Goal: Task Accomplishment & Management: Use online tool/utility

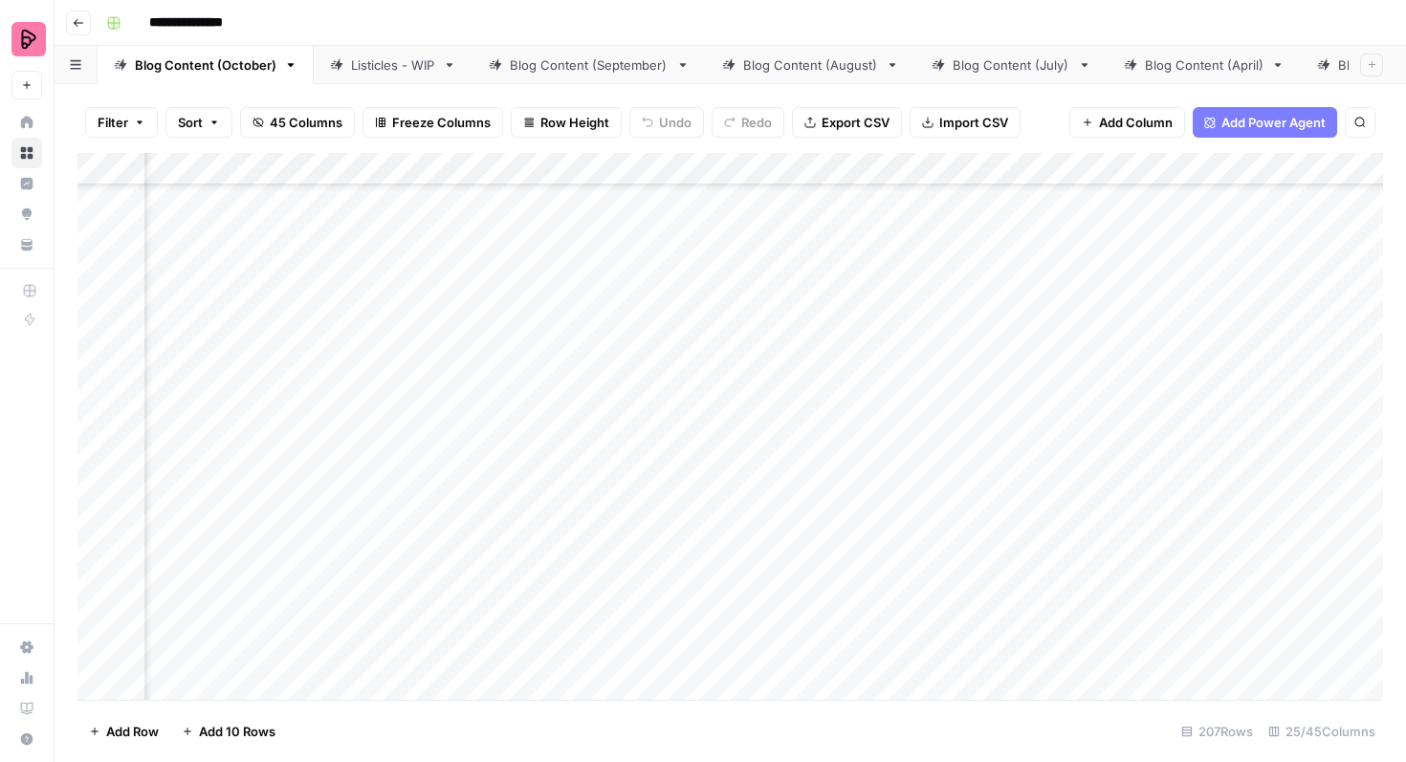
scroll to position [4751, 1155]
click at [1250, 327] on div "Add Column" at bounding box center [730, 426] width 1306 height 547
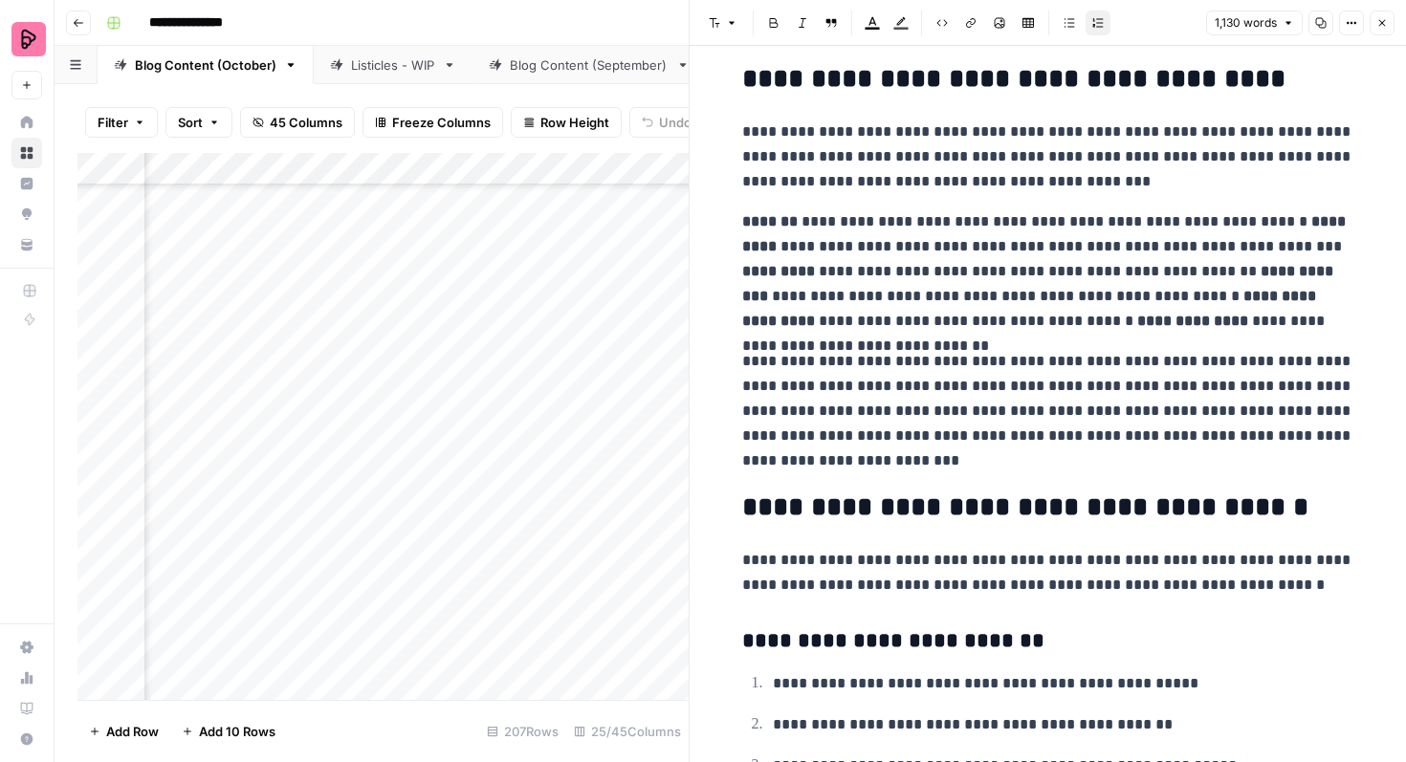
scroll to position [1929, 0]
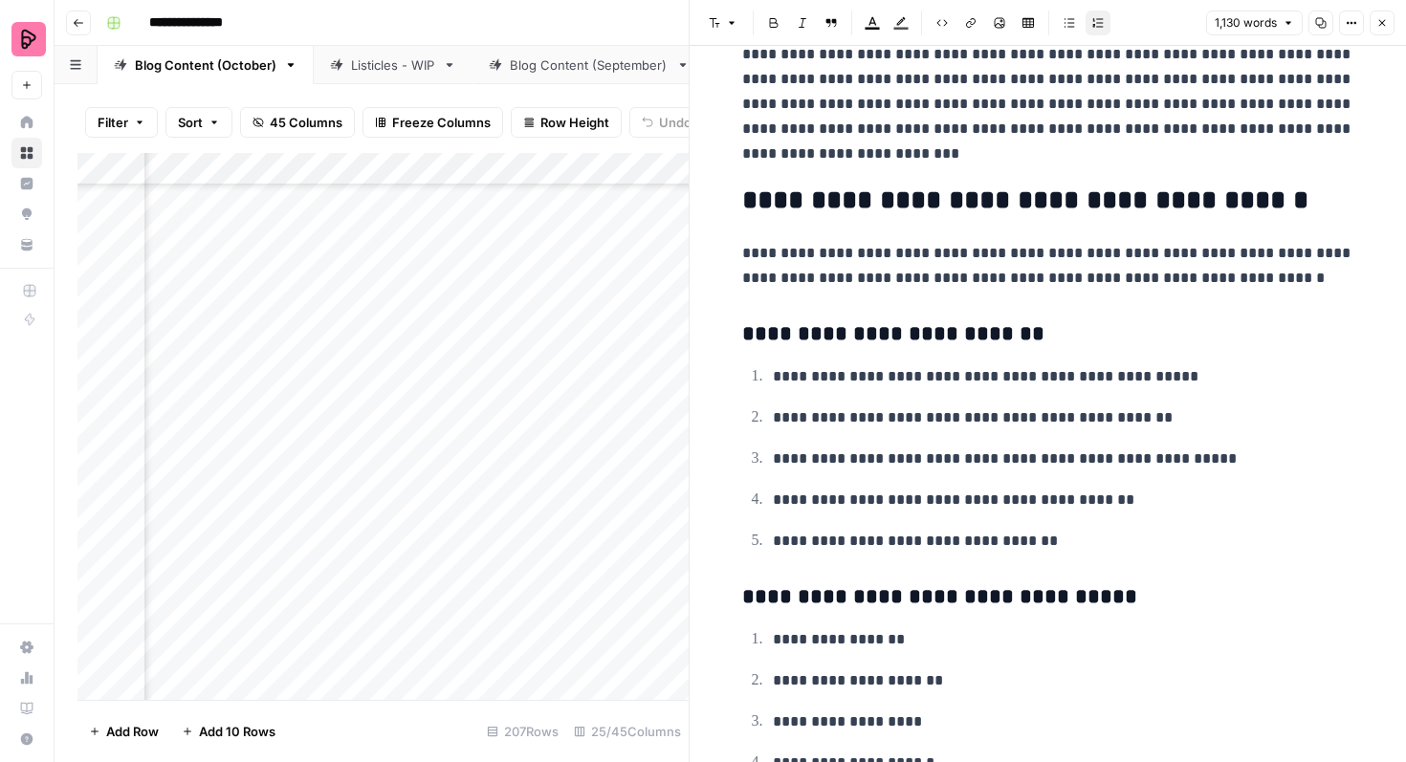
click at [1377, 31] on button "Close" at bounding box center [1382, 23] width 25 height 25
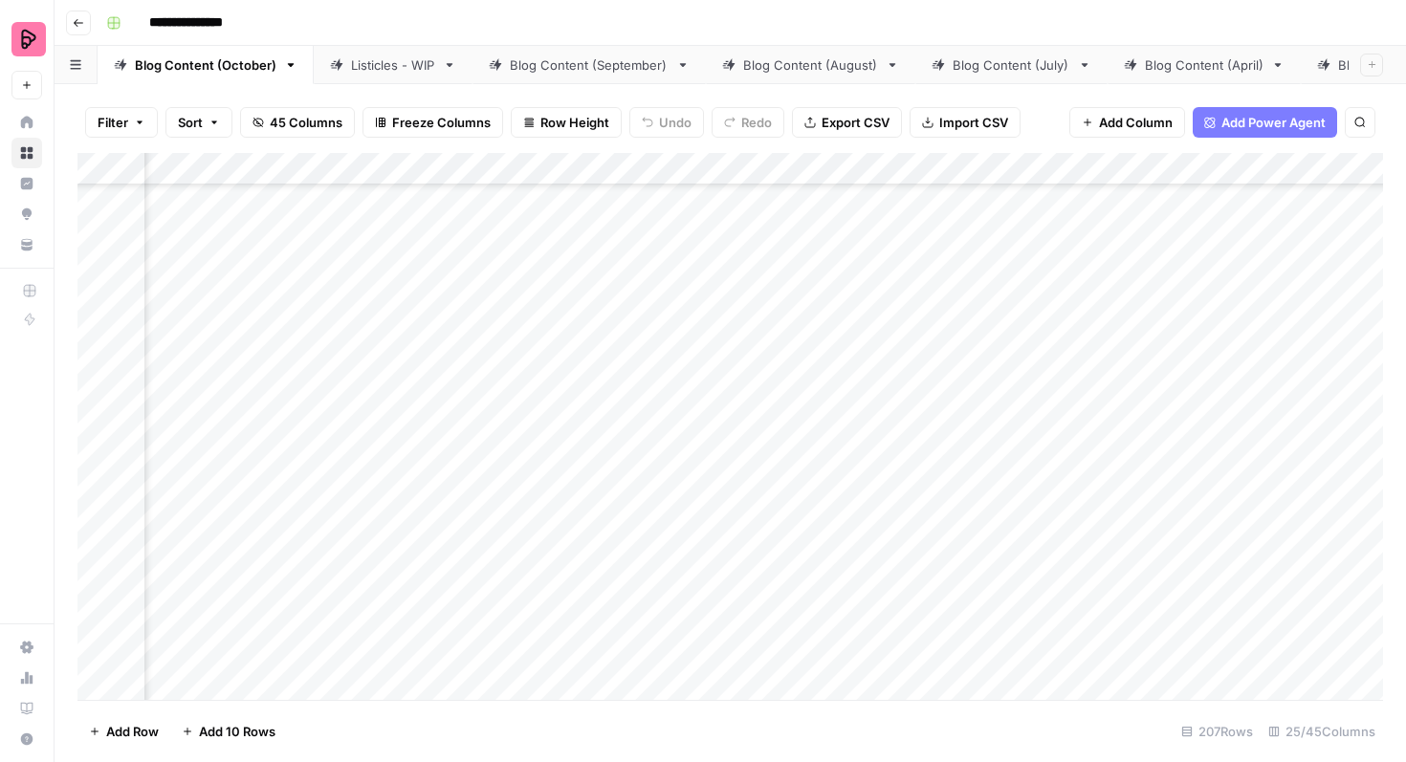
click at [633, 324] on div "Add Column" at bounding box center [730, 426] width 1306 height 547
click at [660, 333] on div "Add Column" at bounding box center [730, 426] width 1306 height 547
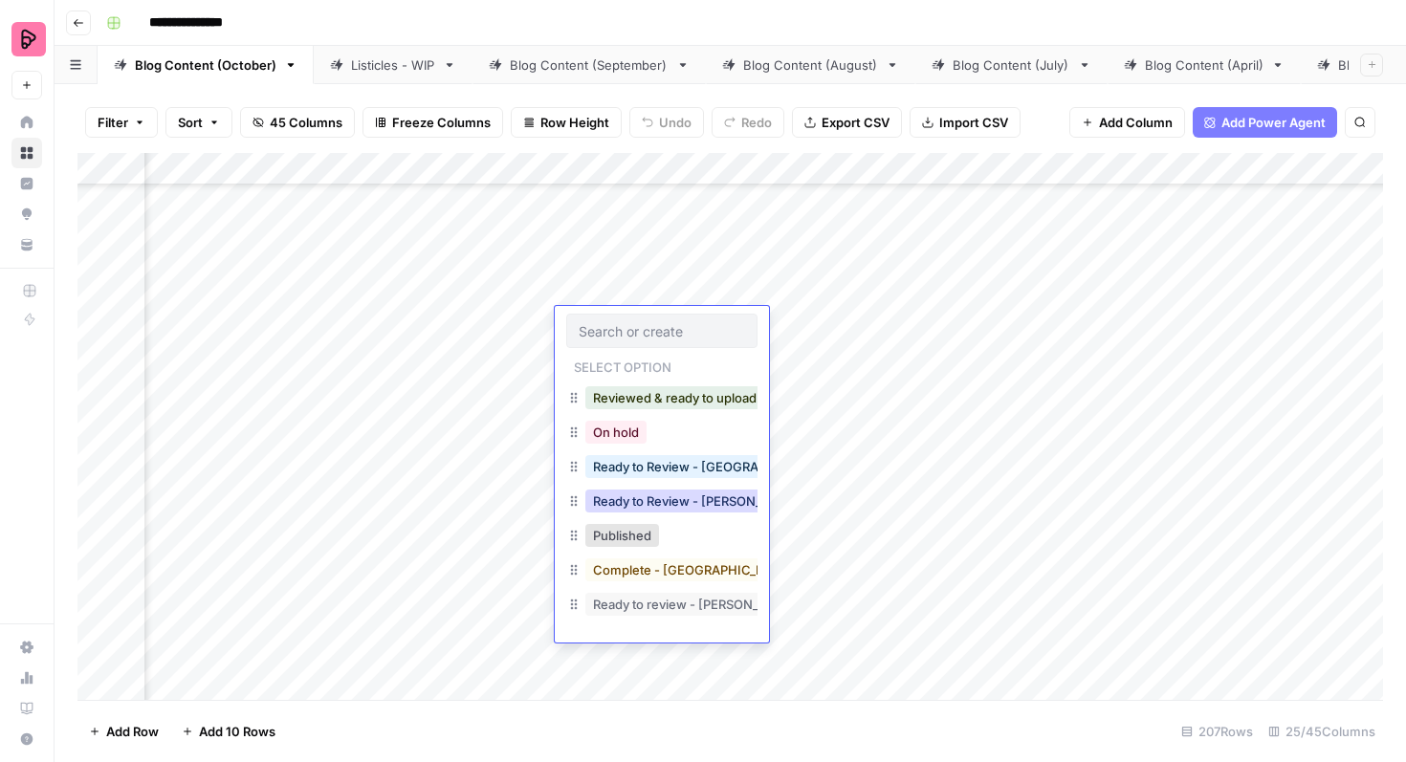
click at [677, 507] on button "Ready to Review - Rebekah" at bounding box center [698, 501] width 226 height 23
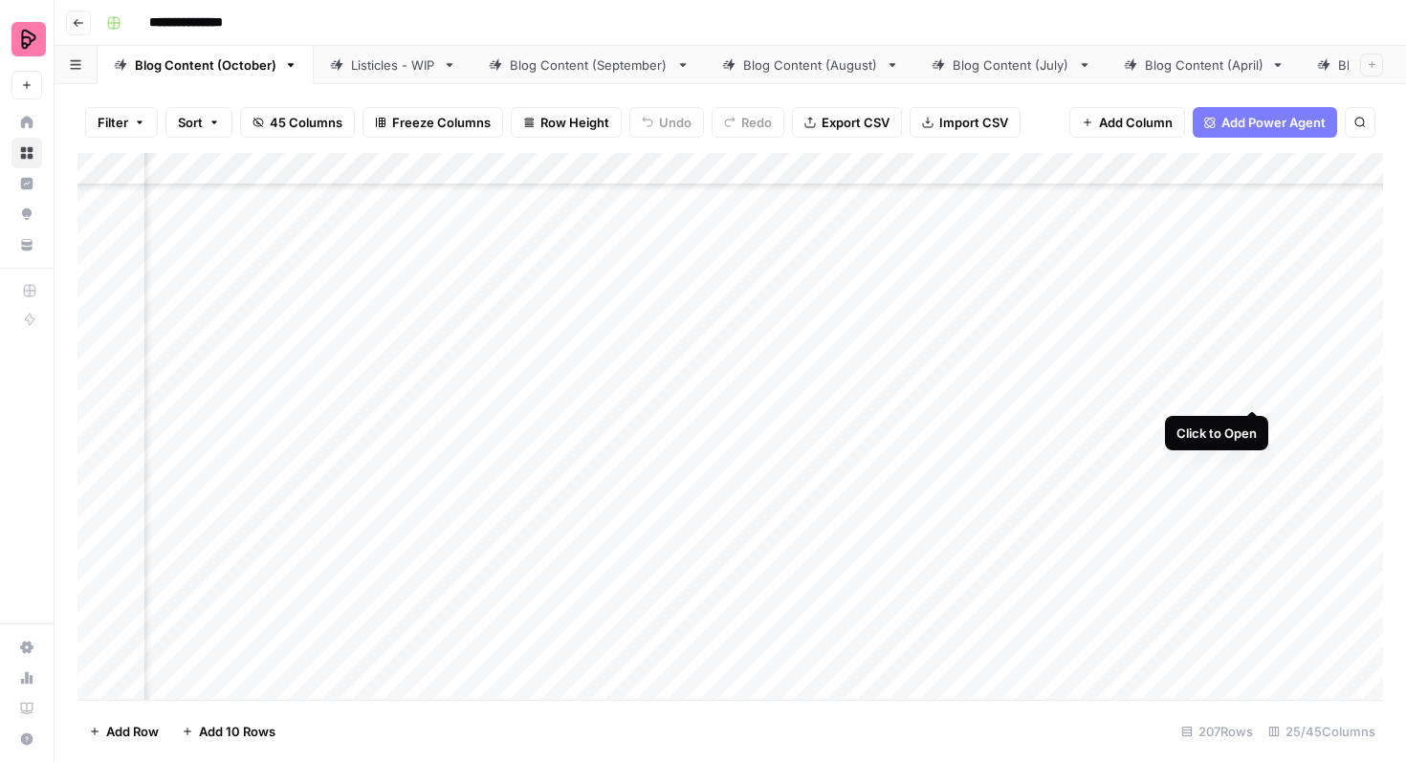
click at [1247, 377] on div "Add Column" at bounding box center [730, 426] width 1306 height 547
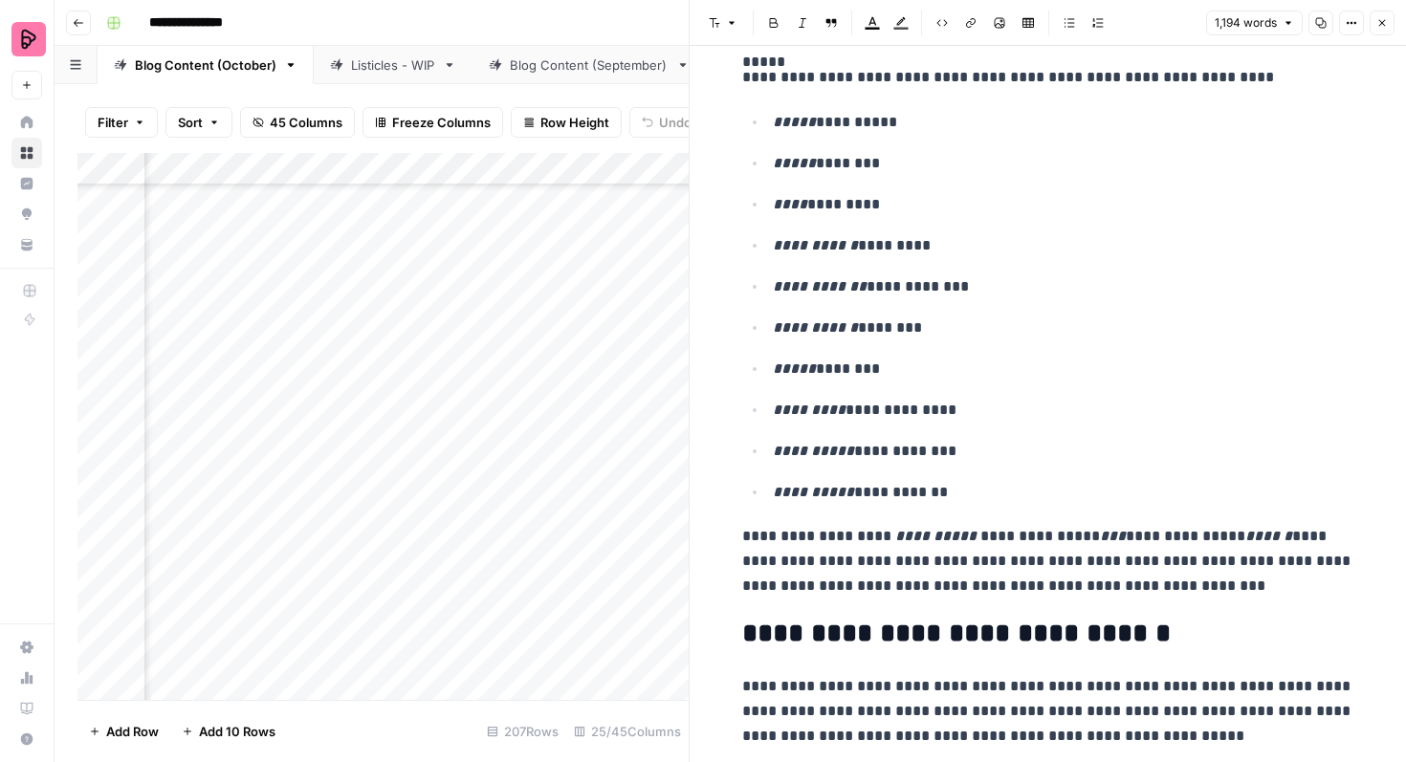
scroll to position [2524, 0]
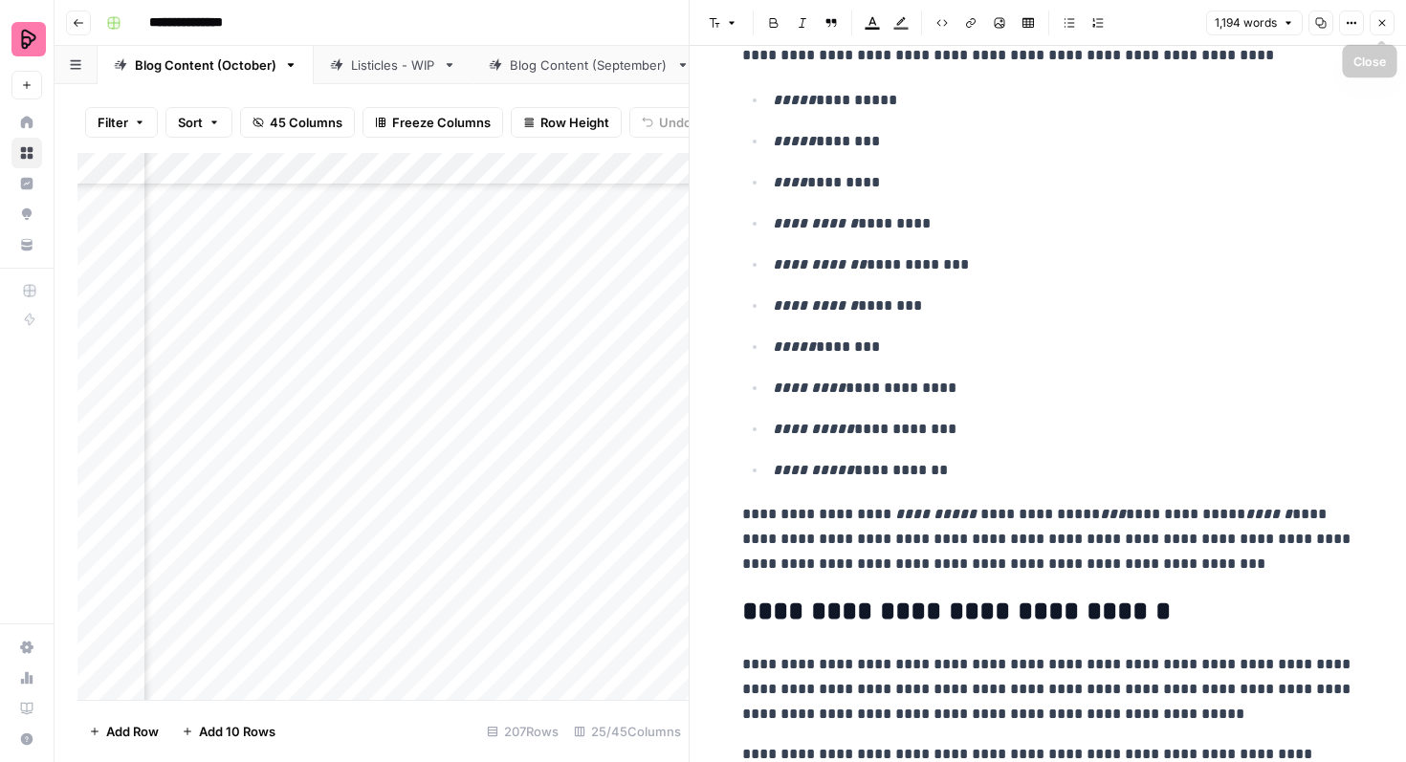
drag, startPoint x: 1376, startPoint y: 19, endPoint x: 1348, endPoint y: 29, distance: 30.2
click at [1376, 20] on icon "button" at bounding box center [1381, 22] width 11 height 11
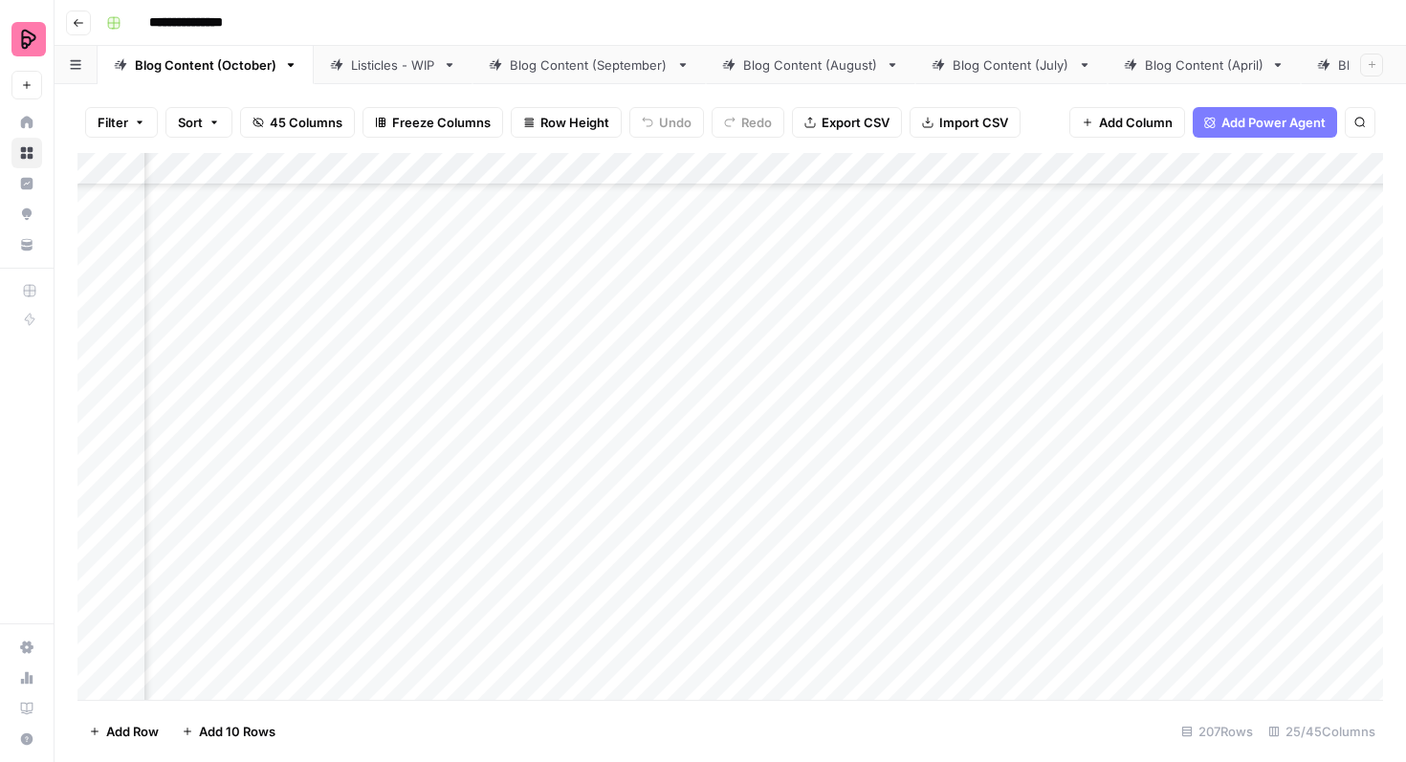
click at [673, 382] on div "Add Column" at bounding box center [730, 426] width 1306 height 547
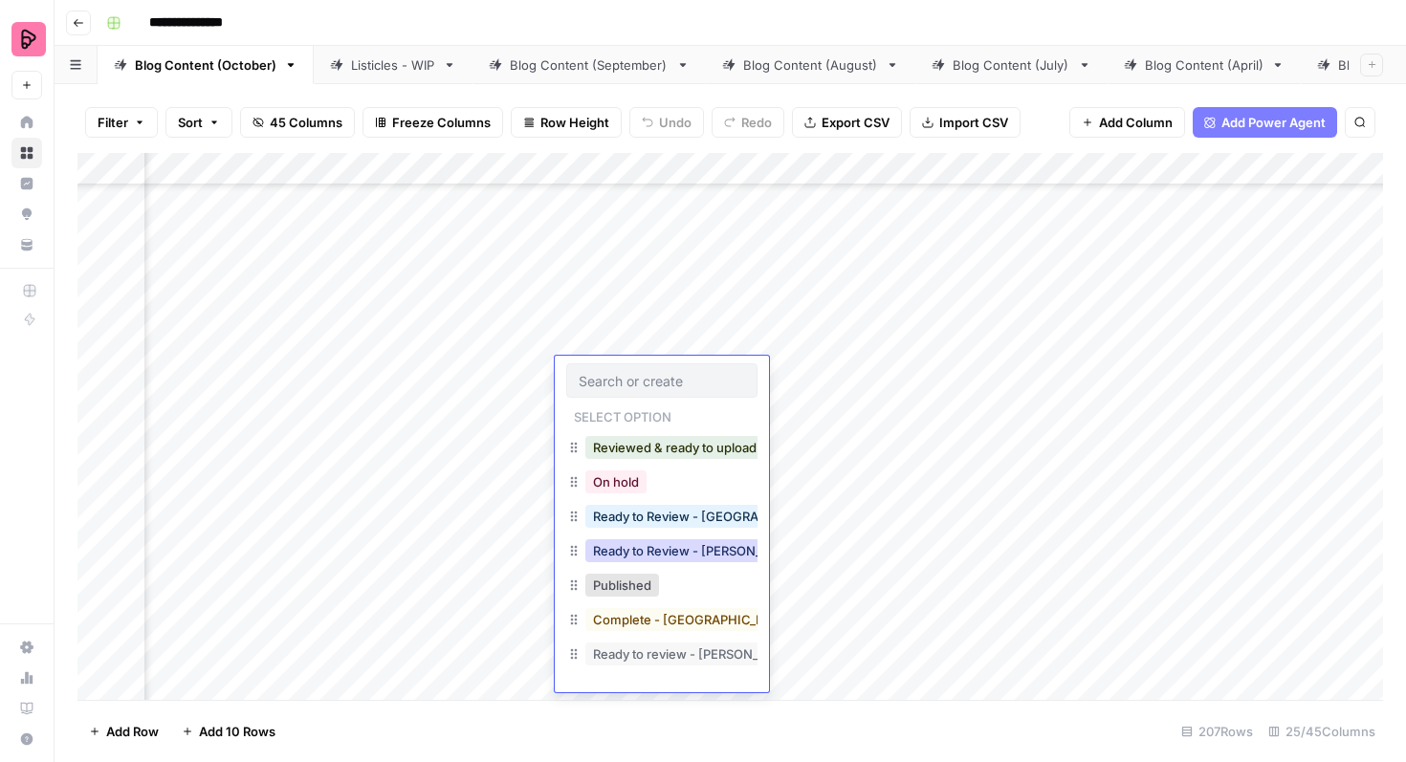
click at [663, 543] on button "Ready to Review - Rebekah" at bounding box center [698, 550] width 226 height 23
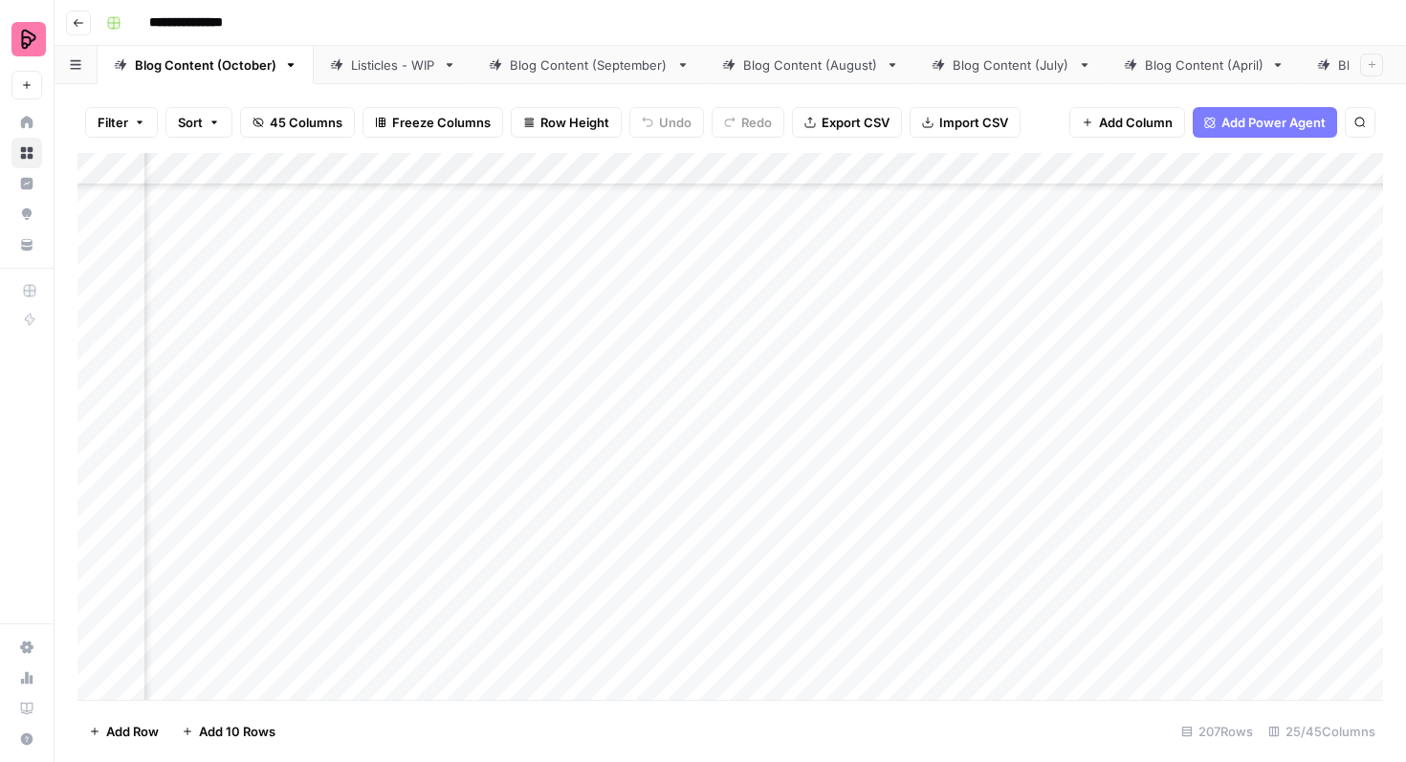
click at [1250, 424] on div "Add Column" at bounding box center [730, 426] width 1306 height 547
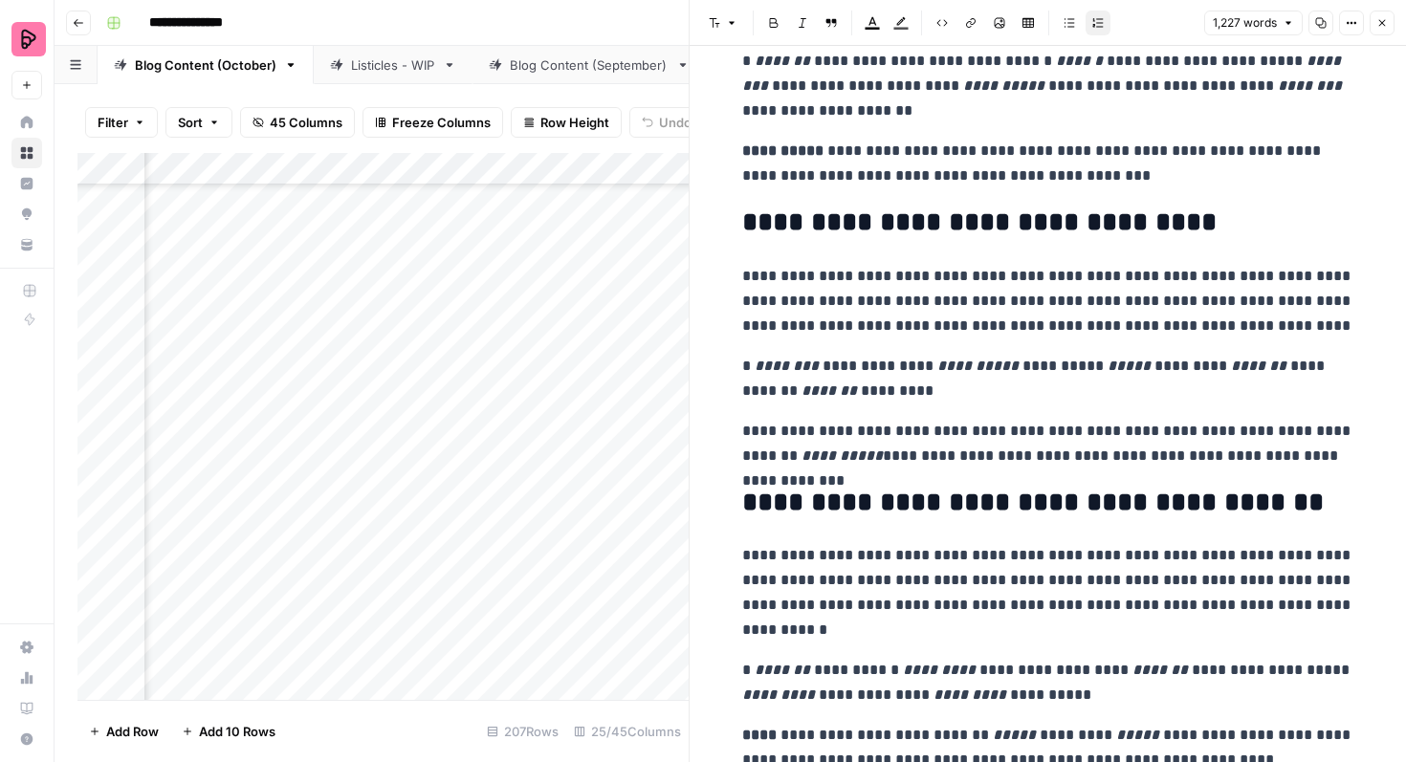
scroll to position [1479, 0]
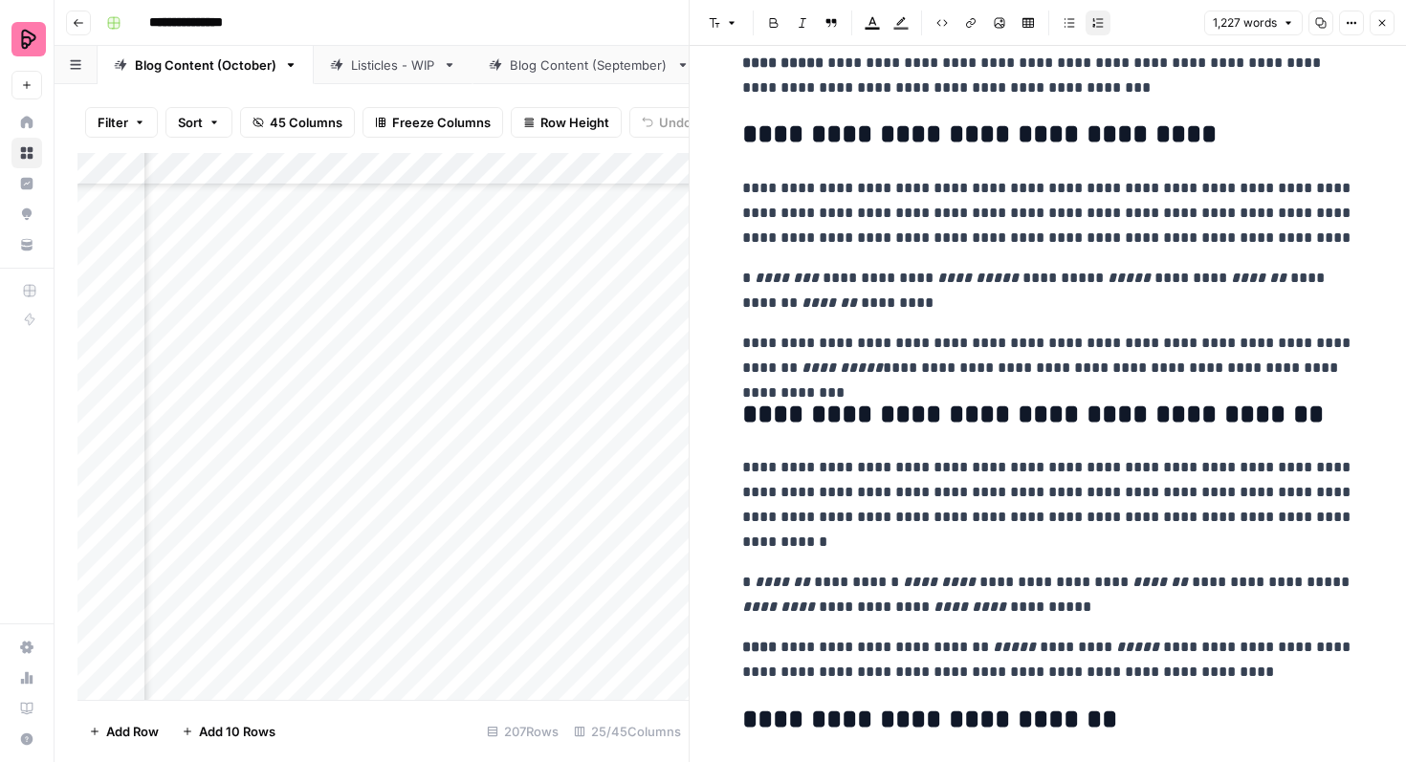
drag, startPoint x: 1385, startPoint y: 17, endPoint x: 1361, endPoint y: 30, distance: 27.0
click at [1385, 17] on icon "button" at bounding box center [1381, 22] width 11 height 11
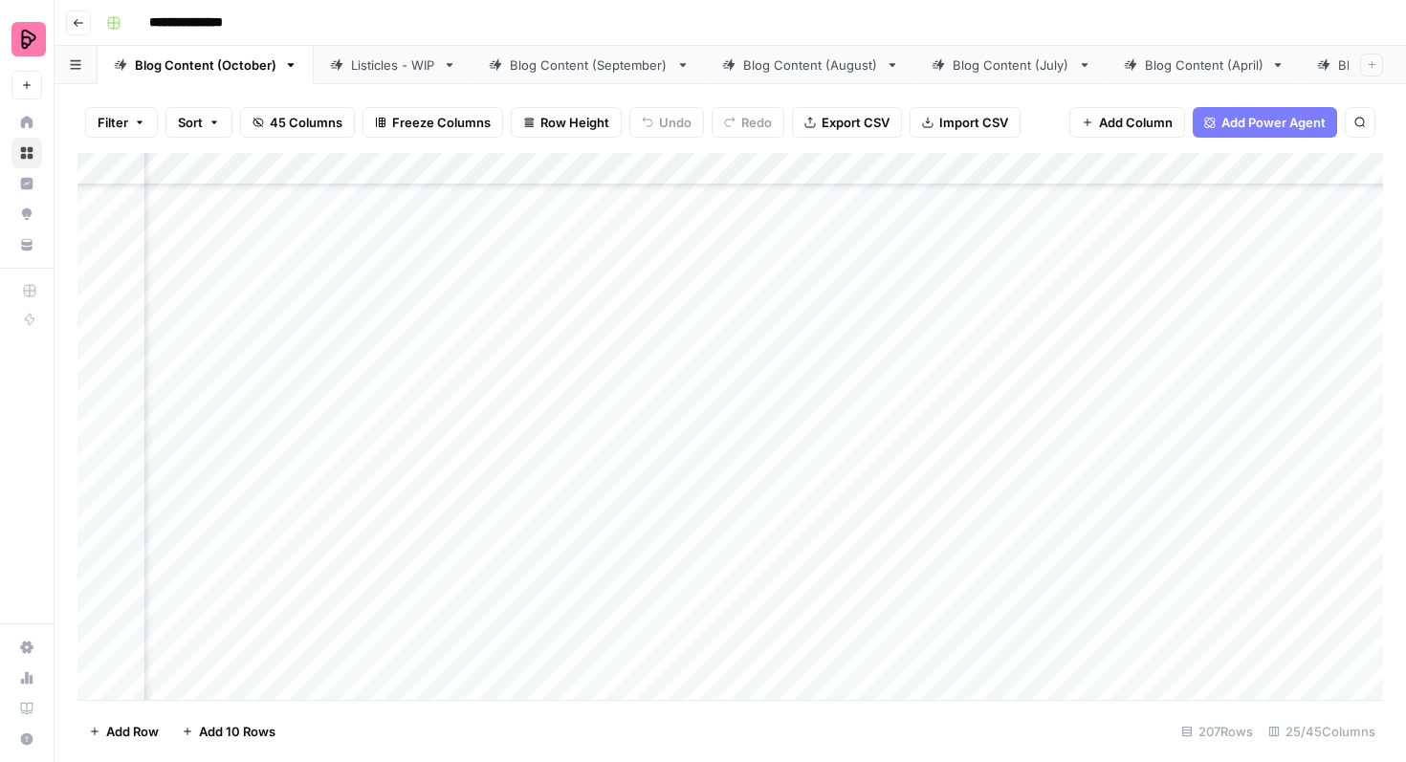
click at [673, 434] on div "Add Column" at bounding box center [730, 426] width 1306 height 547
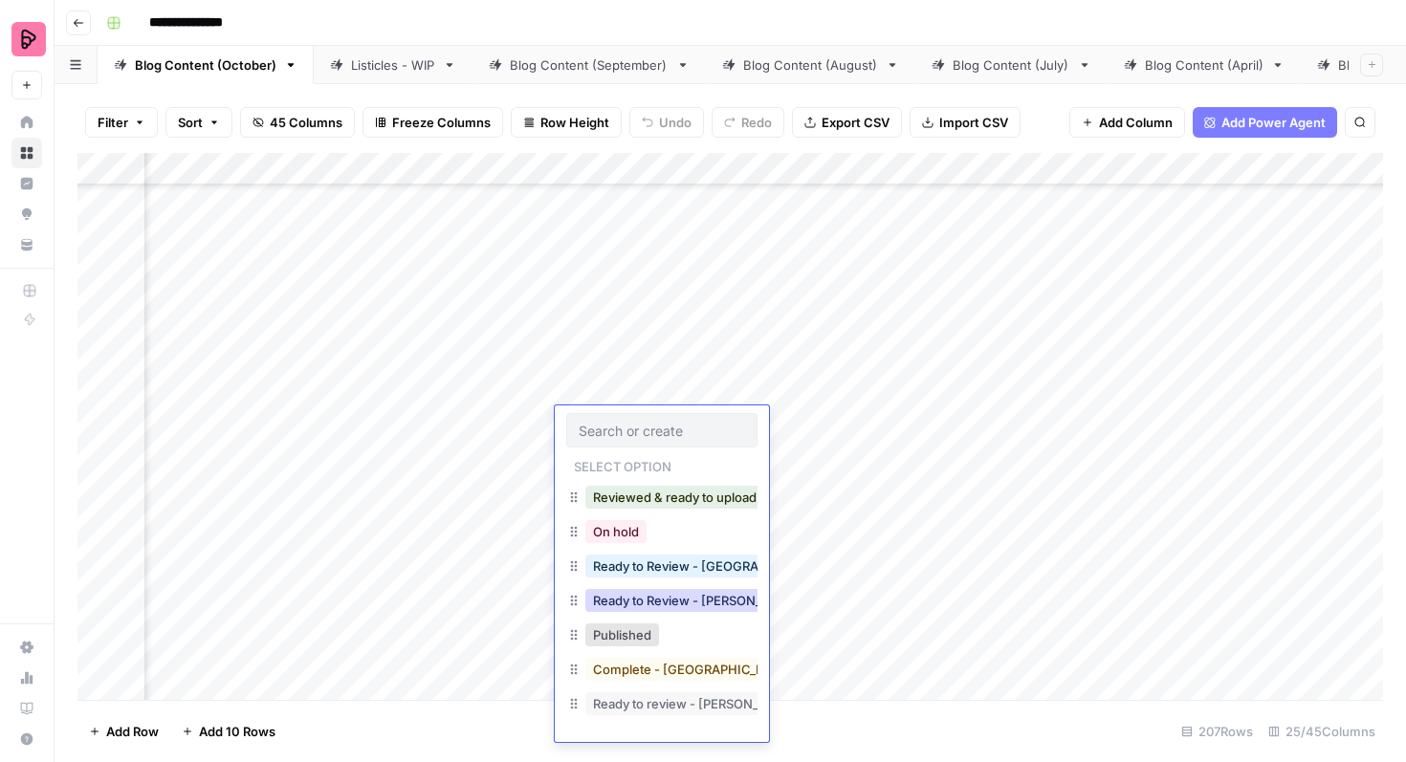
click at [645, 596] on button "Ready to Review - Rebekah" at bounding box center [698, 600] width 226 height 23
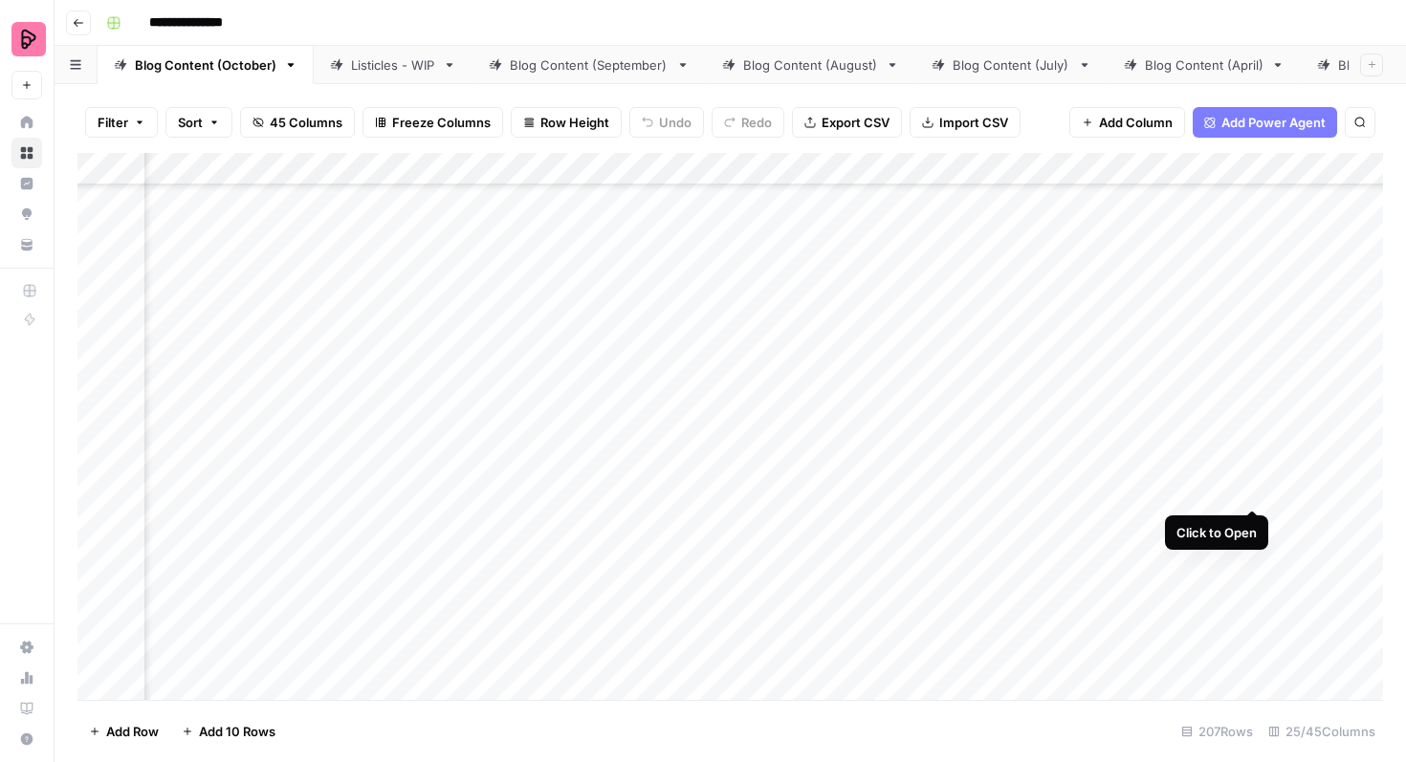
click at [1253, 473] on div "Add Column" at bounding box center [730, 426] width 1306 height 547
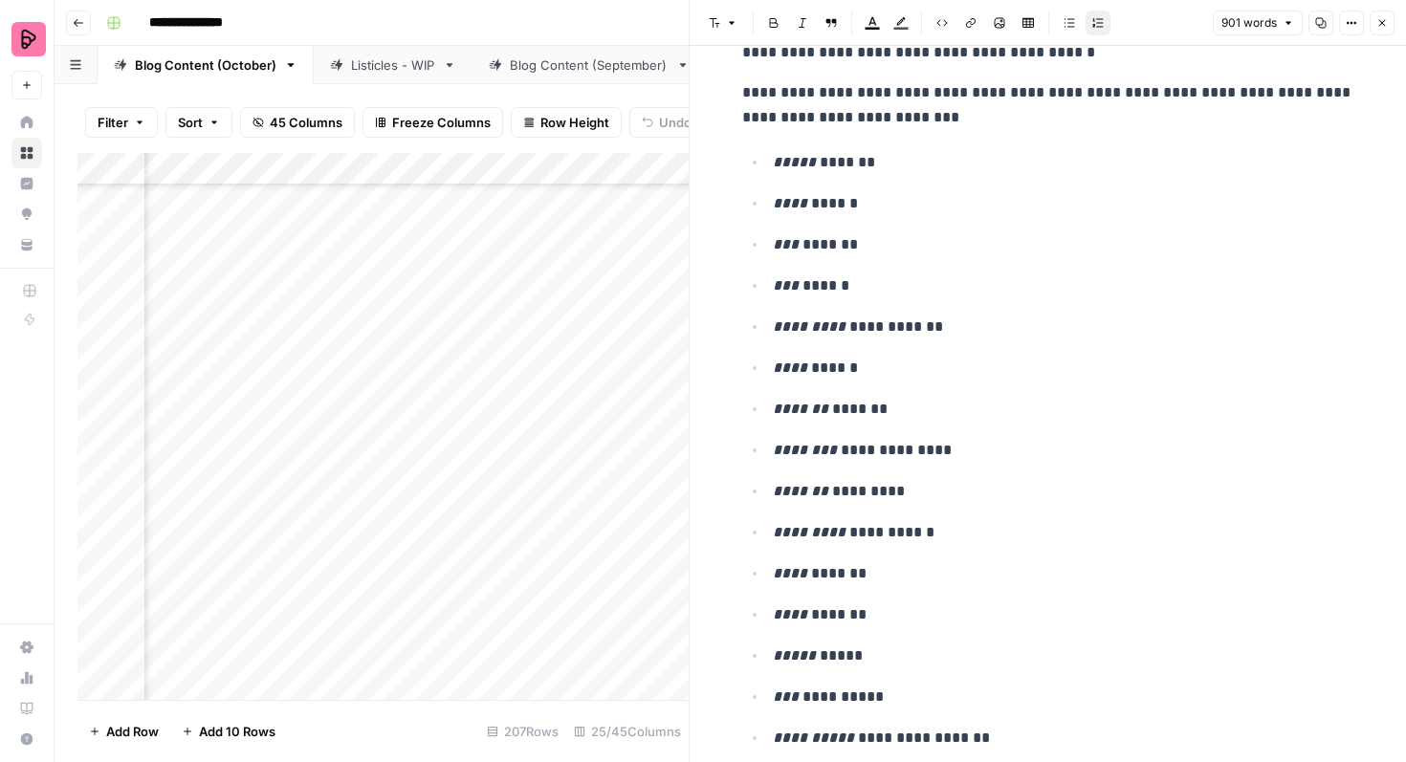
scroll to position [301, 0]
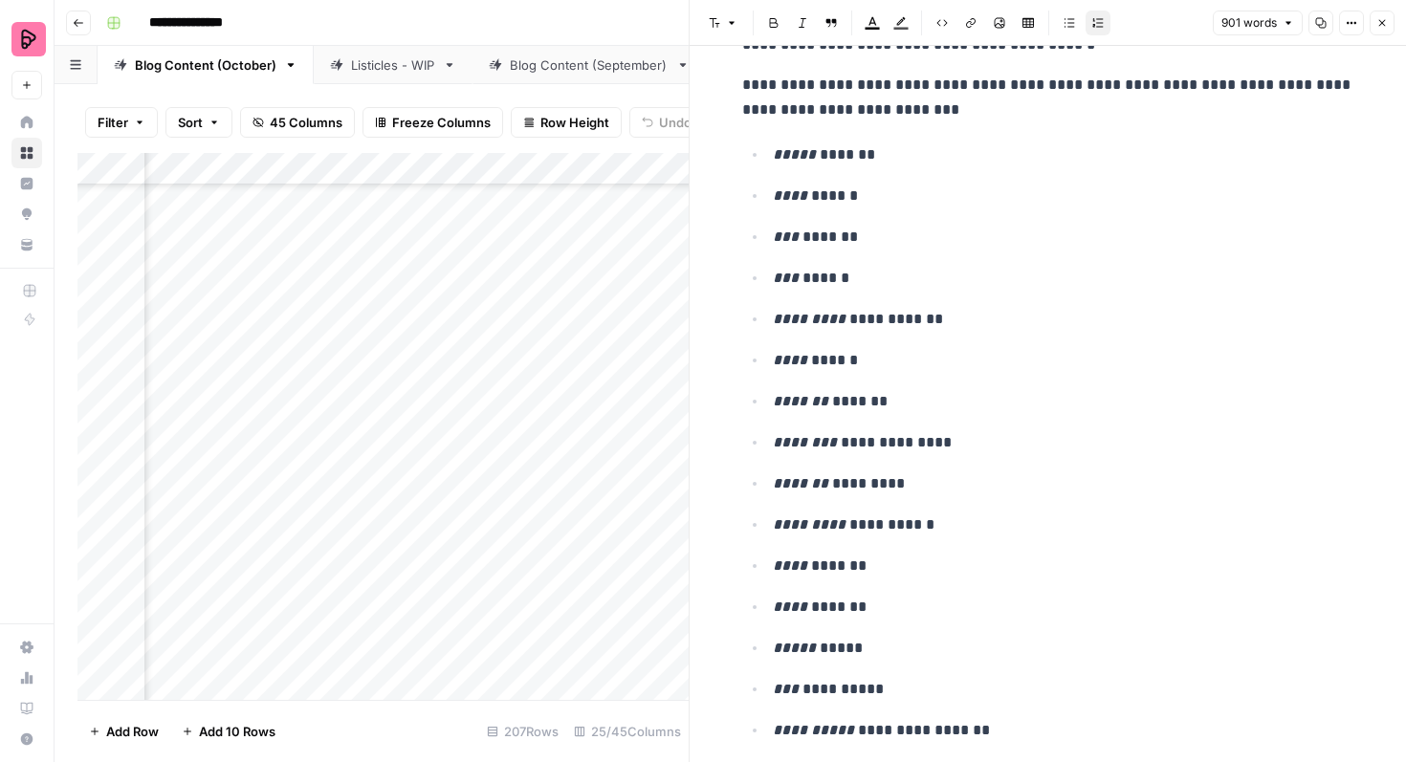
click at [819, 151] on p "***** *******" at bounding box center [1064, 155] width 582 height 25
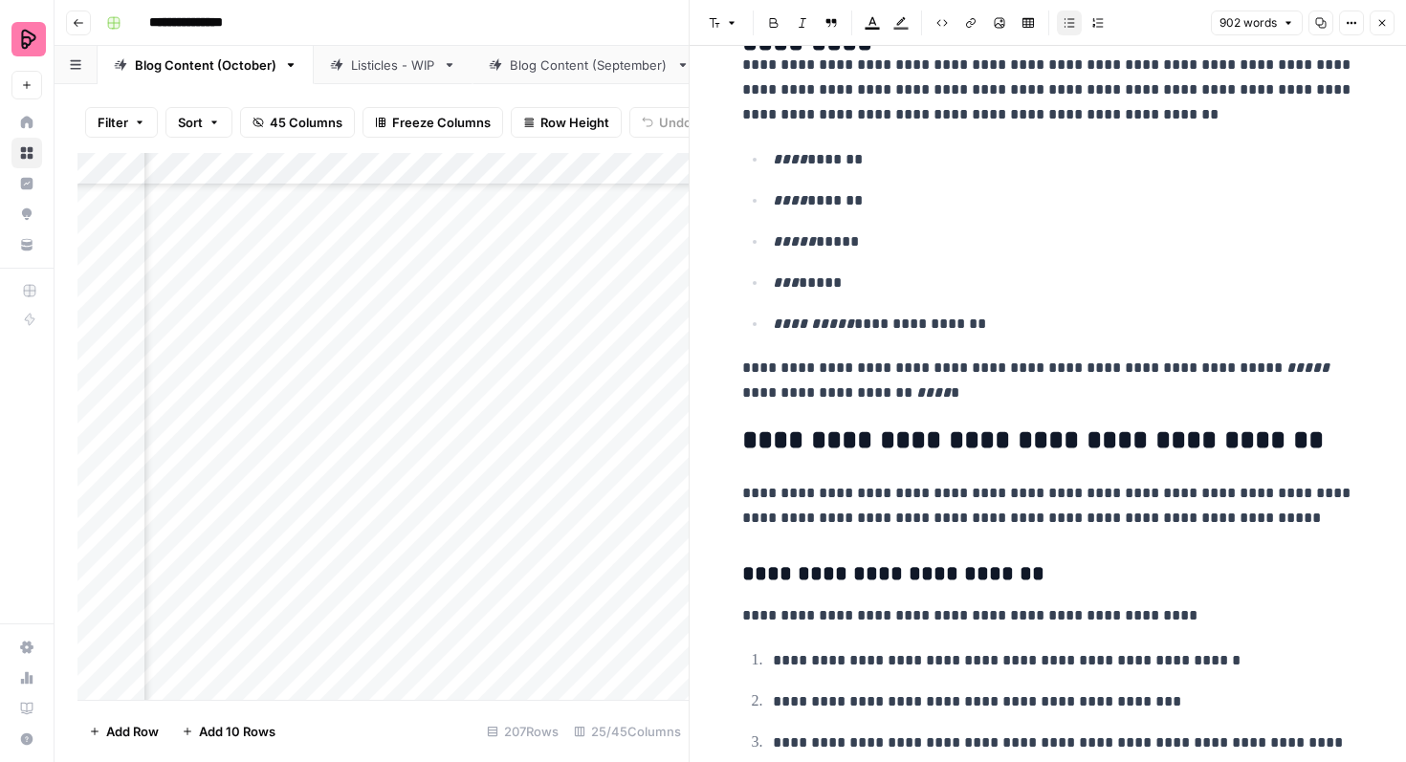
scroll to position [2155, 0]
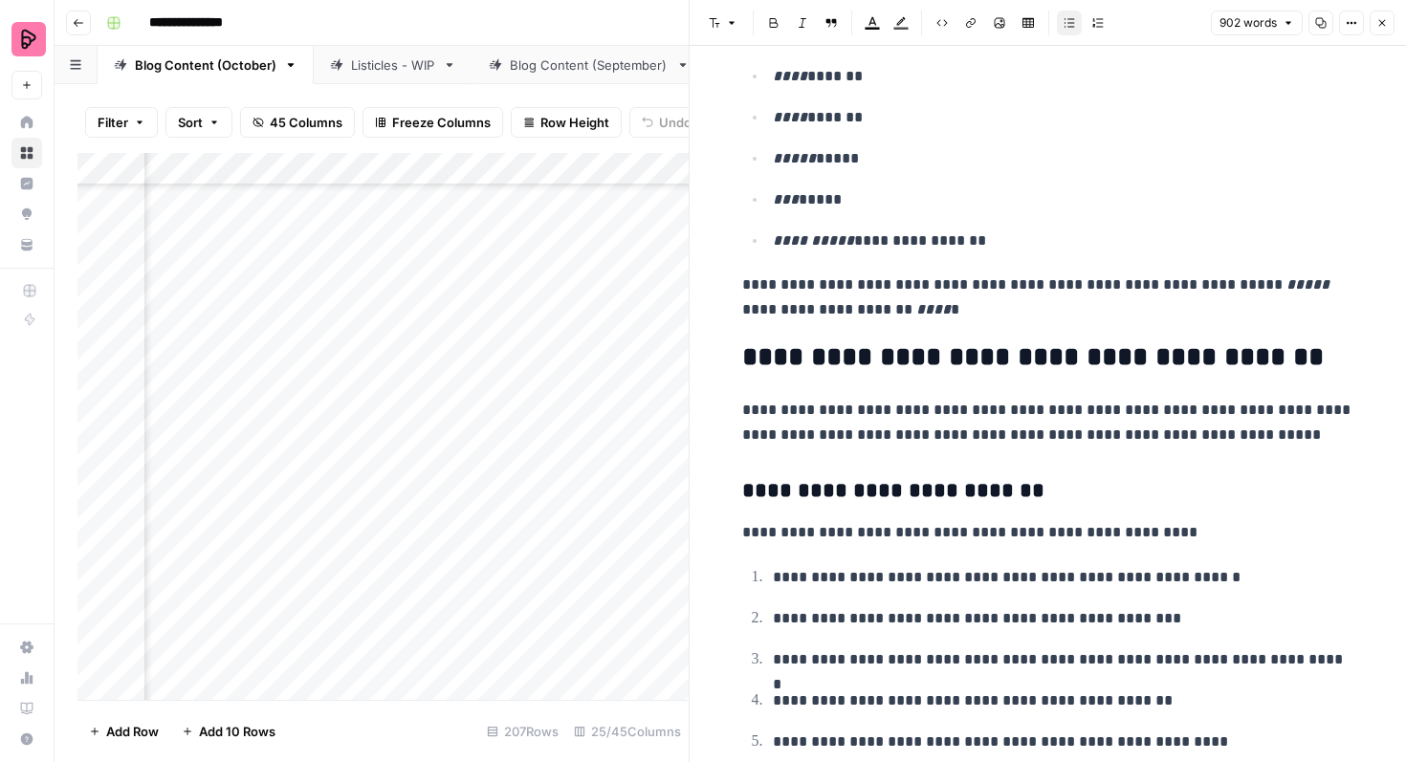
click at [1379, 21] on icon "button" at bounding box center [1382, 23] width 7 height 7
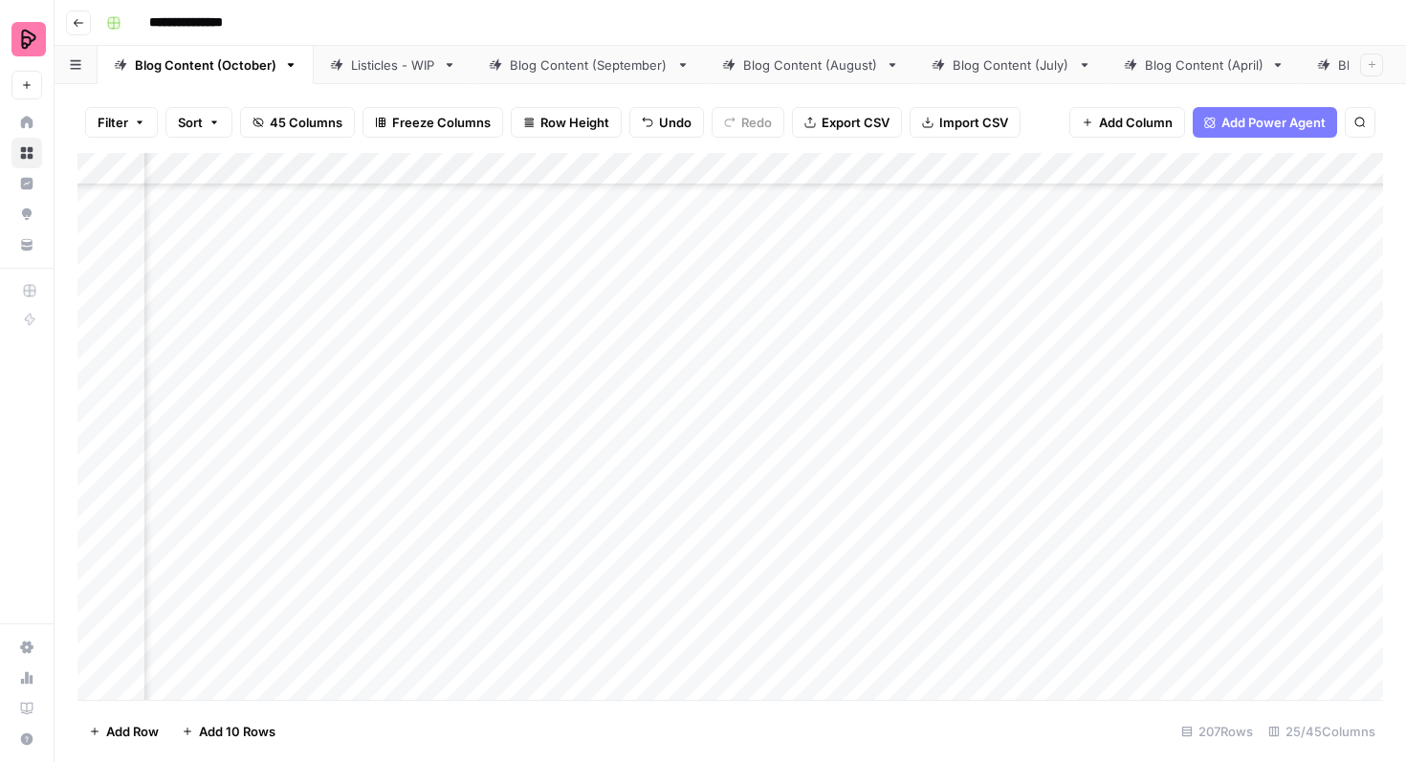
click at [629, 472] on div "Add Column" at bounding box center [730, 426] width 1306 height 547
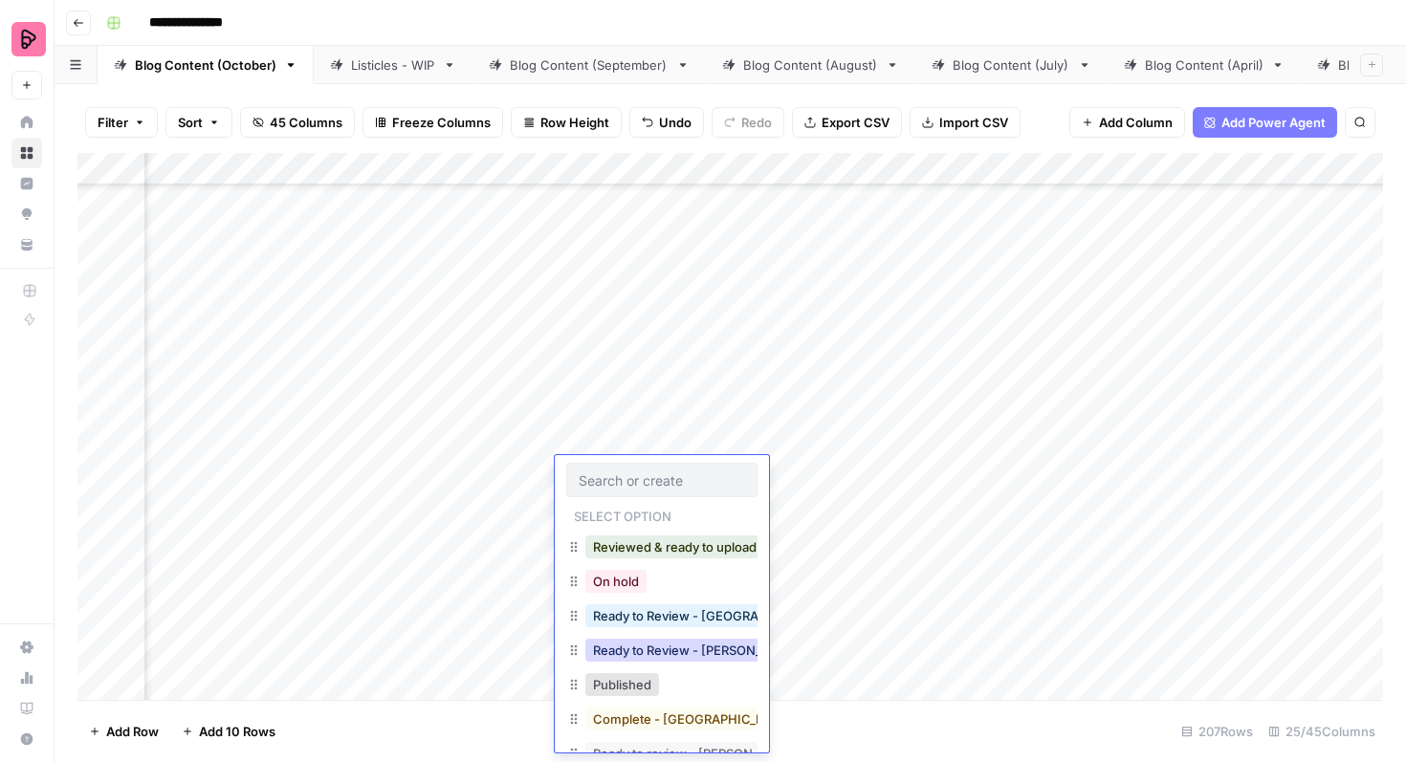
click at [654, 640] on button "Ready to Review - Rebekah" at bounding box center [698, 650] width 226 height 23
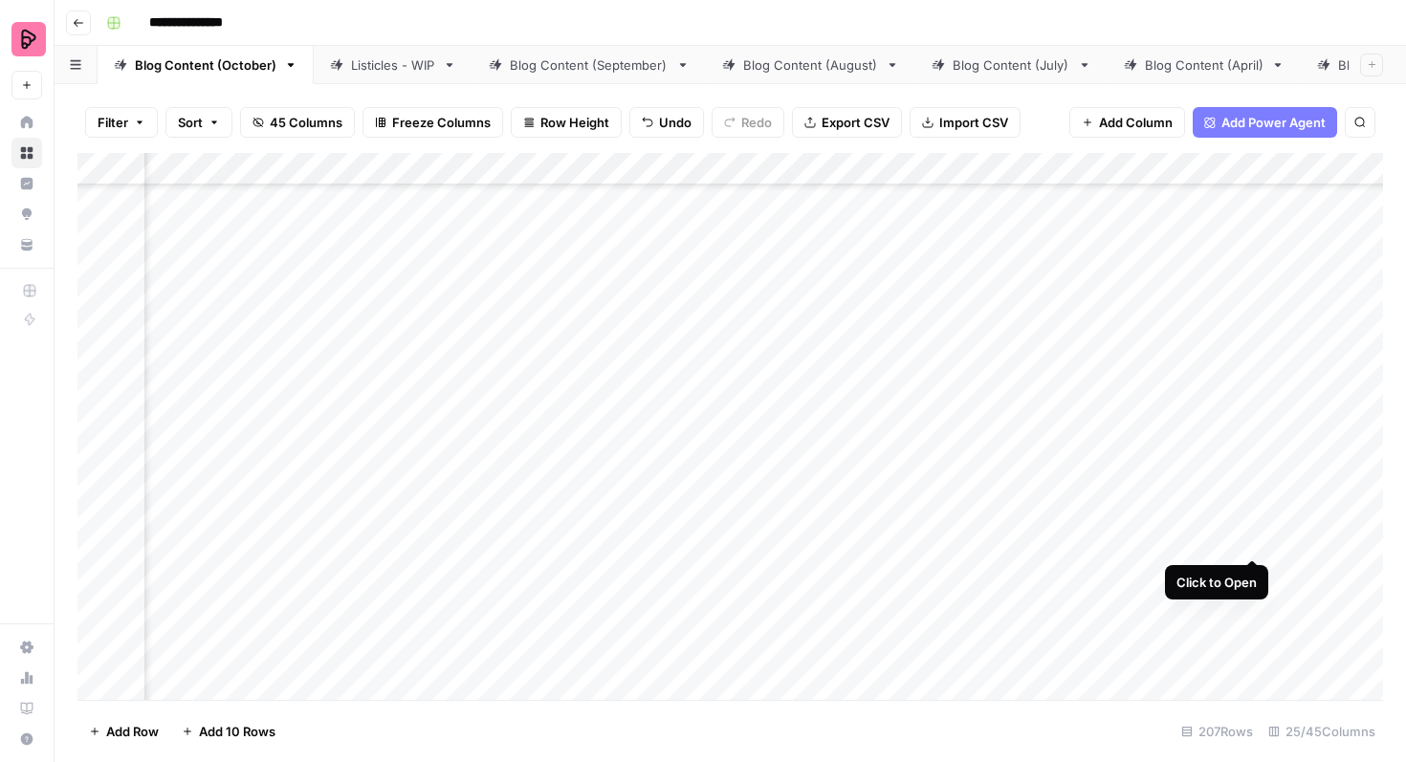
click at [1252, 522] on div "Add Column" at bounding box center [730, 426] width 1306 height 547
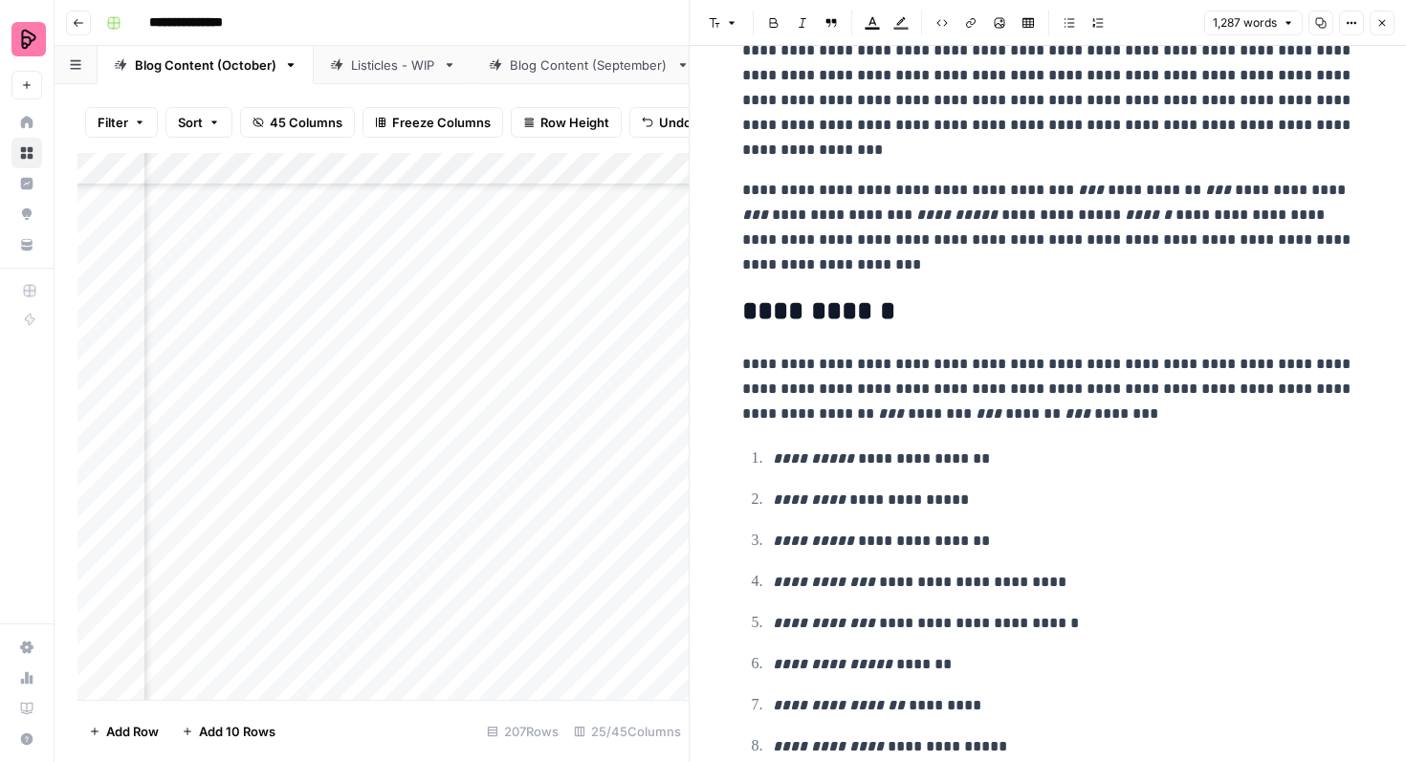
scroll to position [555, 0]
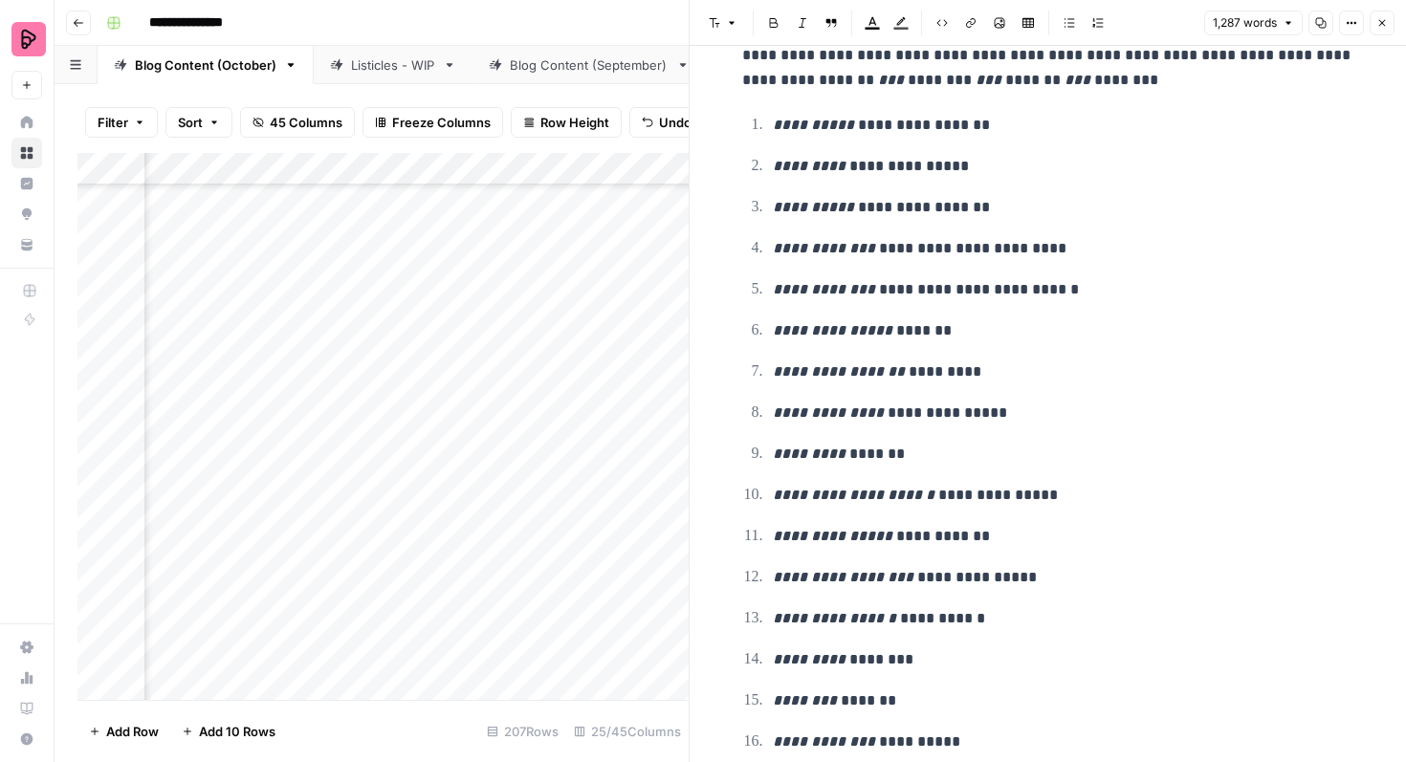
click at [1386, 29] on button "Close" at bounding box center [1382, 23] width 25 height 25
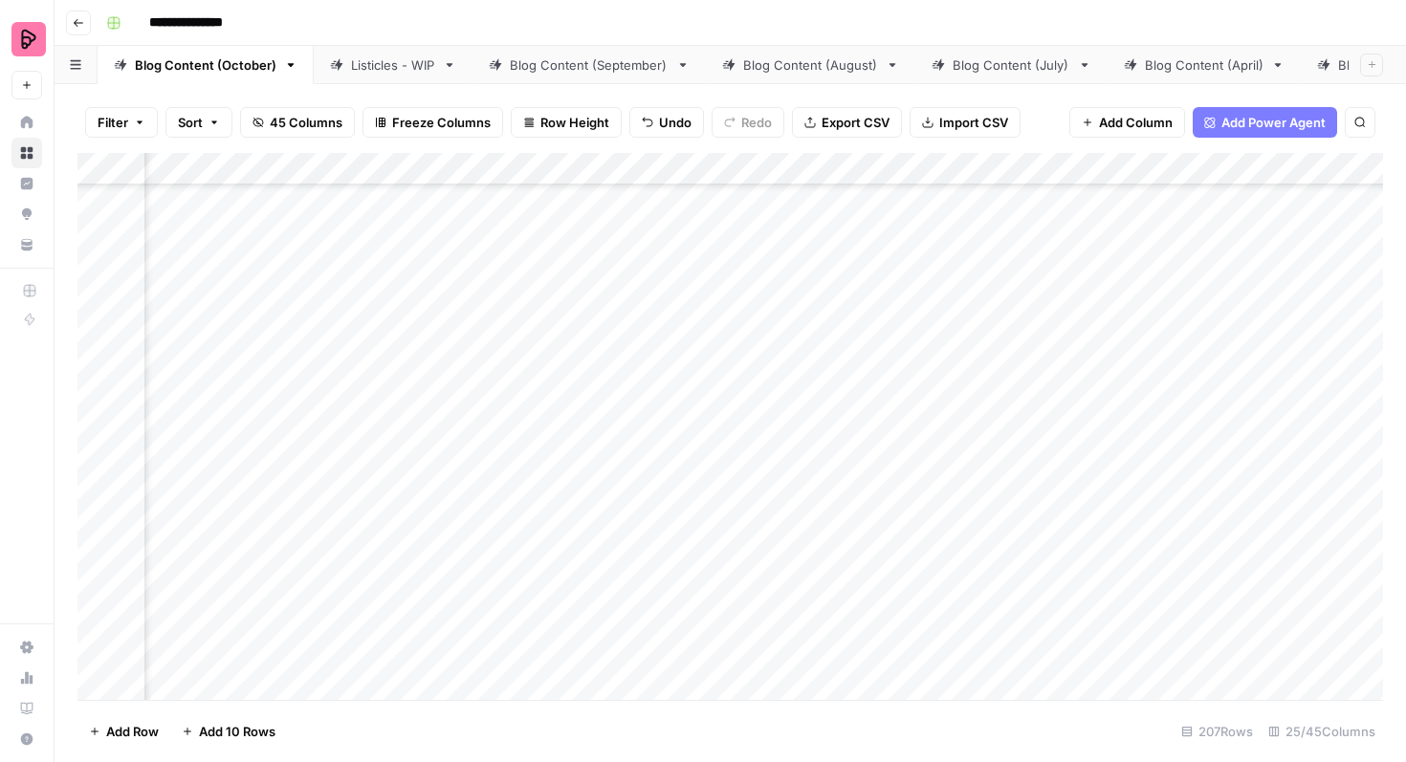
click at [654, 520] on div "Add Column" at bounding box center [730, 426] width 1306 height 547
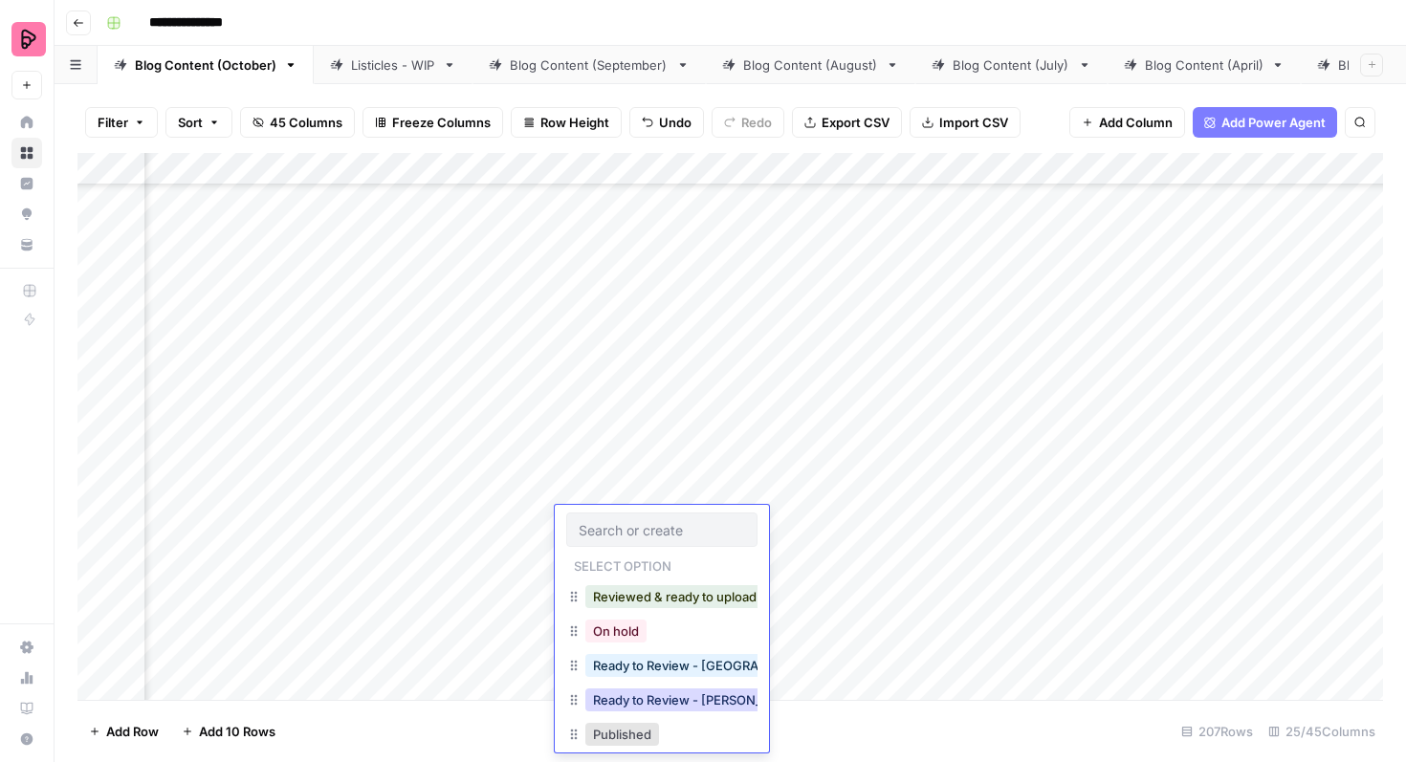
click at [650, 702] on button "Ready to Review - Rebekah" at bounding box center [698, 700] width 226 height 23
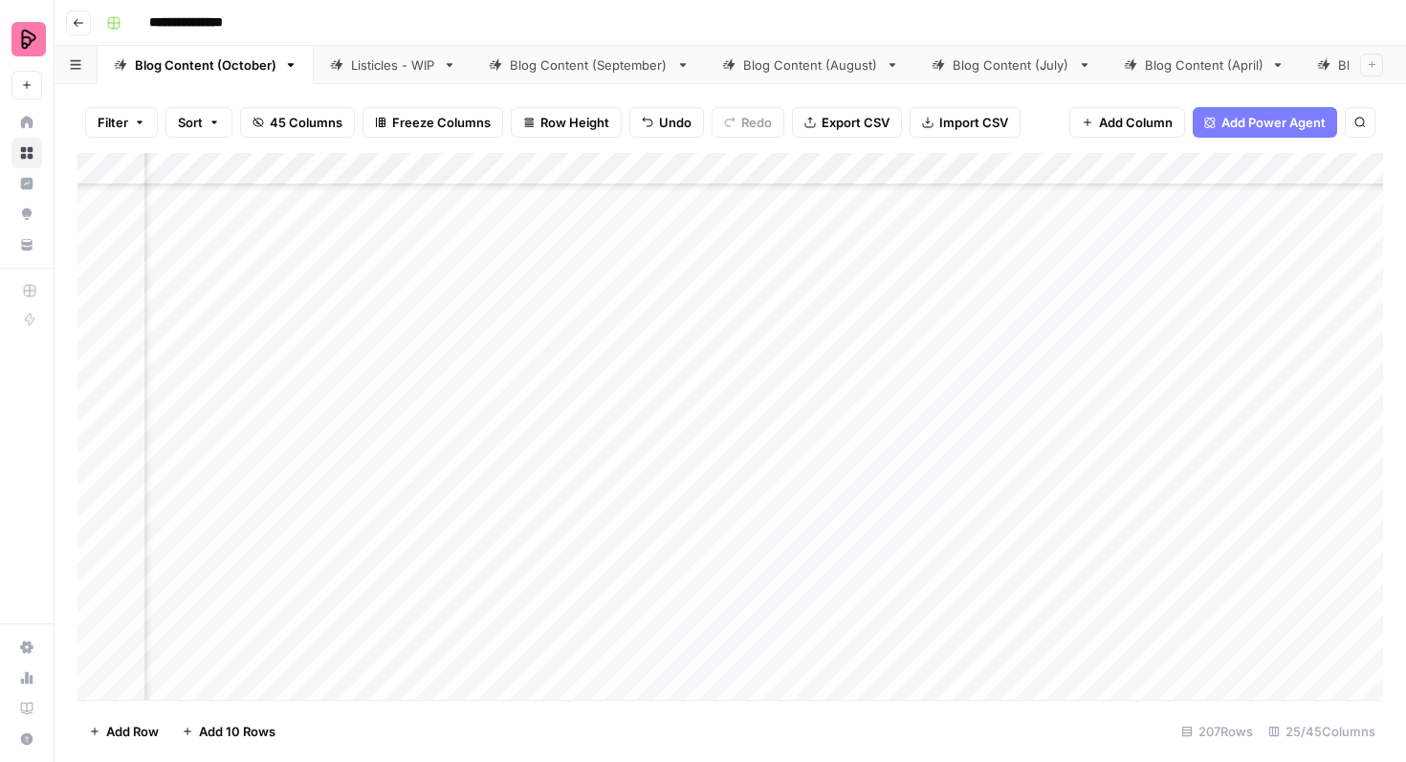
click at [1251, 573] on div "Add Column" at bounding box center [730, 426] width 1306 height 547
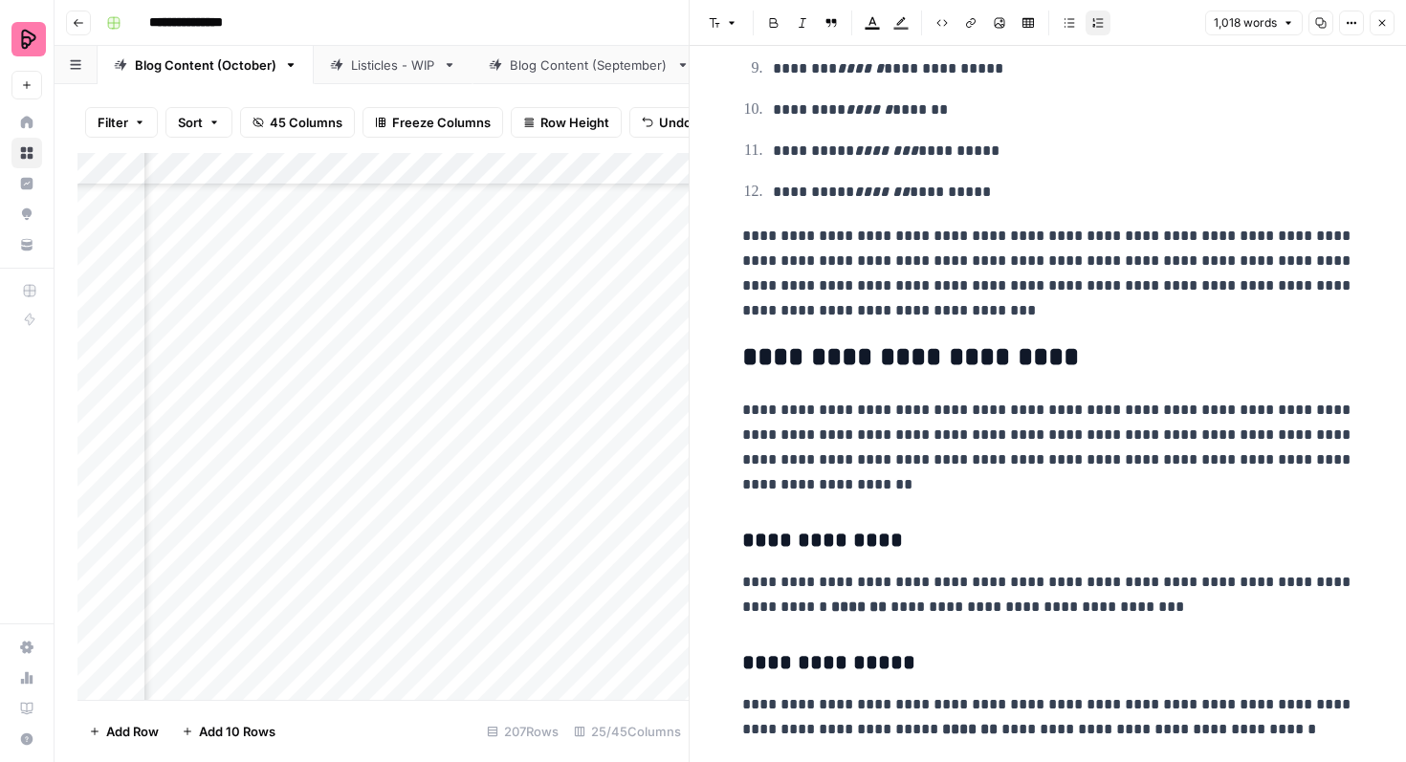
scroll to position [659, 0]
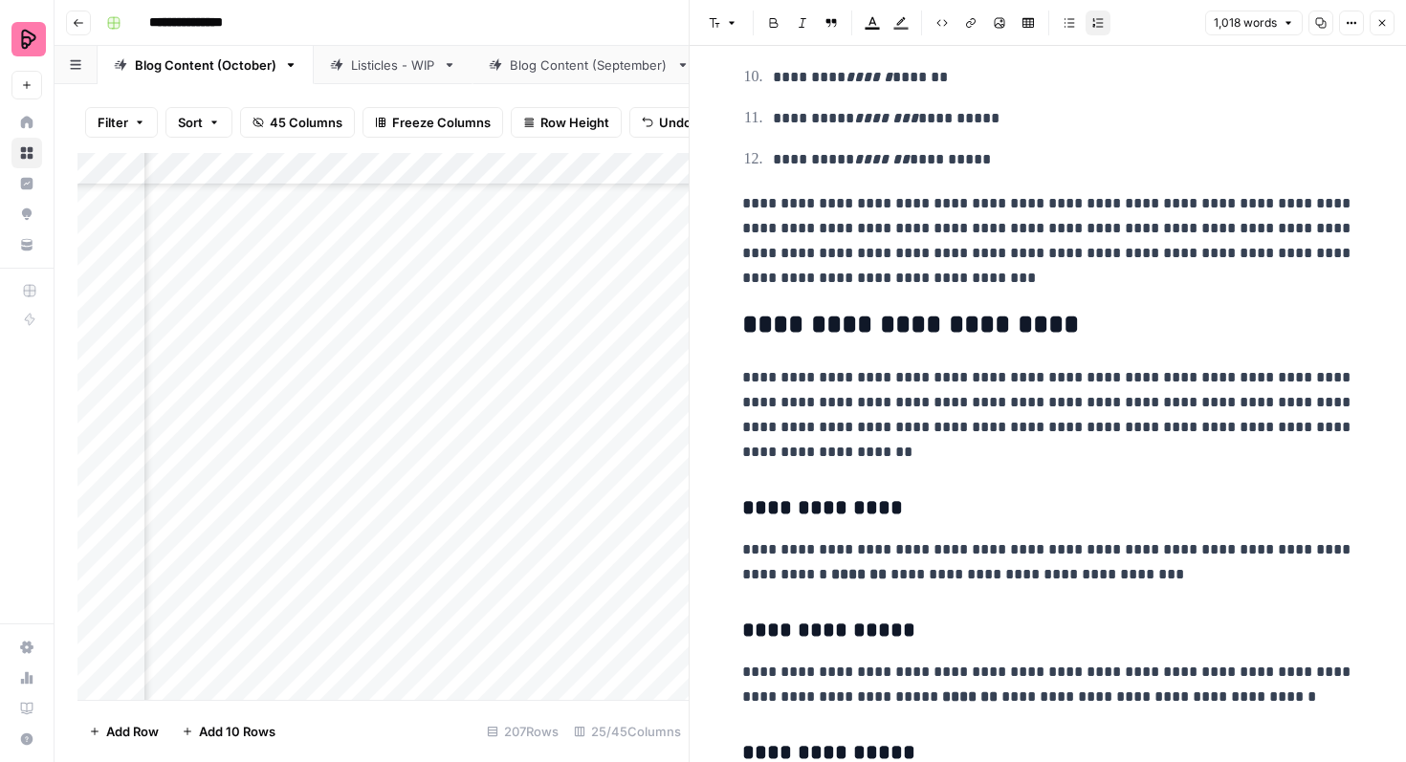
click at [1388, 14] on button "Close" at bounding box center [1382, 23] width 25 height 25
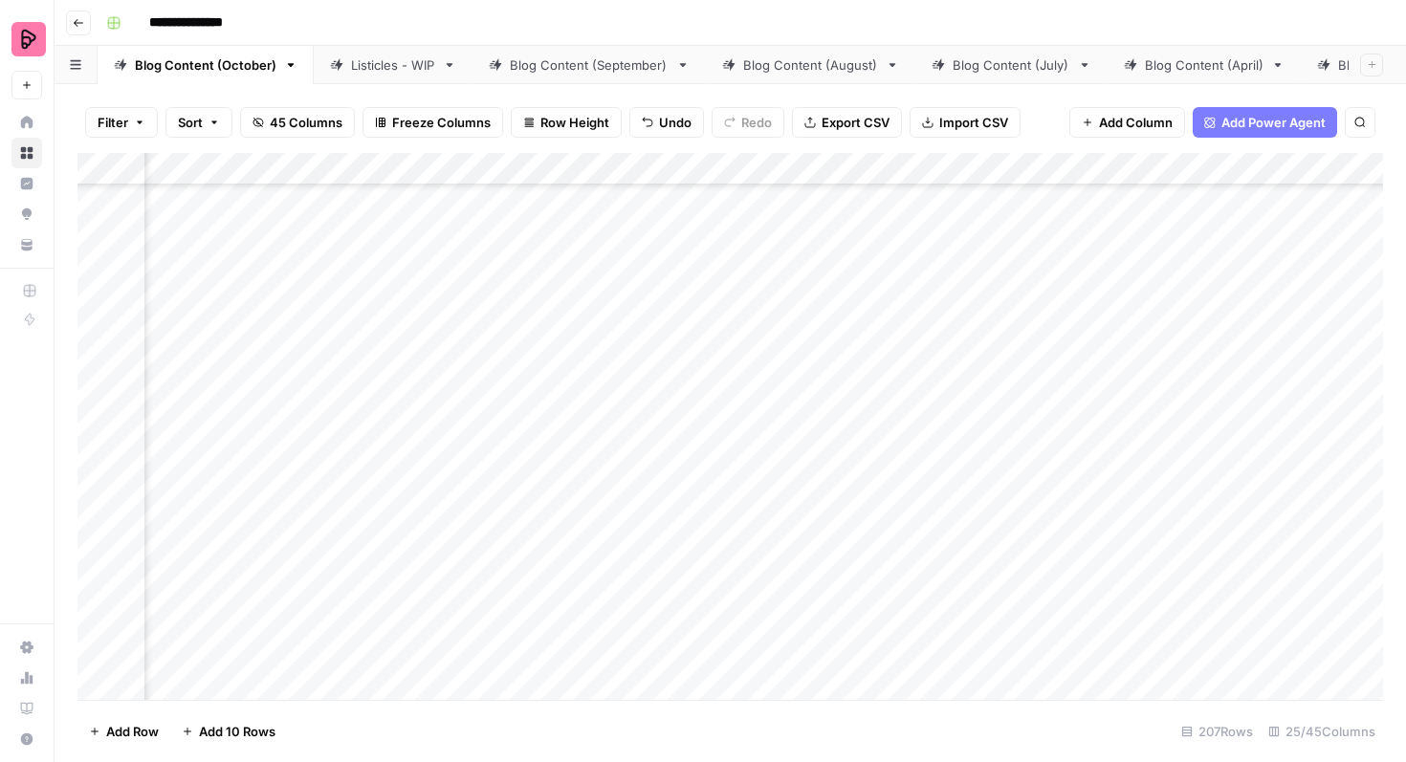
click at [674, 584] on div "Add Column" at bounding box center [730, 426] width 1306 height 547
click at [681, 574] on div "Add Column" at bounding box center [730, 426] width 1306 height 547
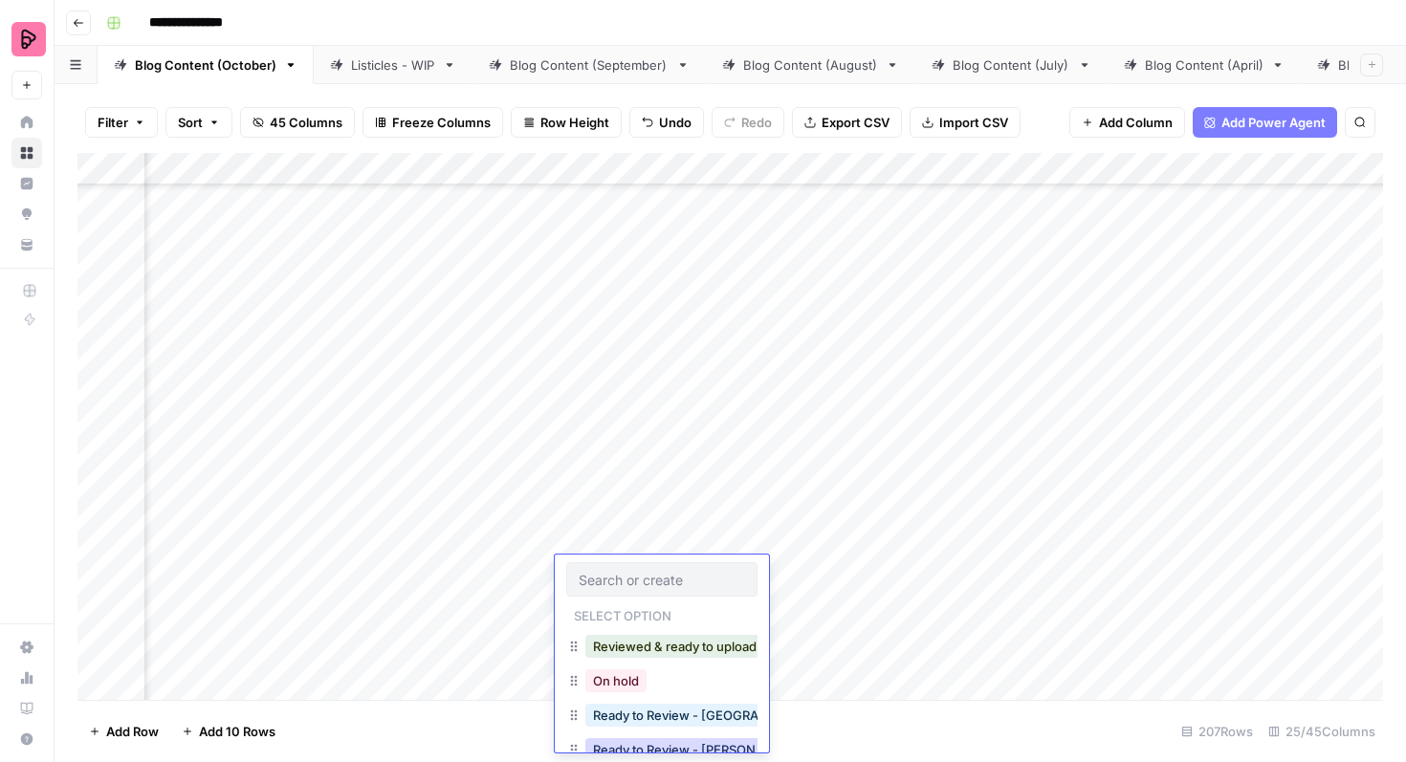
click at [628, 748] on button "Ready to Review - Rebekah" at bounding box center [698, 749] width 226 height 23
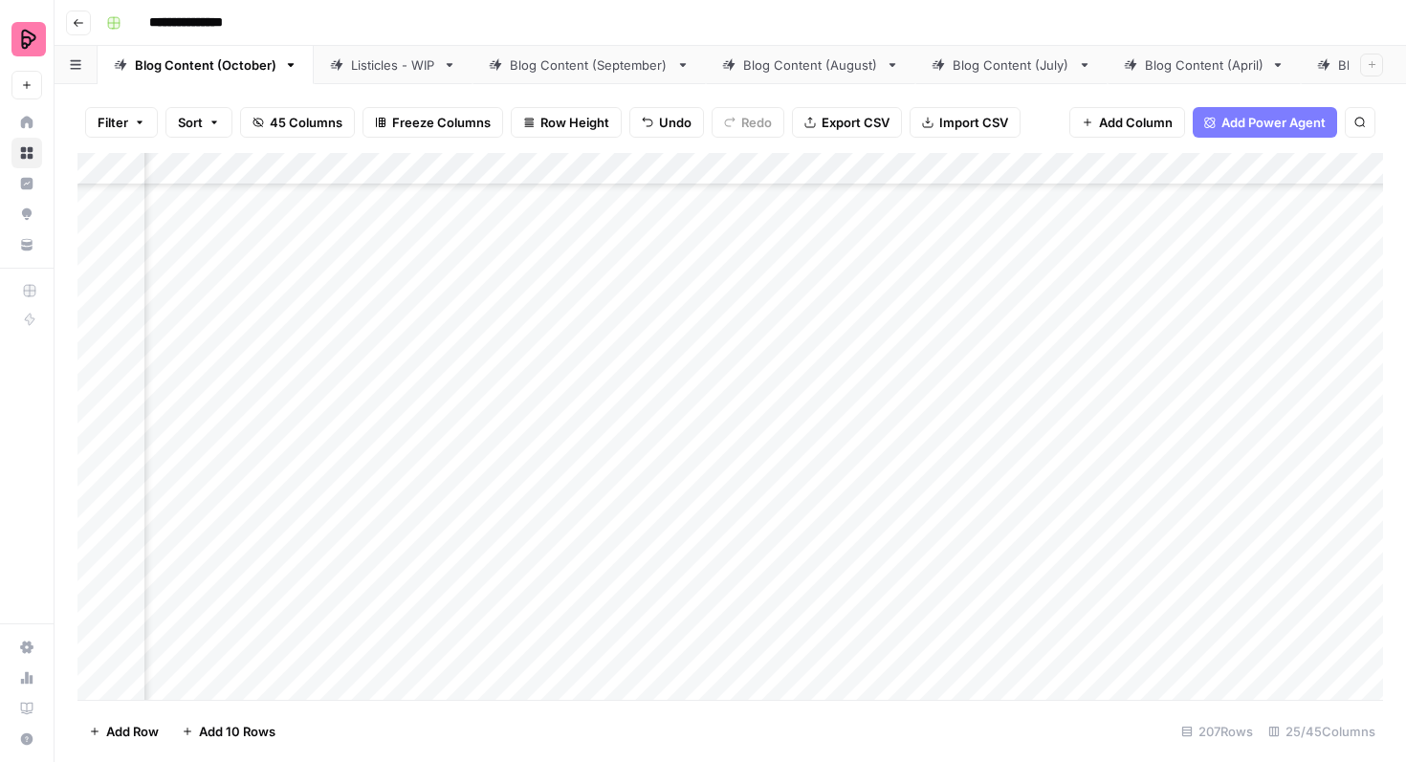
scroll to position [4950, 1155]
click at [680, 441] on div "Add Column" at bounding box center [730, 426] width 1306 height 547
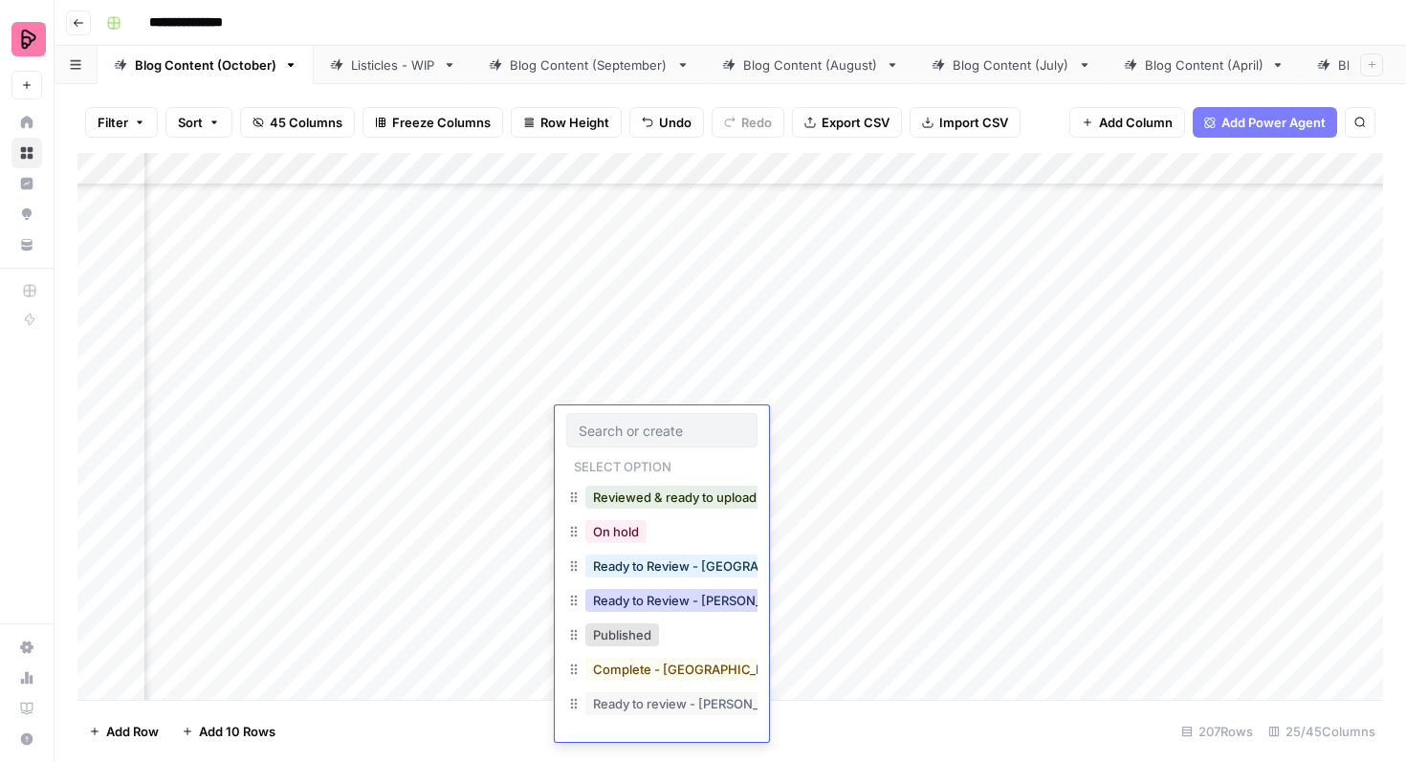
click at [679, 598] on button "Ready to Review - Rebekah" at bounding box center [698, 600] width 226 height 23
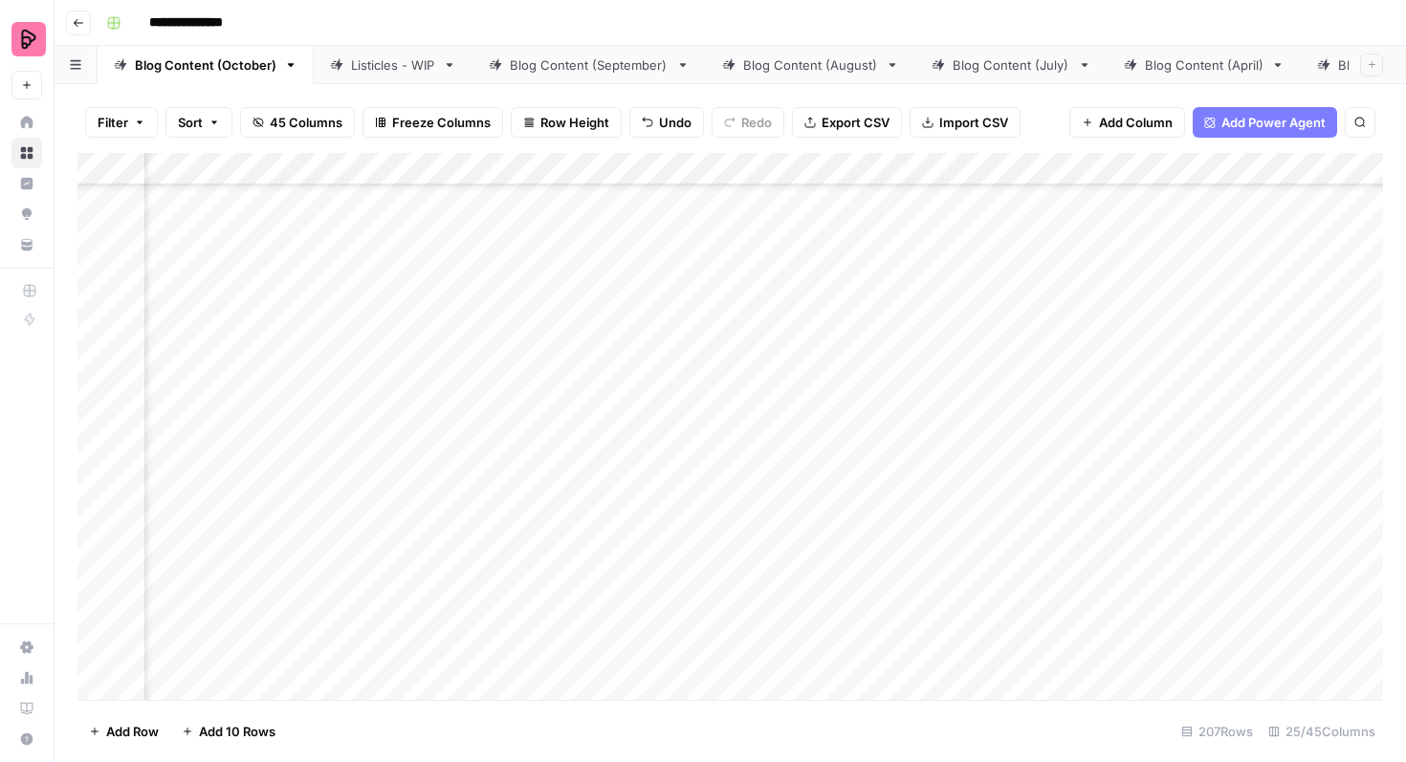
scroll to position [4950, 254]
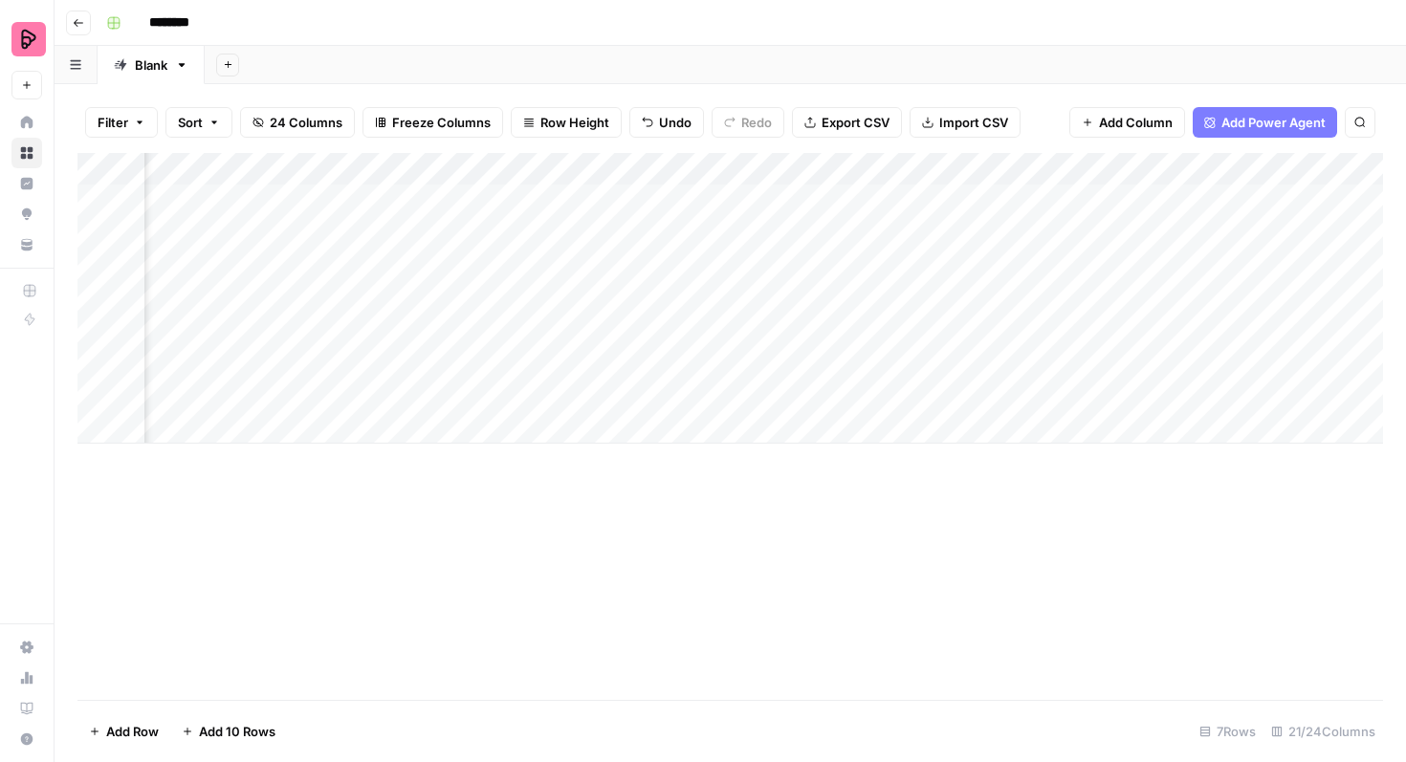
scroll to position [0, 989]
click at [844, 200] on div "Add Column" at bounding box center [730, 298] width 1306 height 291
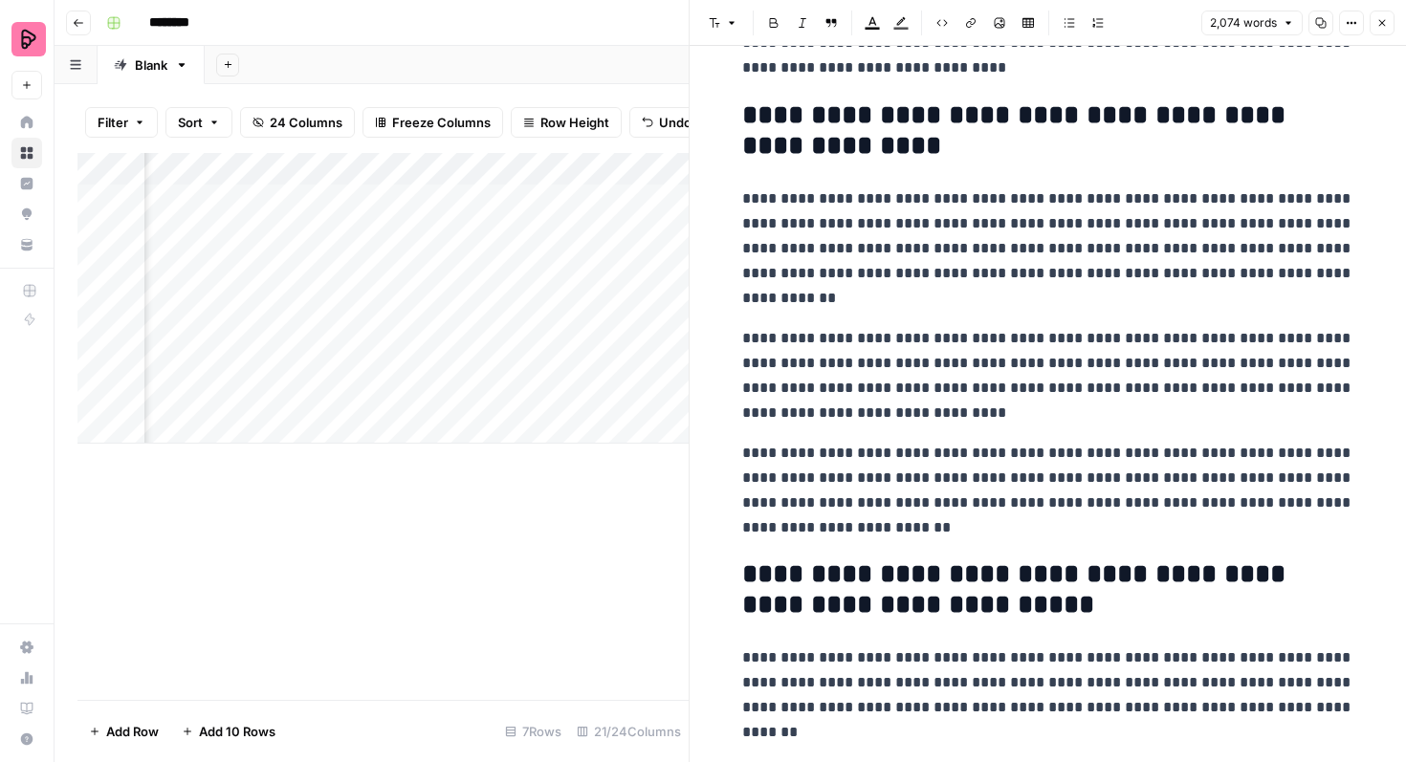
scroll to position [515, 0]
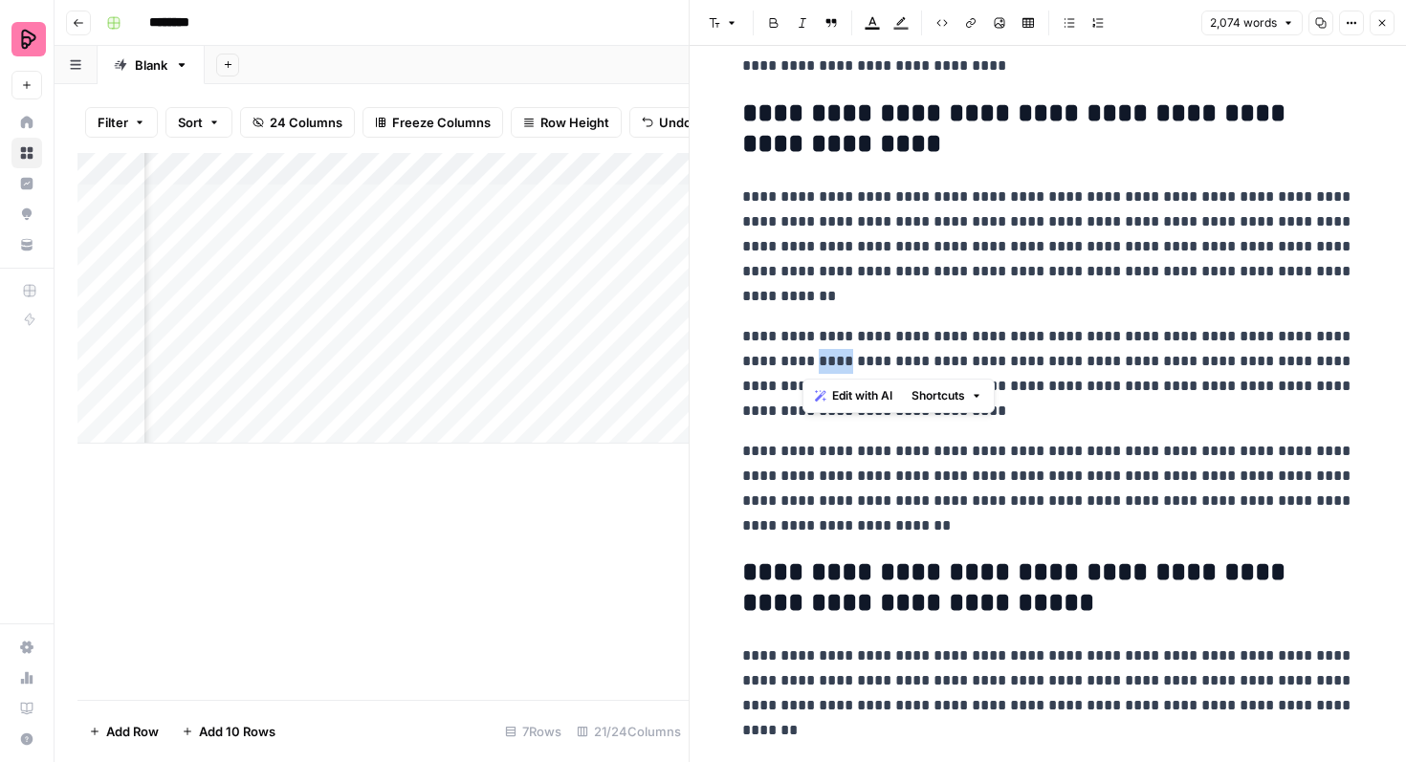
drag, startPoint x: 831, startPoint y: 363, endPoint x: 807, endPoint y: 363, distance: 23.9
click at [807, 363] on p "**********" at bounding box center [1048, 373] width 612 height 99
click at [932, 362] on p "**********" at bounding box center [1048, 373] width 612 height 99
click at [927, 362] on p "**********" at bounding box center [1048, 373] width 612 height 99
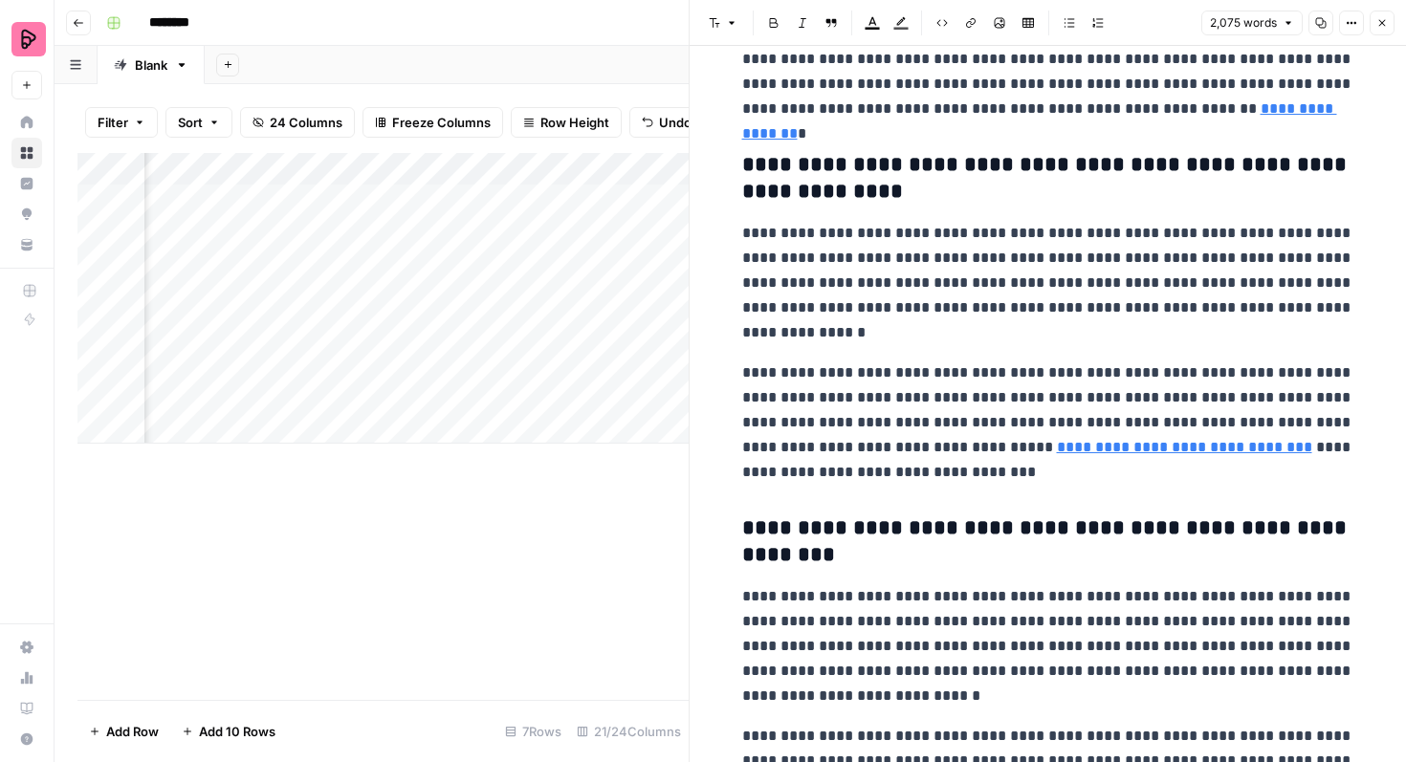
scroll to position [4849, 0]
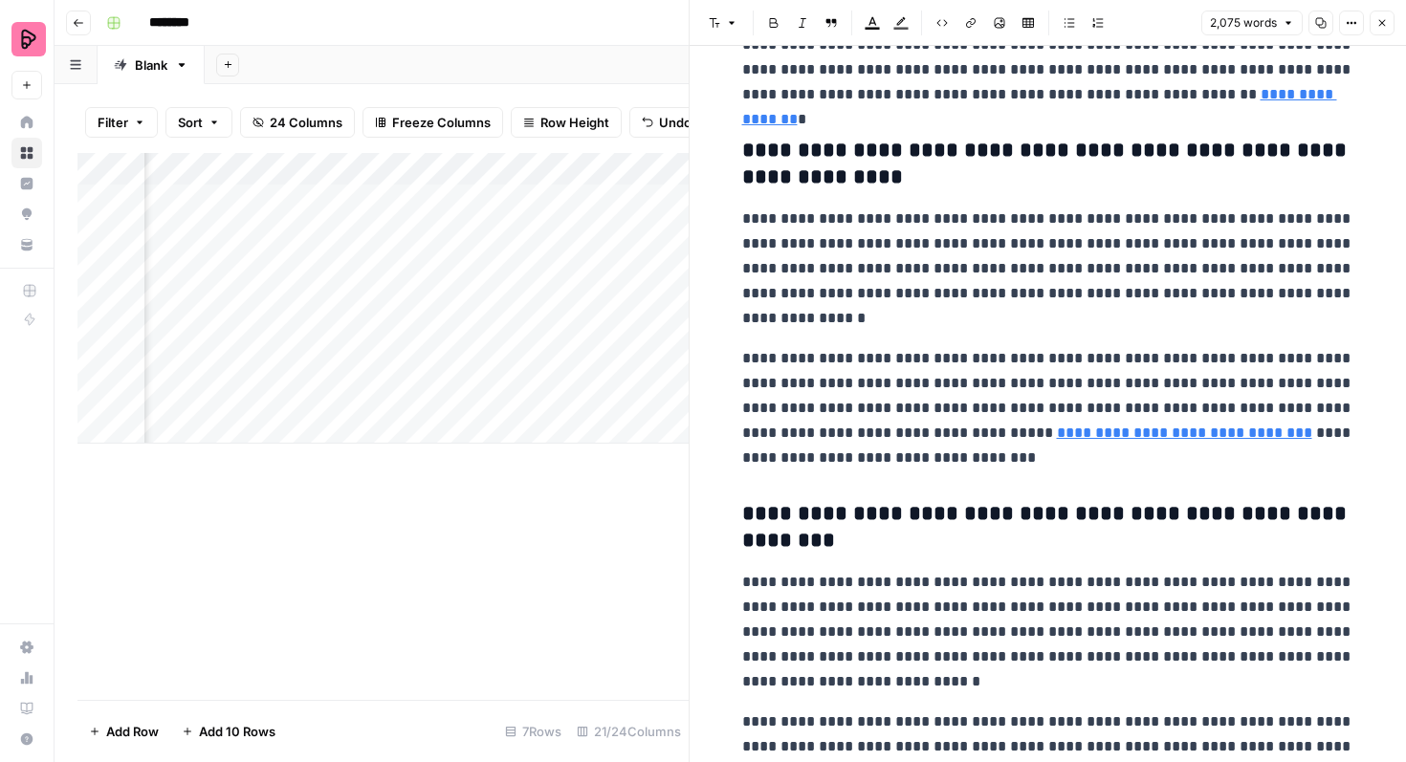
click at [1378, 11] on button "Close" at bounding box center [1382, 23] width 25 height 25
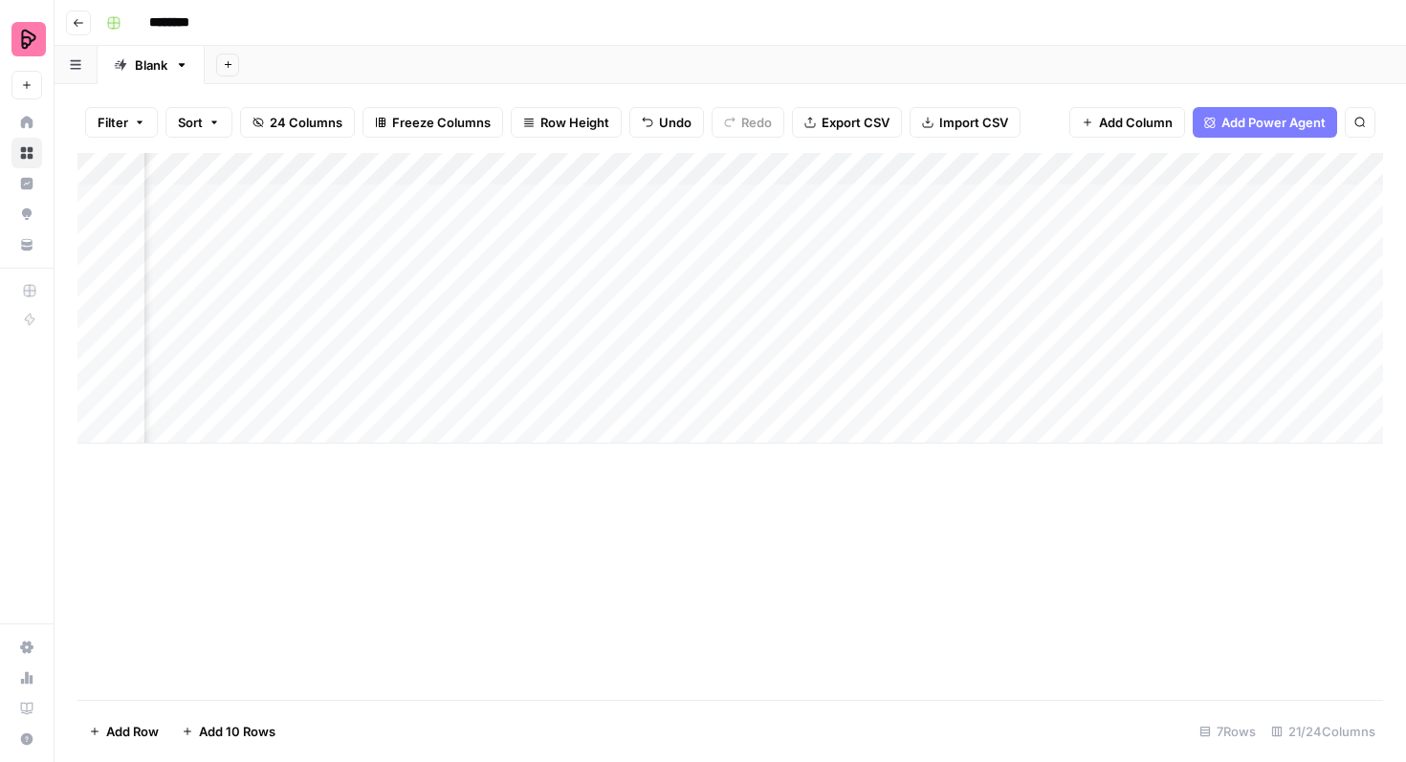
scroll to position [0, 523]
click at [1116, 206] on div "Add Column" at bounding box center [730, 298] width 1306 height 291
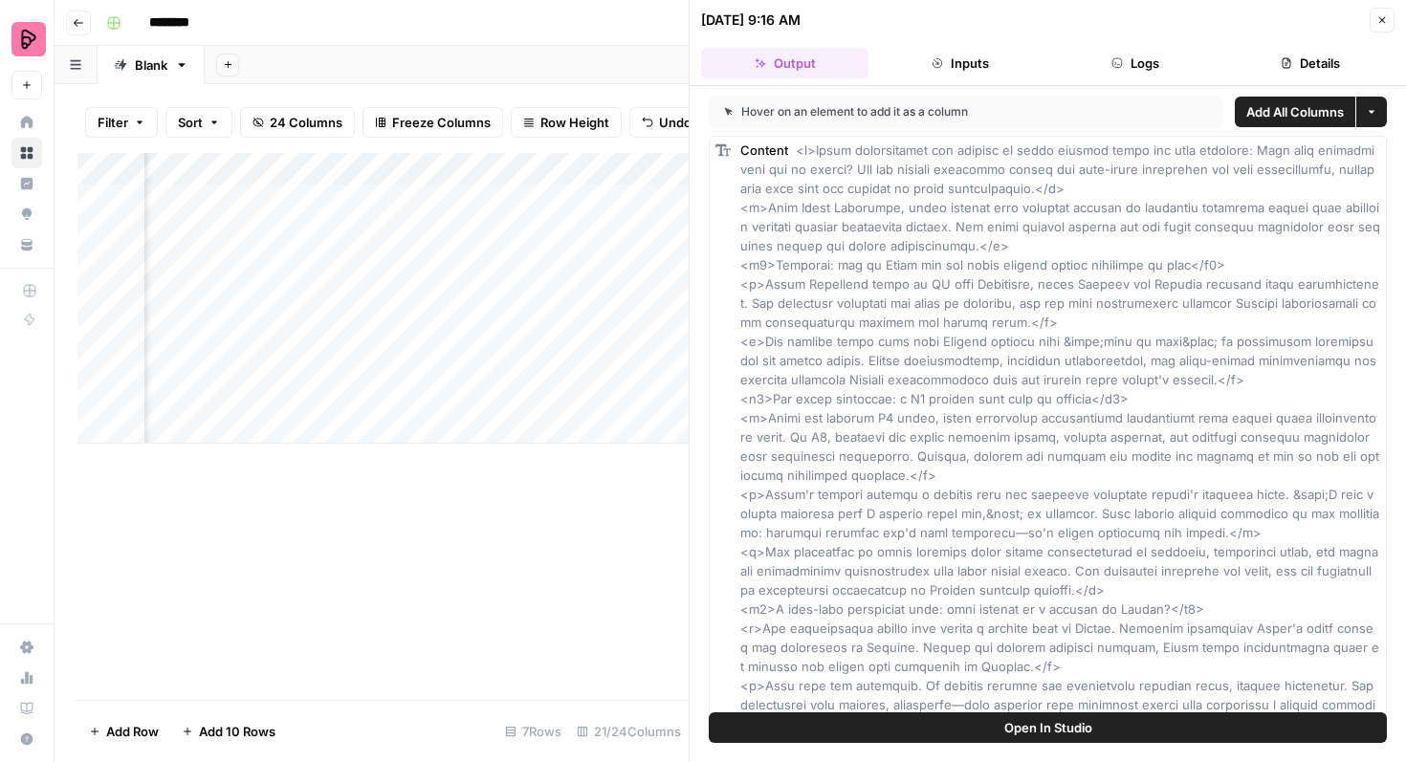
click at [970, 733] on button "Open In Studio" at bounding box center [1048, 728] width 678 height 31
click at [1385, 12] on button "Close" at bounding box center [1382, 20] width 25 height 25
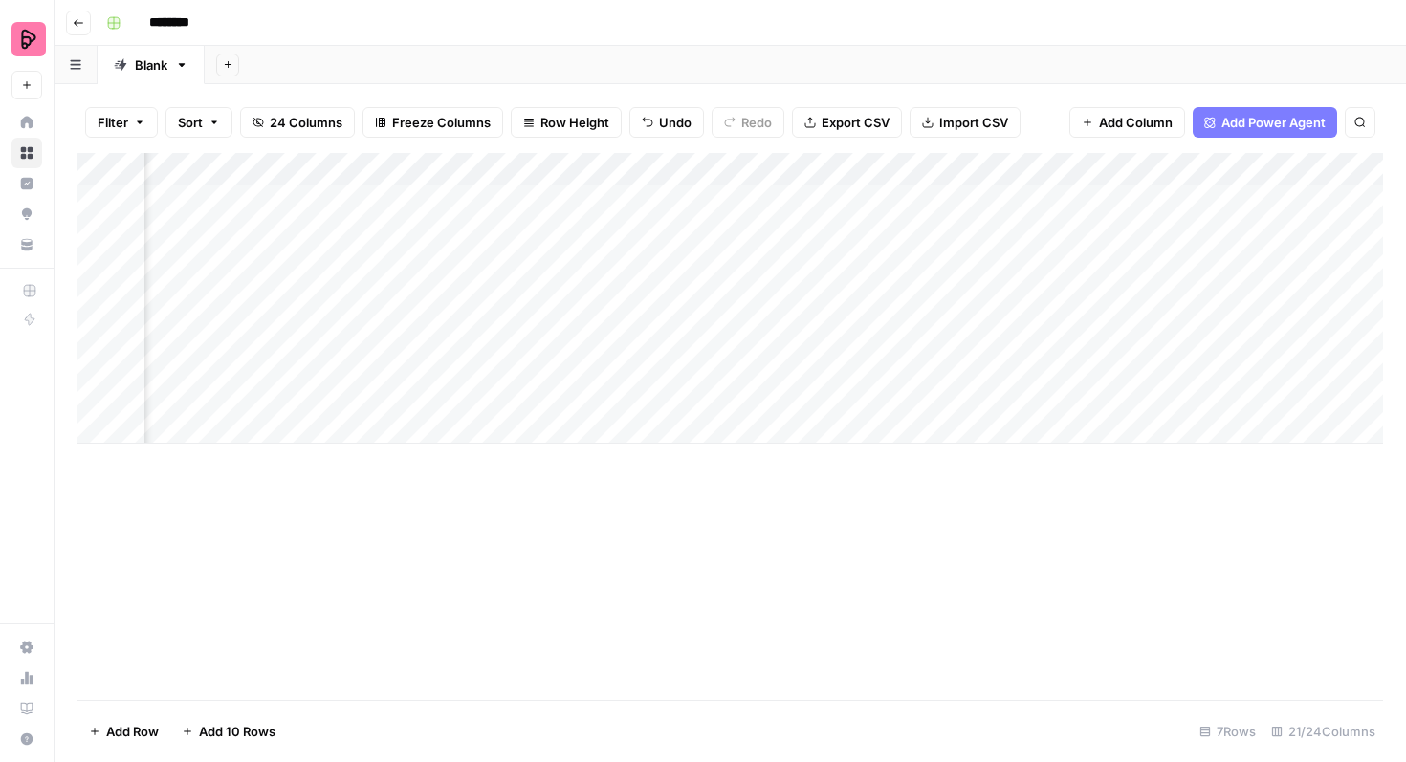
click at [746, 168] on div "Add Column" at bounding box center [730, 298] width 1306 height 291
click at [741, 160] on div at bounding box center [714, 172] width 173 height 38
click at [1108, 596] on div "Add Column" at bounding box center [730, 426] width 1306 height 547
click at [1120, 121] on span "Add Column" at bounding box center [1136, 122] width 74 height 19
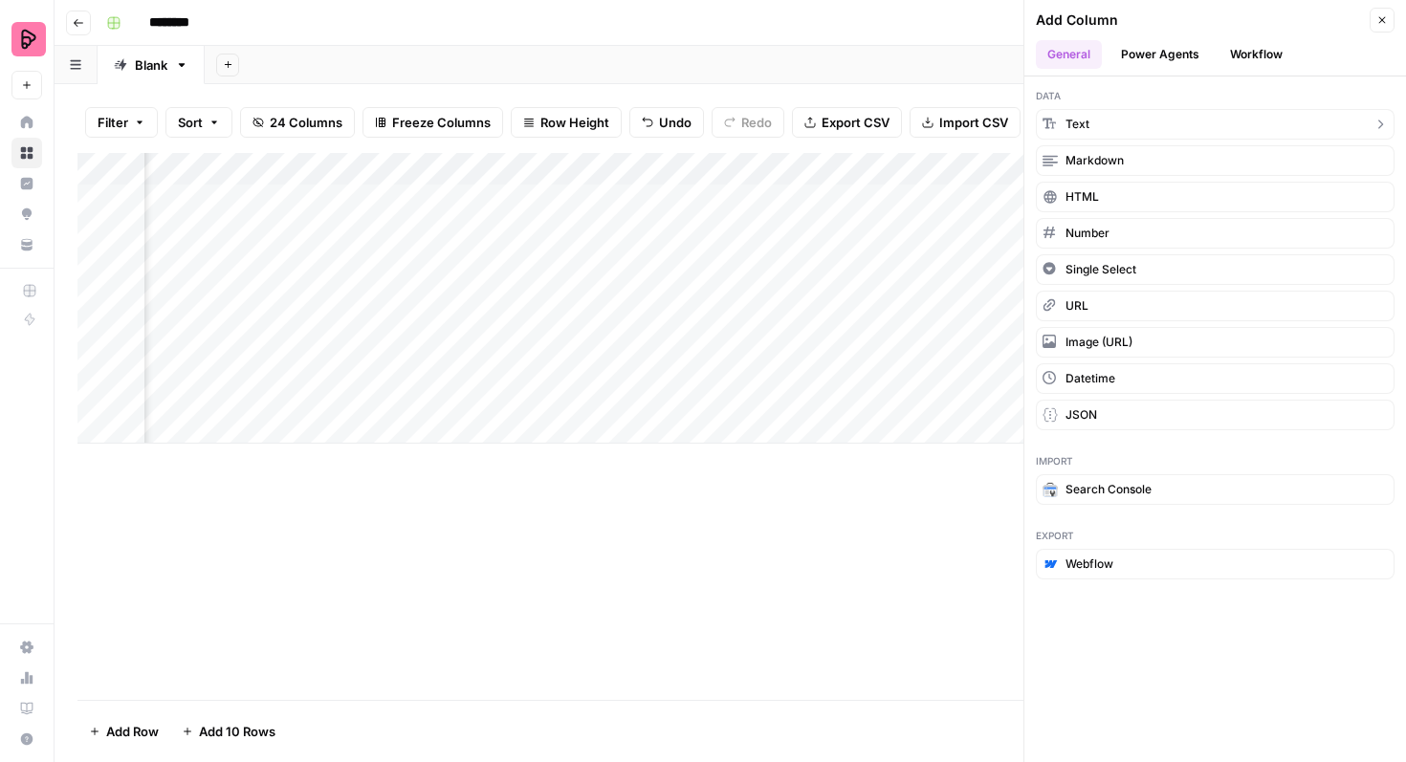
click at [1184, 133] on button "Text" at bounding box center [1215, 124] width 359 height 31
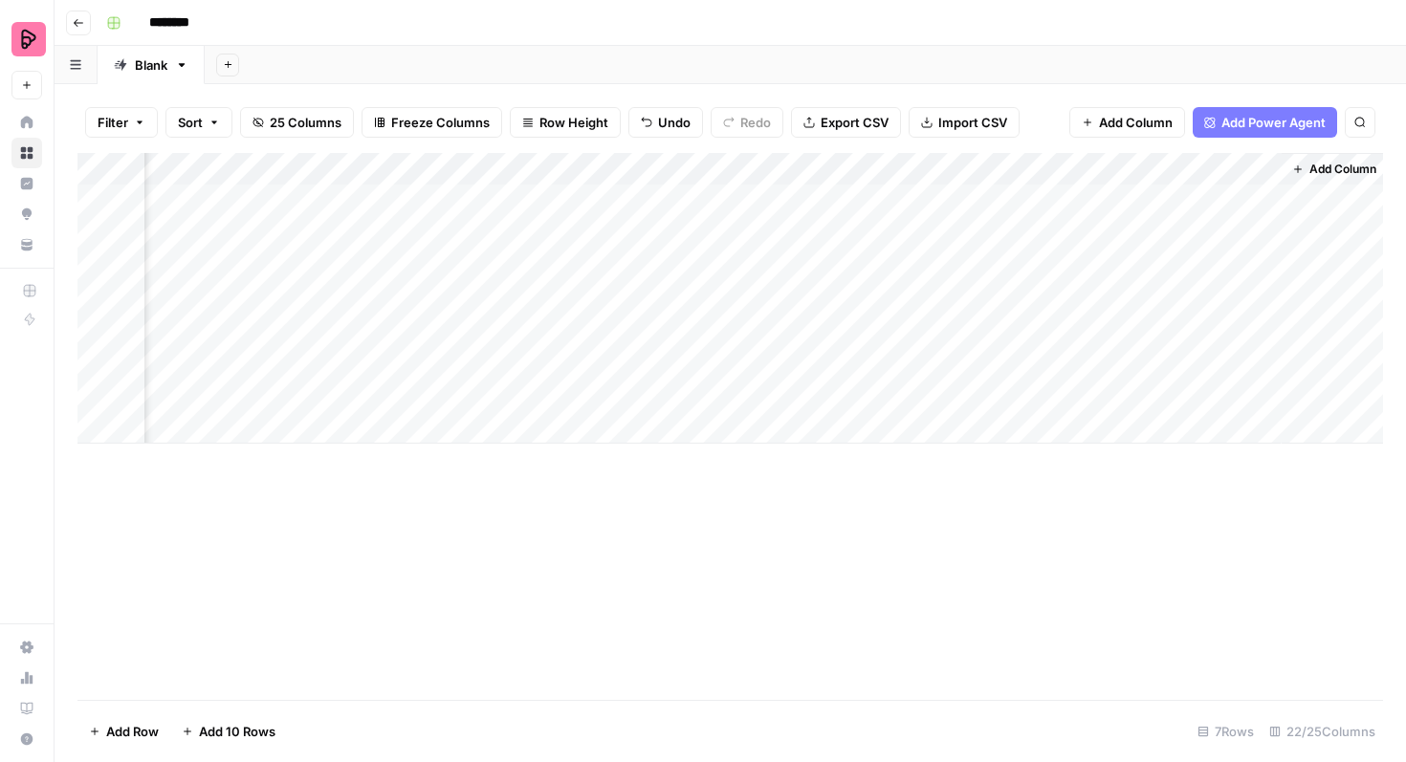
scroll to position [0, 4193]
drag, startPoint x: 1302, startPoint y: 171, endPoint x: 326, endPoint y: 165, distance: 975.7
click at [326, 165] on div "Add Column" at bounding box center [730, 298] width 1306 height 291
drag, startPoint x: 1340, startPoint y: 172, endPoint x: 858, endPoint y: 131, distance: 483.9
click at [774, 167] on div "Add Column" at bounding box center [730, 298] width 1306 height 291
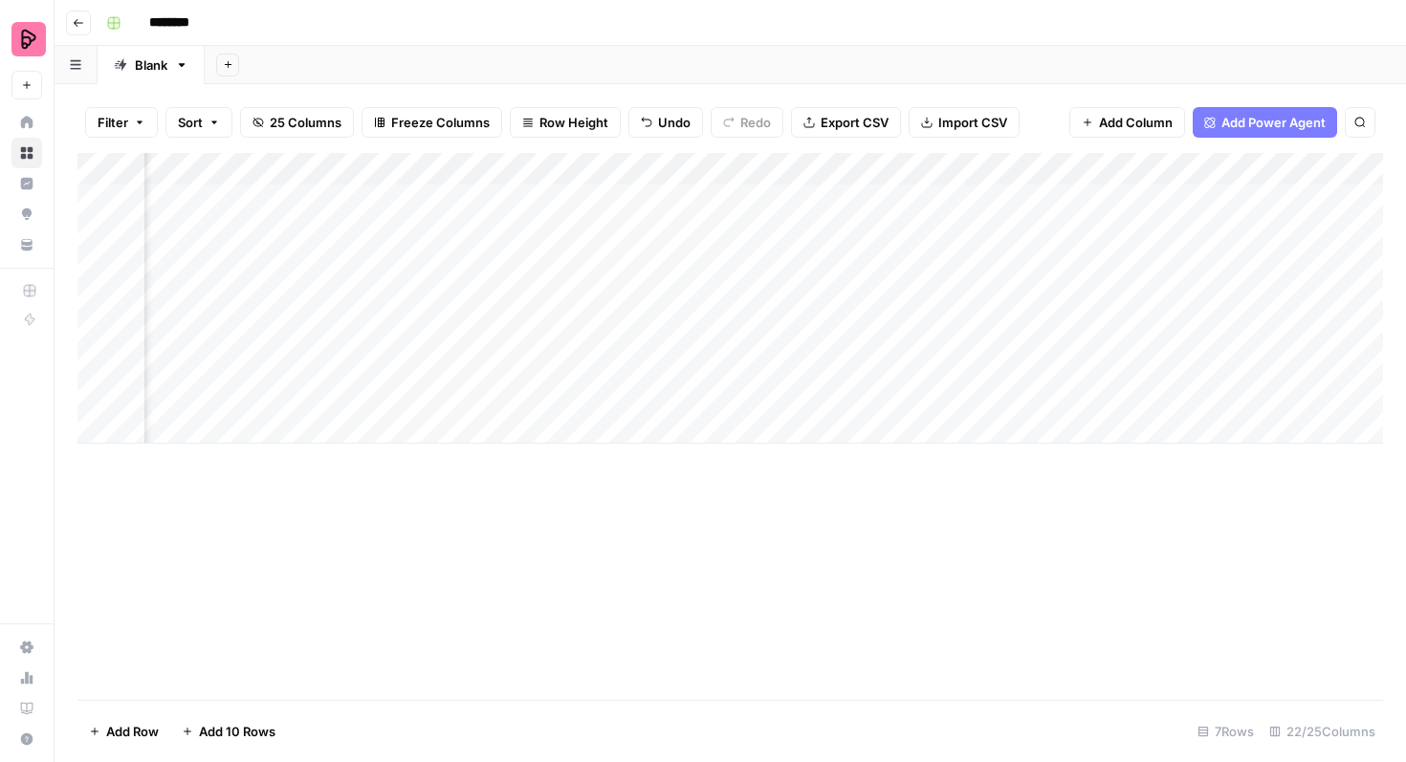
scroll to position [0, 1187]
drag, startPoint x: 1180, startPoint y: 166, endPoint x: 165, endPoint y: 206, distance: 1015.7
click at [165, 206] on div "Add Column" at bounding box center [730, 298] width 1306 height 291
click at [837, 169] on div "Add Column" at bounding box center [730, 298] width 1306 height 291
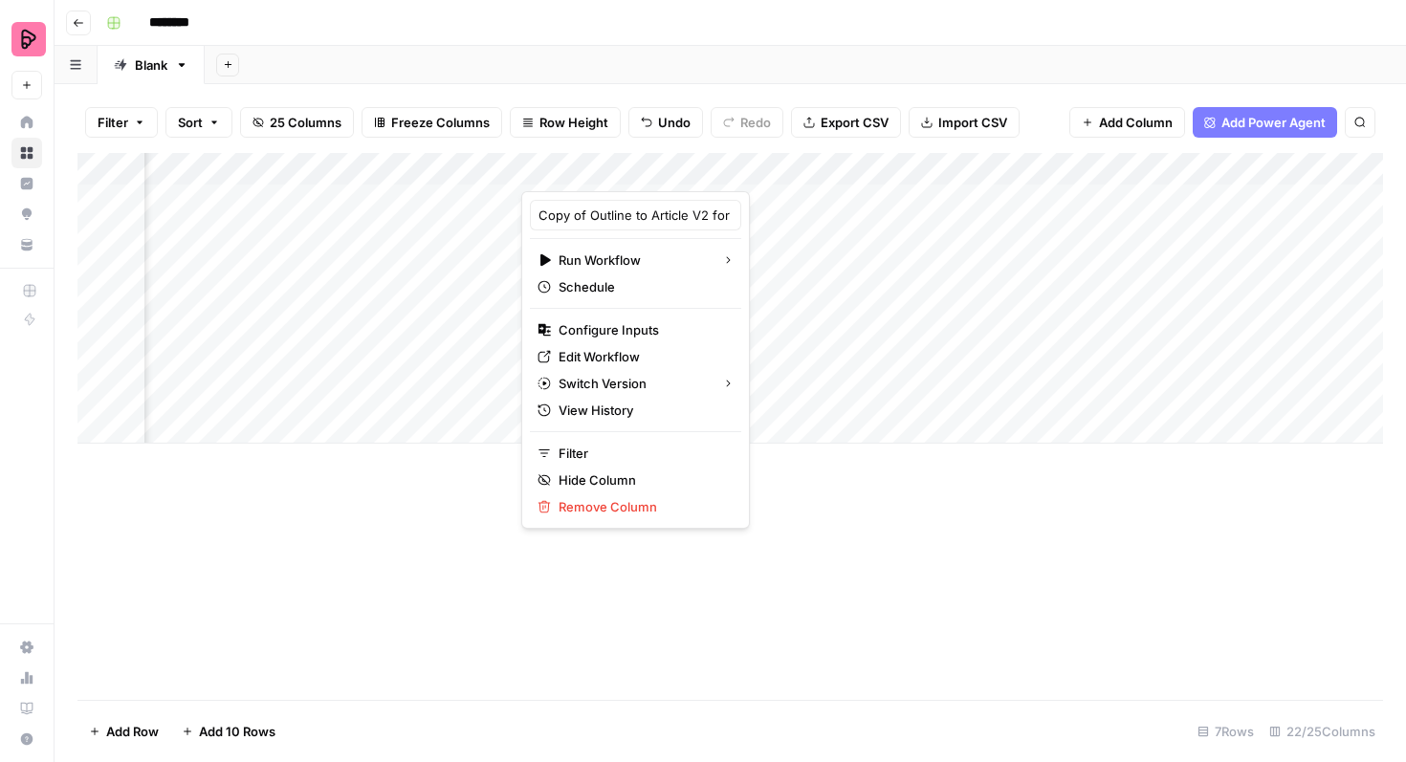
click at [770, 497] on div "Add Column" at bounding box center [730, 426] width 1306 height 547
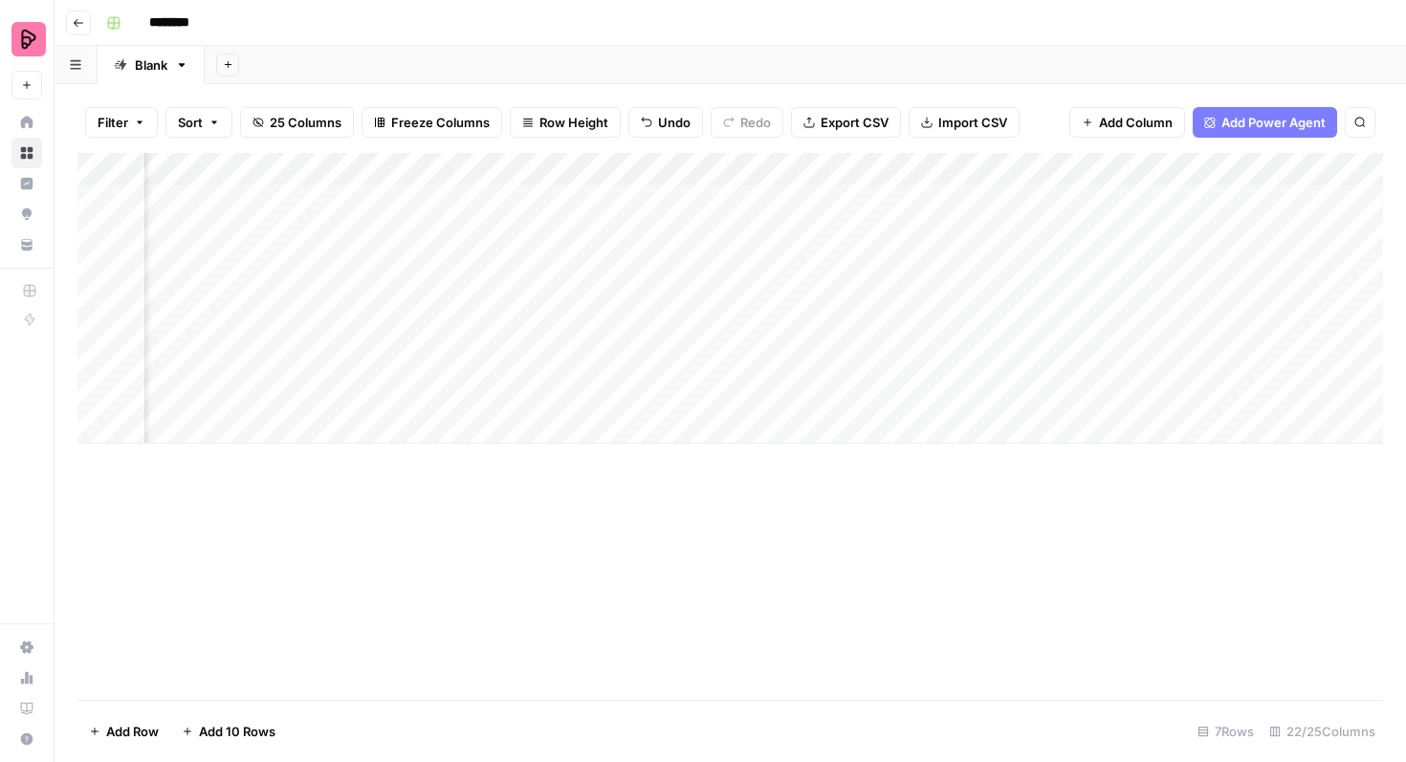
click at [781, 195] on div "Add Column" at bounding box center [730, 298] width 1306 height 291
click at [829, 201] on div "Add Column" at bounding box center [730, 298] width 1306 height 291
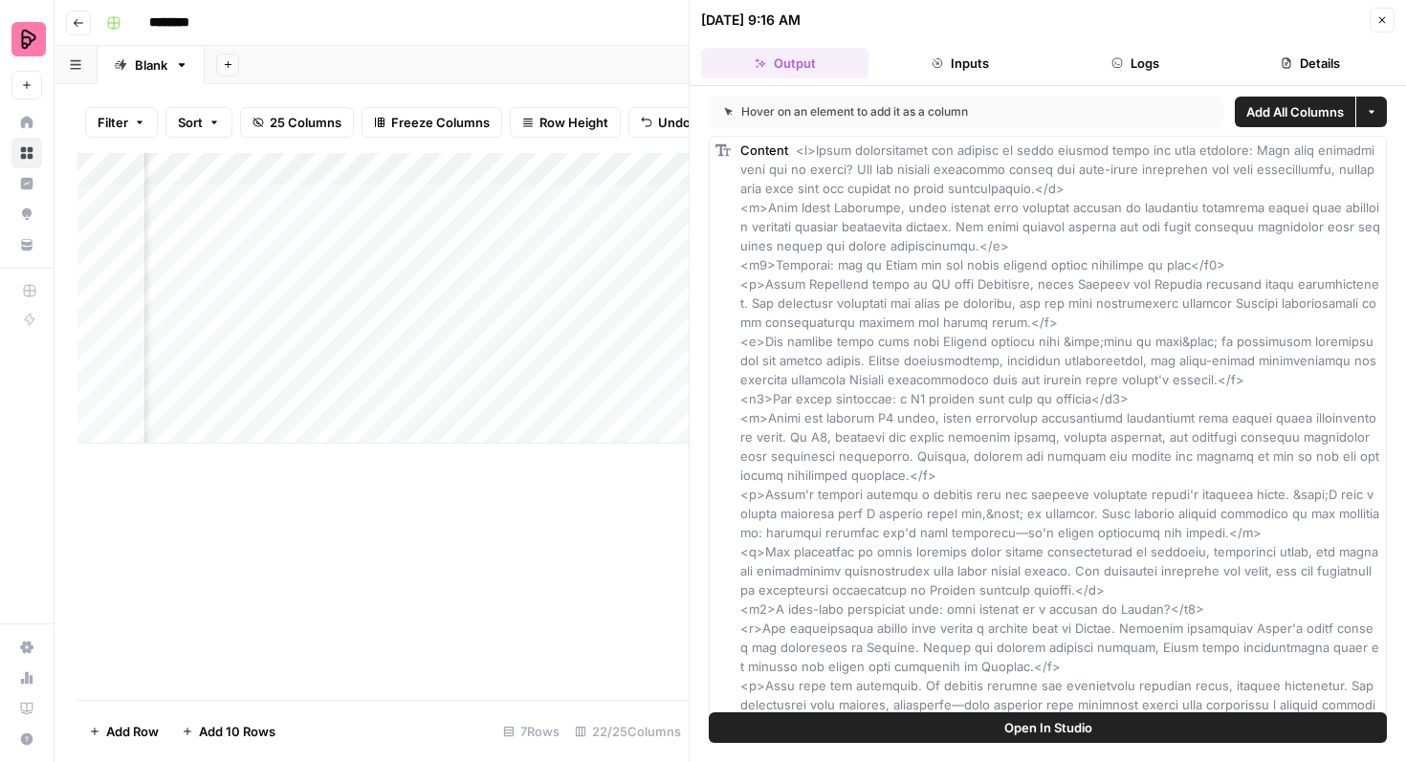
click at [983, 726] on button "Open In Studio" at bounding box center [1048, 728] width 678 height 31
click at [1374, 22] on button "Close" at bounding box center [1382, 20] width 25 height 25
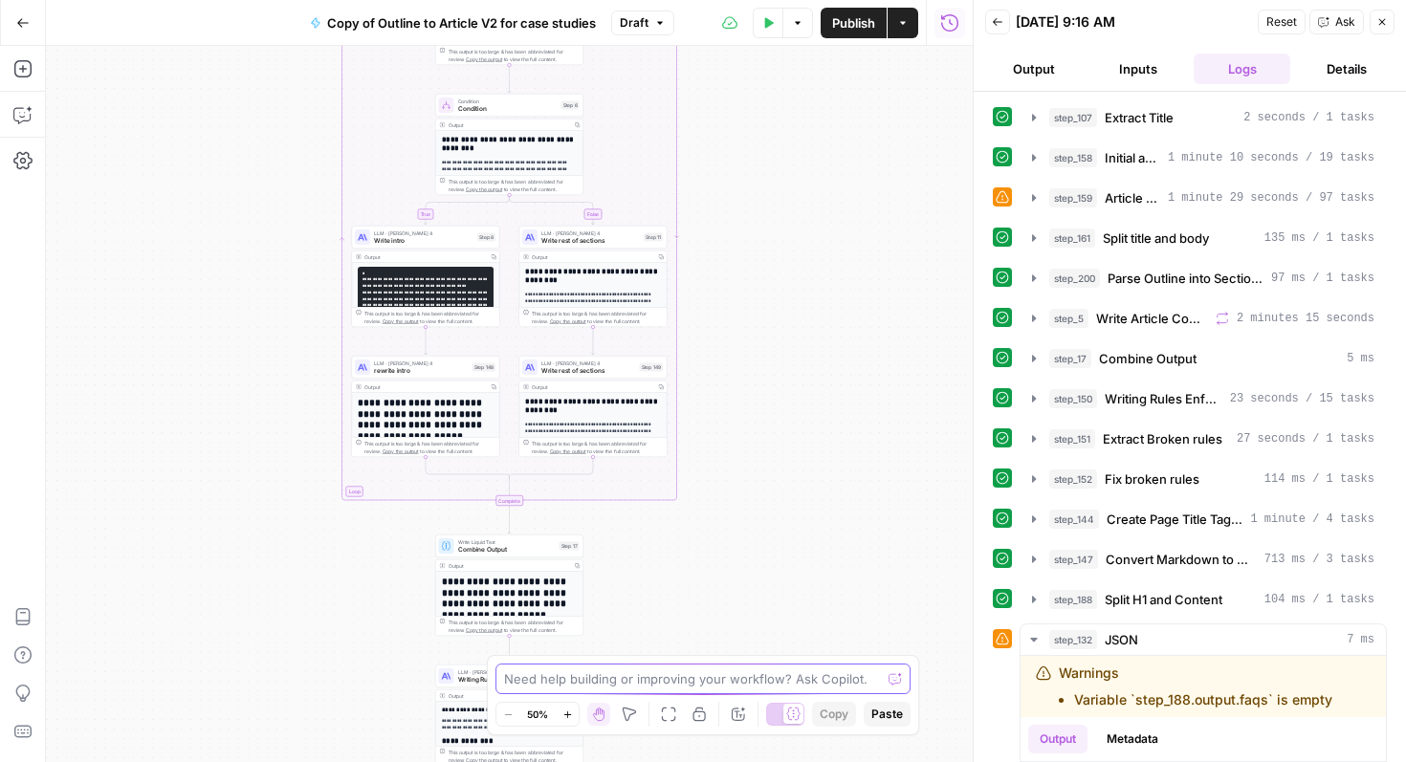
click at [597, 683] on textarea at bounding box center [692, 679] width 377 height 19
click at [786, 682] on textarea "the story is still quite long, it takes ages to get tot eh main" at bounding box center [684, 679] width 360 height 19
click at [848, 674] on textarea "the story is still quite long, it takes ages to get to the main" at bounding box center [684, 679] width 360 height 19
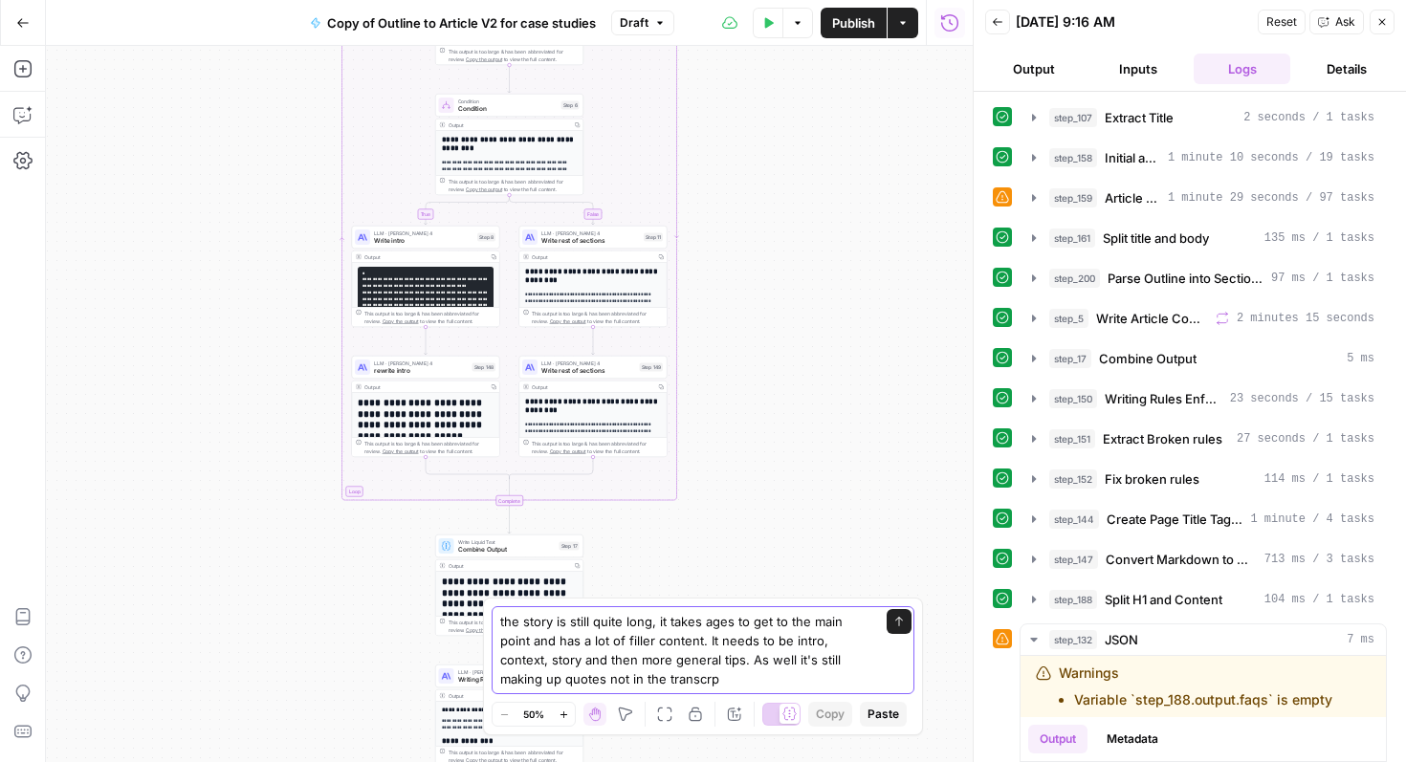
type textarea "the story is still quite long, it takes ages to get to the main point and has a…"
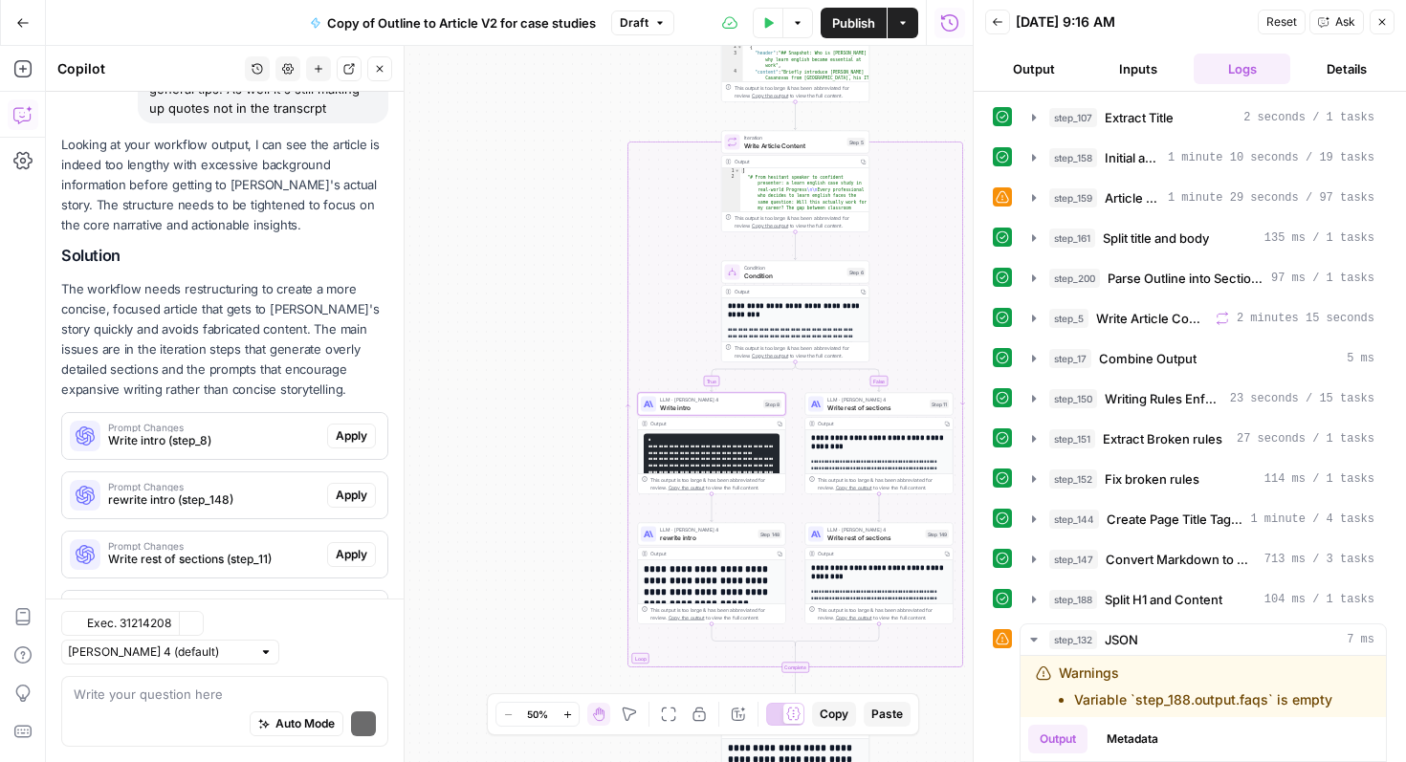
scroll to position [303, 0]
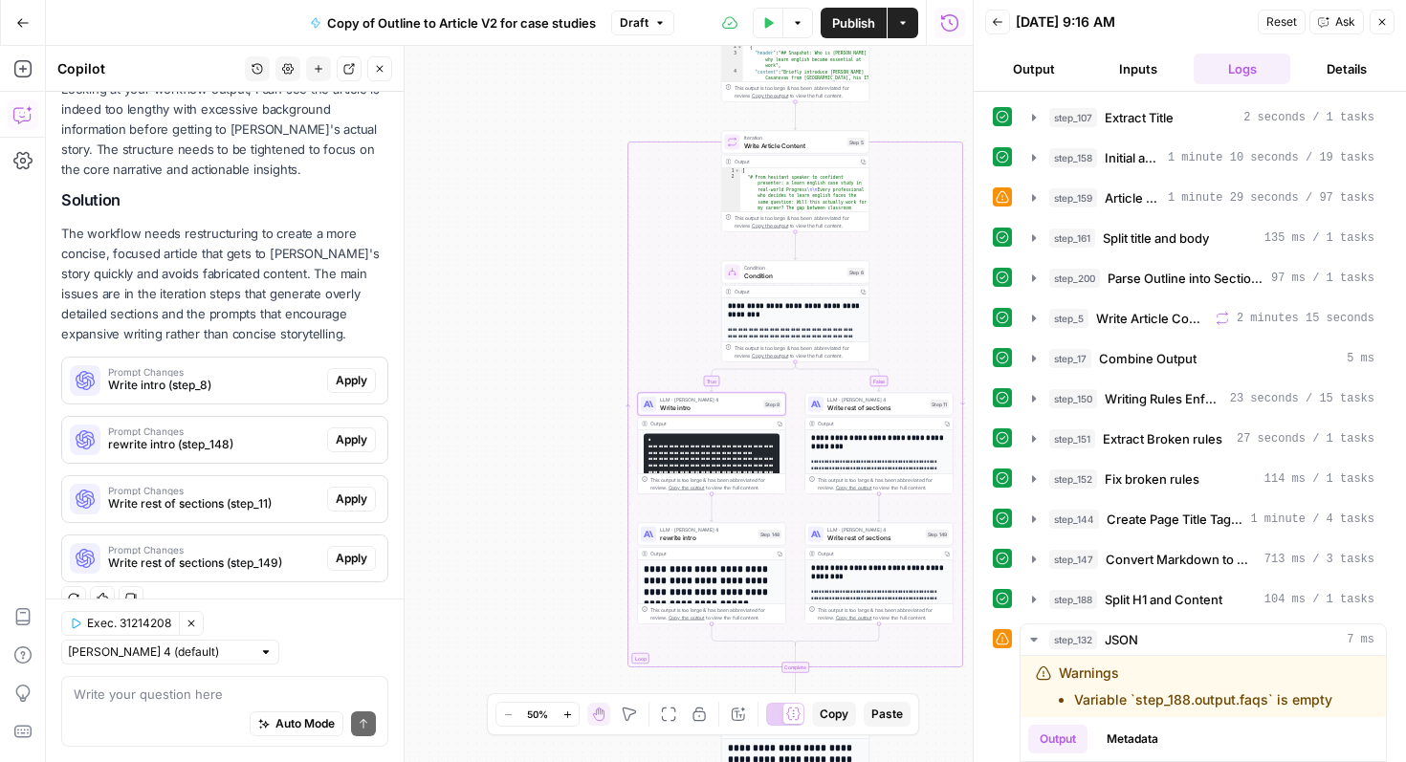
click at [346, 381] on span "Apply" at bounding box center [352, 380] width 32 height 17
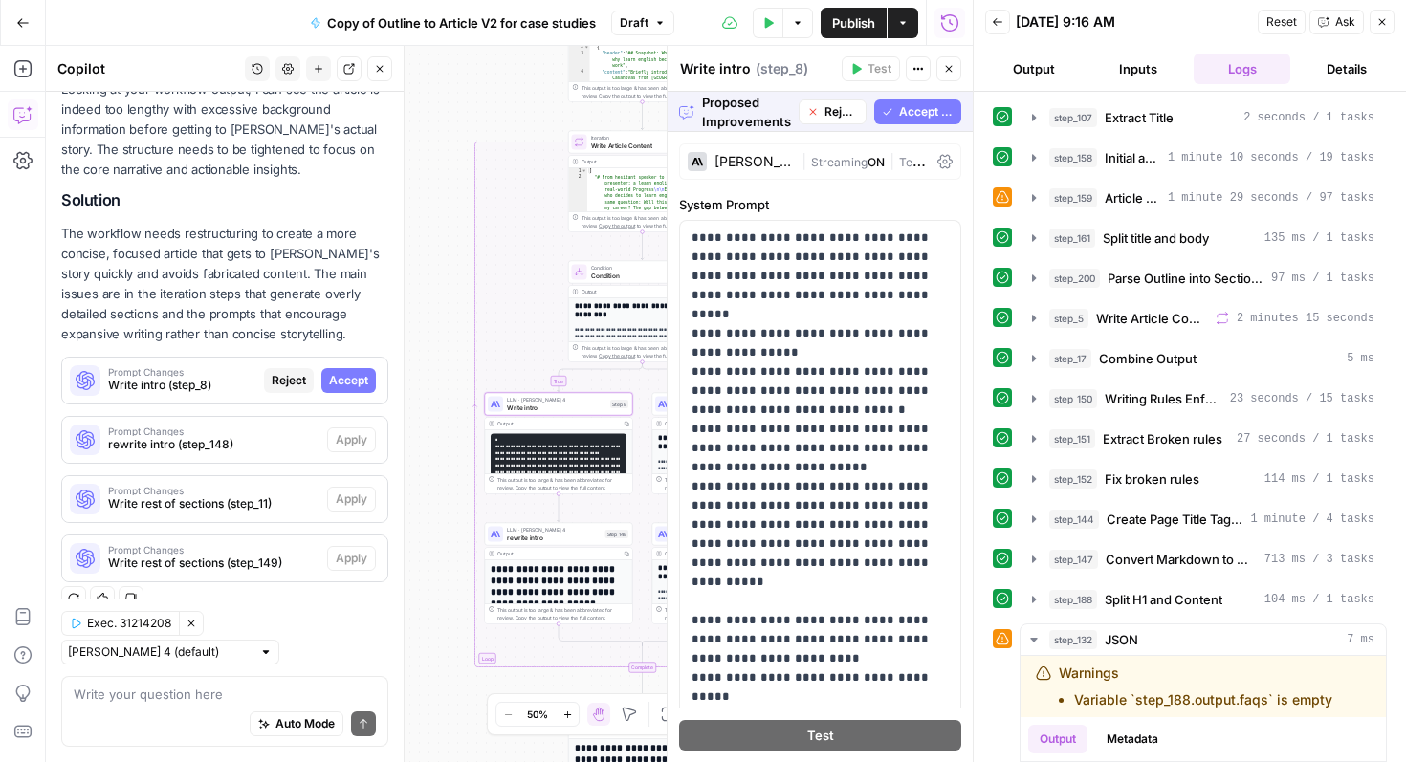
click at [346, 381] on span "Accept" at bounding box center [348, 380] width 39 height 17
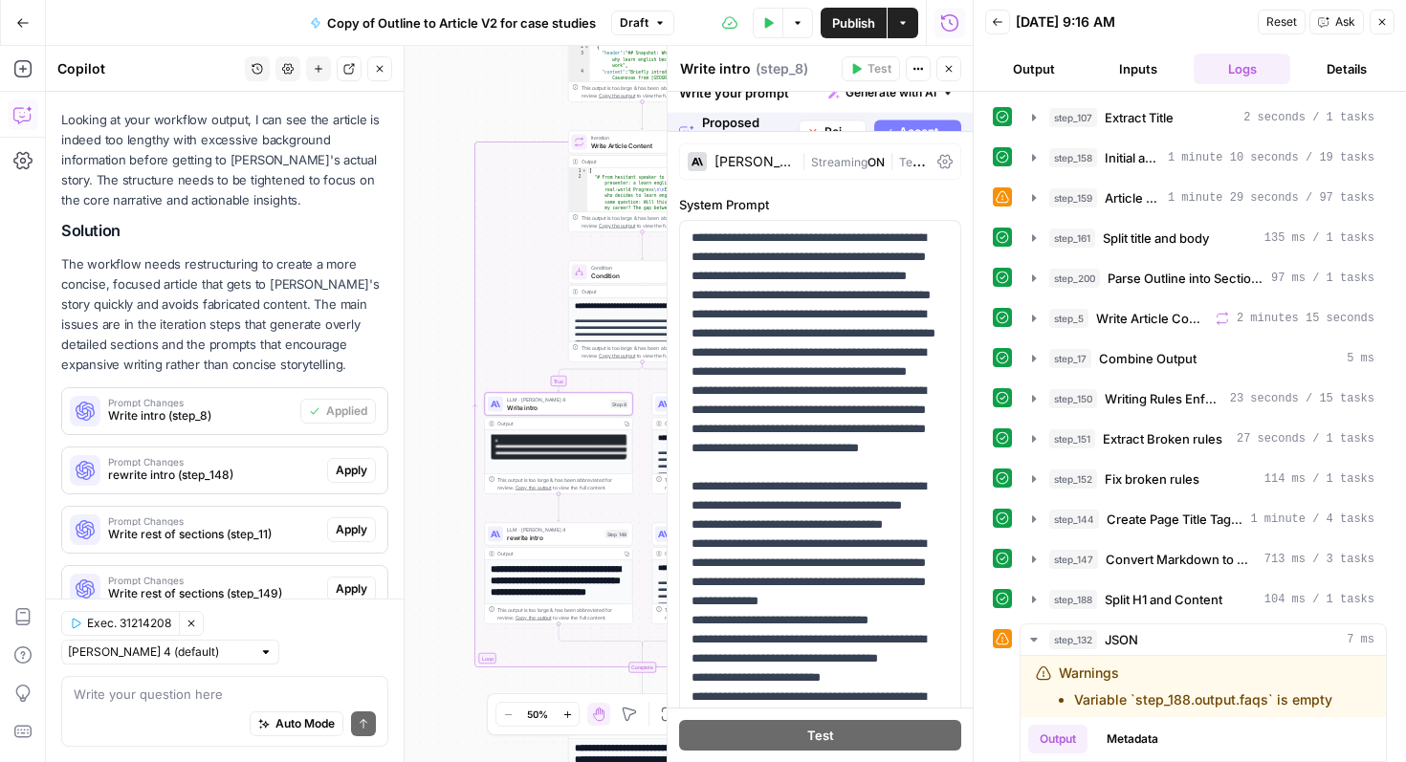
scroll to position [334, 0]
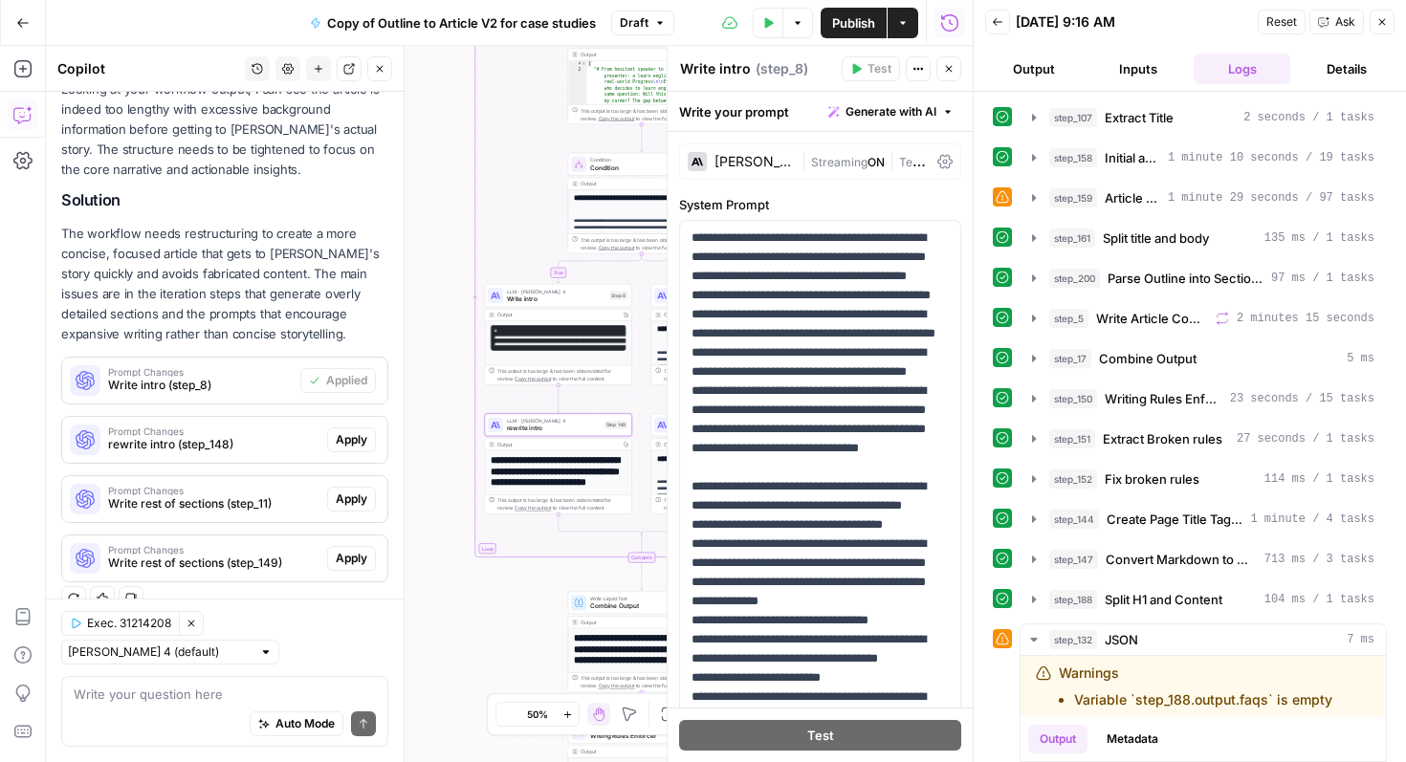
click at [350, 435] on span "Apply" at bounding box center [352, 439] width 32 height 17
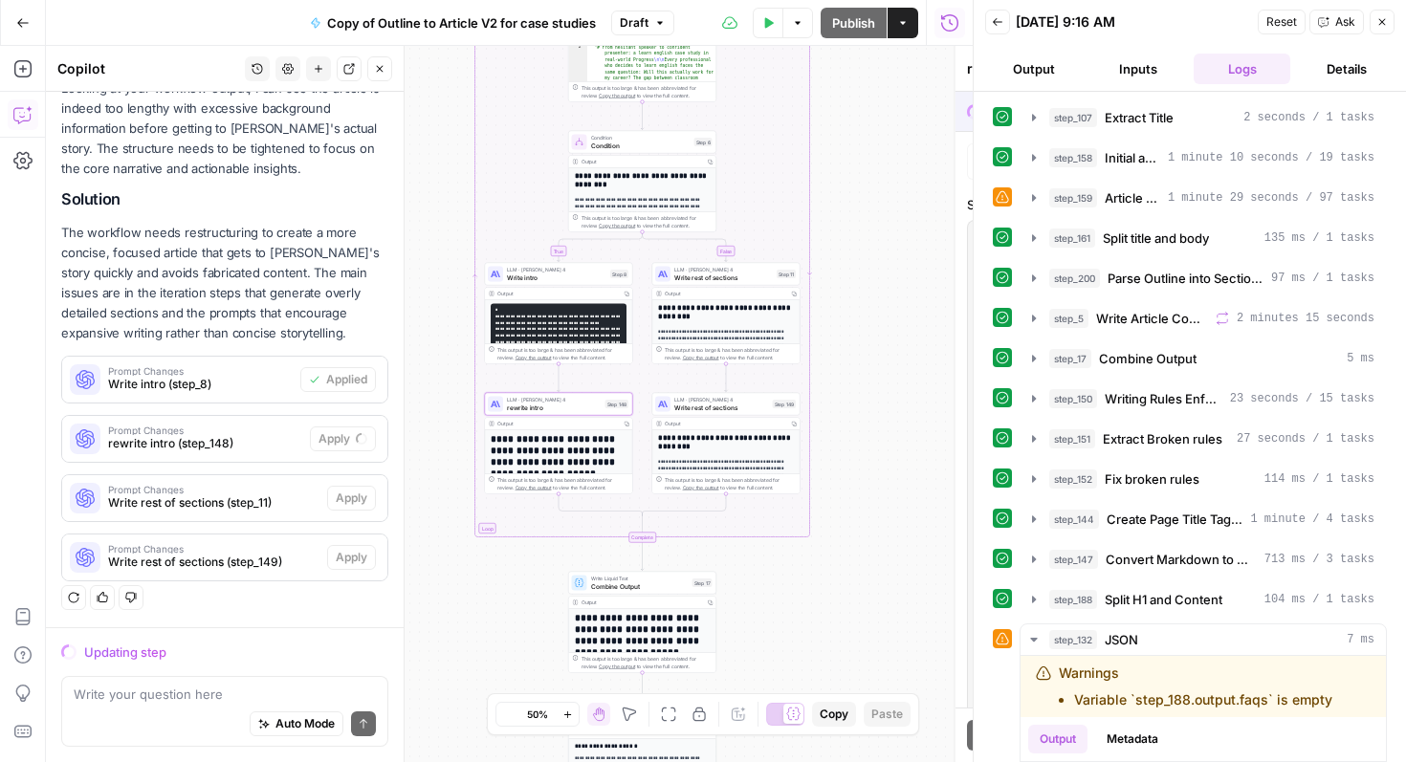
scroll to position [303, 0]
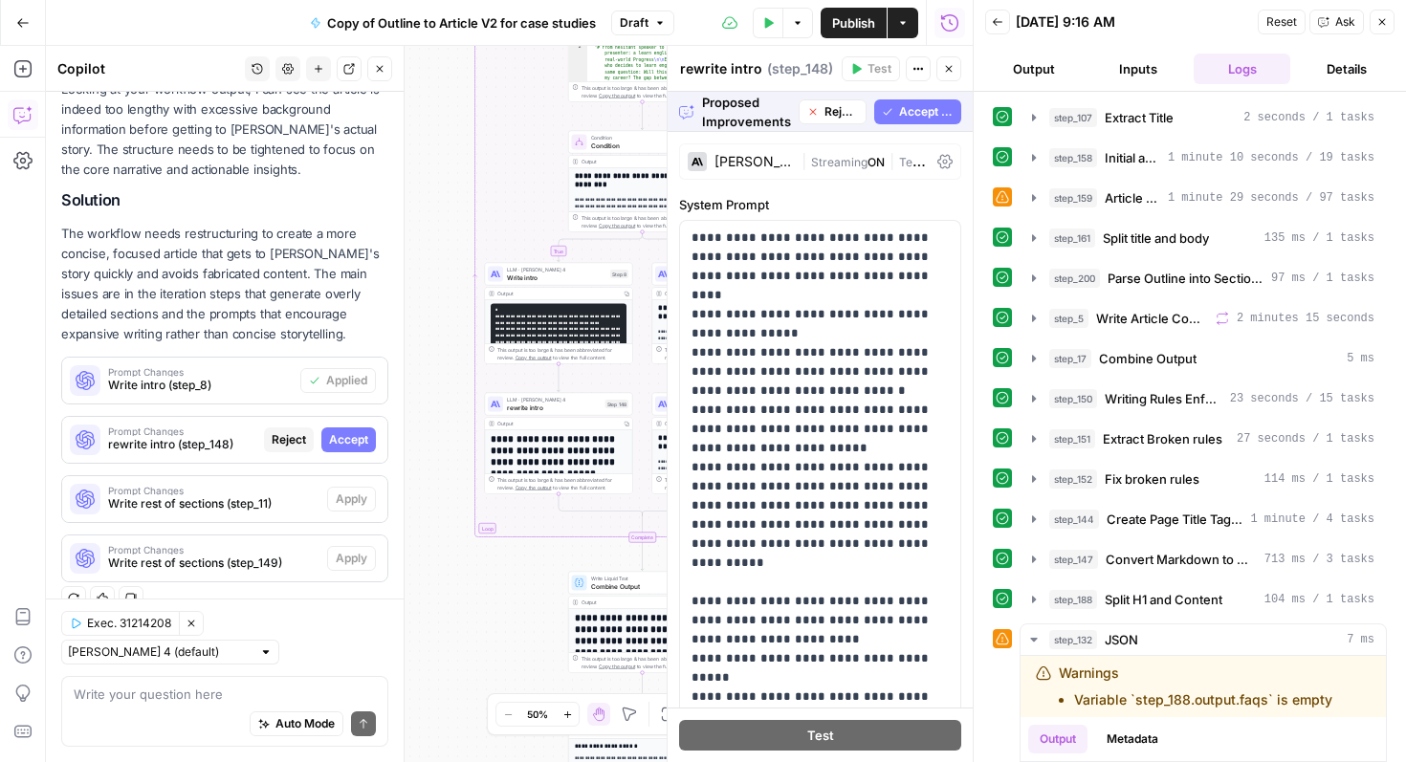
click at [909, 111] on span "Accept All" at bounding box center [926, 111] width 55 height 17
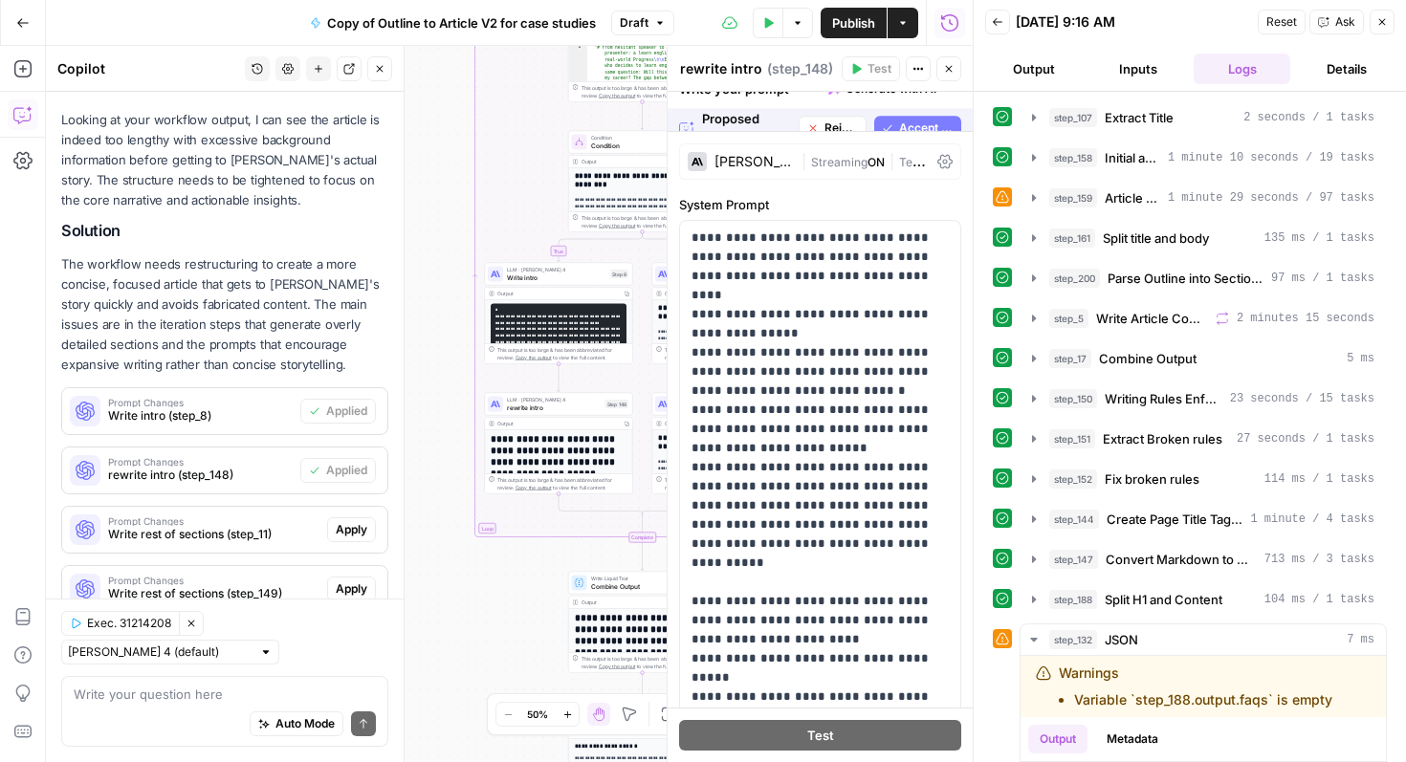
scroll to position [334, 0]
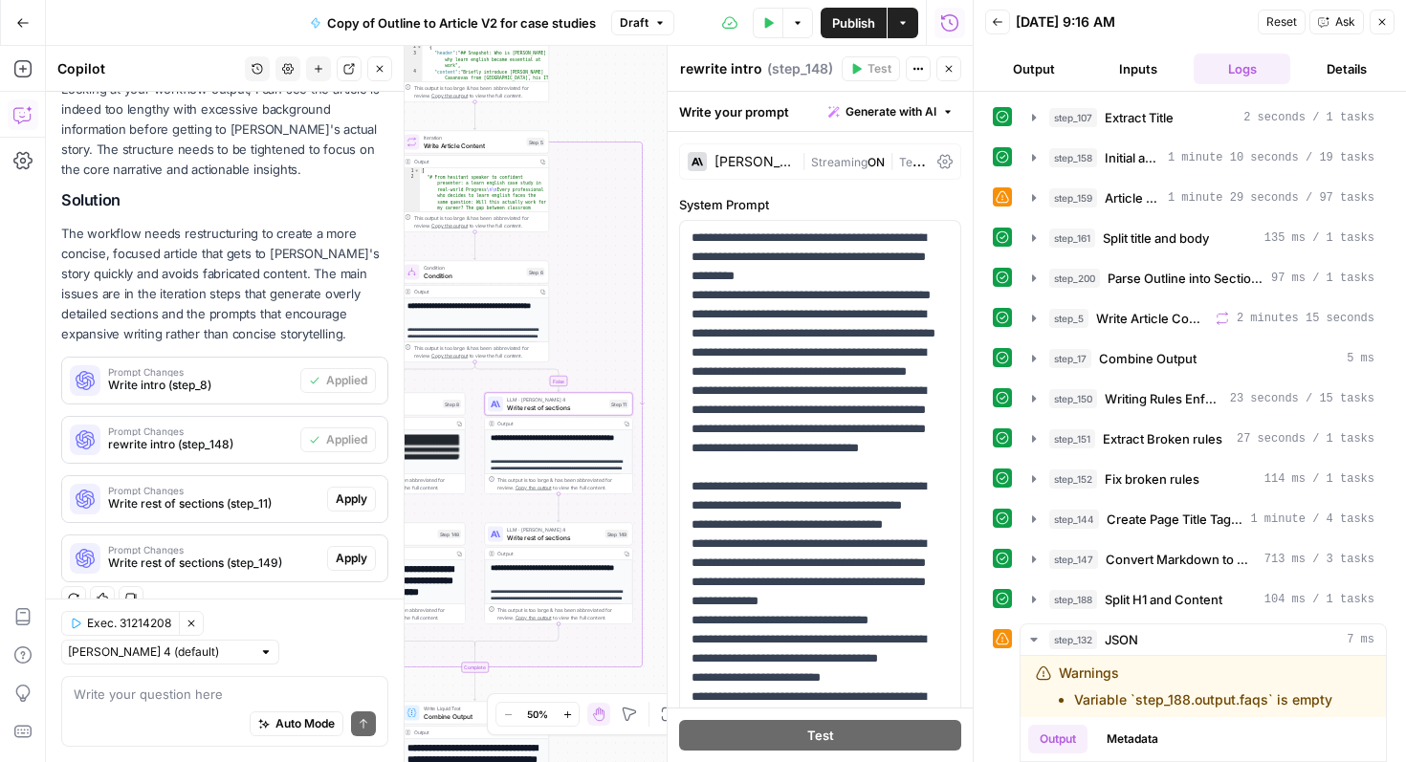
click at [284, 498] on span "Write rest of sections (step_11)" at bounding box center [213, 503] width 211 height 17
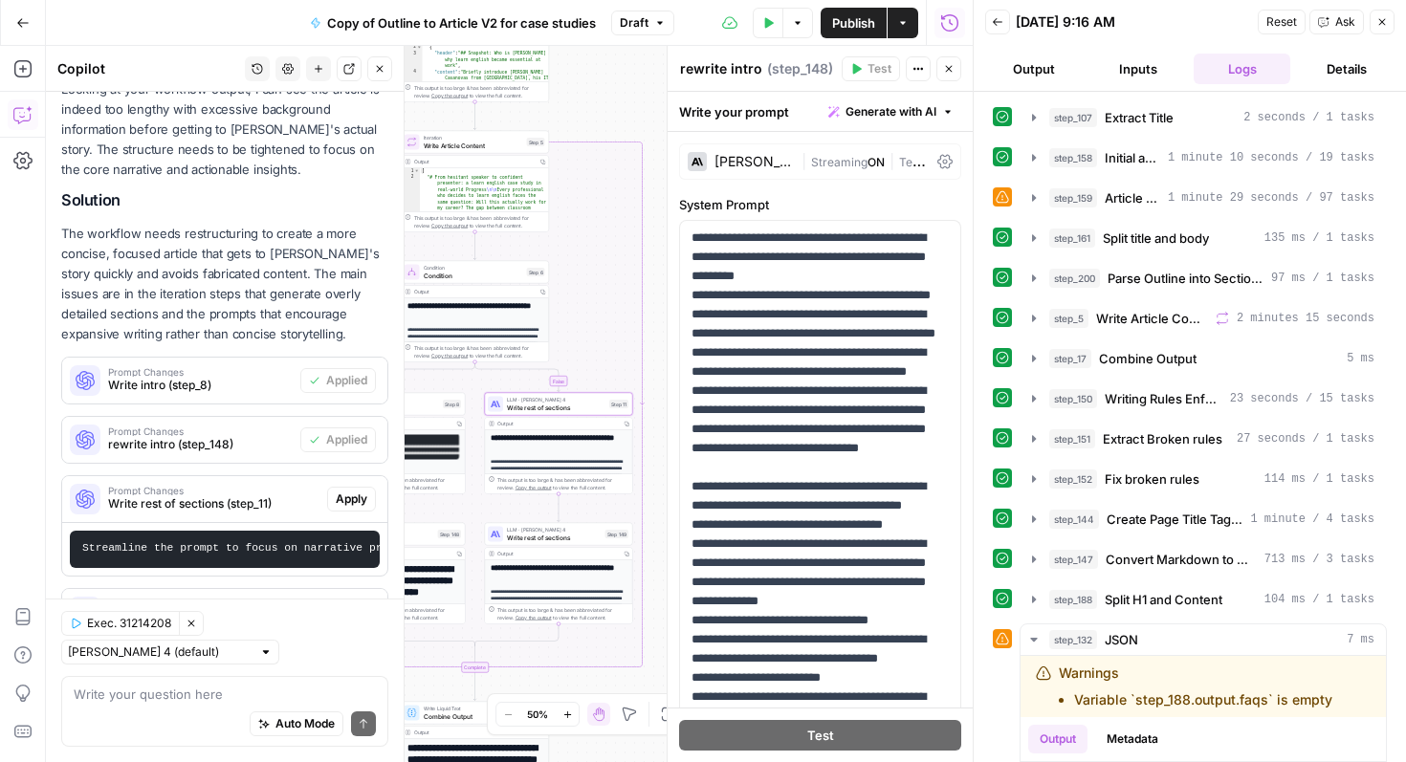
click at [284, 541] on pre "Streamline the prompt to focus on narrative progression rather than comprehensi…" at bounding box center [225, 549] width 310 height 37
click at [338, 495] on span "Apply" at bounding box center [352, 499] width 32 height 17
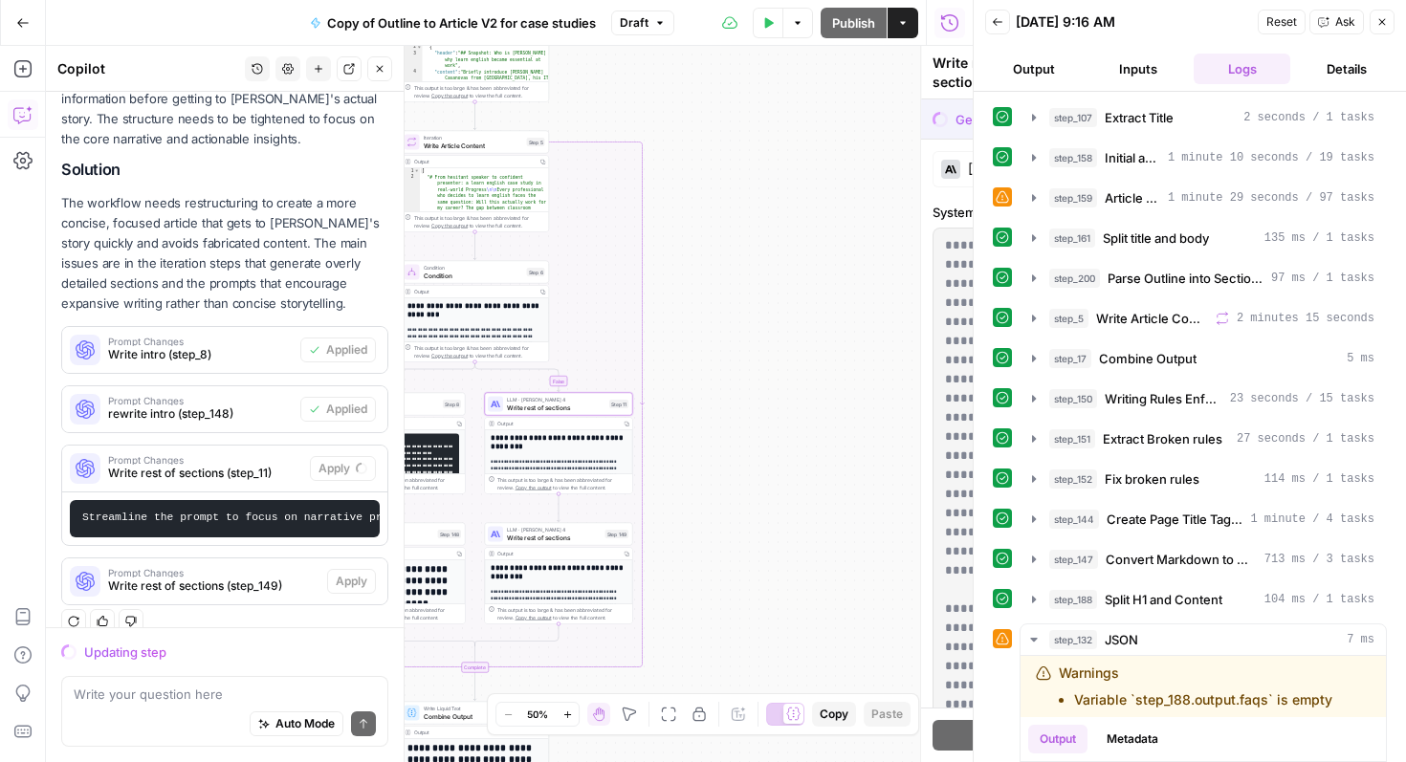
scroll to position [357, 0]
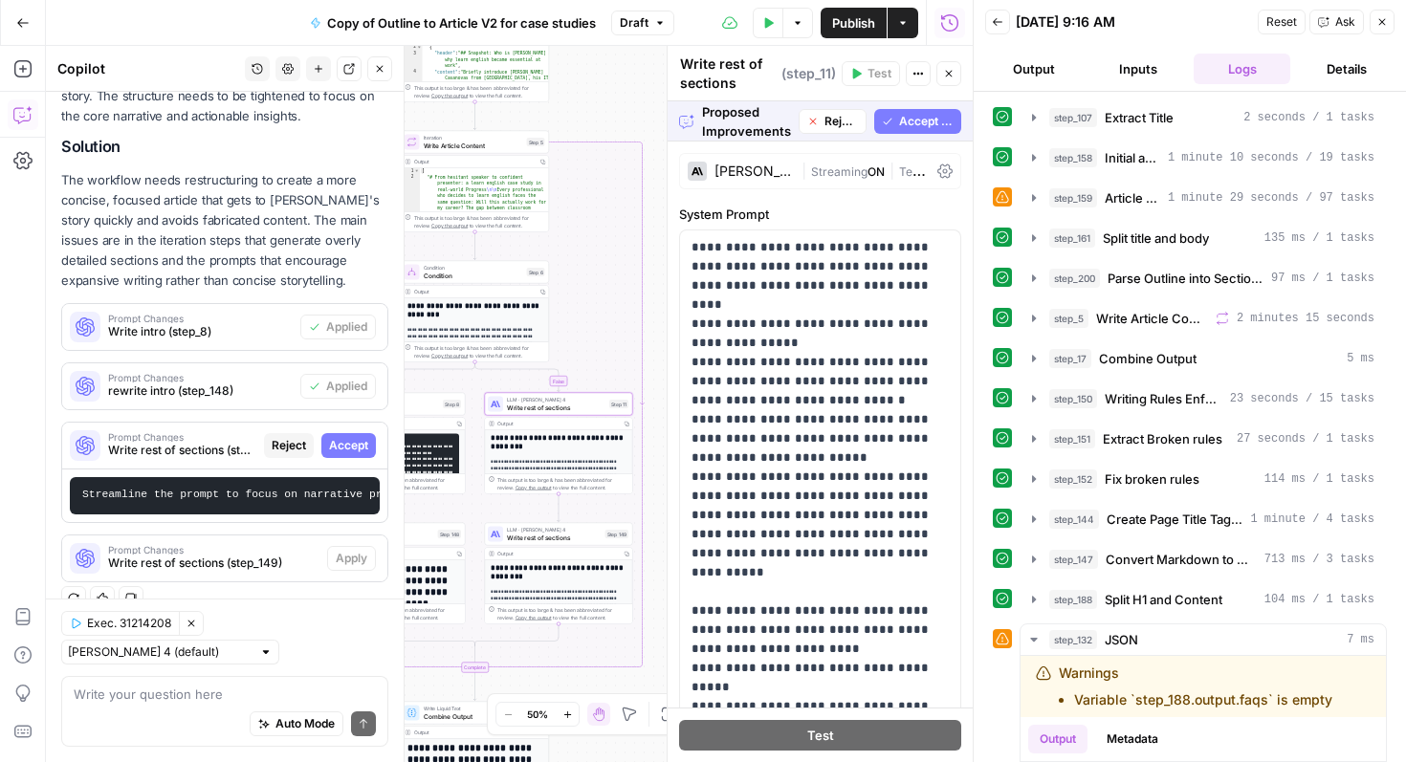
click at [349, 448] on span "Accept" at bounding box center [348, 445] width 39 height 17
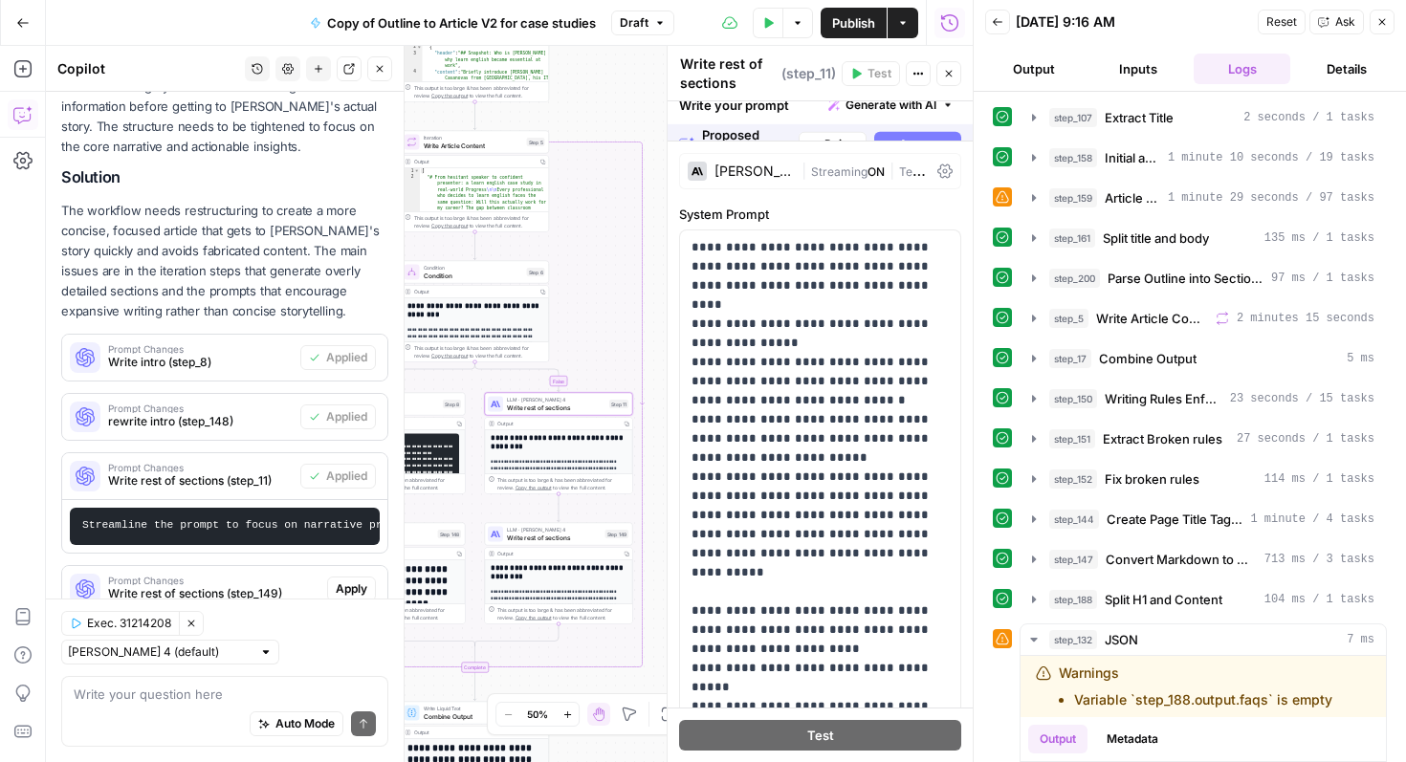
scroll to position [387, 0]
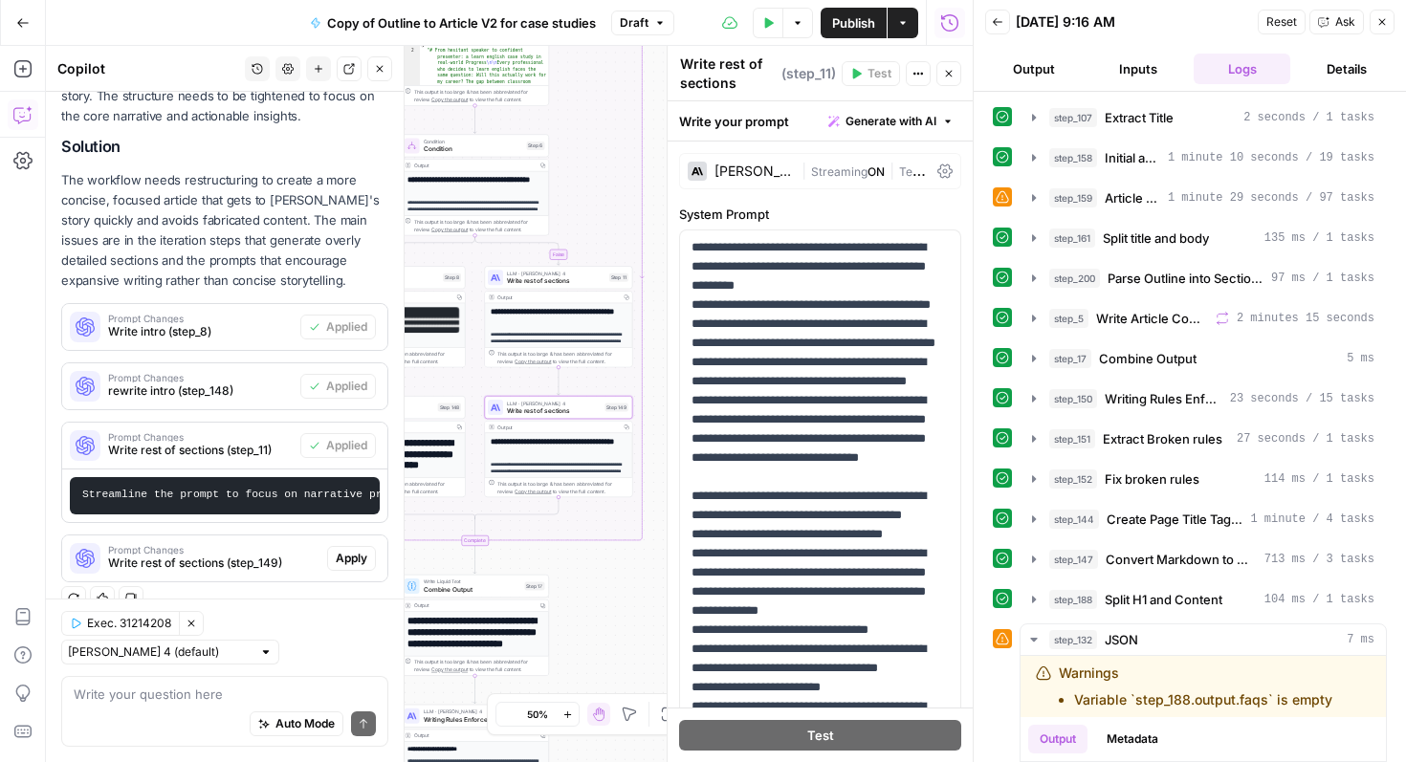
click at [355, 554] on span "Apply" at bounding box center [352, 558] width 32 height 17
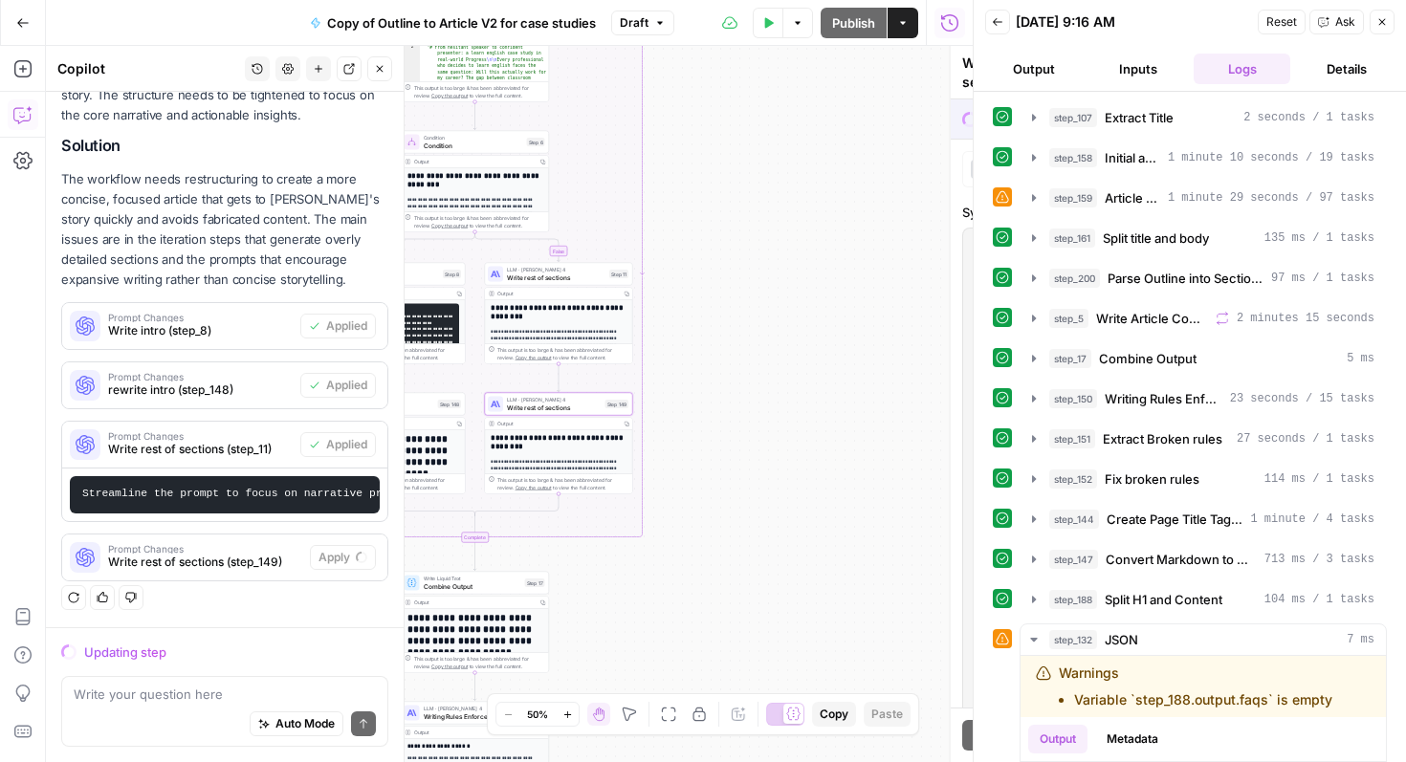
scroll to position [357, 0]
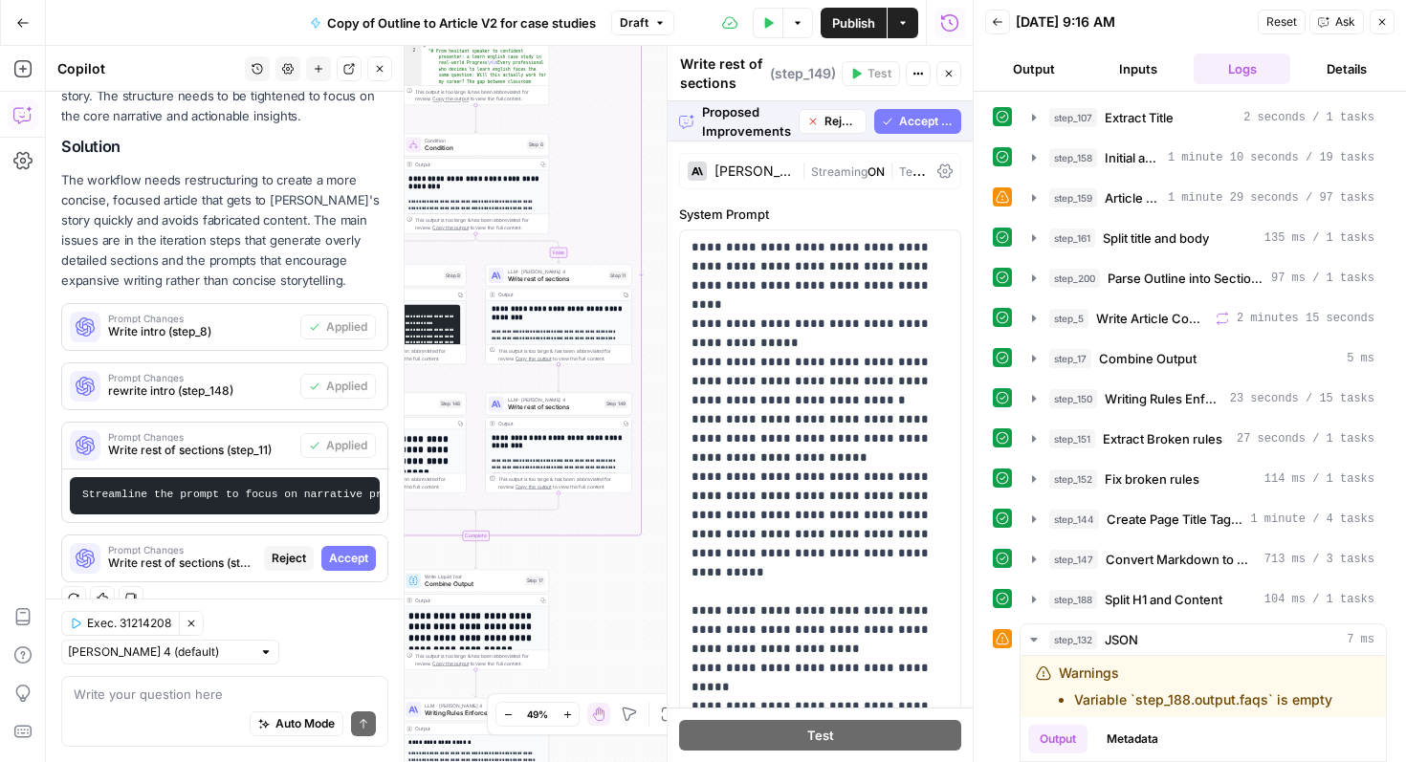
click at [914, 122] on span "Accept All" at bounding box center [926, 121] width 55 height 17
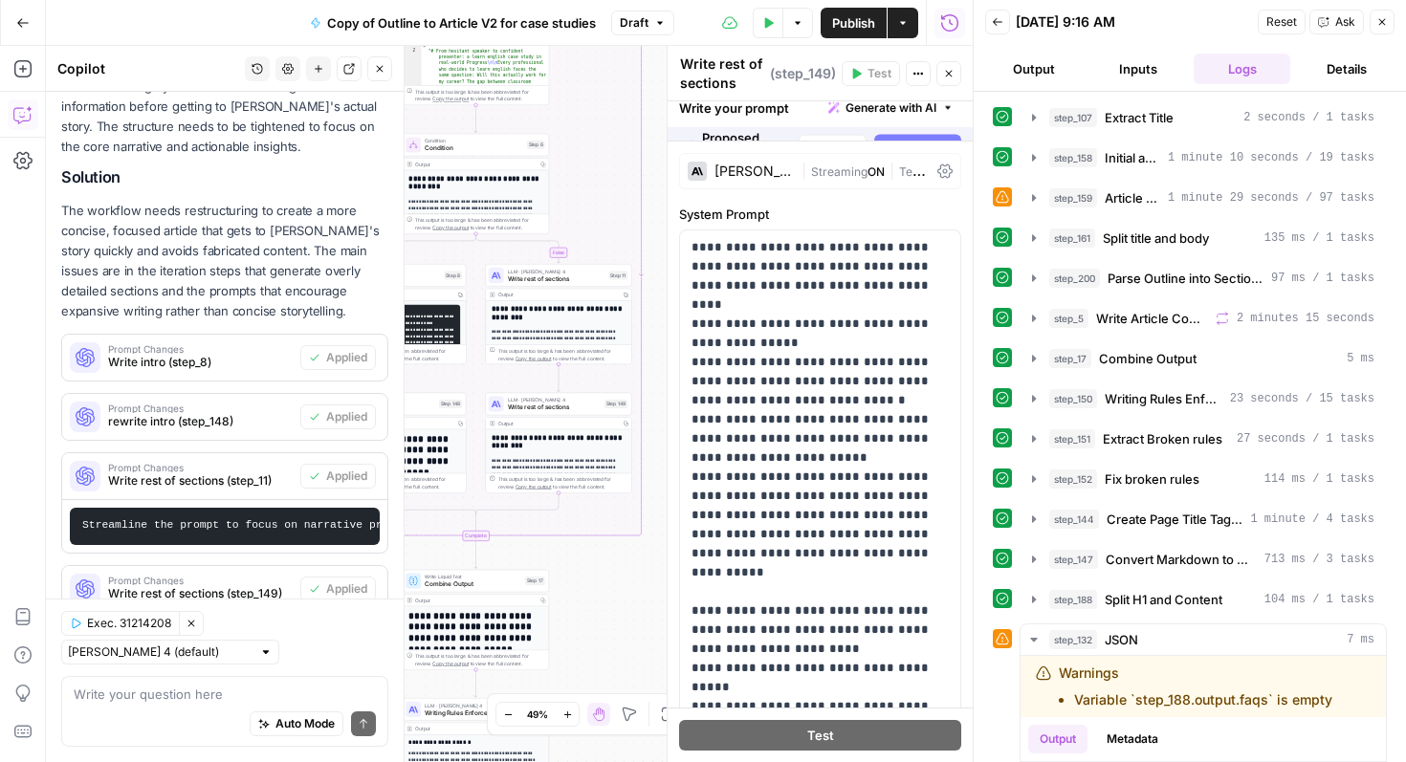
scroll to position [387, 0]
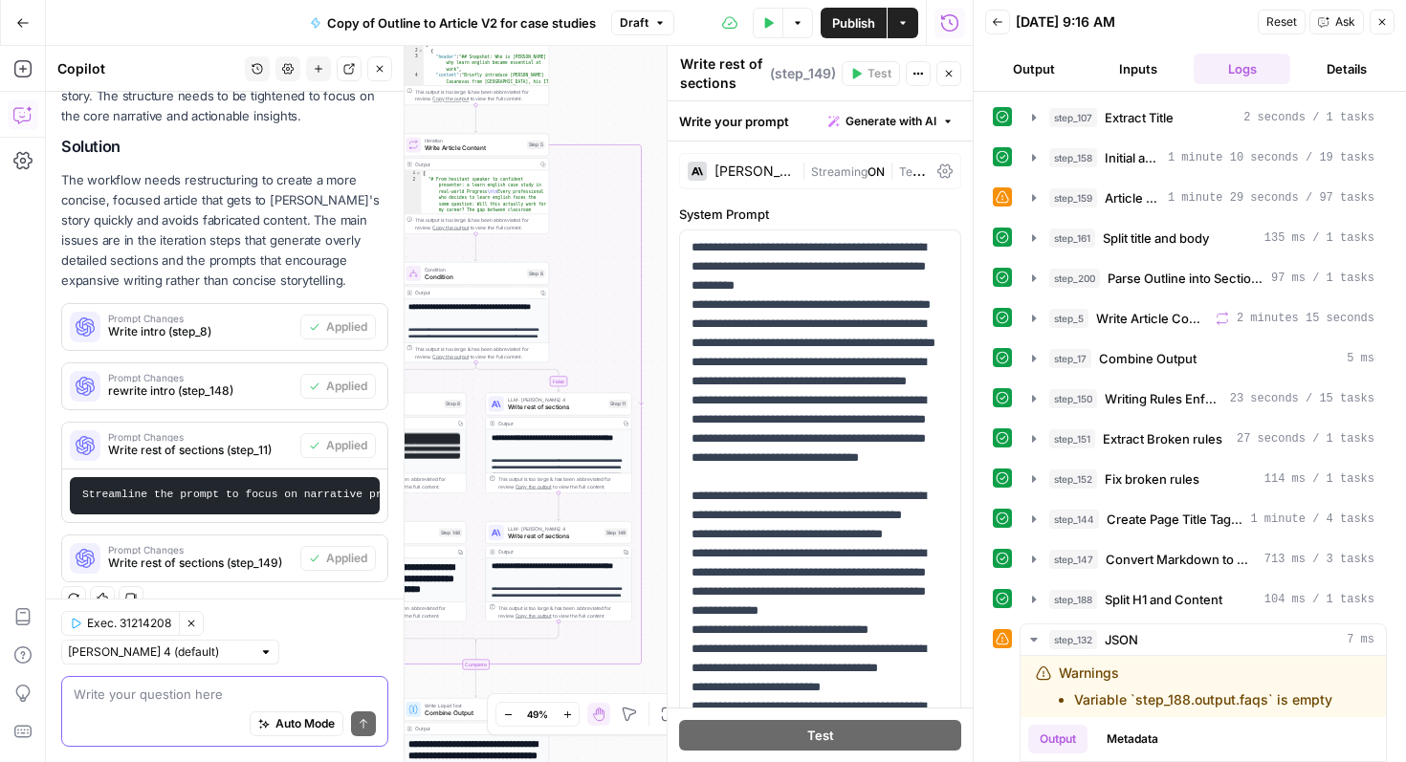
click at [188, 692] on textarea at bounding box center [225, 694] width 302 height 19
type textarea "a"
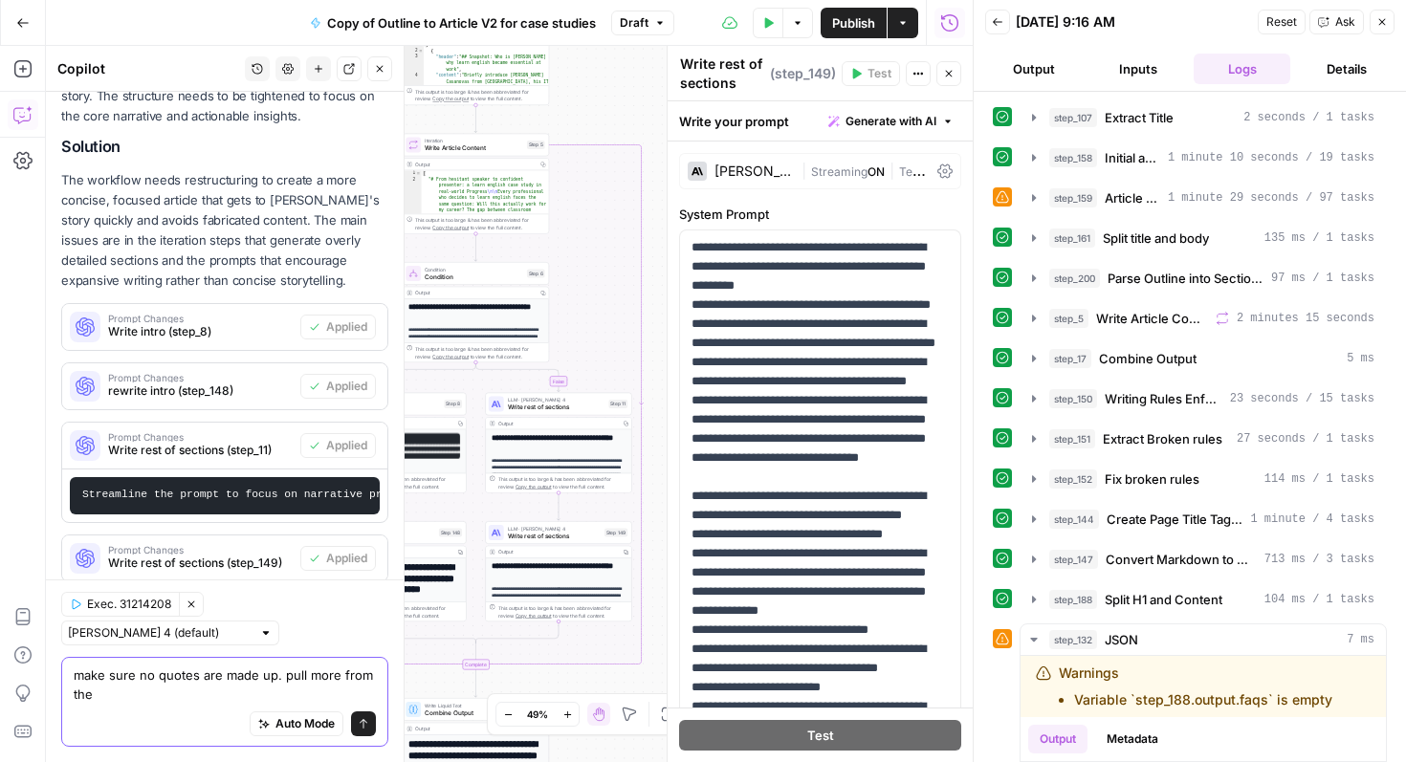
scroll to position [407, 0]
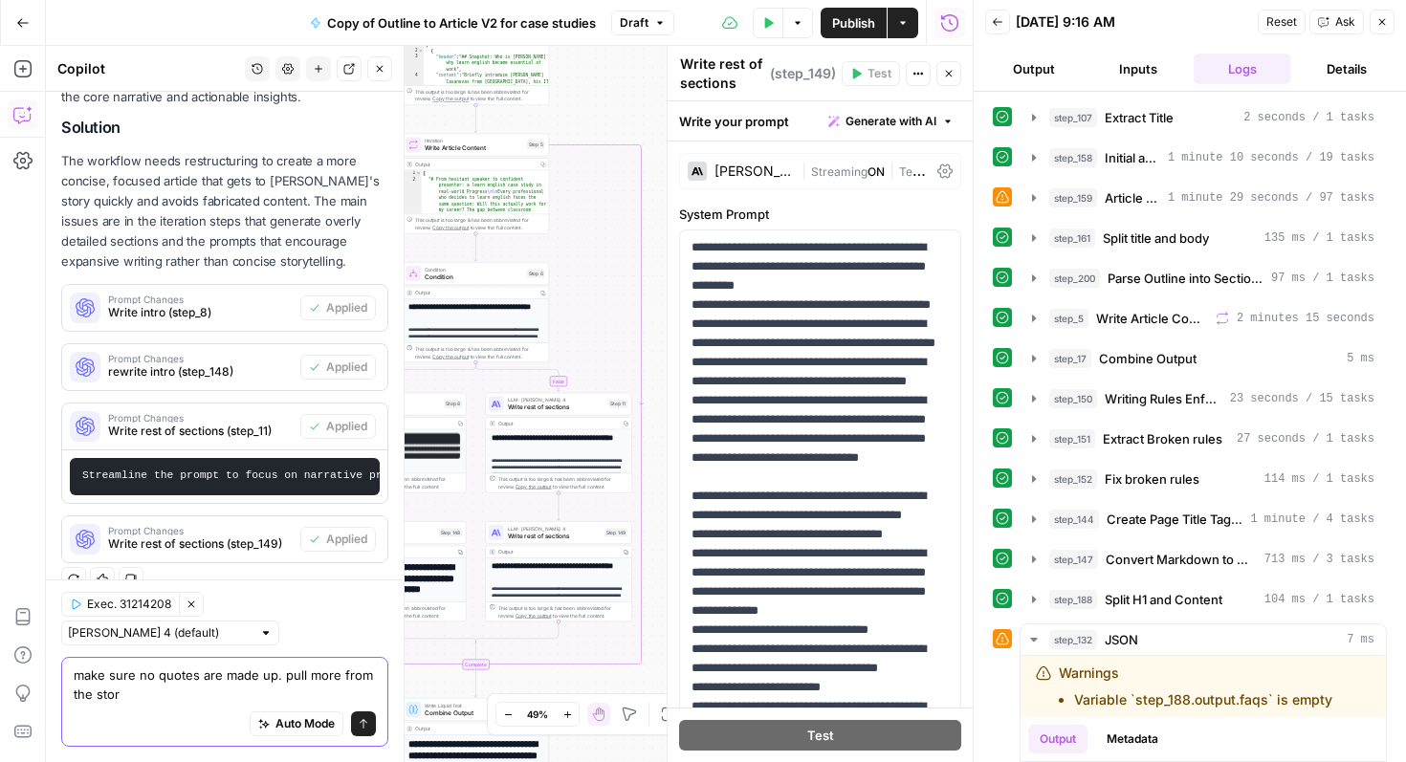
type textarea "make sure no quotes are made up. pull more from the story"
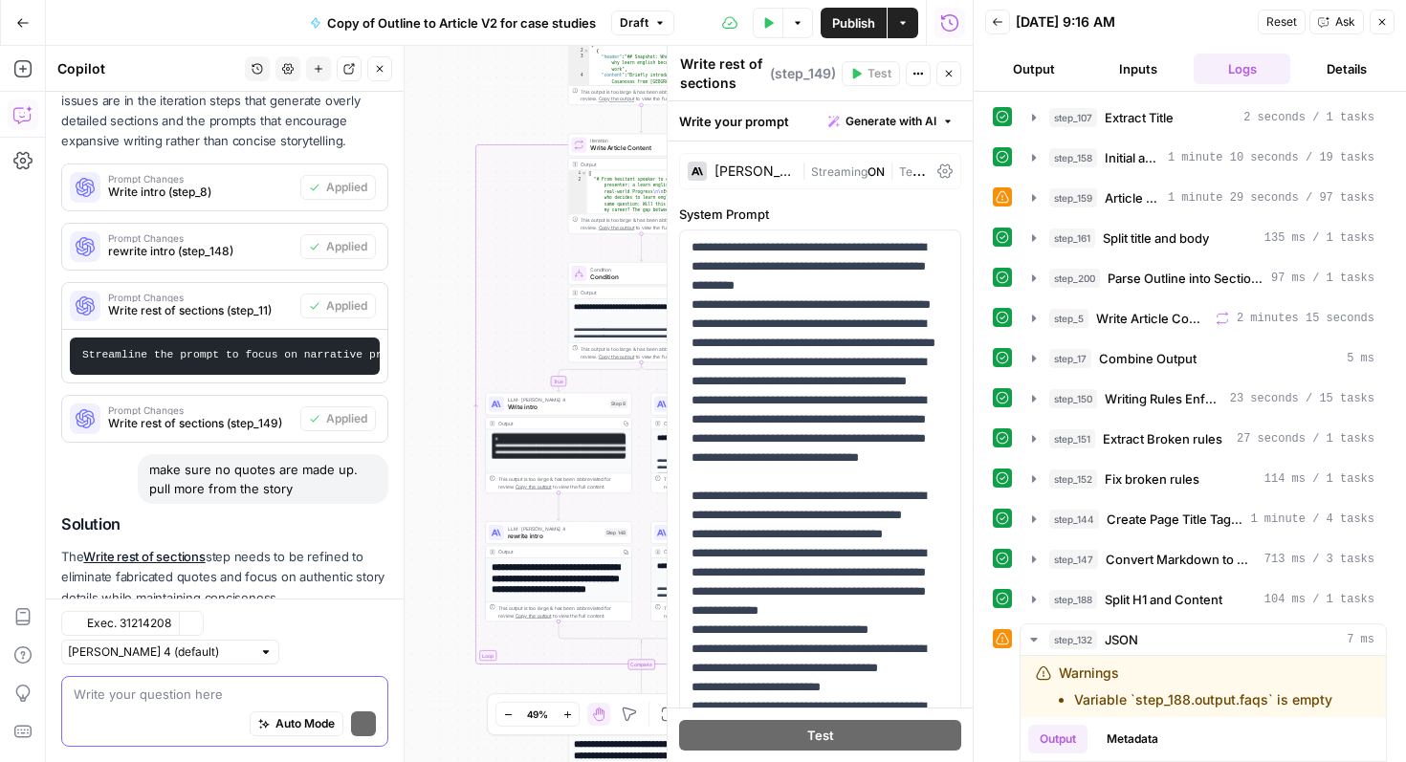
scroll to position [613, 0]
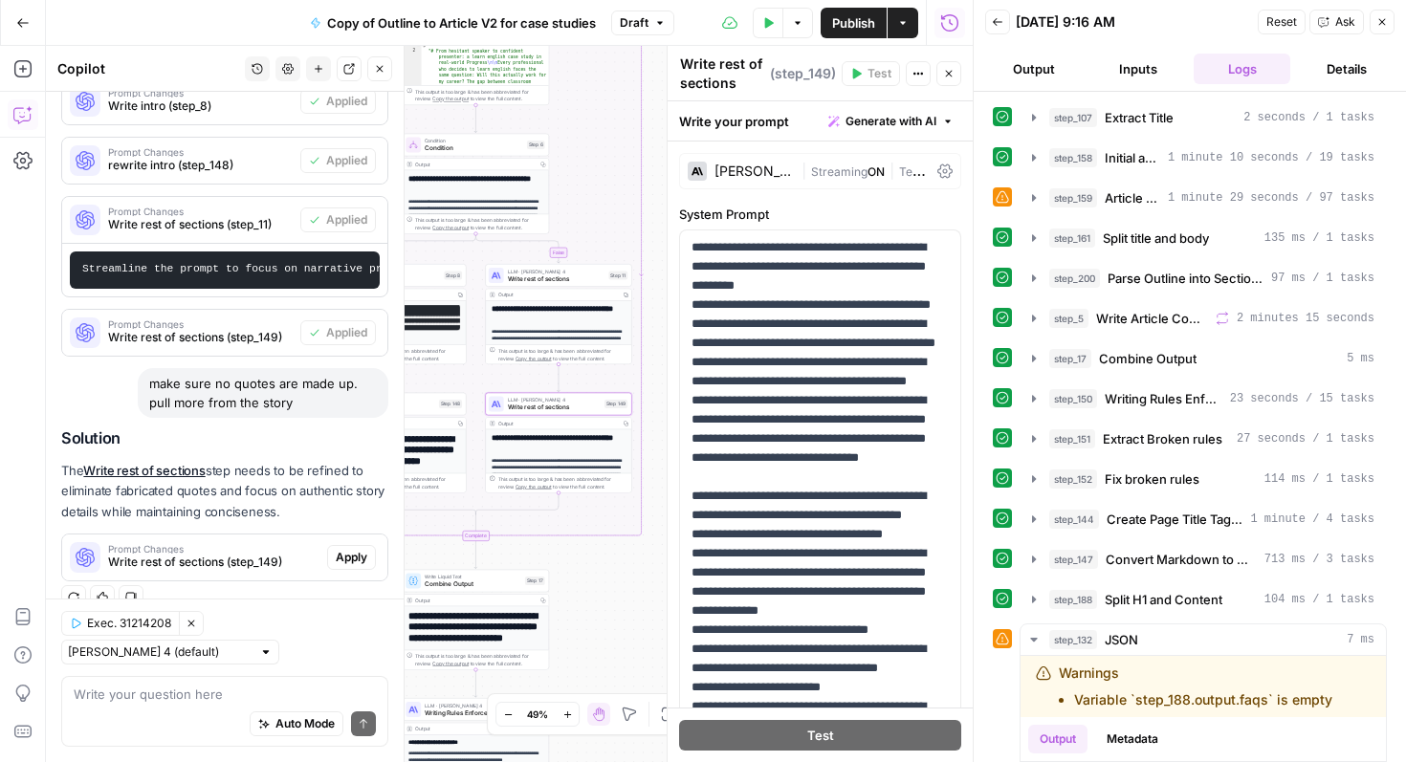
click at [359, 553] on span "Apply" at bounding box center [352, 557] width 32 height 17
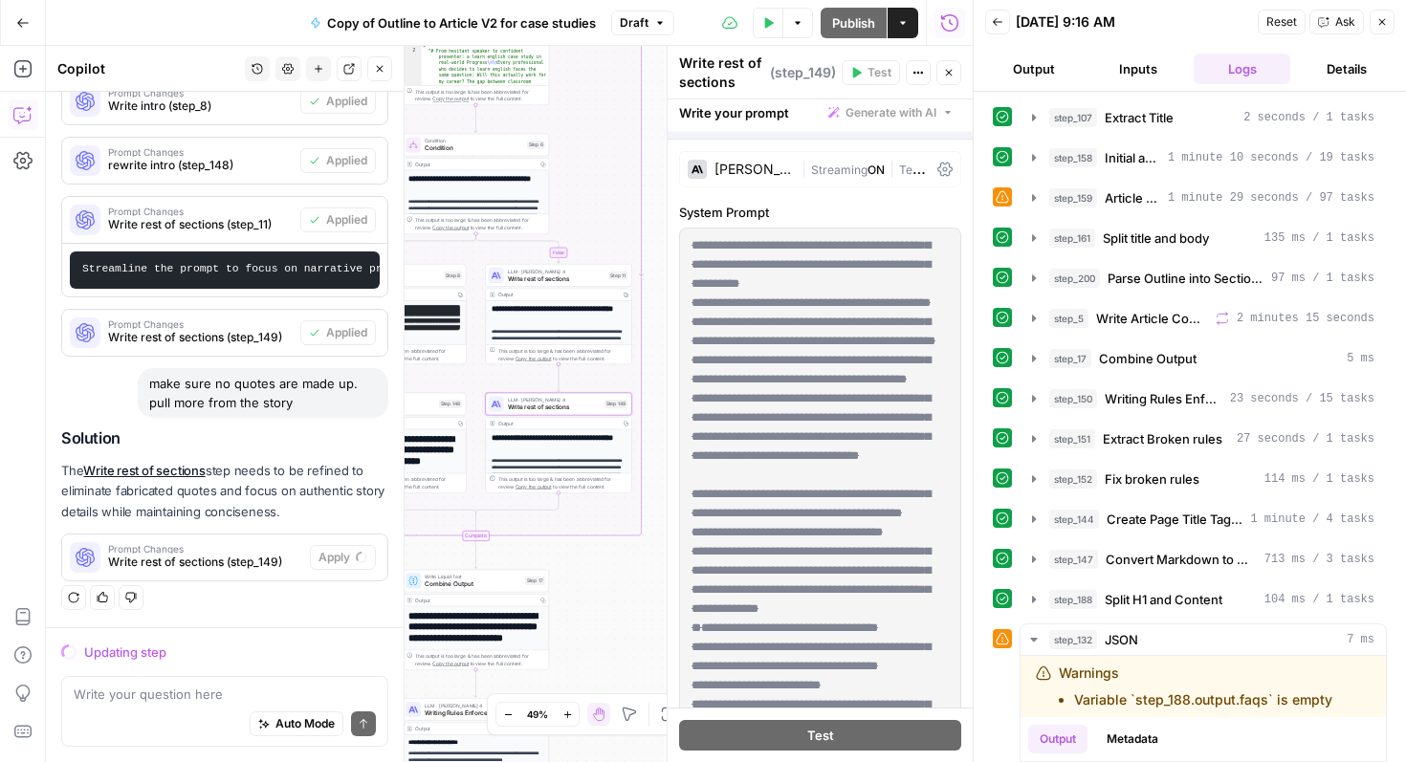
scroll to position [583, 0]
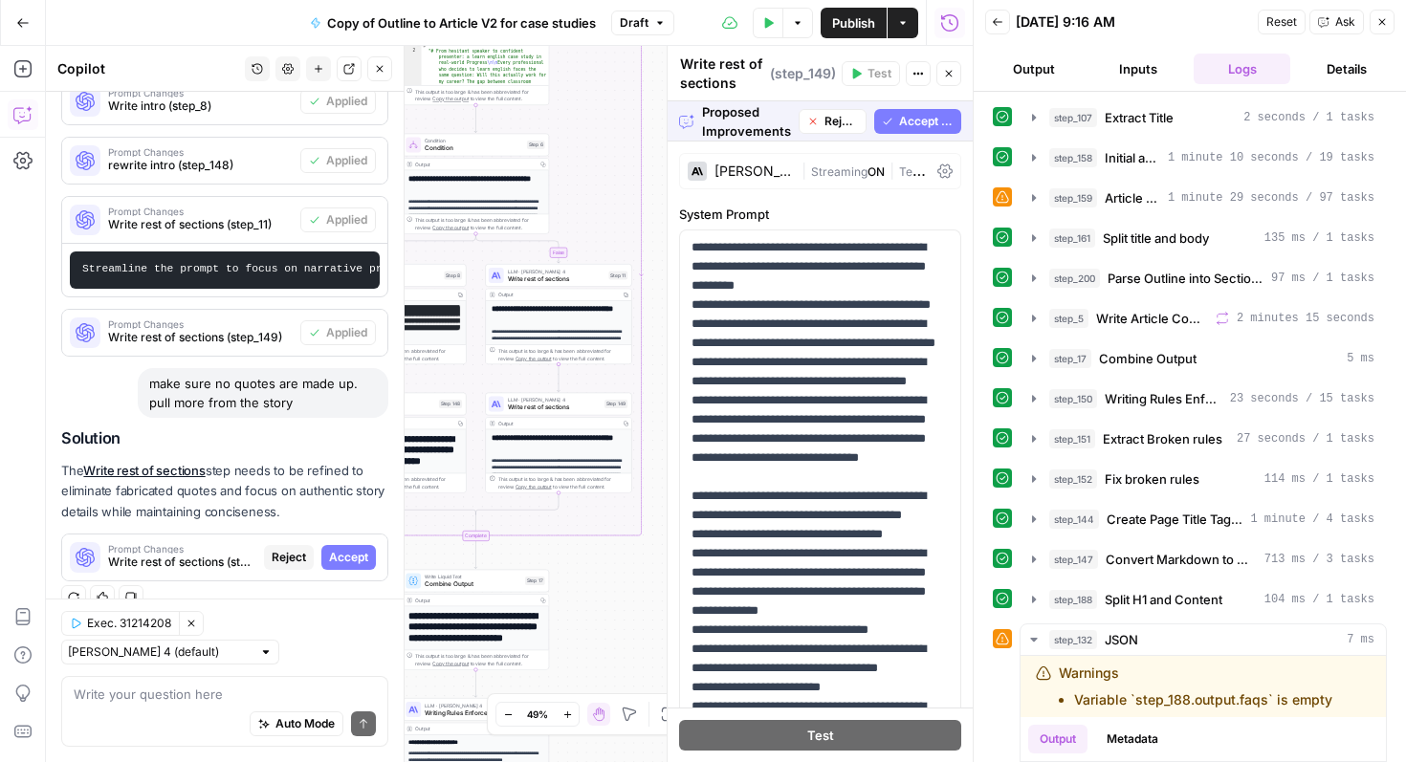
click at [919, 120] on span "Accept All" at bounding box center [926, 121] width 55 height 17
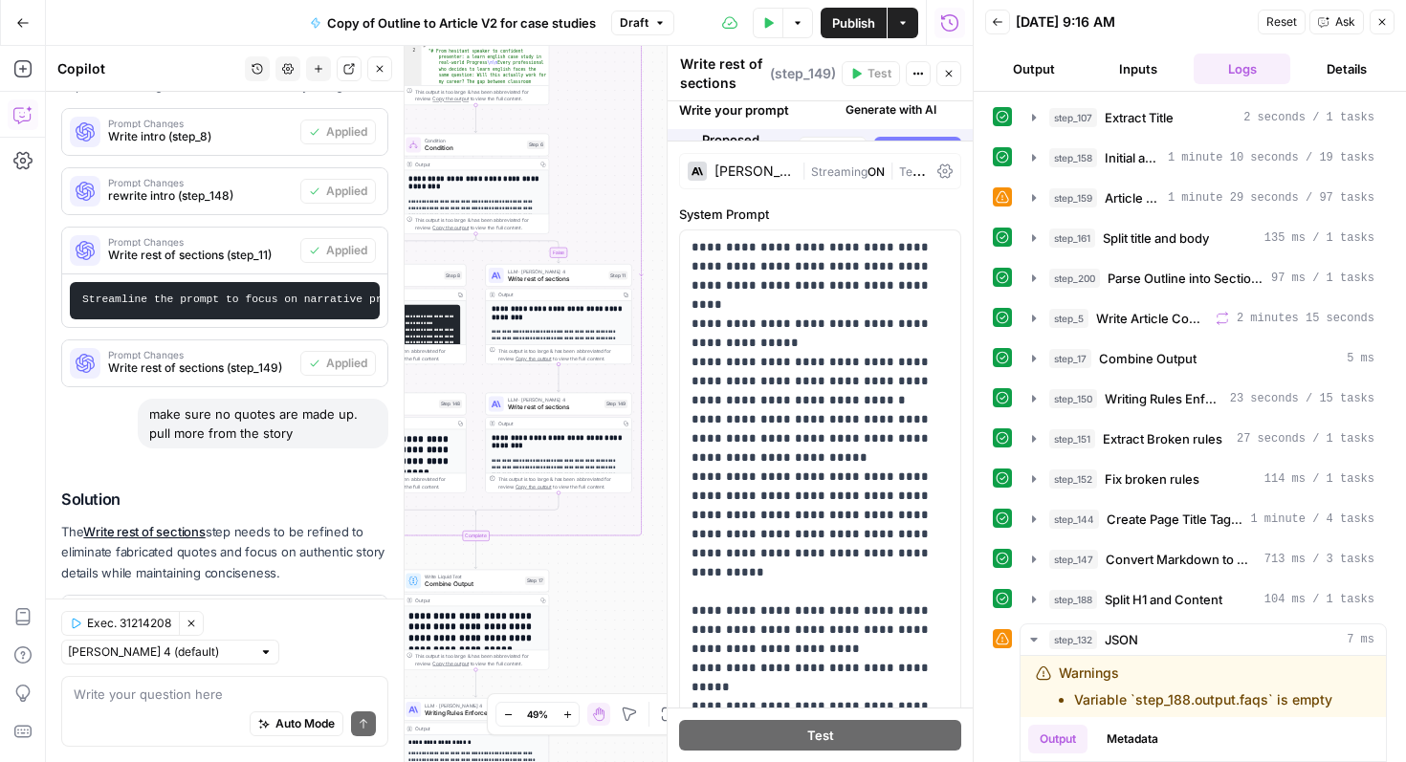
scroll to position [644, 0]
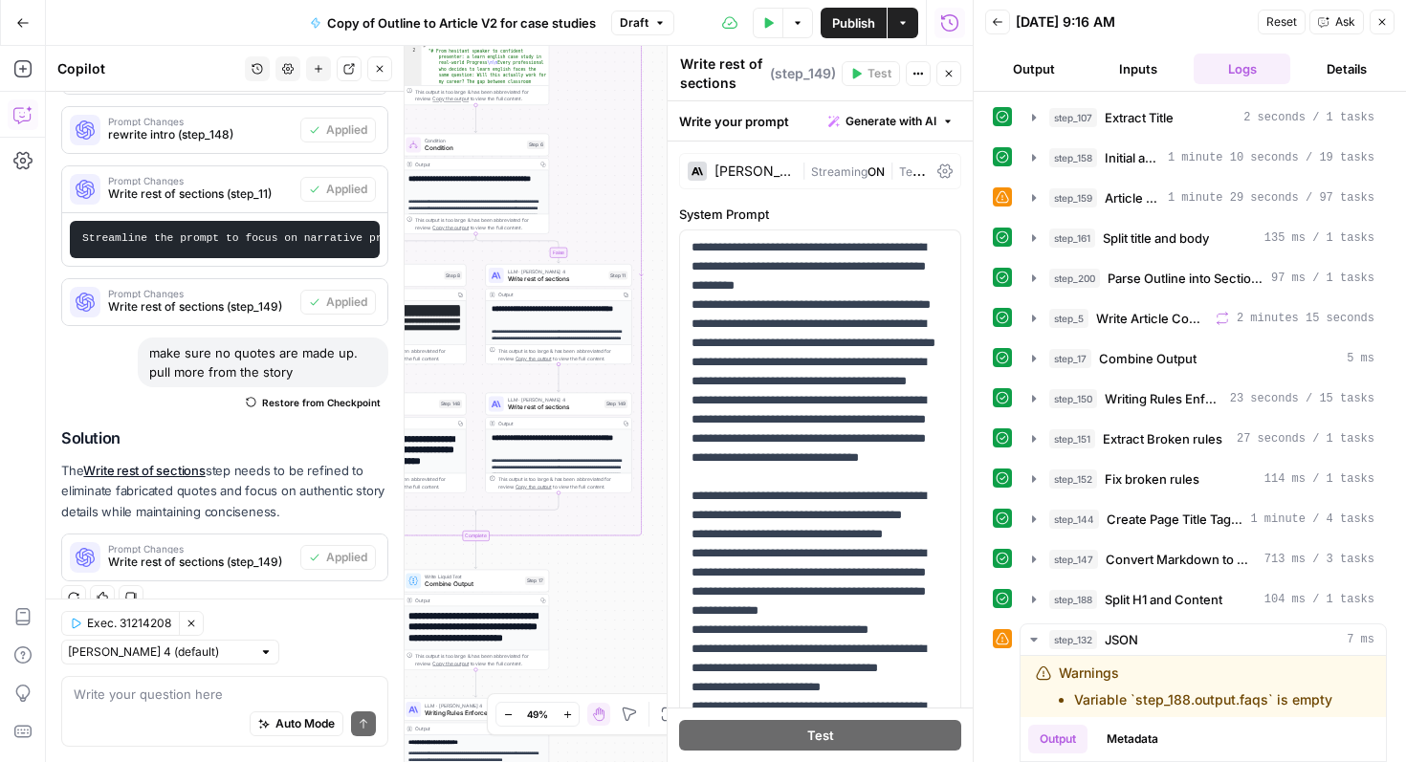
click at [183, 705] on div "Auto Mode Send" at bounding box center [225, 725] width 302 height 42
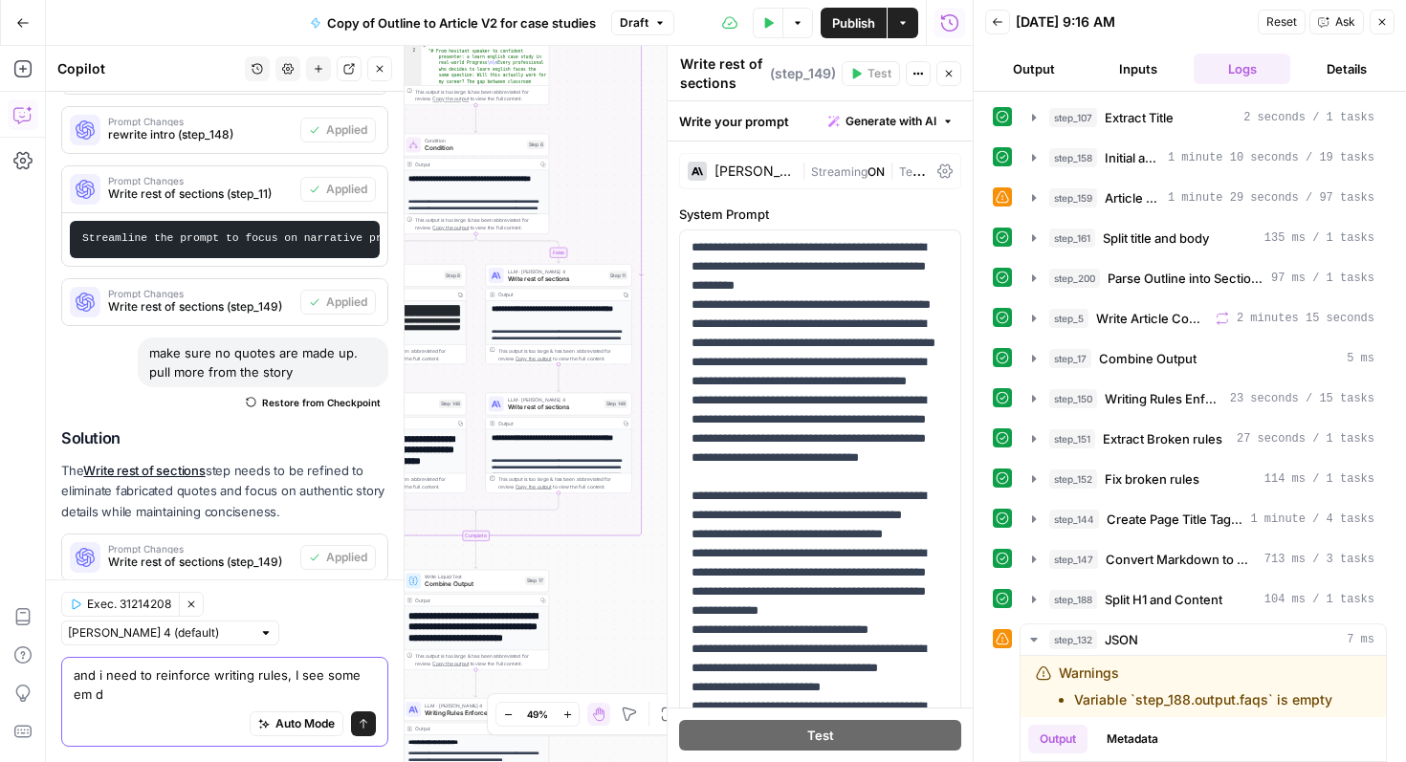
scroll to position [663, 0]
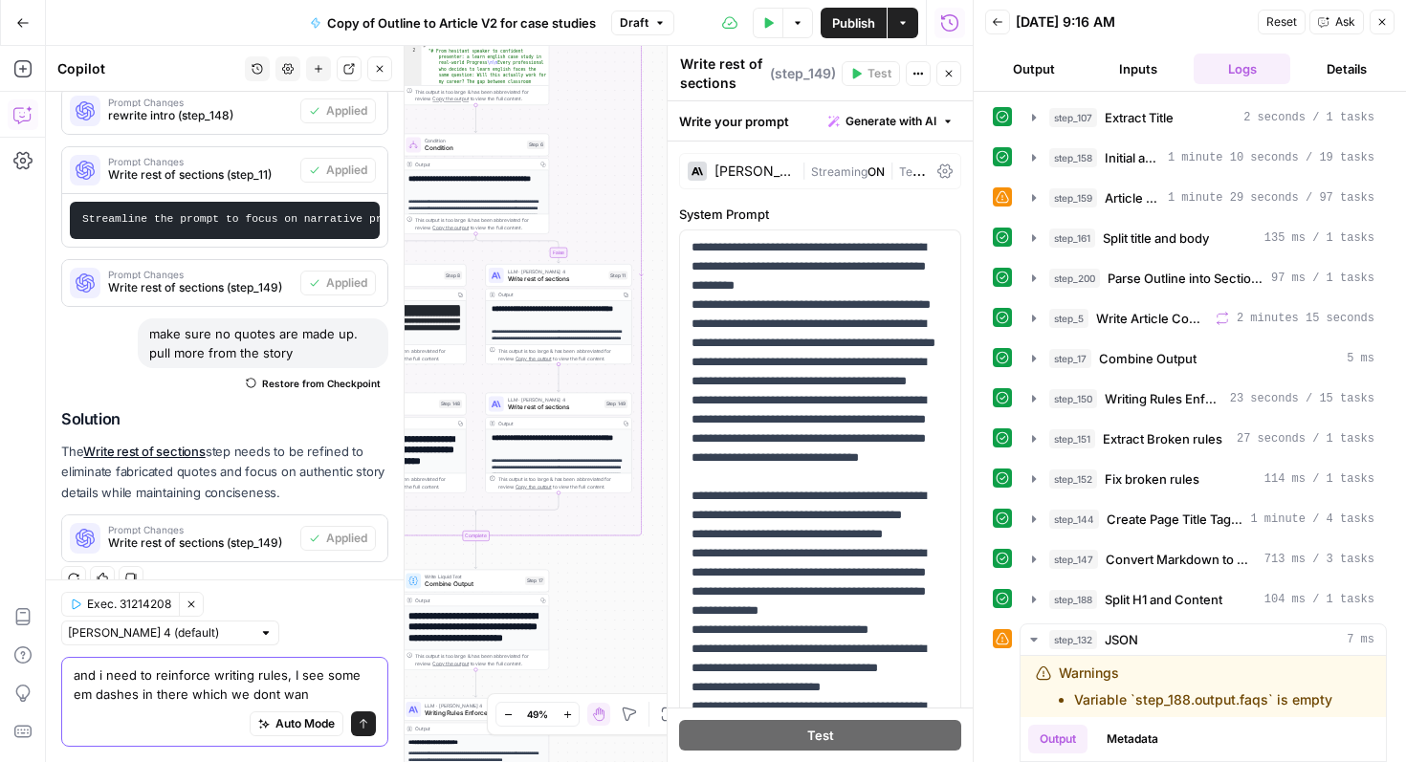
type textarea "and i need to reinforce writing rules, I see some em dashes in there which we d…"
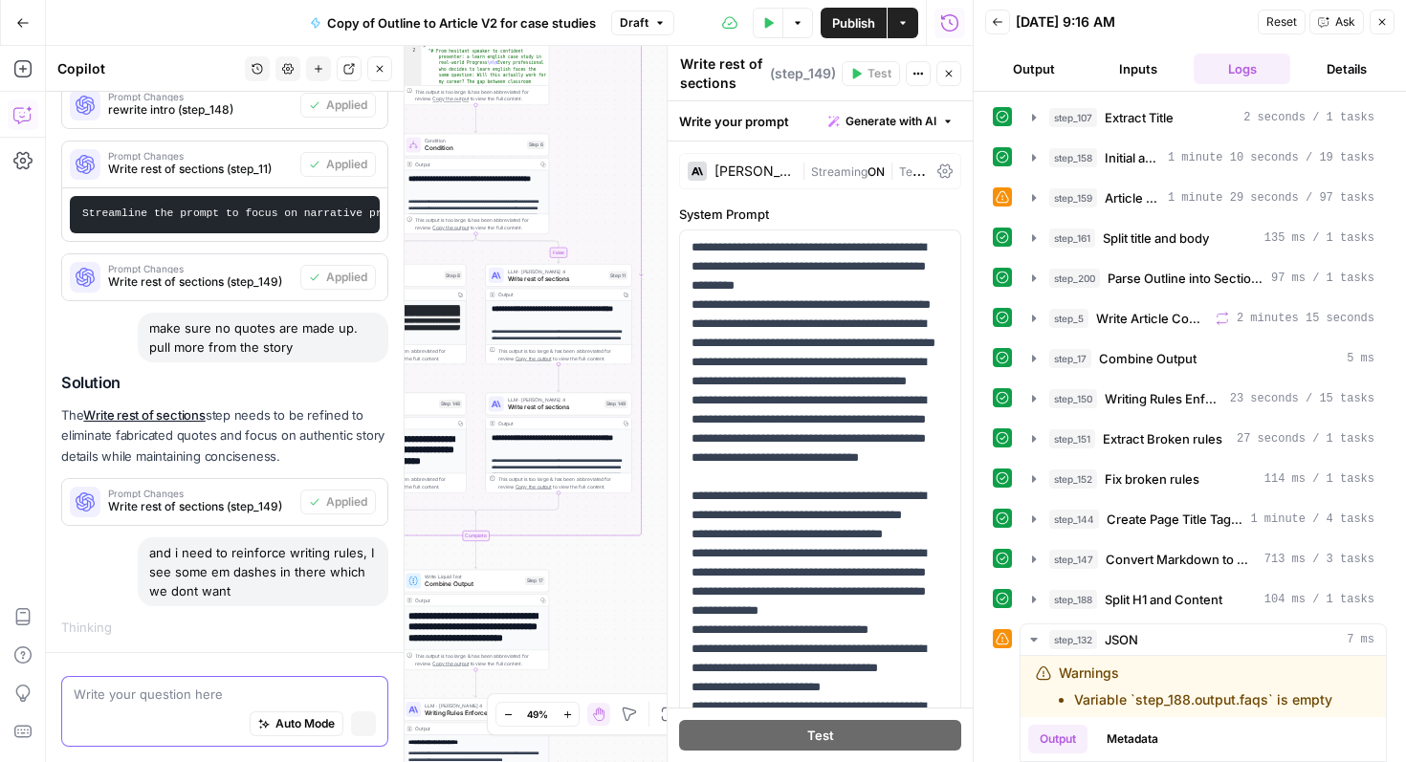
scroll to position [638, 0]
click at [183, 705] on div "Auto Mode Stop generating" at bounding box center [225, 725] width 302 height 42
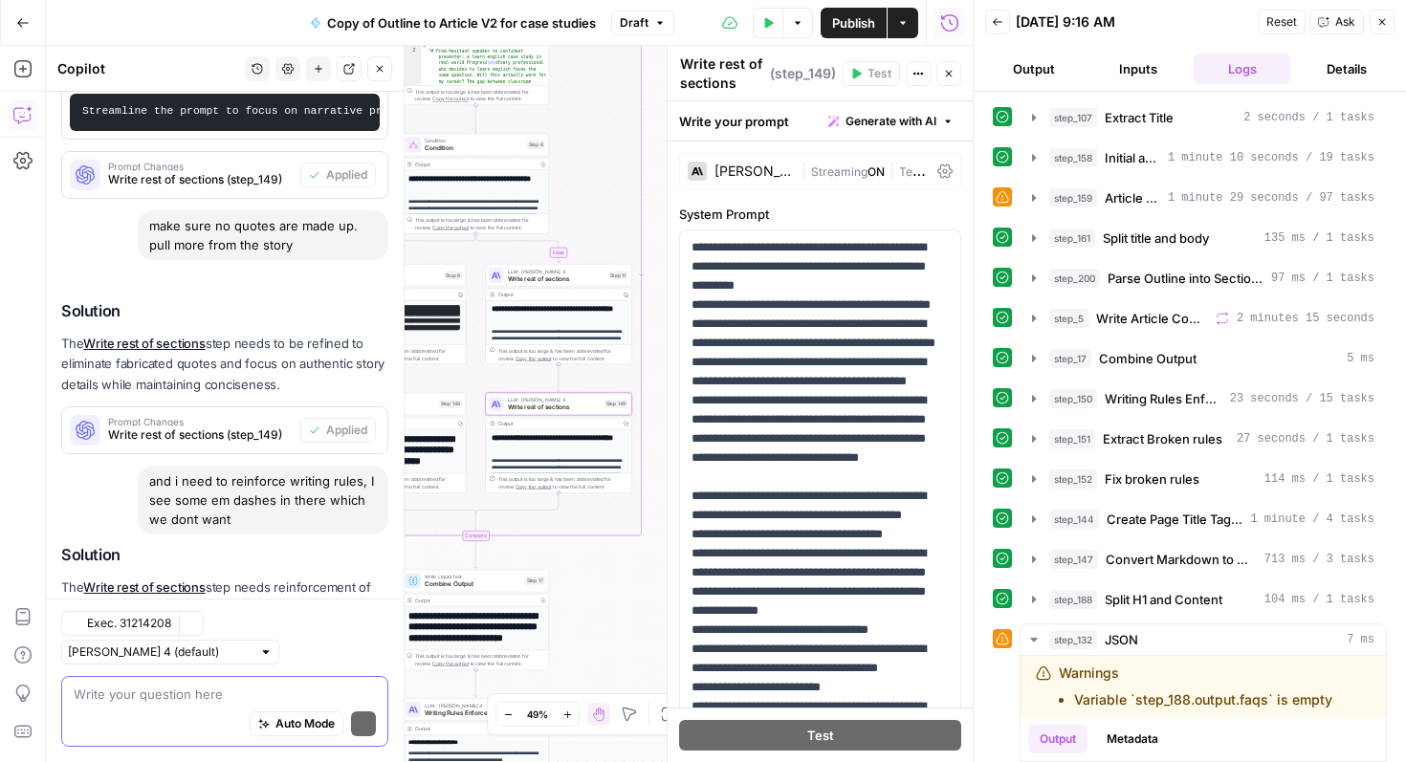
scroll to position [888, 0]
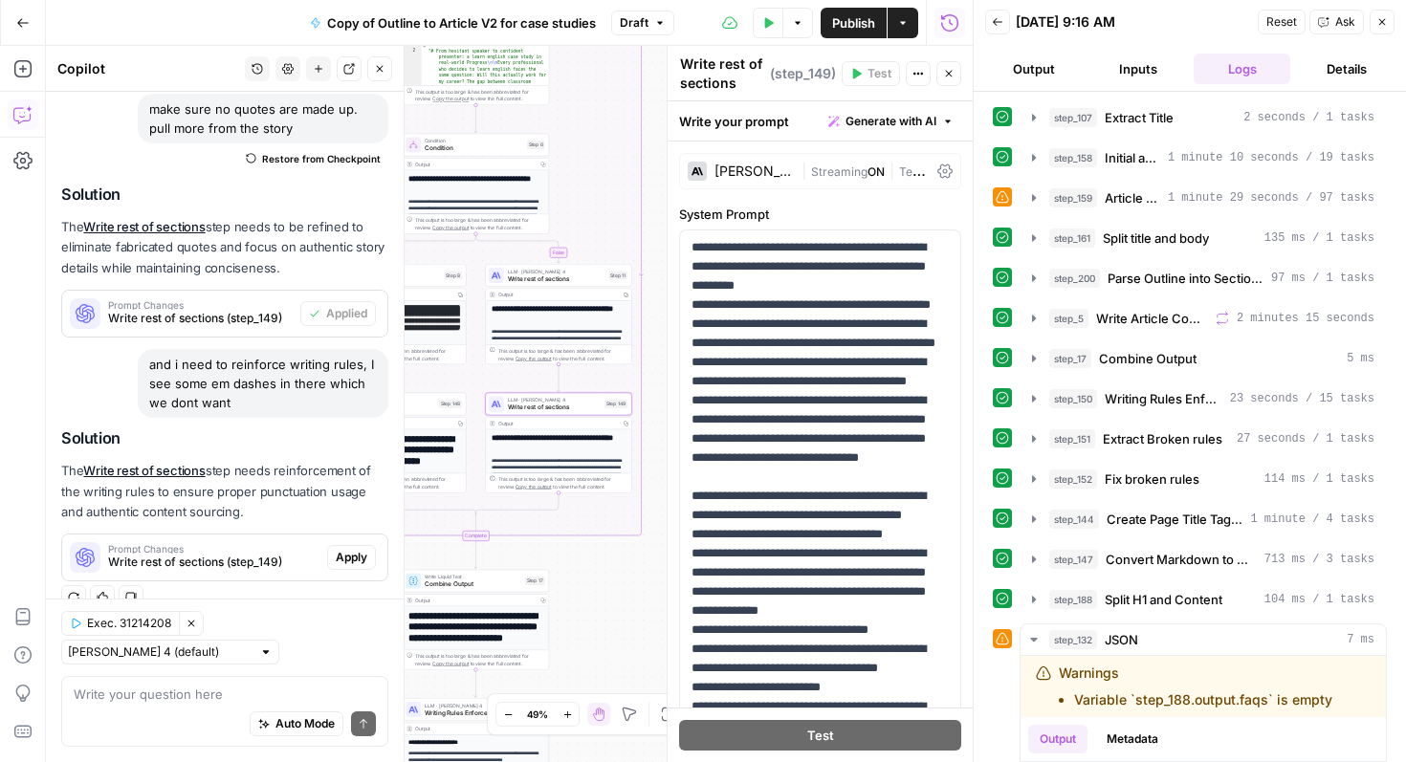
click at [252, 559] on span "Write rest of sections (step_149)" at bounding box center [213, 562] width 211 height 17
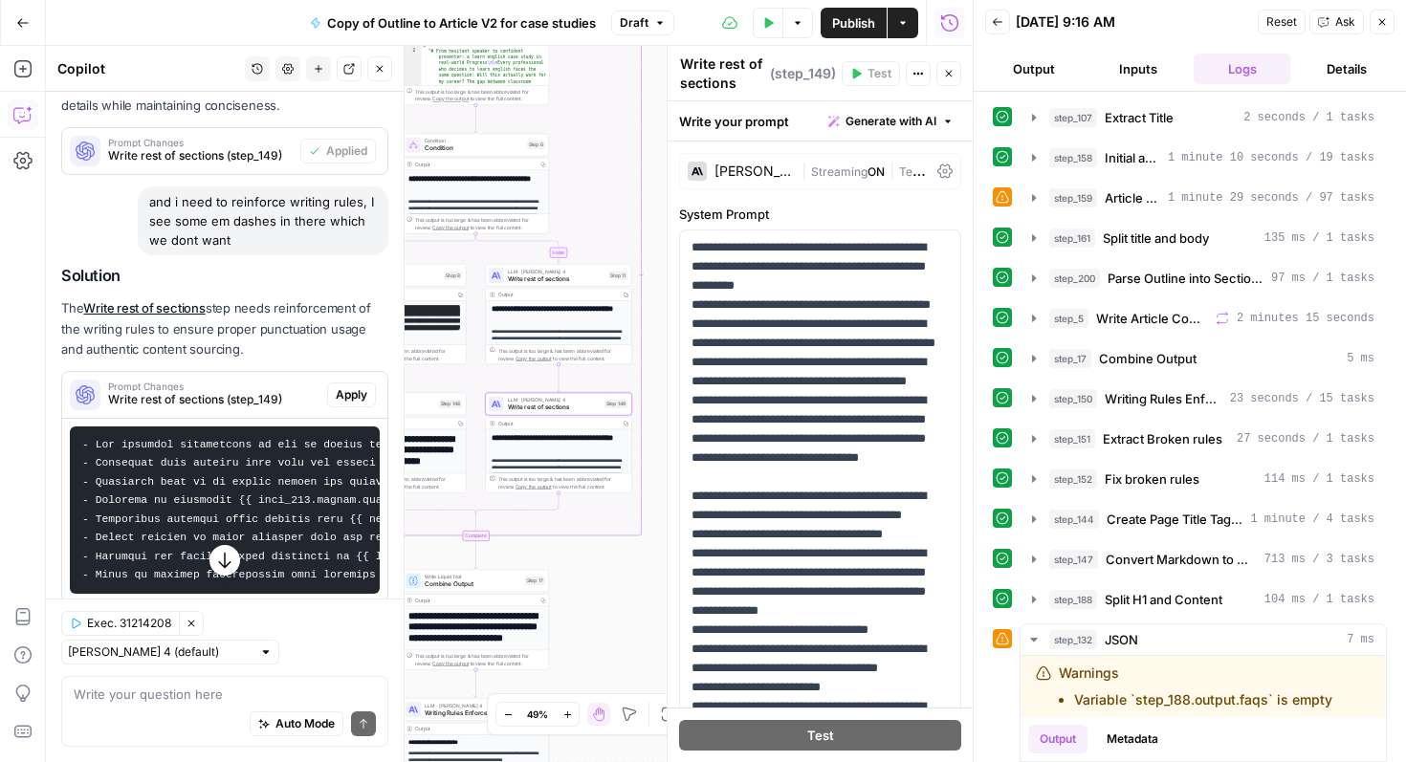
scroll to position [1071, 0]
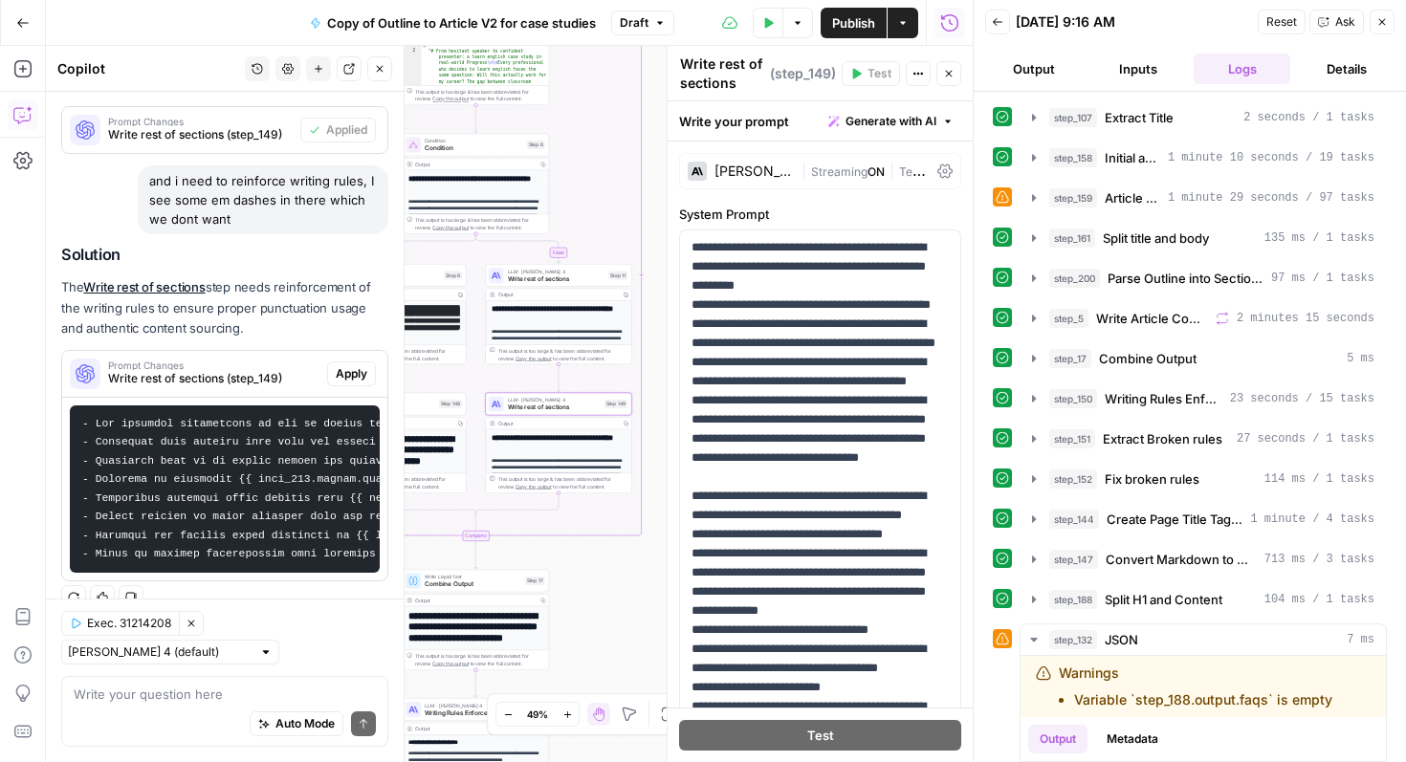
click at [360, 371] on span "Apply" at bounding box center [352, 373] width 32 height 17
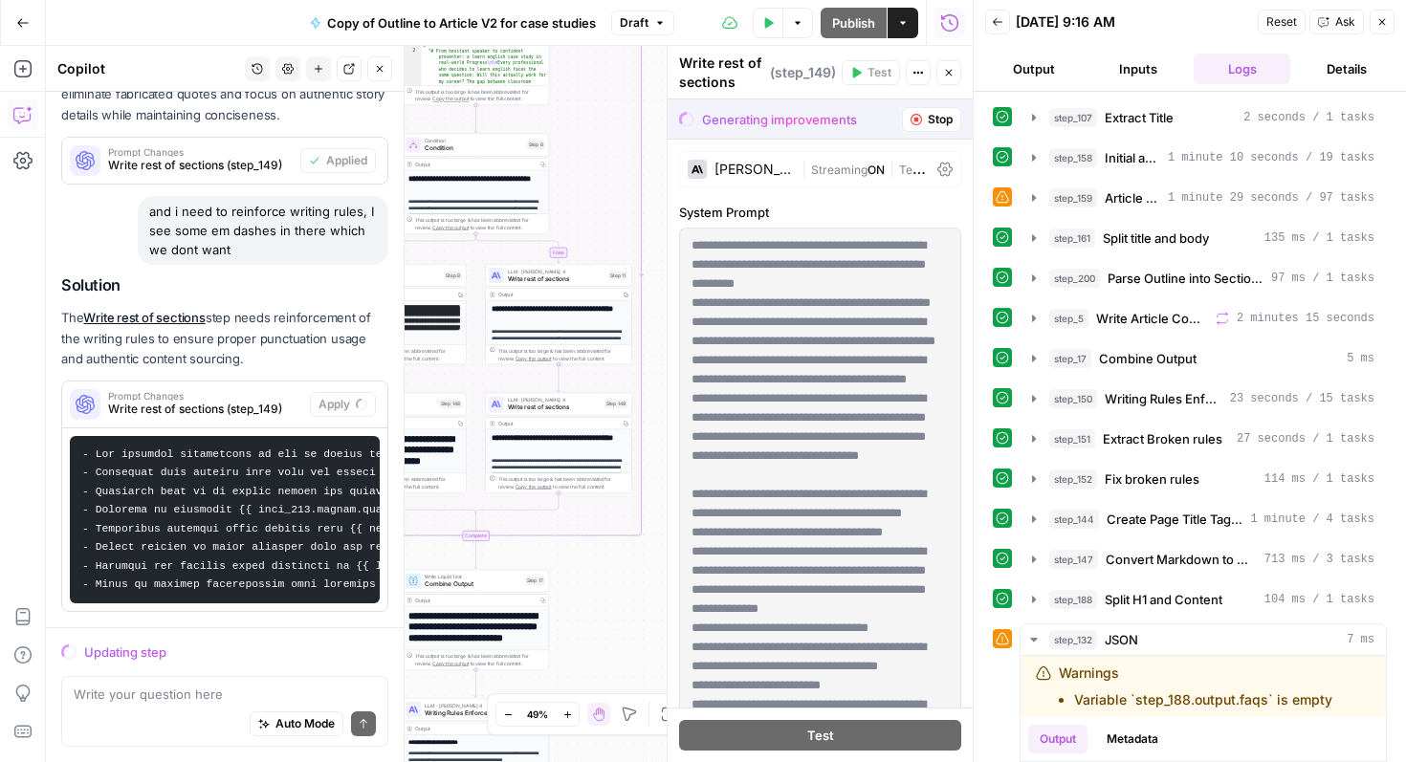
scroll to position [1010, 0]
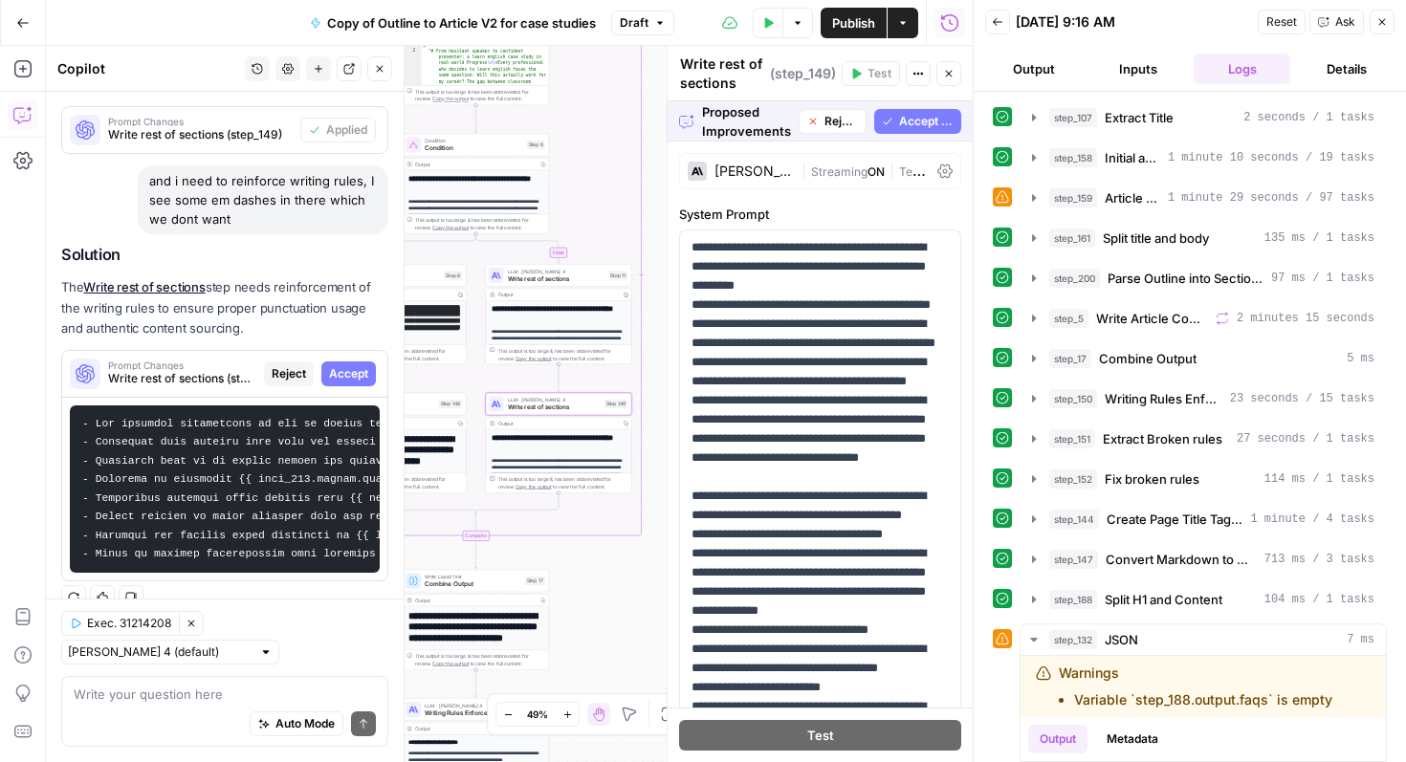
drag, startPoint x: 355, startPoint y: 375, endPoint x: 549, endPoint y: 364, distance: 194.5
click at [355, 374] on span "Accept" at bounding box center [348, 373] width 39 height 17
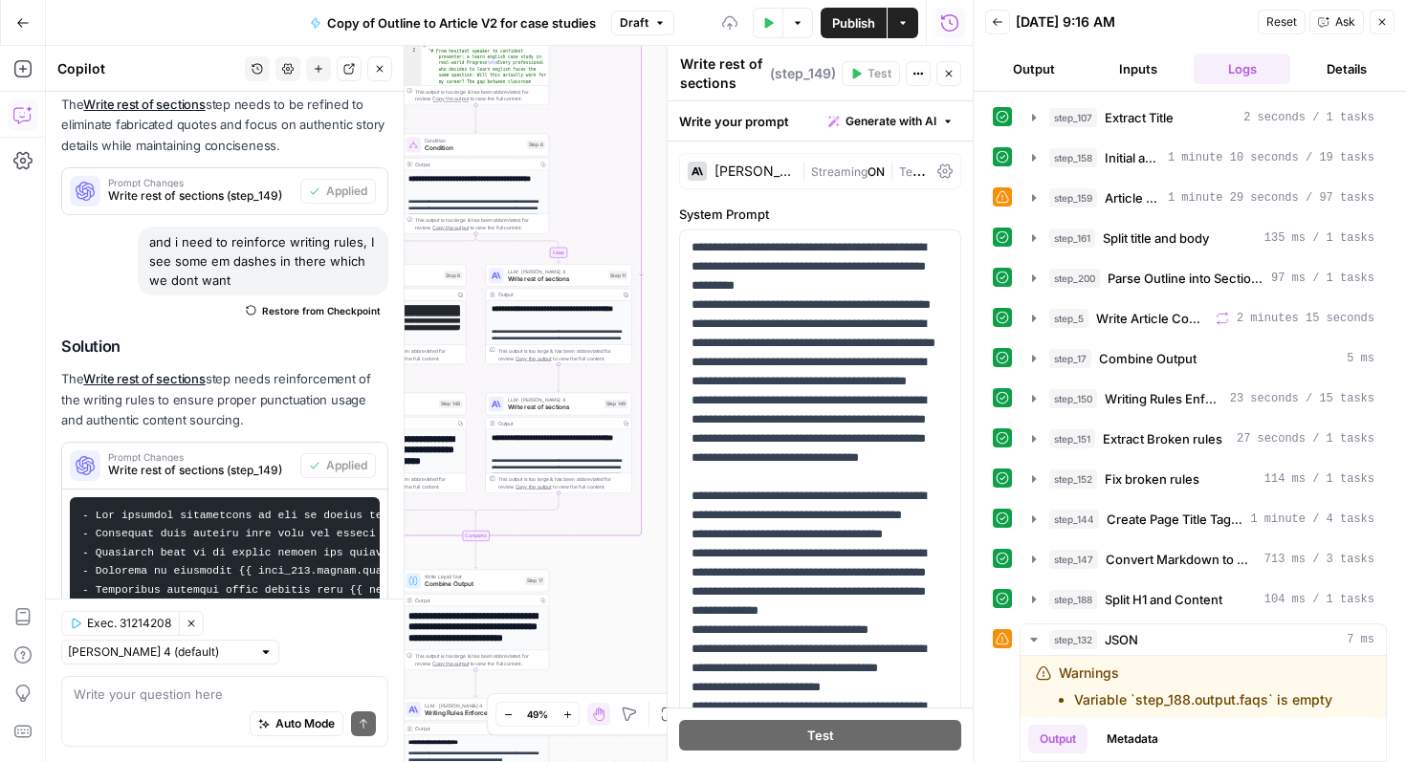
scroll to position [1102, 0]
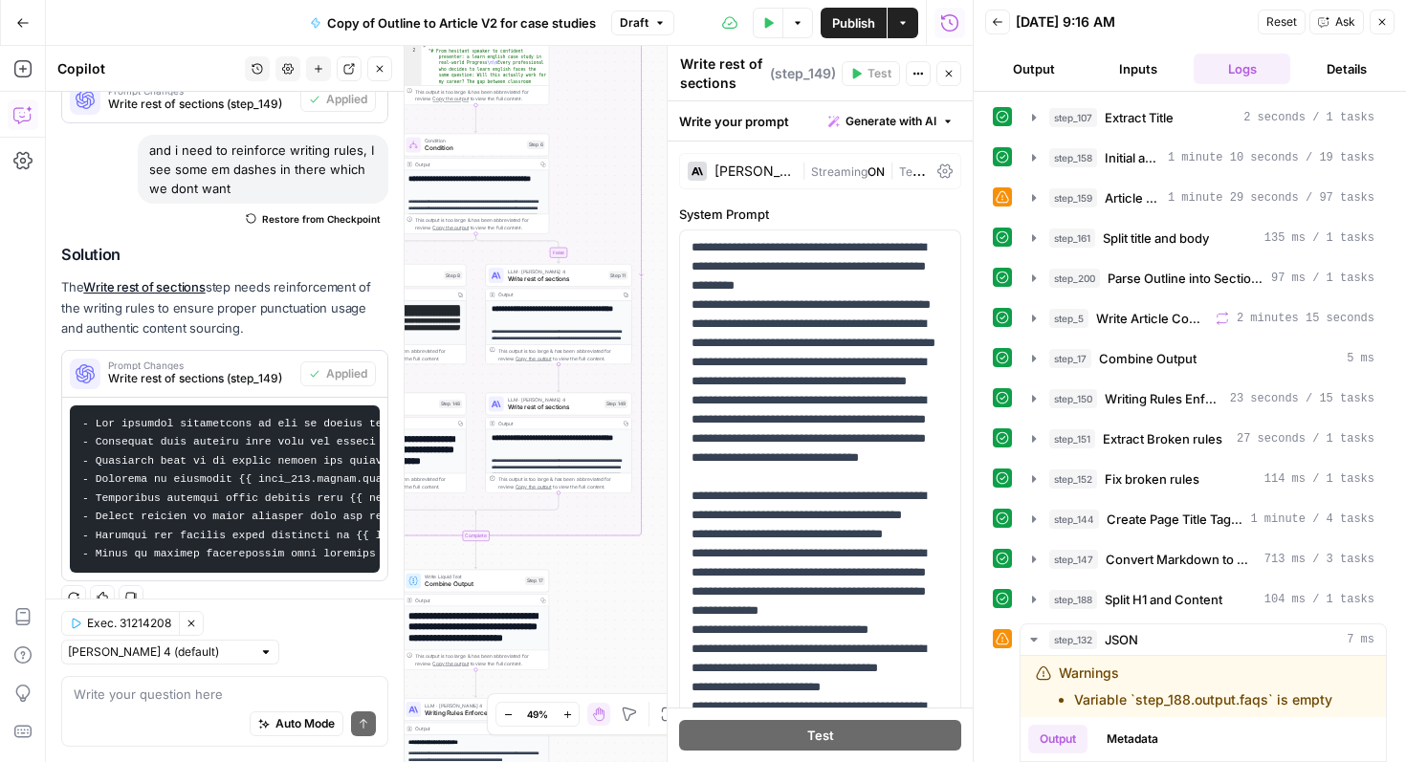
click at [1376, 19] on icon "button" at bounding box center [1381, 21] width 11 height 11
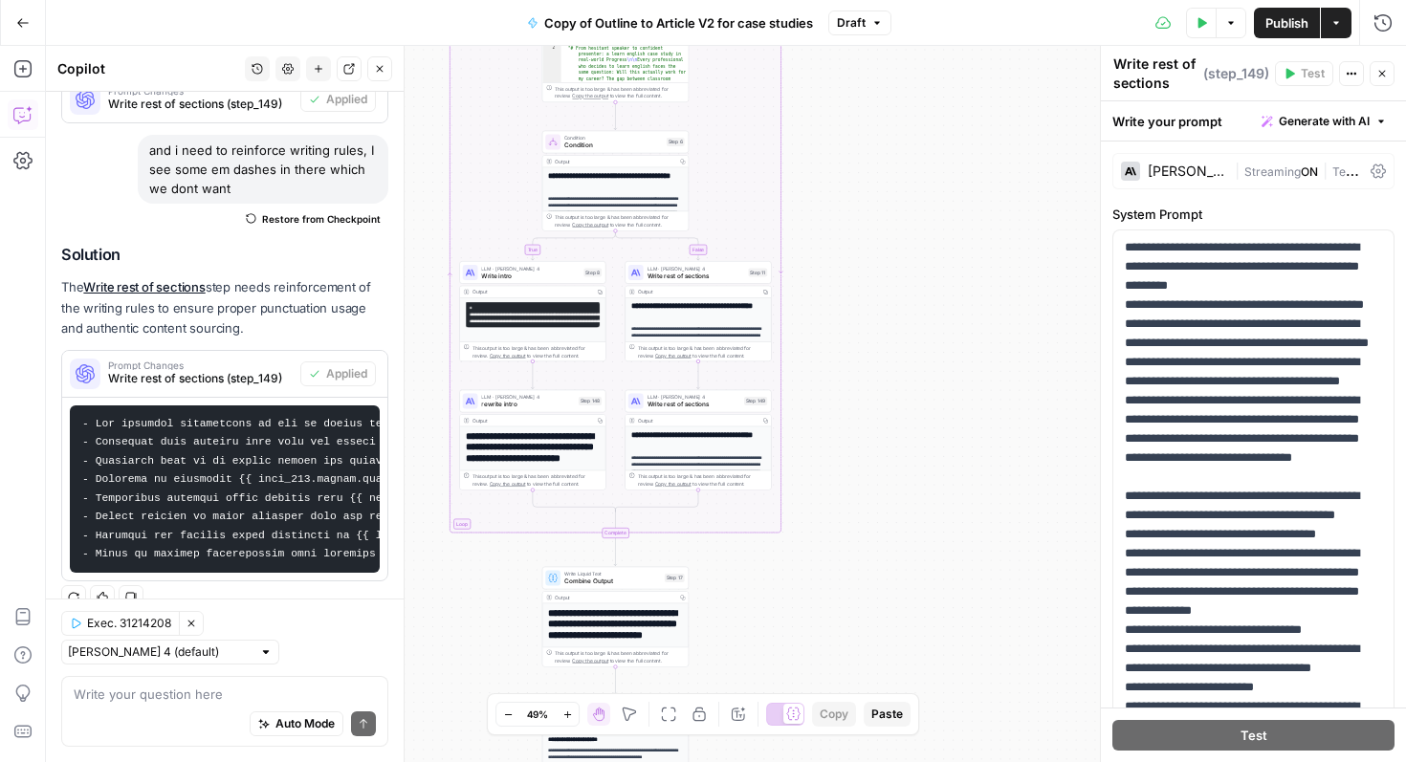
click at [599, 617] on h1 "**********" at bounding box center [615, 629] width 135 height 45
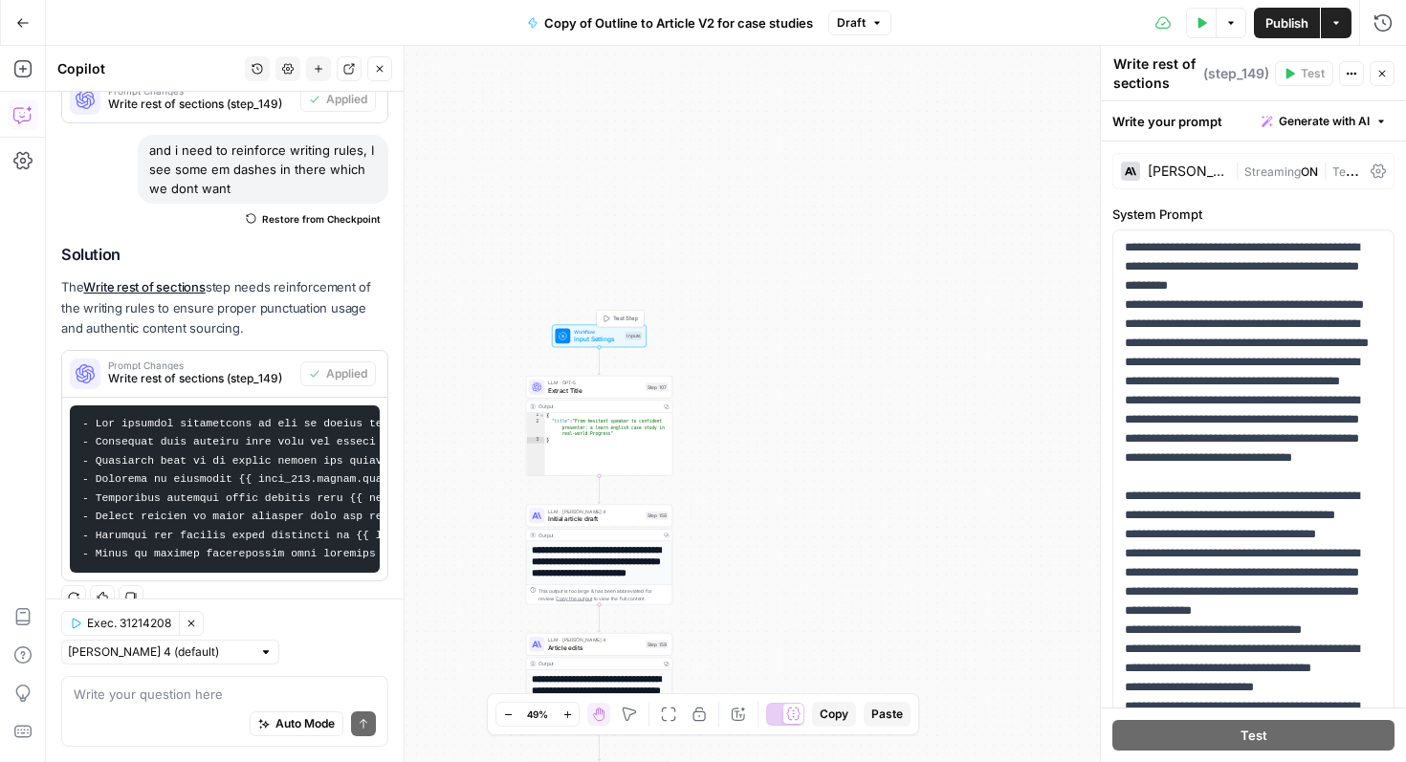
click at [601, 331] on span "Workflow" at bounding box center [597, 332] width 47 height 8
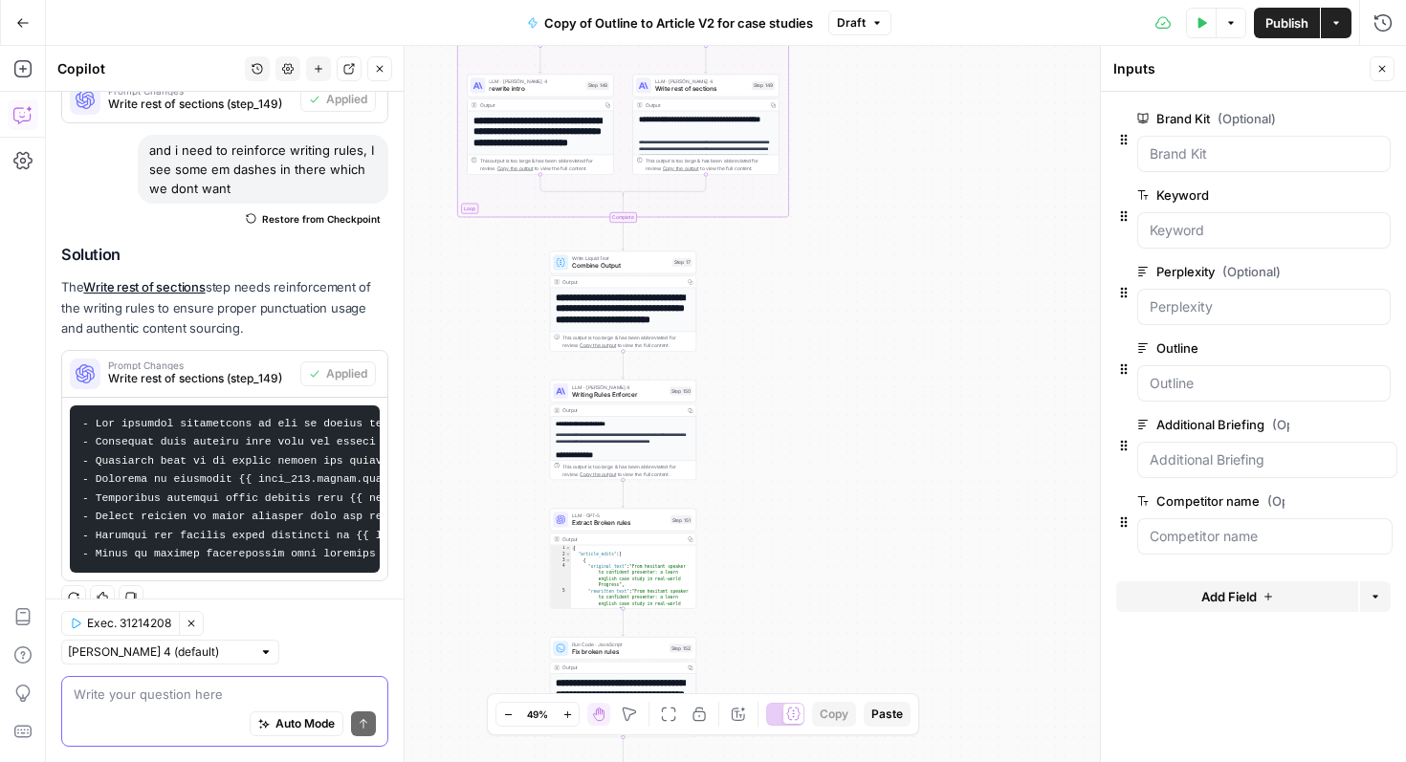
click at [136, 686] on textarea at bounding box center [225, 694] width 302 height 19
type textarea "d"
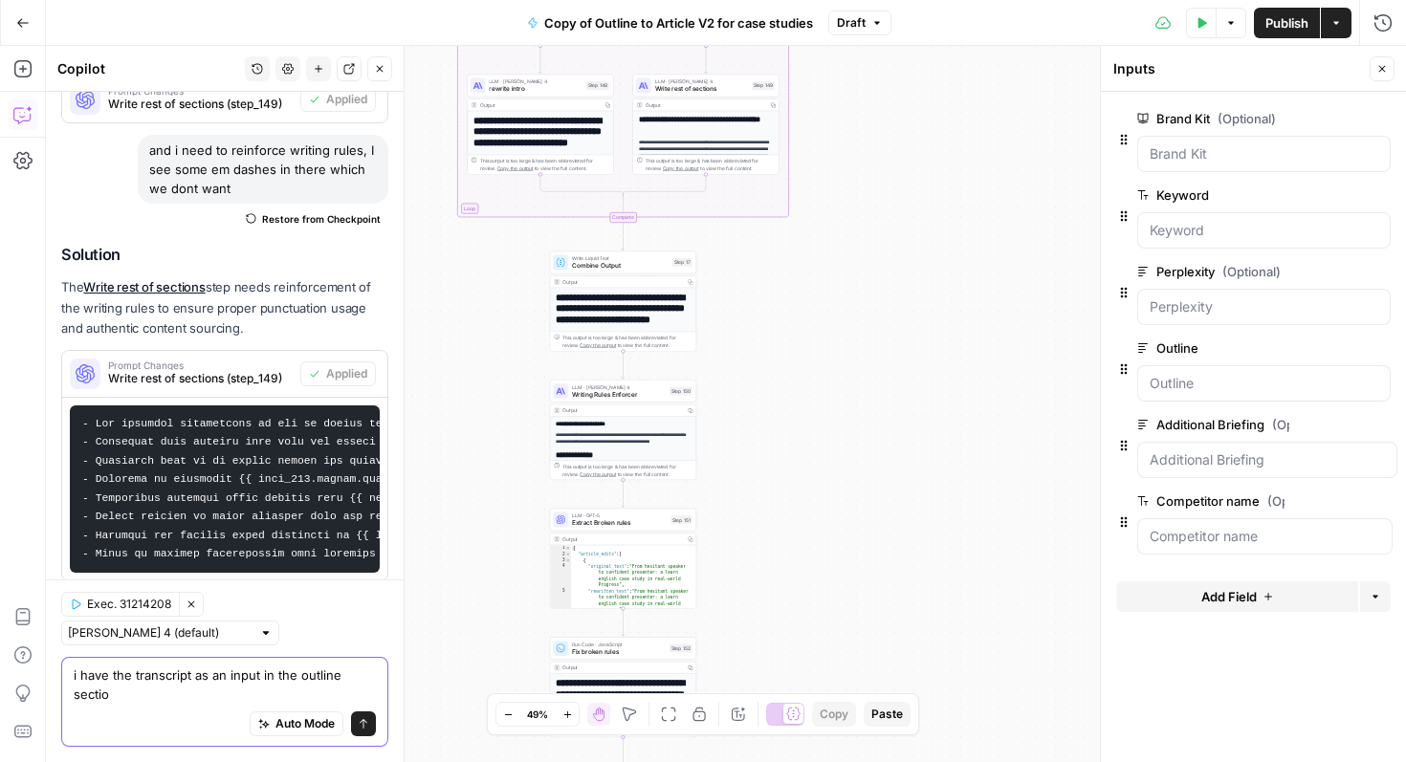
scroll to position [1121, 0]
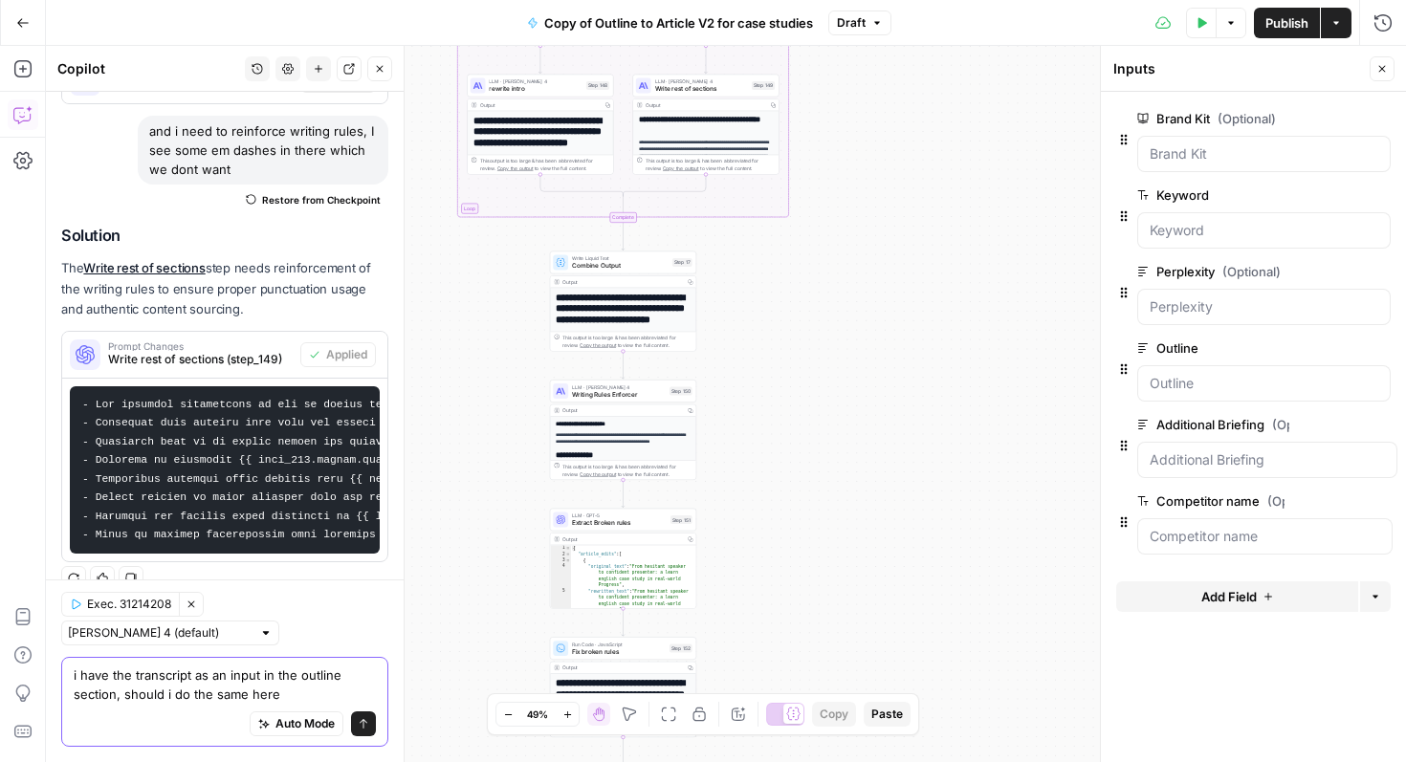
type textarea "i have the transcript as an input in the outline section, should i do the same …"
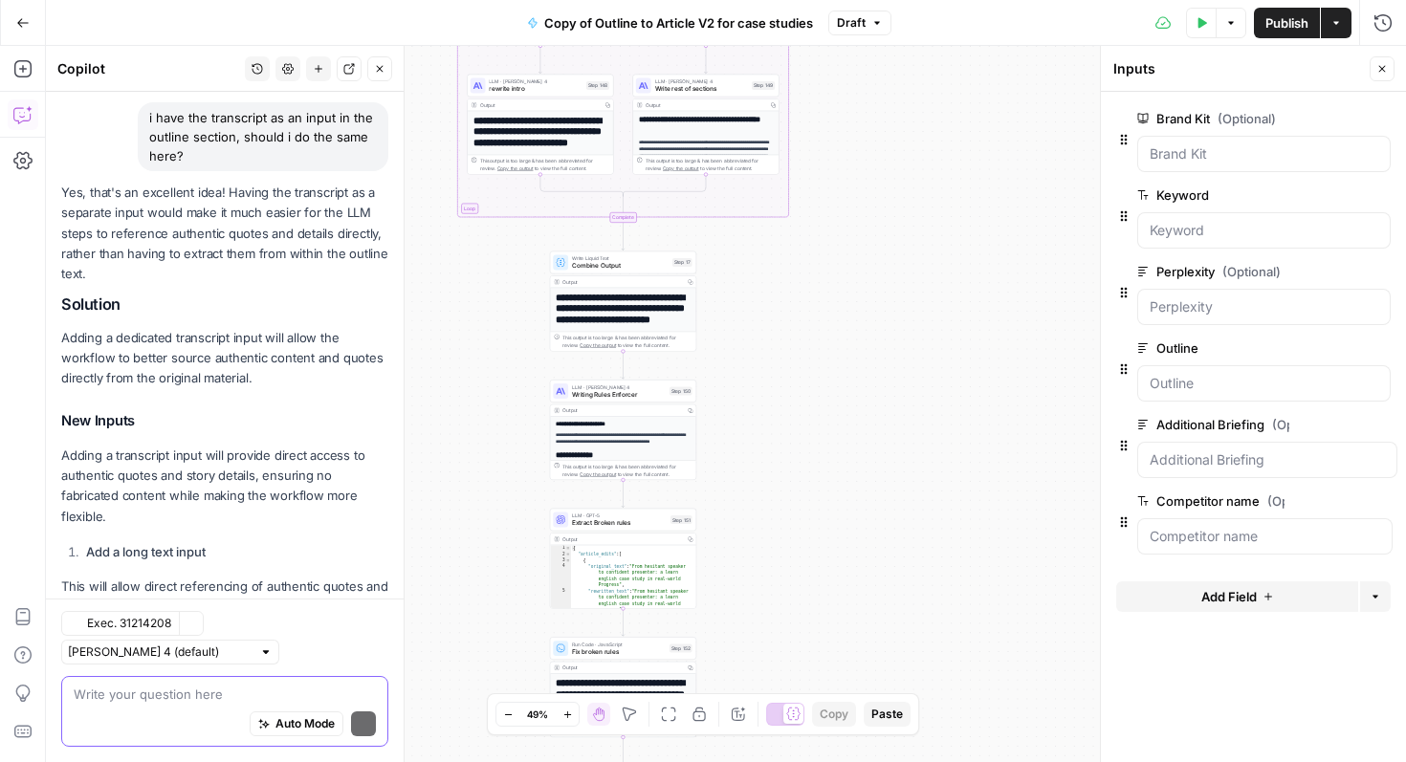
scroll to position [1747, 0]
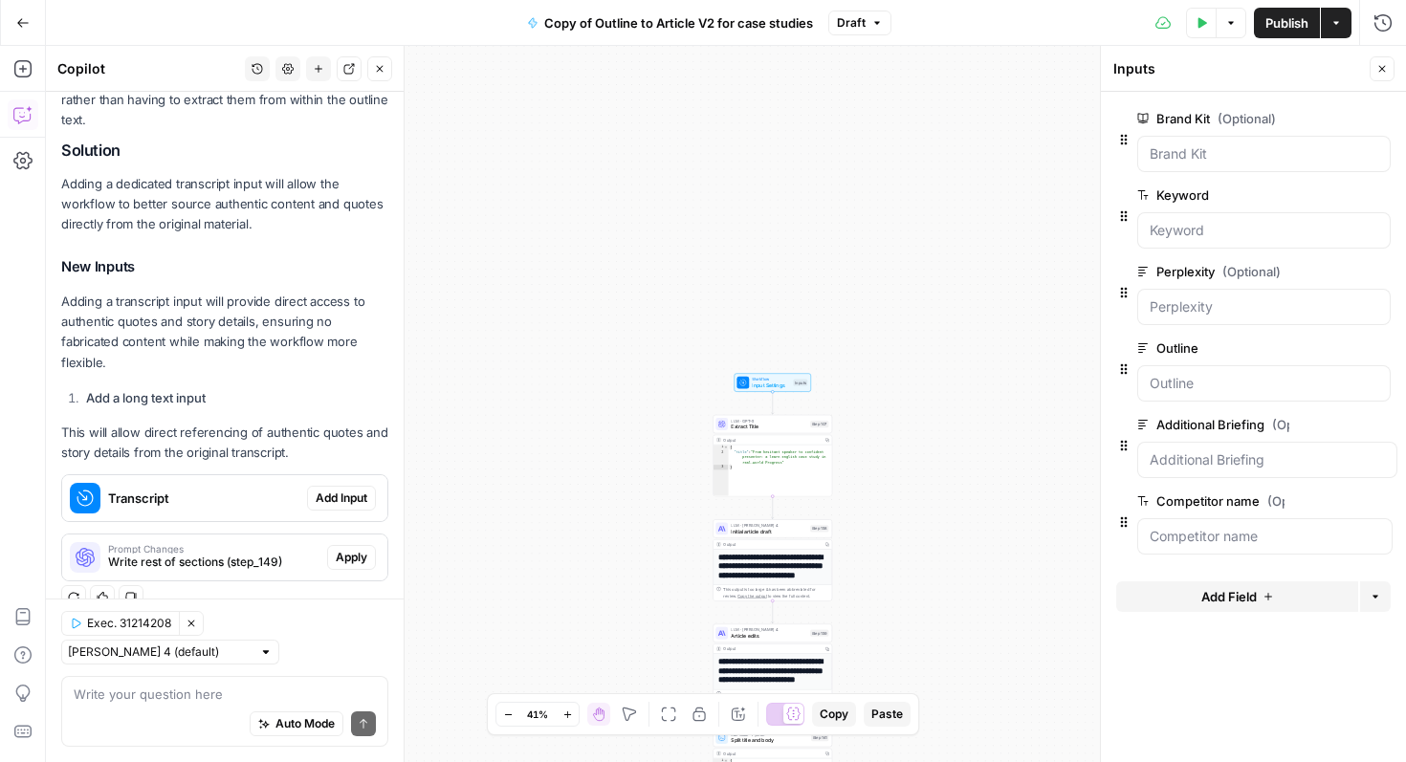
click at [347, 508] on button "Add Input" at bounding box center [341, 498] width 69 height 25
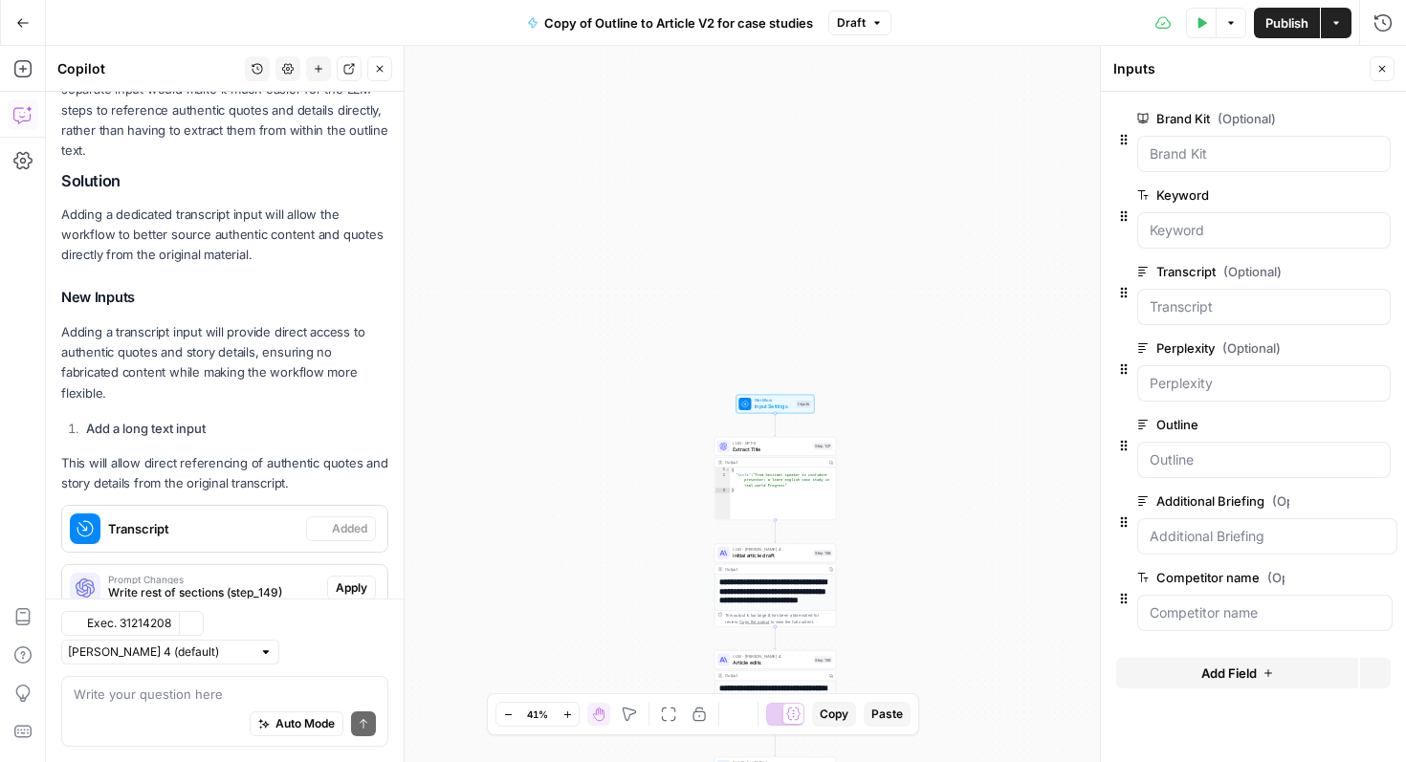
scroll to position [1777, 0]
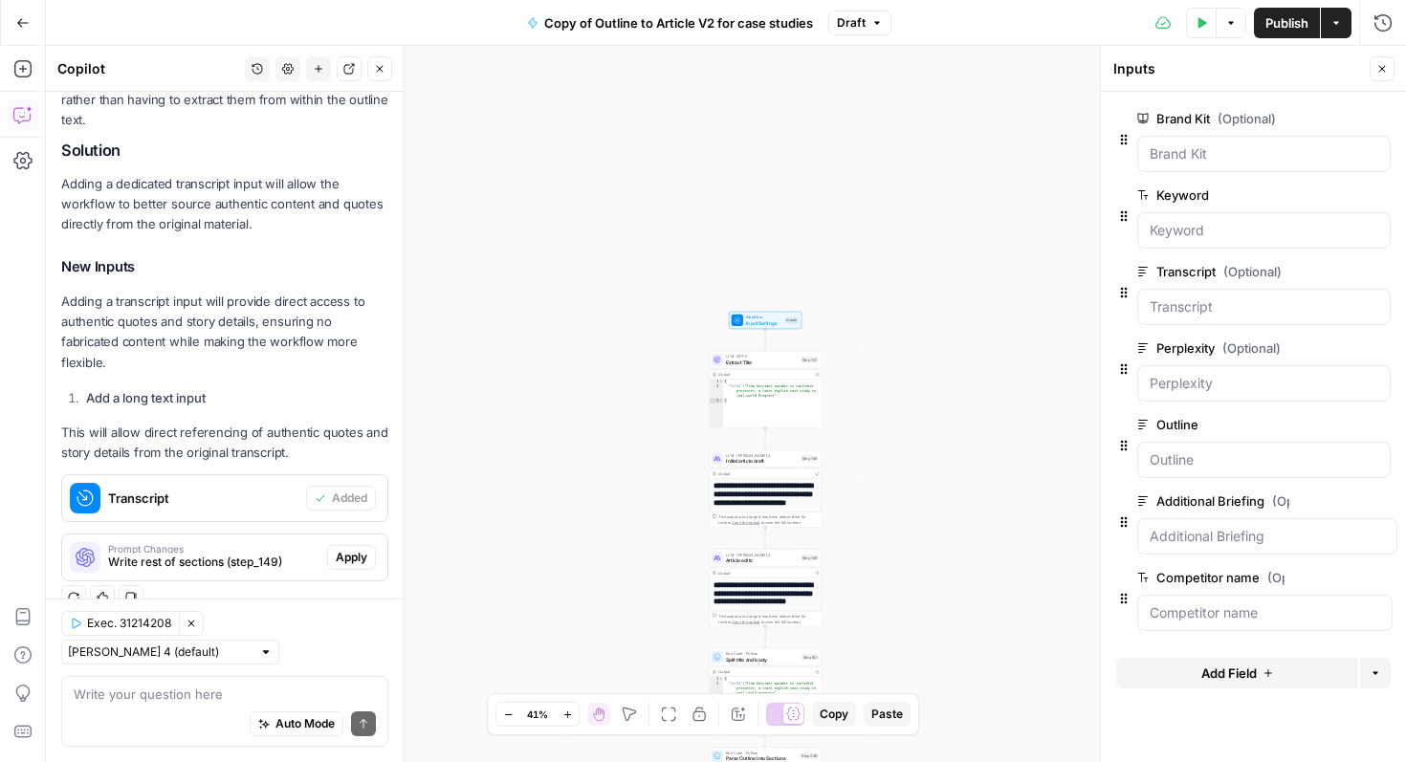
click at [268, 561] on span "Write rest of sections (step_149)" at bounding box center [213, 562] width 211 height 17
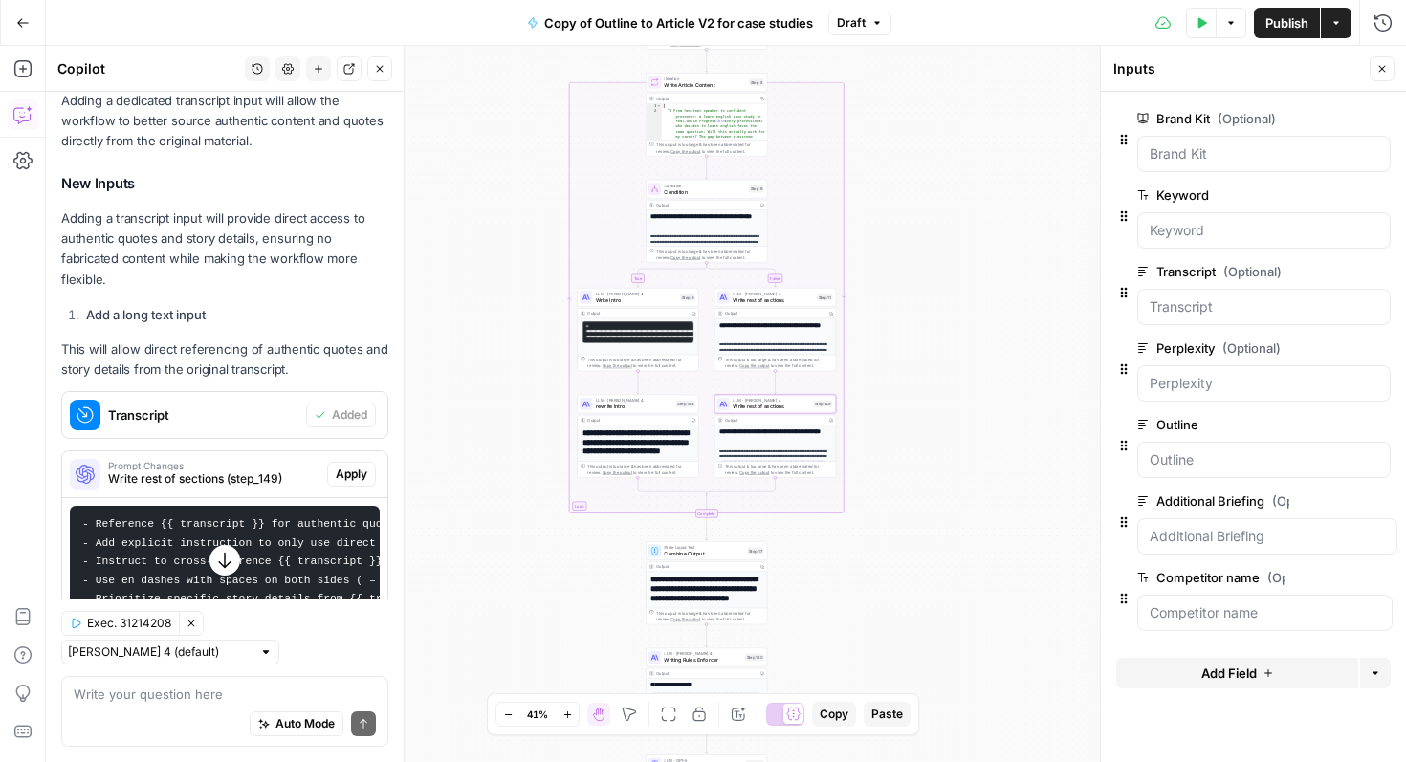
scroll to position [1873, 0]
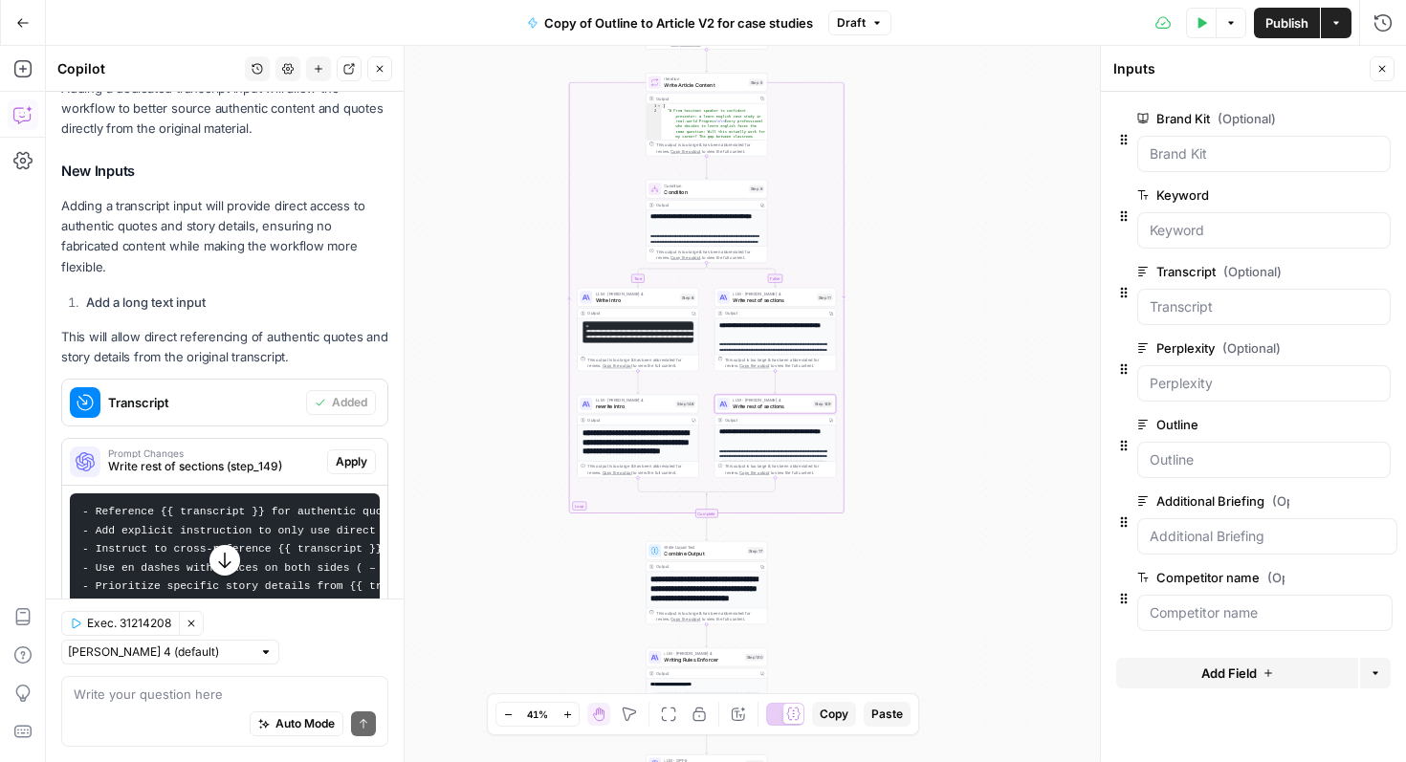
click at [356, 457] on span "Apply" at bounding box center [352, 461] width 32 height 17
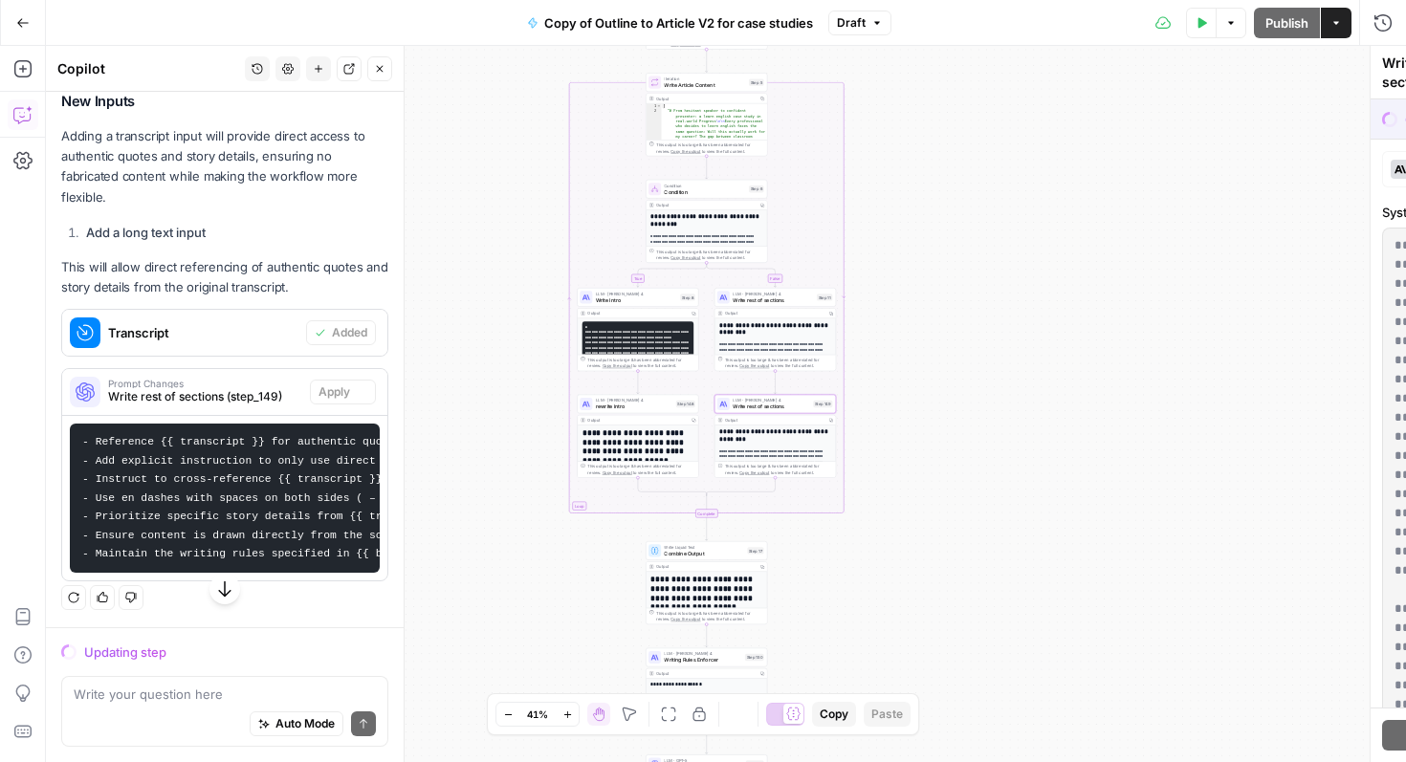
scroll to position [1751, 0]
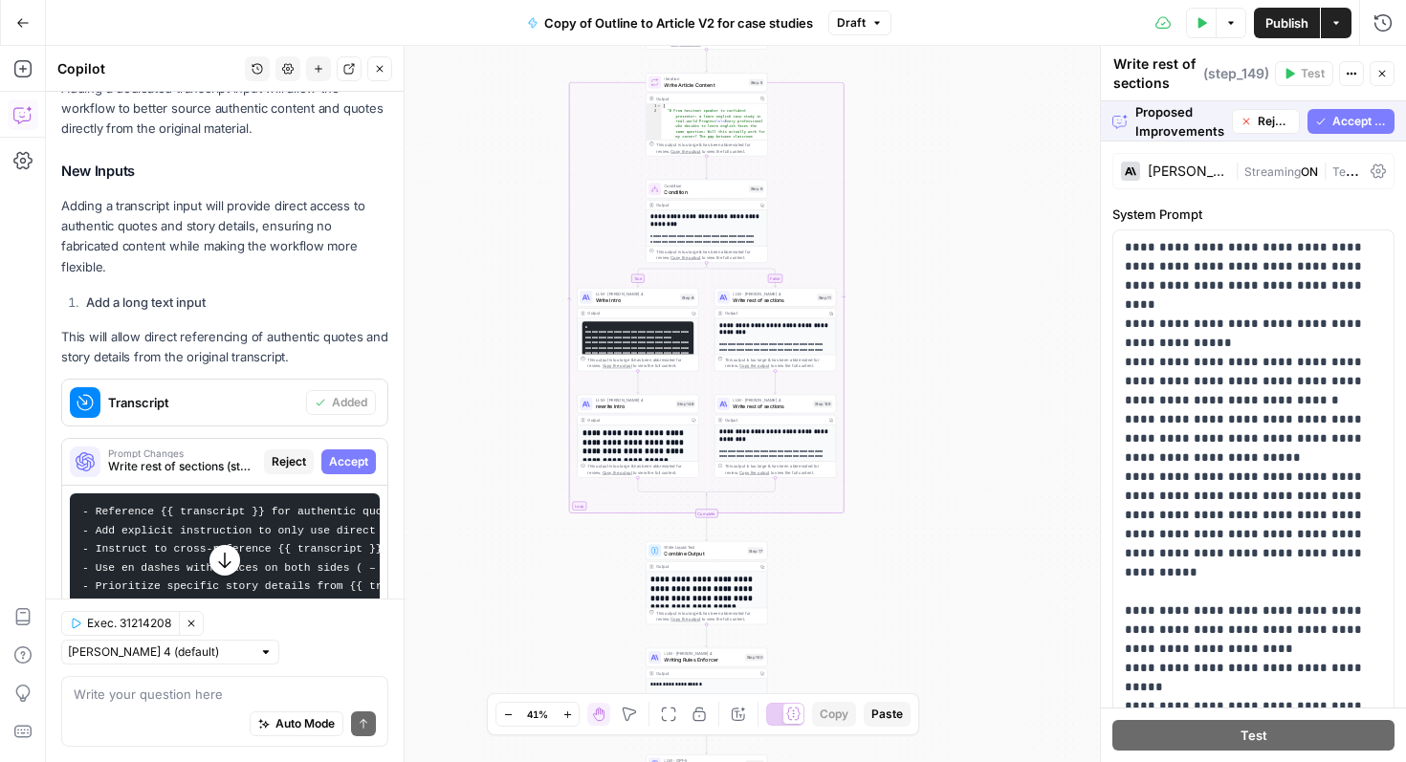
click at [1351, 121] on span "Accept All" at bounding box center [1359, 121] width 55 height 17
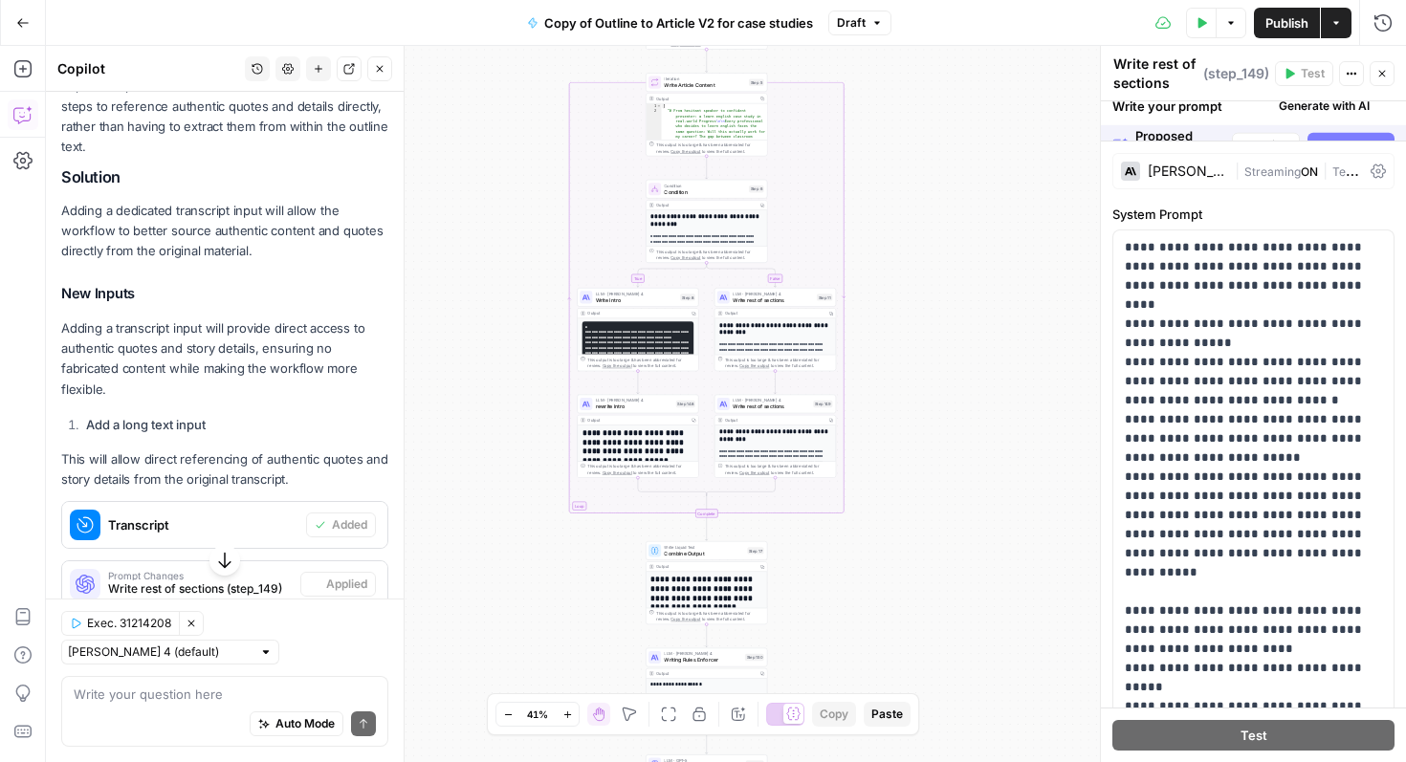
scroll to position [1873, 0]
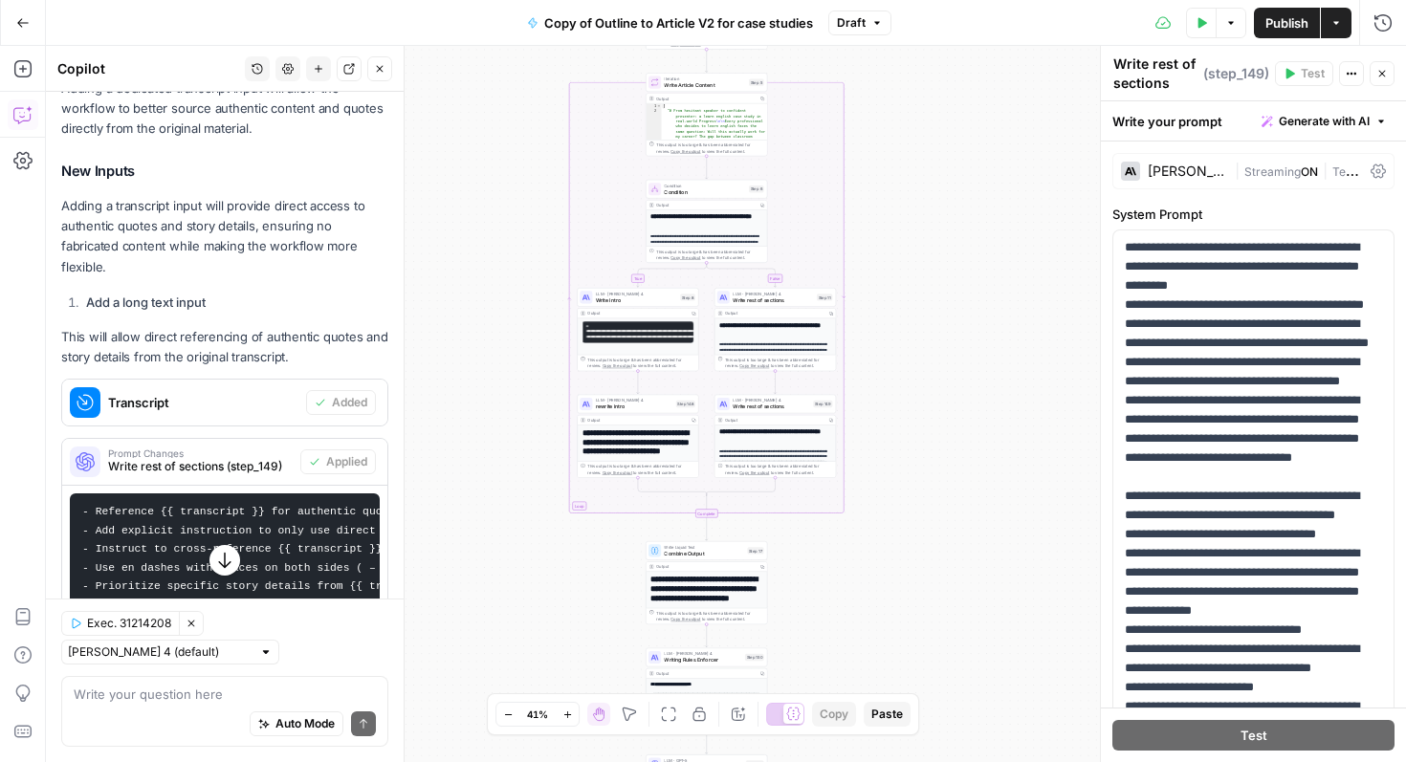
click at [1386, 72] on icon "button" at bounding box center [1381, 73] width 11 height 11
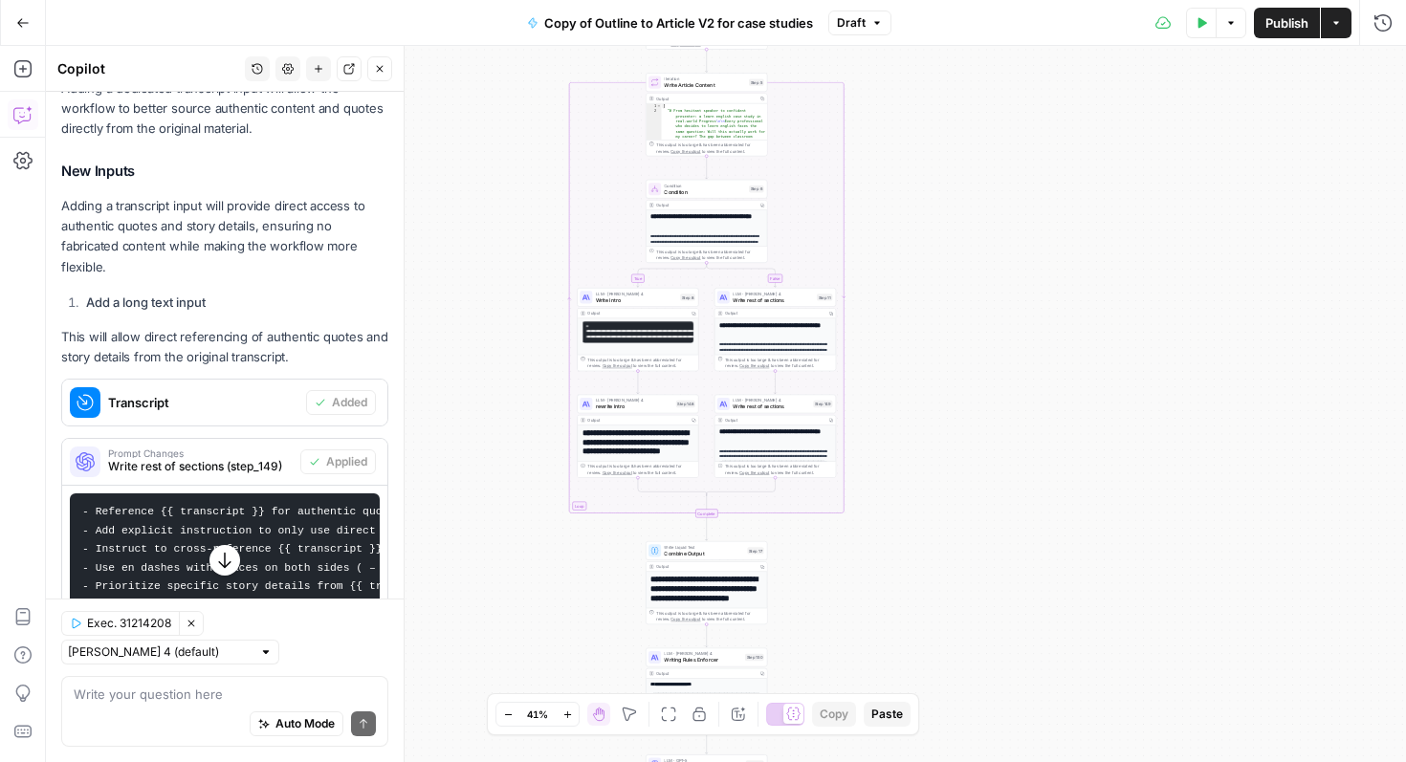
click at [23, 22] on icon "button" at bounding box center [22, 22] width 11 height 9
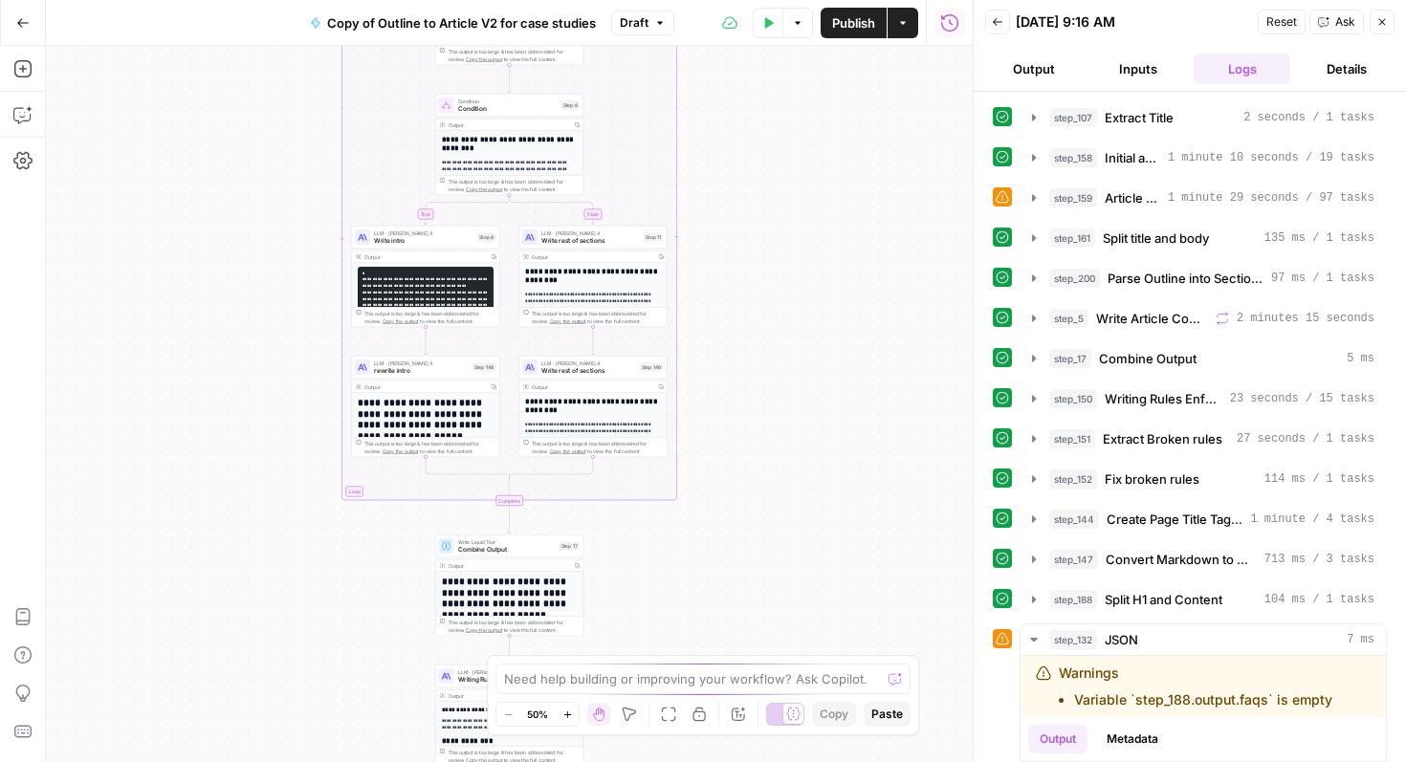
click at [1128, 70] on button "Inputs" at bounding box center [1138, 69] width 97 height 31
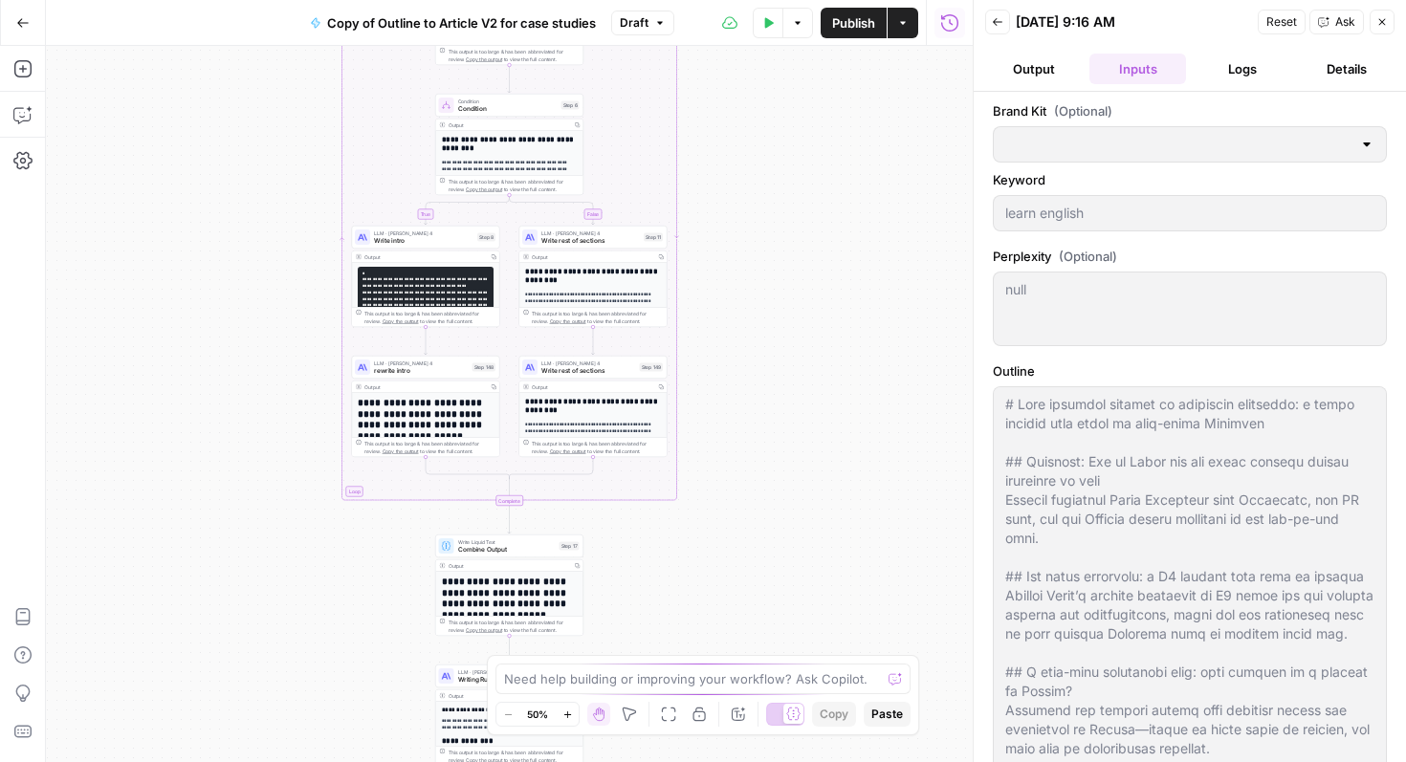
type input "Preply (EN)"
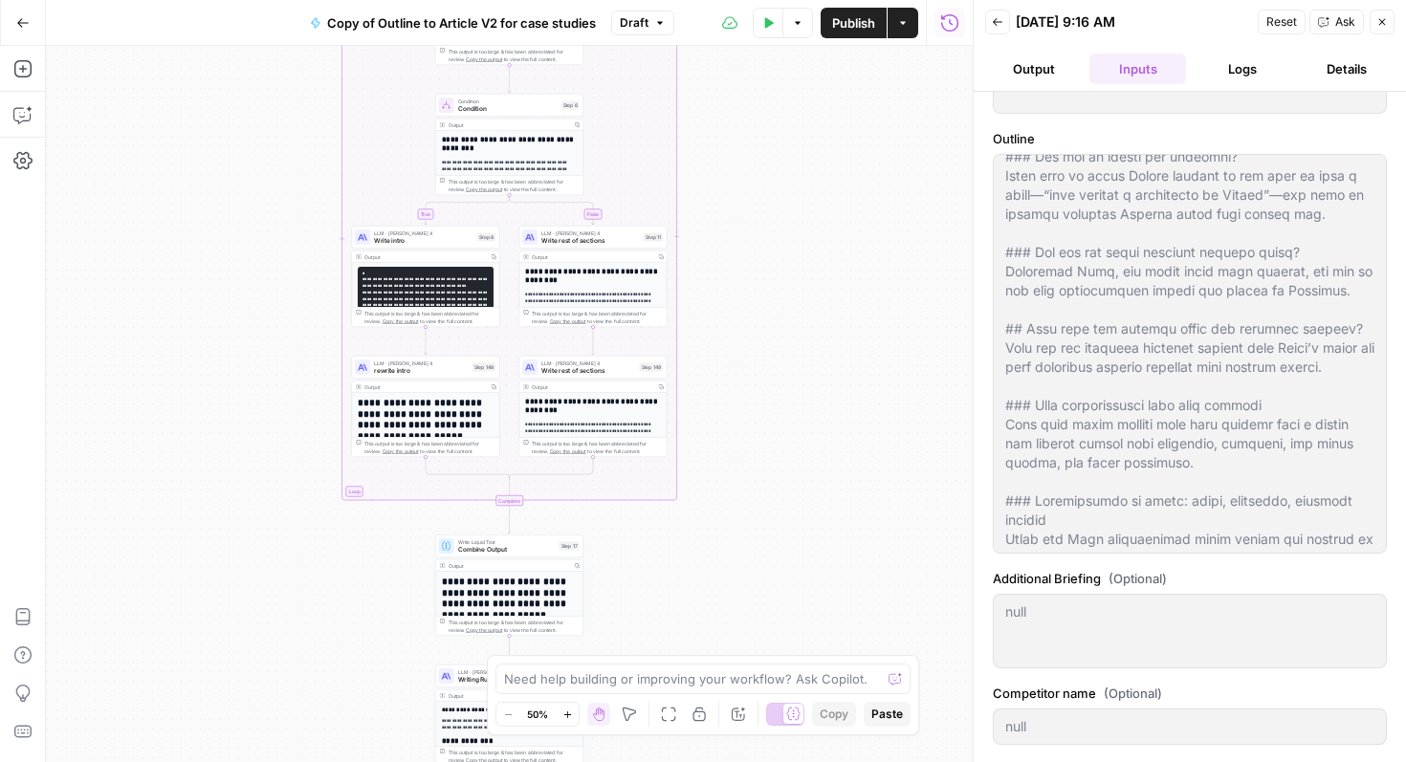
scroll to position [779, 0]
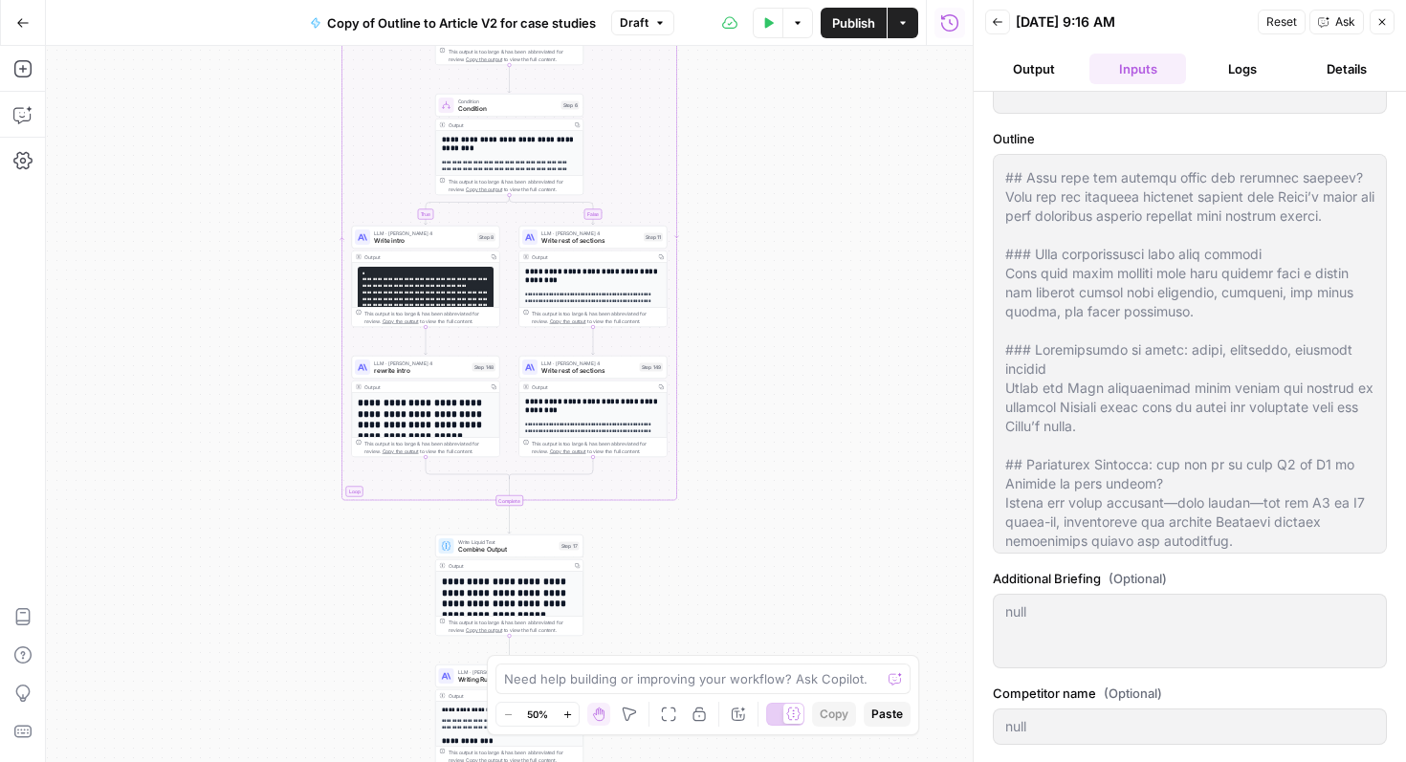
click at [907, 359] on div "**********" at bounding box center [509, 404] width 927 height 716
click at [1378, 23] on icon "button" at bounding box center [1381, 21] width 11 height 11
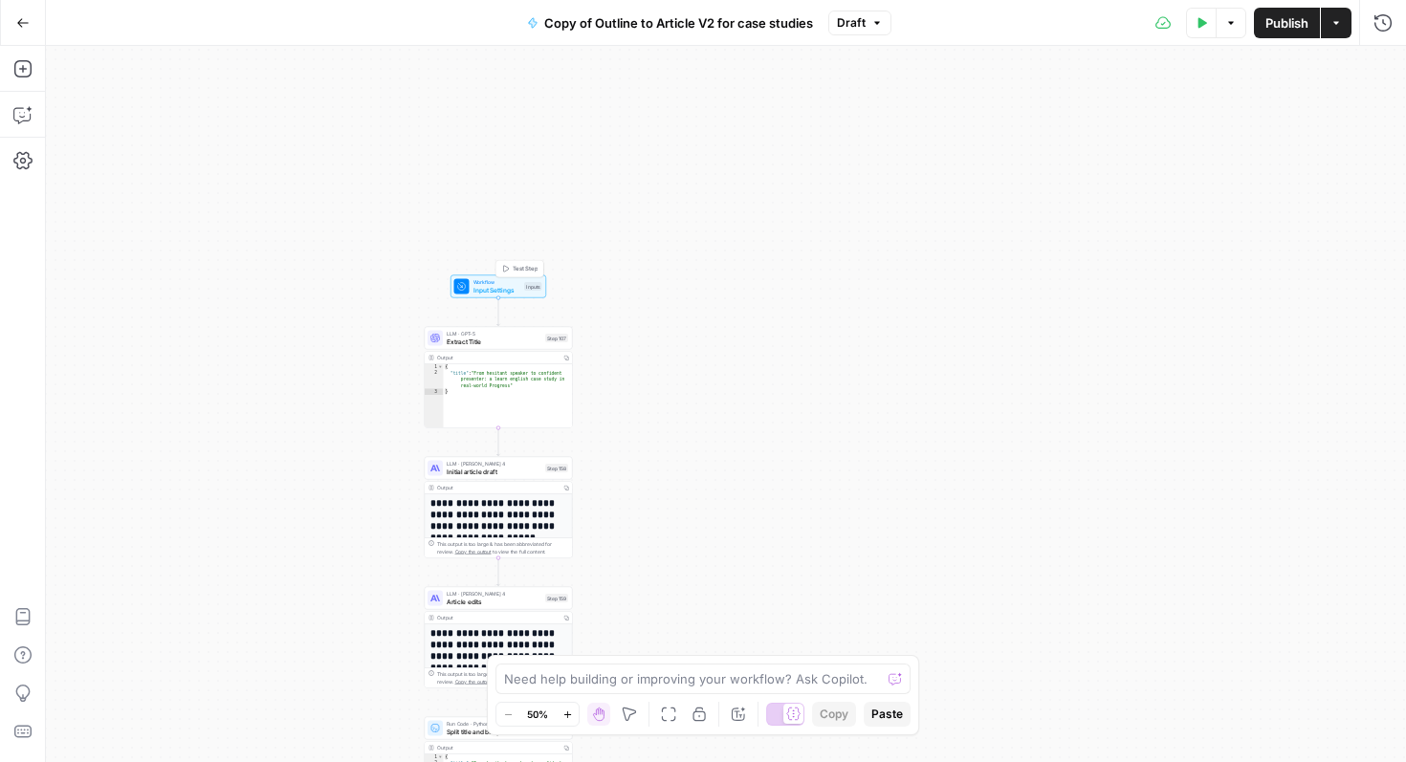
click at [482, 286] on span "Input Settings" at bounding box center [497, 290] width 48 height 10
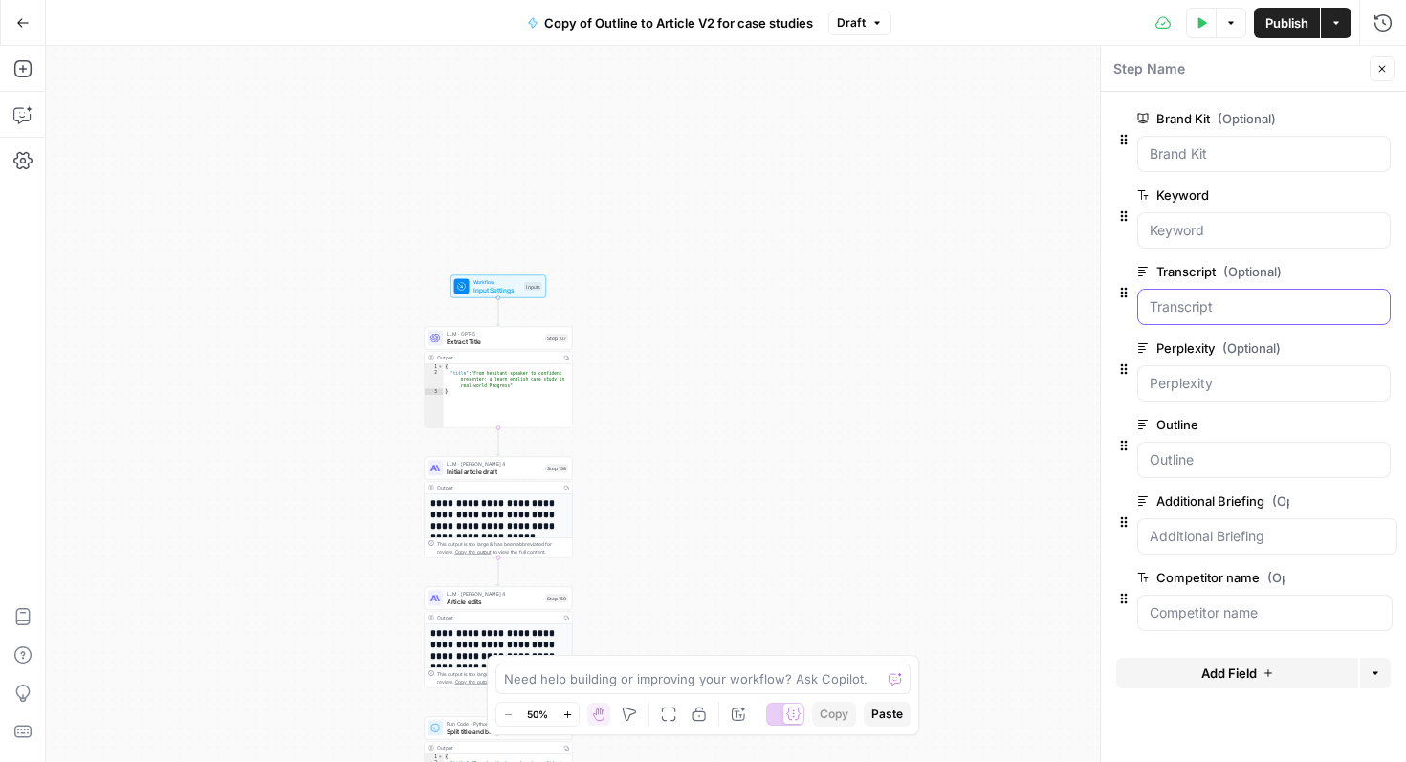
click at [1210, 297] on input "Transcript (Optional)" at bounding box center [1264, 306] width 229 height 19
click at [1265, 304] on input "Transcript (Optional)" at bounding box center [1264, 306] width 229 height 19
click at [1168, 318] on div at bounding box center [1263, 307] width 253 height 36
click at [1225, 18] on icon "button" at bounding box center [1230, 22] width 11 height 11
drag, startPoint x: 1200, startPoint y: 29, endPoint x: 1061, endPoint y: 170, distance: 198.9
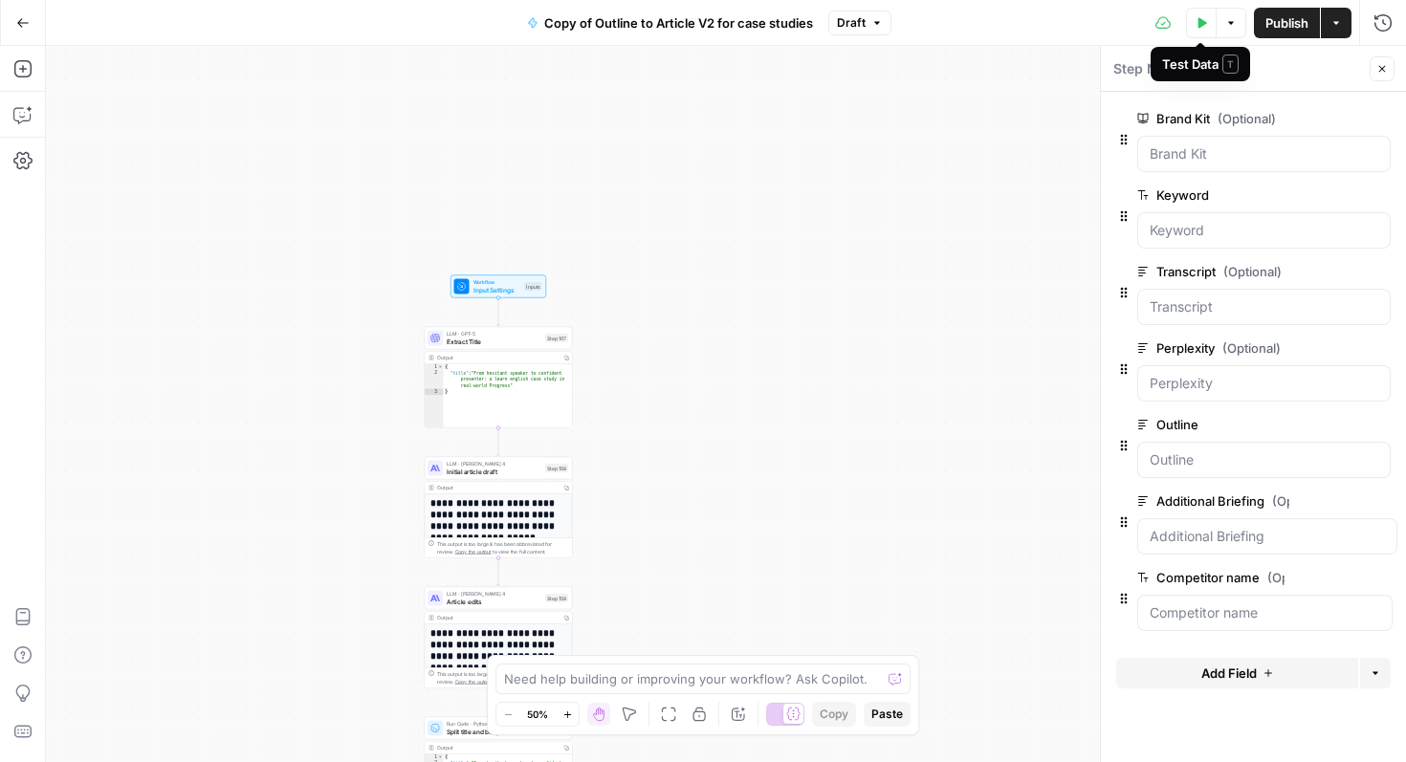
click at [1061, 170] on div "Go Back Copy of Outline to Article V2 for case studies Draft Test Data Options …" at bounding box center [703, 381] width 1406 height 762
click at [1200, 31] on button "Test Data" at bounding box center [1201, 23] width 31 height 31
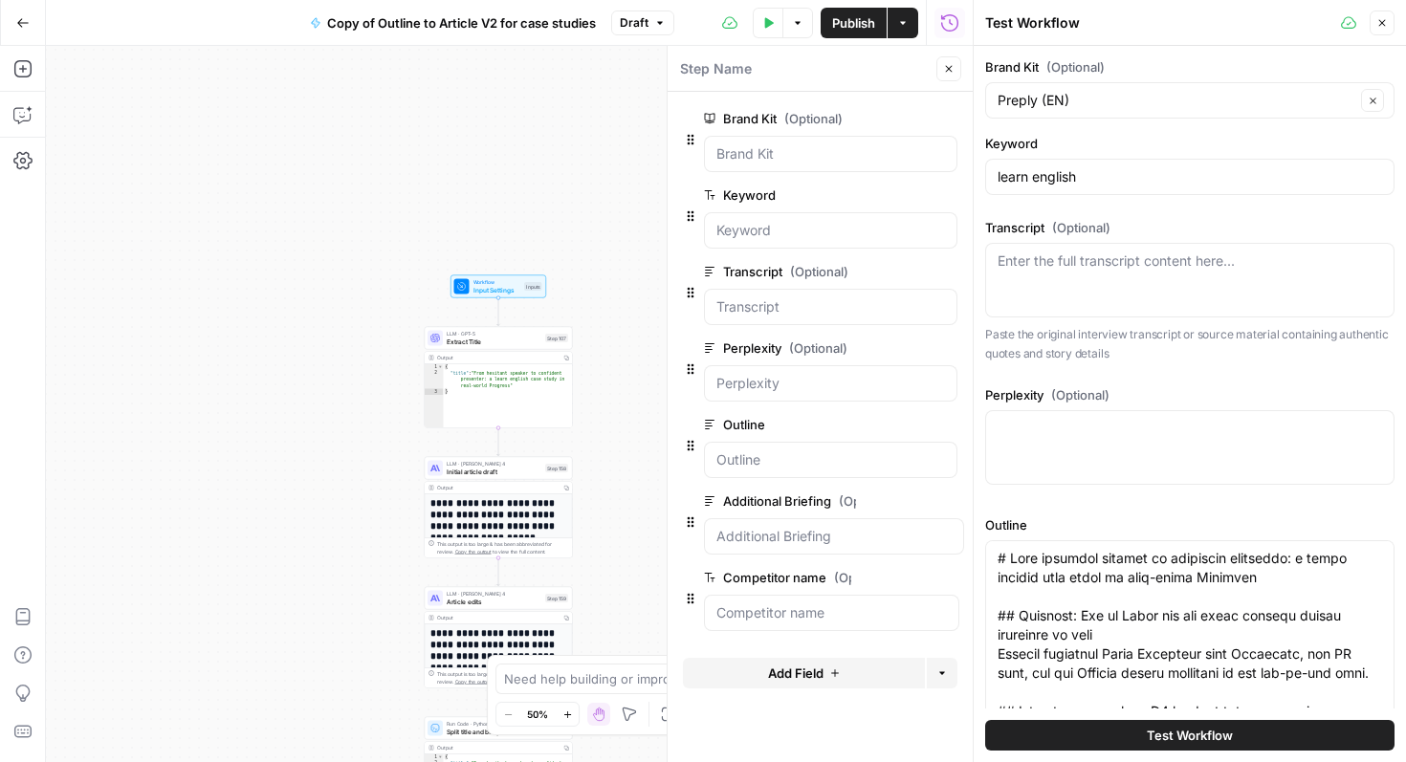
click at [1115, 296] on div "Enter the full transcript content here..." at bounding box center [1189, 280] width 409 height 75
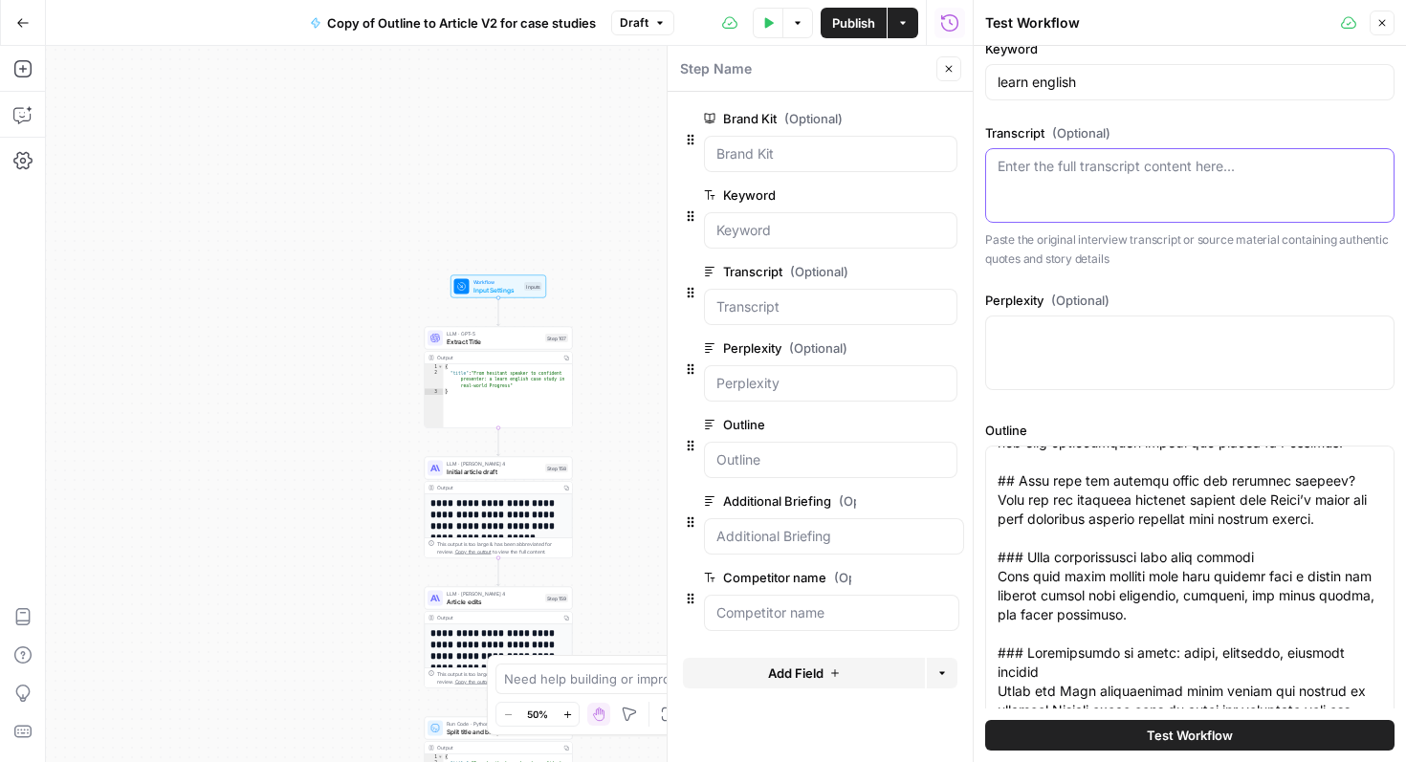
scroll to position [0, 0]
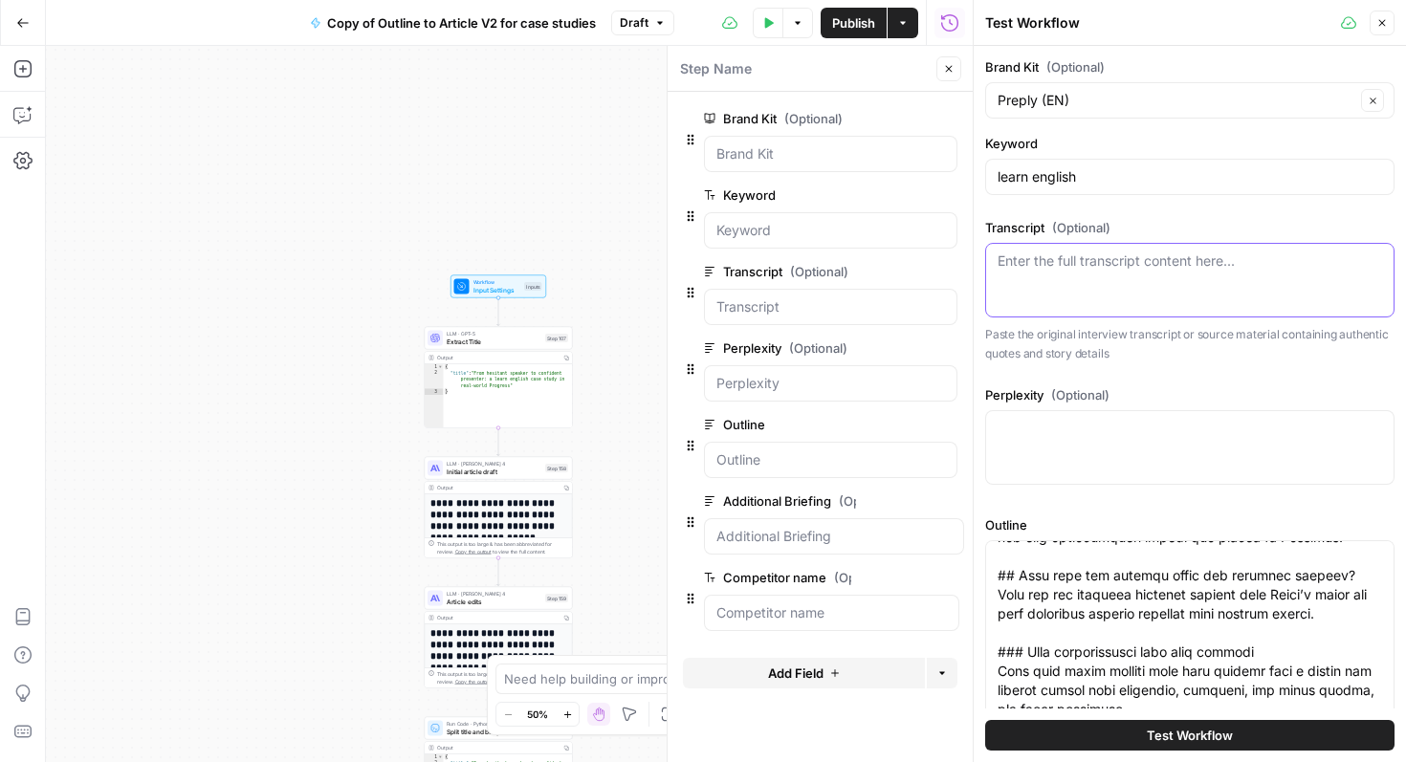
paste textarea "Last week I did presentations in English to an international client and I feel …"
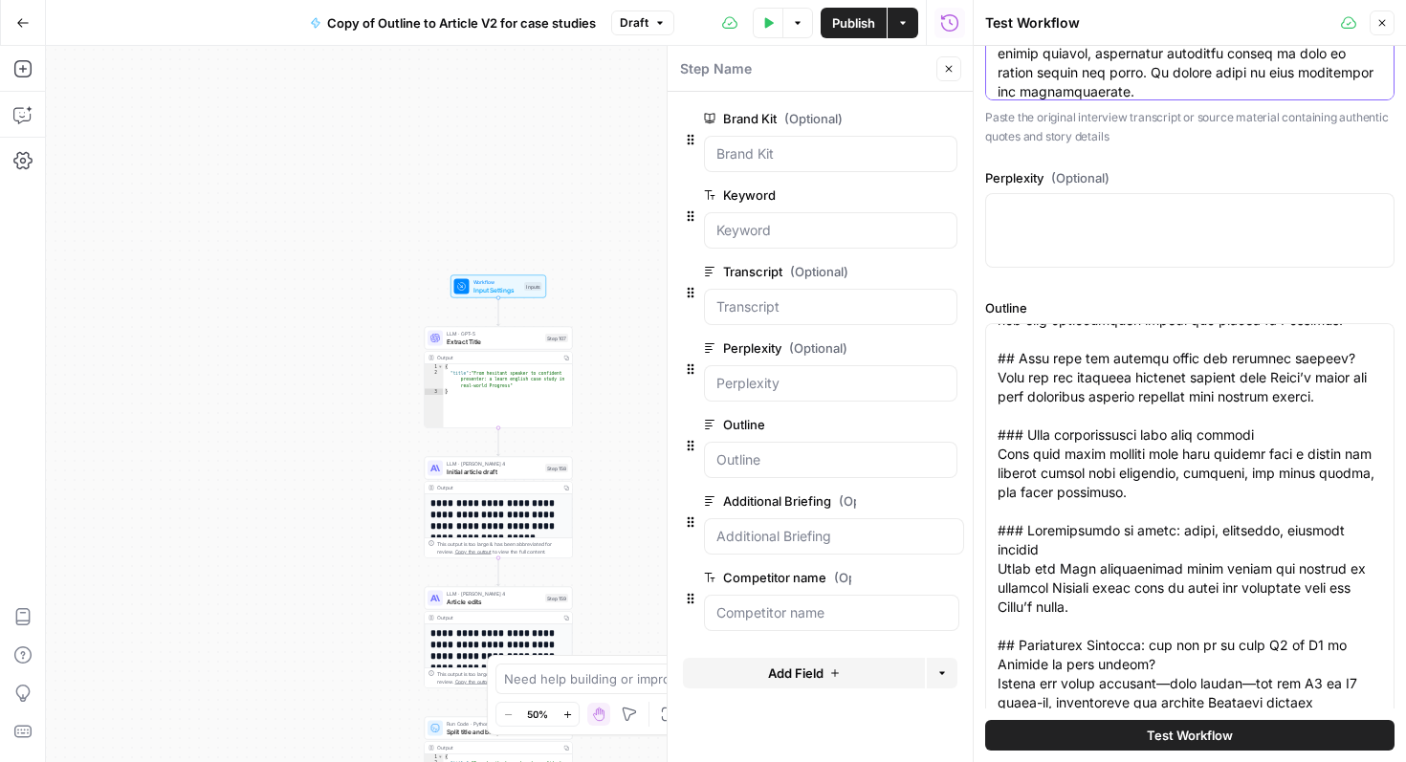
scroll to position [798, 0]
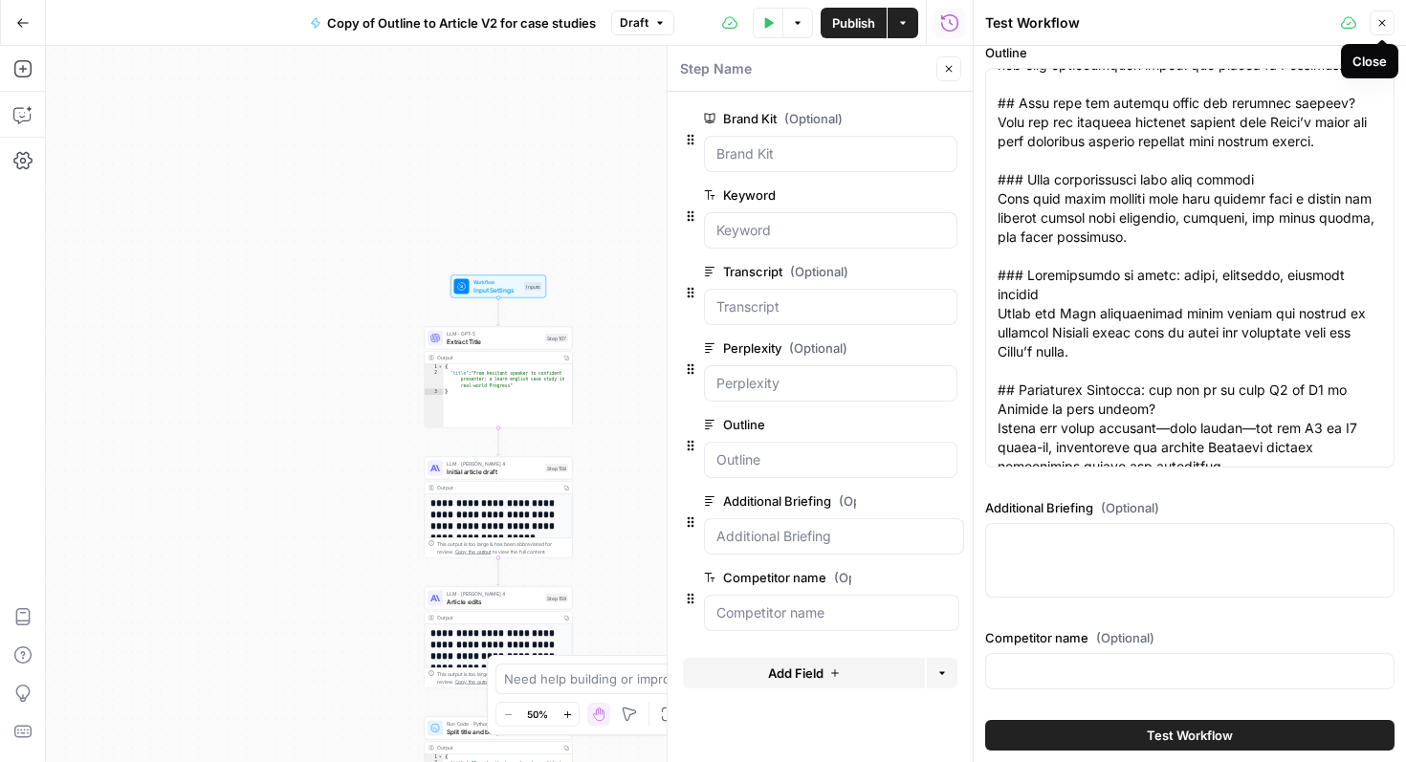
type textarea "Last week I did presentations in English to an international client and I feel …"
click at [1380, 22] on icon "button" at bounding box center [1381, 22] width 11 height 11
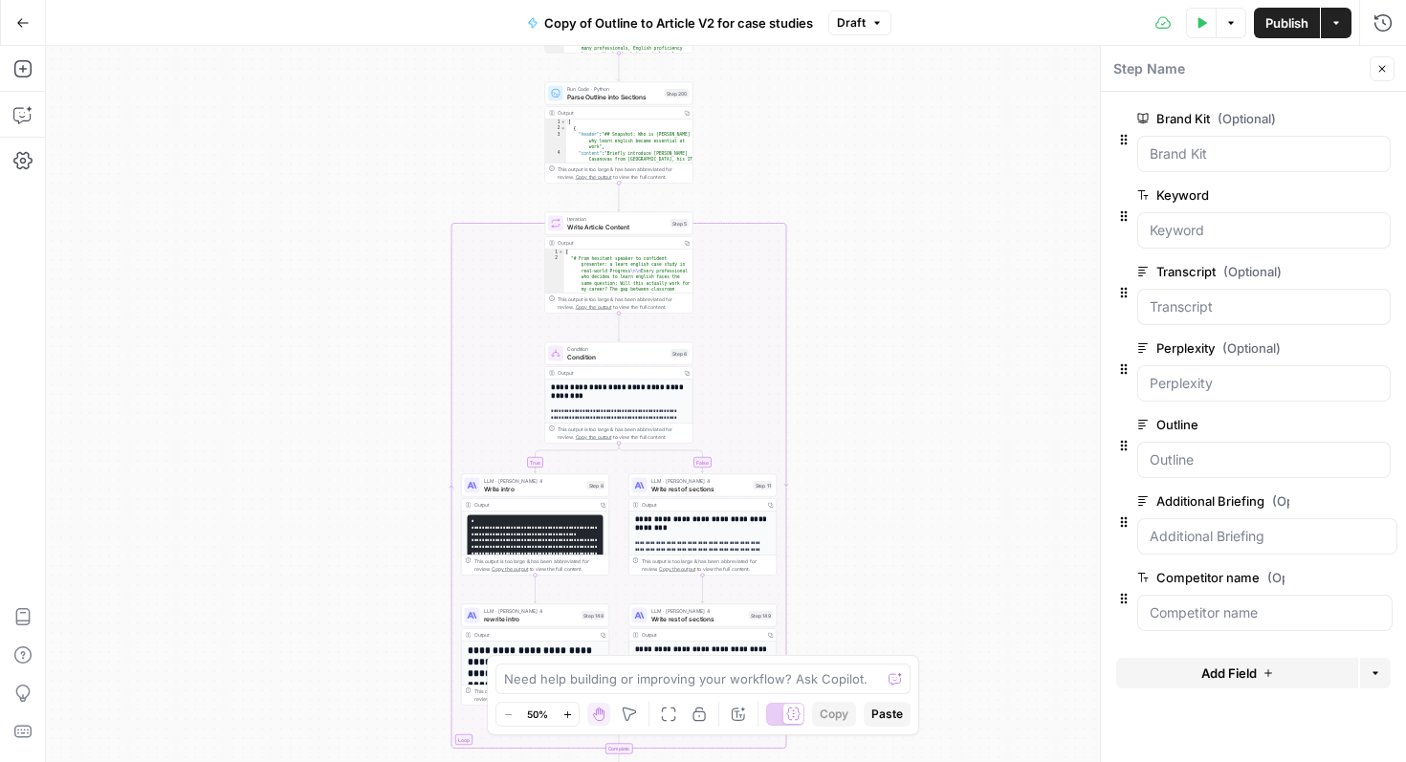
click at [1228, 25] on icon "button" at bounding box center [1230, 22] width 11 height 11
click at [1202, 27] on icon "button" at bounding box center [1201, 22] width 11 height 11
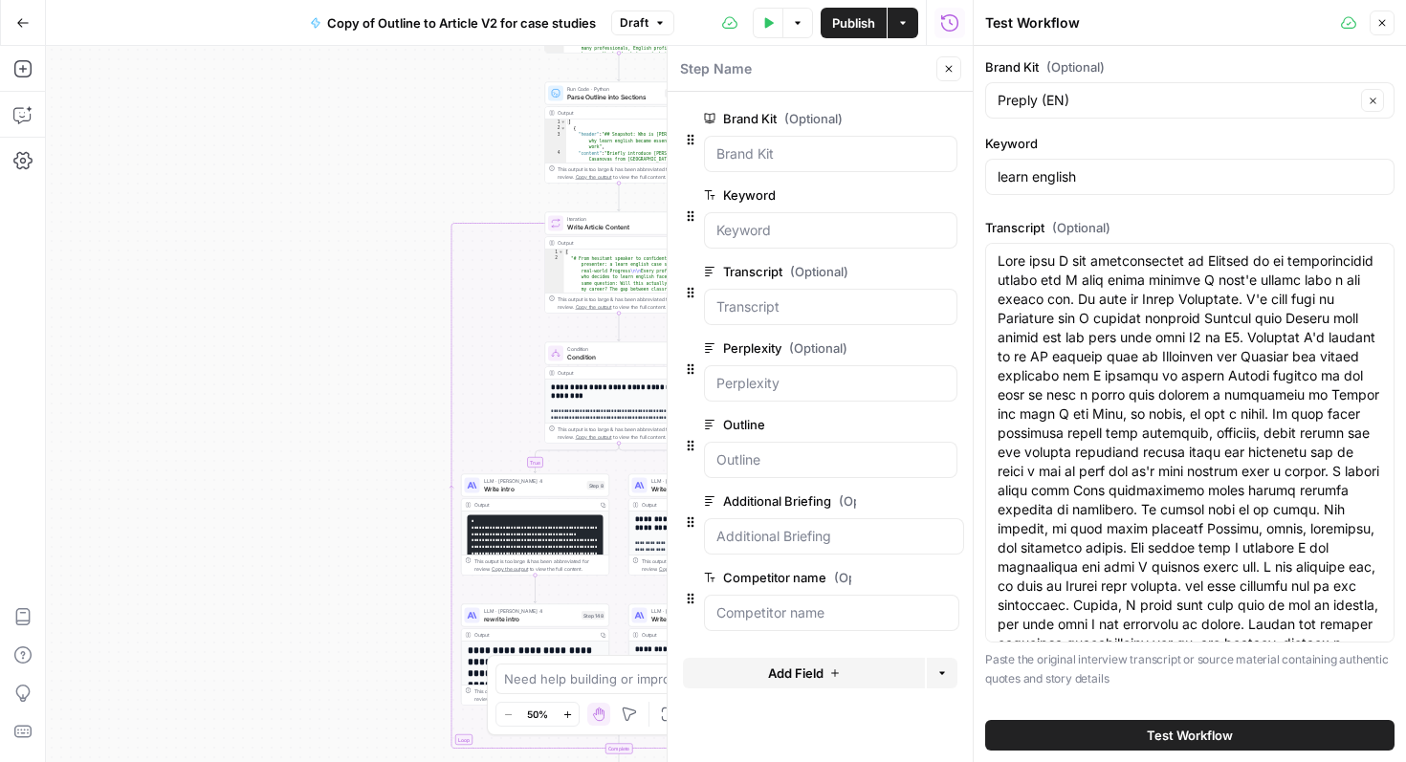
click at [1191, 740] on span "Test Workflow" at bounding box center [1190, 735] width 86 height 19
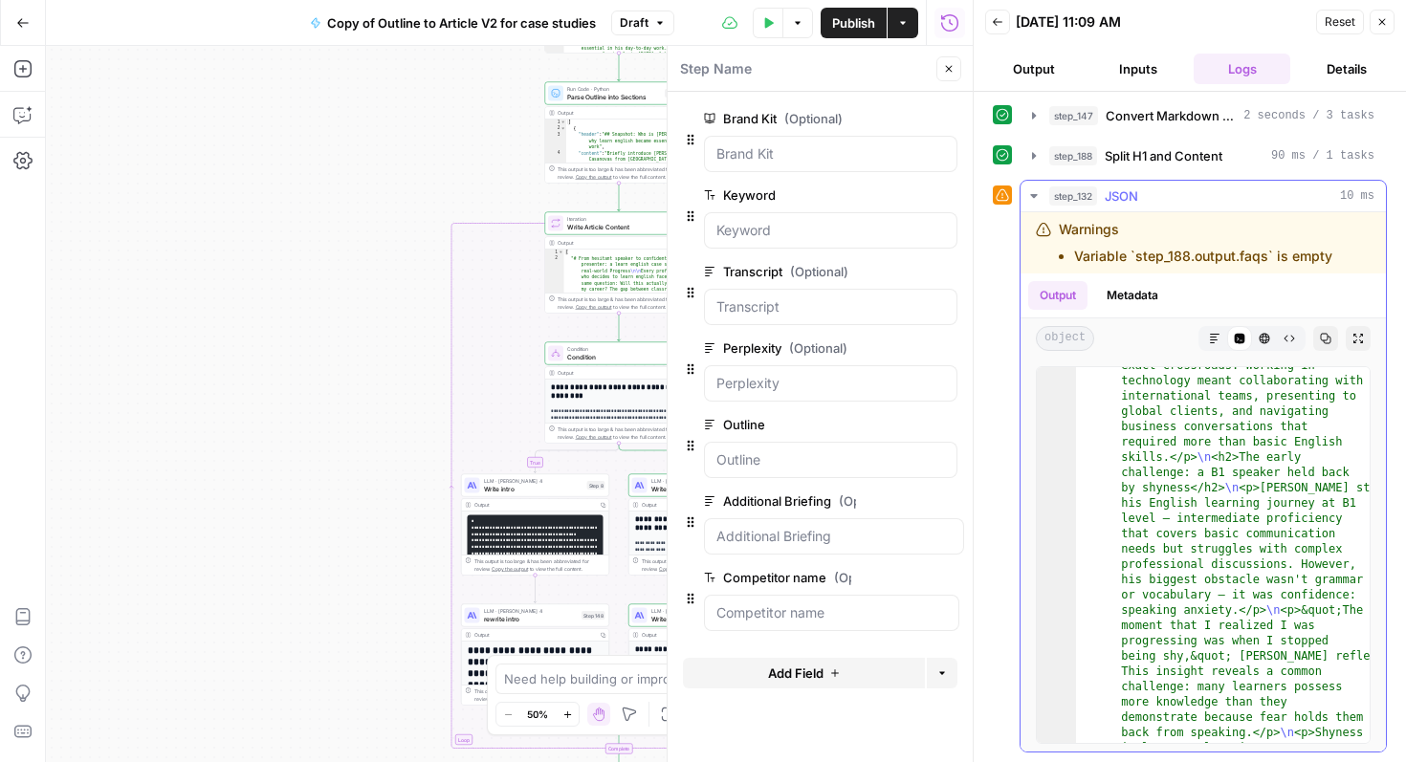
scroll to position [266, 0]
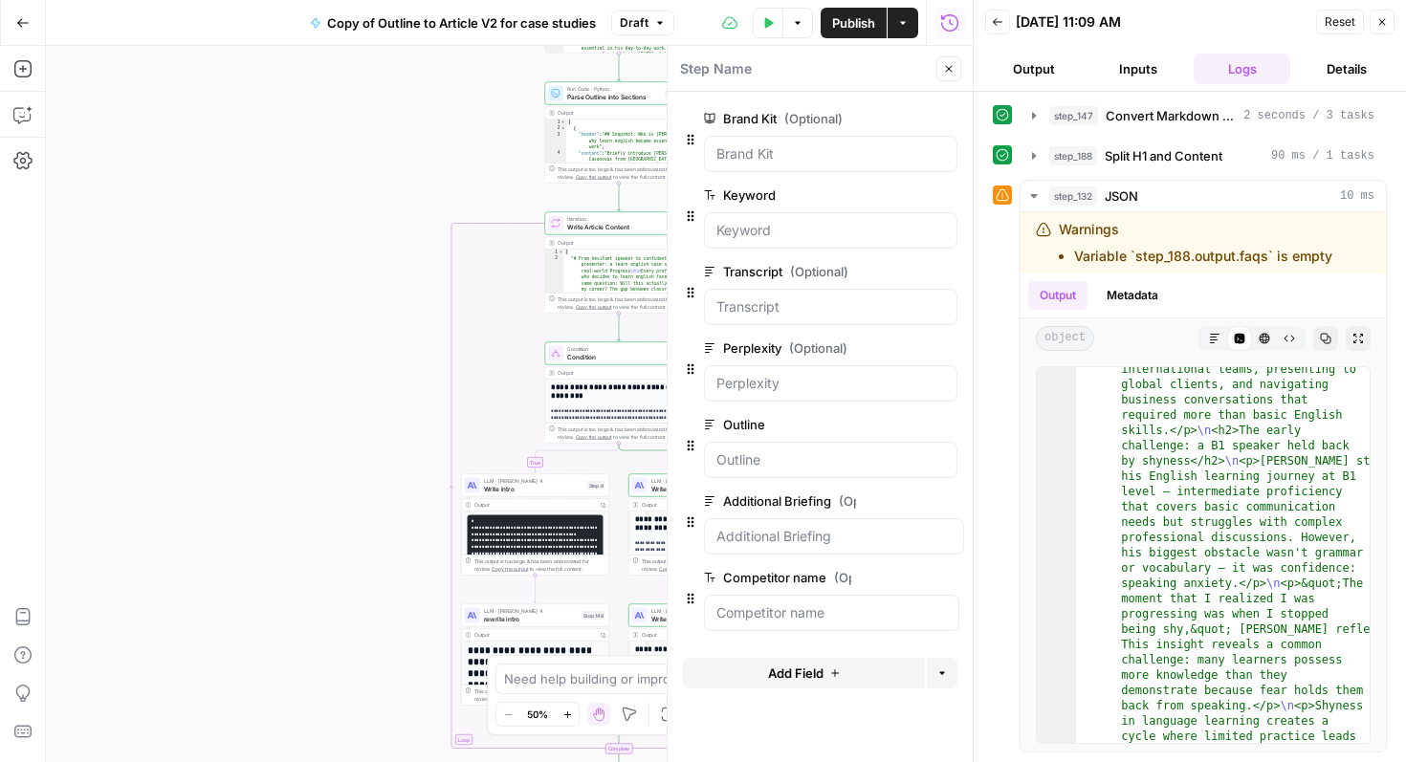
click at [1375, 24] on button "Close" at bounding box center [1382, 22] width 25 height 25
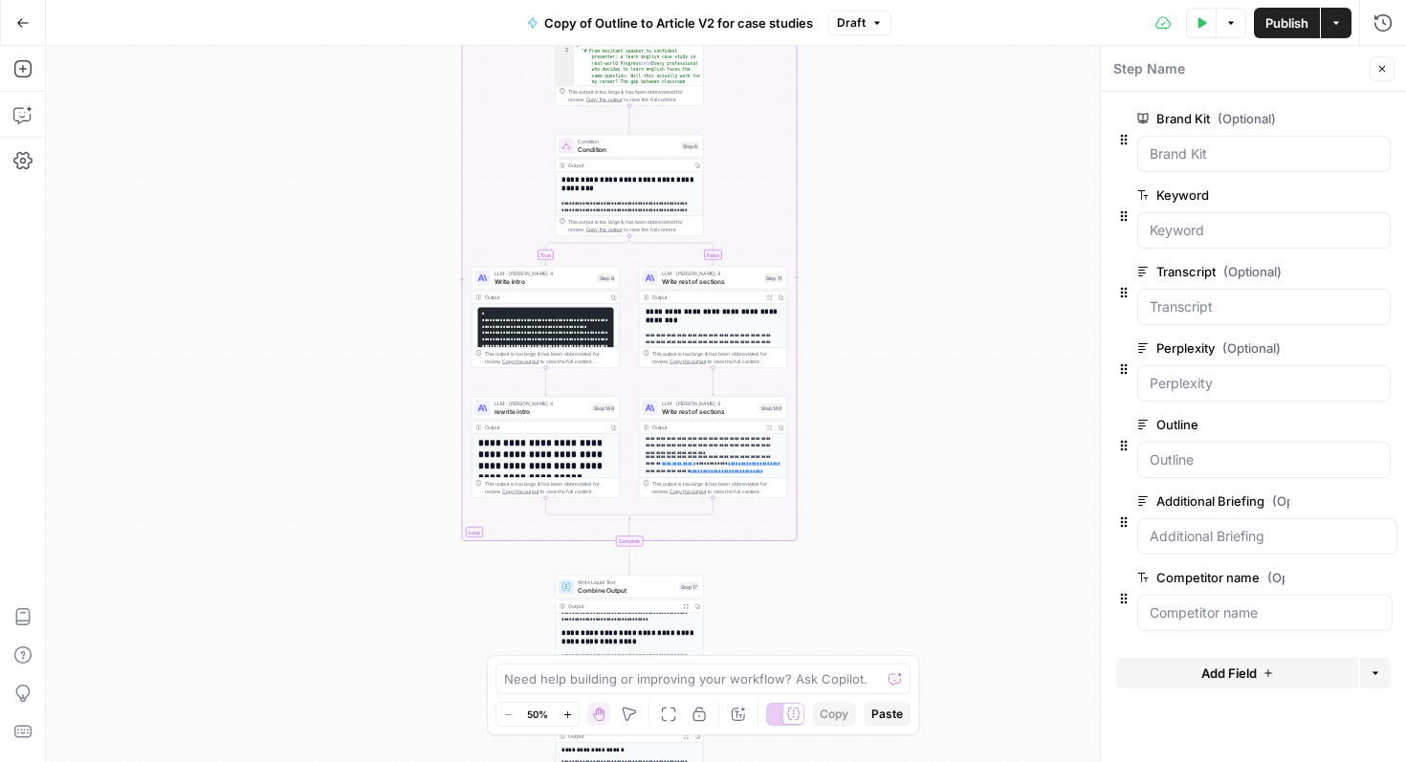
scroll to position [336, 0]
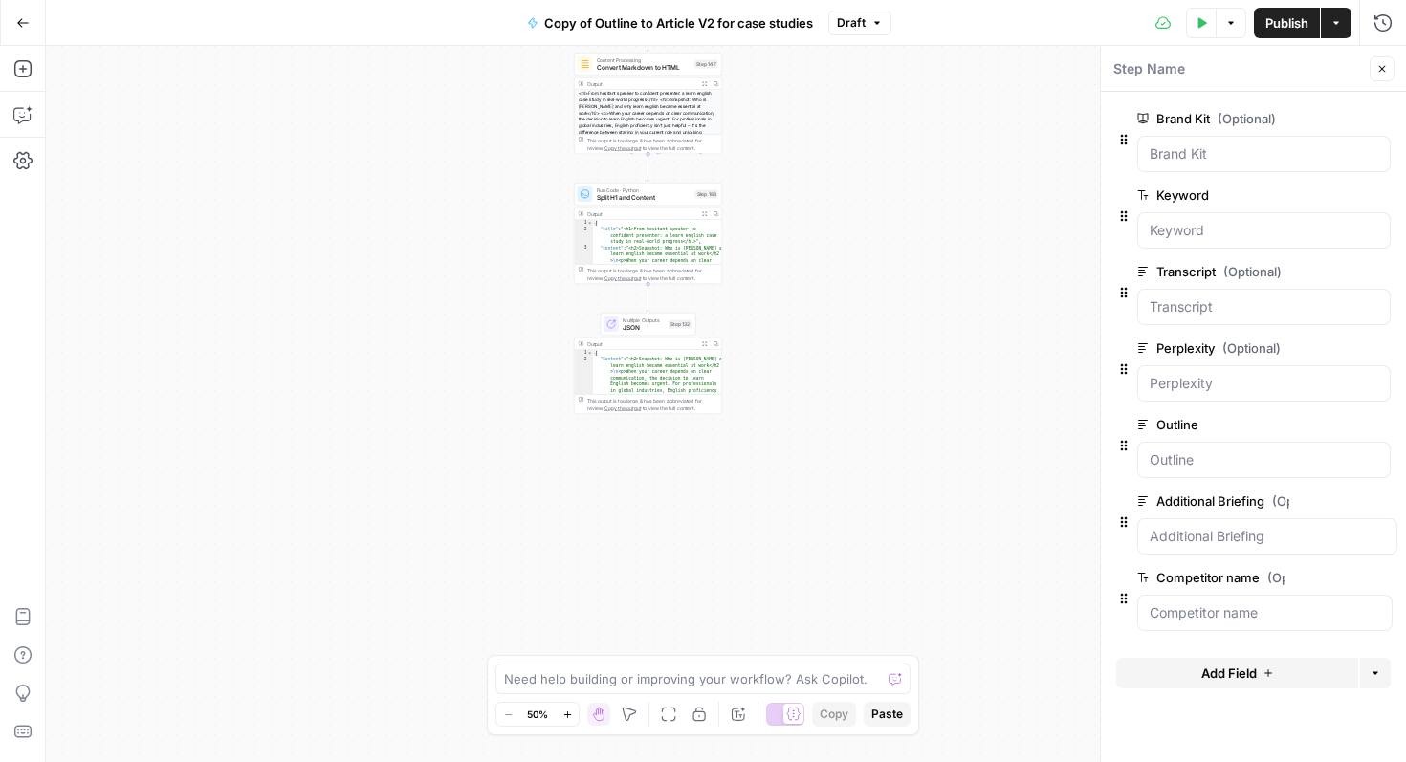
type textarea "**********"
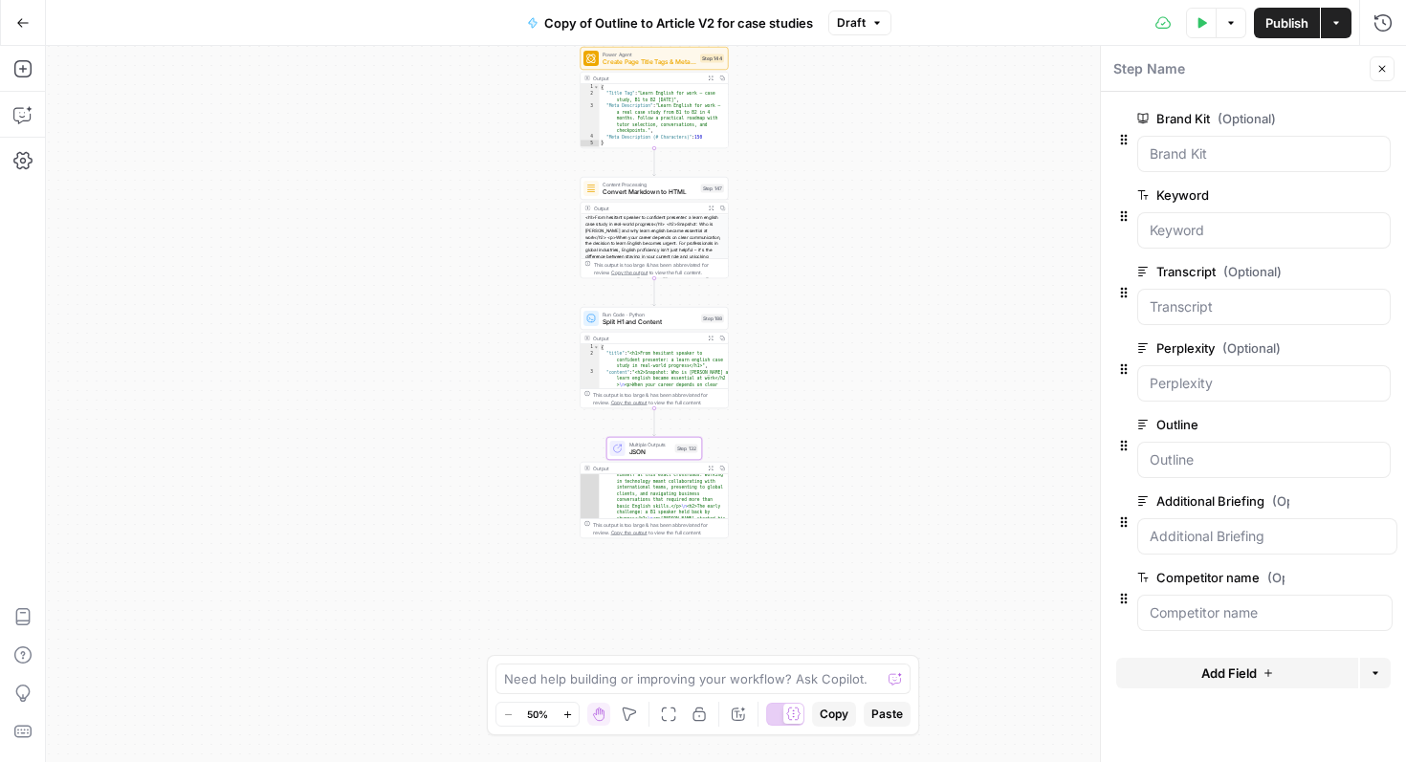
click at [1200, 23] on icon "button" at bounding box center [1203, 22] width 9 height 11
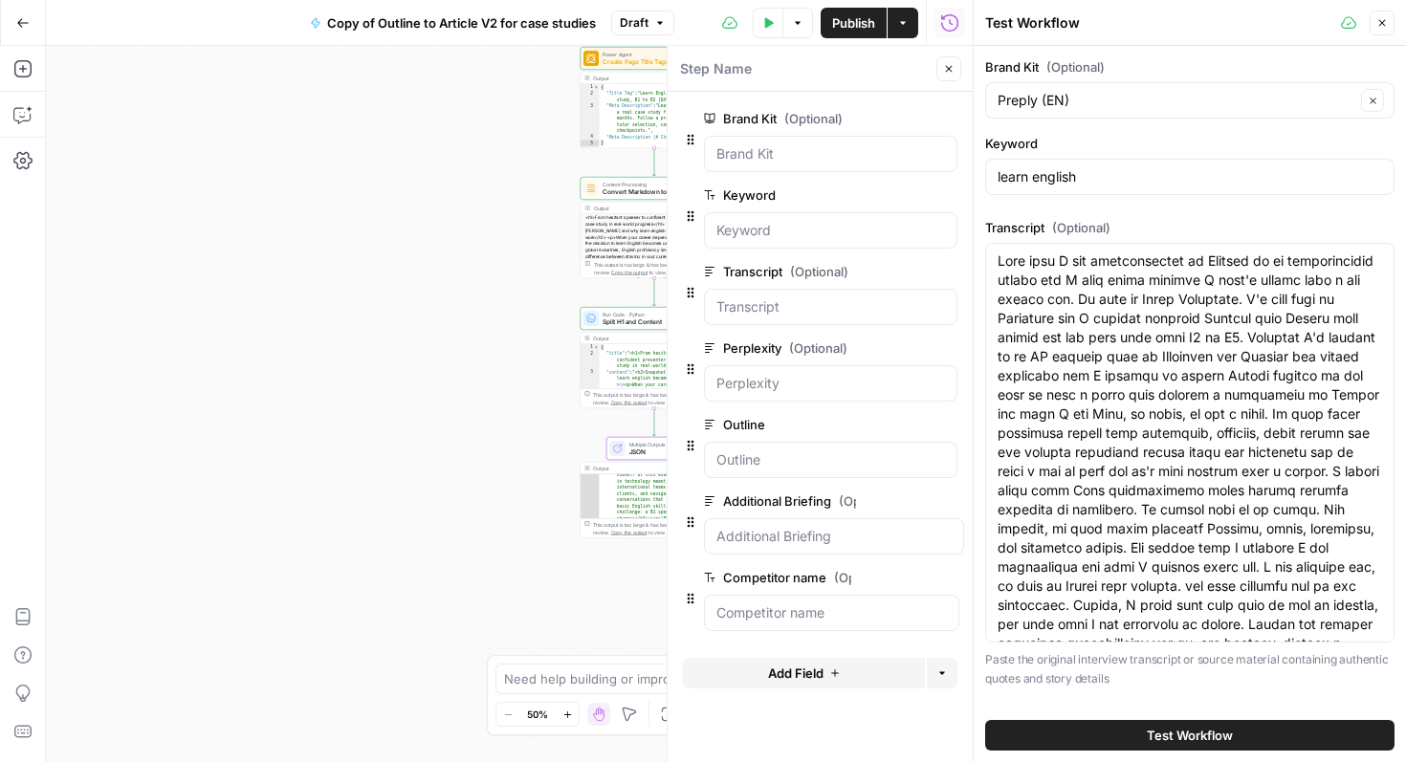
click at [792, 27] on icon "button" at bounding box center [797, 22] width 11 height 11
click at [762, 91] on span "View Last Test" at bounding box center [744, 94] width 84 height 19
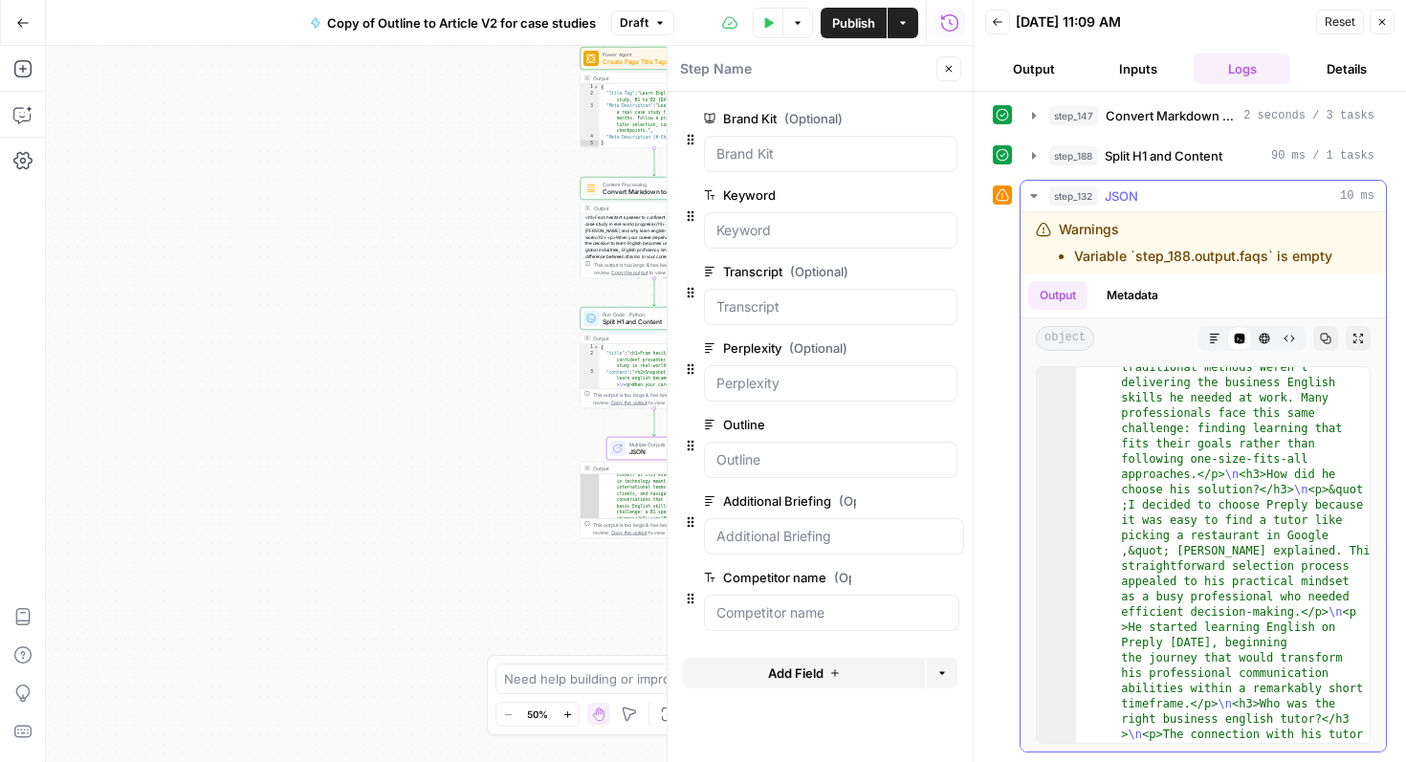
scroll to position [1713, 0]
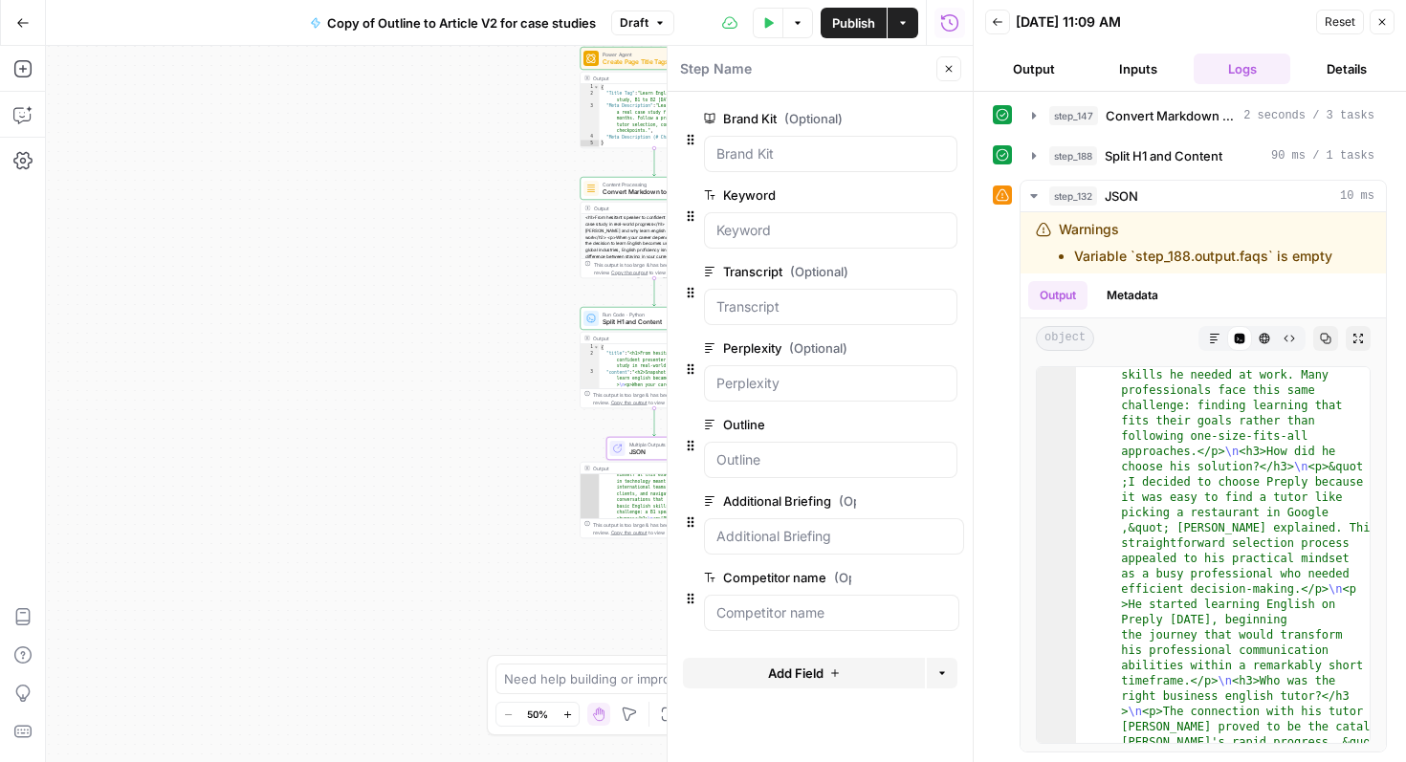
click at [1383, 28] on button "Close" at bounding box center [1382, 22] width 25 height 25
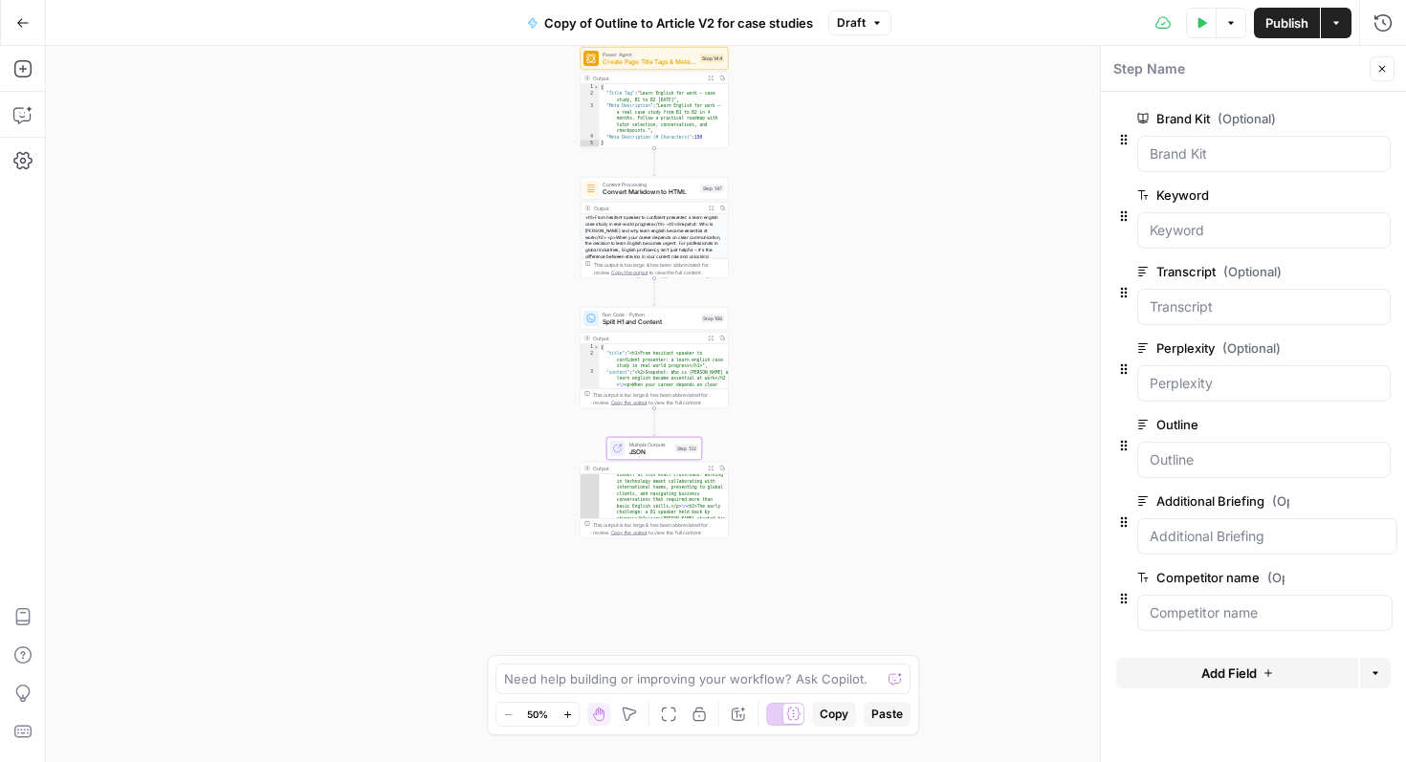
click at [1293, 19] on span "Publish" at bounding box center [1287, 22] width 43 height 19
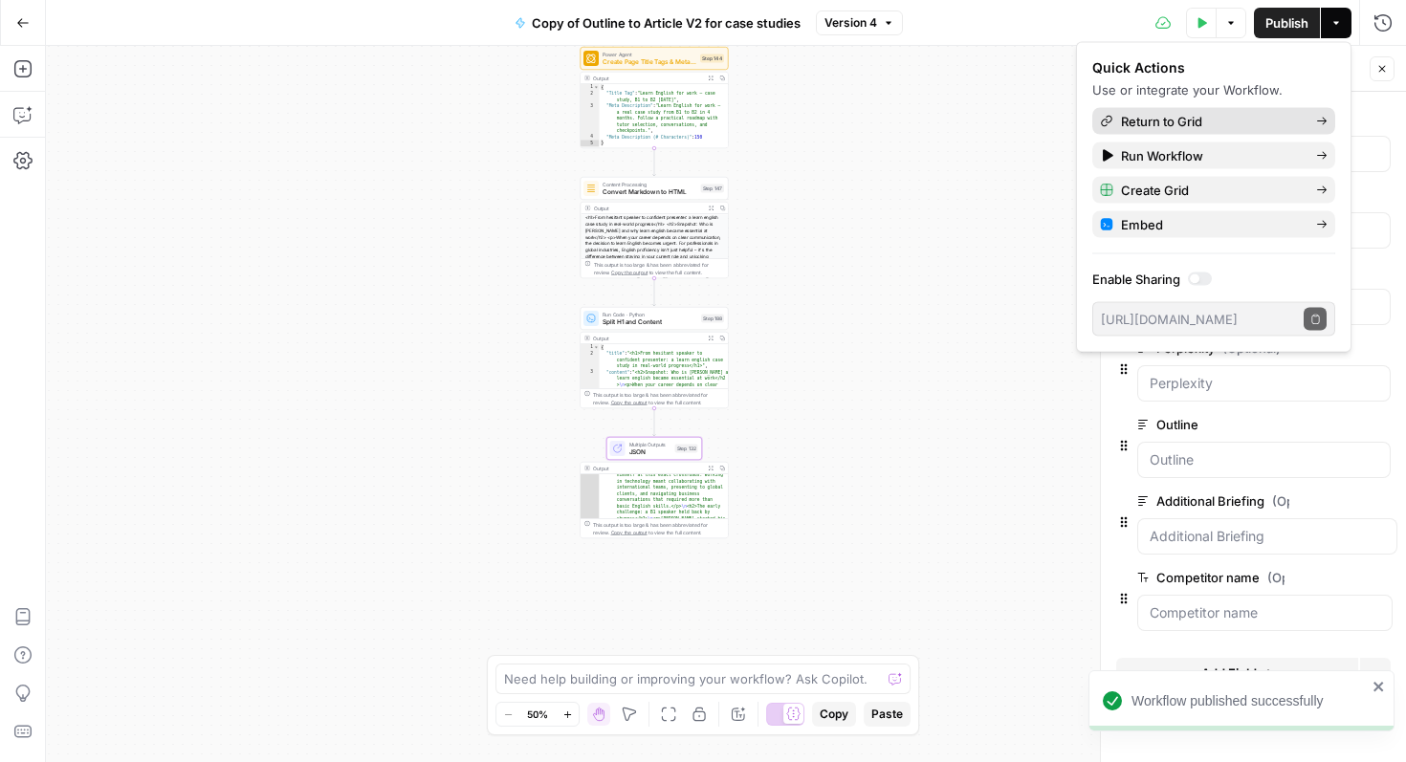
click at [1200, 120] on span "Return to Grid" at bounding box center [1211, 121] width 180 height 19
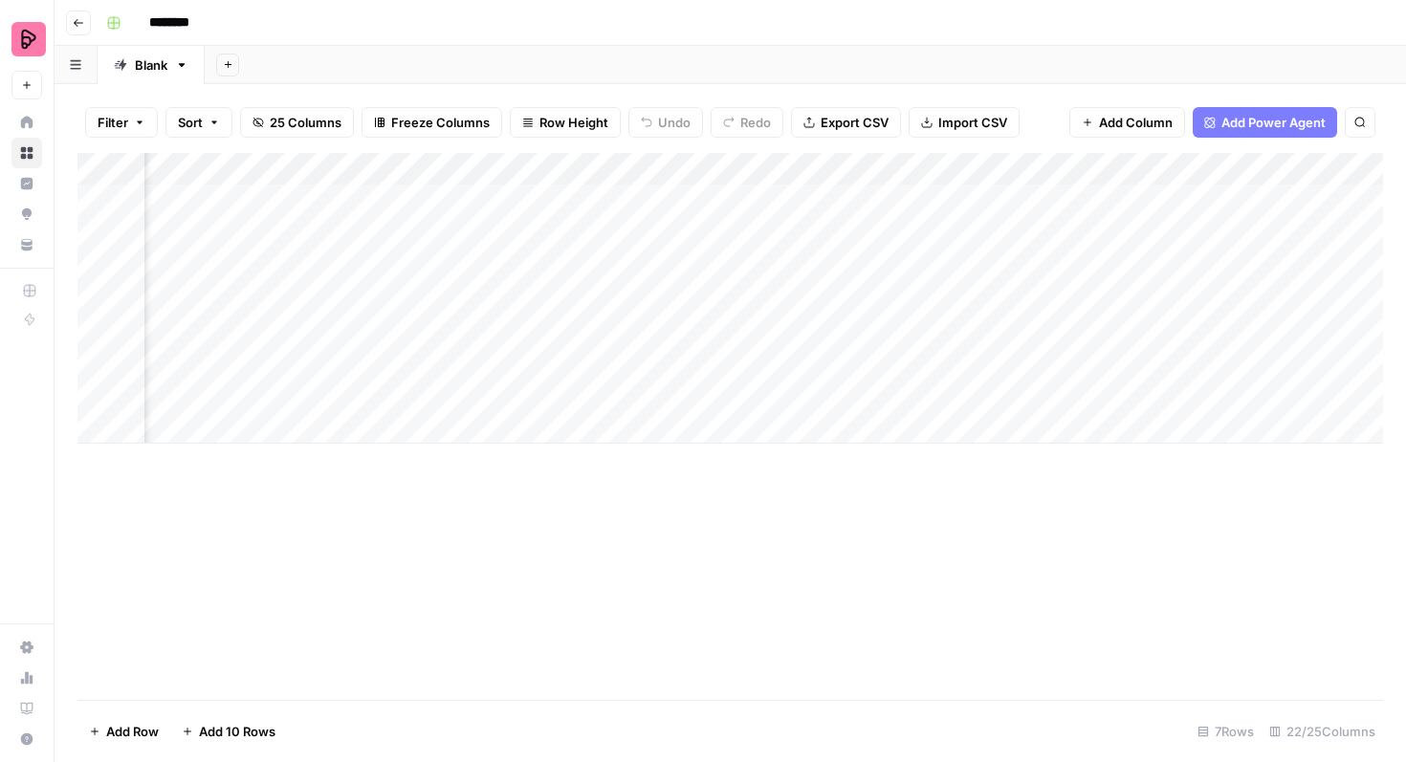
scroll to position [0, 895]
click at [506, 167] on div "Add Column" at bounding box center [730, 298] width 1306 height 291
click at [842, 576] on div "Add Column" at bounding box center [730, 426] width 1306 height 547
click at [1044, 200] on div "Add Column" at bounding box center [730, 298] width 1306 height 291
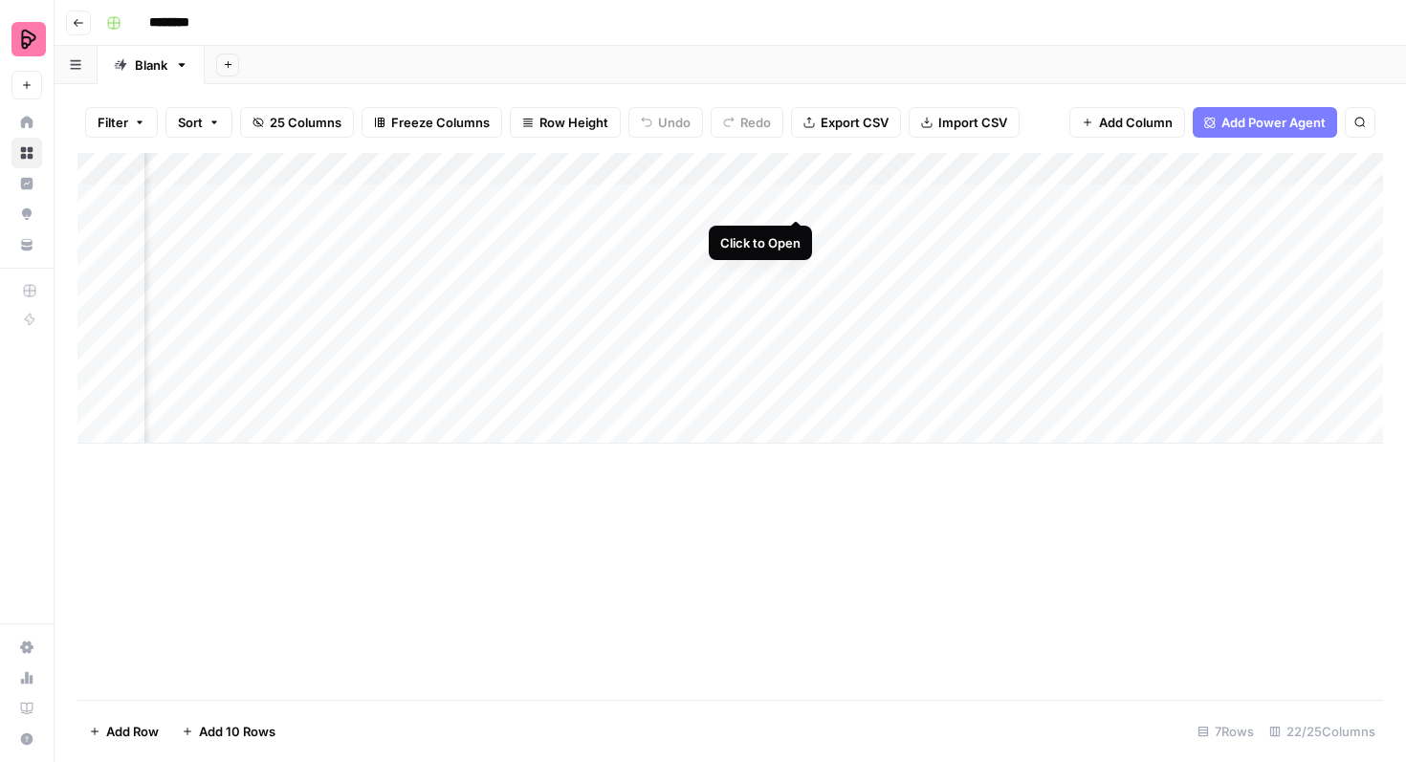
click at [794, 199] on div "Add Column" at bounding box center [730, 298] width 1306 height 291
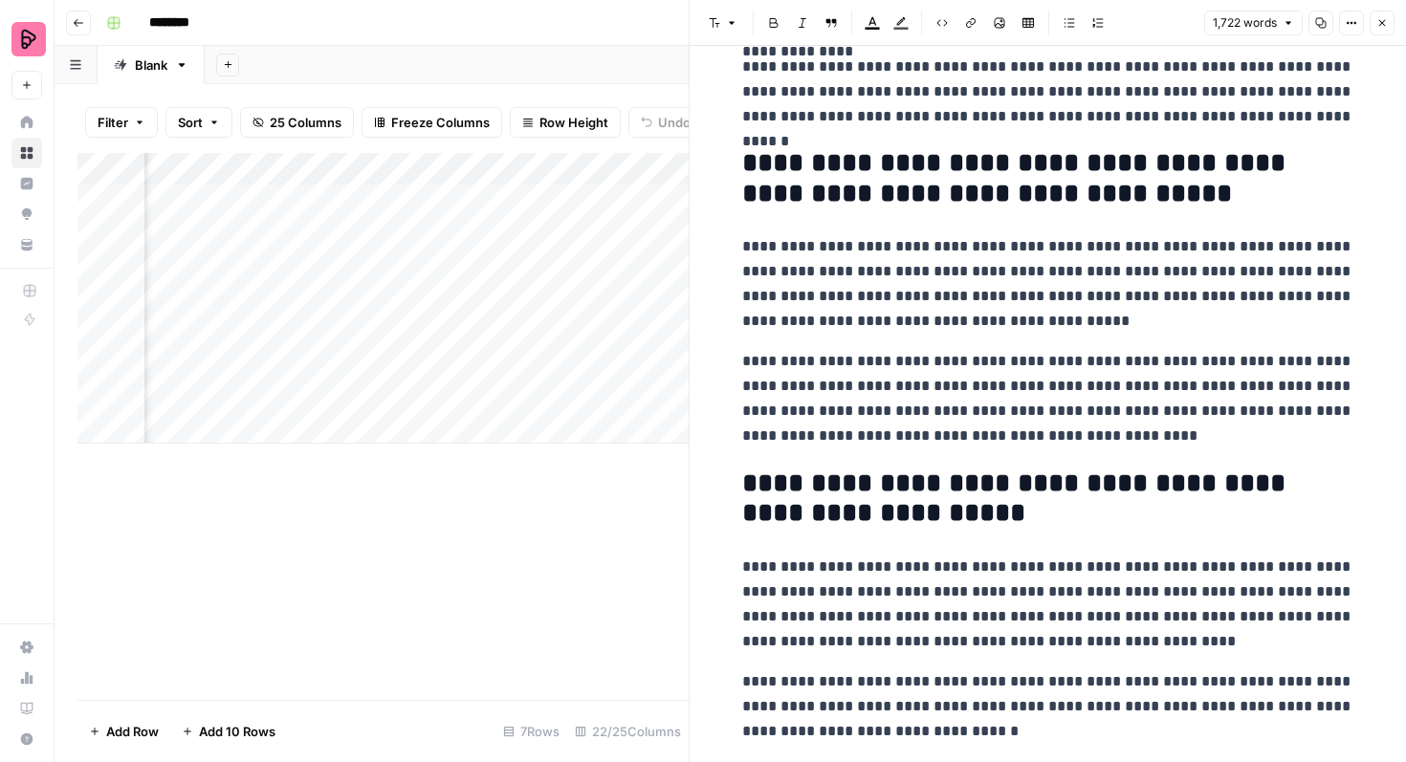
scroll to position [3058, 0]
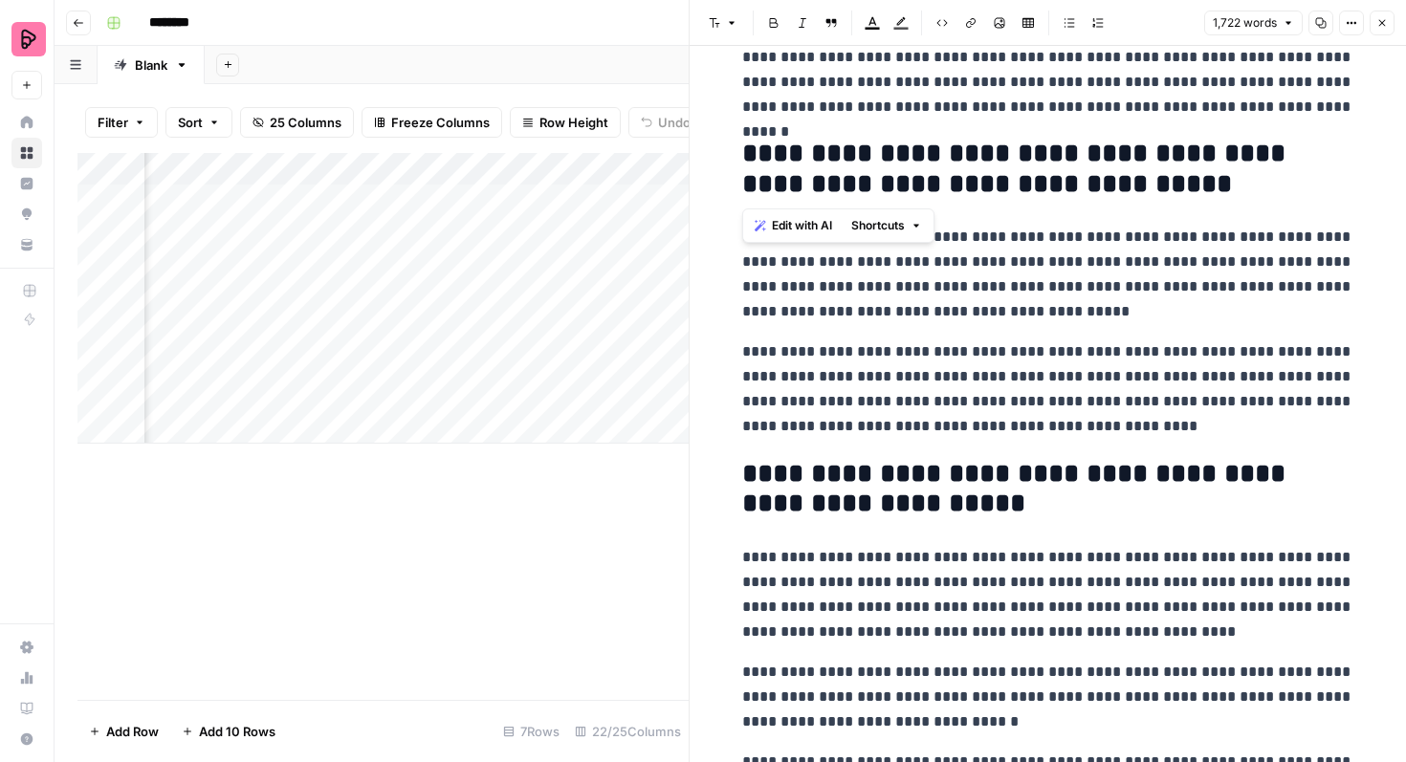
drag, startPoint x: 743, startPoint y: 154, endPoint x: 1116, endPoint y: 179, distance: 373.9
click at [1116, 179] on h2 "**********" at bounding box center [1048, 169] width 612 height 61
copy h2 "**********"
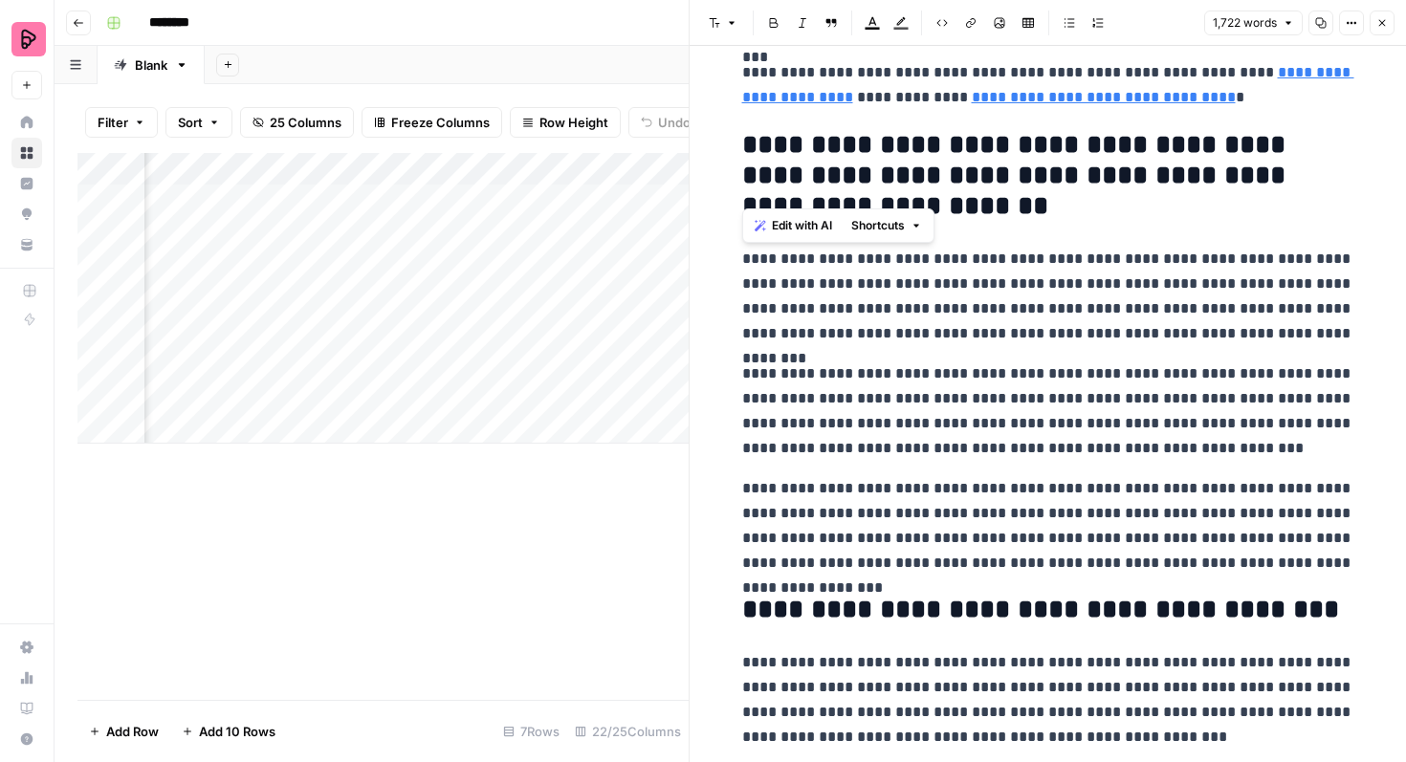
scroll to position [5038, 0]
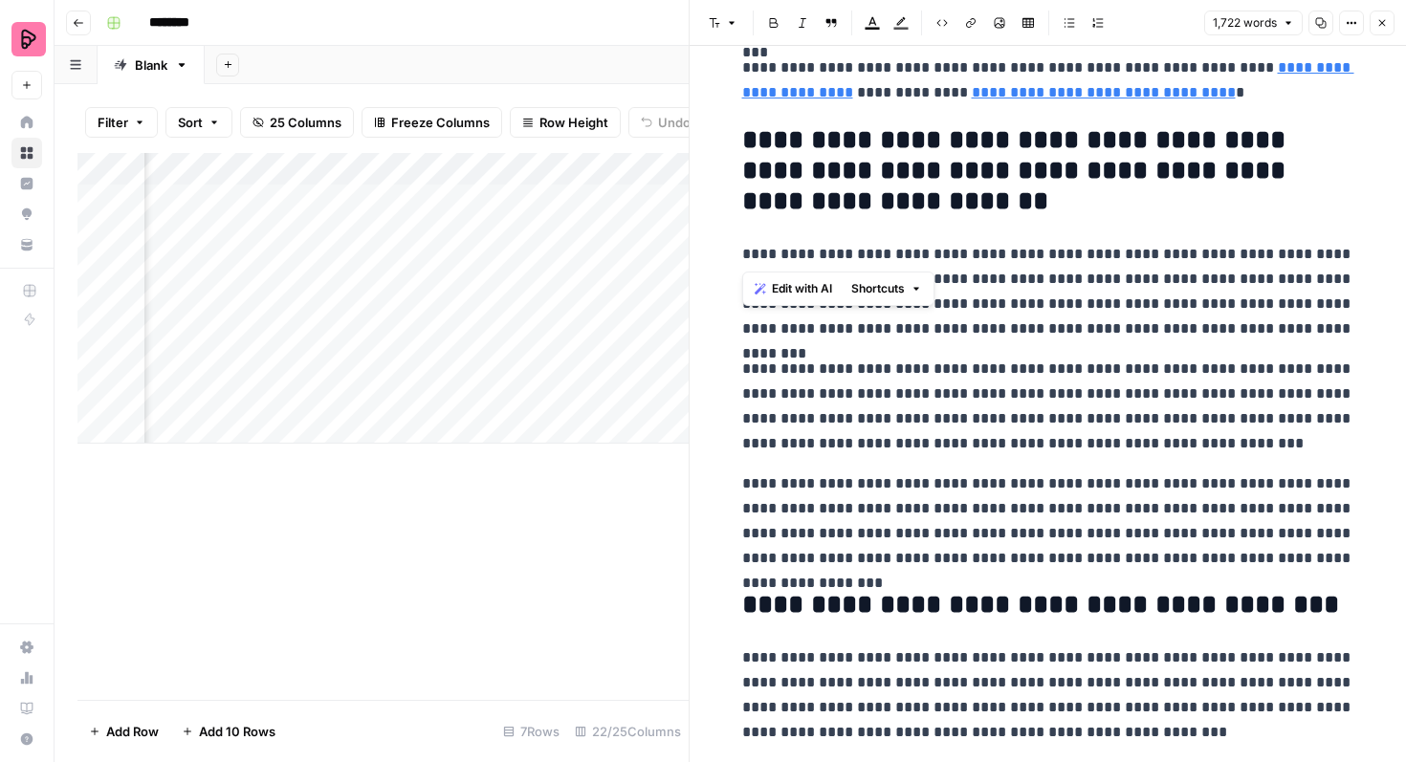
drag, startPoint x: 1000, startPoint y: 220, endPoint x: 751, endPoint y: 138, distance: 262.0
copy h2 "**********"
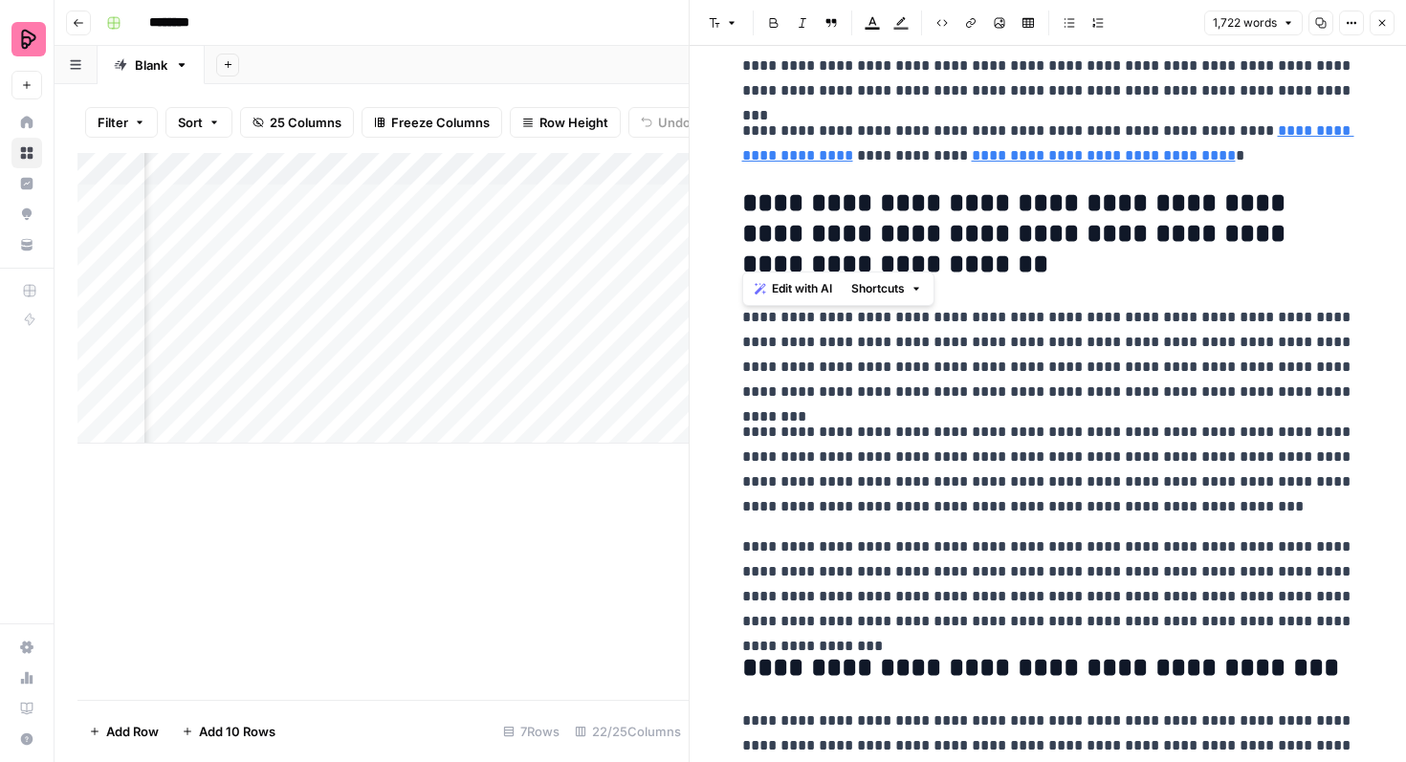
scroll to position [4963, 0]
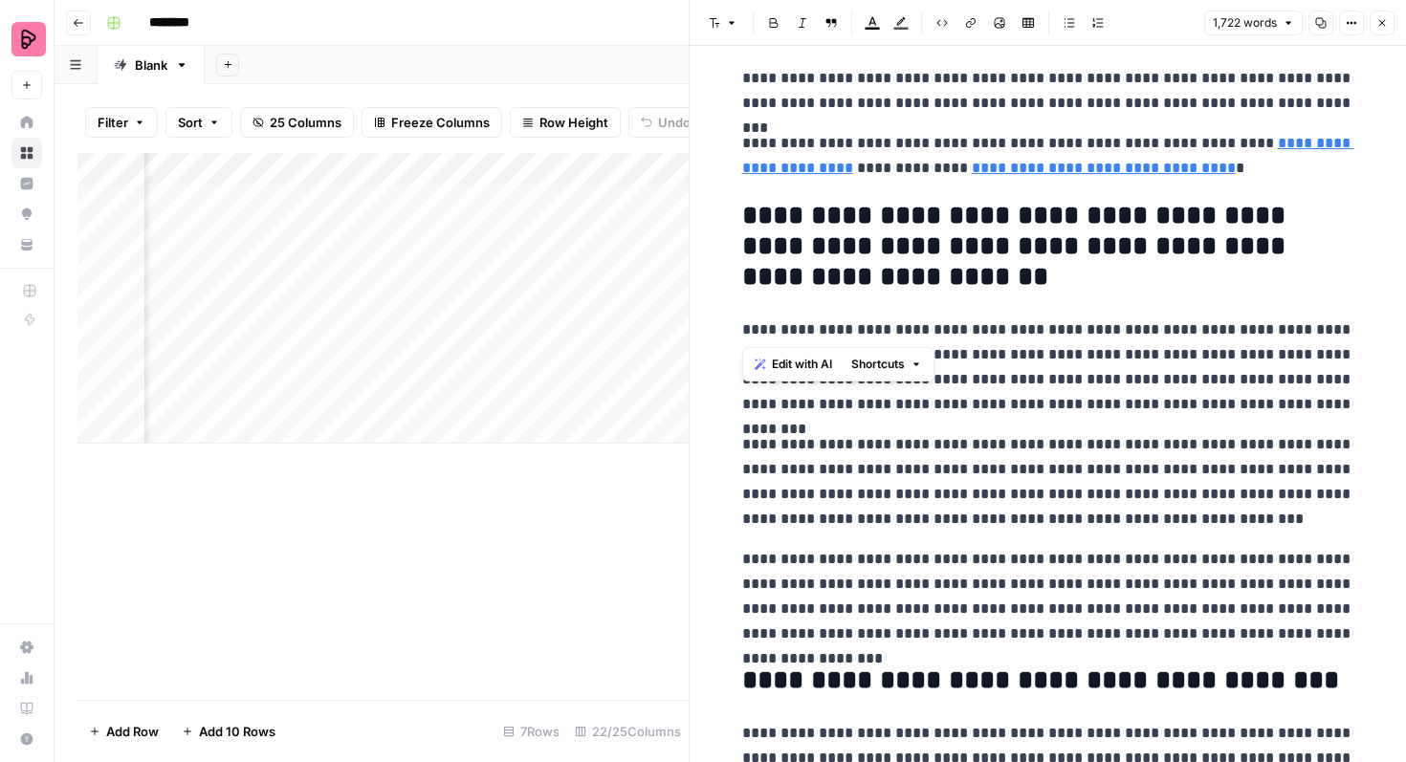
drag, startPoint x: 1376, startPoint y: 13, endPoint x: 1237, endPoint y: 47, distance: 142.7
click at [1376, 13] on button "Close" at bounding box center [1382, 23] width 25 height 25
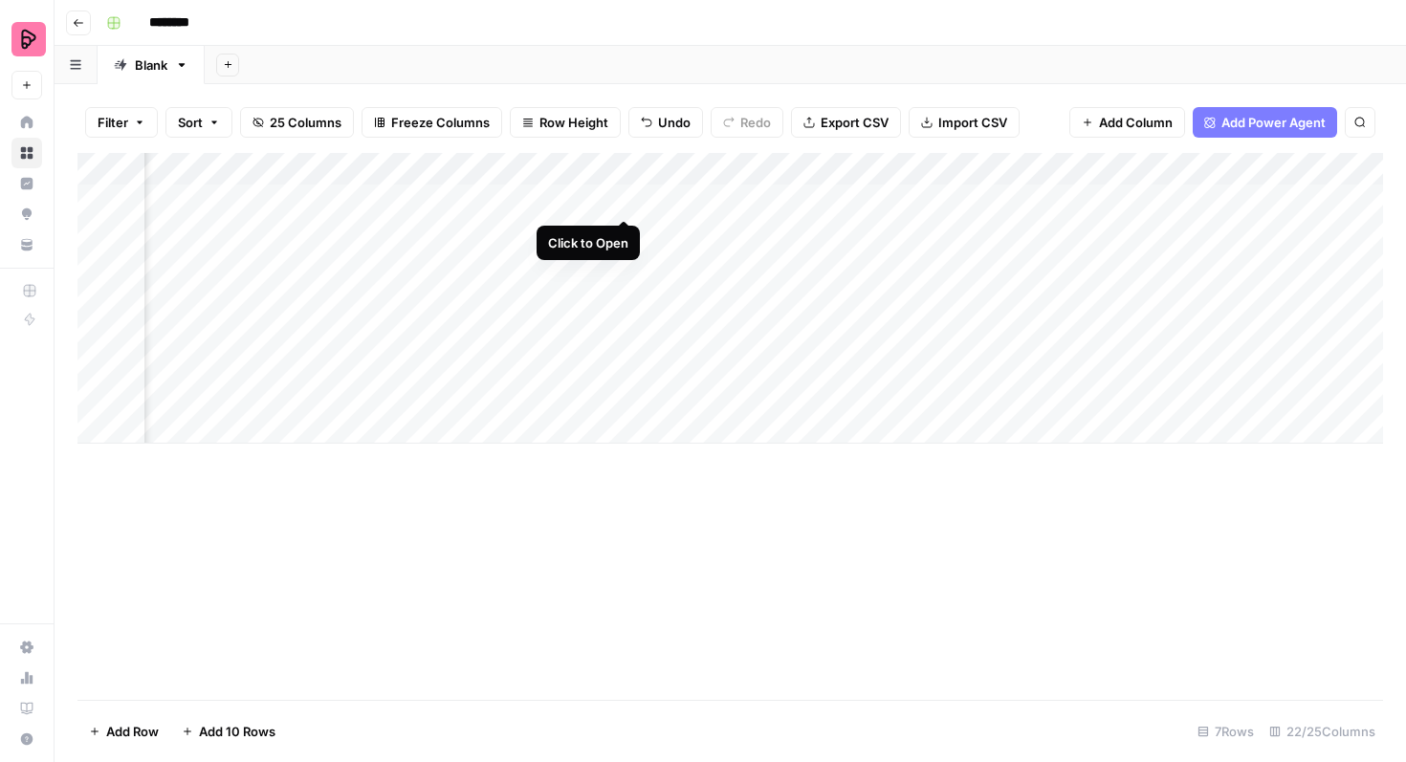
click at [630, 198] on div "Add Column" at bounding box center [730, 298] width 1306 height 291
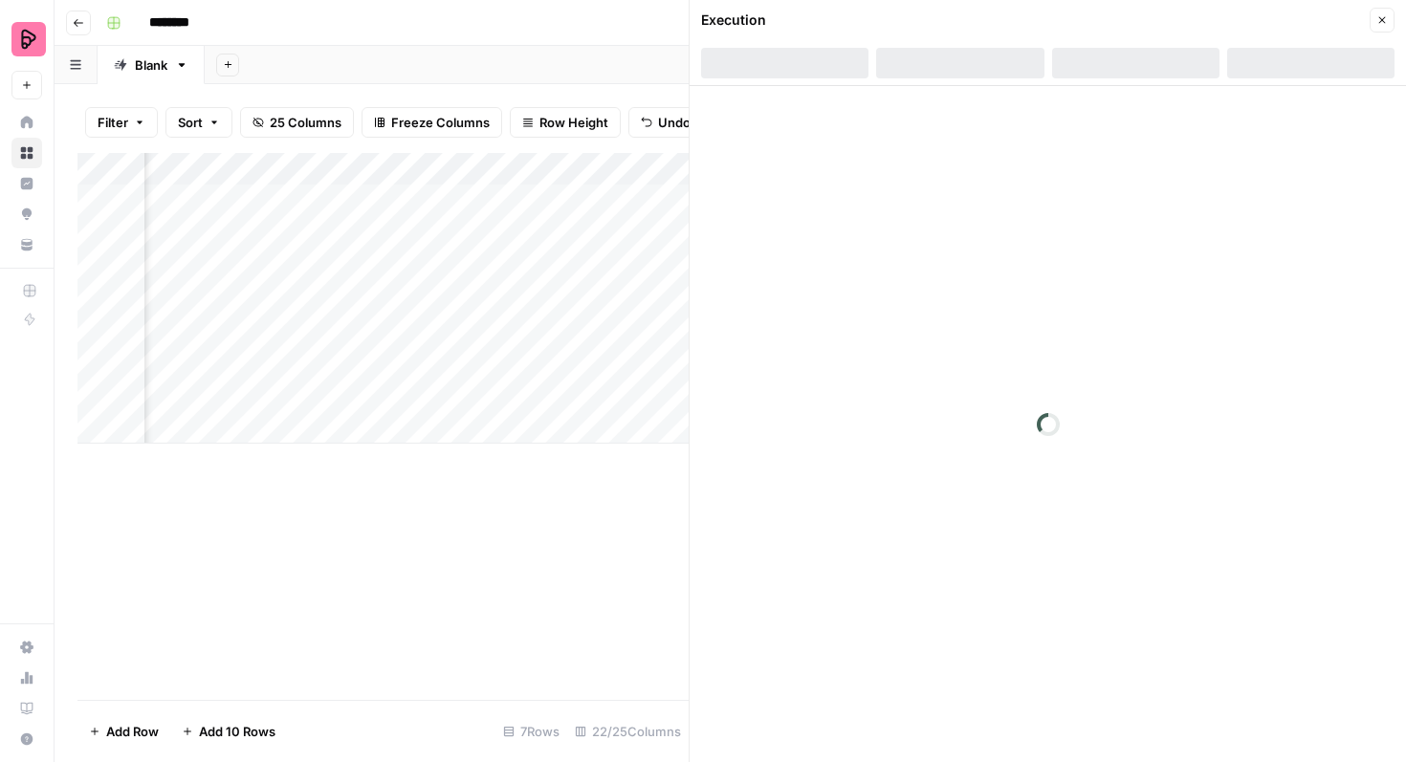
click at [534, 532] on div "Add Column" at bounding box center [382, 426] width 611 height 547
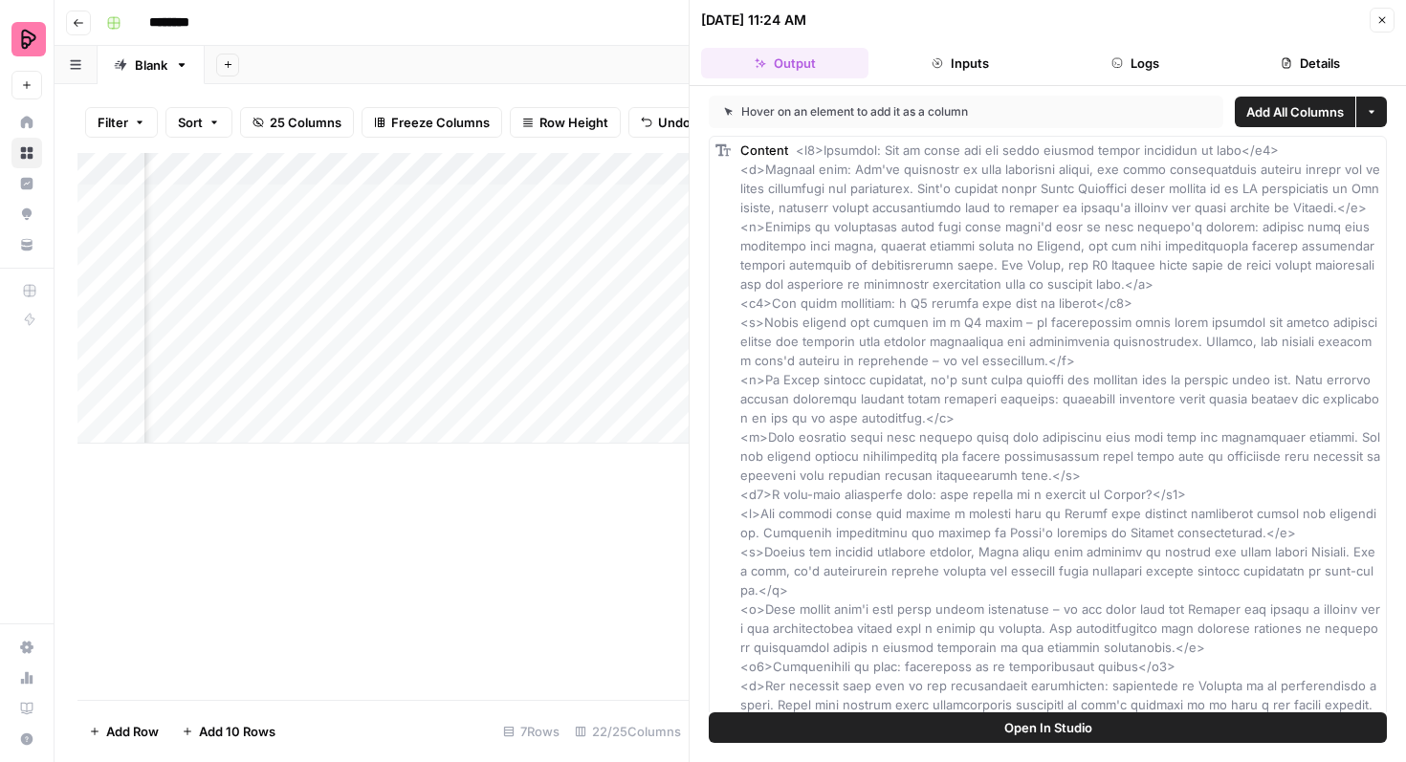
click at [1385, 18] on icon "button" at bounding box center [1381, 19] width 11 height 11
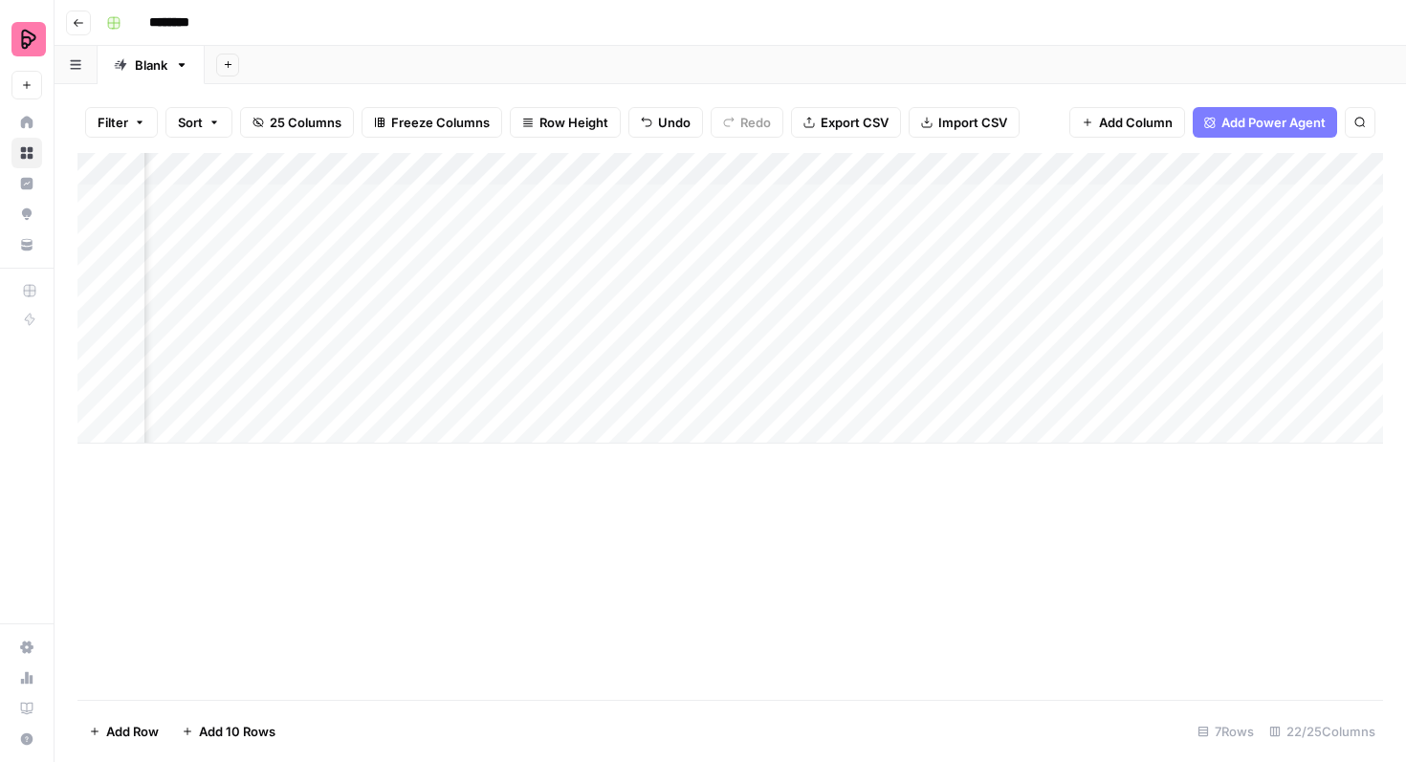
scroll to position [0, 612]
click at [698, 196] on div "Add Column" at bounding box center [730, 298] width 1306 height 291
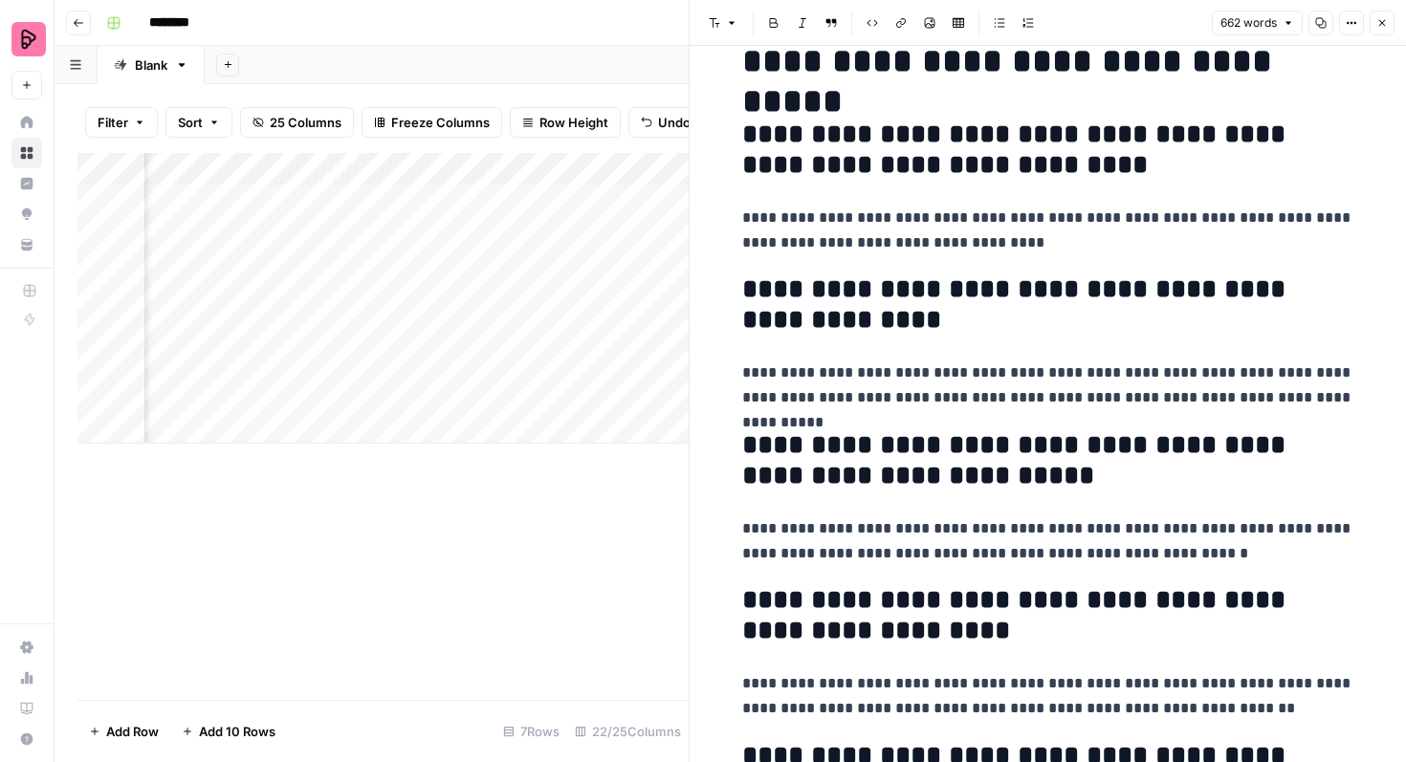
scroll to position [124, 0]
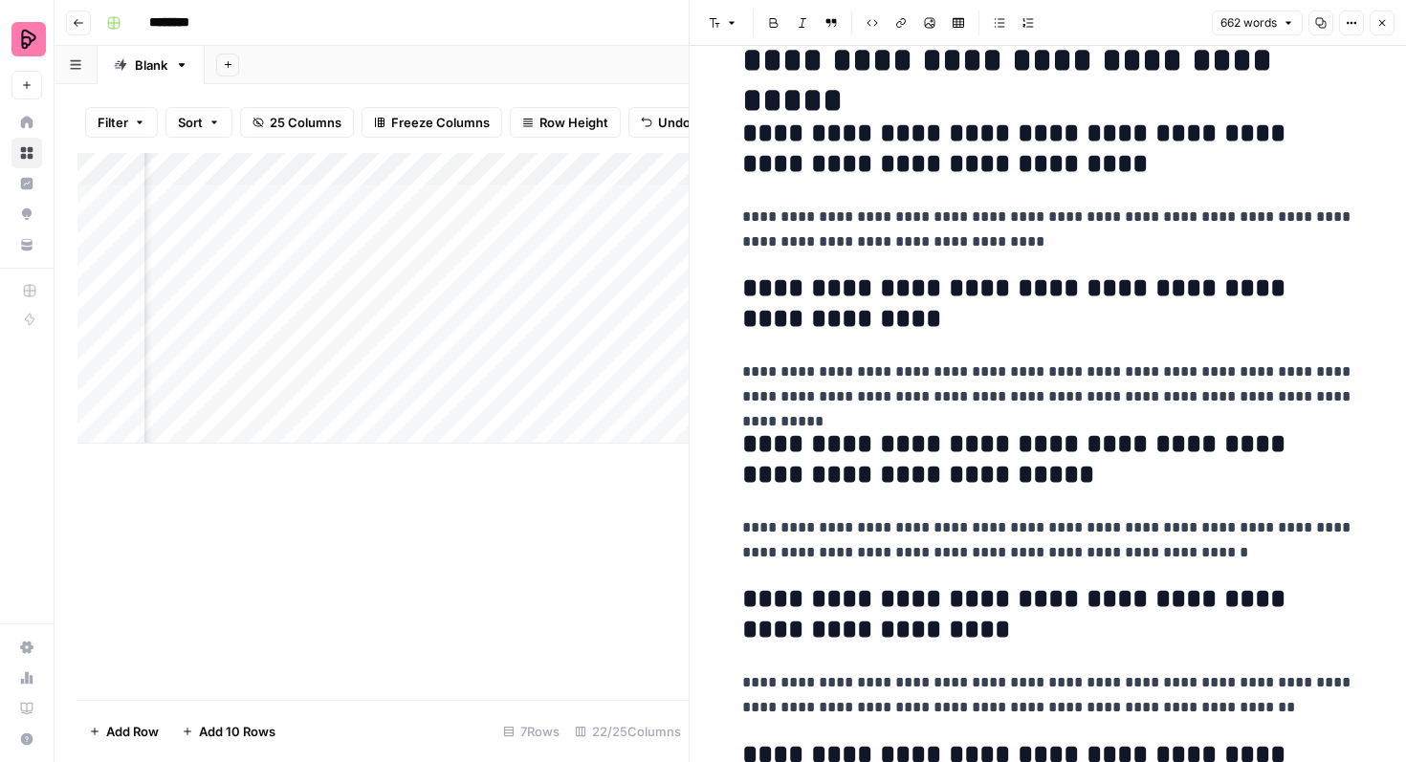
click at [1373, 19] on button "Close" at bounding box center [1382, 23] width 25 height 25
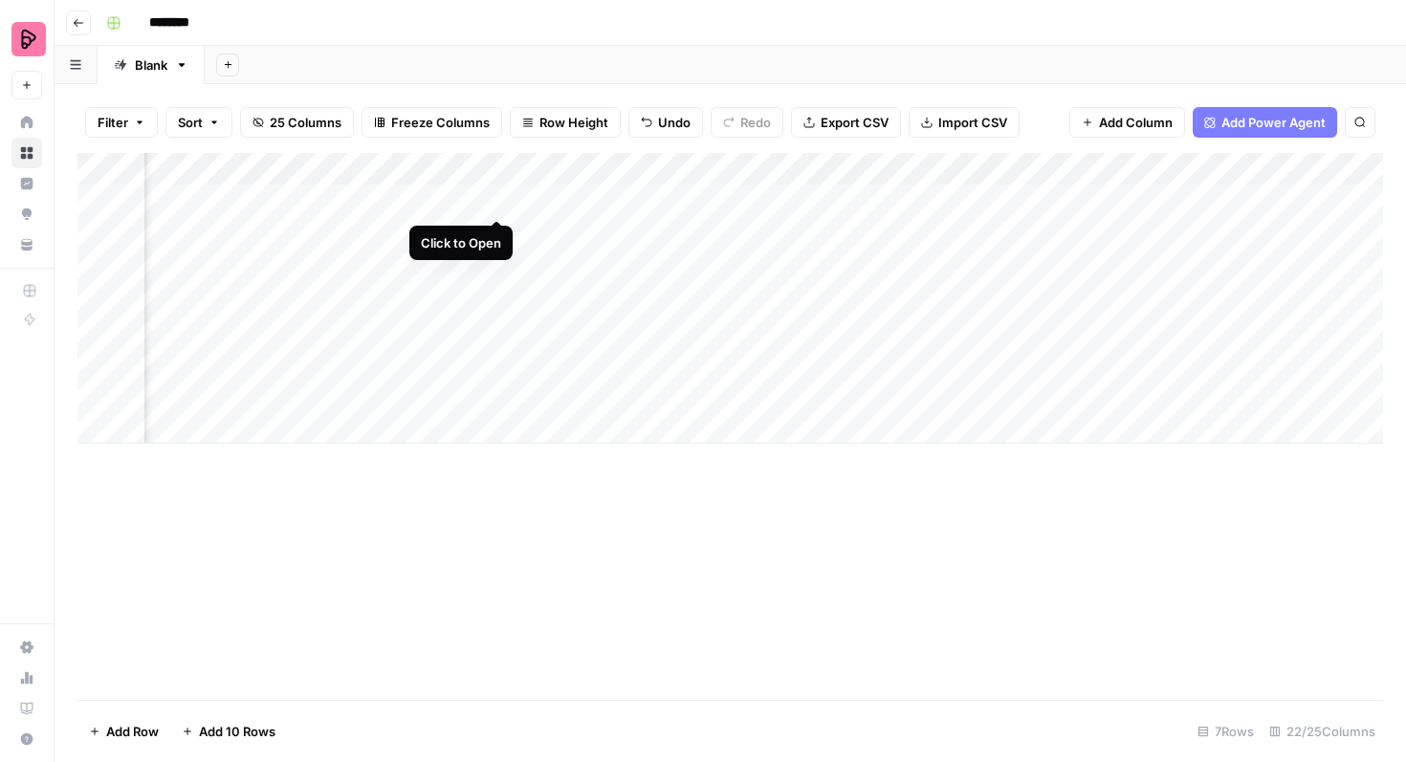
click at [498, 198] on div "Add Column" at bounding box center [730, 298] width 1306 height 291
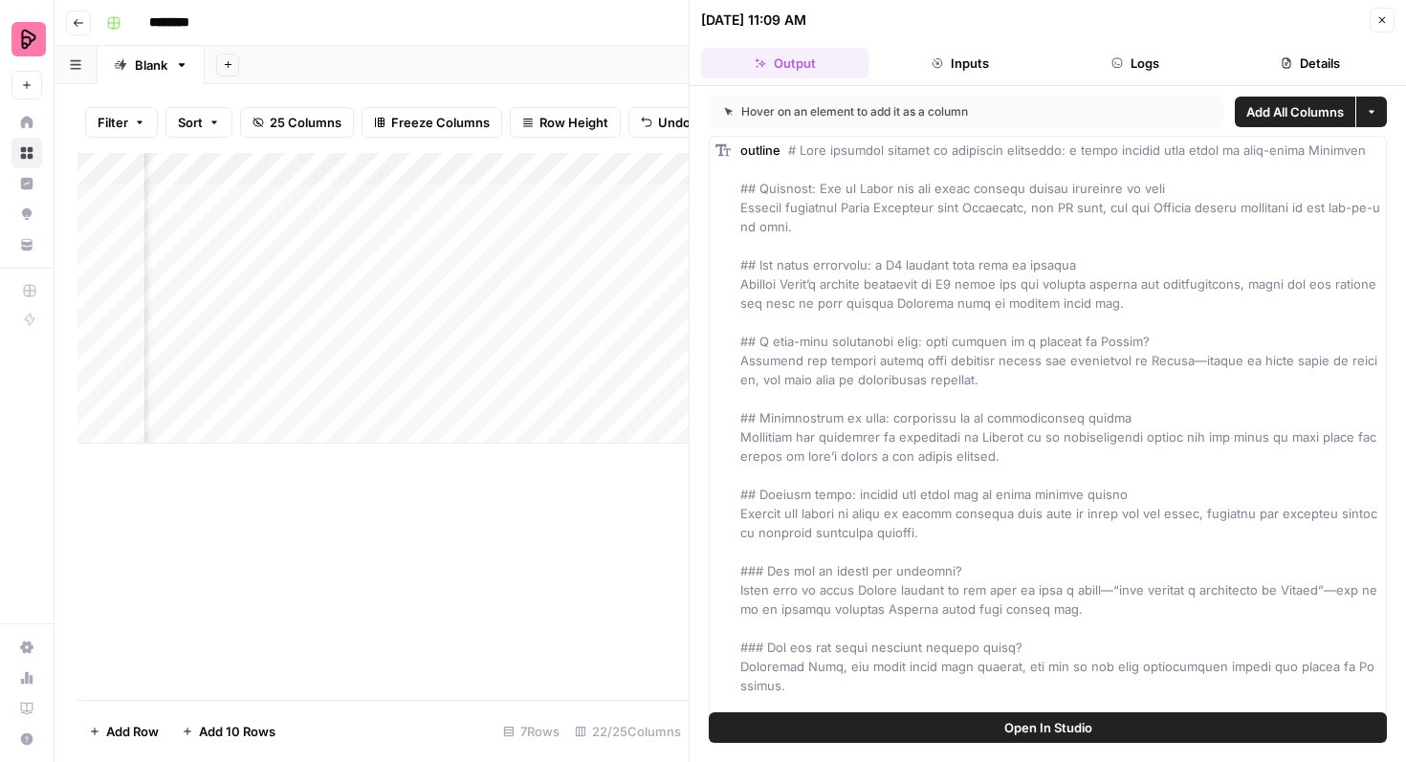
click at [1054, 729] on span "Open In Studio" at bounding box center [1048, 727] width 88 height 19
click at [1379, 15] on icon "button" at bounding box center [1381, 19] width 11 height 11
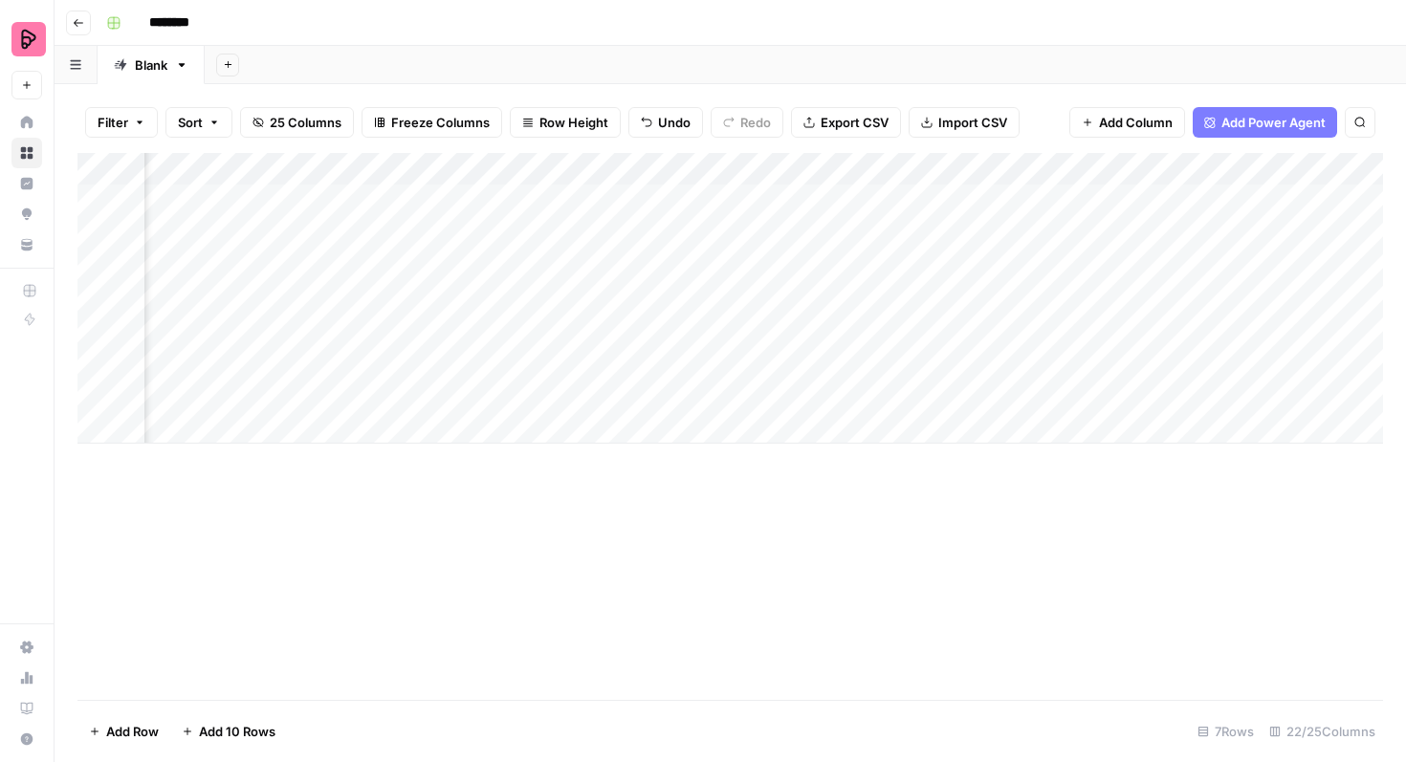
scroll to position [0, 295]
click at [833, 201] on div "Add Column" at bounding box center [730, 298] width 1306 height 291
click at [728, 202] on div "Add Column" at bounding box center [730, 298] width 1306 height 291
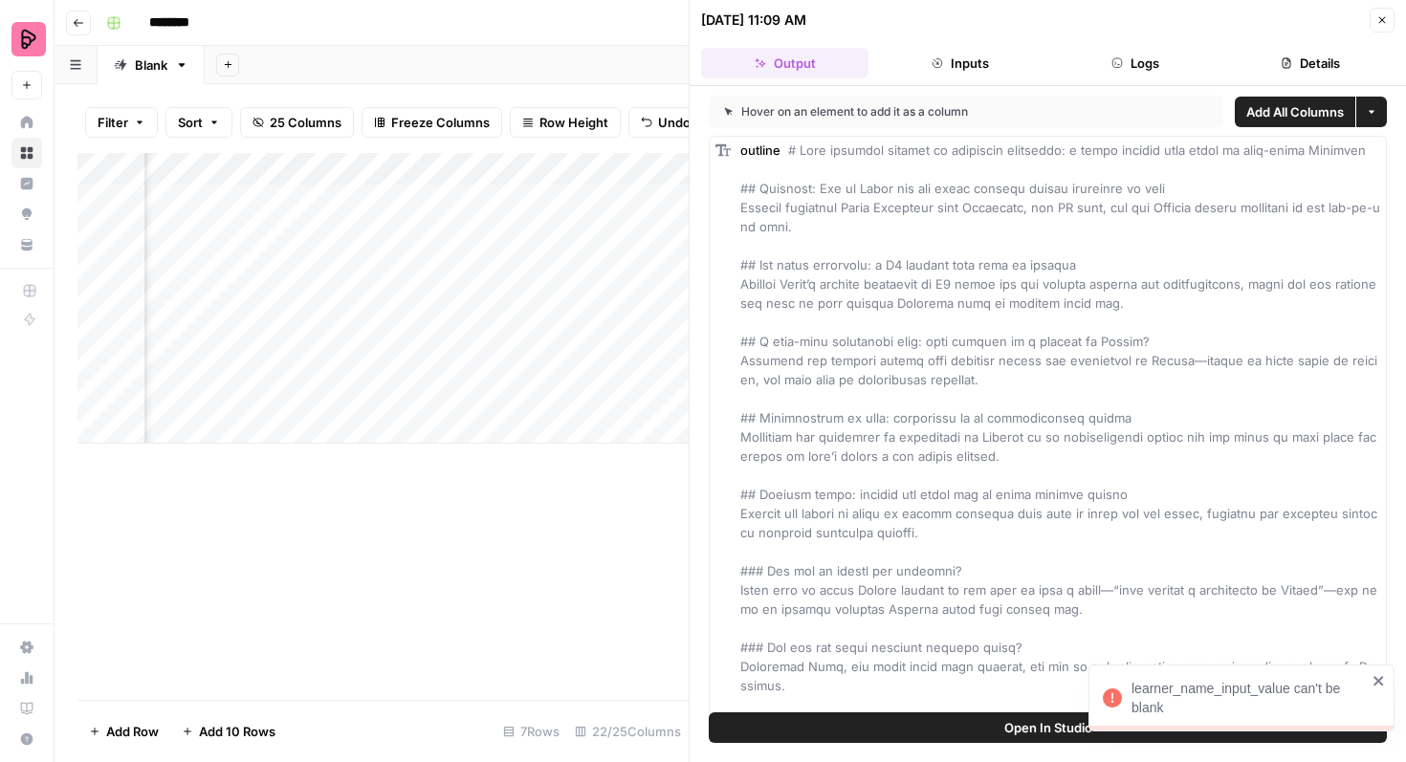
click at [980, 69] on button "Inputs" at bounding box center [959, 63] width 167 height 31
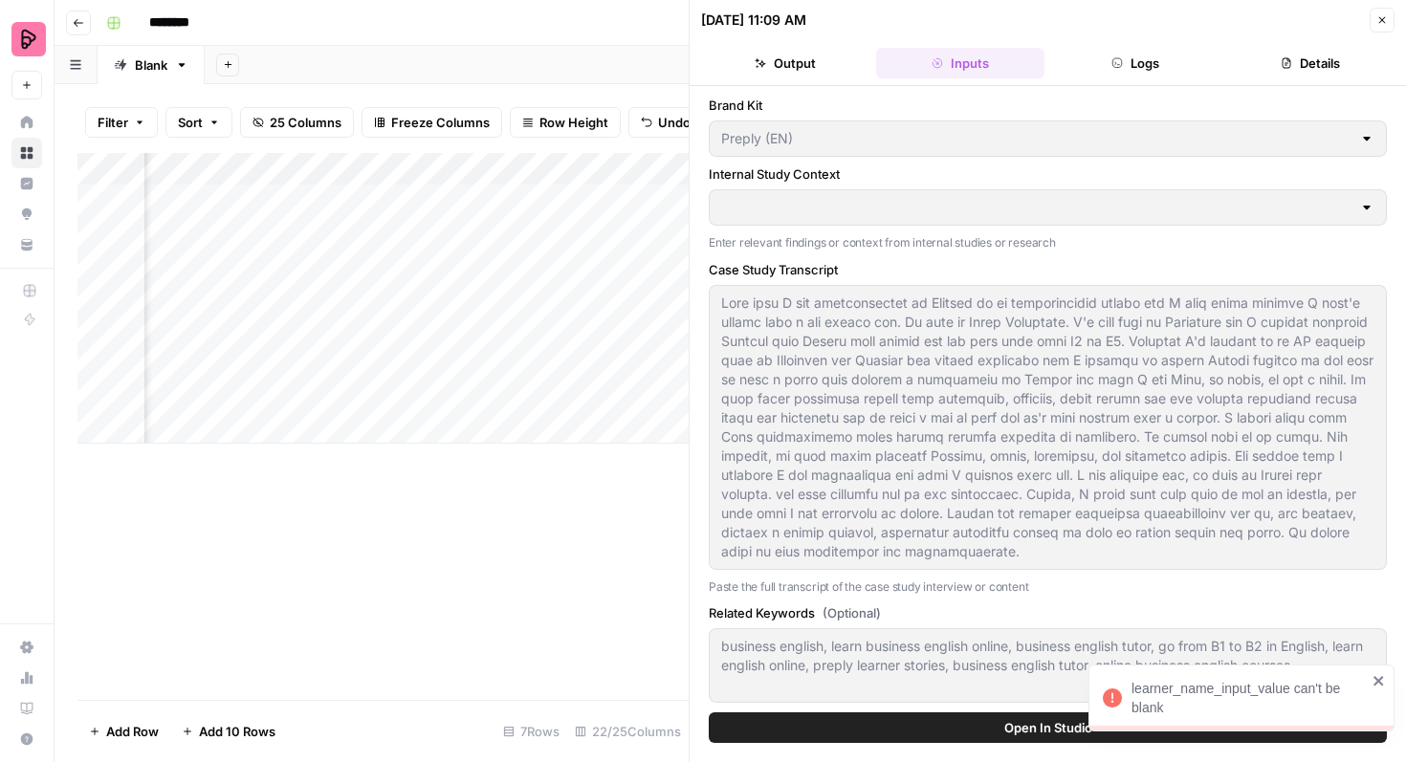
type input "PPP Study"
type input "Blog interlinking"
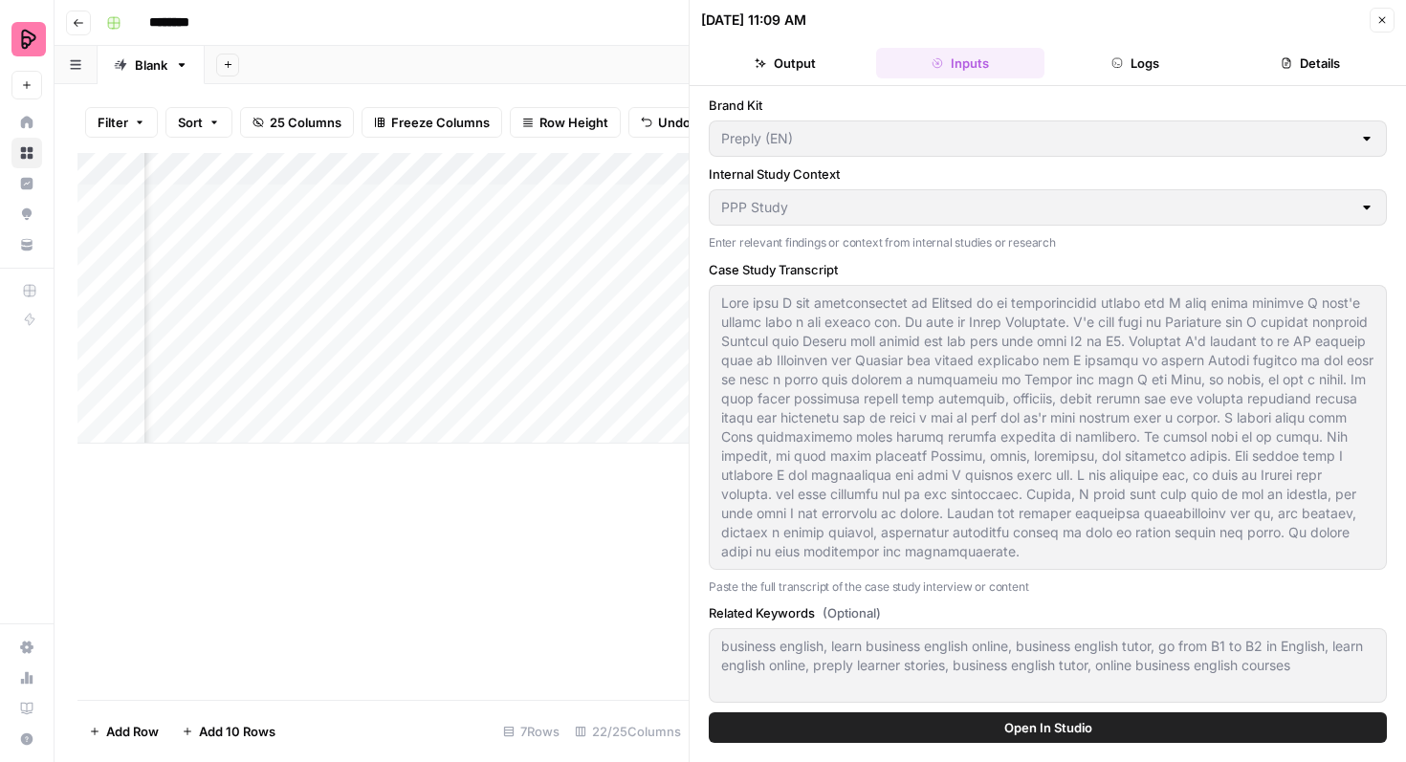
scroll to position [198, 0]
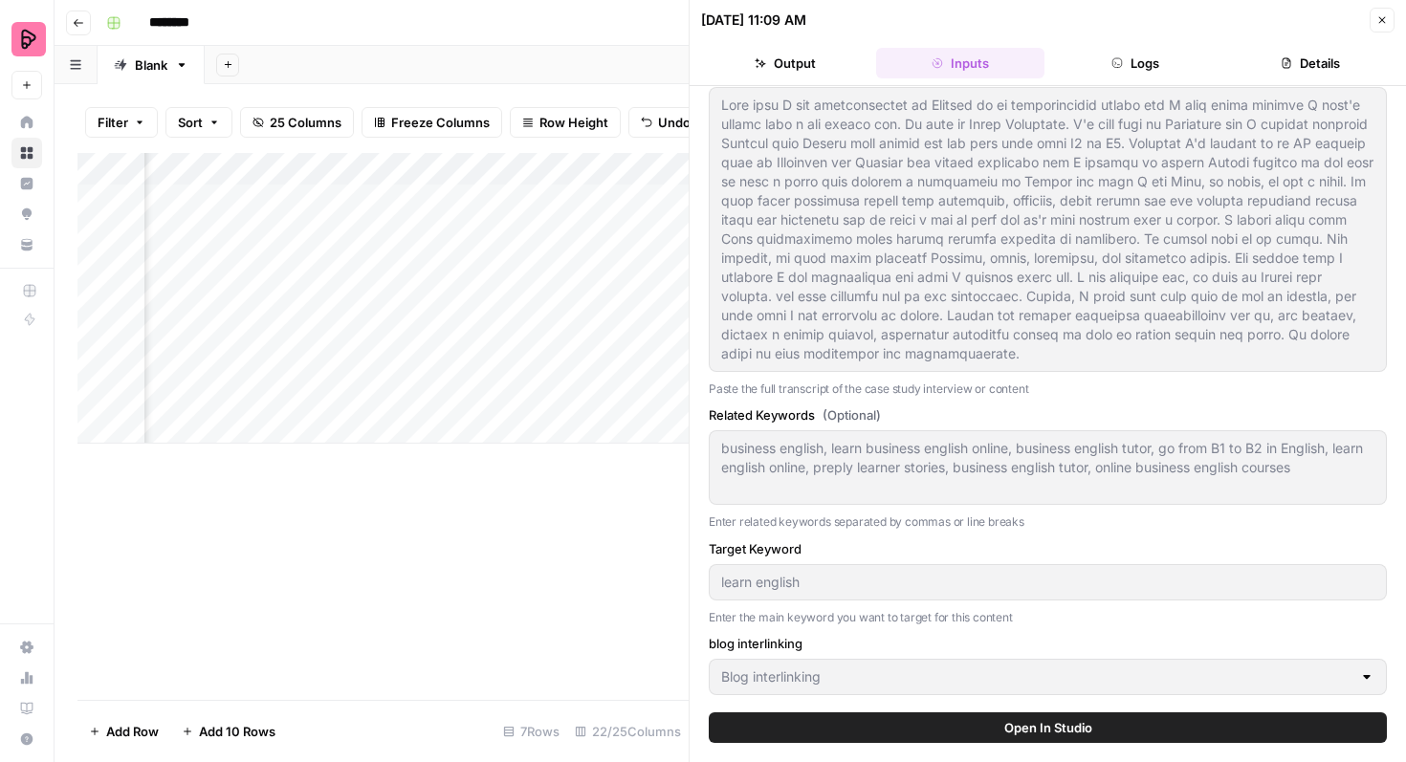
click at [1043, 717] on button "Open In Studio" at bounding box center [1048, 728] width 678 height 31
click at [1379, 14] on icon "button" at bounding box center [1381, 19] width 11 height 11
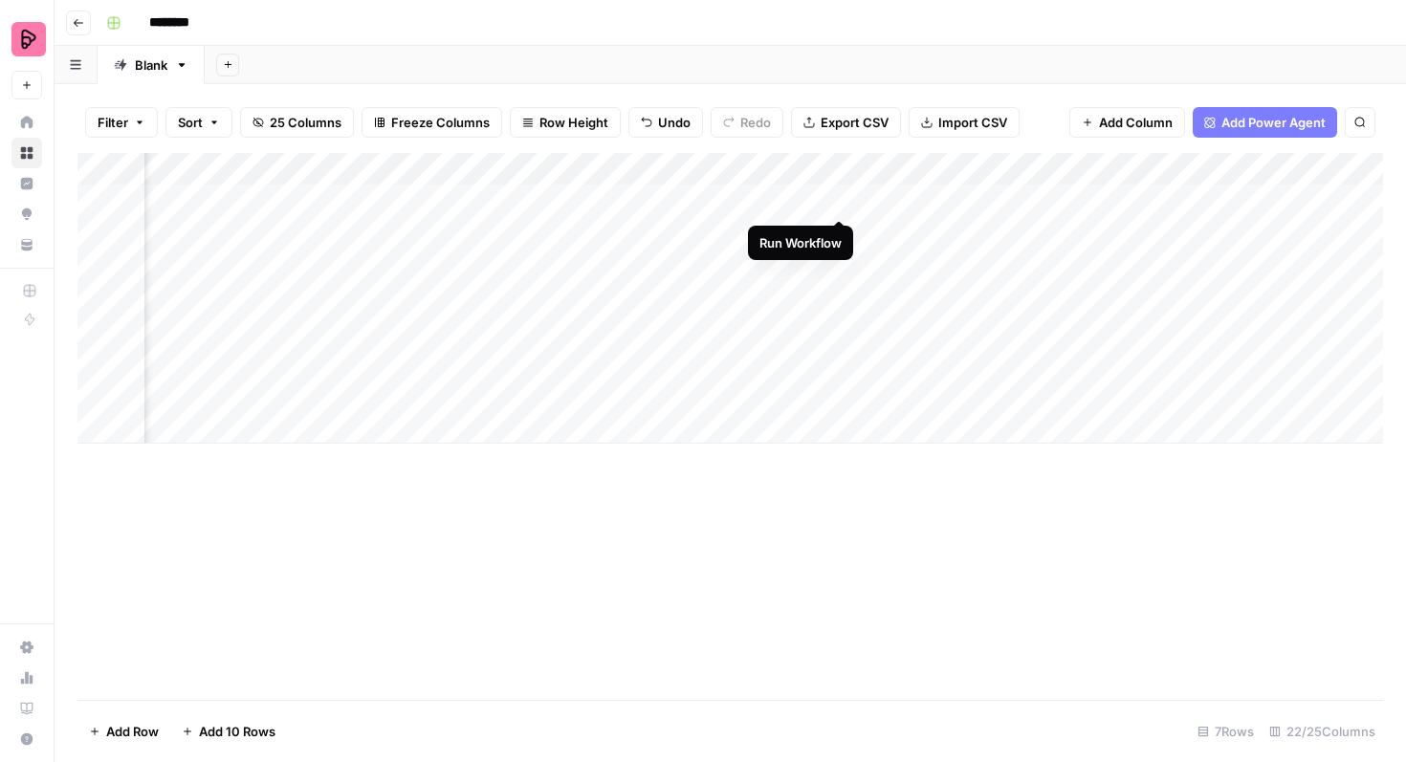
click at [838, 193] on div "Add Column" at bounding box center [730, 298] width 1306 height 291
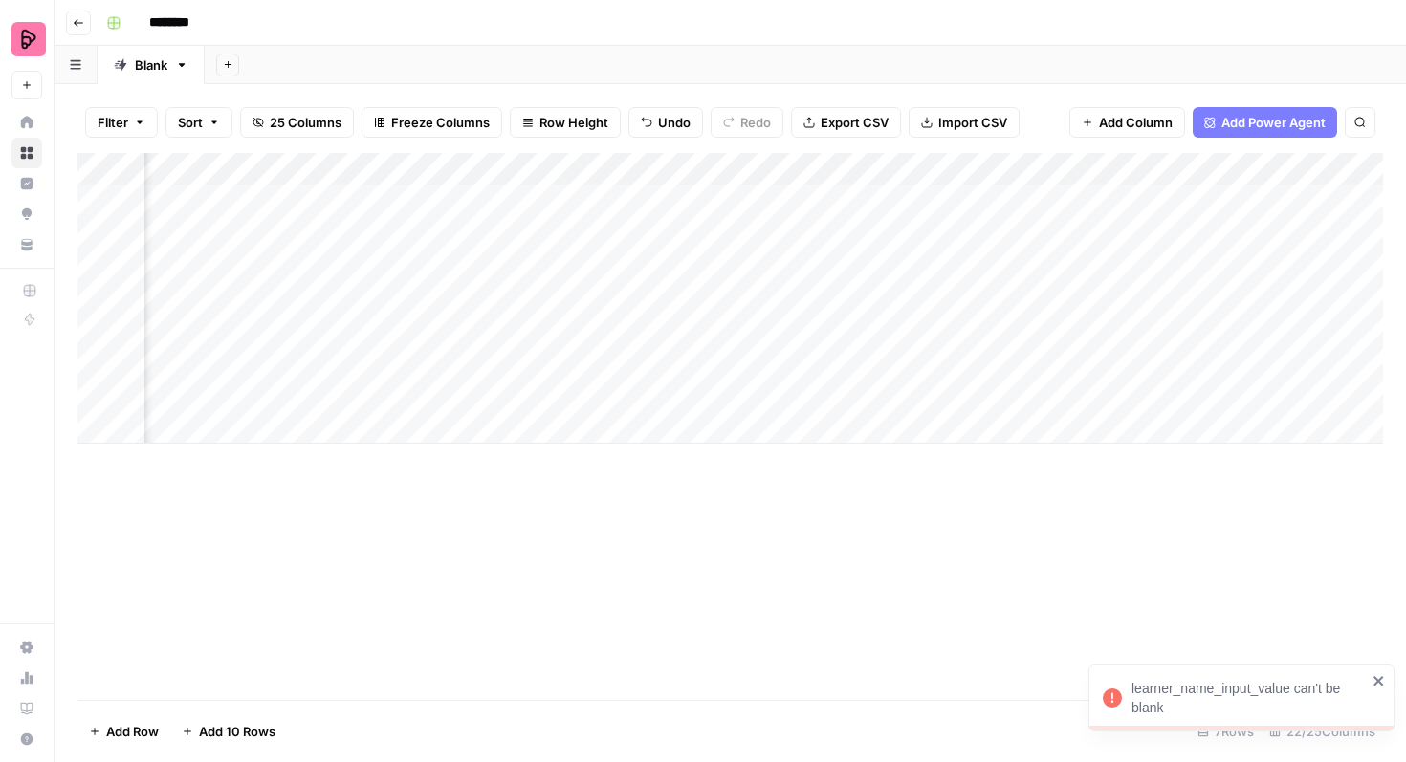
click at [772, 207] on div "Add Column" at bounding box center [730, 298] width 1306 height 291
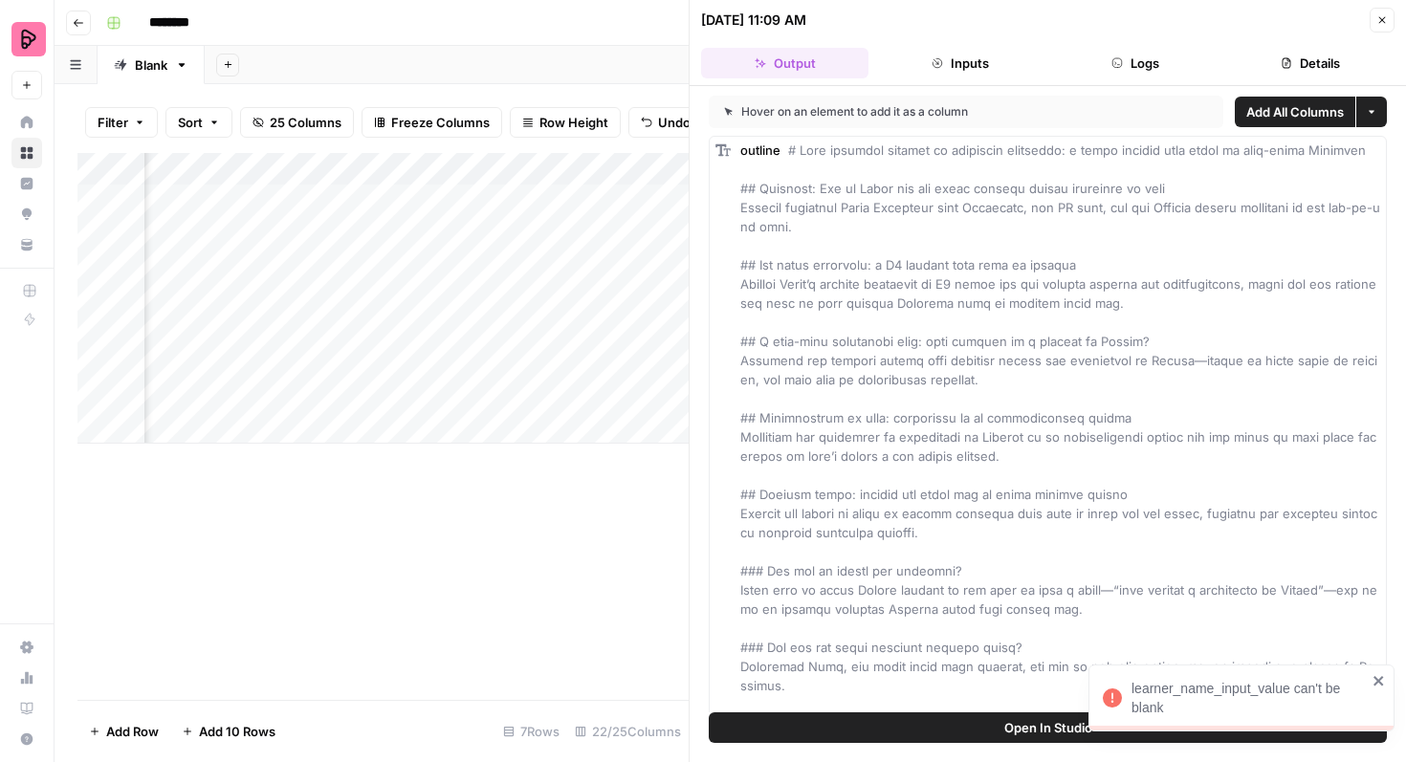
click at [991, 77] on button "Inputs" at bounding box center [959, 63] width 167 height 31
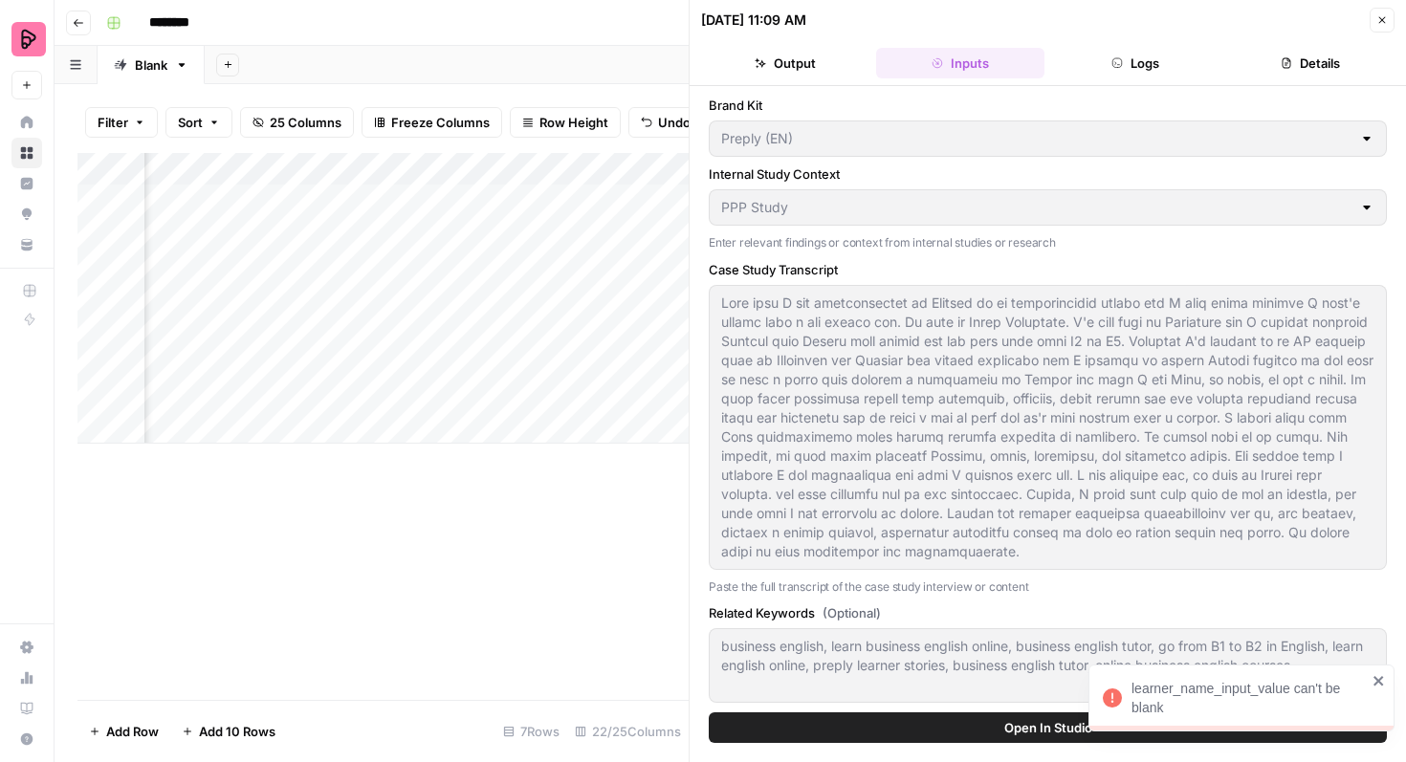
scroll to position [198, 0]
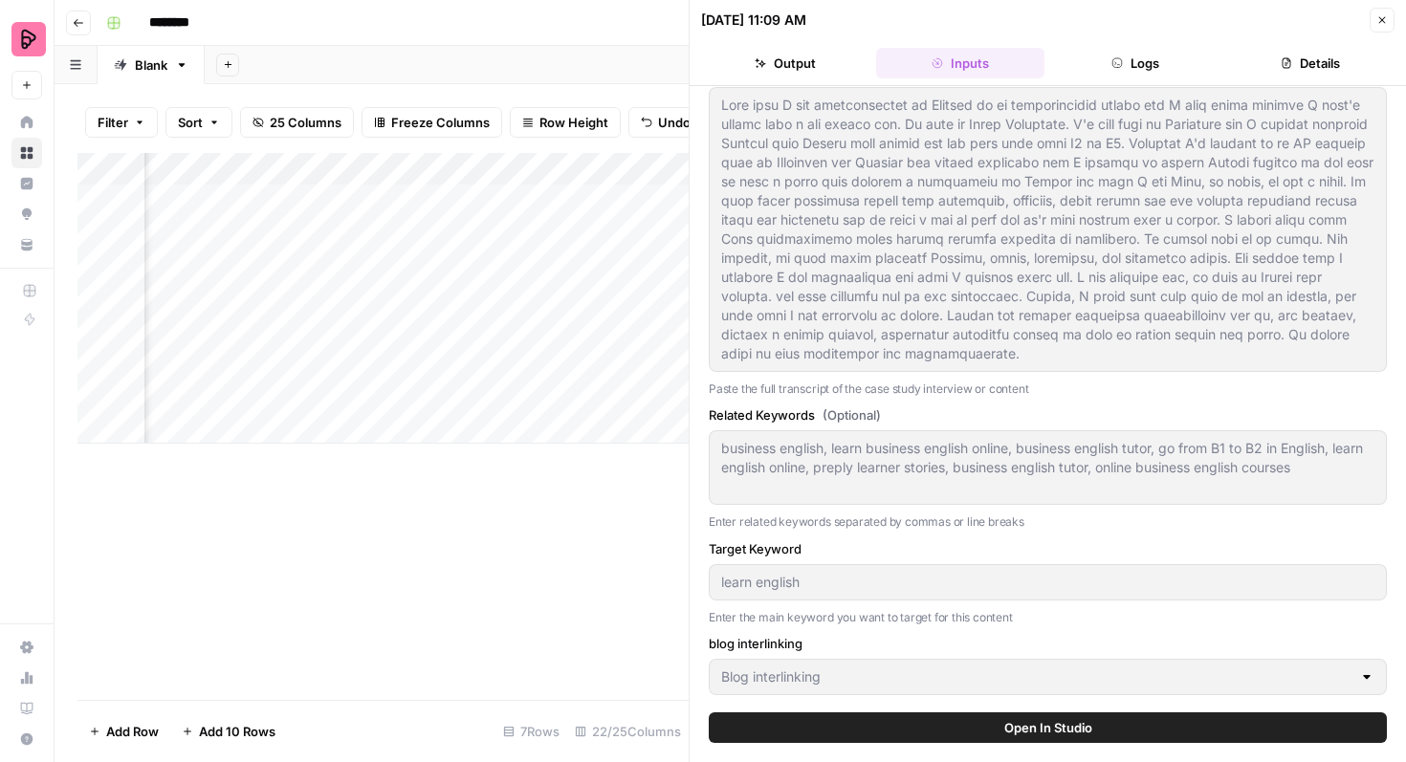
click at [1371, 26] on button "Close" at bounding box center [1382, 20] width 25 height 25
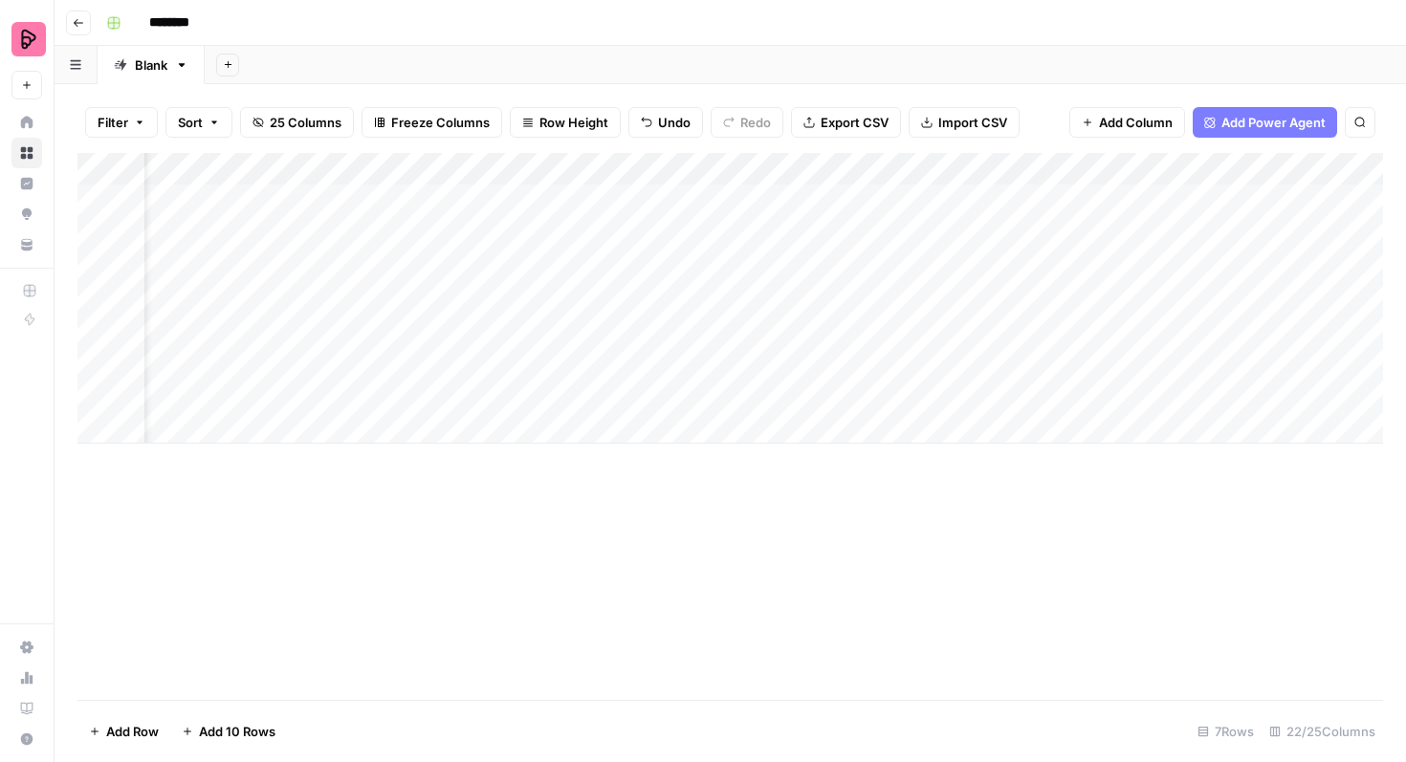
scroll to position [0, 88]
click at [1024, 199] on div "Add Column" at bounding box center [730, 298] width 1306 height 291
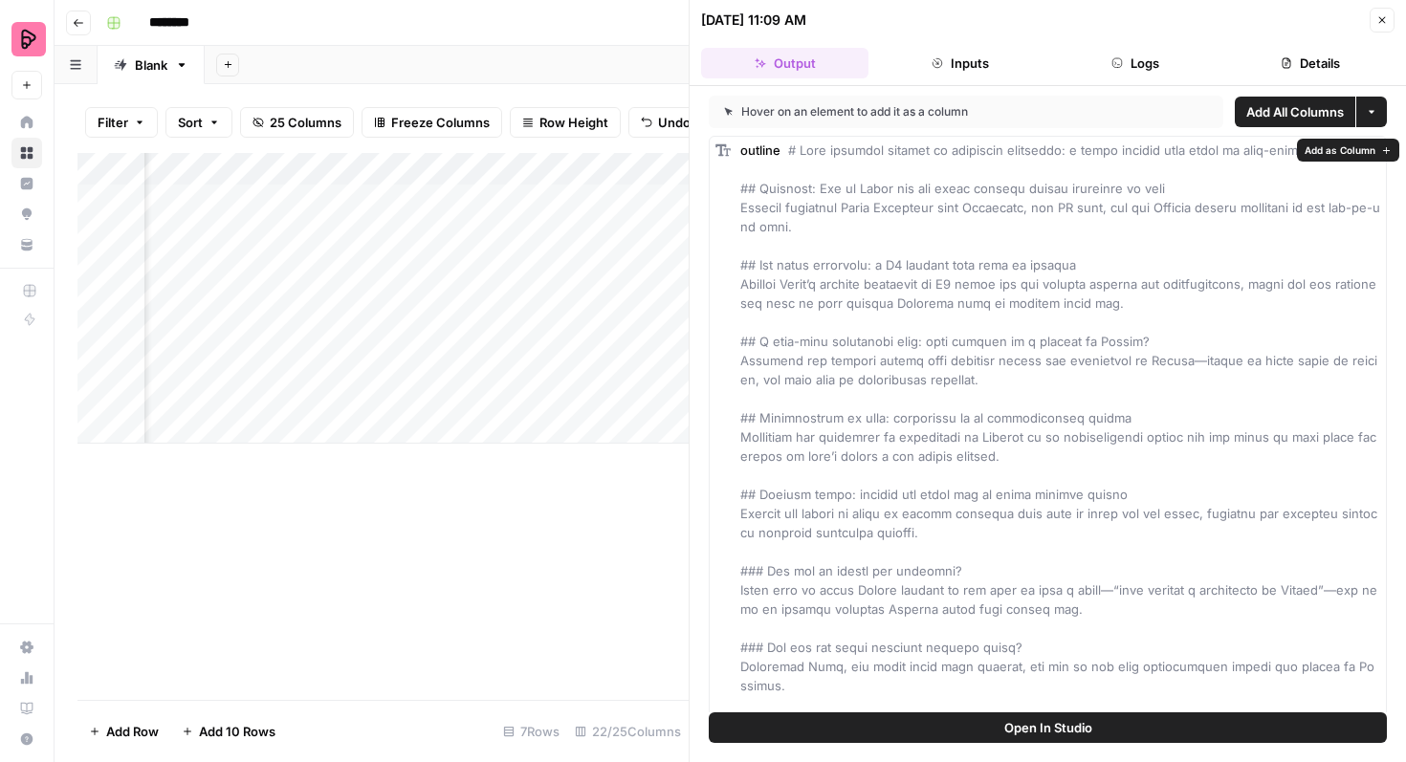
click at [1019, 738] on button "Open In Studio" at bounding box center [1048, 728] width 678 height 31
drag, startPoint x: 1387, startPoint y: 15, endPoint x: 1172, endPoint y: 118, distance: 238.3
click at [1387, 15] on icon "button" at bounding box center [1381, 19] width 11 height 11
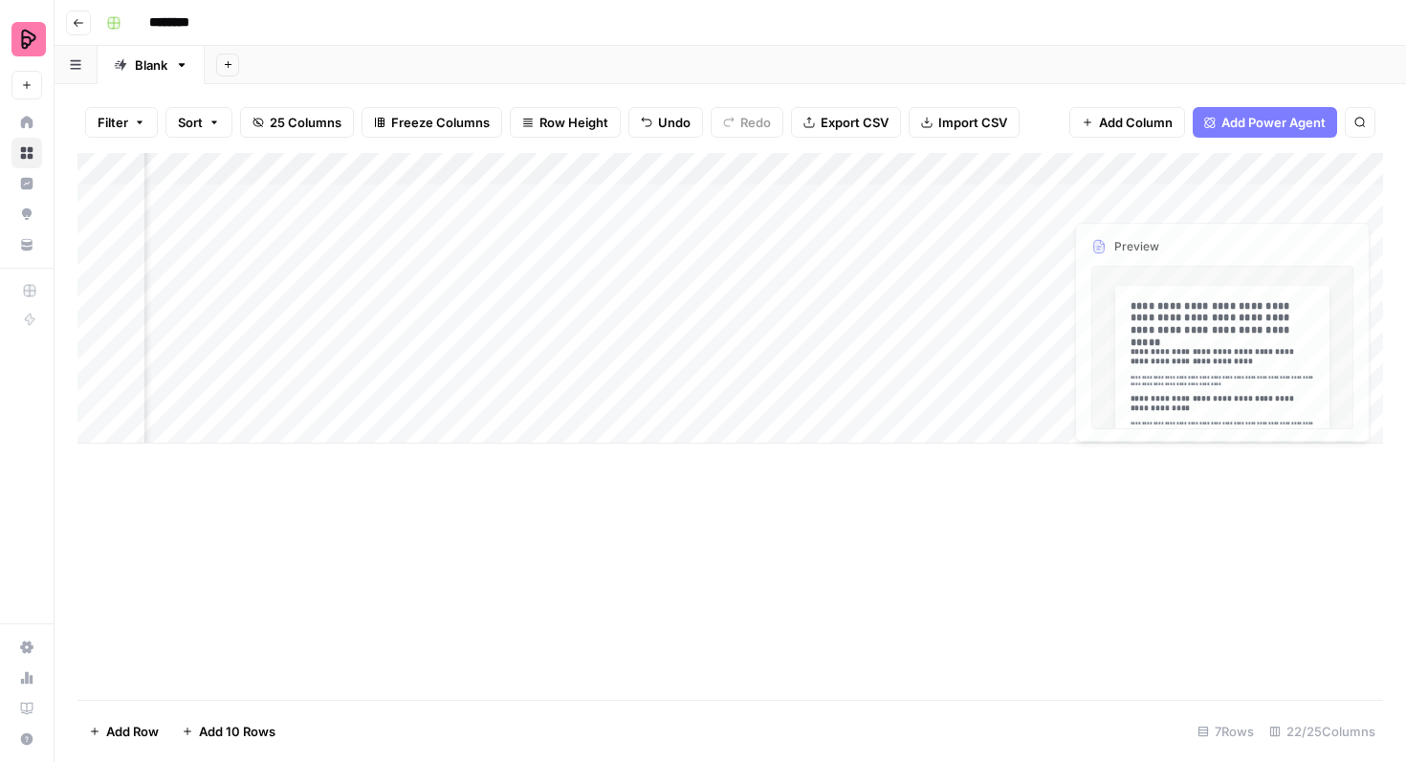
click at [1046, 198] on div "Add Column" at bounding box center [730, 298] width 1306 height 291
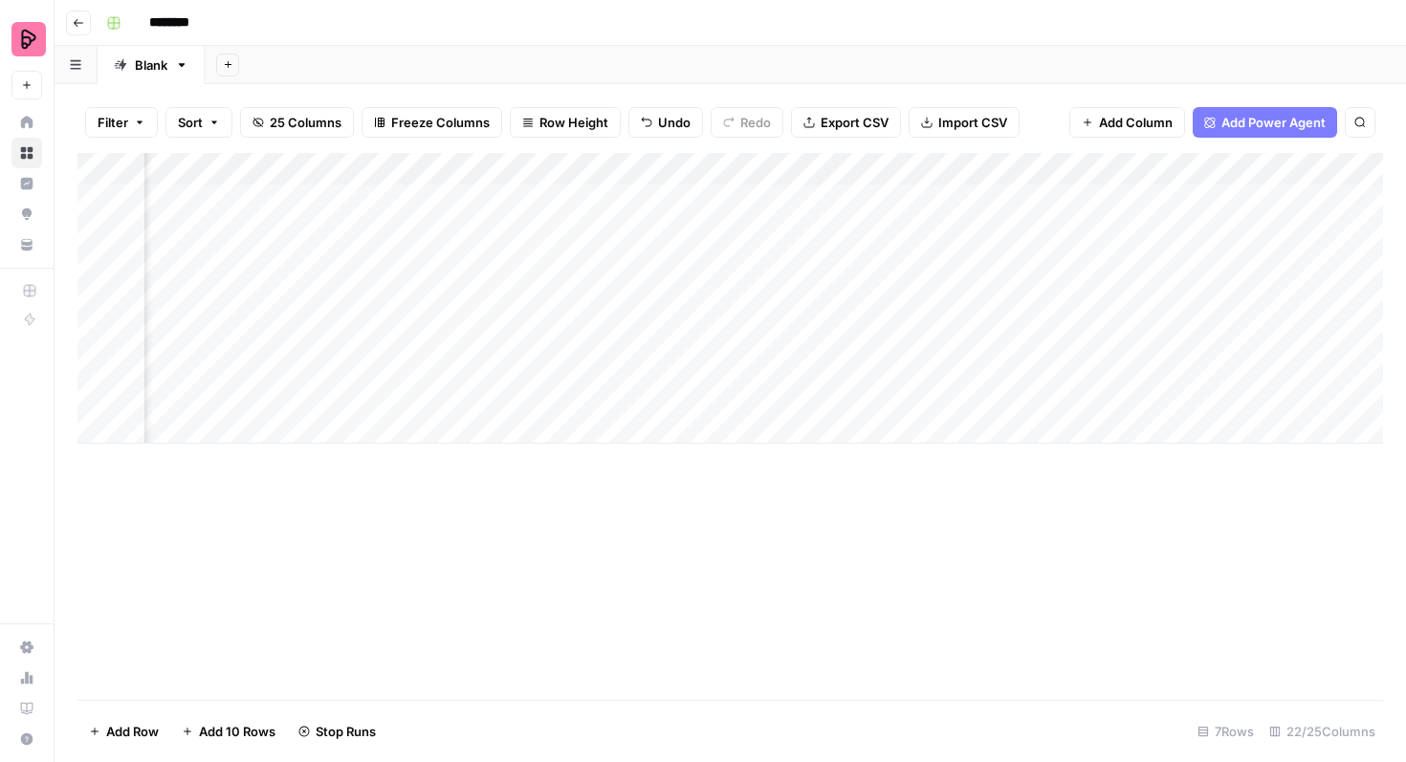
scroll to position [0, 132]
click at [1160, 199] on div "Add Column" at bounding box center [730, 298] width 1306 height 291
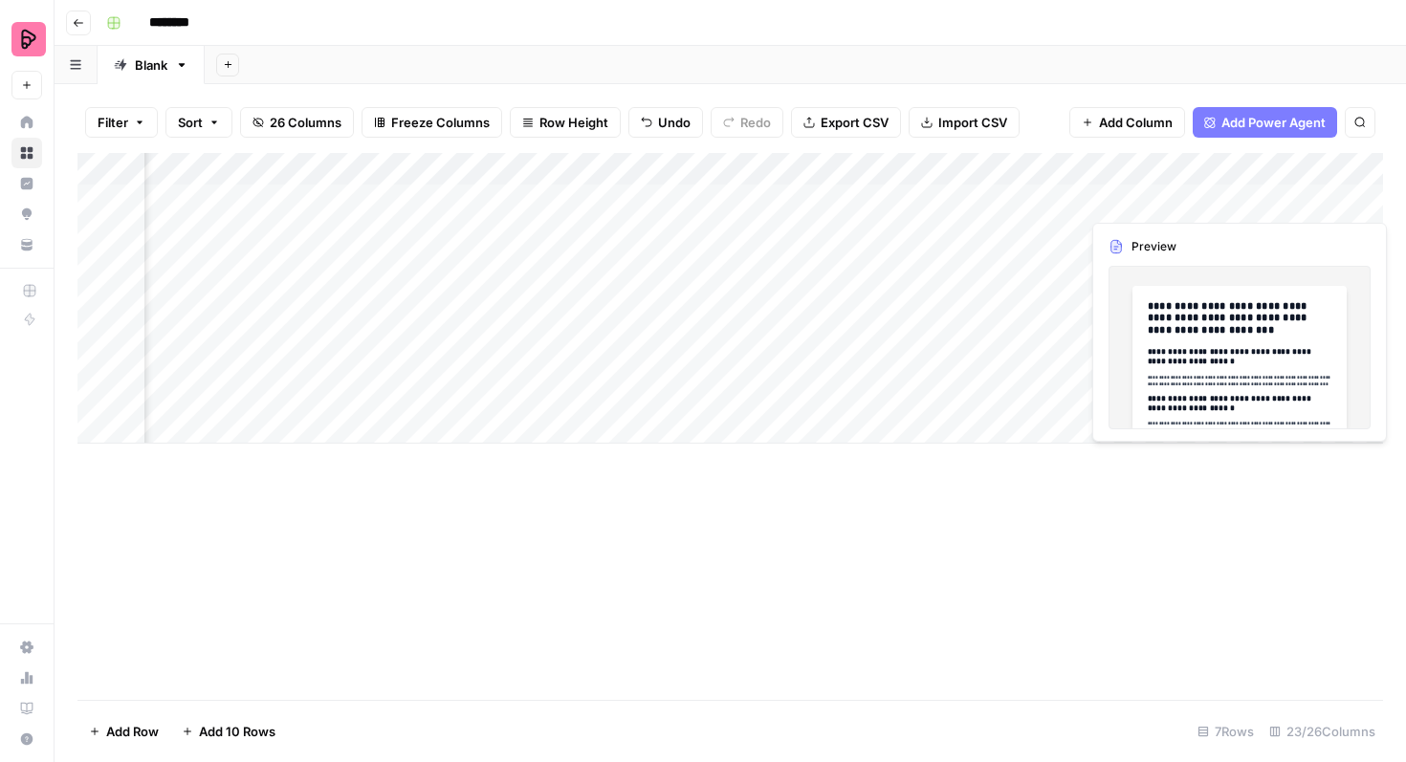
click at [1341, 202] on div "Add Column" at bounding box center [730, 298] width 1306 height 291
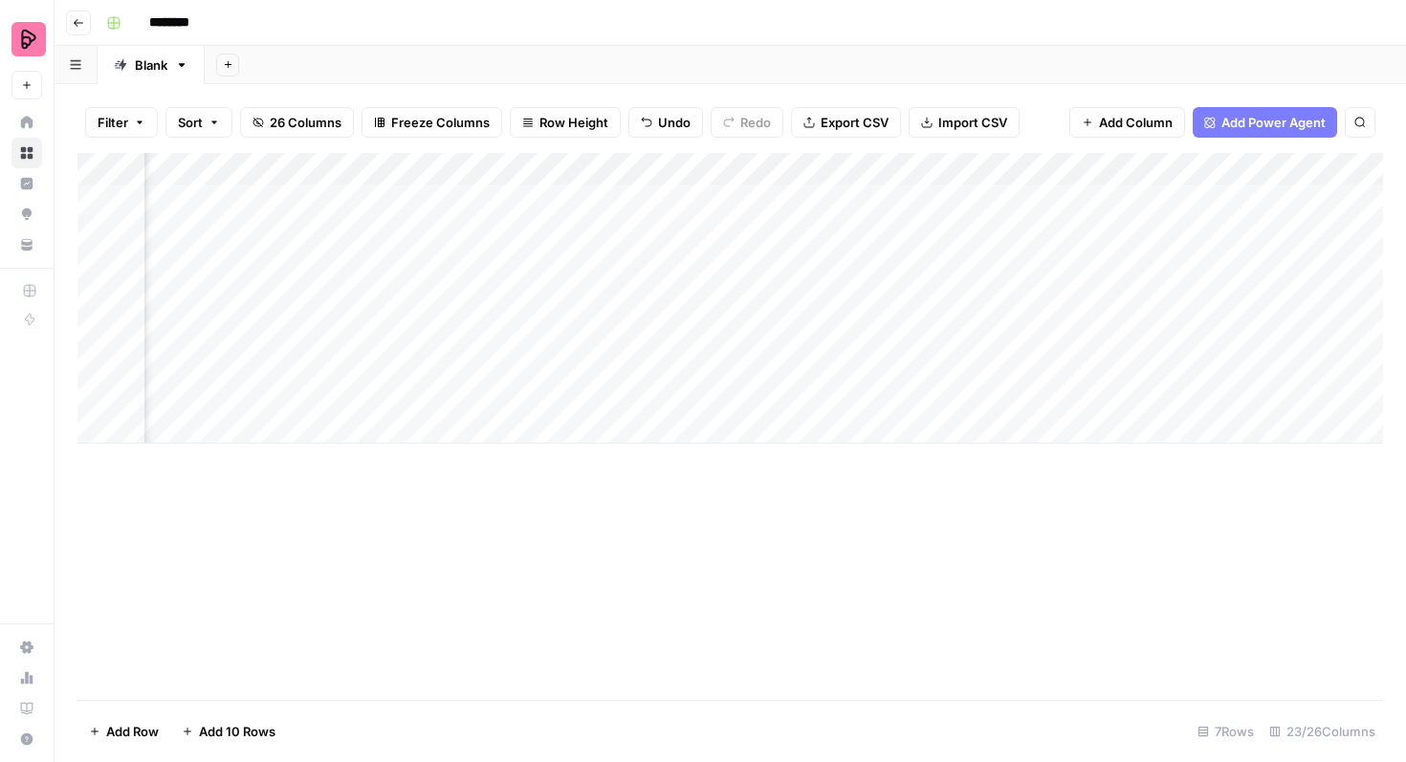
scroll to position [0, 677]
click at [909, 200] on div "Add Column" at bounding box center [730, 298] width 1306 height 291
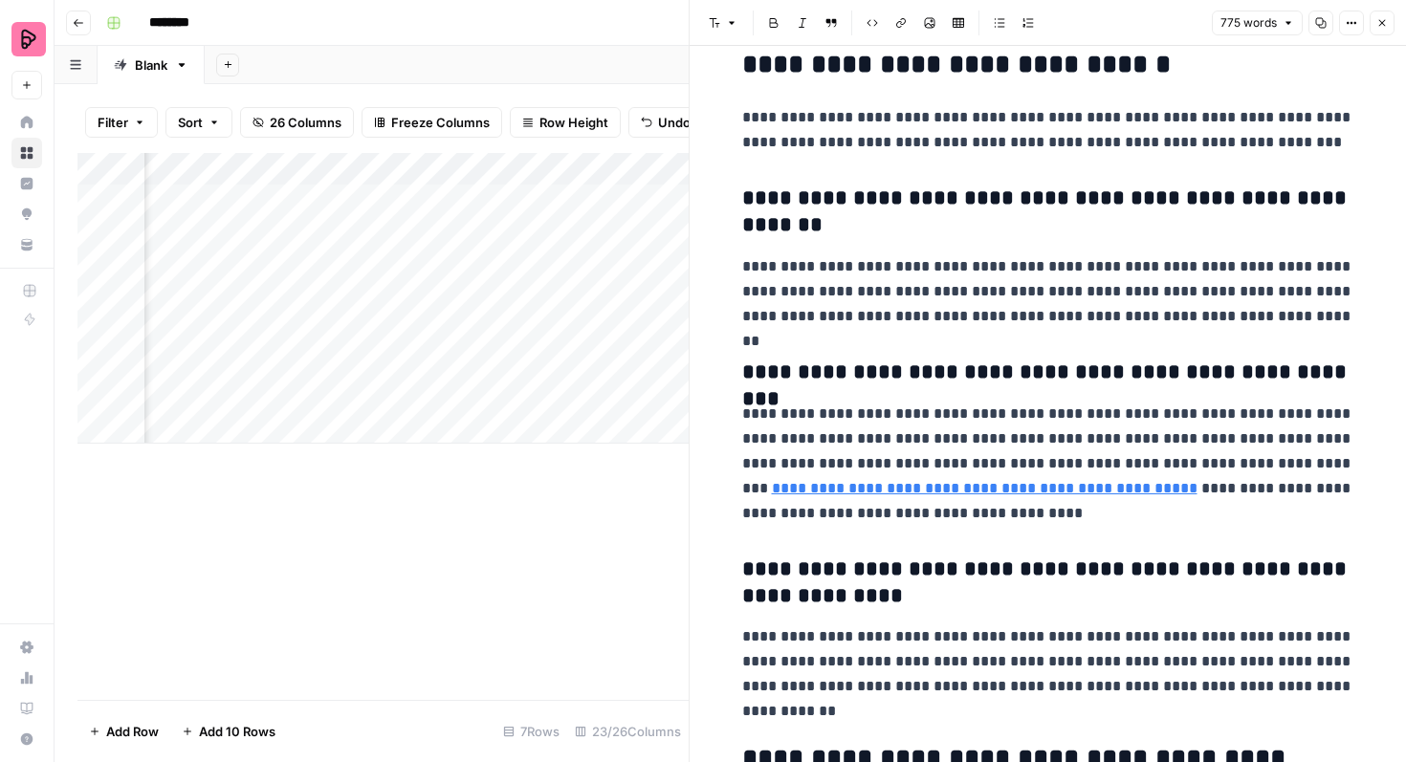
scroll to position [1927, 0]
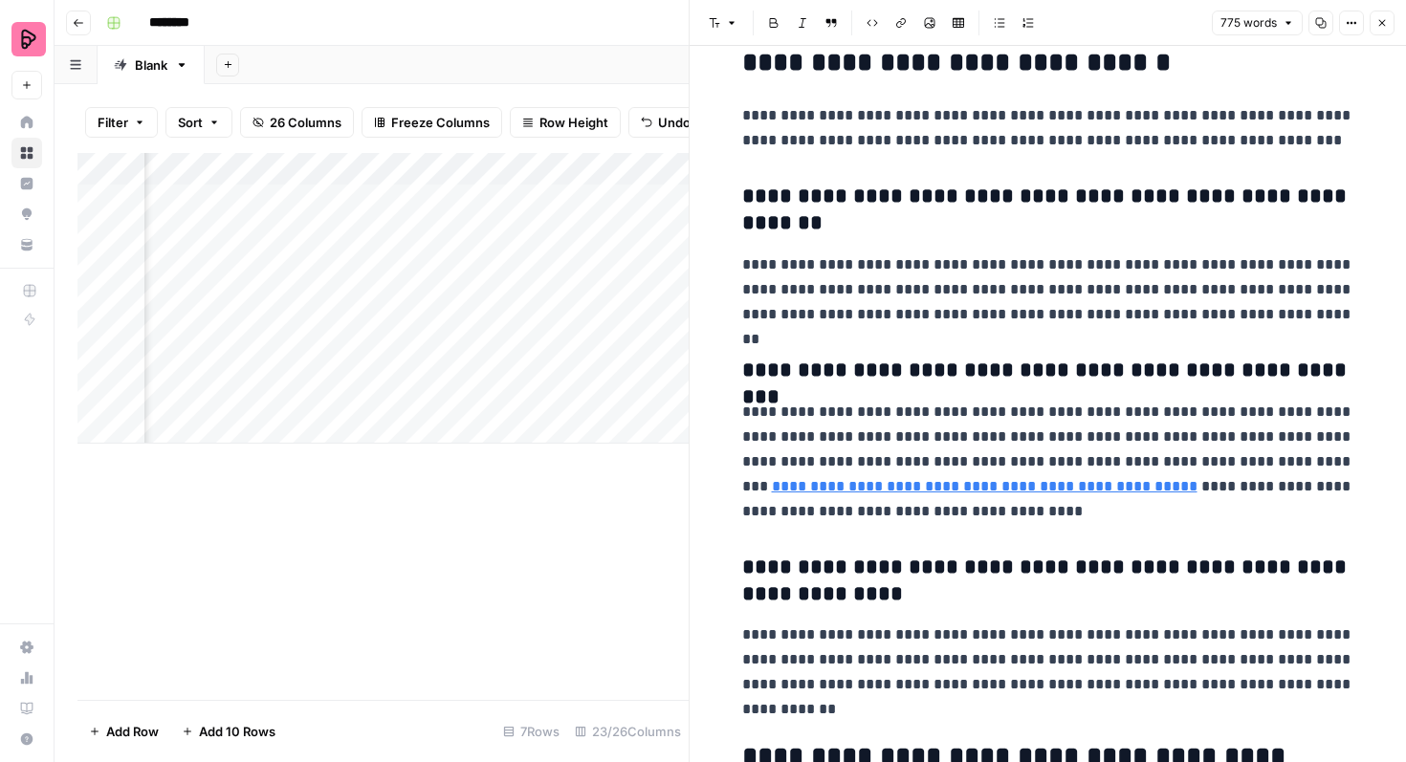
click at [1381, 16] on button "Close" at bounding box center [1382, 23] width 25 height 25
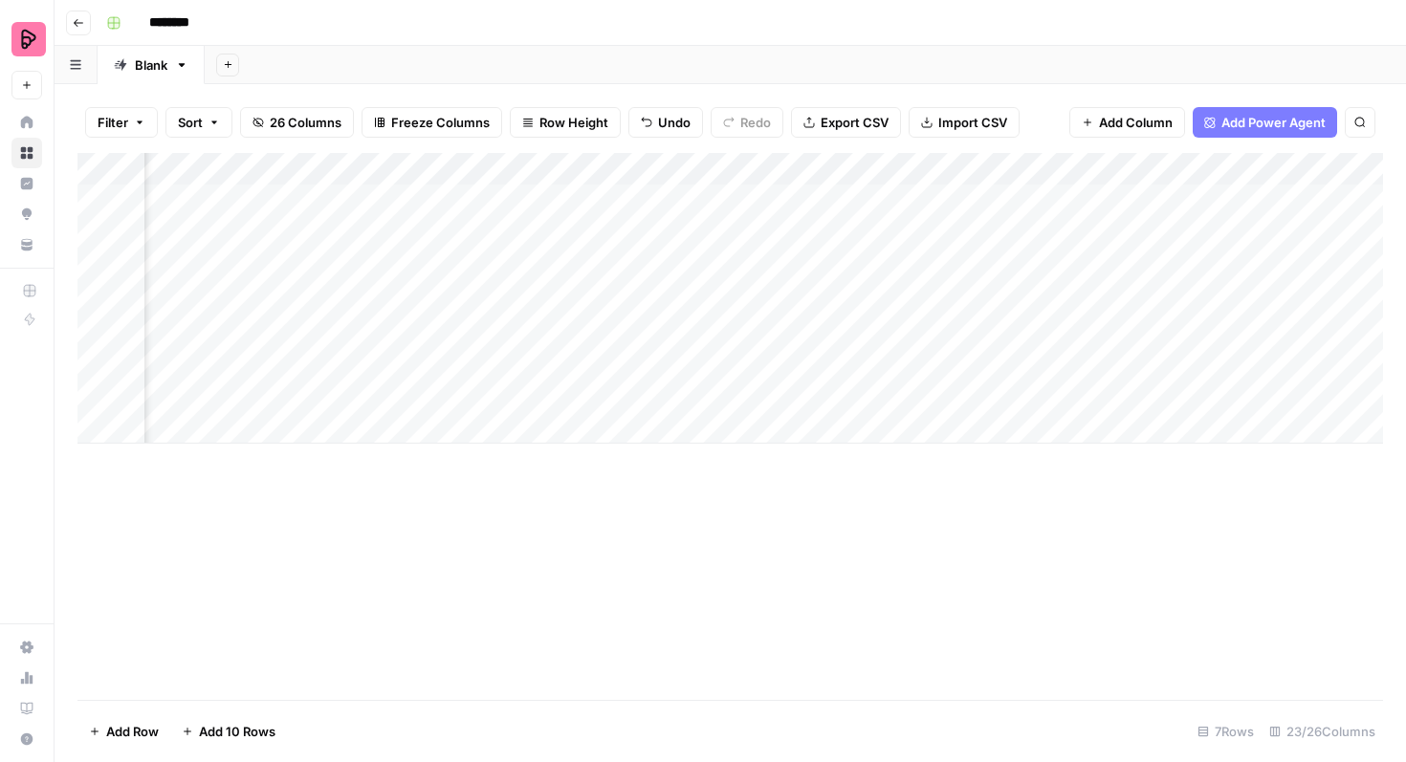
scroll to position [0, 1123]
click at [1087, 200] on div "Add Column" at bounding box center [730, 298] width 1306 height 291
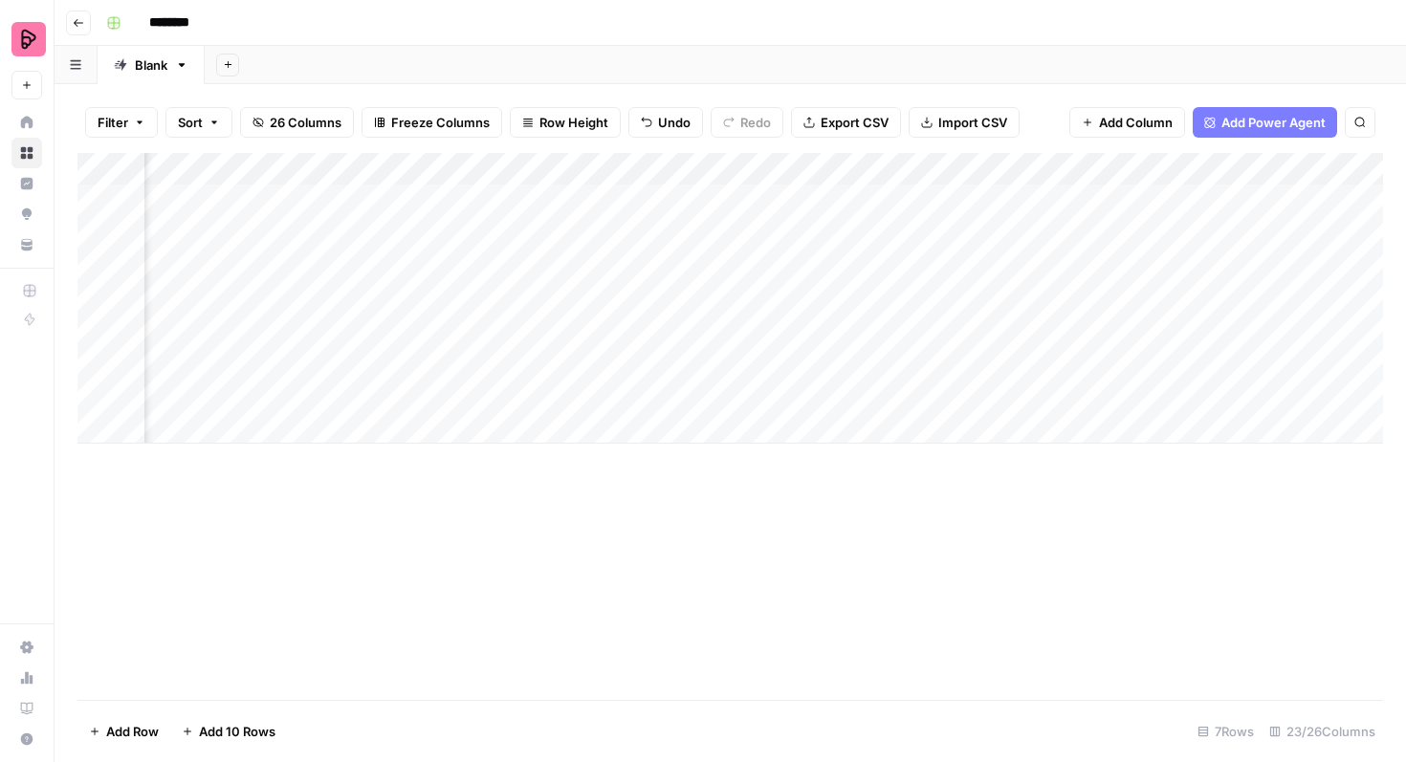
click at [1020, 202] on div "Add Column" at bounding box center [730, 298] width 1306 height 291
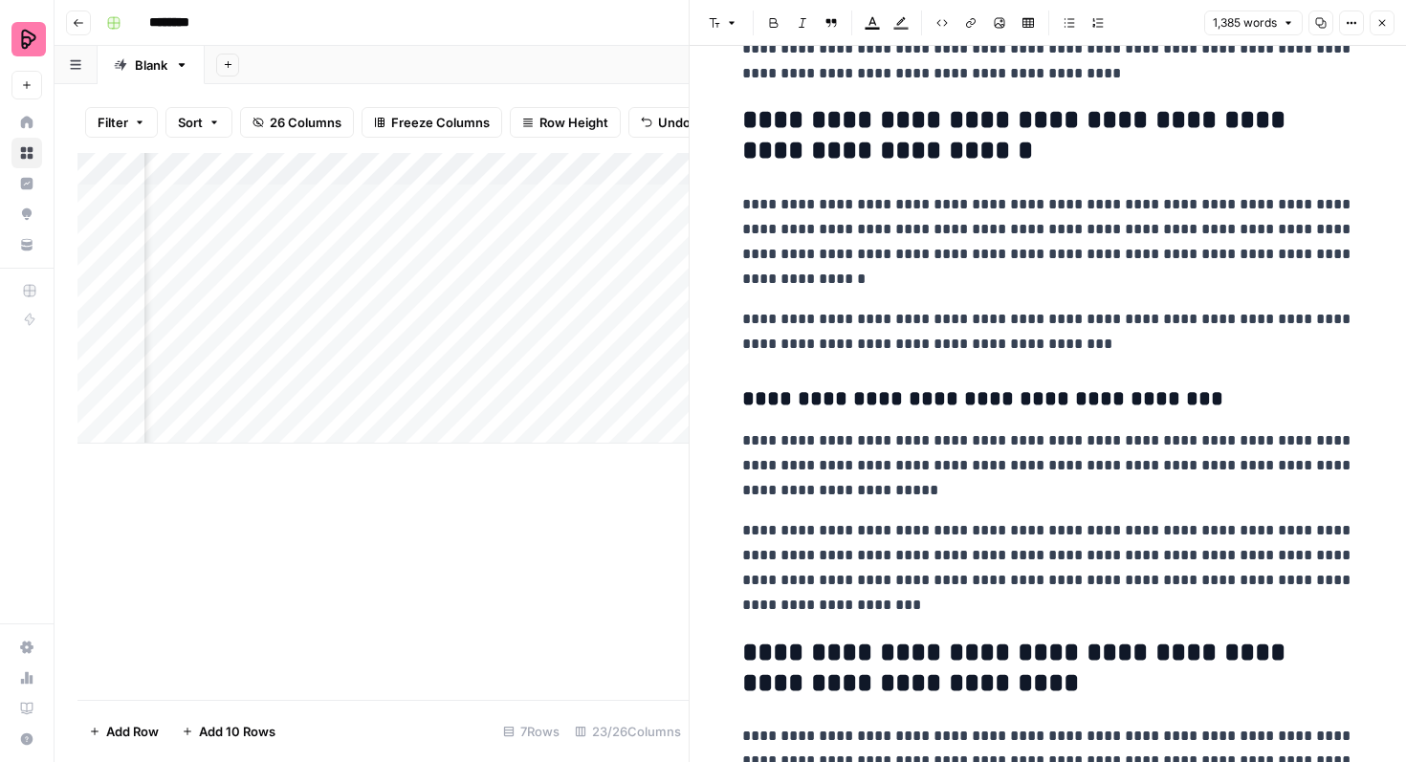
scroll to position [301, 0]
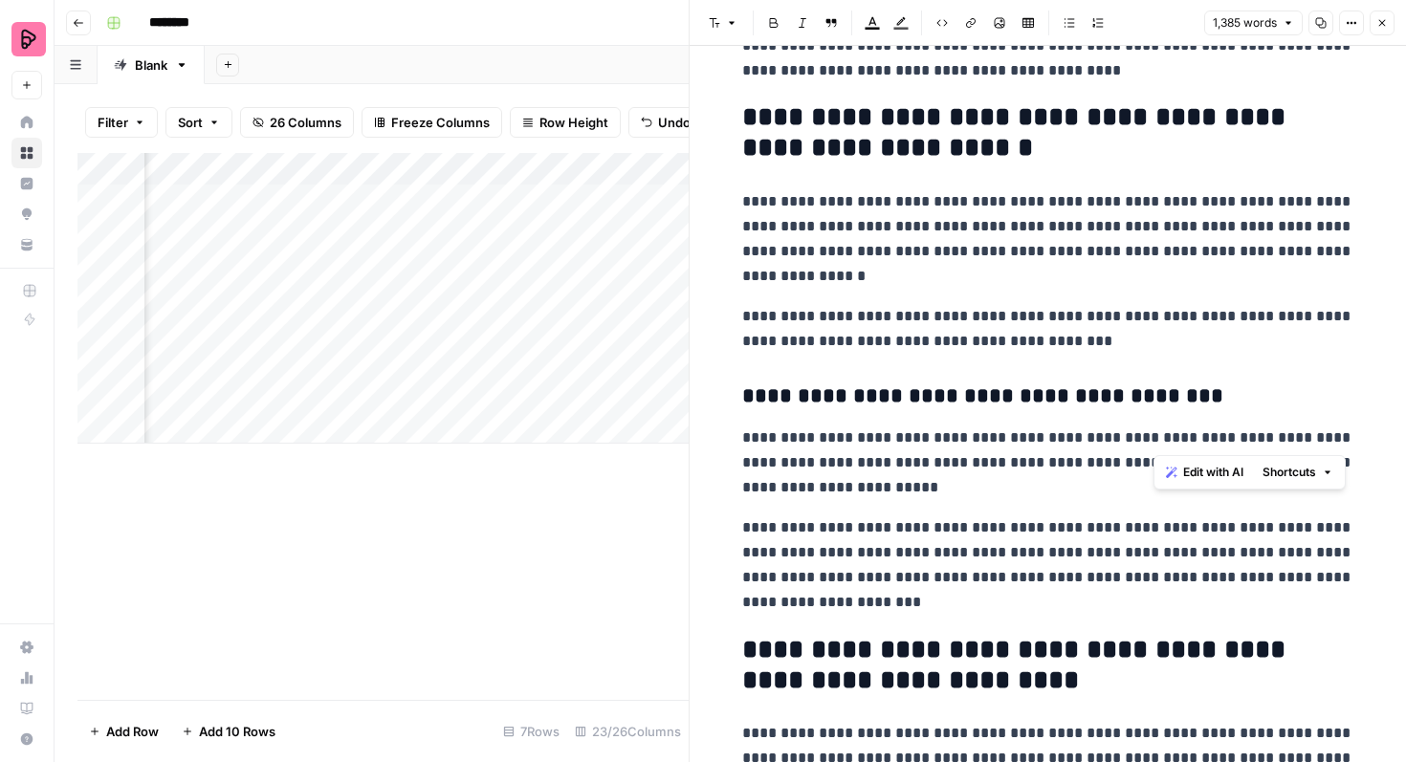
drag, startPoint x: 1154, startPoint y: 439, endPoint x: 1260, endPoint y: 442, distance: 106.2
click at [1260, 442] on p "**********" at bounding box center [1048, 463] width 612 height 75
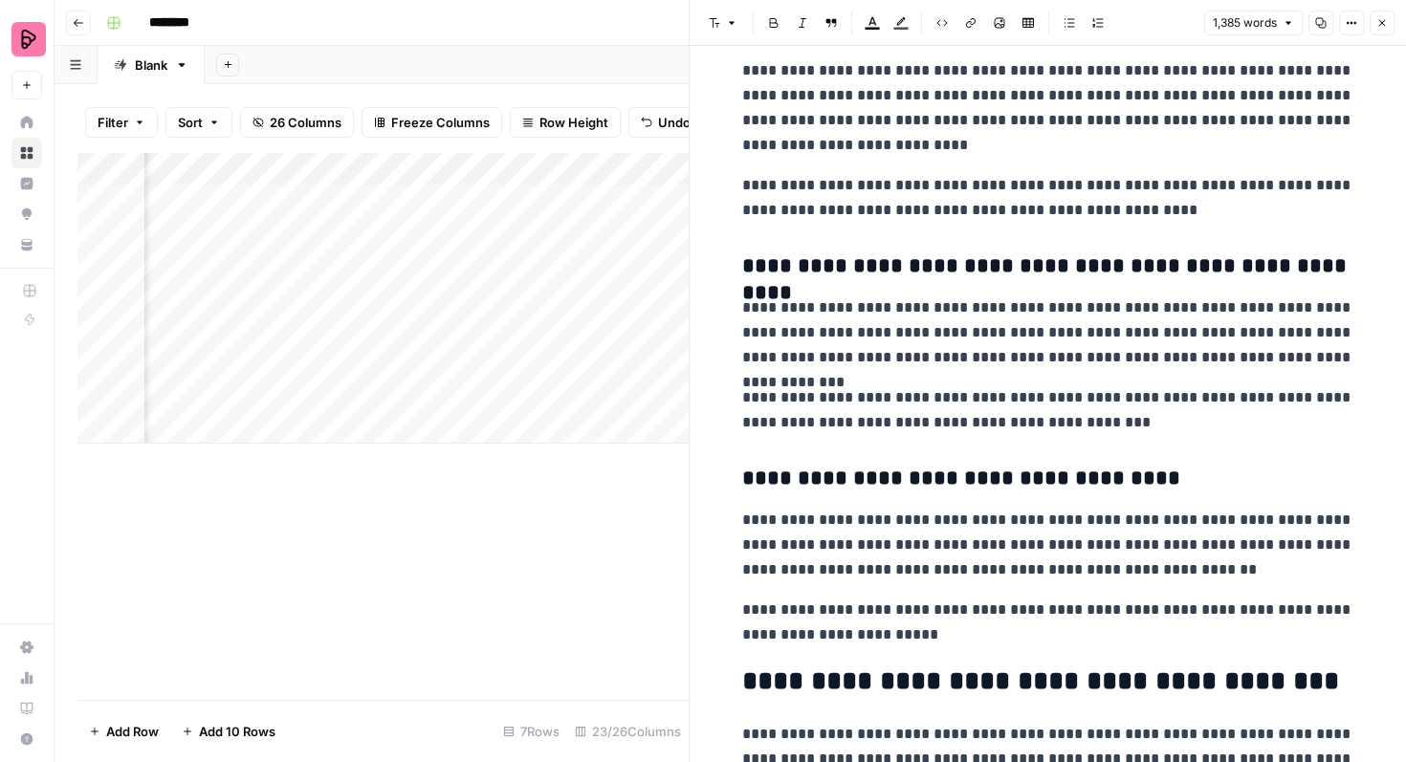
scroll to position [1329, 0]
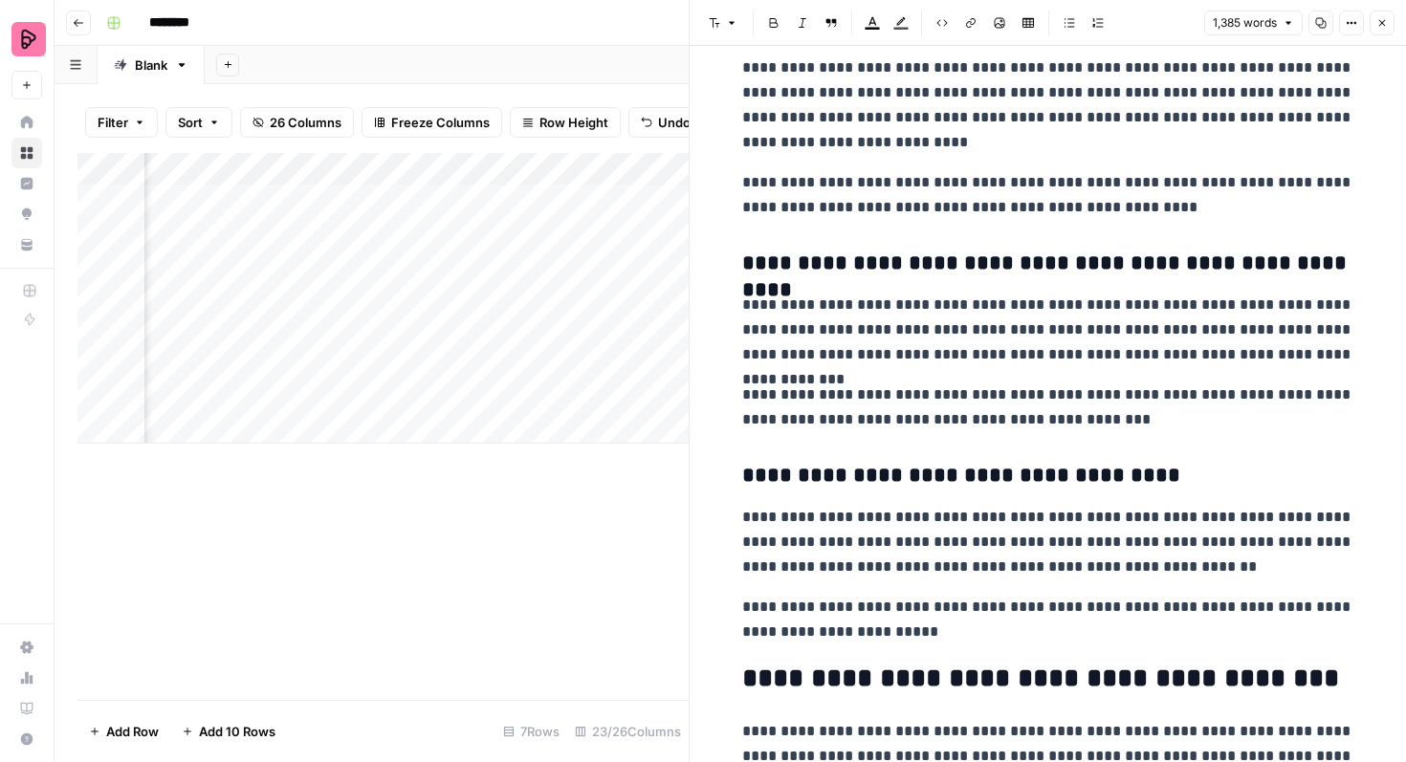
click at [1314, 522] on p "**********" at bounding box center [1048, 542] width 612 height 75
click at [1177, 521] on p "**********" at bounding box center [1048, 542] width 612 height 75
click at [1306, 520] on p "**********" at bounding box center [1048, 542] width 612 height 75
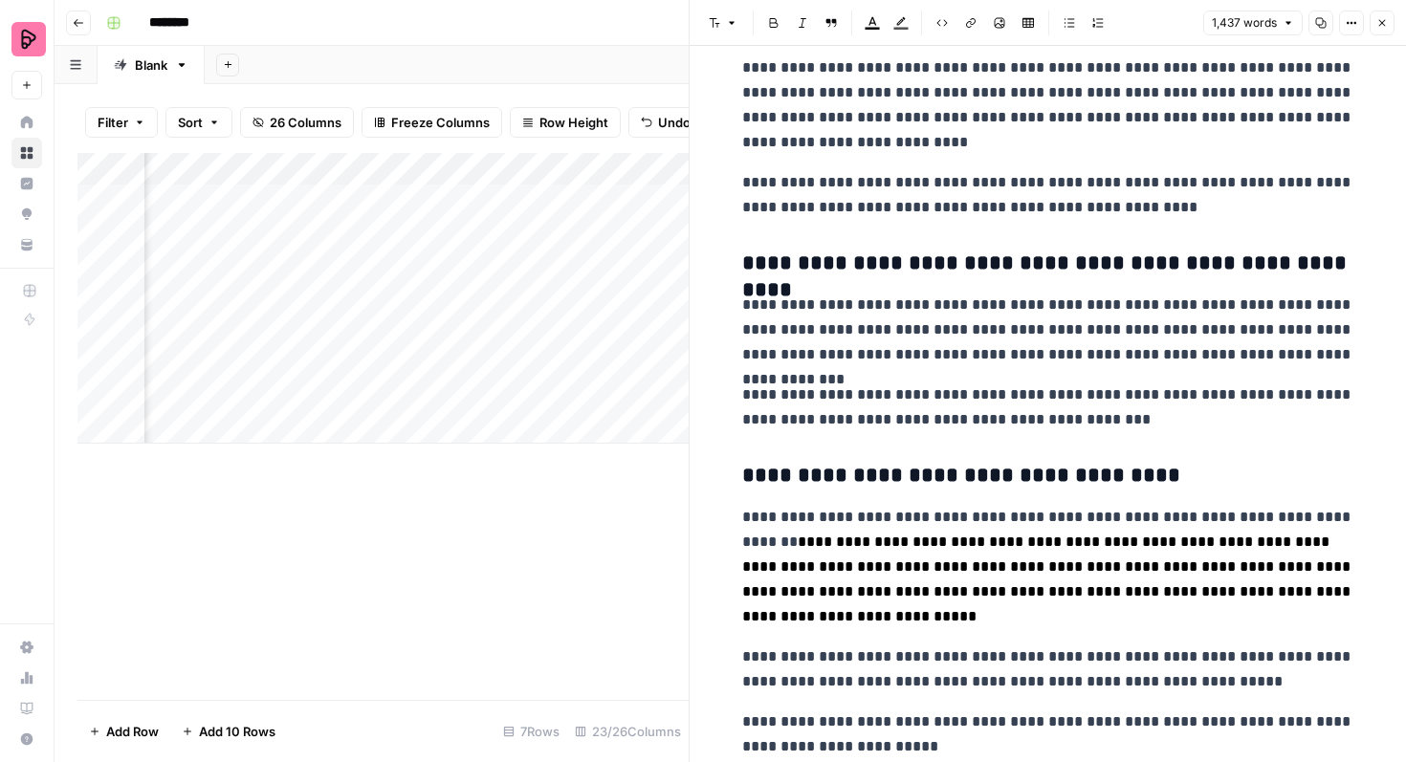
click at [772, 546] on p "**********" at bounding box center [1048, 567] width 612 height 124
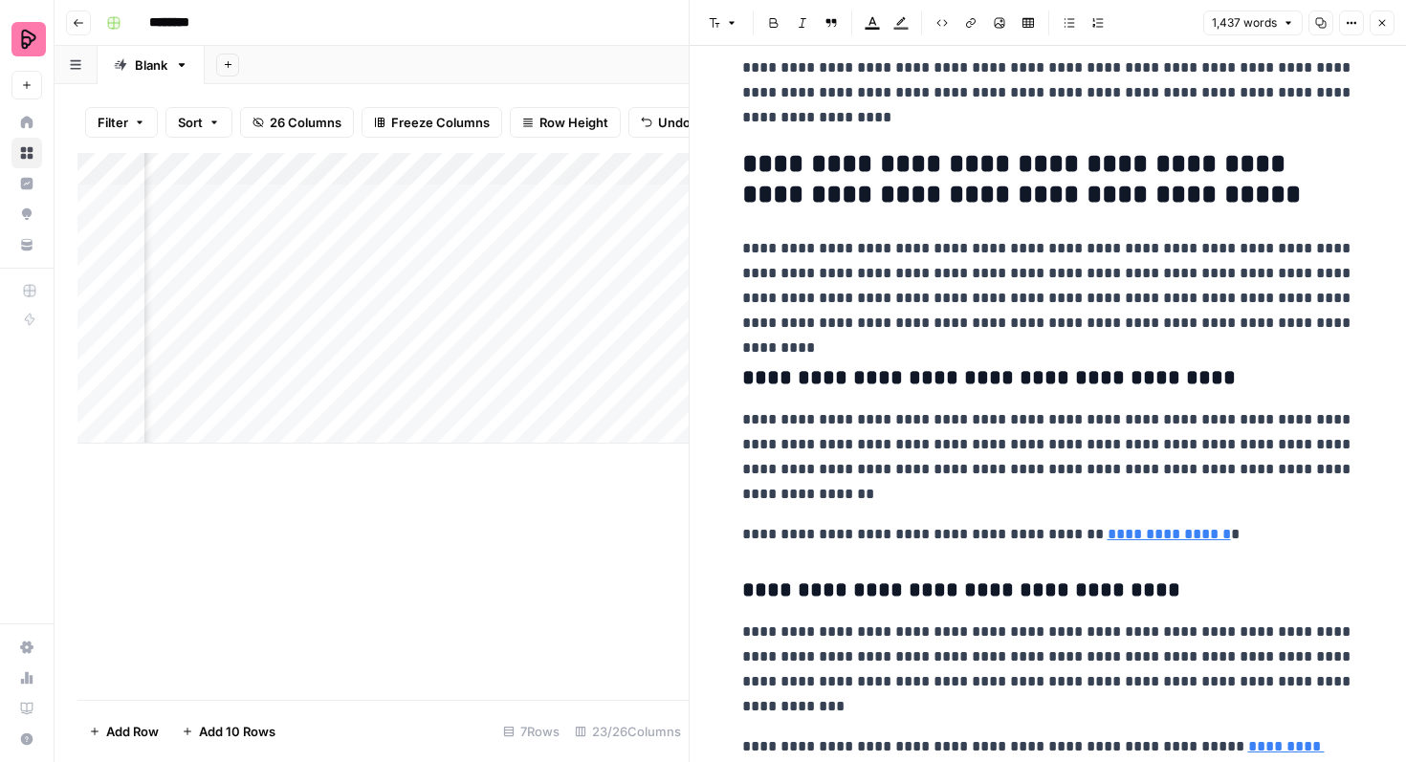
scroll to position [3935, 0]
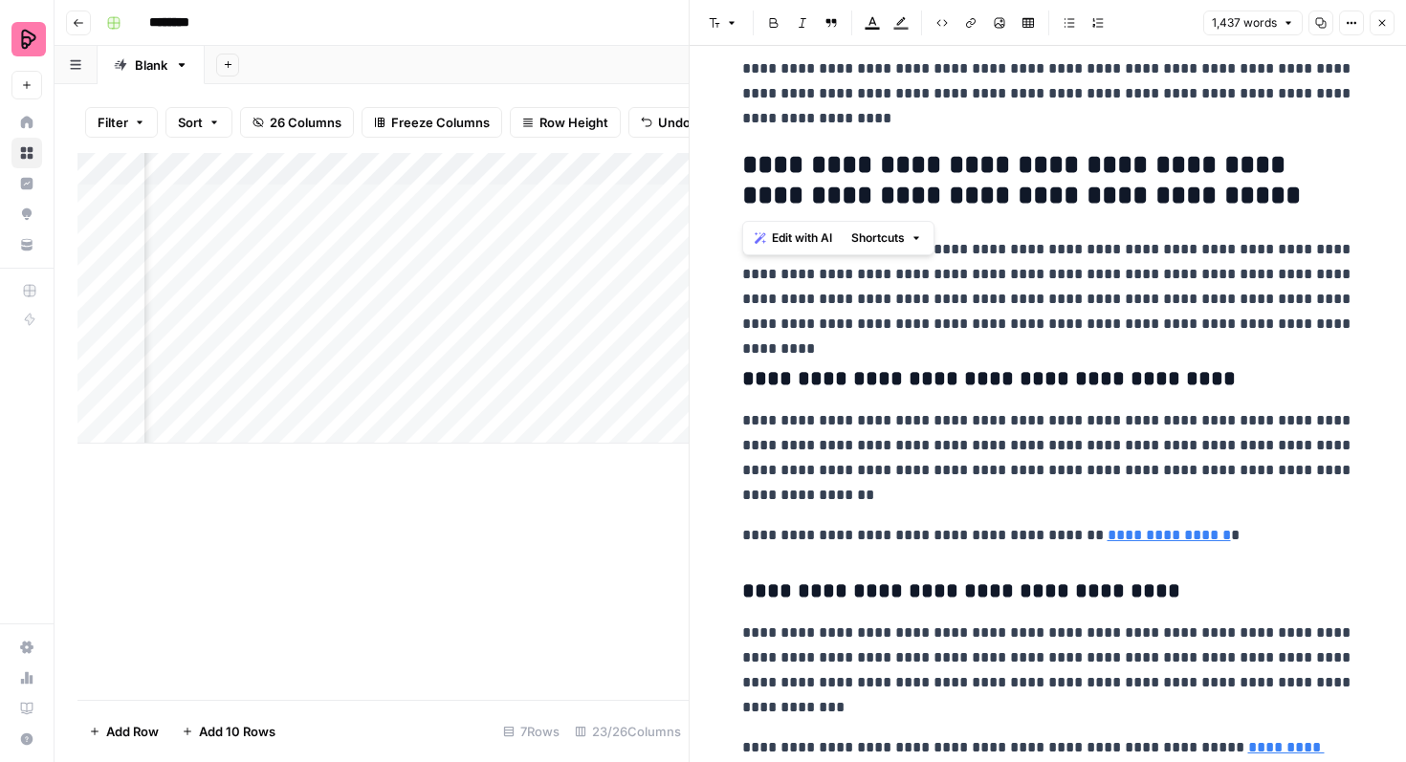
drag, startPoint x: 1175, startPoint y: 199, endPoint x: 729, endPoint y: 180, distance: 446.2
copy h2 "**********"
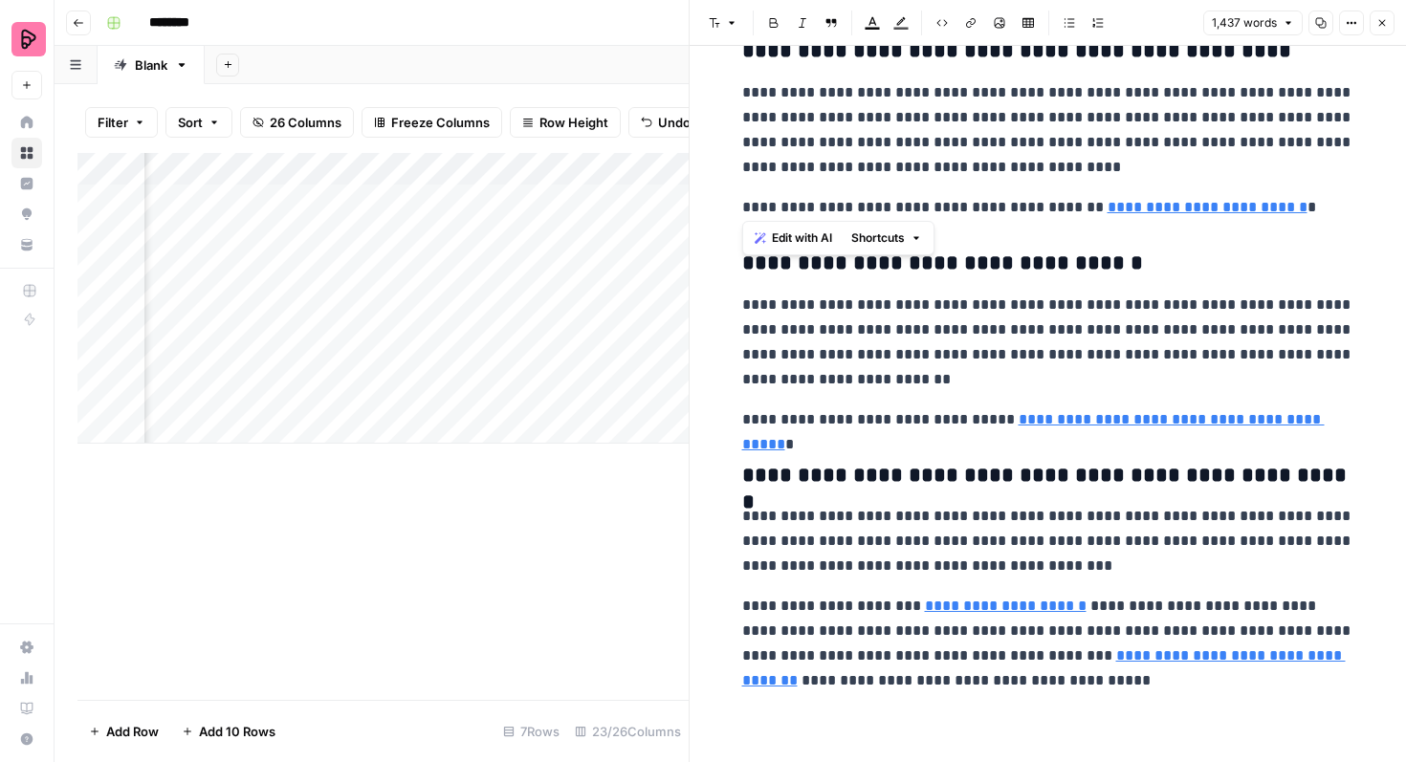
scroll to position [4715, 0]
type input "https://preply.com/en/empowering-tutors"
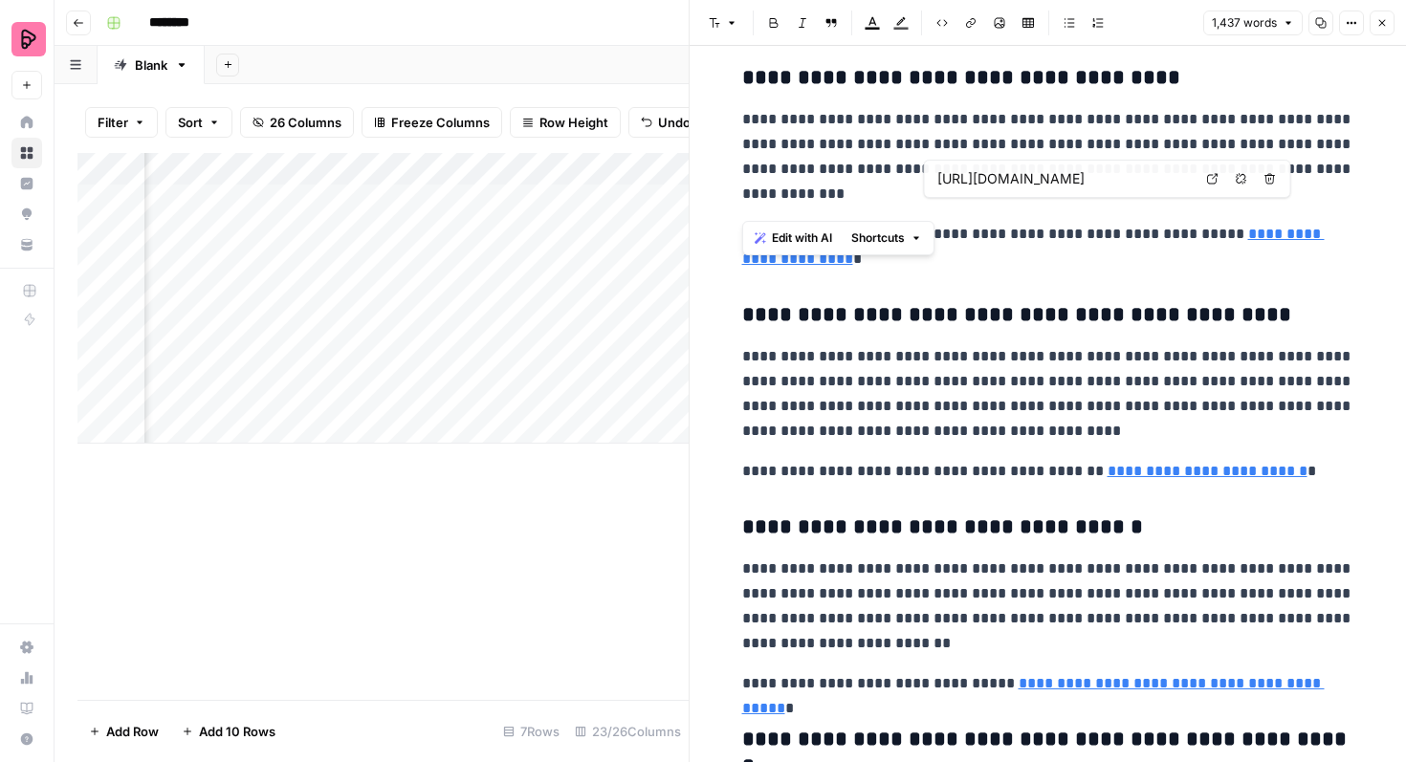
scroll to position [4211, 0]
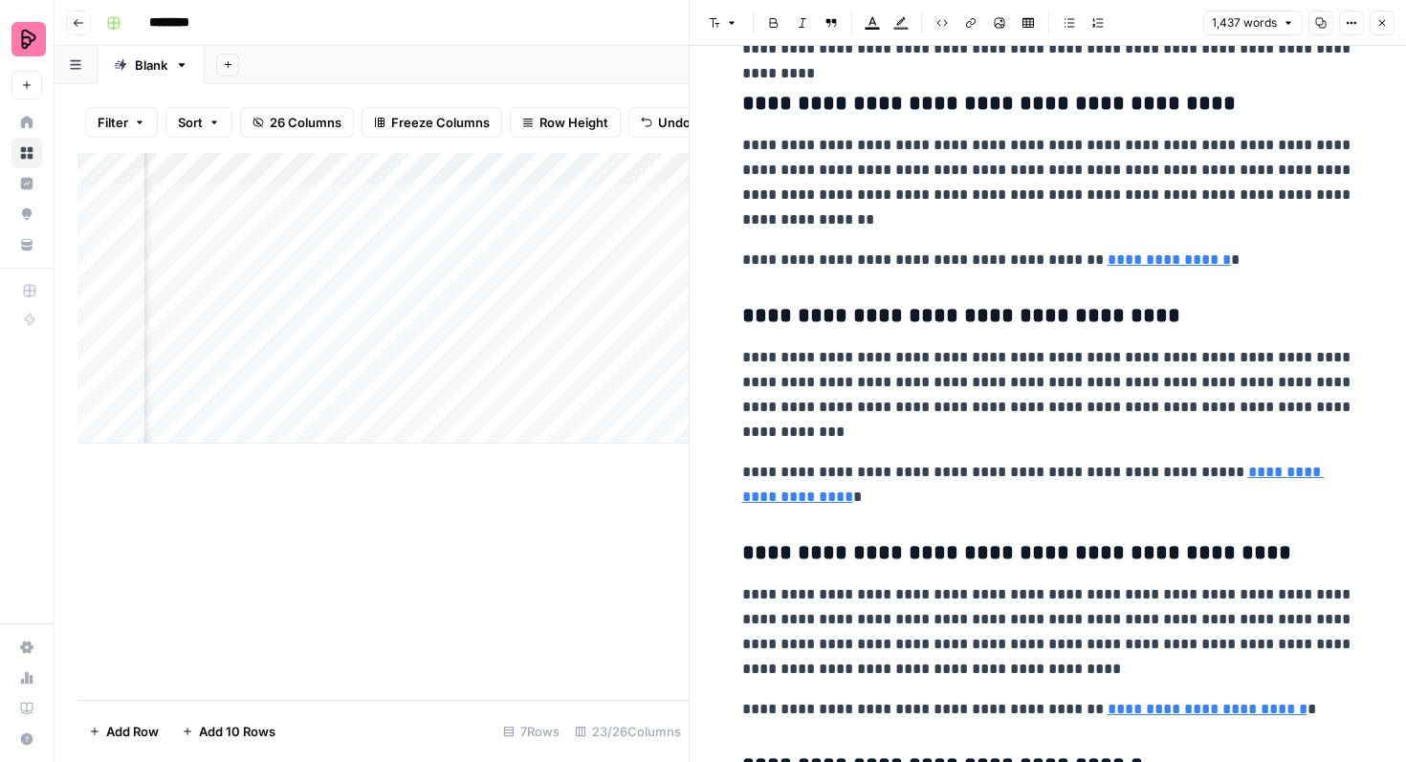
click at [1375, 29] on button "Close" at bounding box center [1382, 23] width 25 height 25
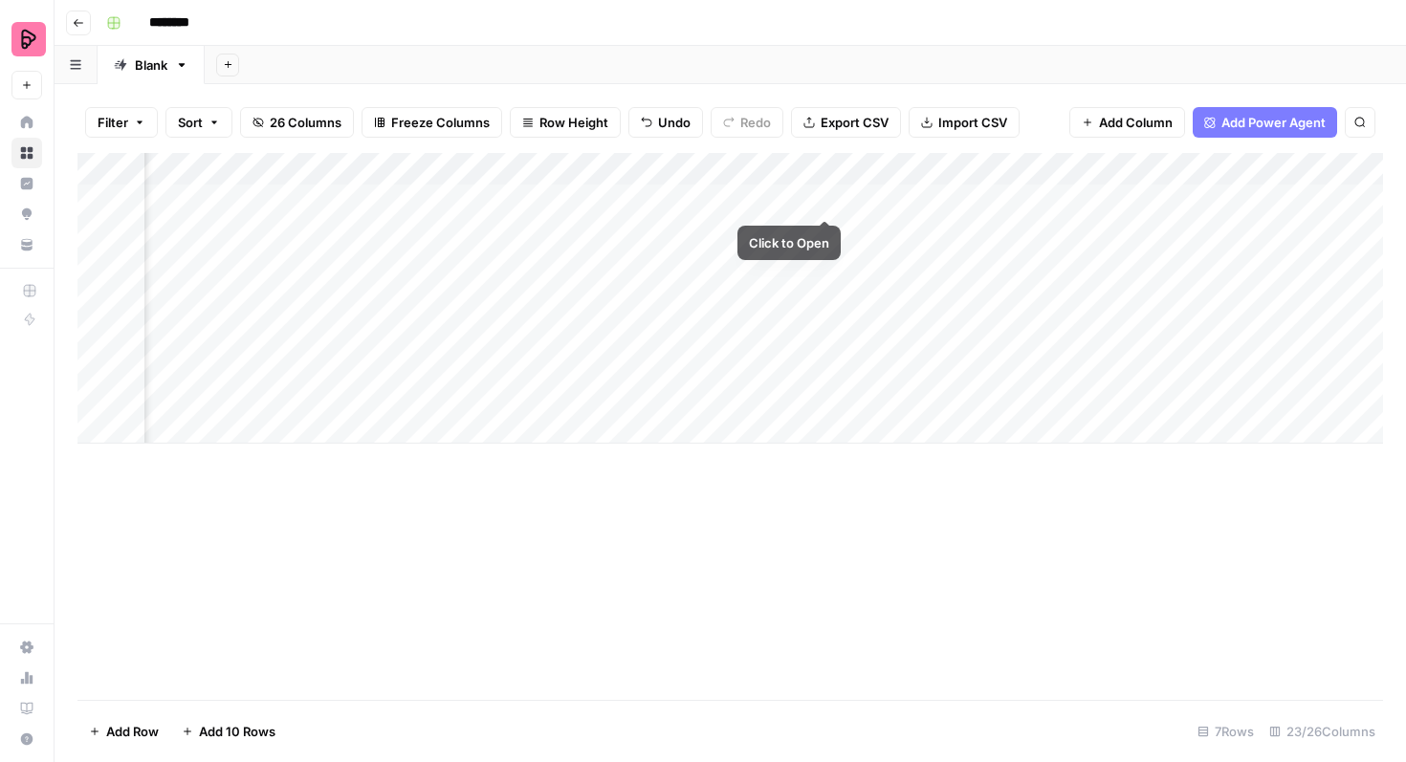
click at [830, 201] on div "Add Column" at bounding box center [730, 298] width 1306 height 291
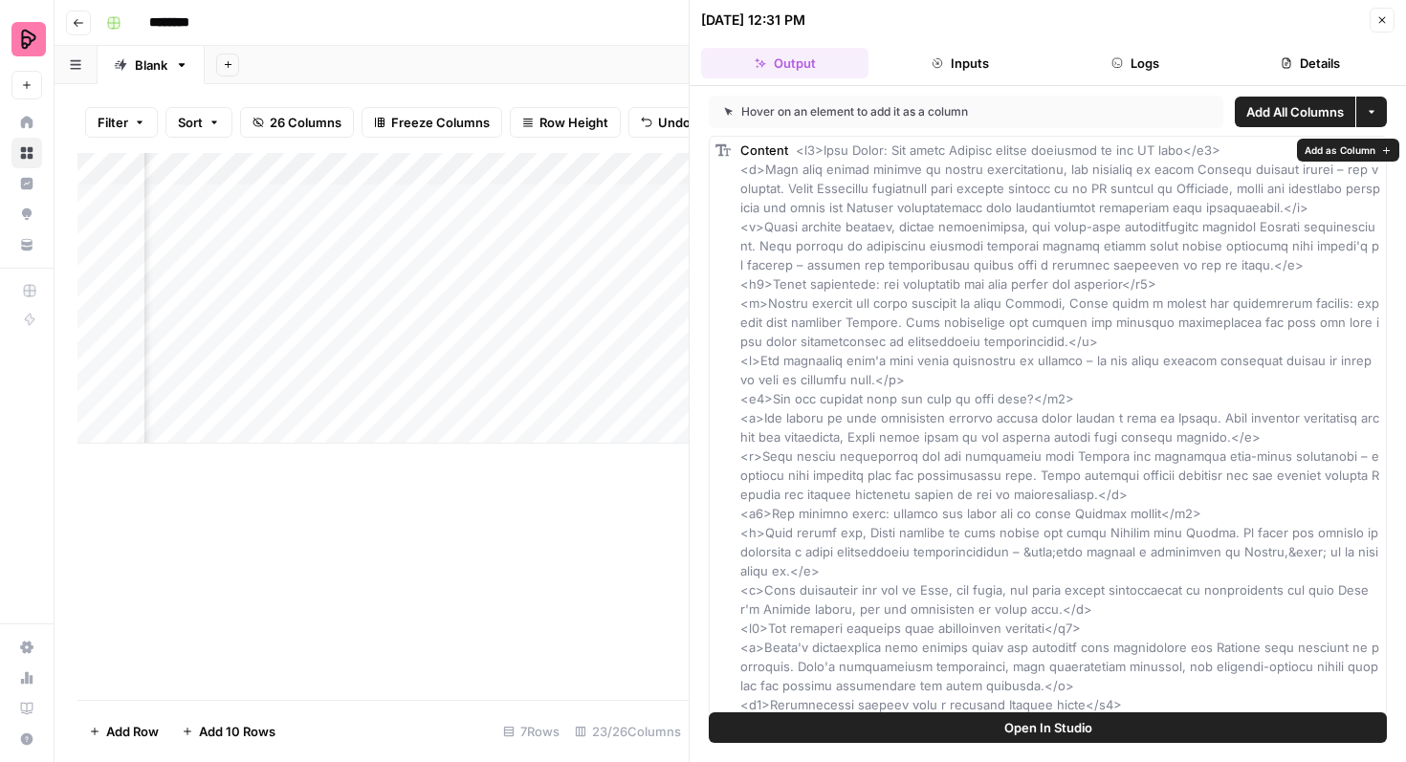
click at [1042, 724] on span "Open In Studio" at bounding box center [1048, 727] width 88 height 19
click at [1373, 16] on button "Close" at bounding box center [1382, 20] width 25 height 25
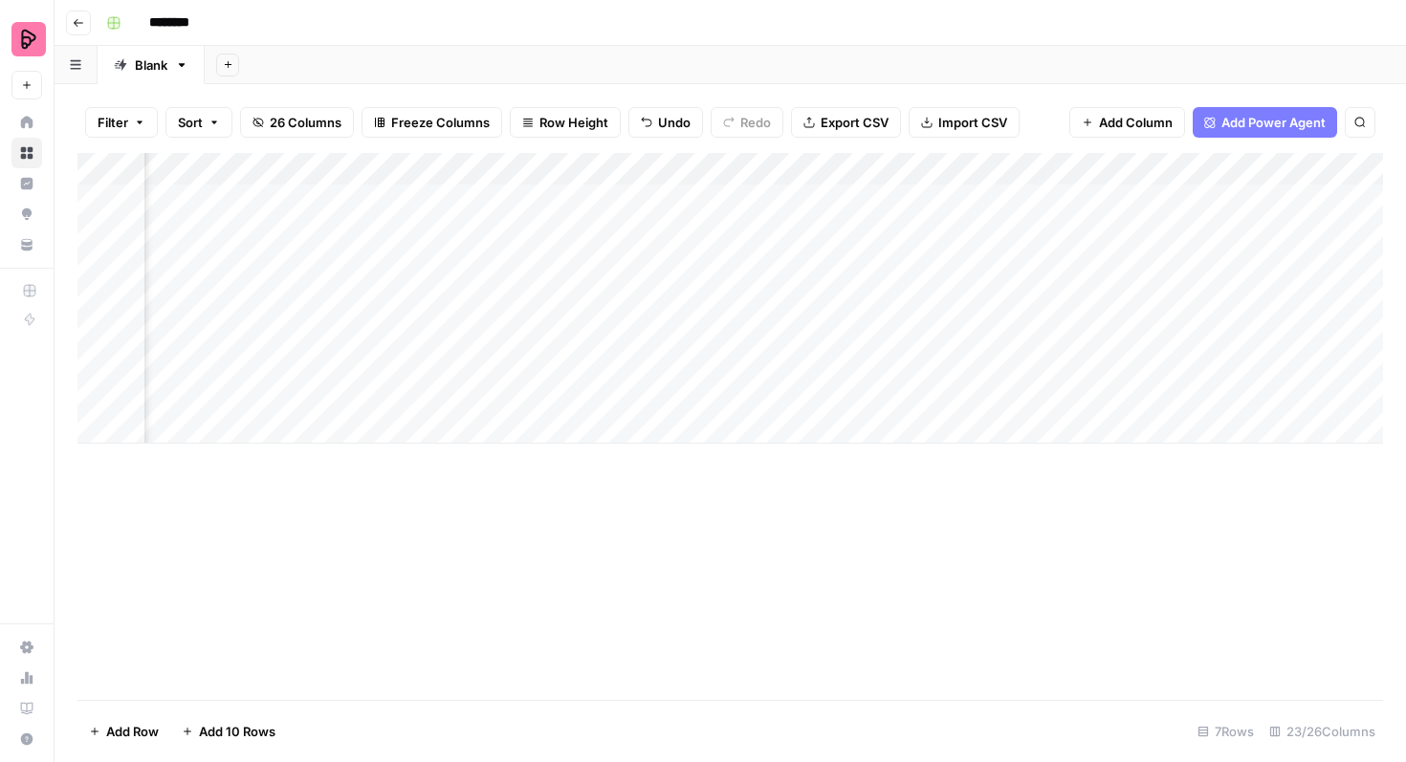
scroll to position [0, 1629]
click at [735, 197] on div "Add Column" at bounding box center [730, 298] width 1306 height 291
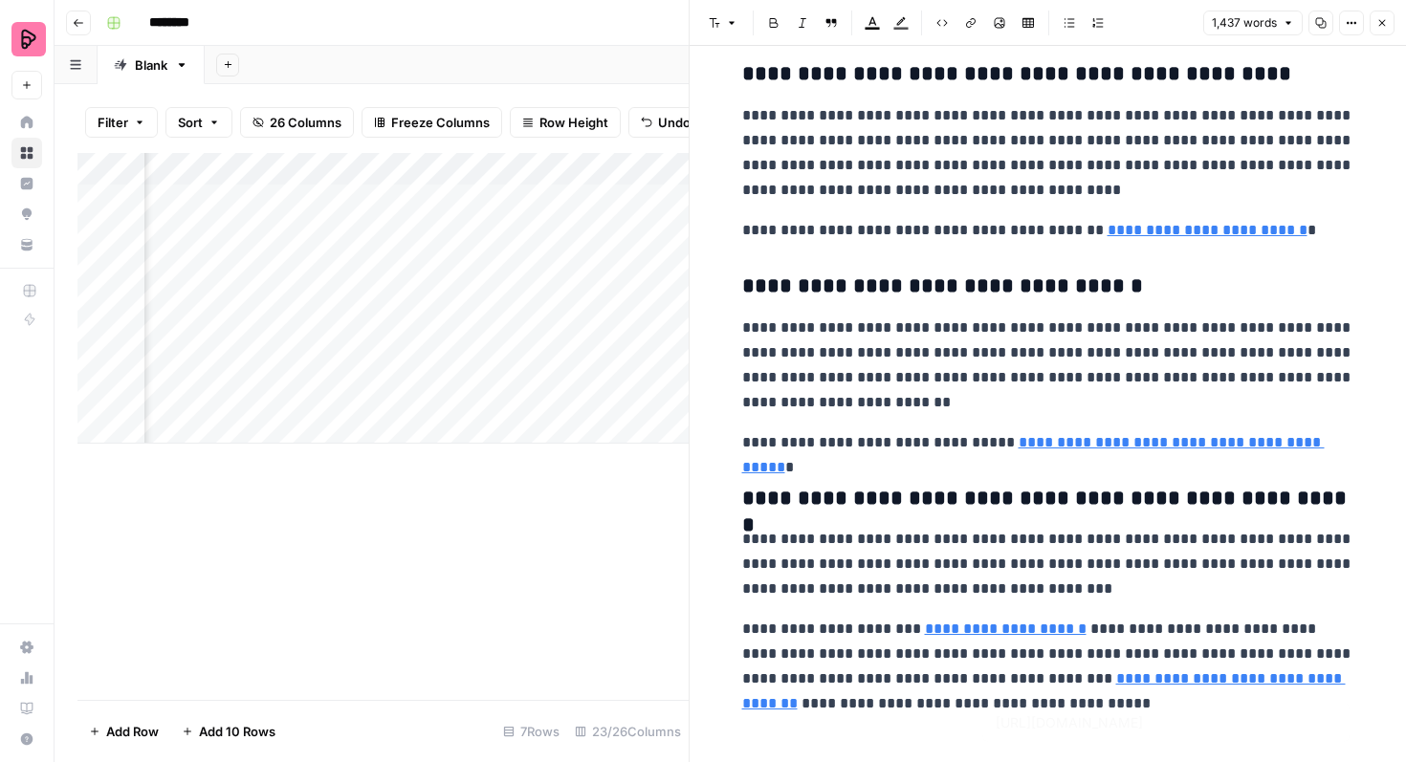
scroll to position [4715, 0]
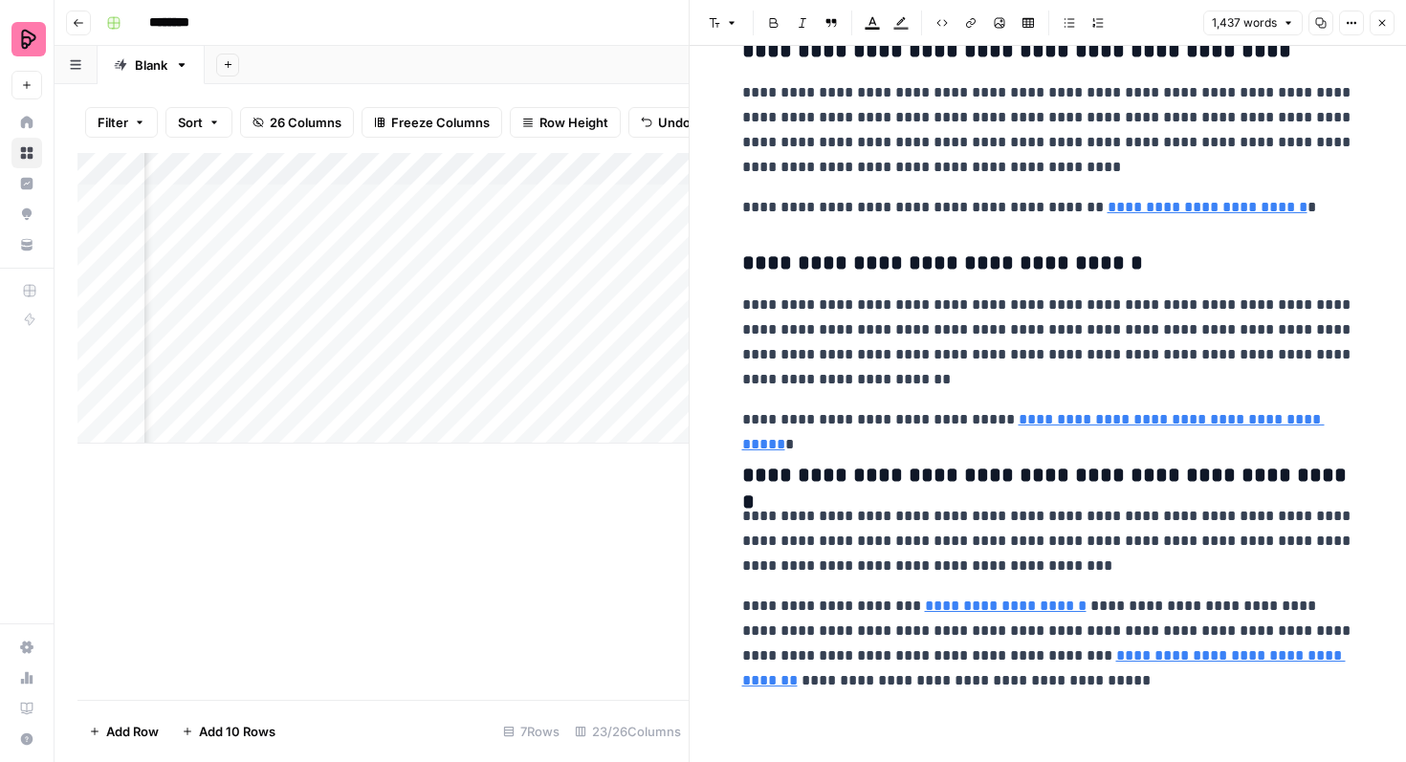
drag, startPoint x: 740, startPoint y: 94, endPoint x: 1150, endPoint y: 761, distance: 783.2
click at [1150, 761] on div "**********" at bounding box center [1048, 404] width 716 height 716
copy div "**********"
click at [1377, 18] on icon "button" at bounding box center [1381, 22] width 11 height 11
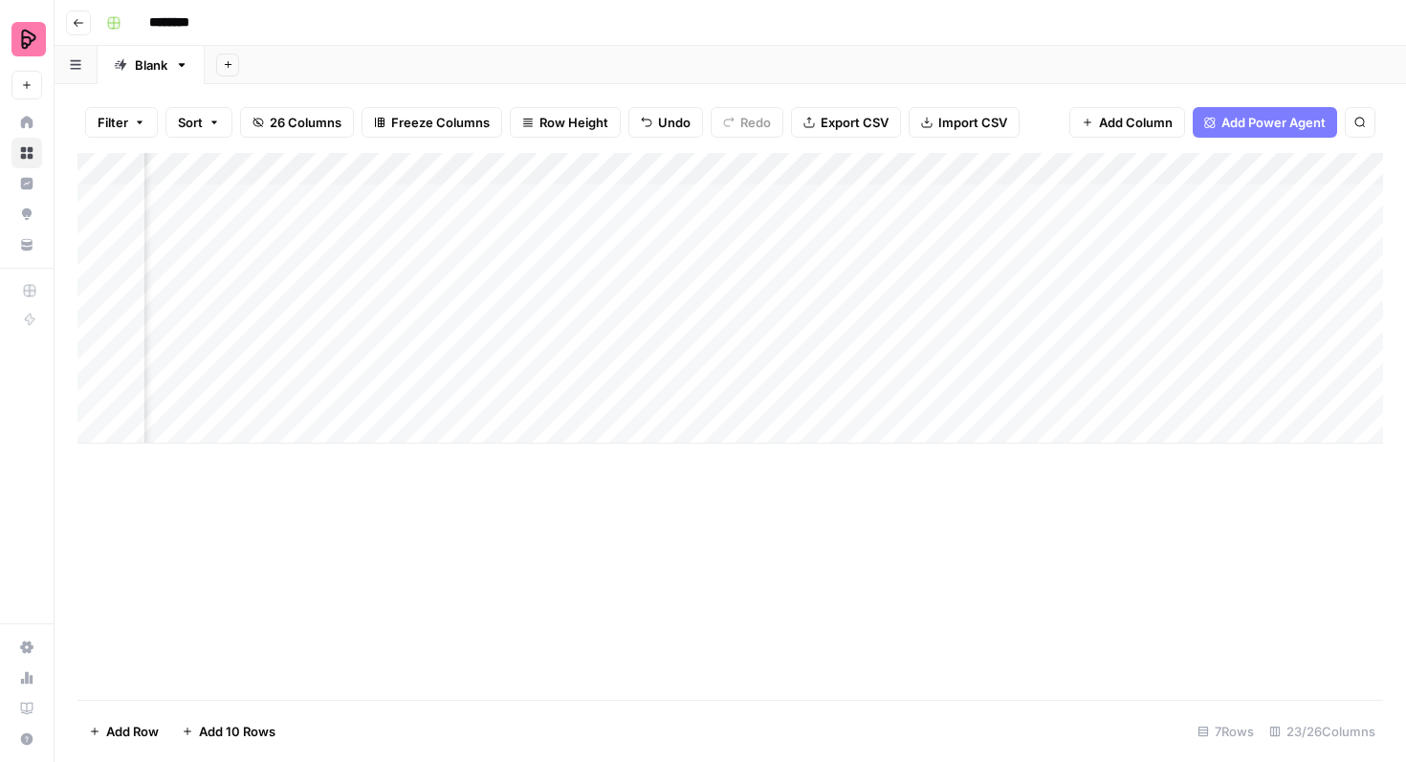
scroll to position [0, 778]
click at [805, 196] on div "Add Column" at bounding box center [730, 298] width 1306 height 291
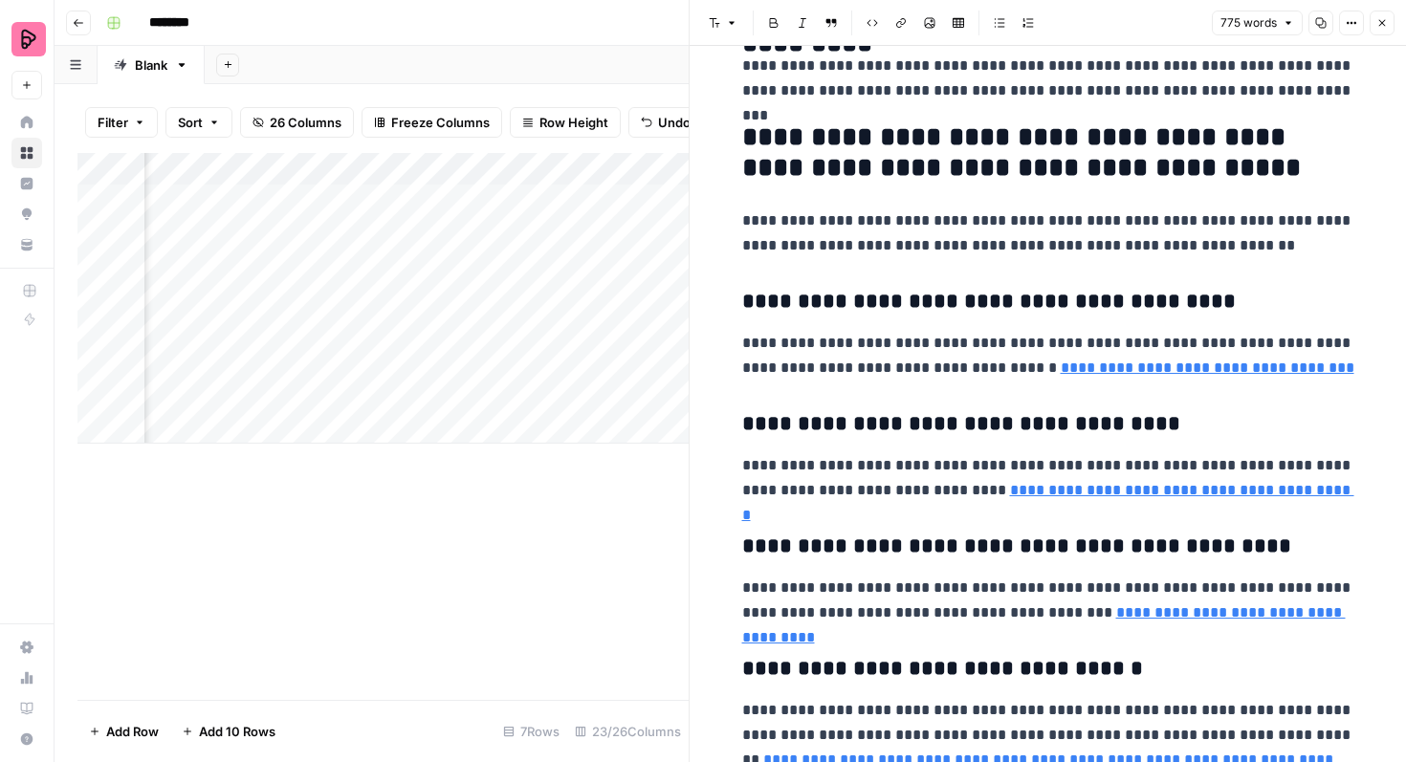
scroll to position [2653, 0]
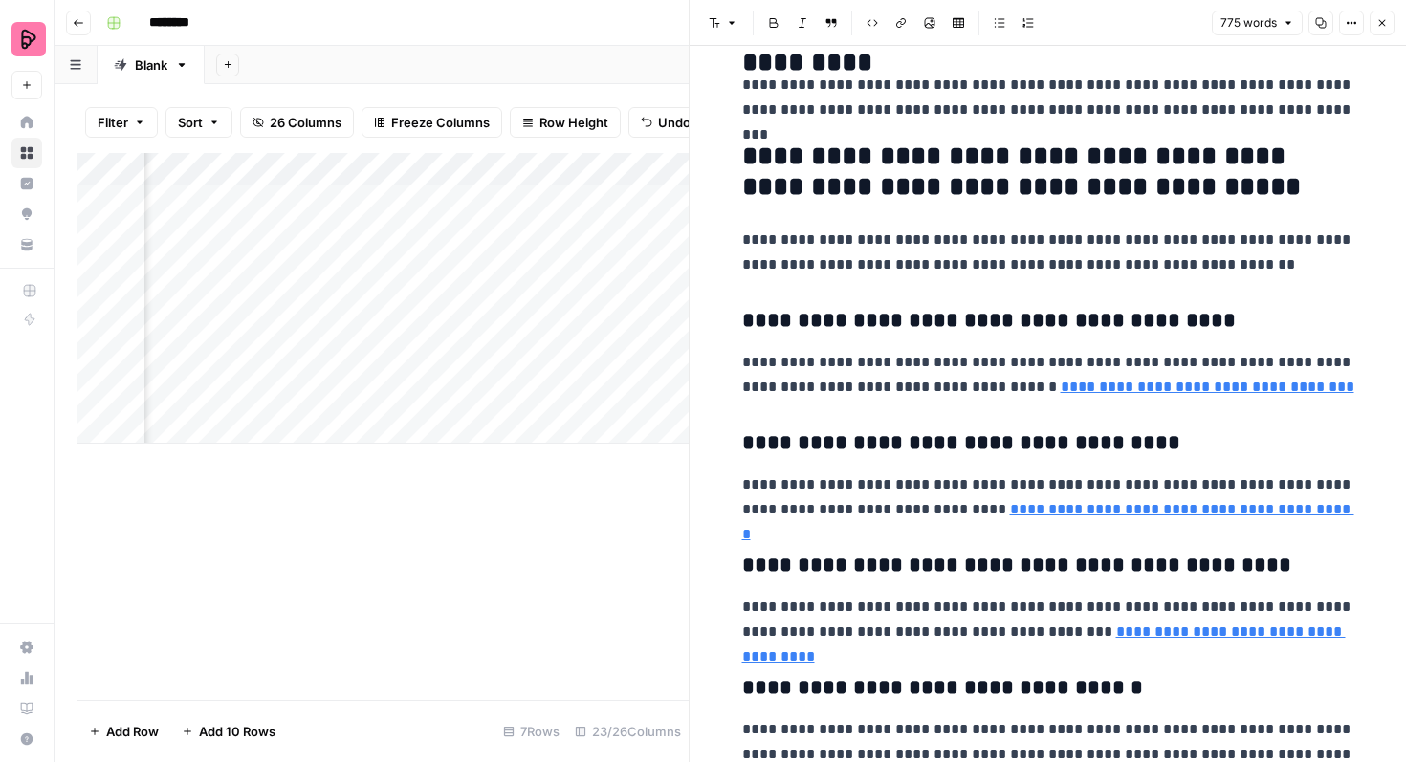
click at [1379, 17] on icon "button" at bounding box center [1381, 22] width 11 height 11
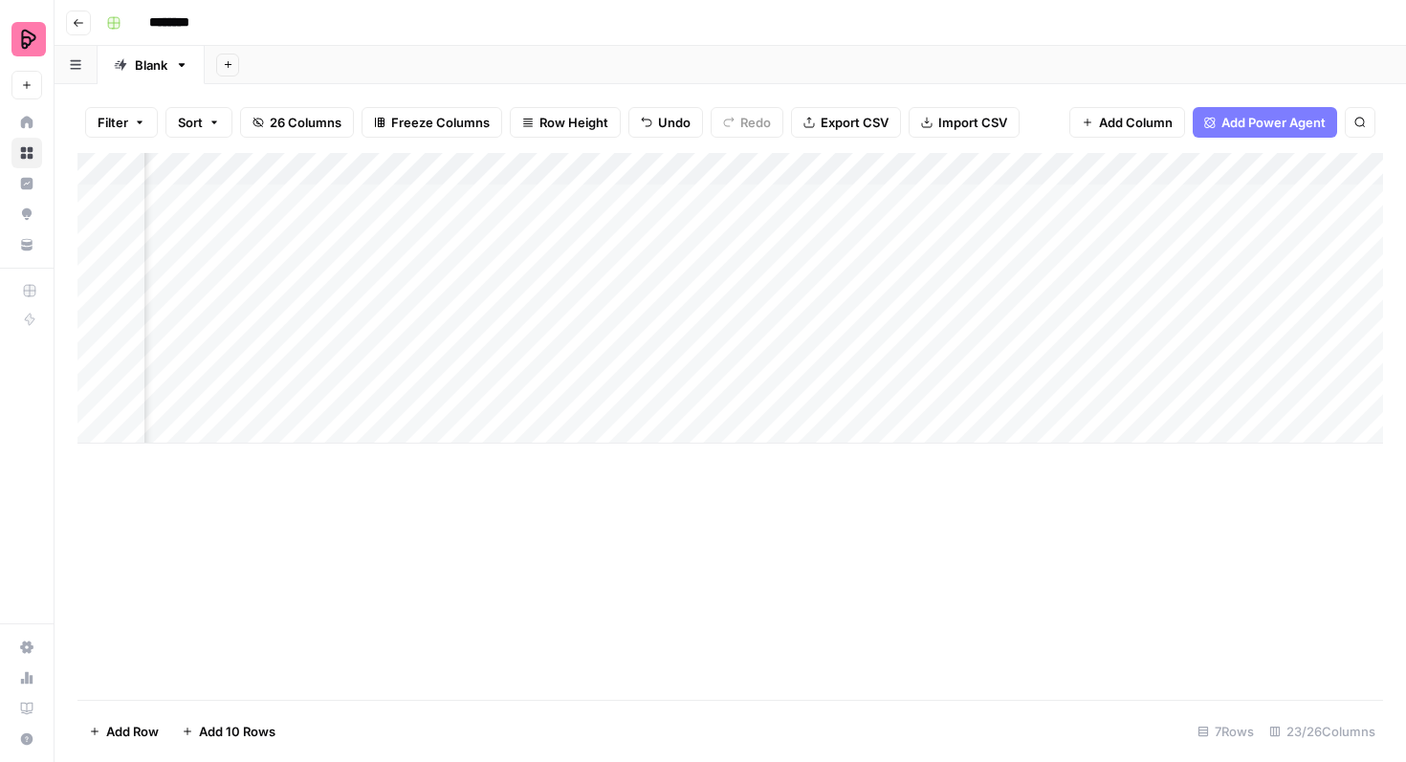
click at [607, 199] on div "Add Column" at bounding box center [730, 298] width 1306 height 291
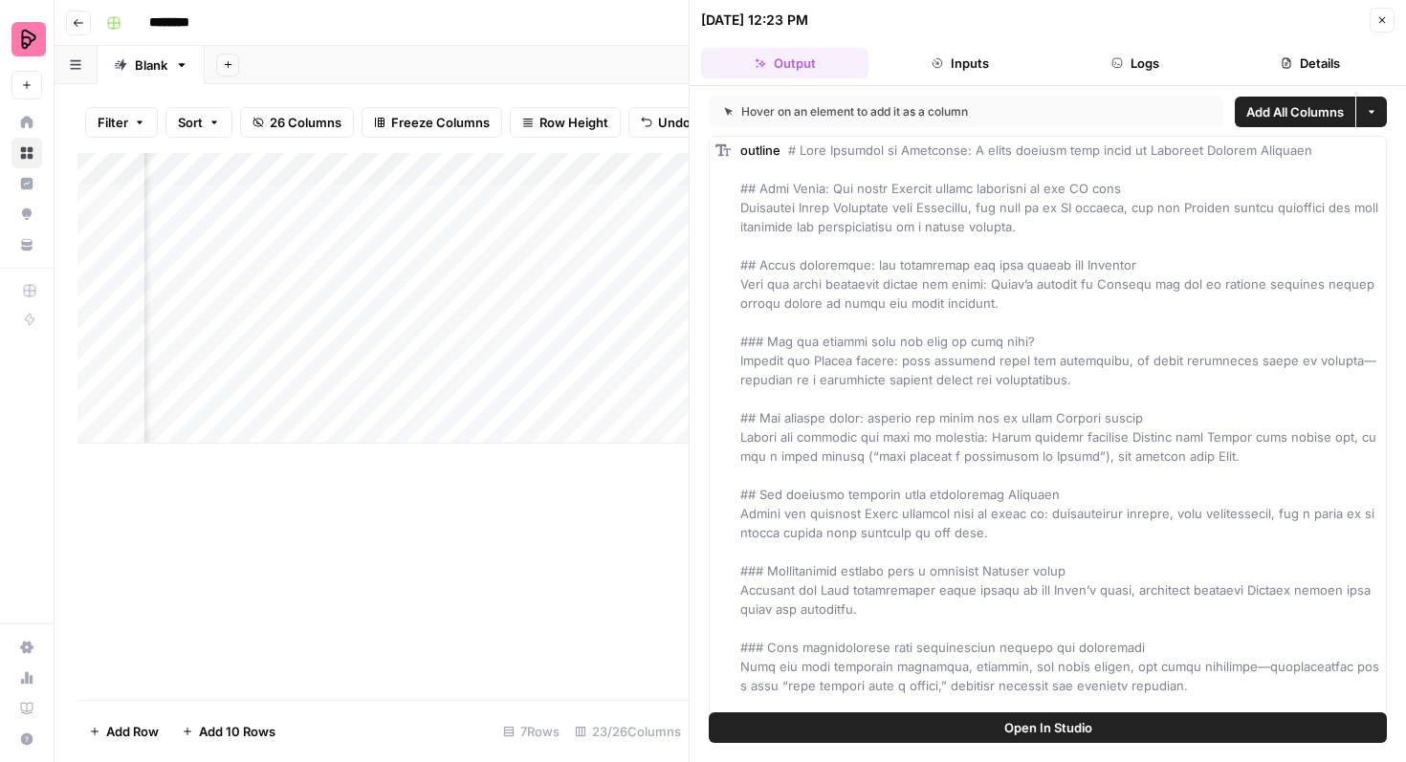
click at [952, 738] on button "Open In Studio" at bounding box center [1048, 728] width 678 height 31
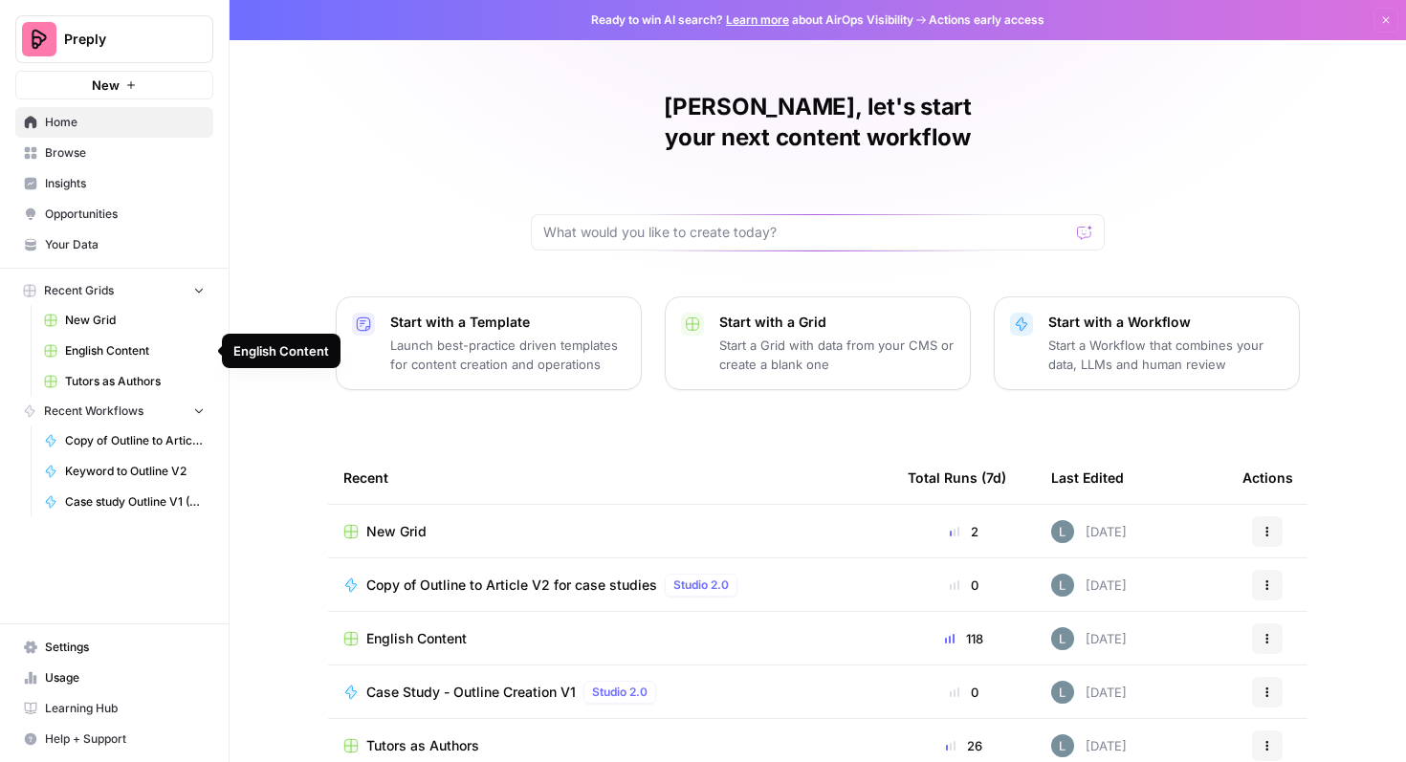
click at [102, 348] on span "English Content" at bounding box center [135, 350] width 140 height 17
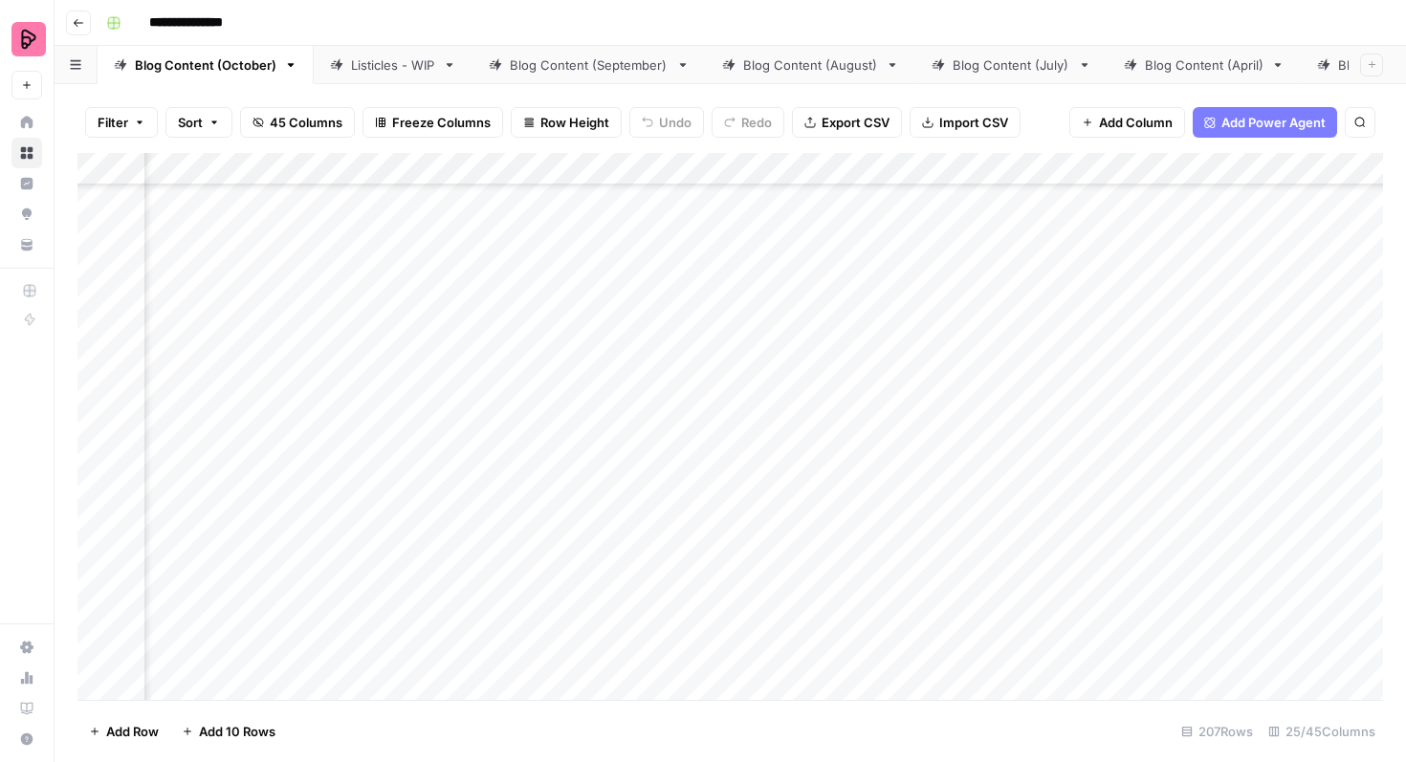
scroll to position [5105, 293]
click at [815, 315] on div "Add Column" at bounding box center [730, 426] width 1306 height 547
click at [816, 366] on div "Add Column" at bounding box center [730, 426] width 1306 height 547
click at [819, 410] on div "Add Column" at bounding box center [730, 426] width 1306 height 547
click at [816, 465] on div "Add Column" at bounding box center [730, 426] width 1306 height 547
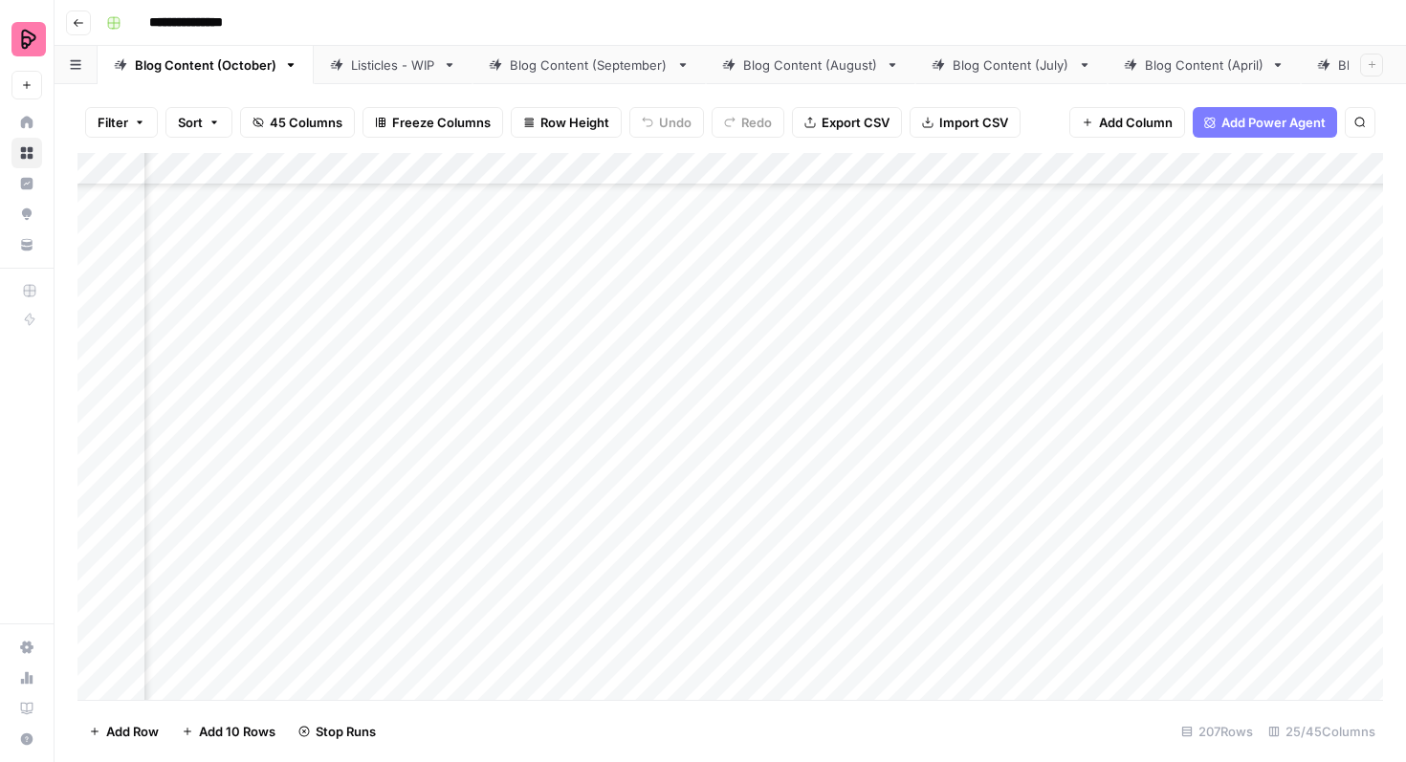
click at [818, 515] on div "Add Column" at bounding box center [730, 426] width 1306 height 547
click at [814, 408] on div "Add Column" at bounding box center [730, 426] width 1306 height 547
click at [817, 454] on div "Add Column" at bounding box center [730, 426] width 1306 height 547
click at [811, 502] on div "Add Column" at bounding box center [730, 426] width 1306 height 547
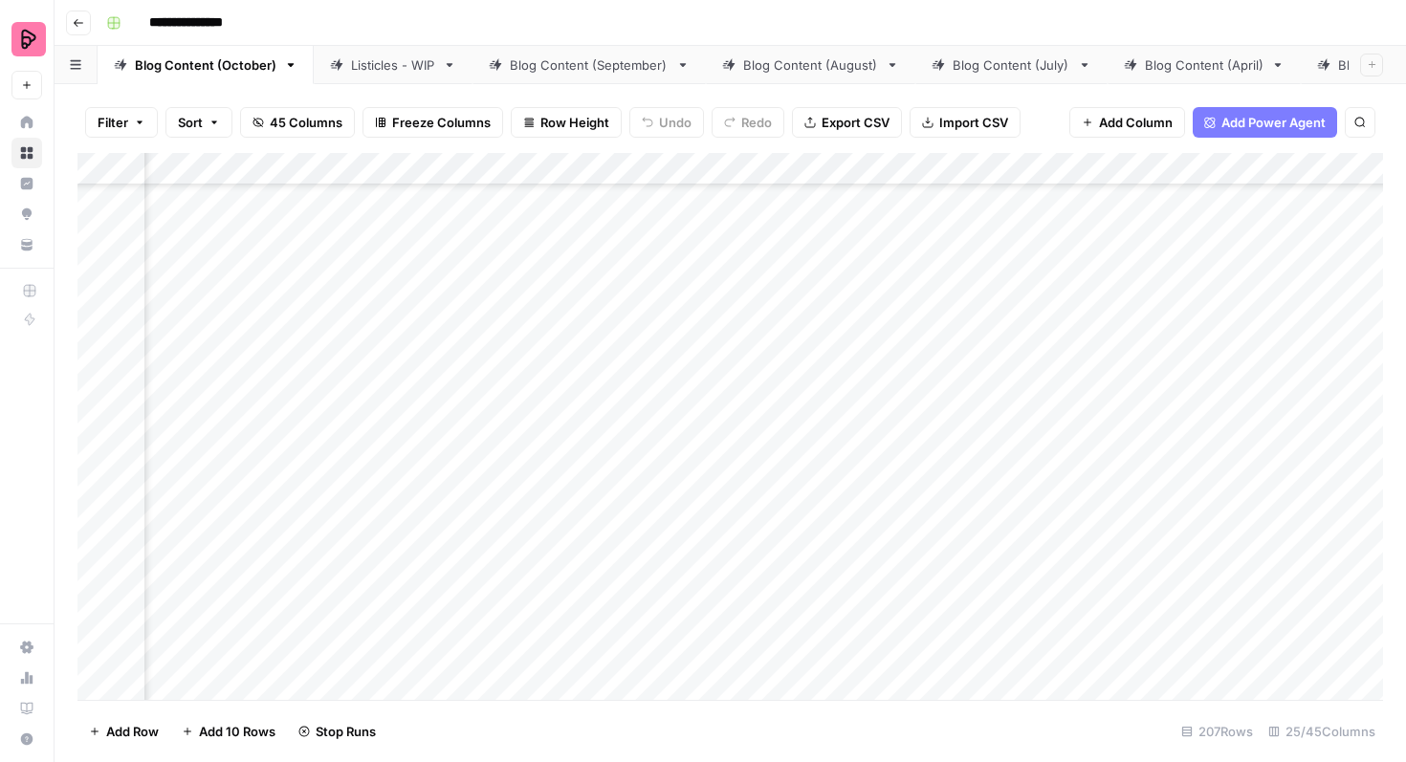
click at [807, 558] on div "Add Column" at bounding box center [730, 426] width 1306 height 547
click at [814, 605] on div "Add Column" at bounding box center [730, 426] width 1306 height 547
click at [823, 303] on div "Add Column" at bounding box center [730, 426] width 1306 height 547
click at [582, 408] on div "Add Column" at bounding box center [730, 426] width 1306 height 547
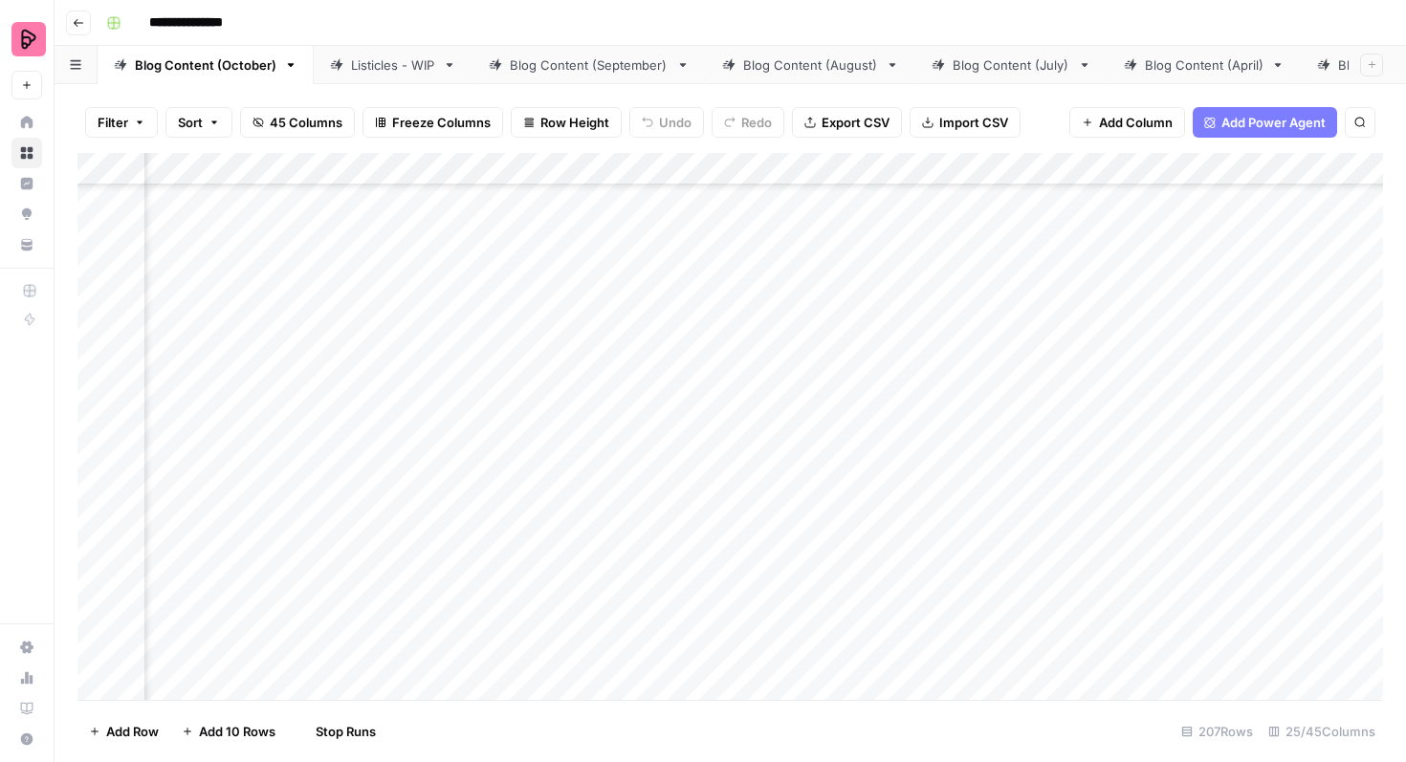
click at [580, 455] on div "Add Column" at bounding box center [730, 426] width 1306 height 547
click at [575, 507] on div "Add Column" at bounding box center [730, 426] width 1306 height 547
click at [575, 564] on div "Add Column" at bounding box center [730, 426] width 1306 height 547
click at [583, 325] on div "Add Column" at bounding box center [730, 426] width 1306 height 547
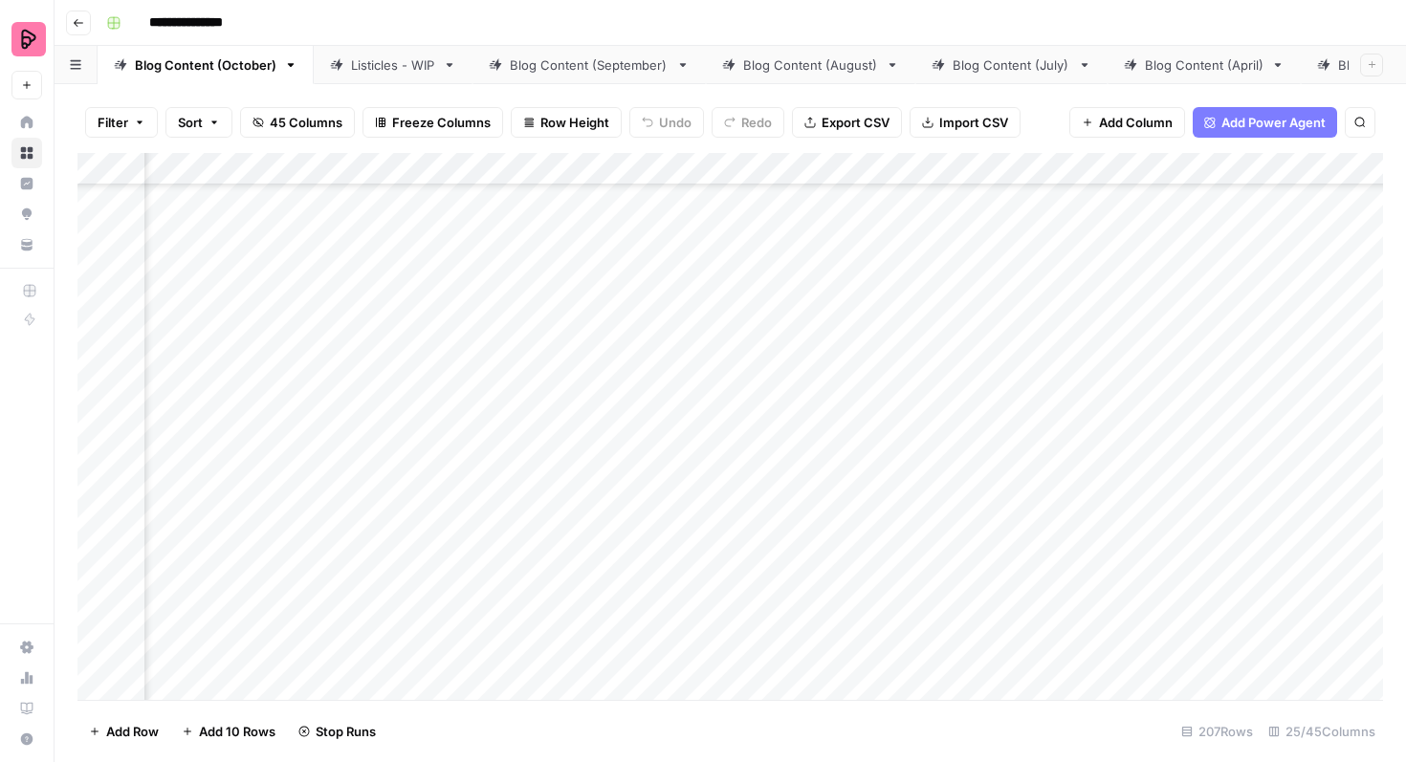
click at [579, 372] on div "Add Column" at bounding box center [730, 426] width 1306 height 547
click at [580, 422] on div "Add Column" at bounding box center [730, 426] width 1306 height 547
click at [575, 473] on div "Add Column" at bounding box center [730, 426] width 1306 height 547
click at [574, 523] on div "Add Column" at bounding box center [730, 426] width 1306 height 547
click at [575, 565] on div "Add Column" at bounding box center [730, 426] width 1306 height 547
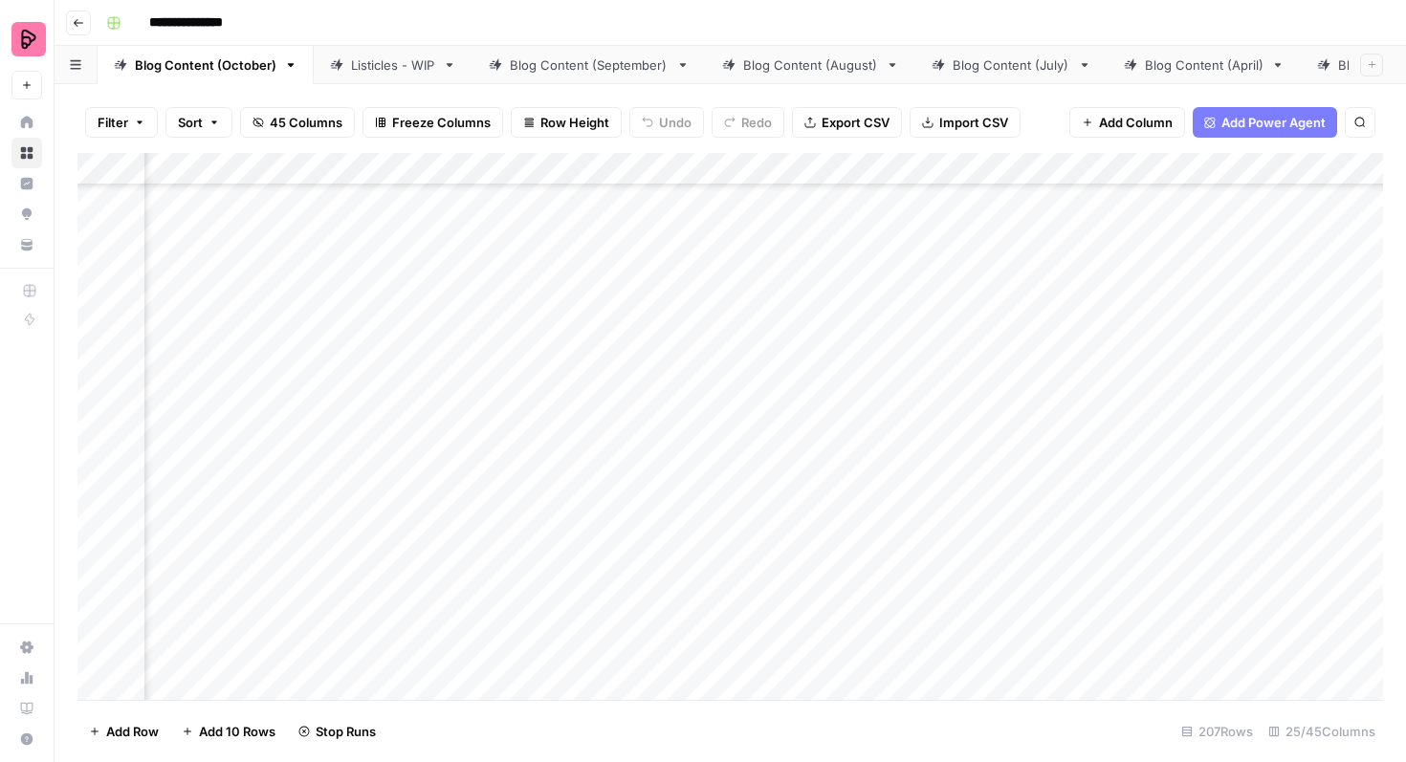
click at [572, 622] on div "Add Column" at bounding box center [730, 426] width 1306 height 547
click at [294, 368] on div "Add Column" at bounding box center [730, 426] width 1306 height 547
click at [879, 292] on div "Add Column" at bounding box center [730, 426] width 1306 height 547
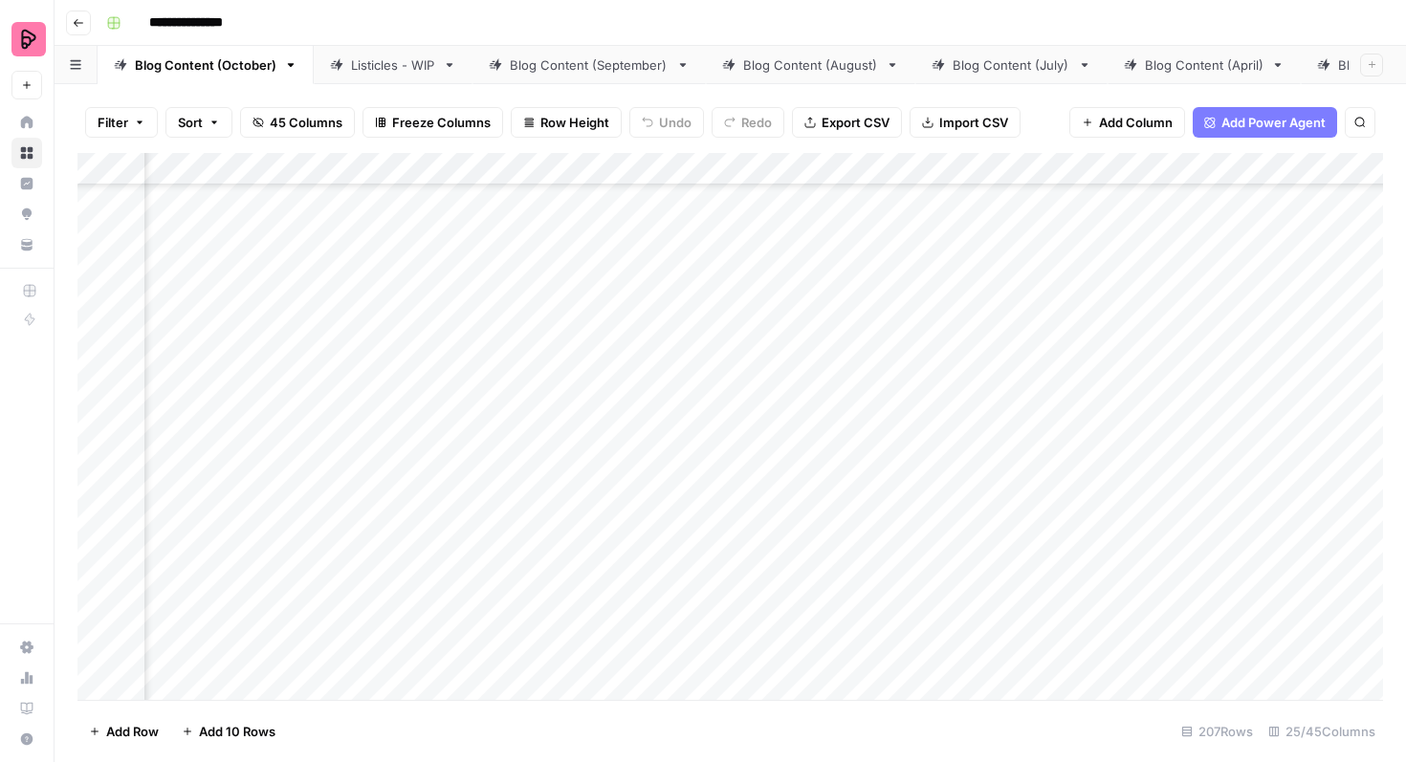
scroll to position [4385, 1229]
click at [1189, 290] on div "Add Column" at bounding box center [730, 426] width 1306 height 547
click at [1178, 289] on div "Add Column" at bounding box center [730, 426] width 1306 height 547
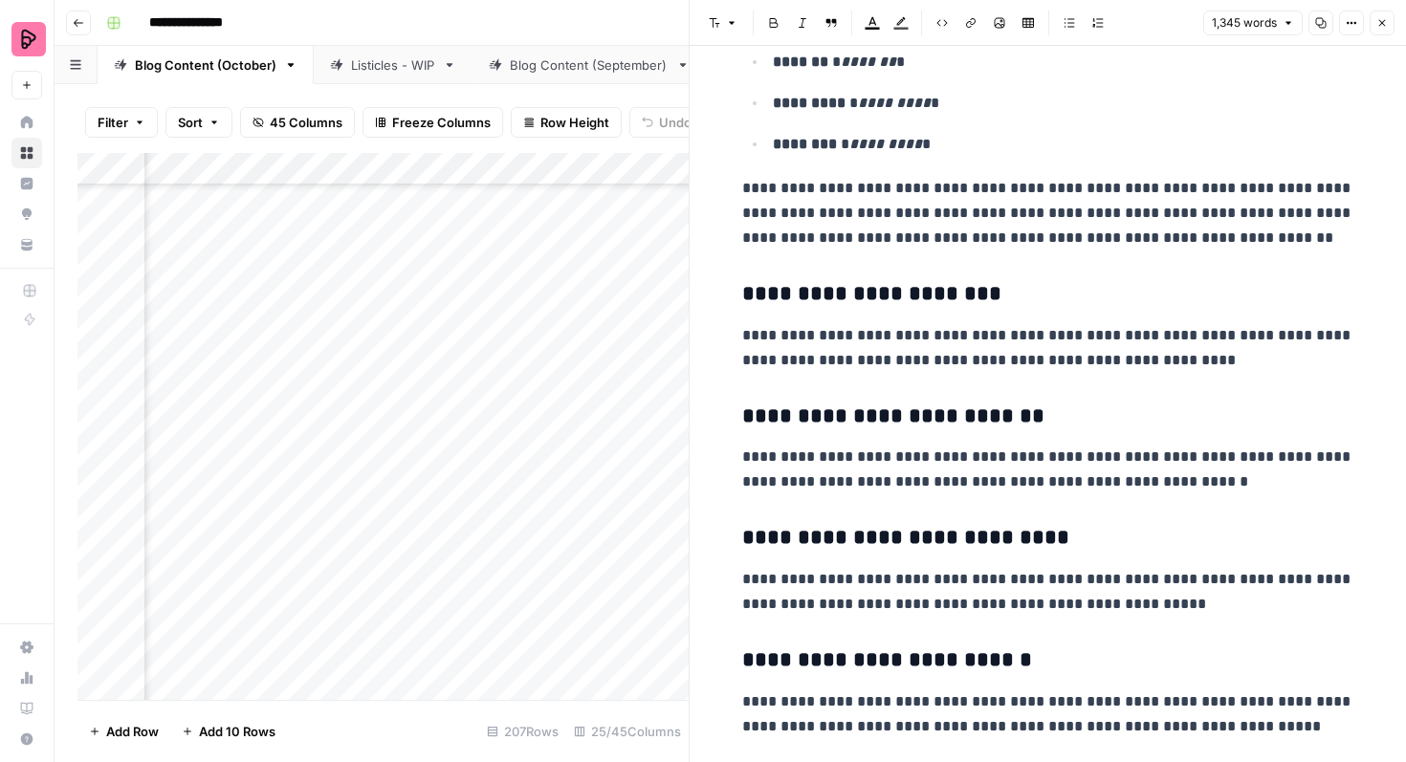
scroll to position [1962, 0]
click at [1379, 25] on icon "button" at bounding box center [1381, 22] width 11 height 11
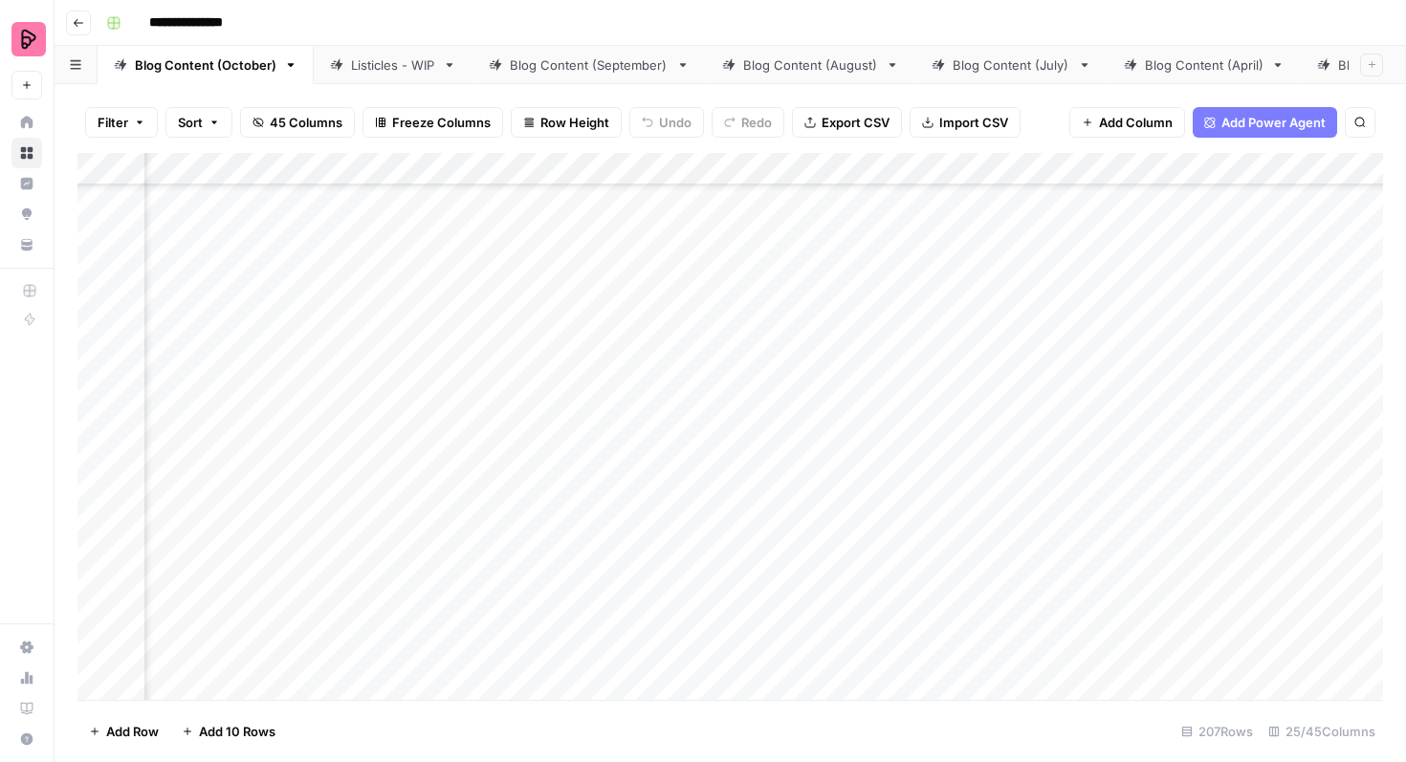
click at [553, 296] on div "Add Column" at bounding box center [730, 426] width 1306 height 547
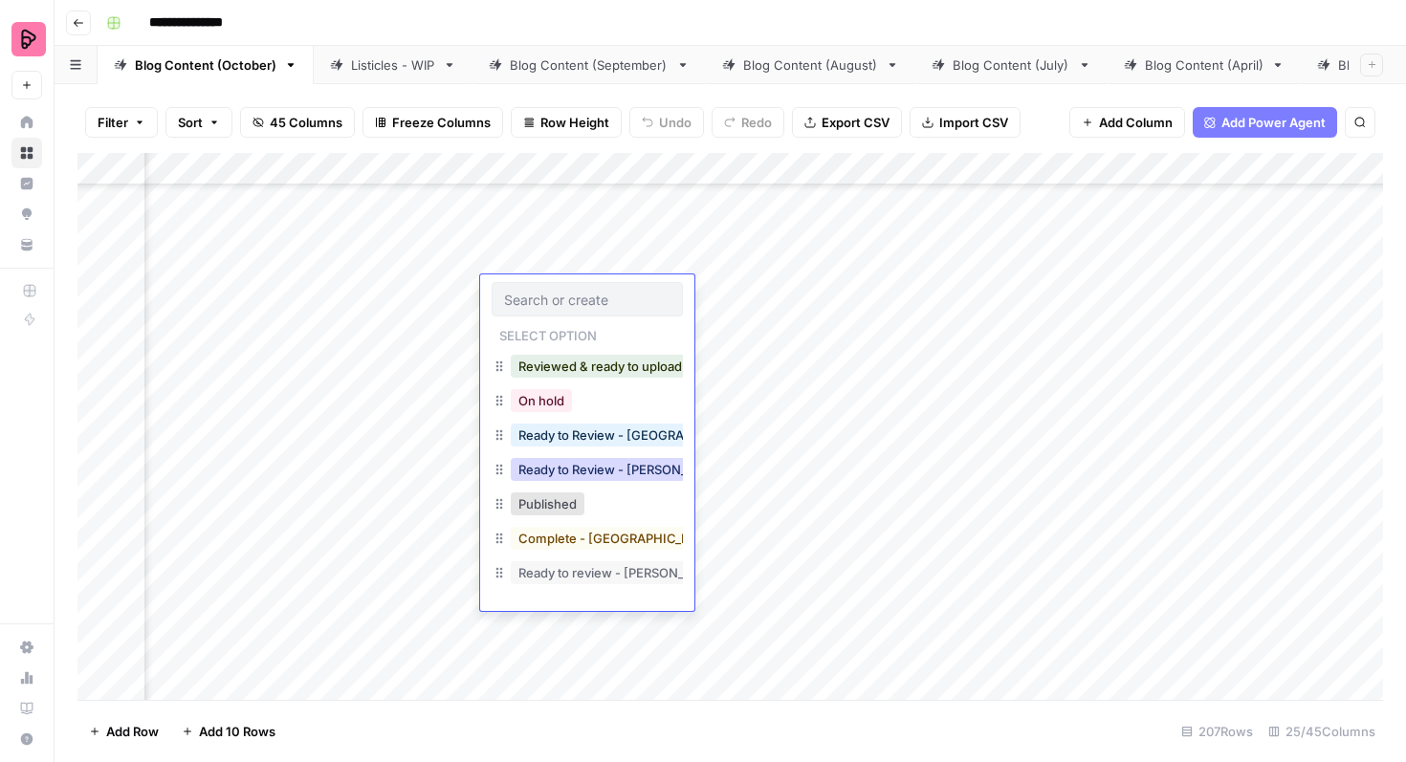
click at [583, 470] on button "Ready to Review - [PERSON_NAME]" at bounding box center [624, 469] width 226 height 23
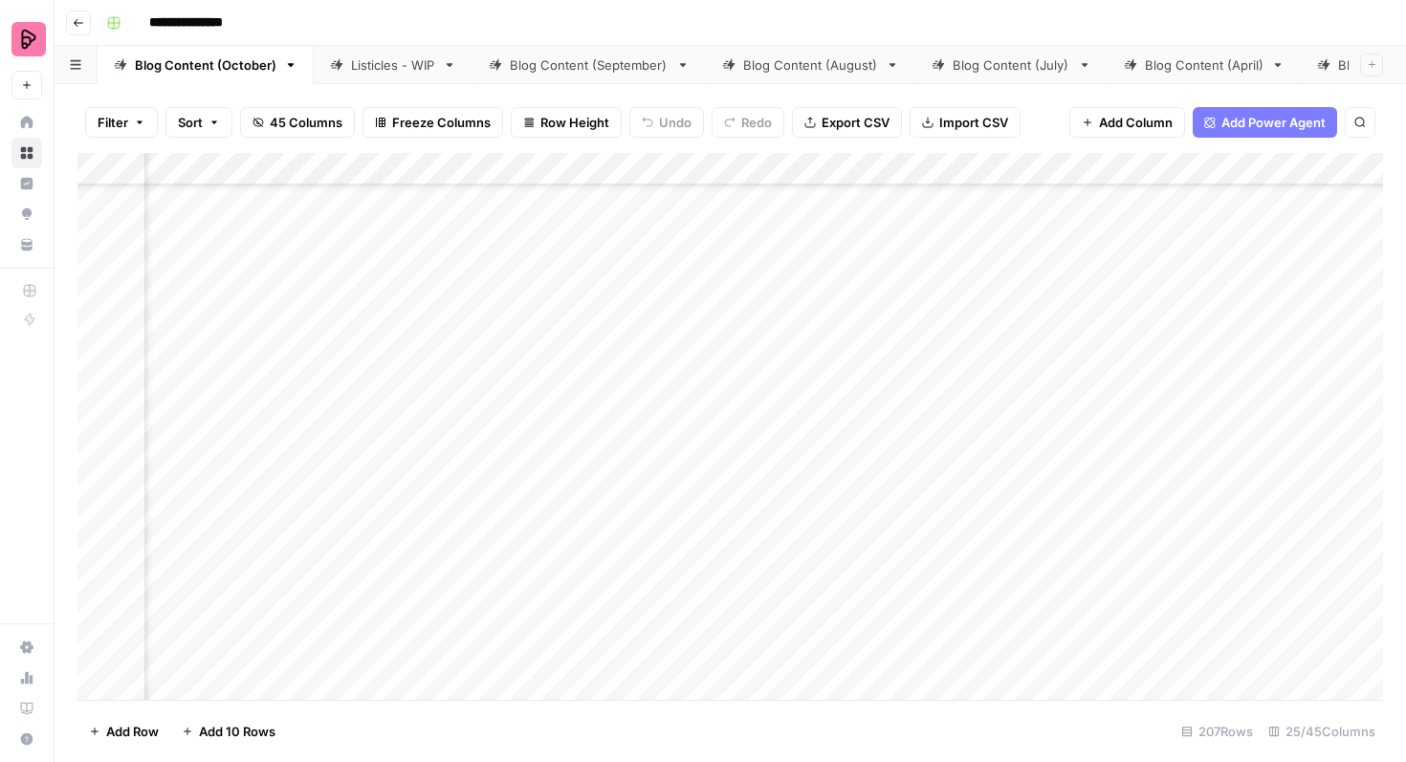
scroll to position [4174, 951]
click at [931, 425] on div "Add Column" at bounding box center [730, 426] width 1306 height 547
click at [672, 665] on div "Add Column" at bounding box center [730, 426] width 1306 height 547
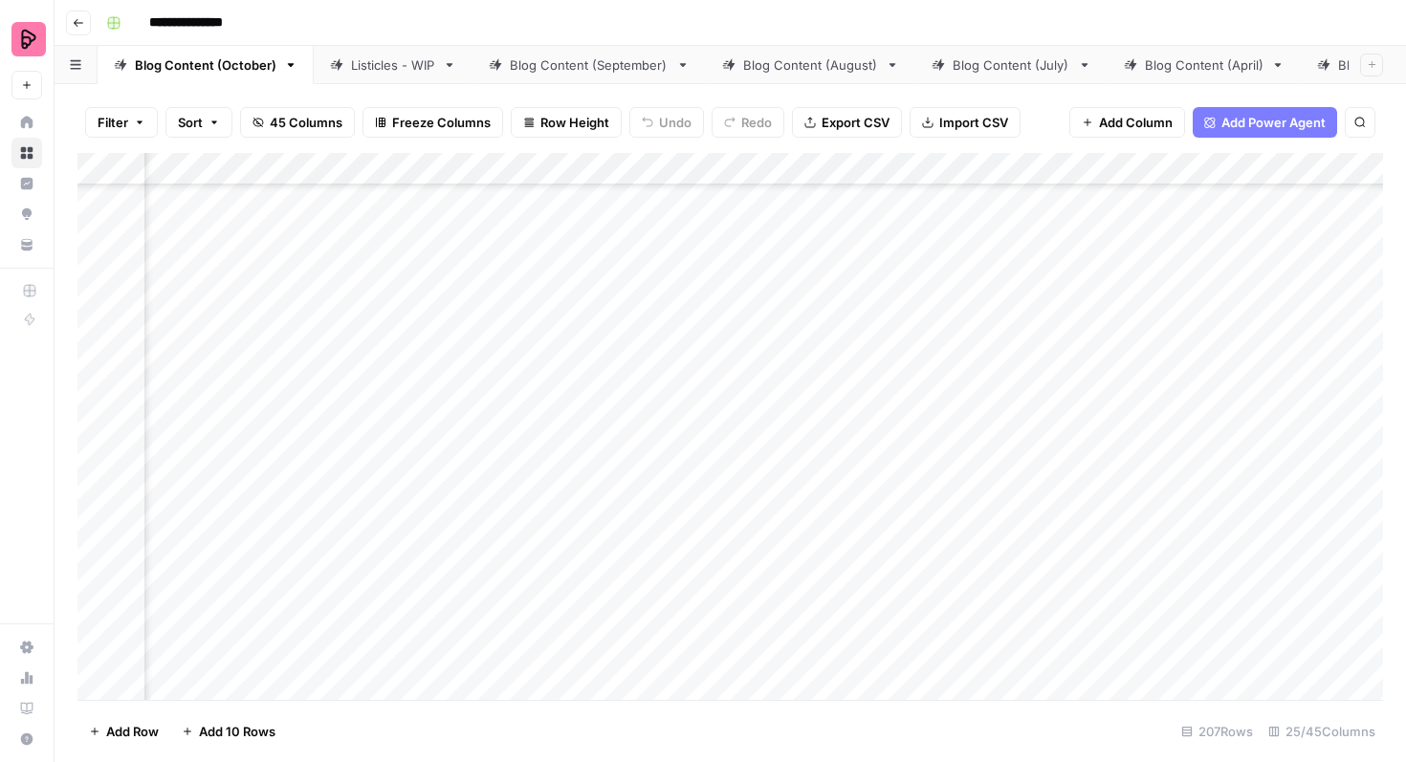
click at [671, 314] on div "Add Column" at bounding box center [730, 426] width 1306 height 547
click at [671, 367] on div "Add Column" at bounding box center [730, 426] width 1306 height 547
click at [670, 419] on div "Add Column" at bounding box center [730, 426] width 1306 height 547
click at [667, 465] on div "Add Column" at bounding box center [730, 426] width 1306 height 547
click at [666, 517] on div "Add Column" at bounding box center [730, 426] width 1306 height 547
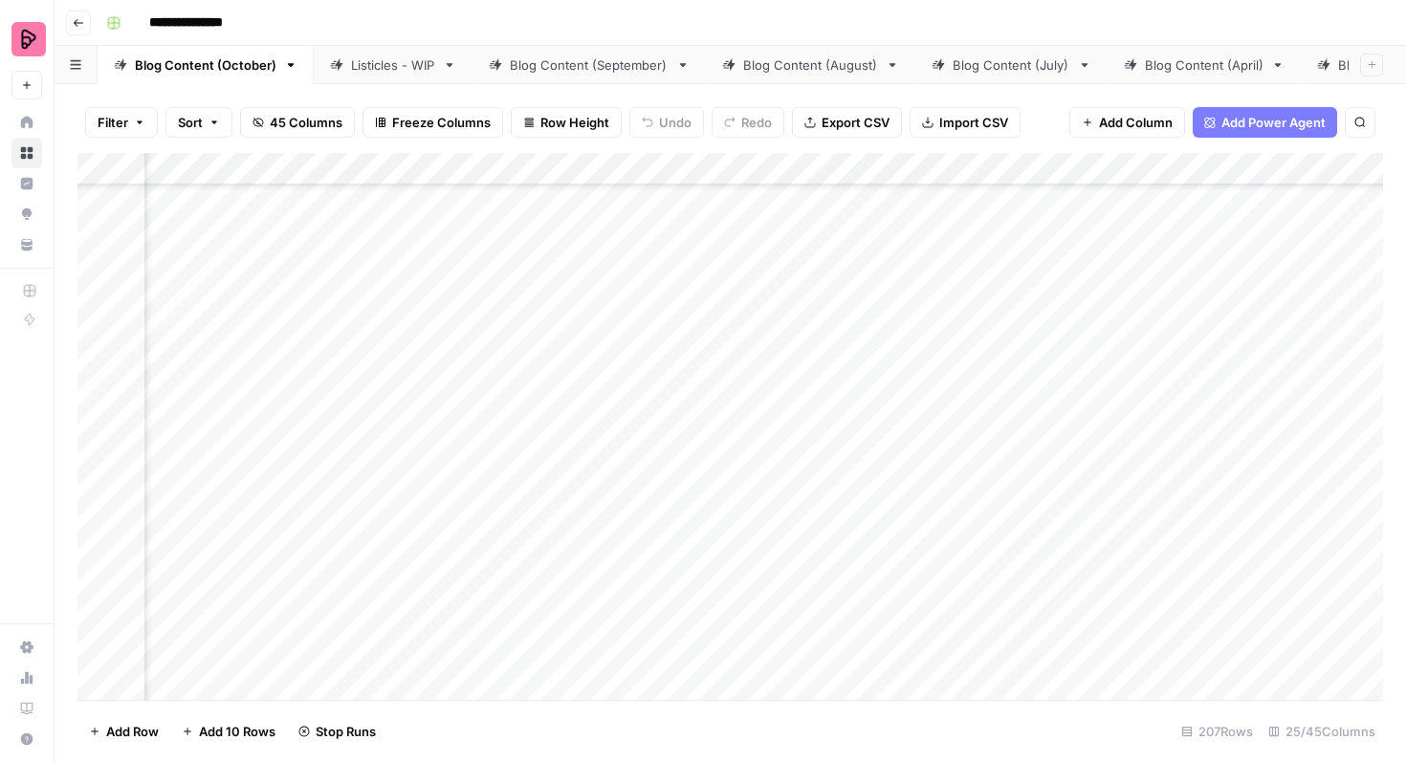
click at [667, 566] on div "Add Column" at bounding box center [730, 426] width 1306 height 547
click at [668, 614] on div "Add Column" at bounding box center [730, 426] width 1306 height 547
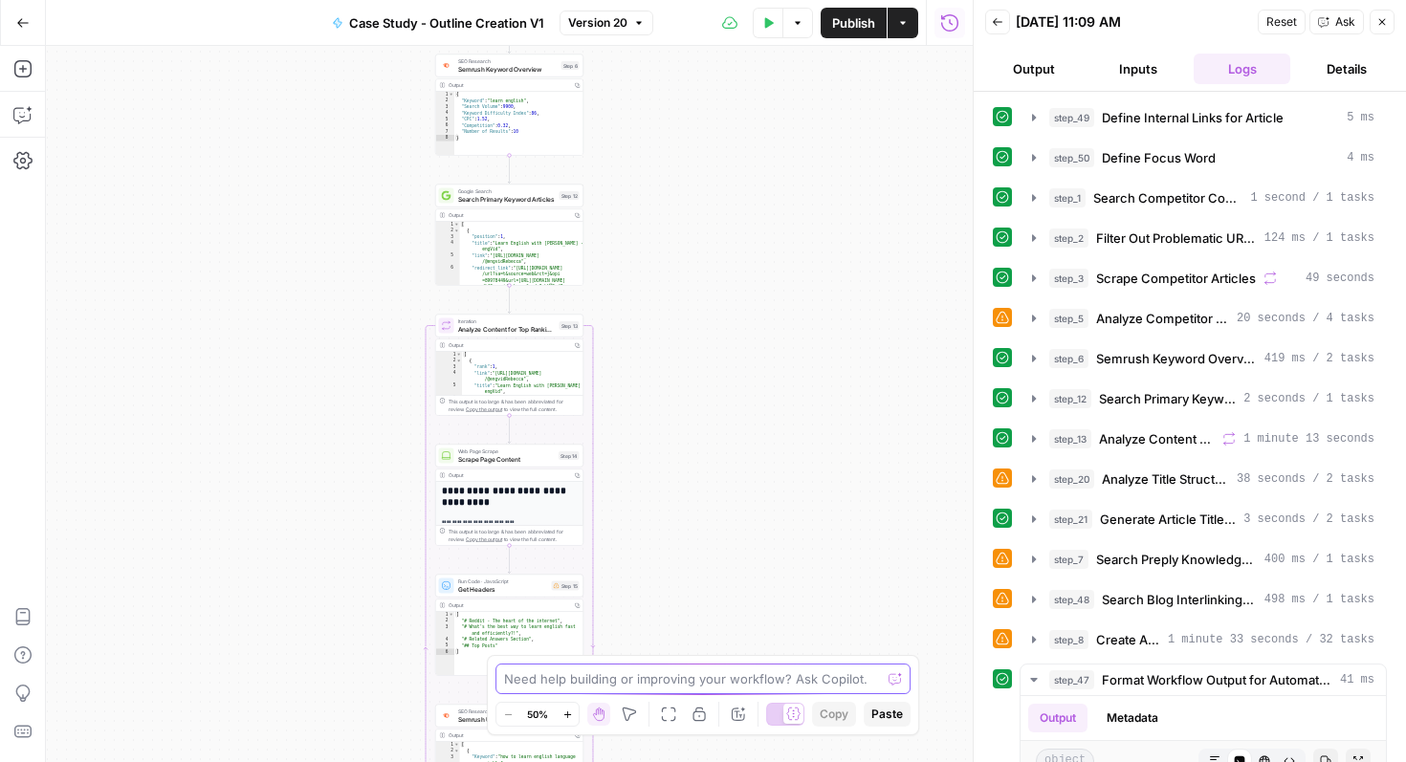
click at [596, 684] on textarea at bounding box center [692, 679] width 377 height 19
paste textarea "Measurable progress: how did he go from B1 to B2 in English [DATE]?"
type textarea "remove this section; Measurable progress: how did he go from B1 to B2 in Englis…"
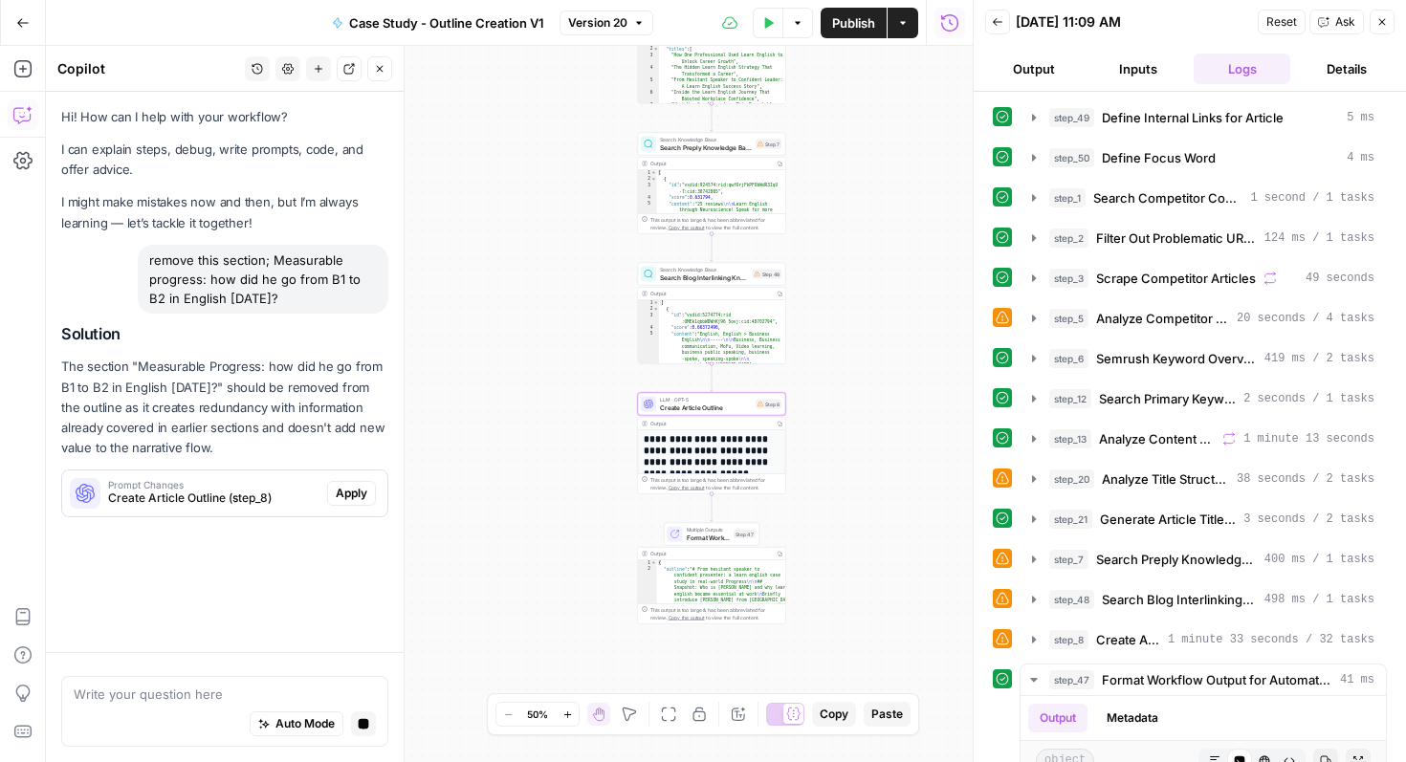
click at [295, 502] on span "Create Article Outline (step_8)" at bounding box center [213, 498] width 211 height 17
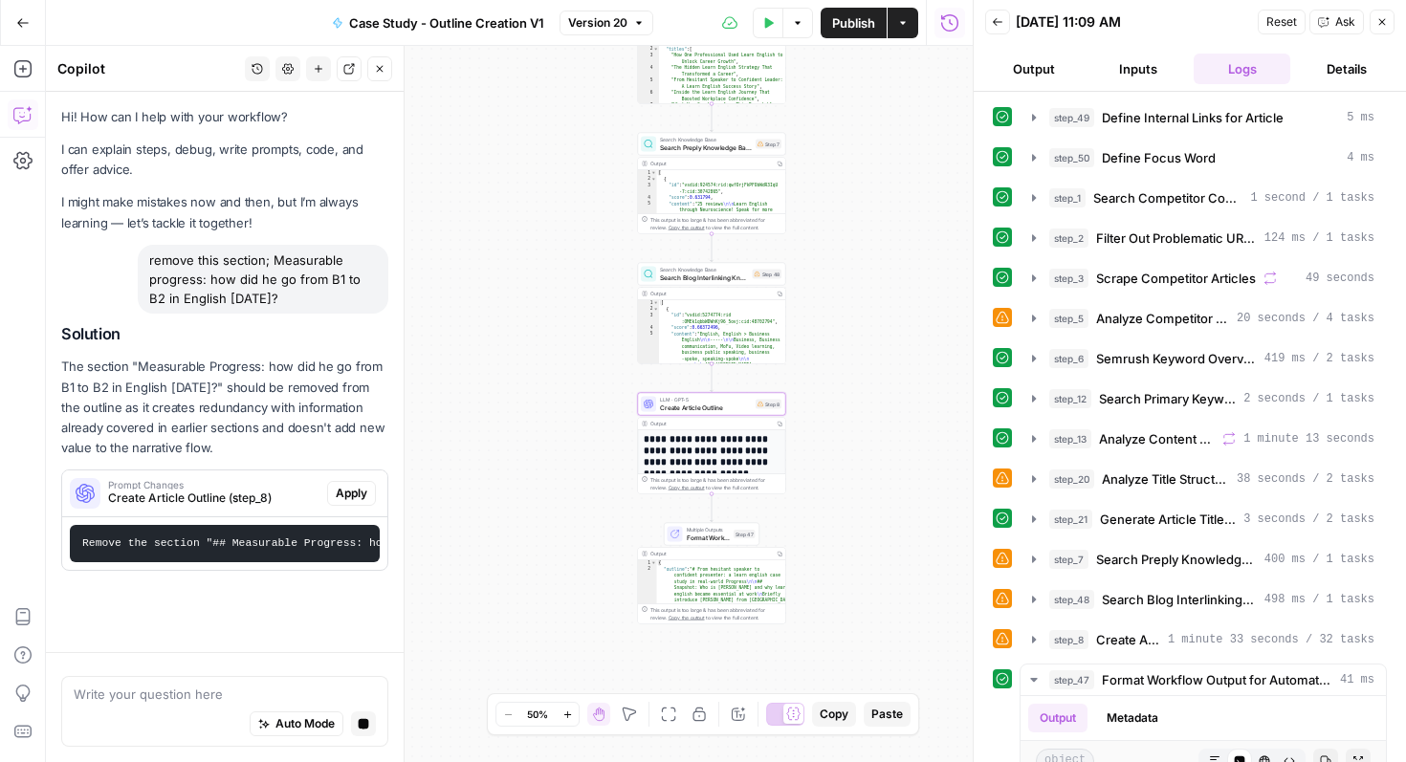
click at [357, 498] on span "Apply" at bounding box center [352, 493] width 32 height 17
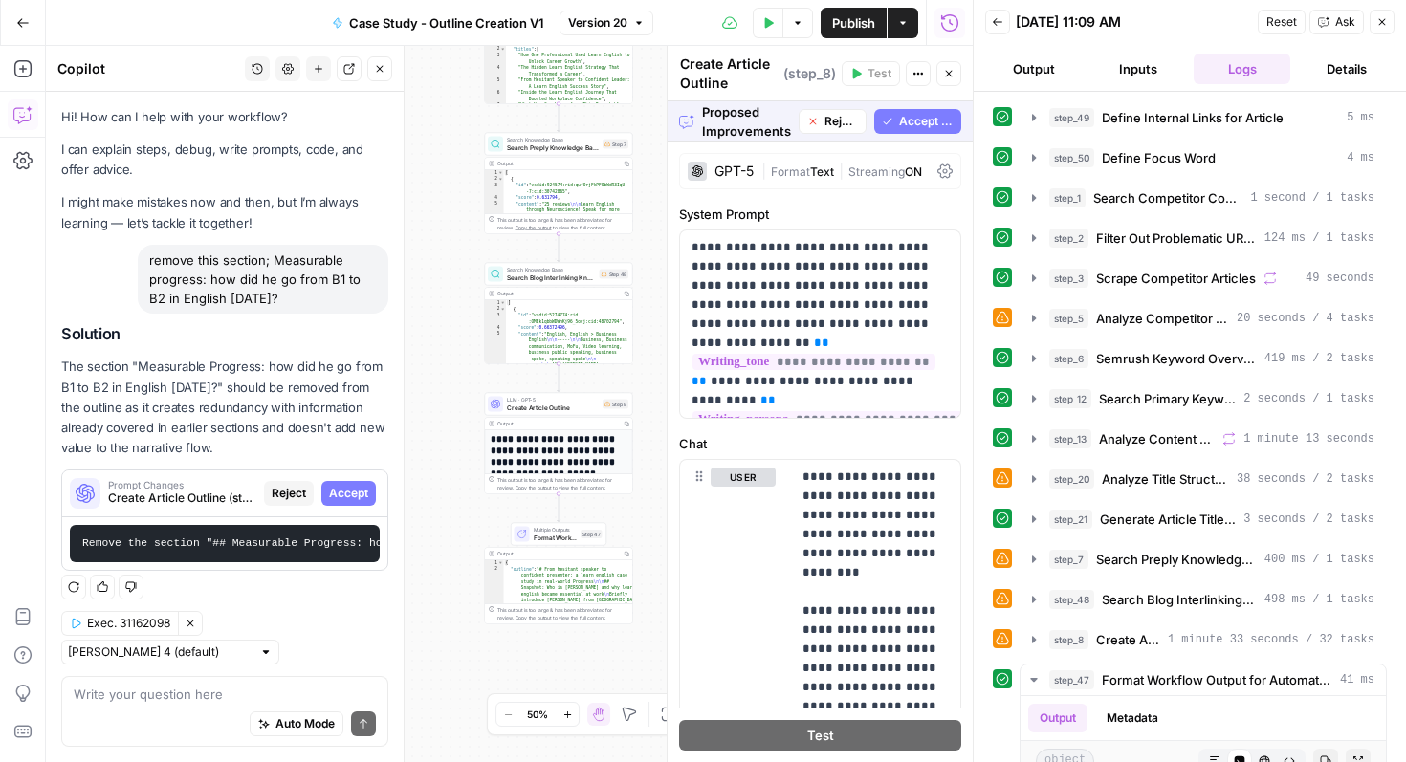
click at [934, 115] on span "Accept All" at bounding box center [926, 121] width 55 height 17
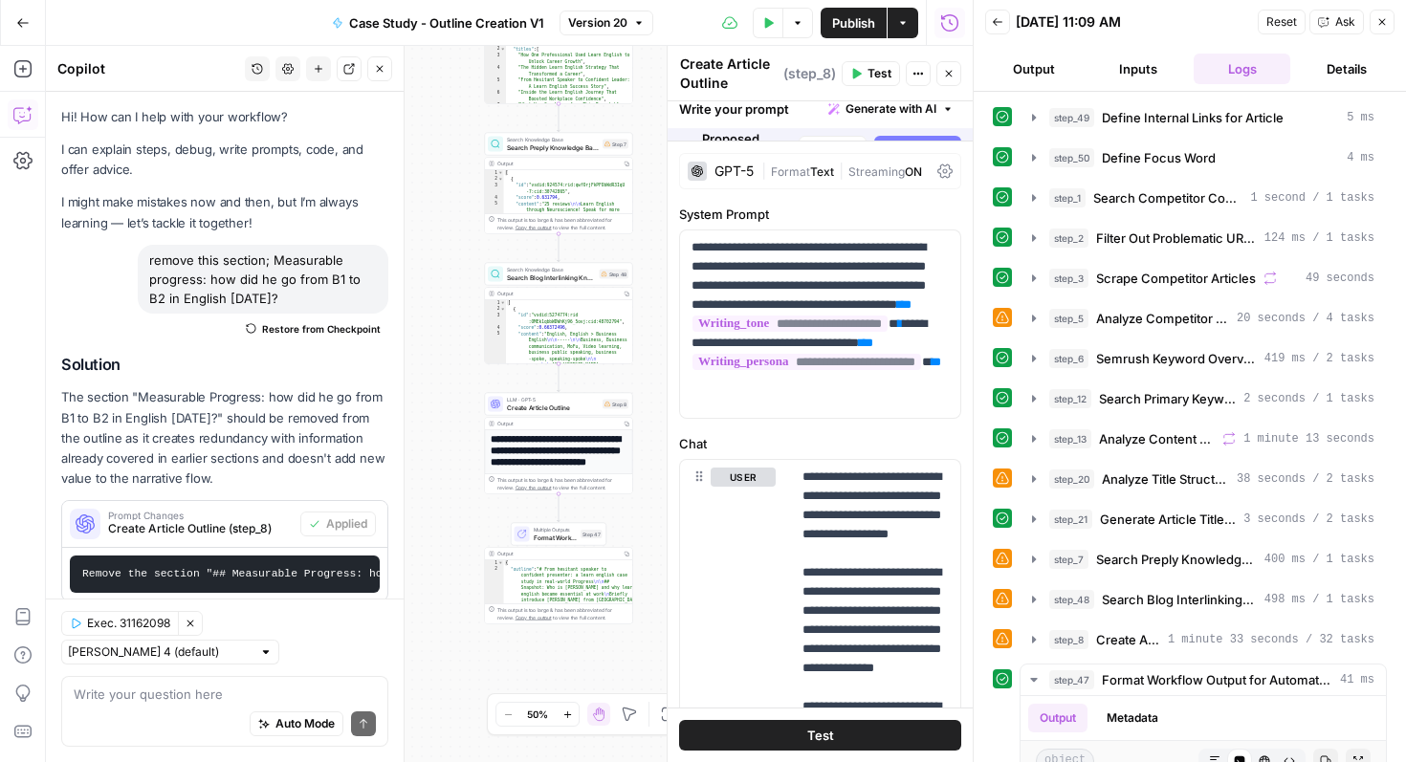
scroll to position [20, 0]
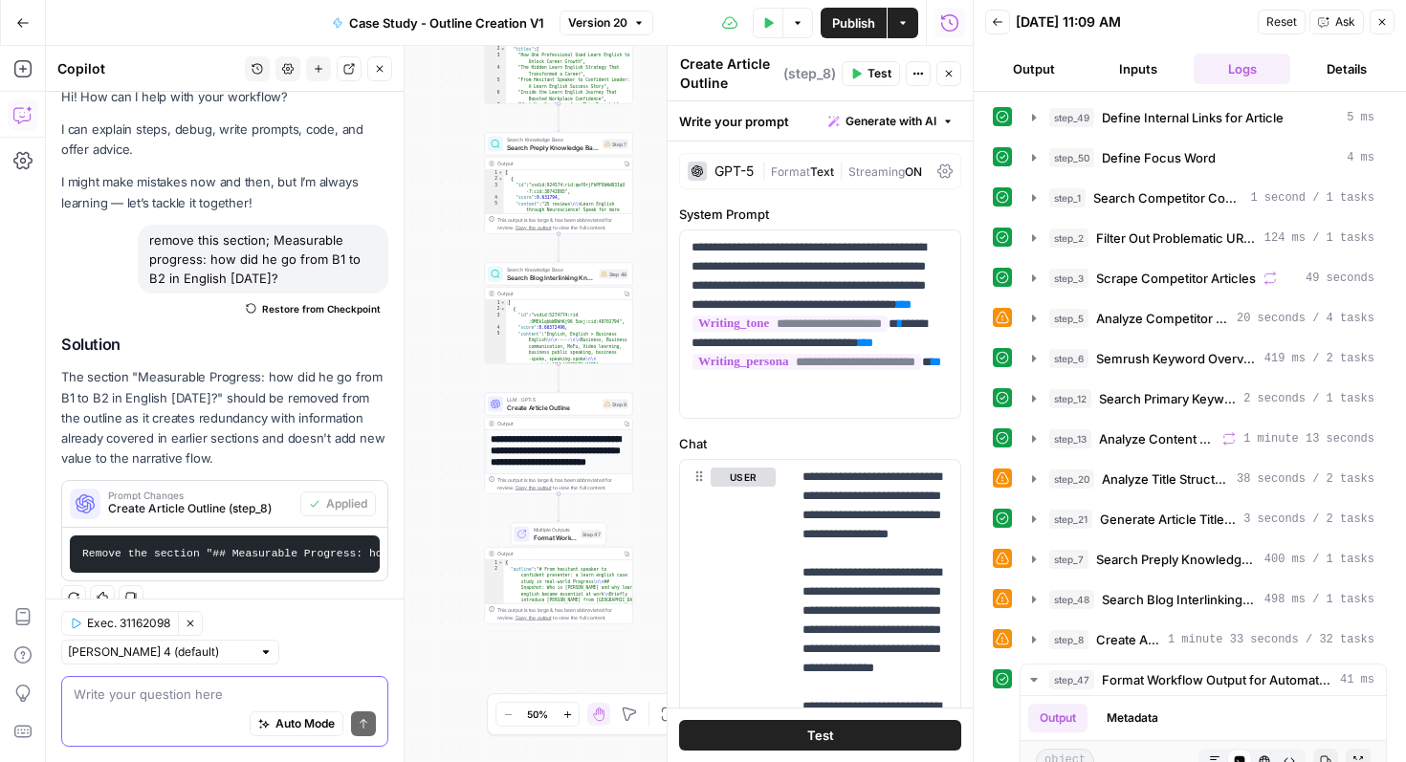
click at [224, 694] on textarea at bounding box center [225, 694] width 302 height 19
paste textarea "Want to learn business english online effectively? Why this approach resonates …"
type textarea "reduce this section: Want to learn business english online effectively? Why thi…"
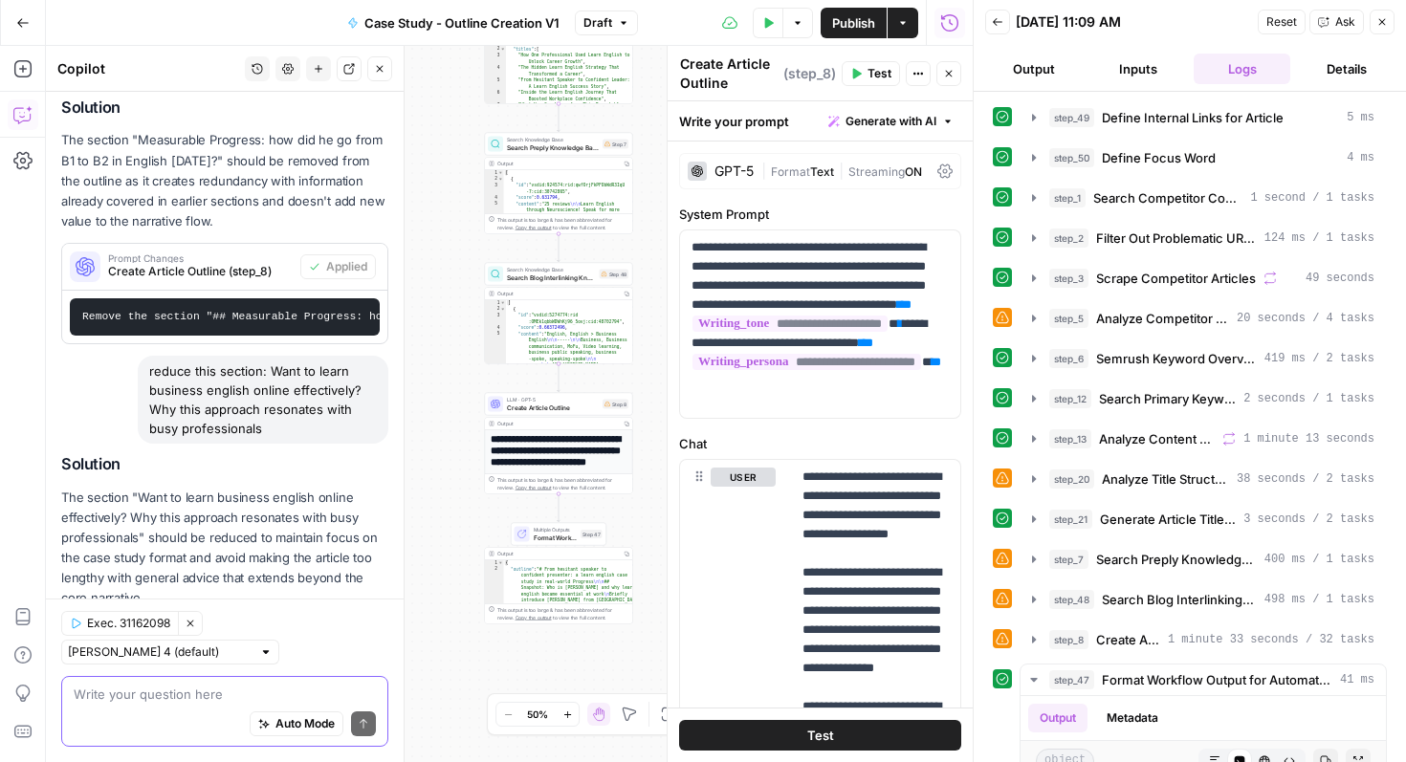
scroll to position [343, 0]
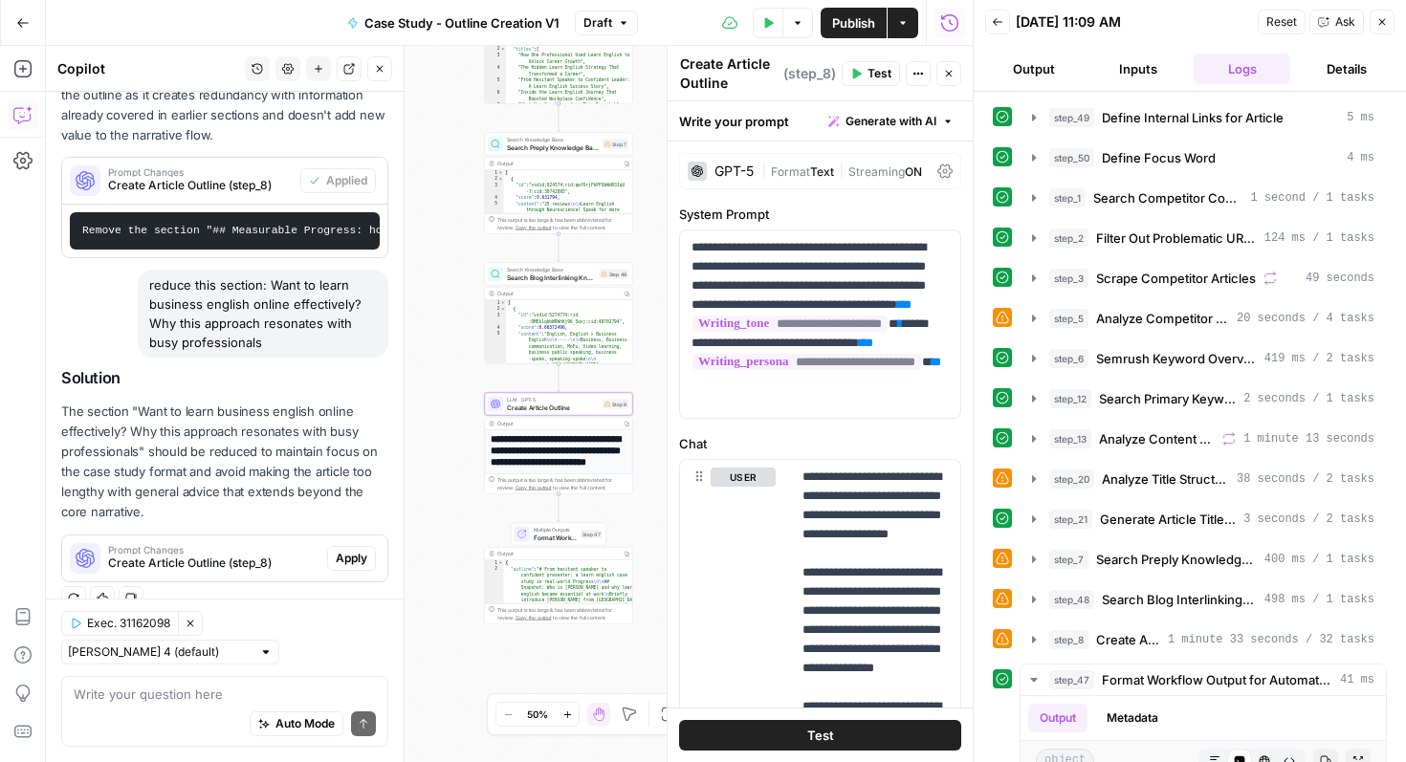
click at [349, 554] on span "Apply" at bounding box center [352, 558] width 32 height 17
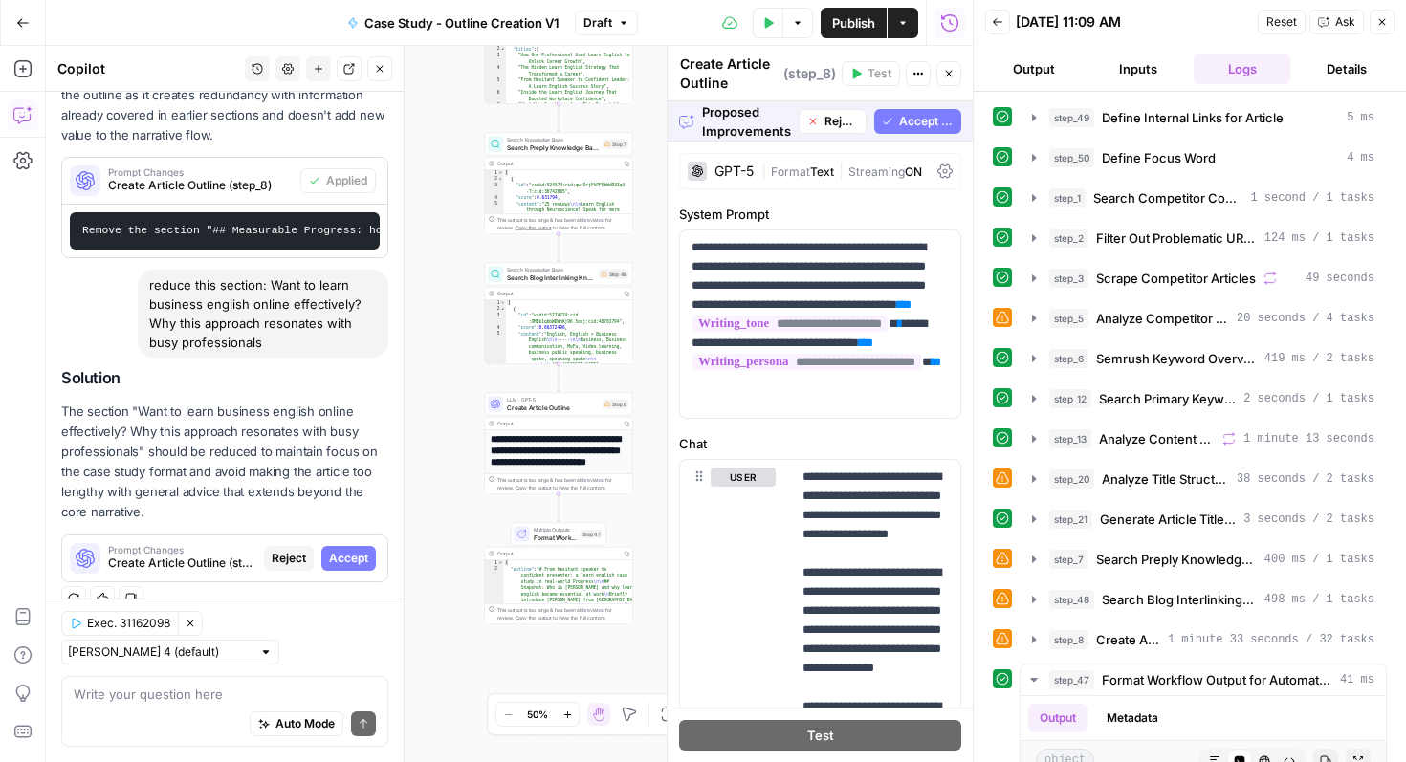
click at [910, 121] on span "Accept All" at bounding box center [926, 121] width 55 height 17
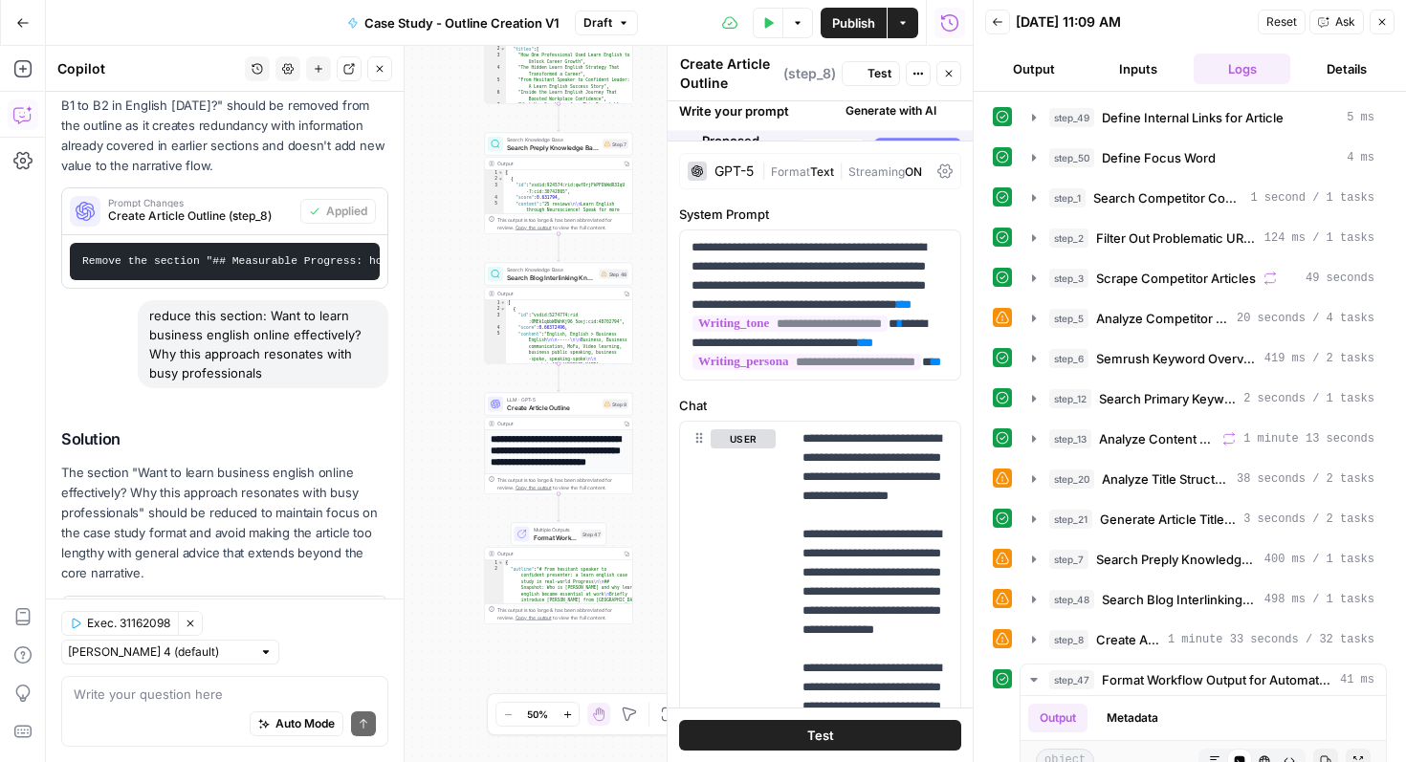
scroll to position [374, 0]
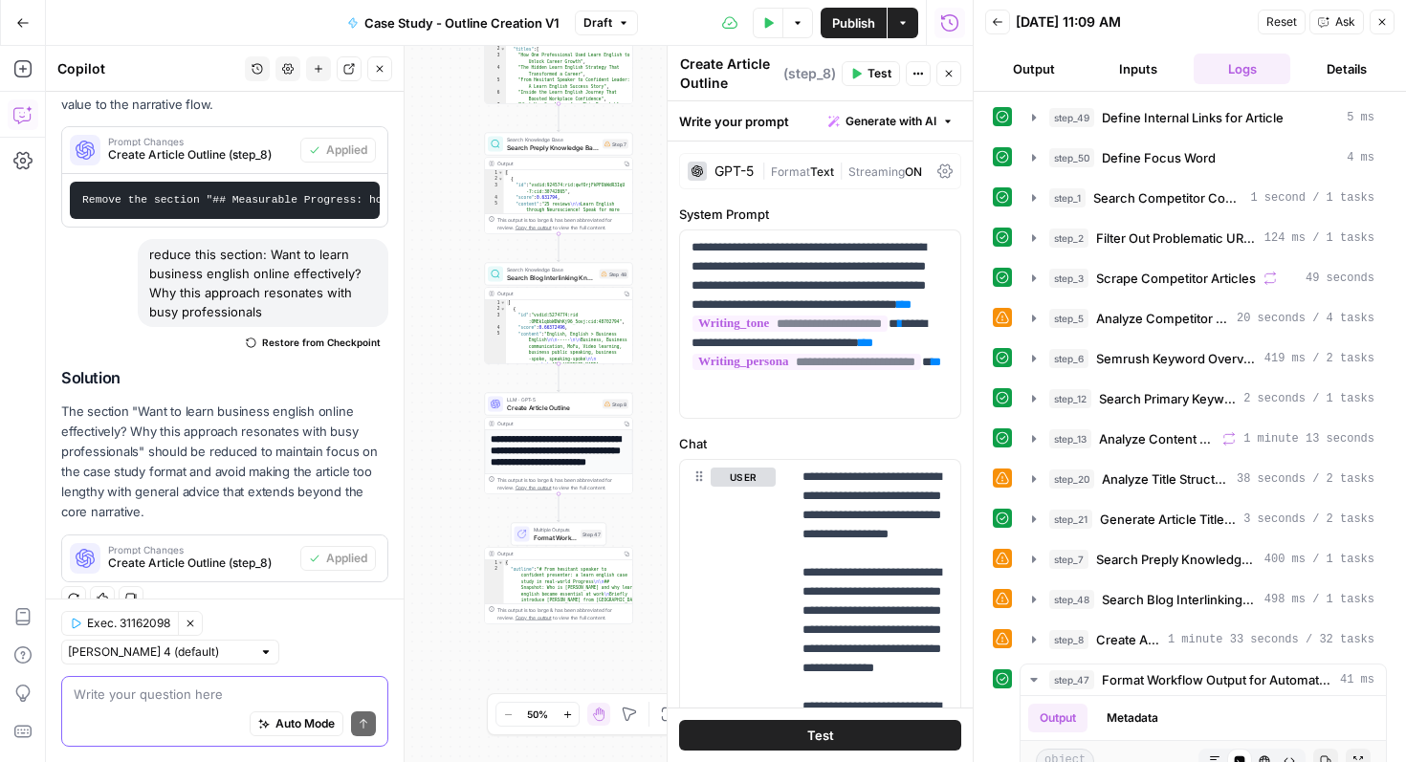
click at [180, 701] on textarea at bounding box center [225, 694] width 302 height 19
drag, startPoint x: 191, startPoint y: 701, endPoint x: 33, endPoint y: 695, distance: 158.9
click at [33, 695] on body "**********" at bounding box center [703, 381] width 1406 height 762
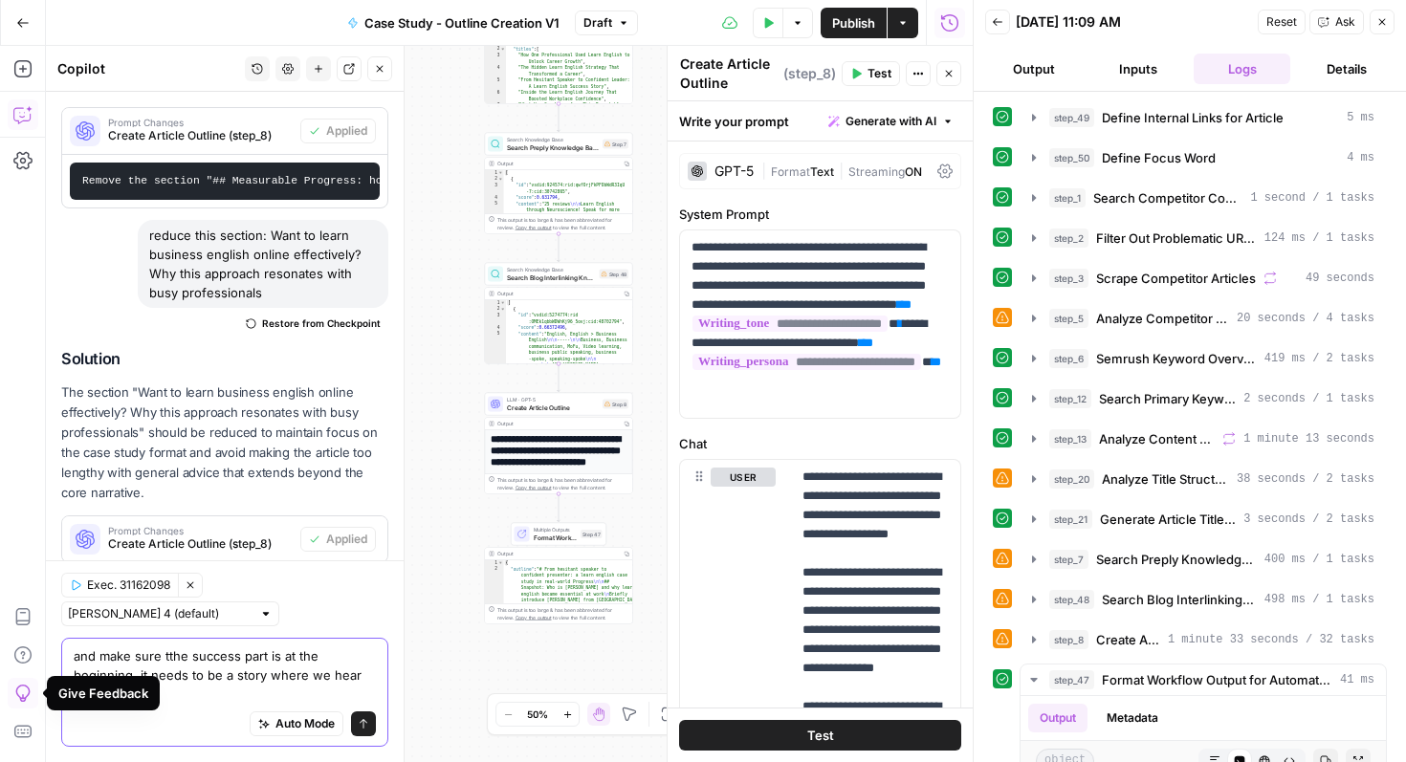
scroll to position [412, 0]
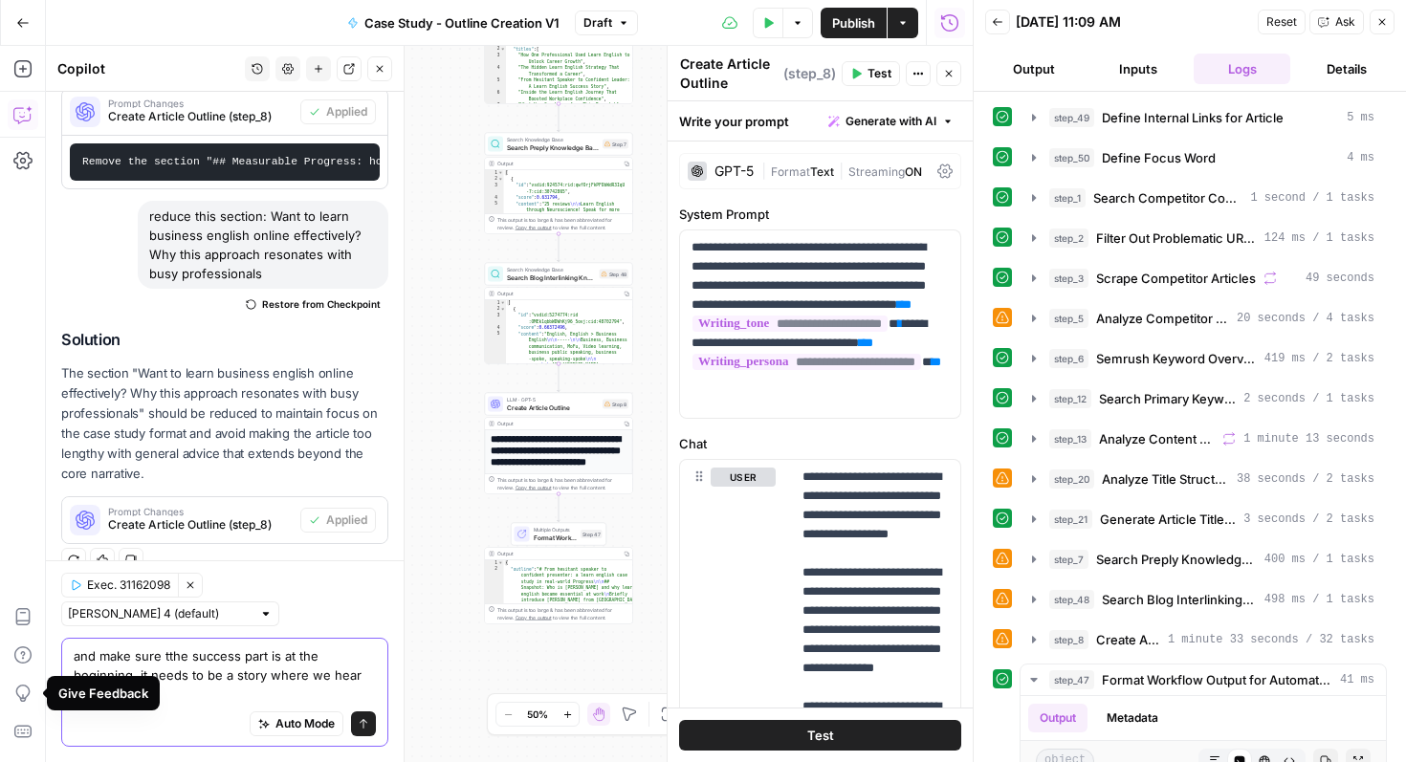
click at [178, 693] on textarea "and make sure tthe success part is at the beginning, it needs to be a story whe…" at bounding box center [225, 675] width 302 height 57
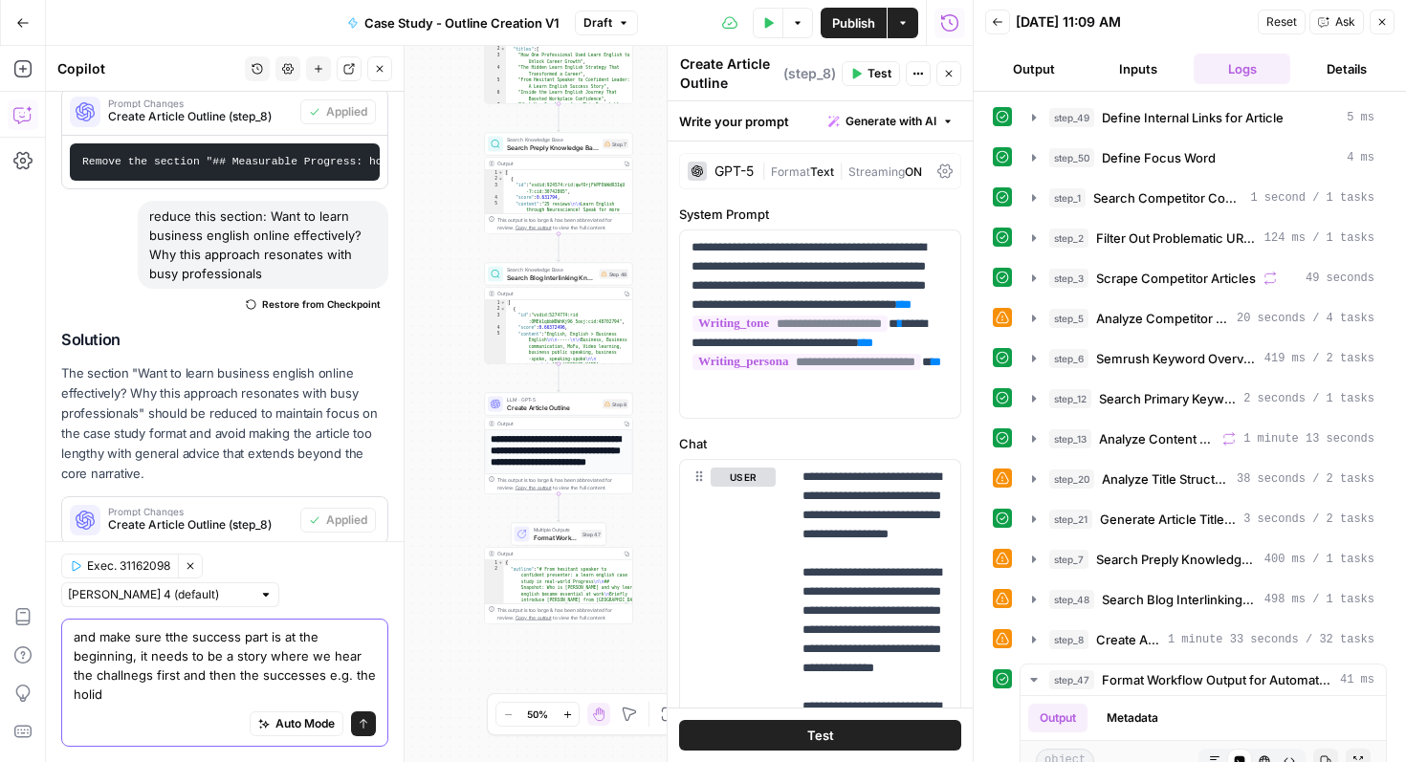
scroll to position [431, 0]
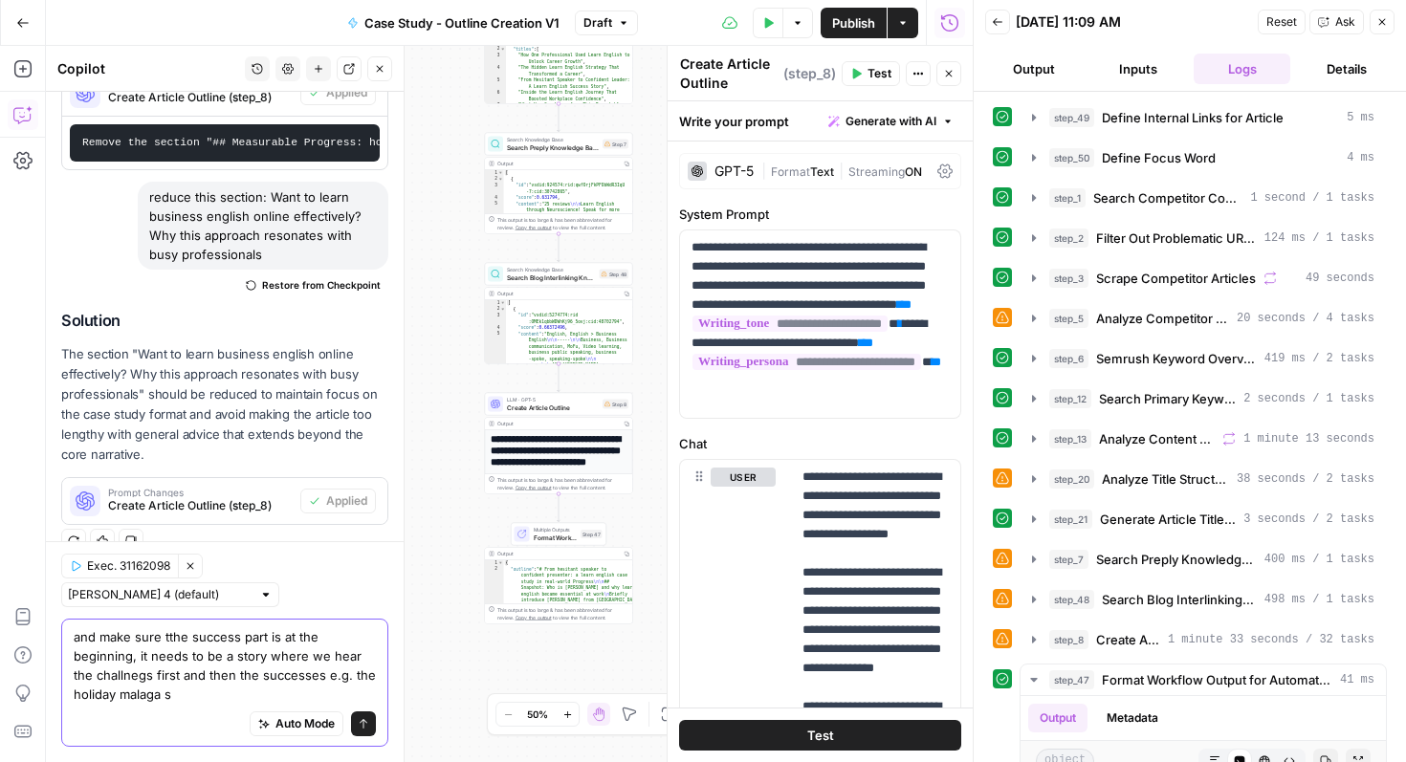
drag, startPoint x: 301, startPoint y: 675, endPoint x: 322, endPoint y: 689, distance: 24.9
click at [322, 689] on textarea "and make sure tthe success part is at the beginning, it needs to be a story whe…" at bounding box center [225, 666] width 302 height 77
type textarea "and make sure tthe success part is at the beginning, it needs to be a story whe…"
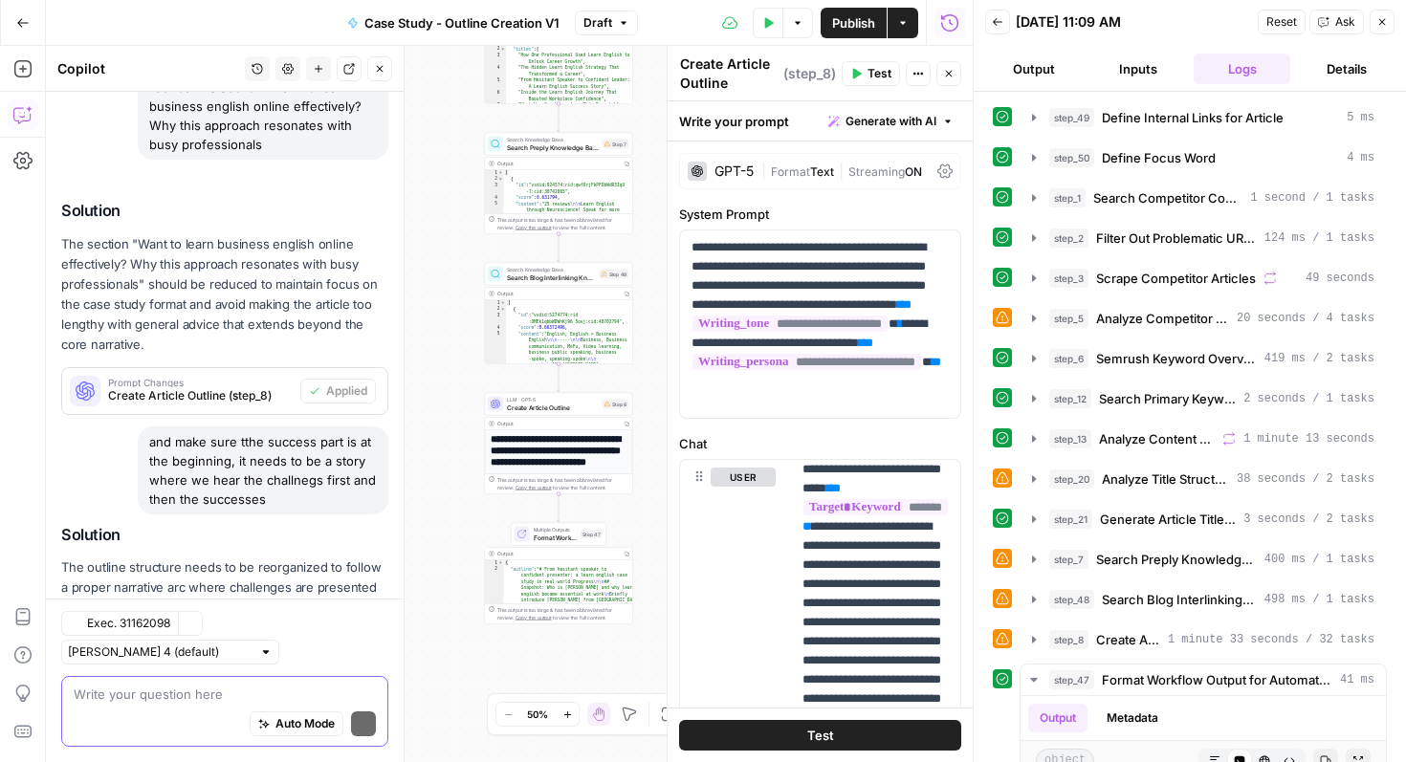
scroll to position [658, 0]
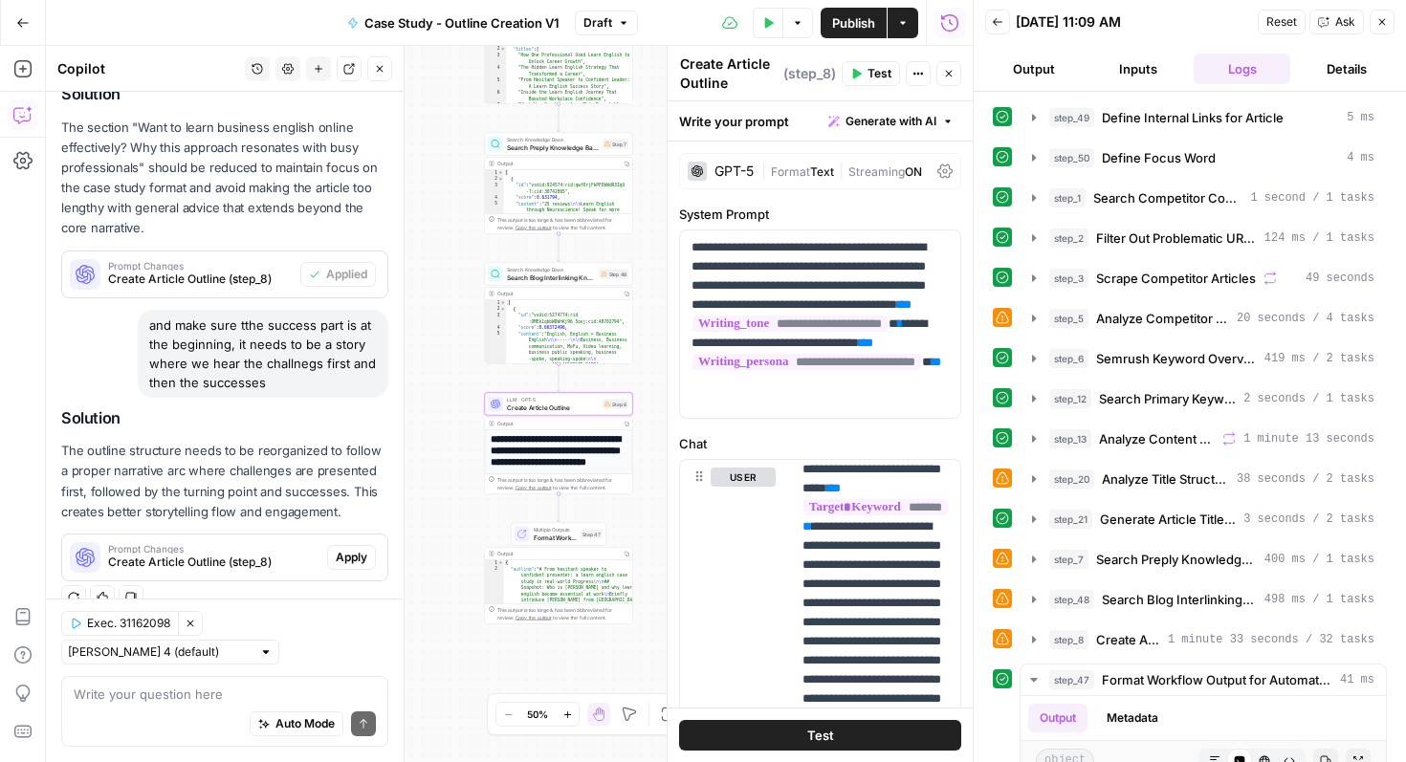
click at [345, 558] on span "Apply" at bounding box center [352, 557] width 32 height 17
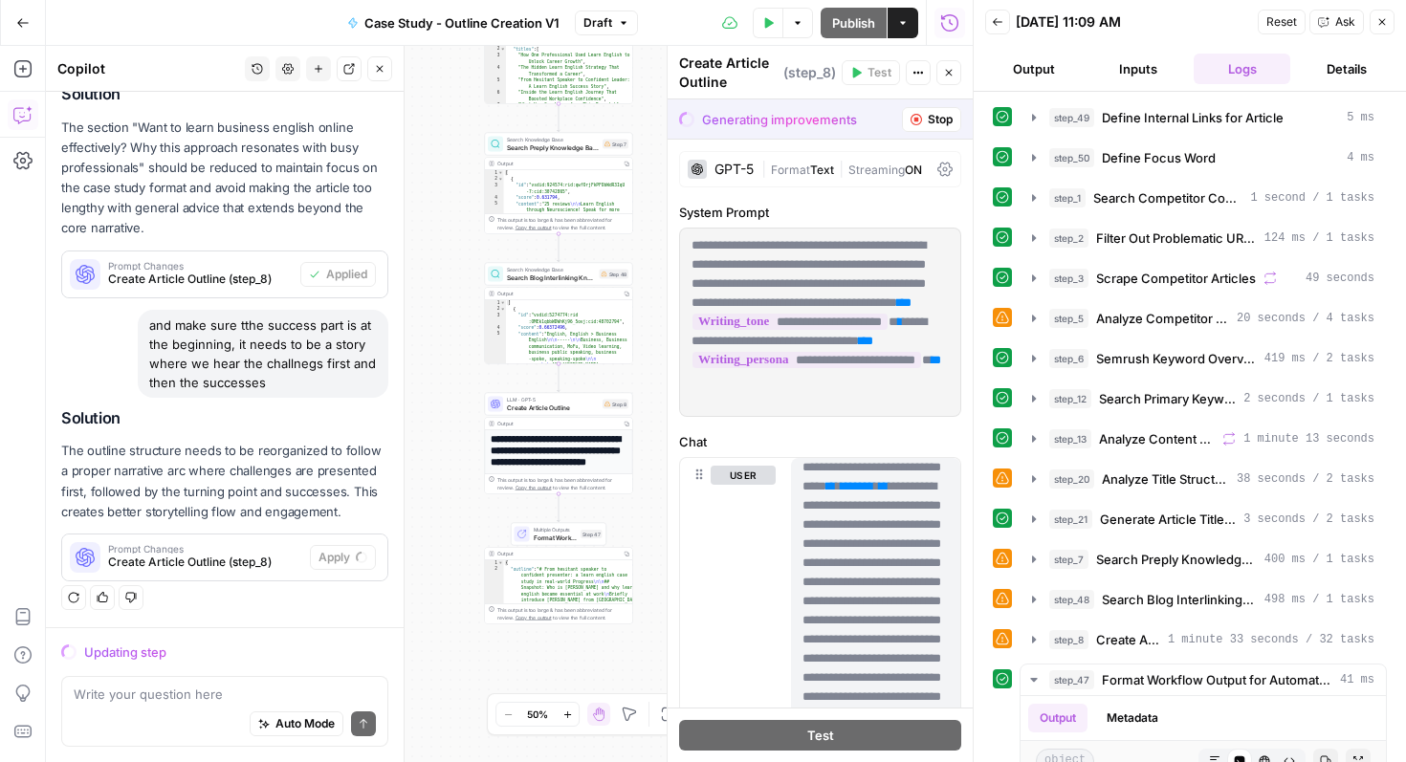
scroll to position [0, 0]
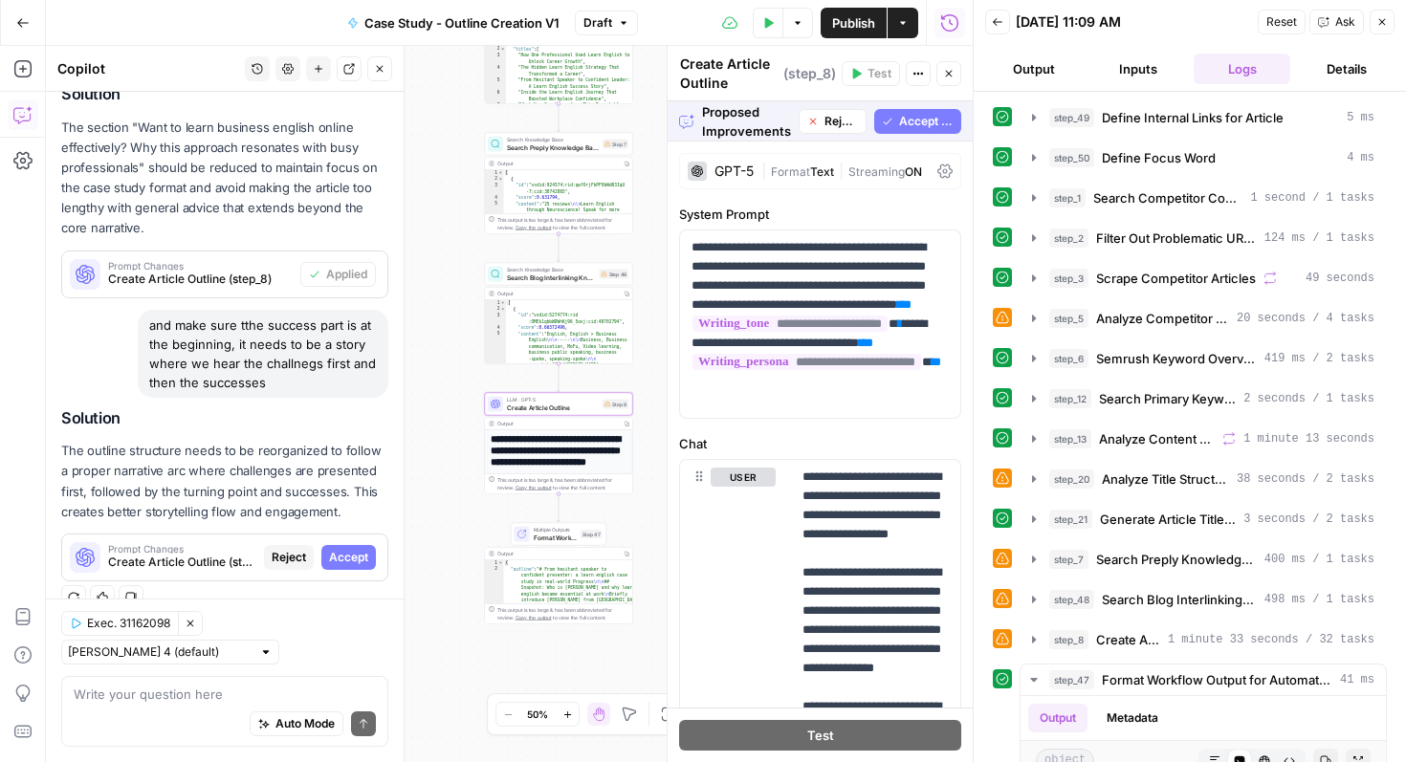
click at [349, 558] on span "Accept" at bounding box center [348, 557] width 39 height 17
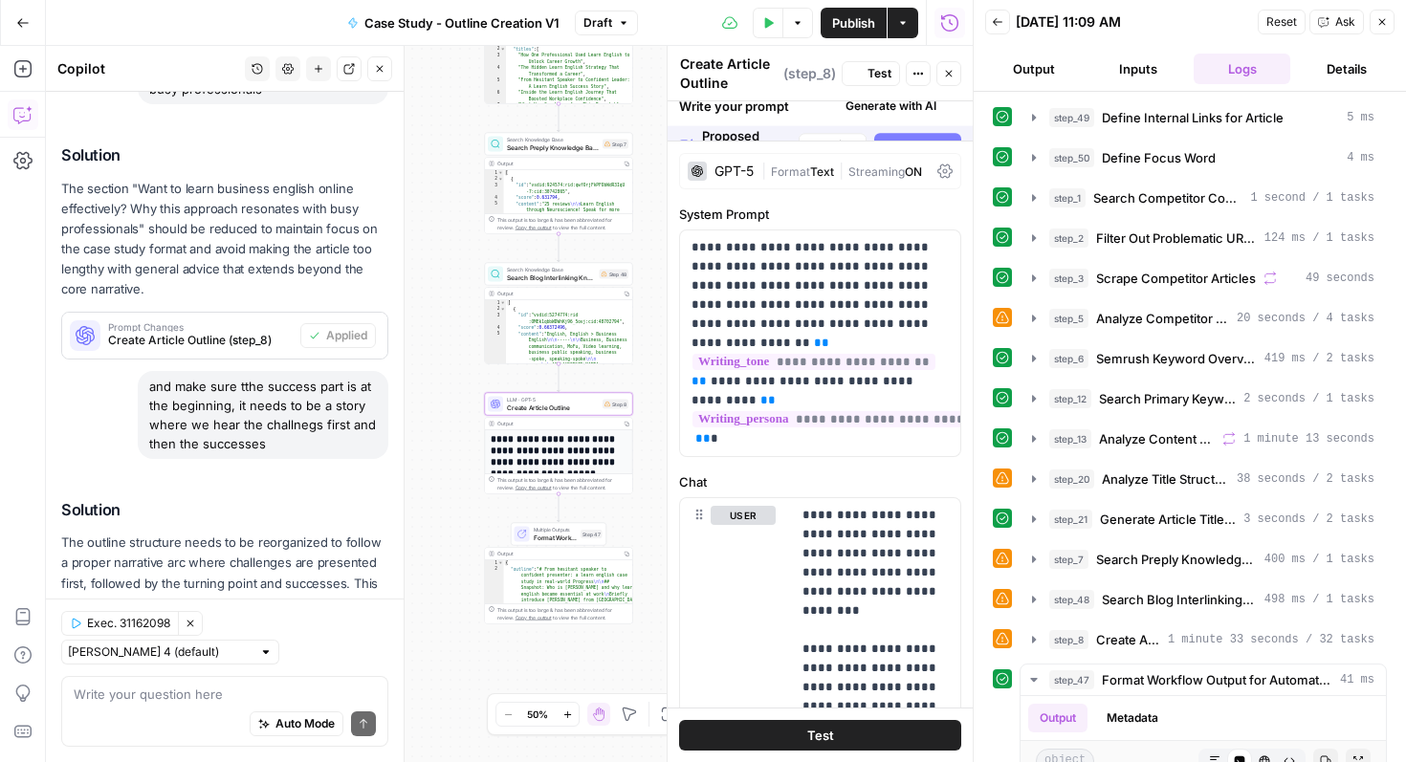
scroll to position [689, 0]
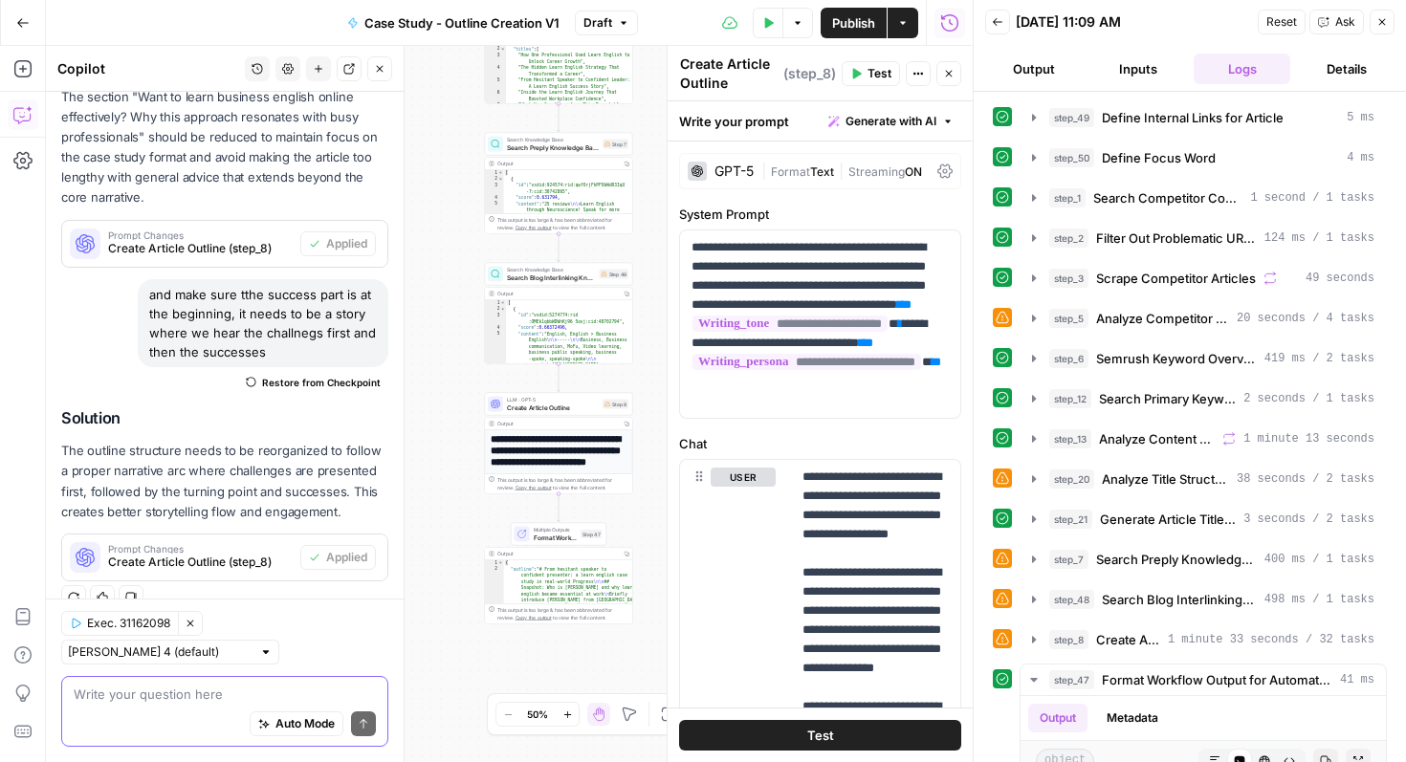
click at [198, 696] on textarea at bounding box center [225, 694] width 302 height 19
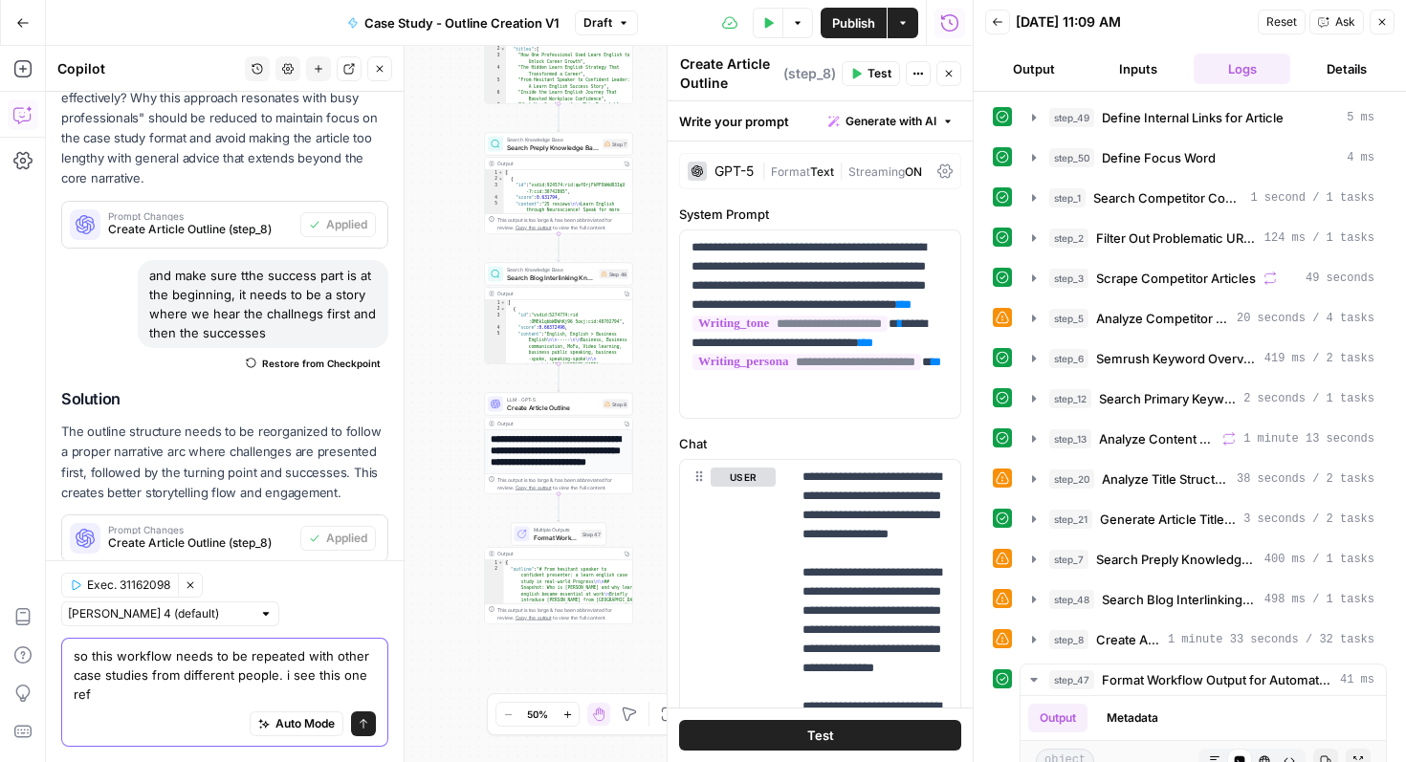
scroll to position [727, 0]
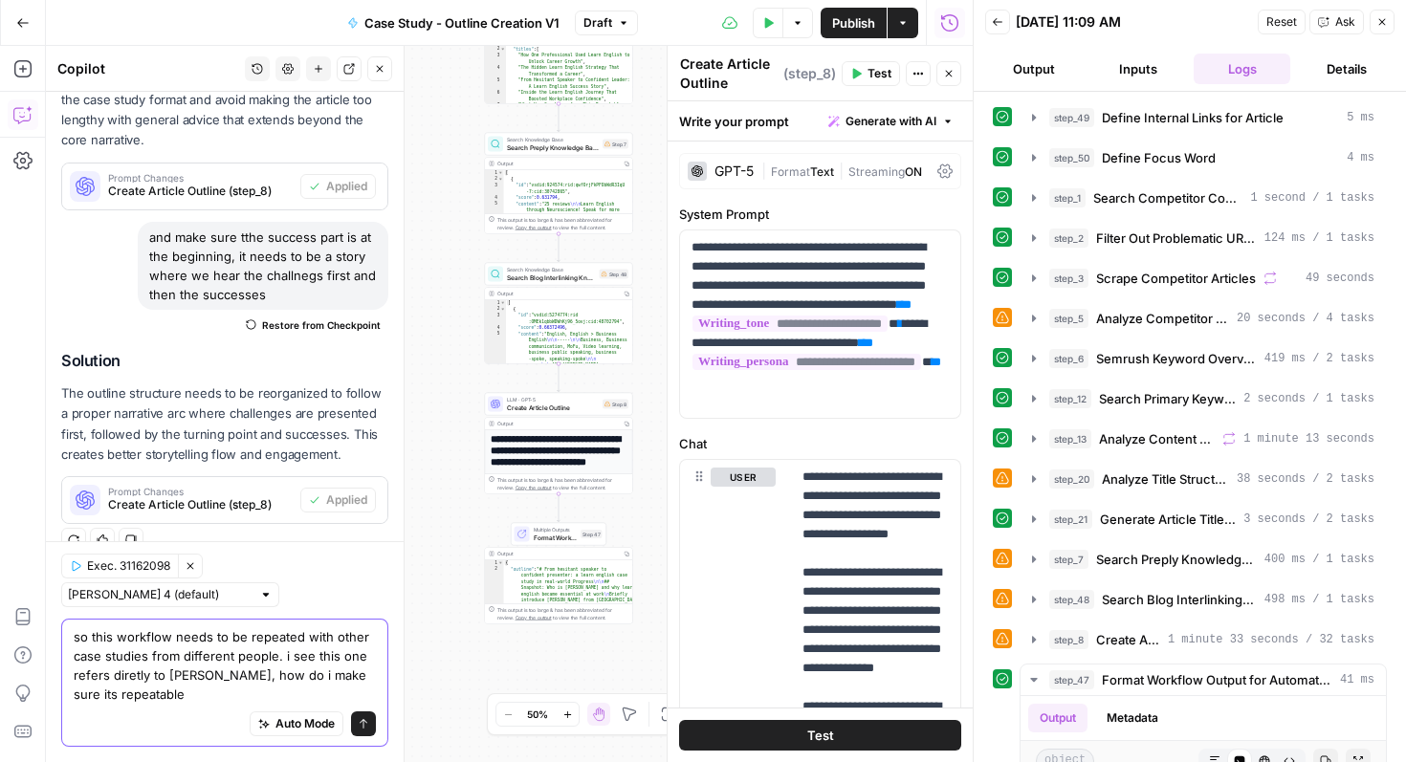
type textarea "so this workflow needs to be repeated with other case studies from different pe…"
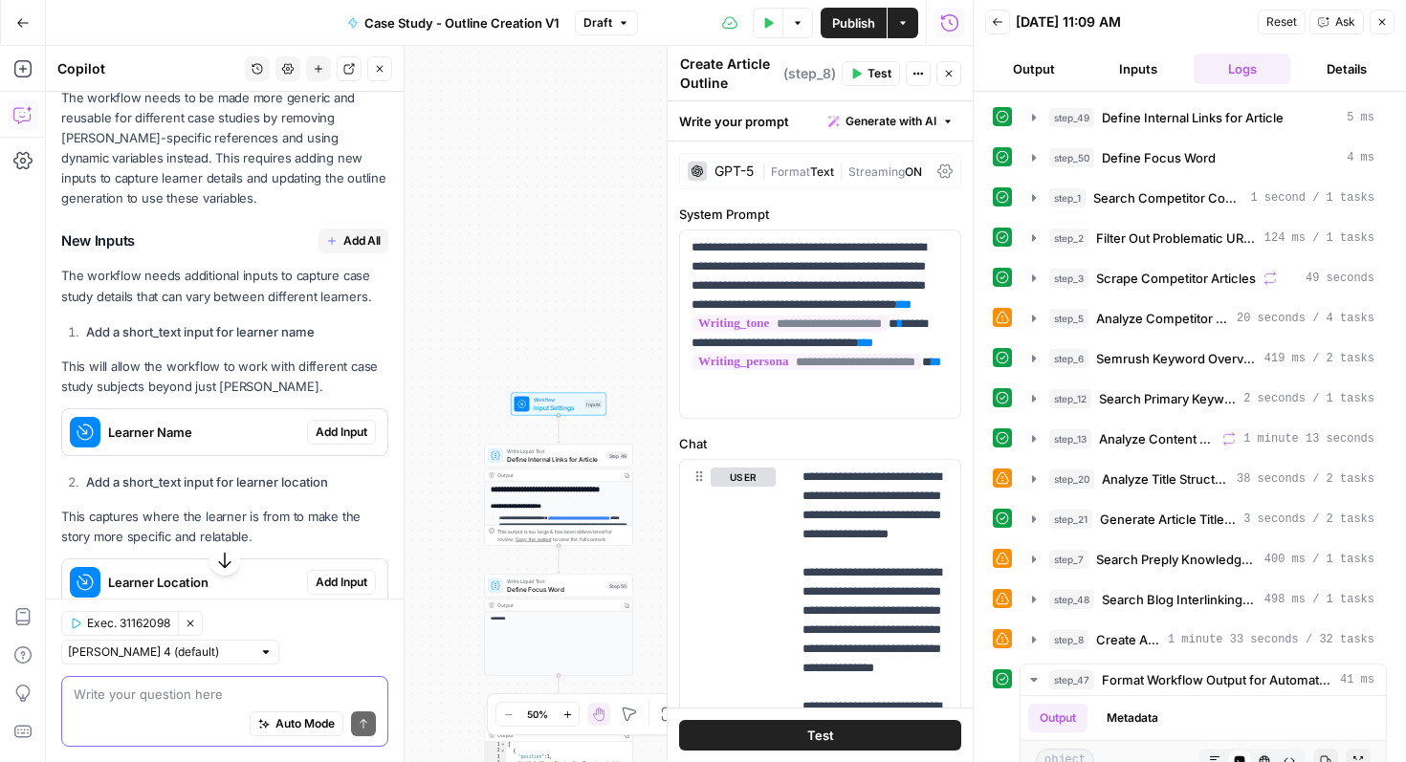
scroll to position [1341, 0]
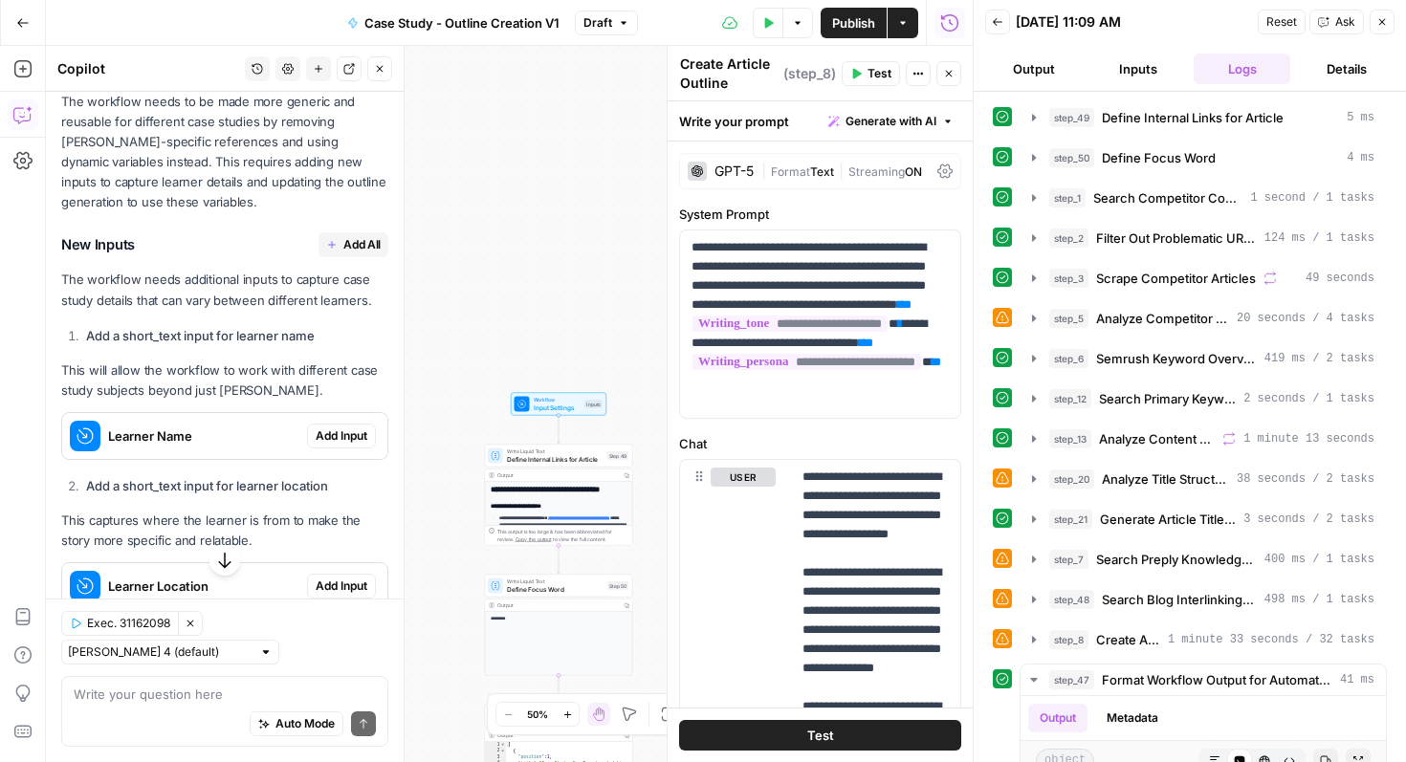
click at [332, 437] on span "Add Input" at bounding box center [342, 436] width 52 height 17
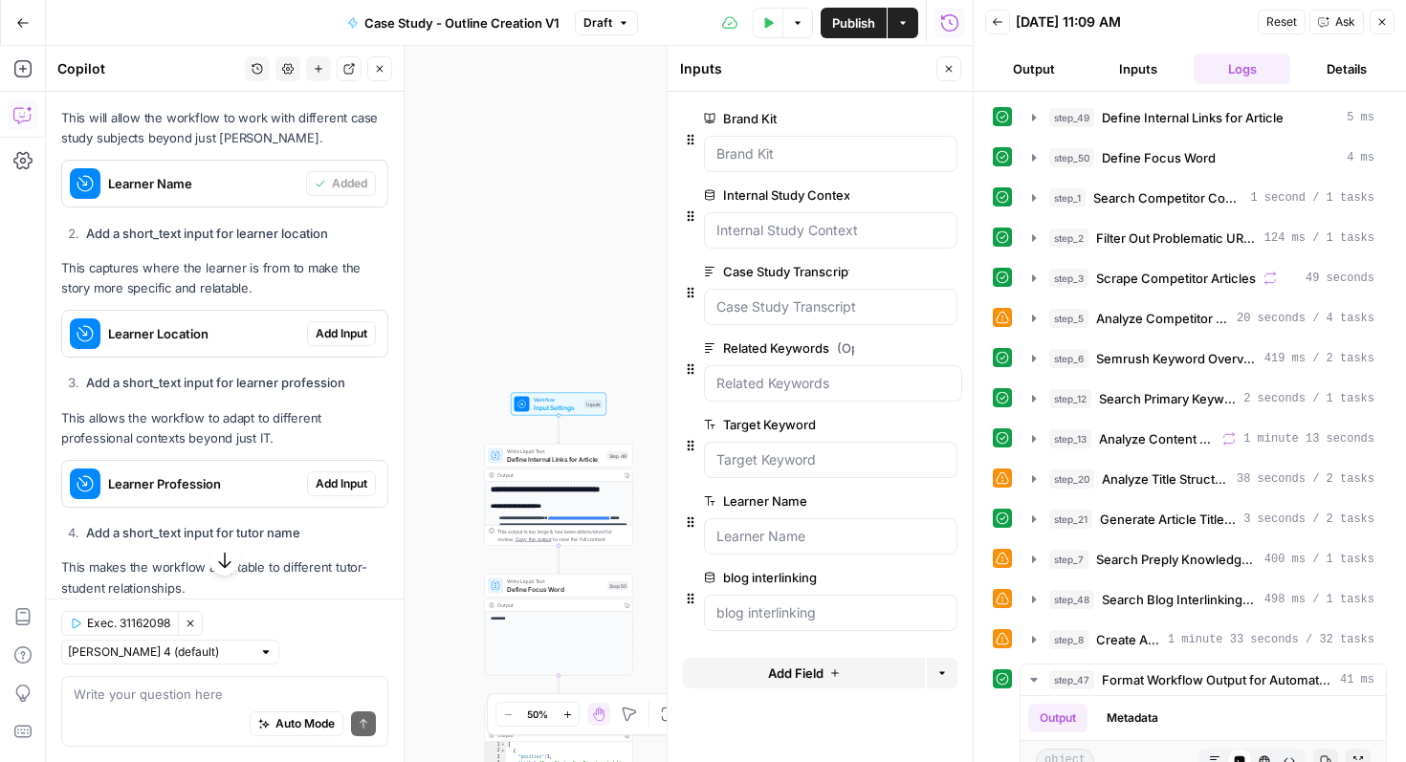
scroll to position [1760, 0]
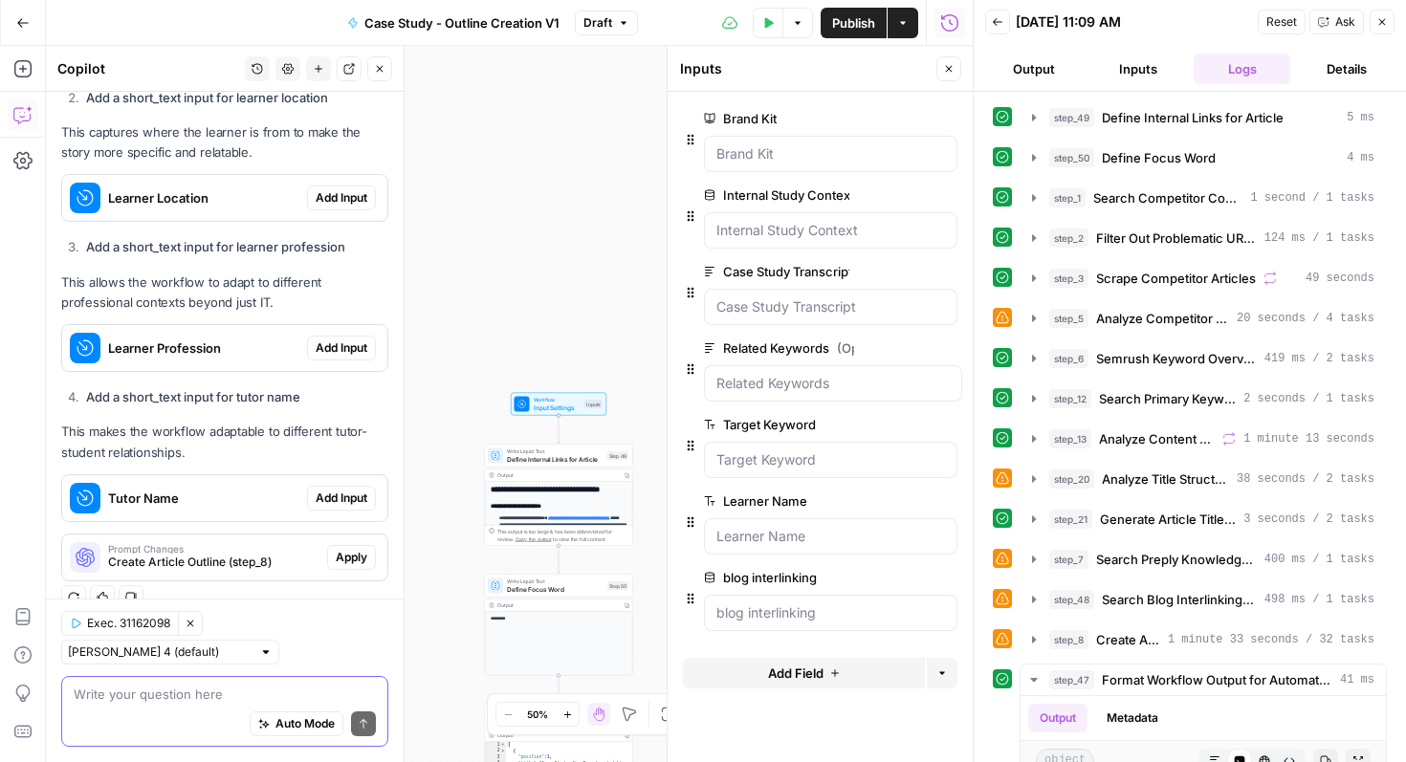
click at [192, 695] on textarea at bounding box center [225, 694] width 302 height 19
type textarea "for the moment we'll just do learner name"
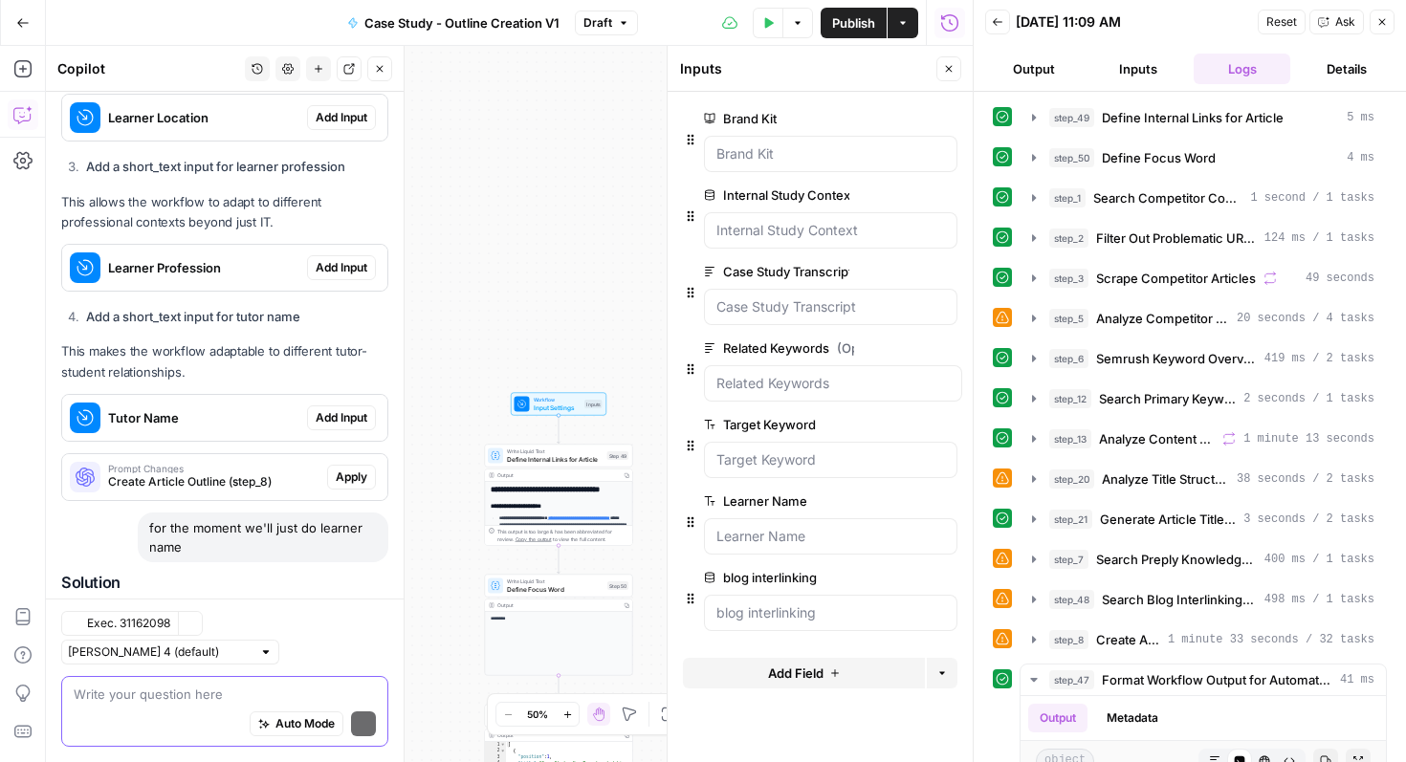
scroll to position [2025, 0]
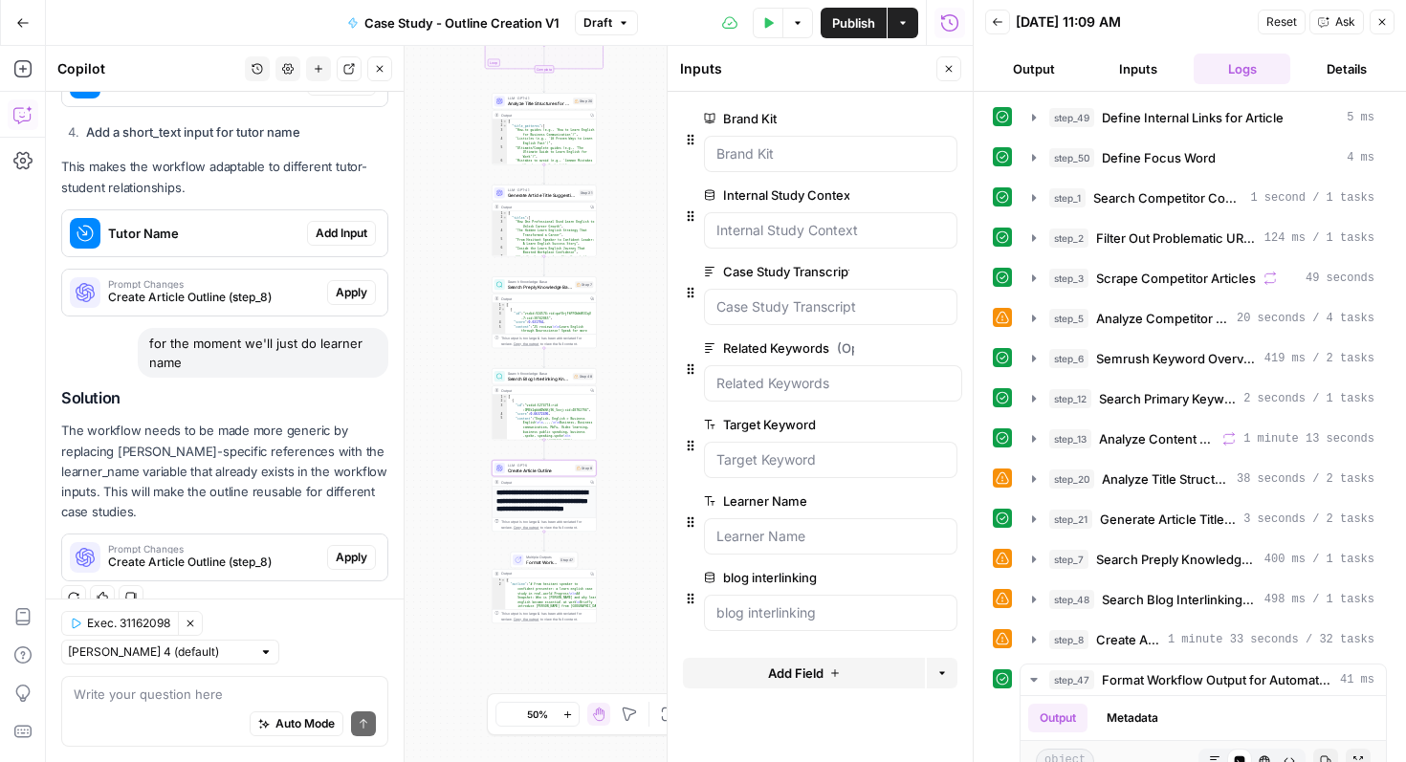
click at [364, 559] on span "Apply" at bounding box center [352, 557] width 32 height 17
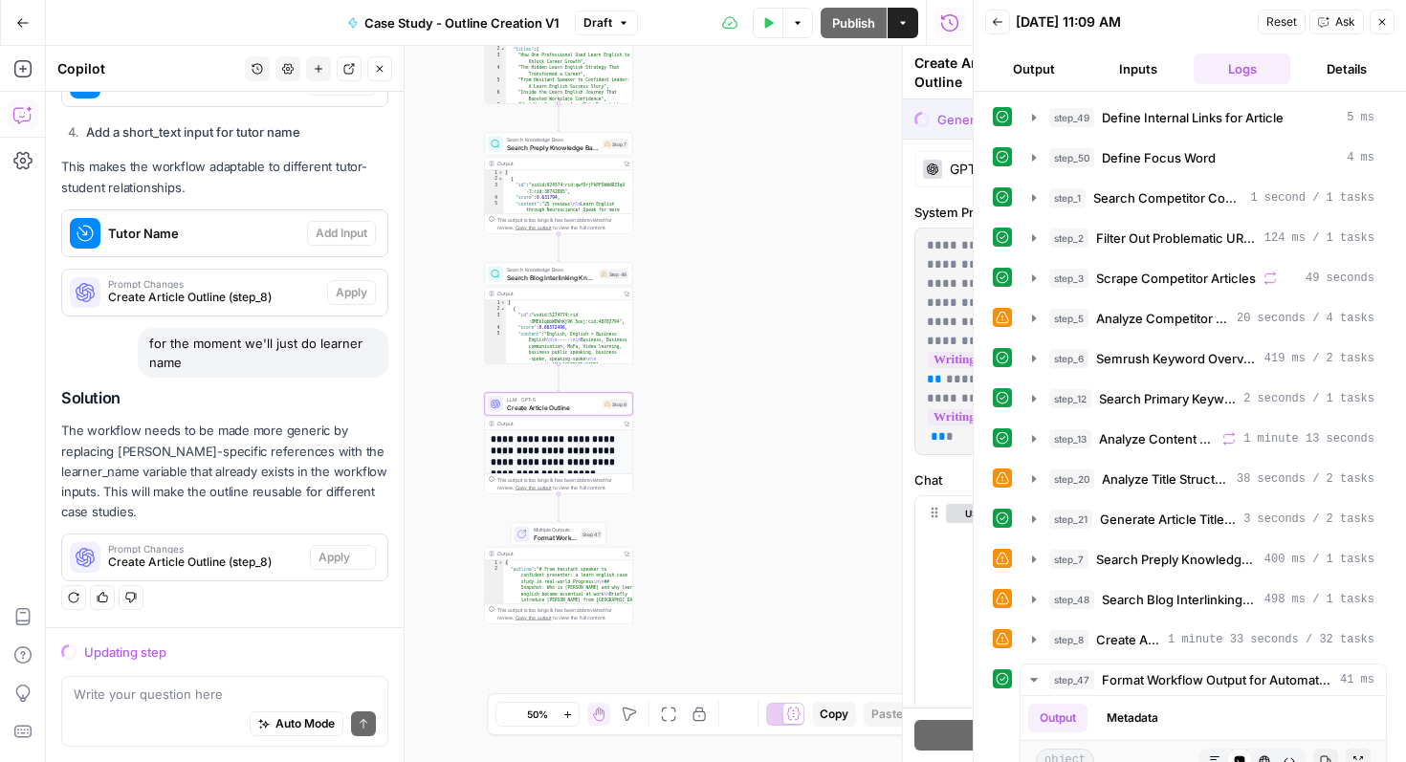
scroll to position [1903, 0]
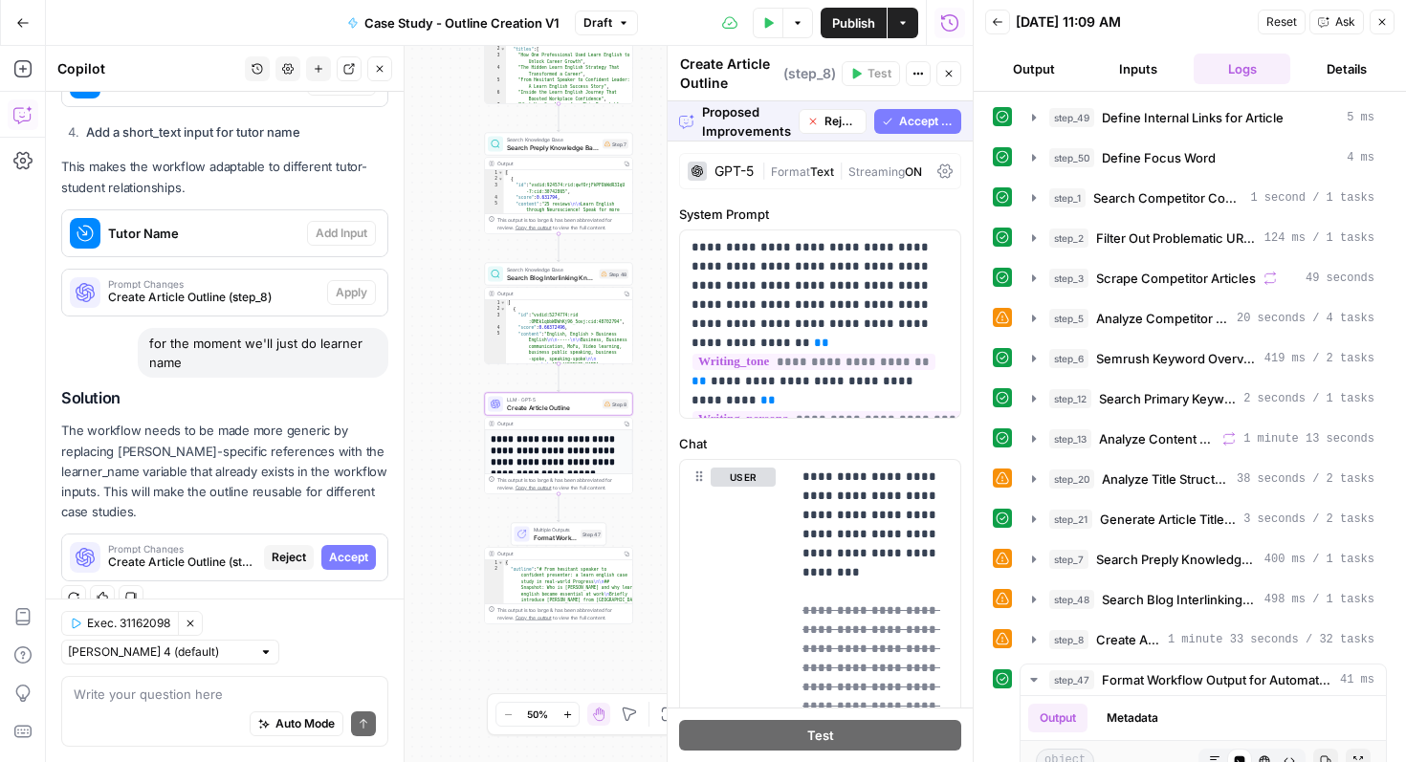
click at [346, 555] on span "Accept" at bounding box center [348, 557] width 39 height 17
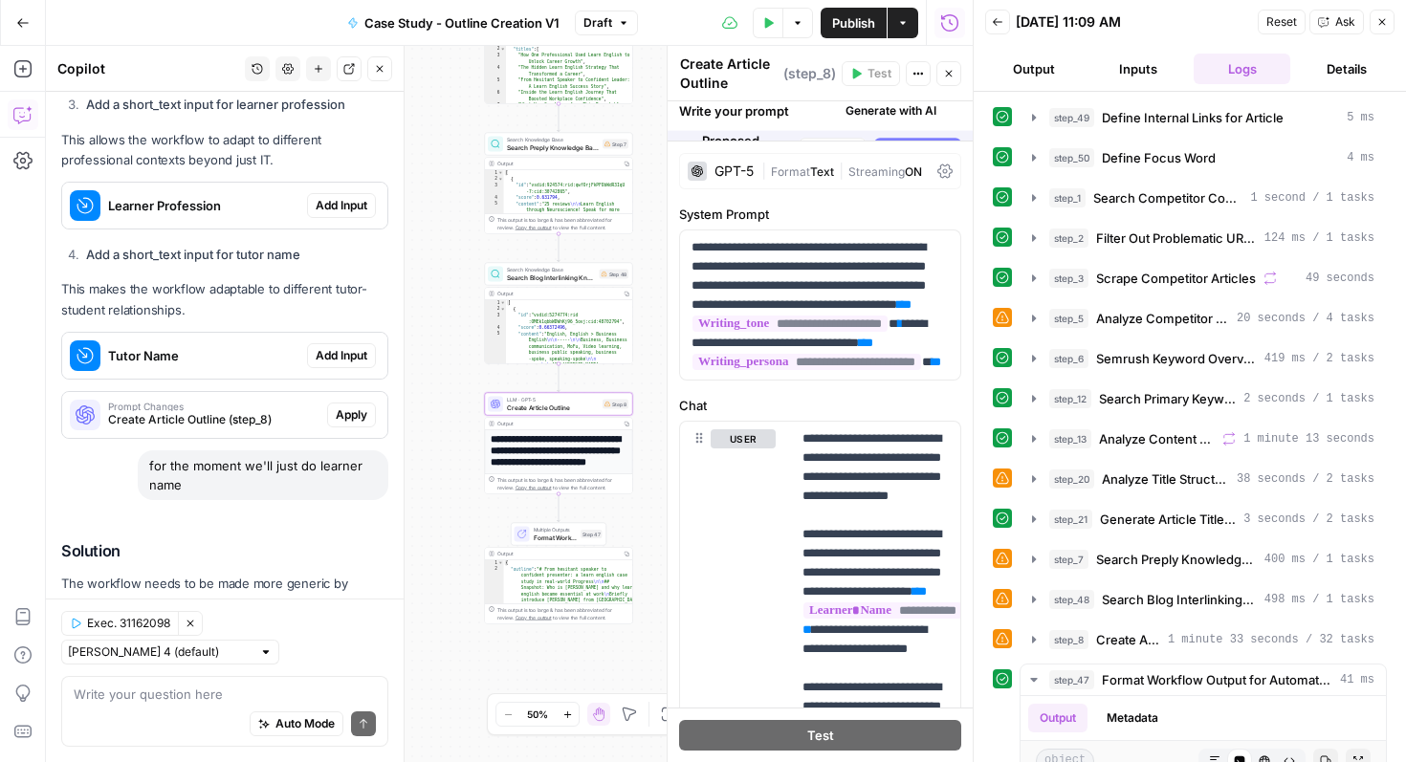
scroll to position [2056, 0]
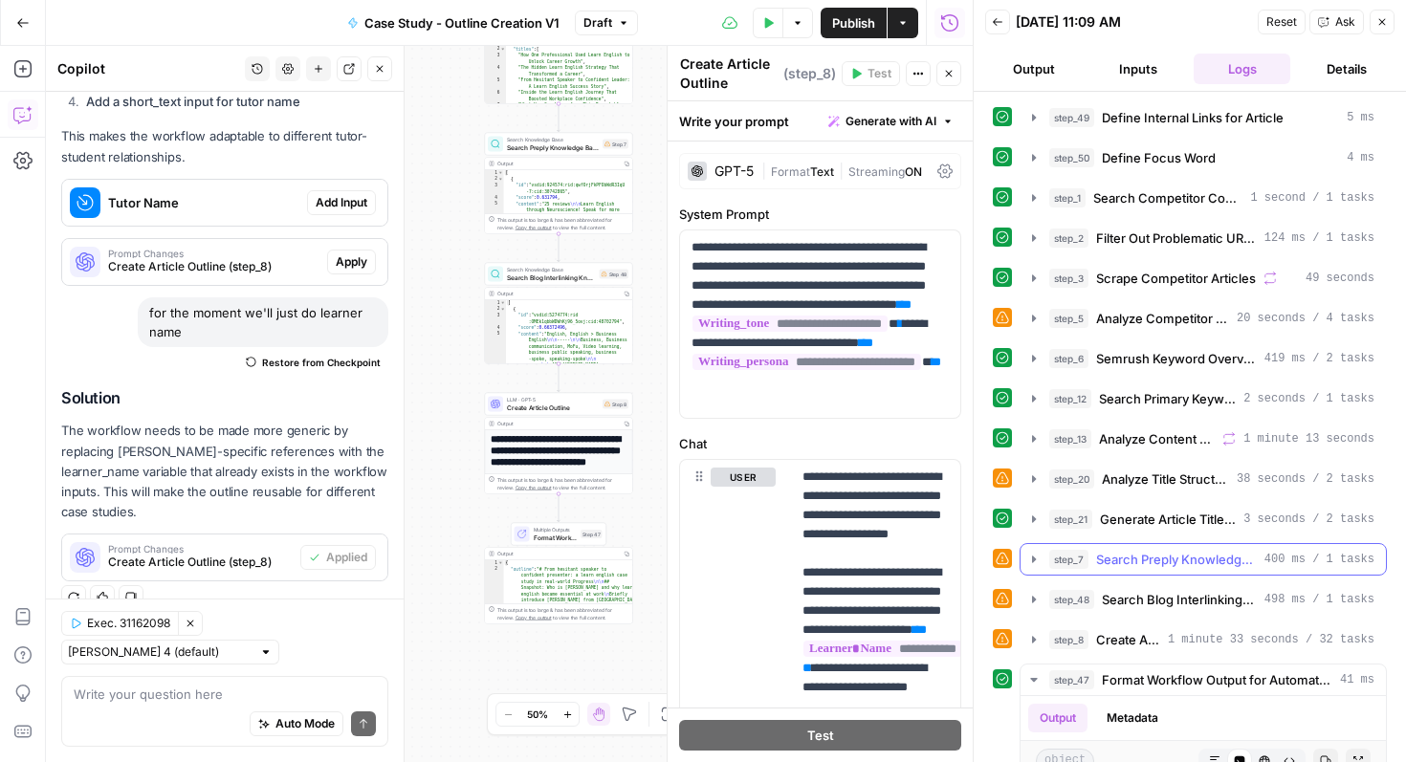
click at [1156, 553] on span "Search Preply Knowledge Base for Related Content" at bounding box center [1176, 559] width 161 height 19
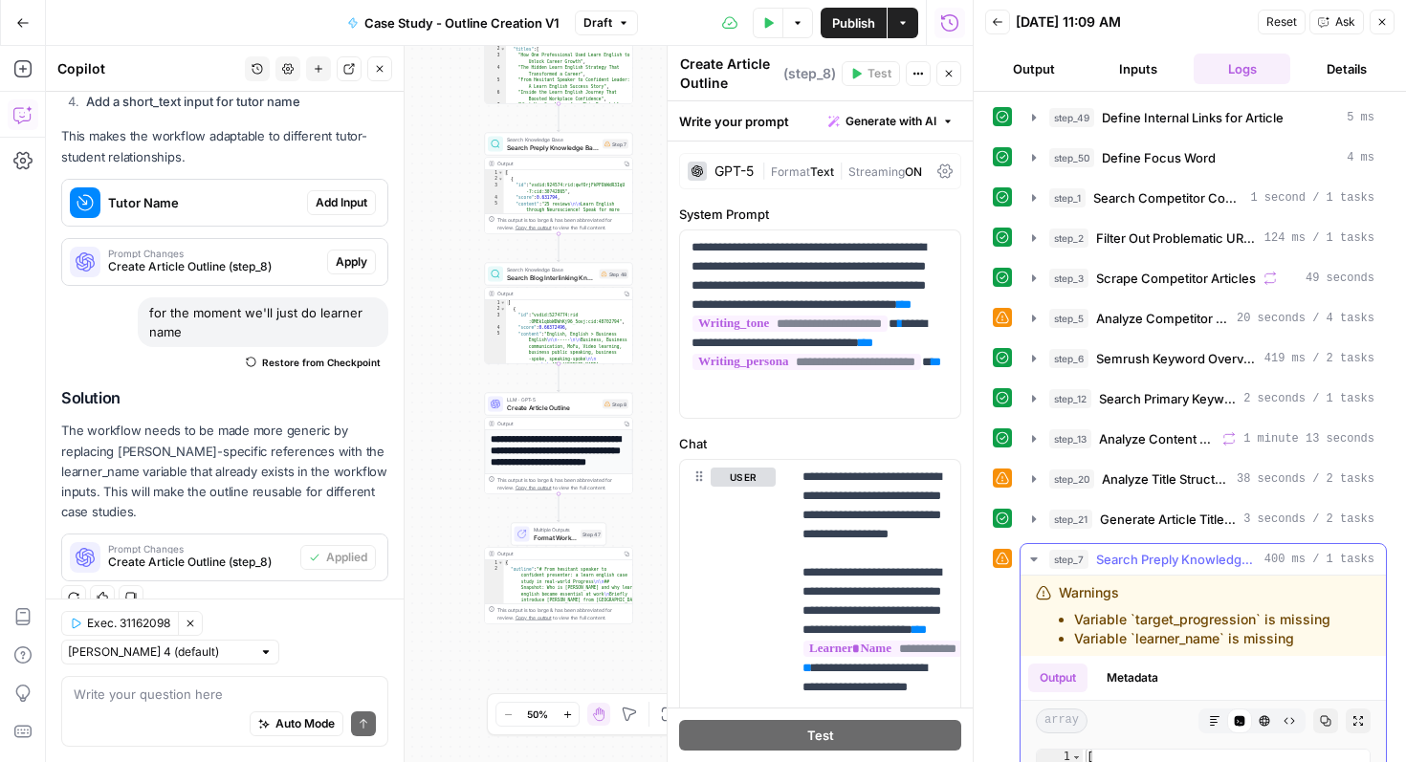
click at [1146, 637] on li "Variable `learner_name` is missing" at bounding box center [1202, 638] width 256 height 19
drag, startPoint x: 1136, startPoint y: 623, endPoint x: 1256, endPoint y: 613, distance: 120.0
click at [1256, 613] on li "Variable `target_progression` is missing" at bounding box center [1202, 619] width 256 height 19
click at [1141, 78] on button "Inputs" at bounding box center [1138, 69] width 97 height 31
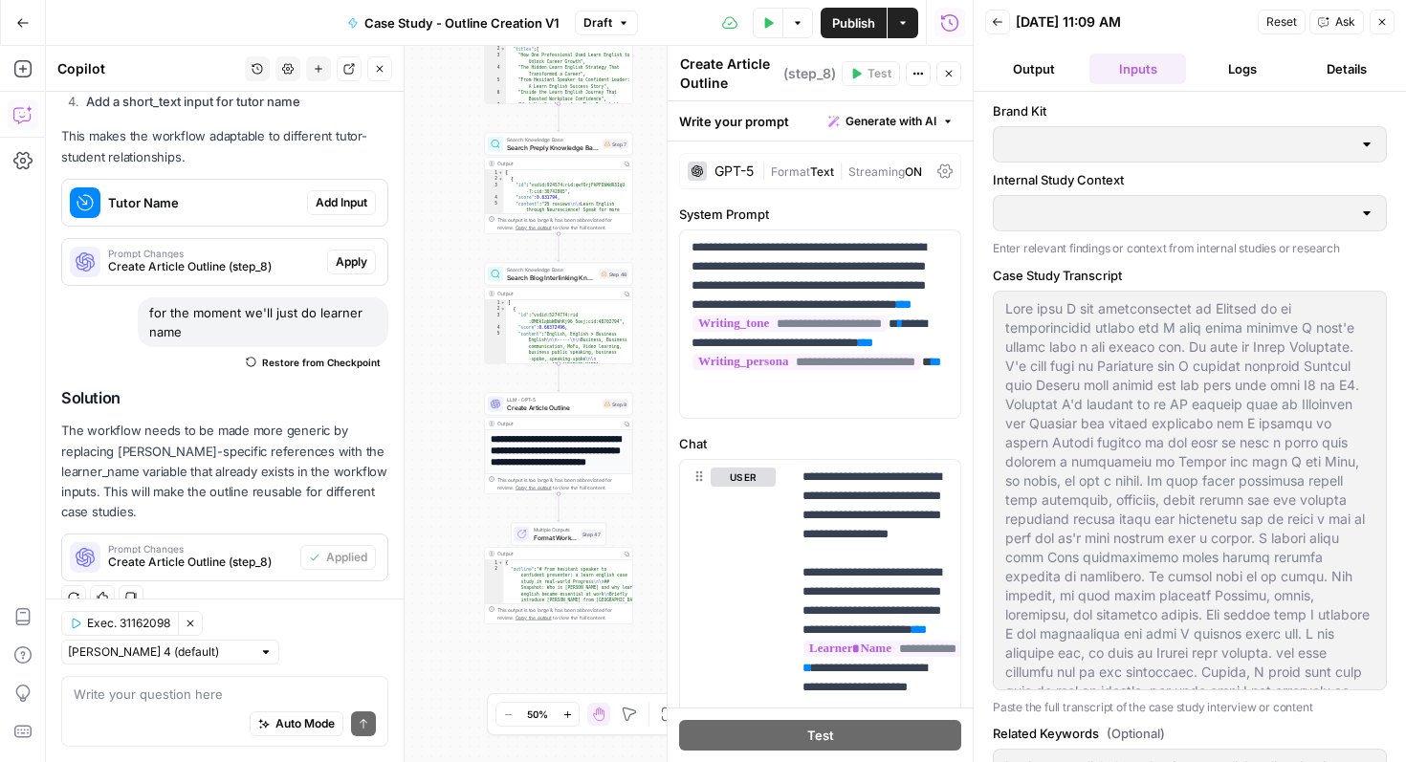
type input "Preply (EN)"
type input "PPP Study"
type input "Blog interlinking"
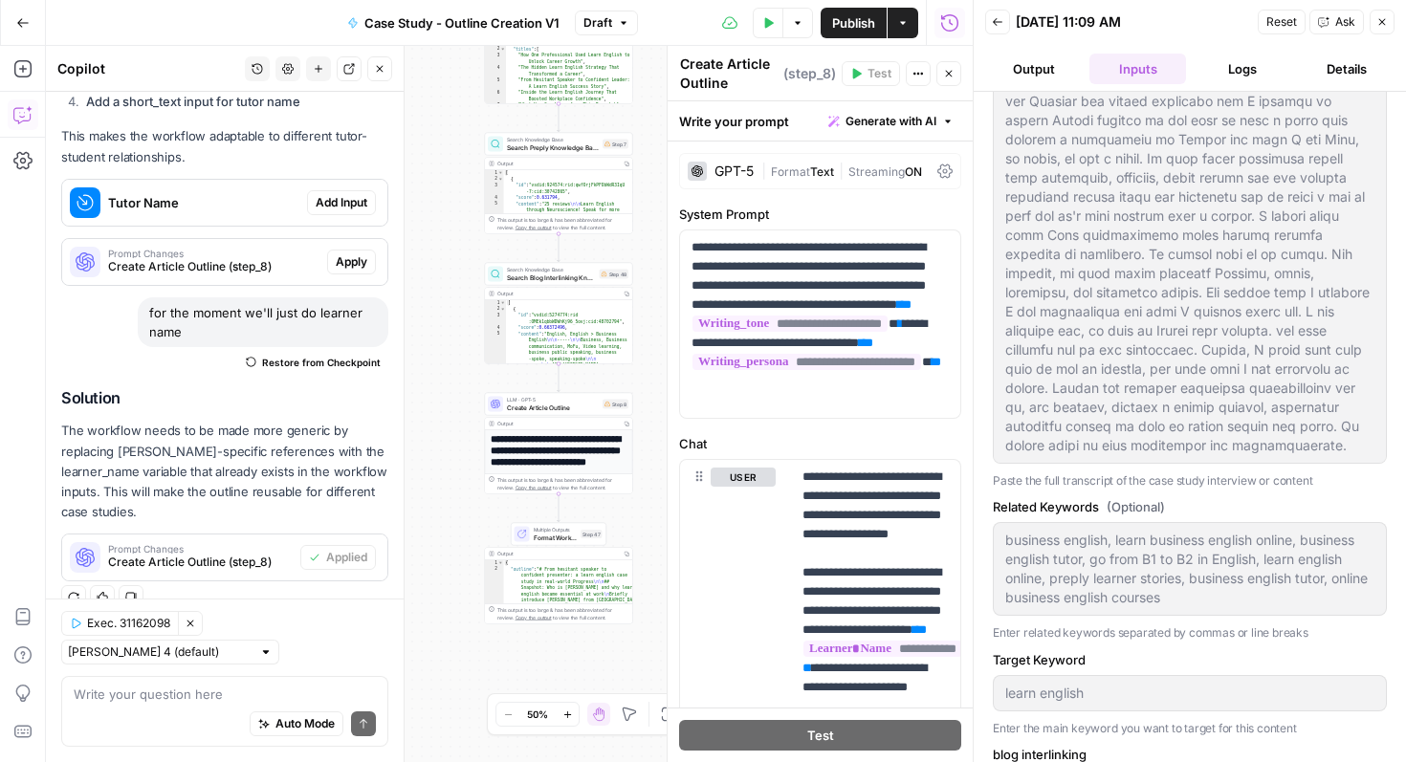
scroll to position [288, 0]
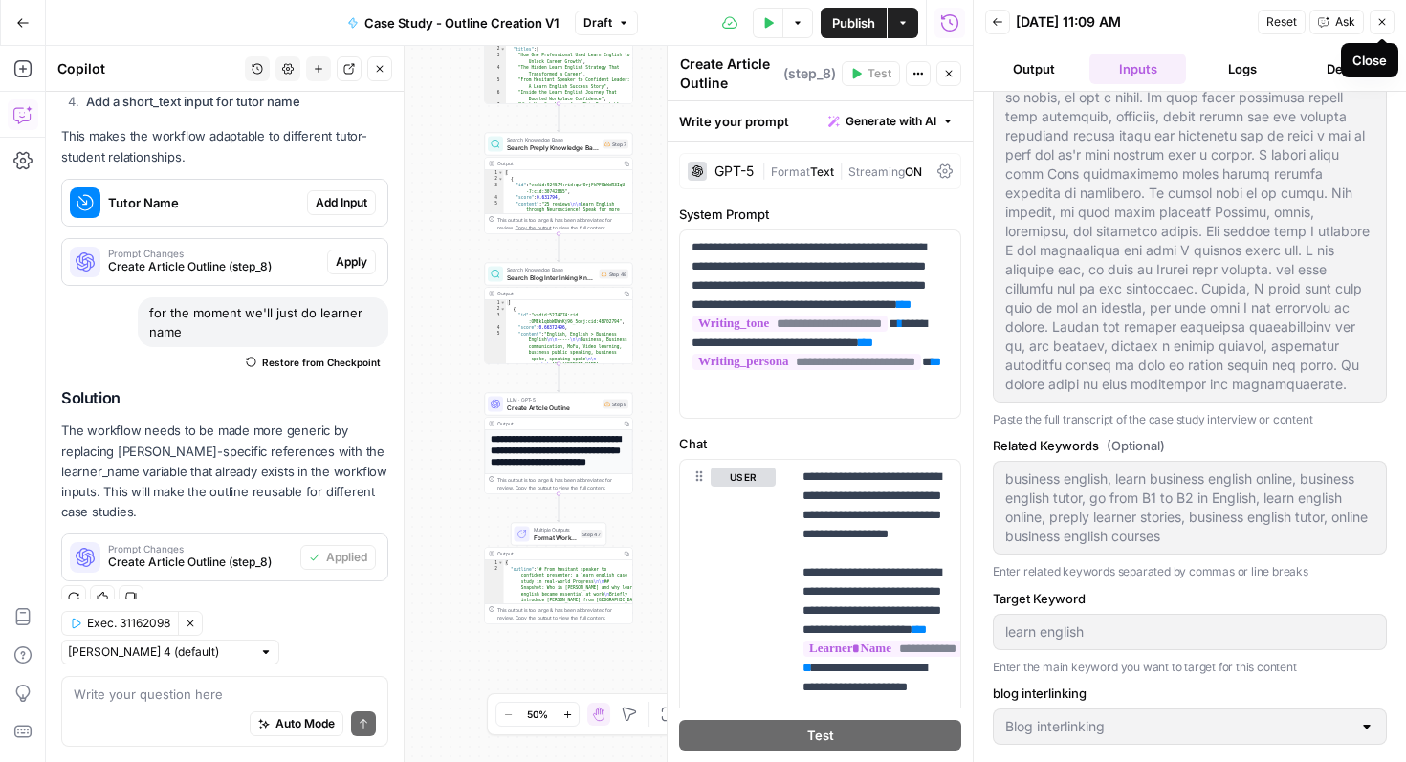
drag, startPoint x: 1379, startPoint y: 20, endPoint x: 1220, endPoint y: 128, distance: 192.9
click at [1379, 20] on icon "button" at bounding box center [1382, 22] width 7 height 7
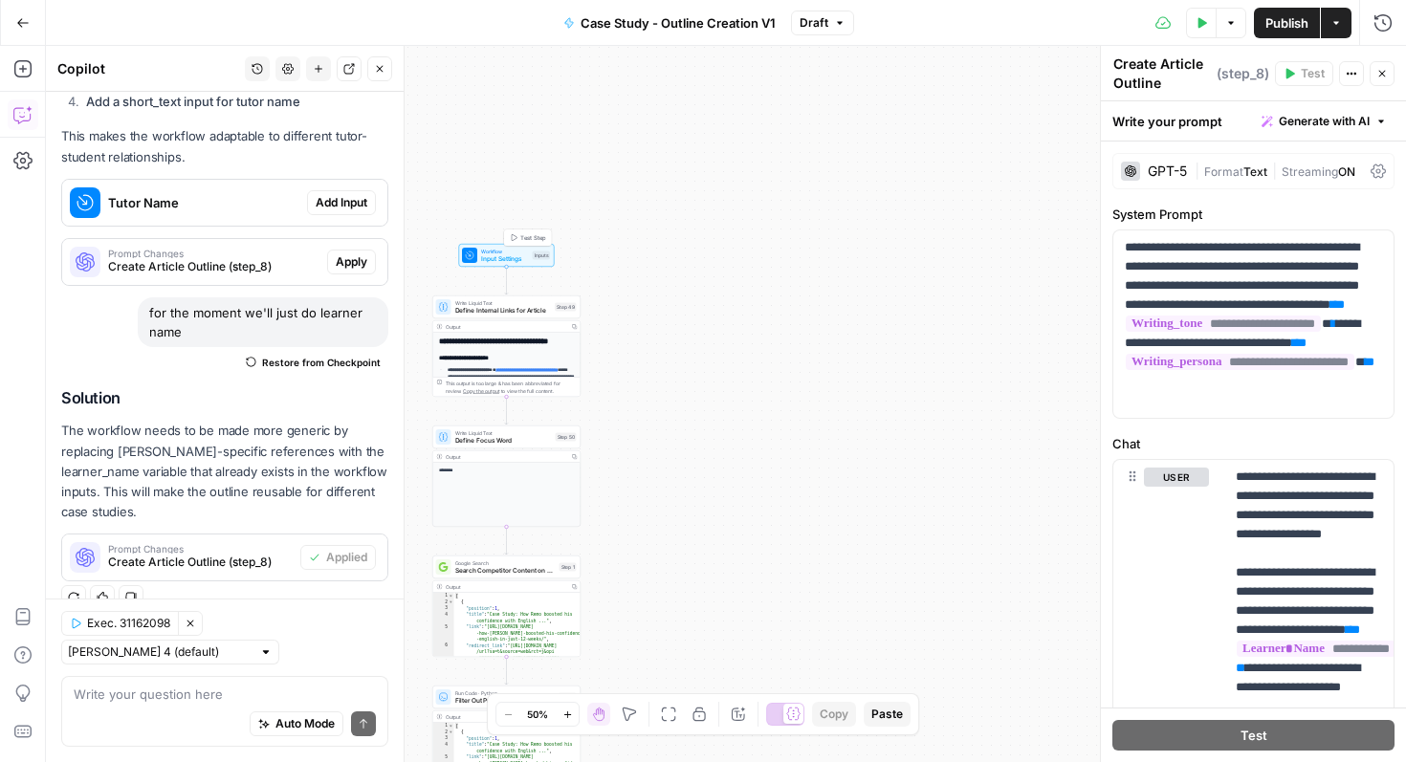
click at [514, 254] on span "Input Settings" at bounding box center [505, 259] width 48 height 10
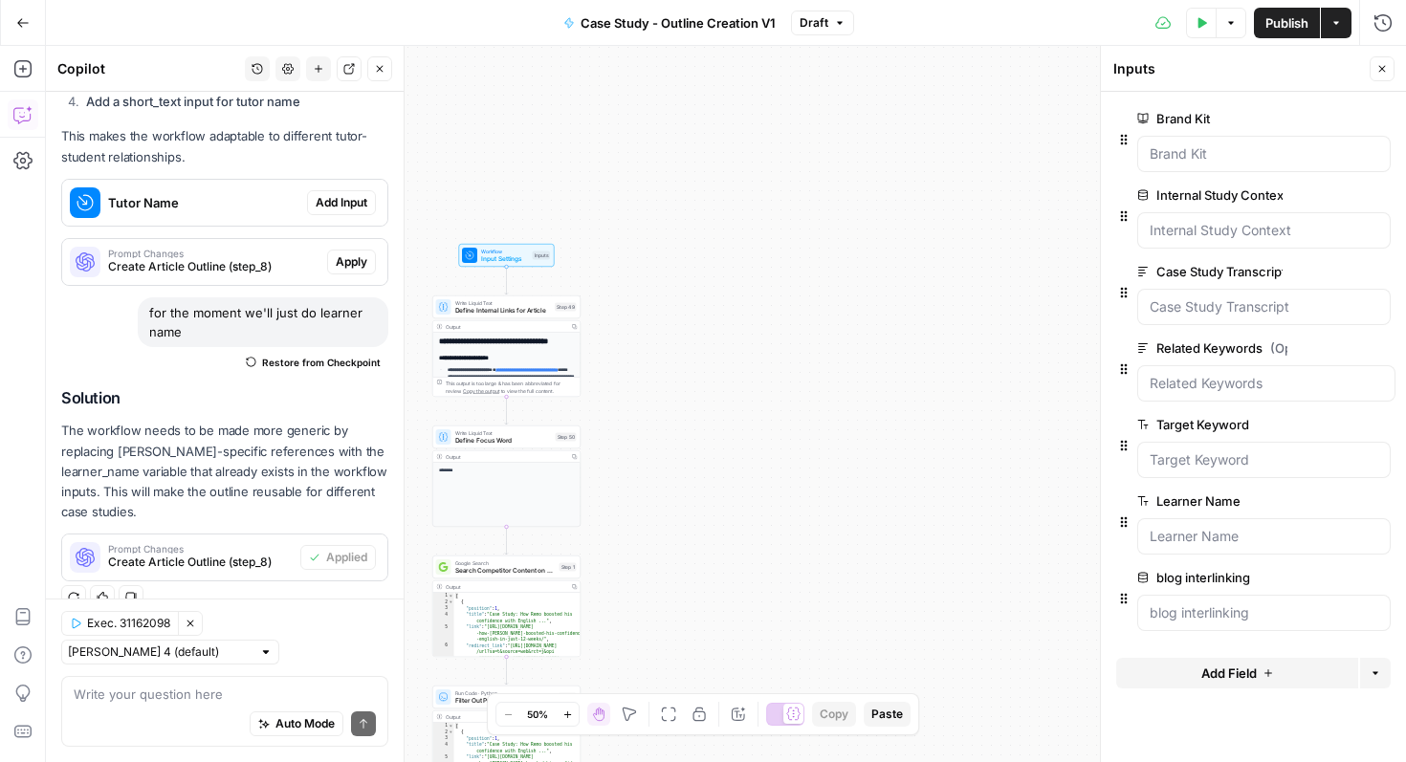
click at [1387, 66] on icon "button" at bounding box center [1381, 68] width 11 height 11
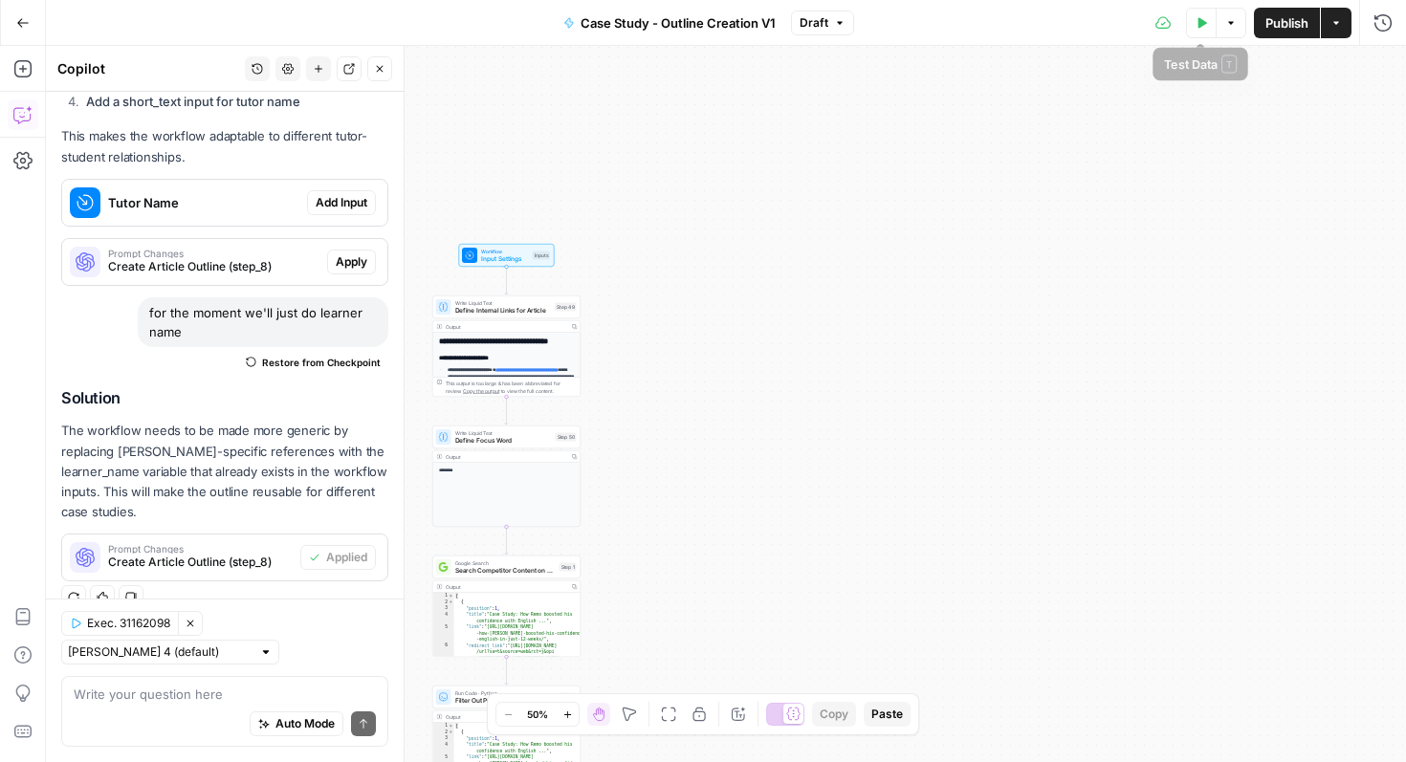
click at [1222, 25] on button "Options" at bounding box center [1231, 23] width 31 height 31
click at [1171, 60] on span "Run Test" at bounding box center [1177, 67] width 84 height 19
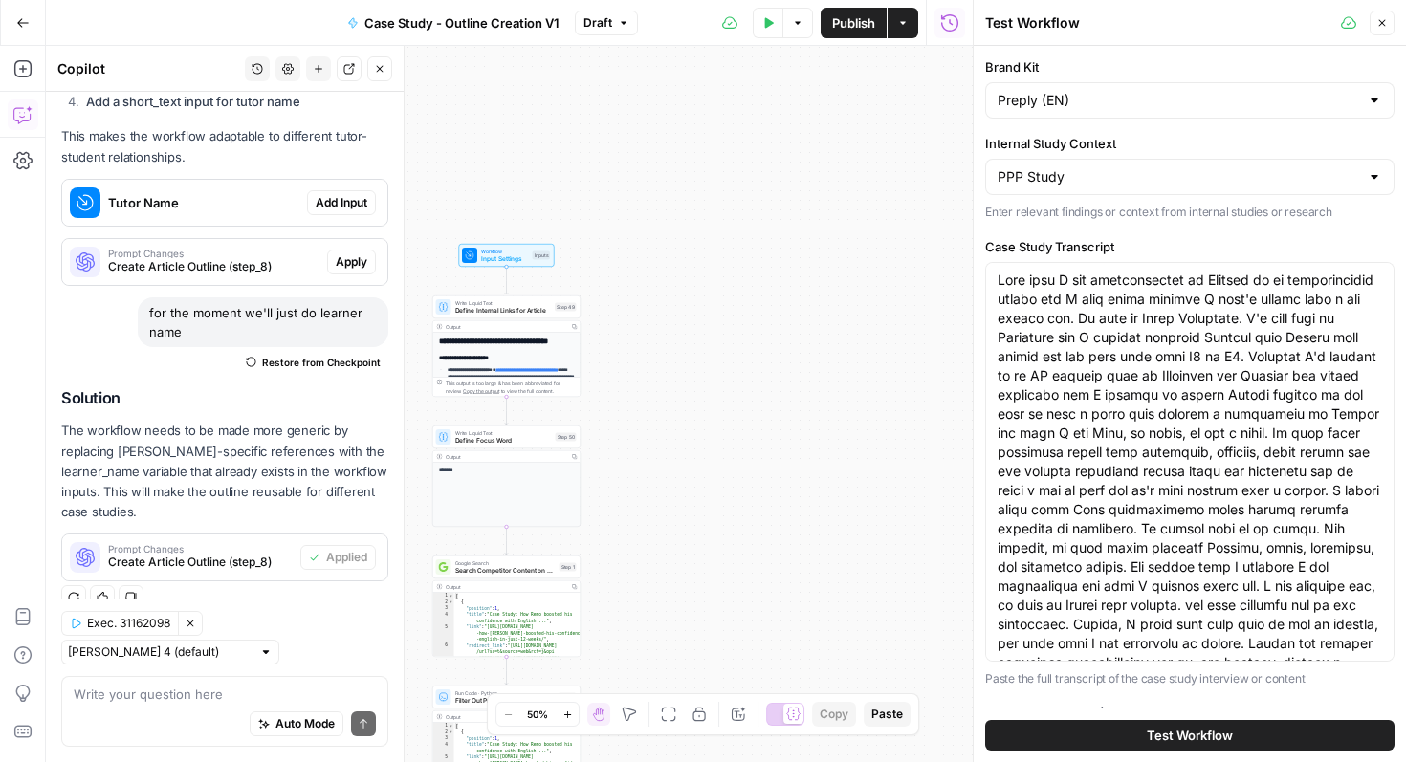
click at [1155, 738] on span "Test Workflow" at bounding box center [1190, 735] width 86 height 19
click at [1160, 729] on span "Test Workflow" at bounding box center [1190, 735] width 86 height 19
click at [1164, 737] on span "Test Workflow" at bounding box center [1190, 735] width 86 height 19
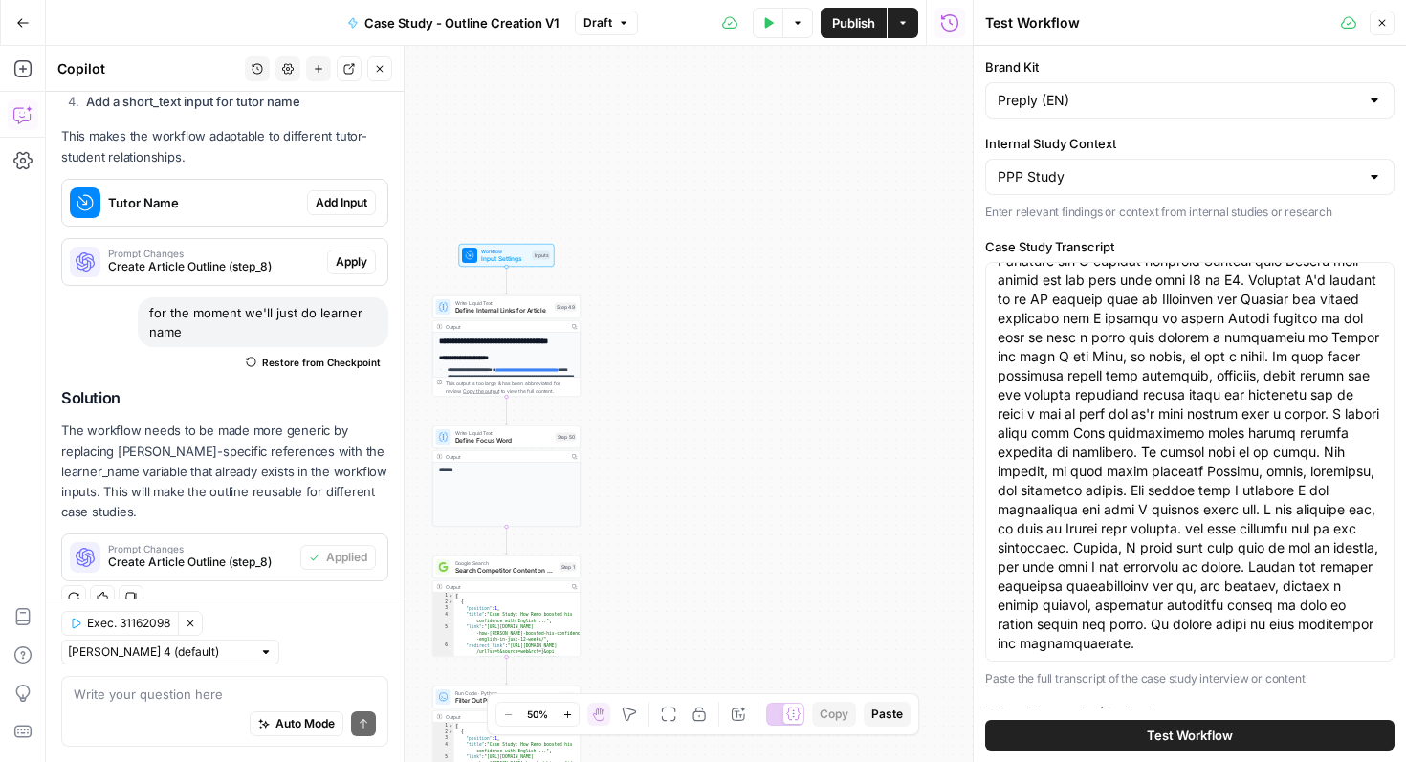
click at [1385, 25] on icon "button" at bounding box center [1381, 22] width 11 height 11
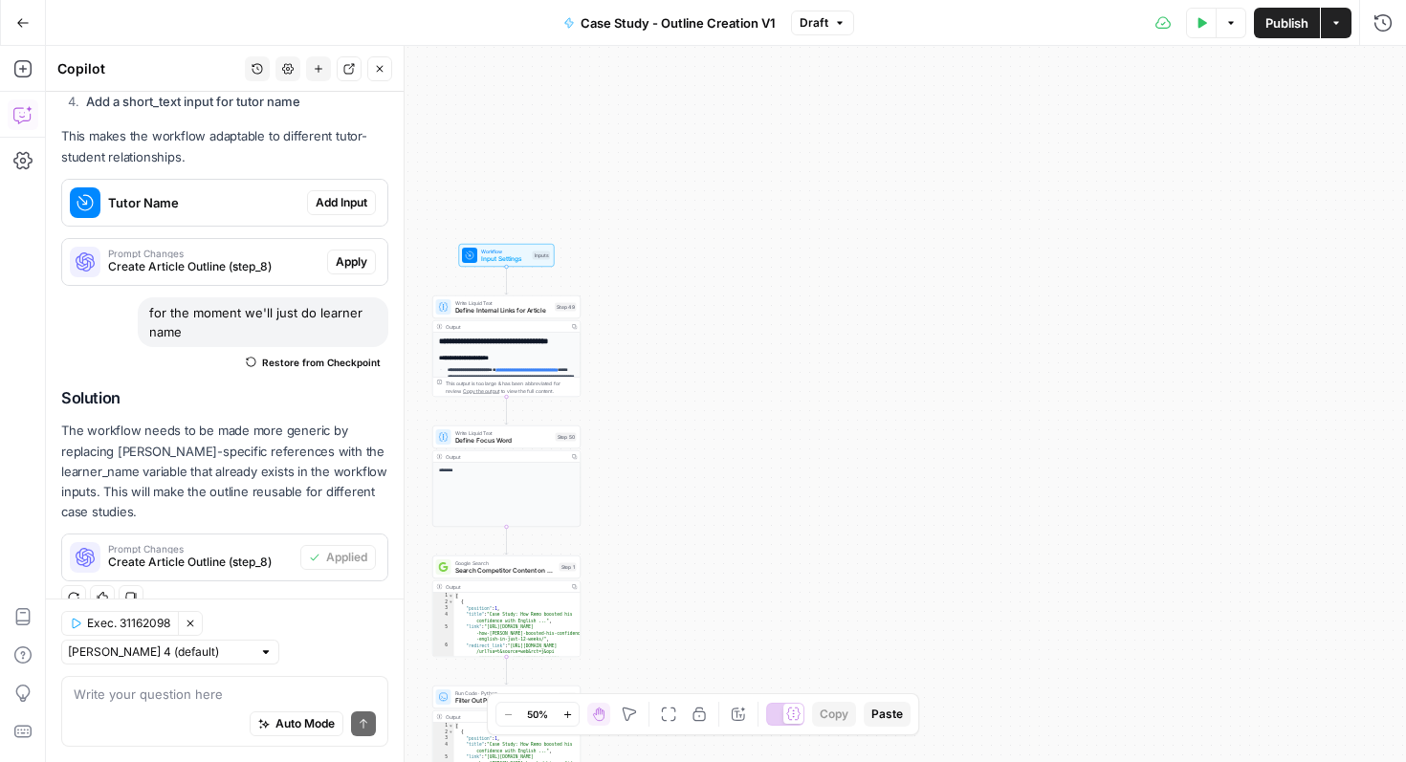
click at [1193, 21] on button "Test Data" at bounding box center [1201, 23] width 31 height 31
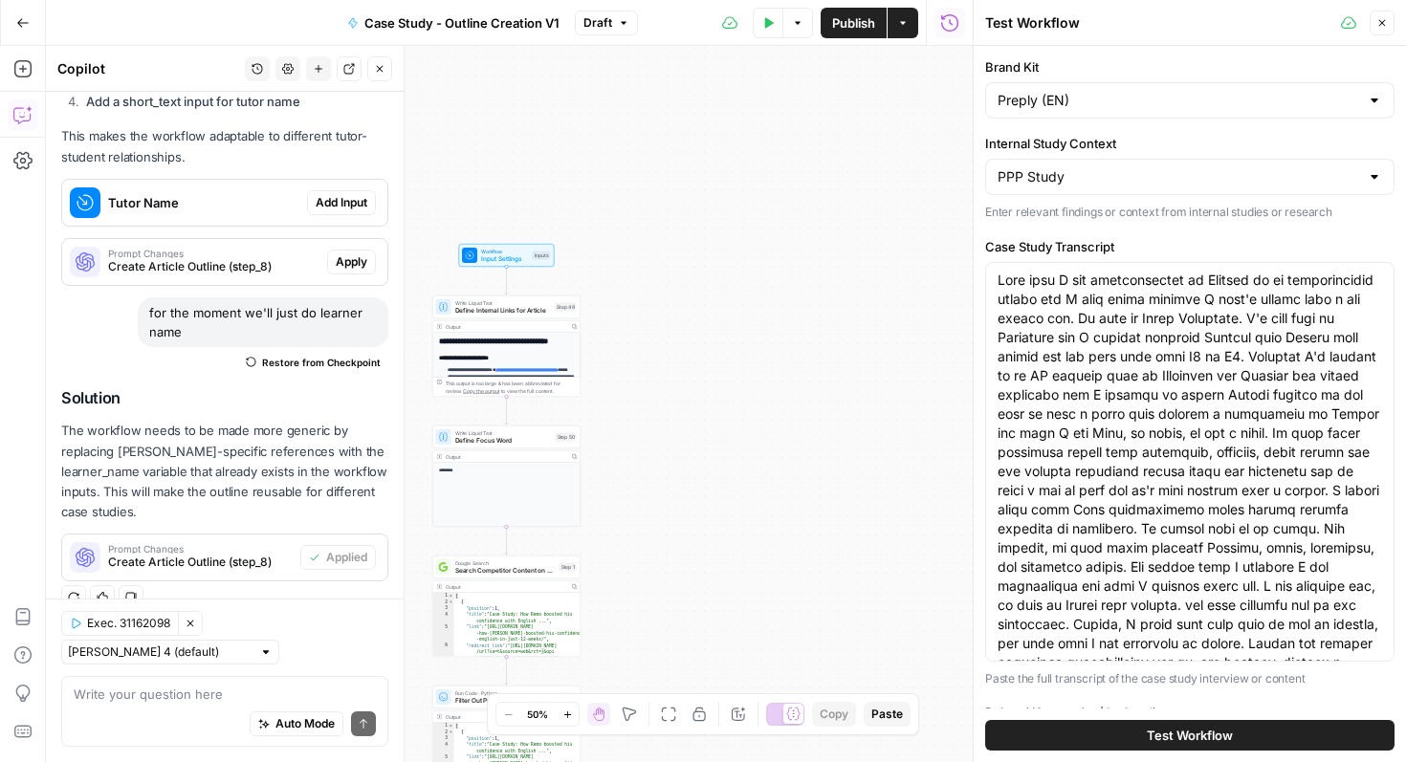
click at [1152, 739] on span "Test Workflow" at bounding box center [1190, 735] width 86 height 19
click at [1382, 21] on icon "button" at bounding box center [1381, 22] width 11 height 11
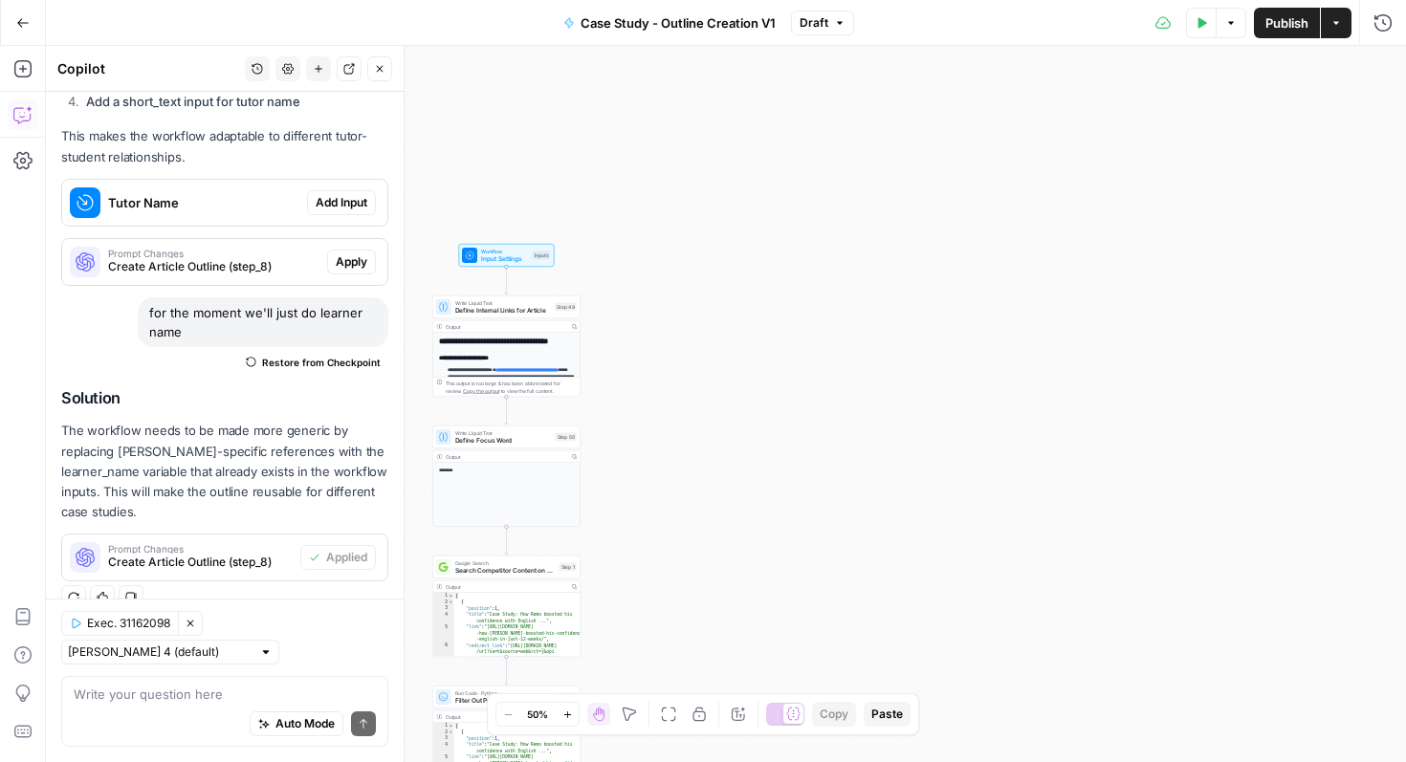
click at [1230, 29] on button "Options" at bounding box center [1231, 23] width 31 height 31
click at [1184, 66] on span "Run Test" at bounding box center [1177, 67] width 84 height 19
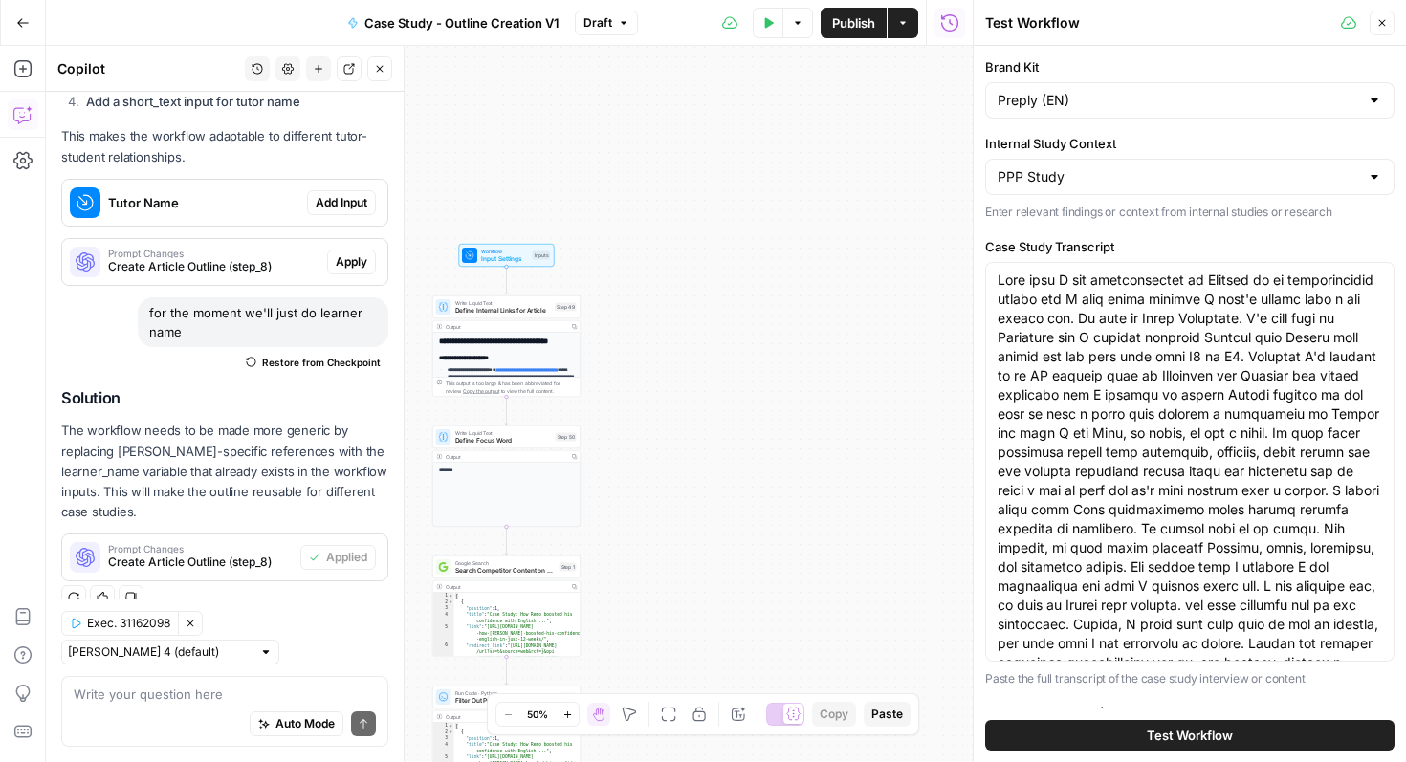
click at [1202, 731] on span "Test Workflow" at bounding box center [1190, 735] width 86 height 19
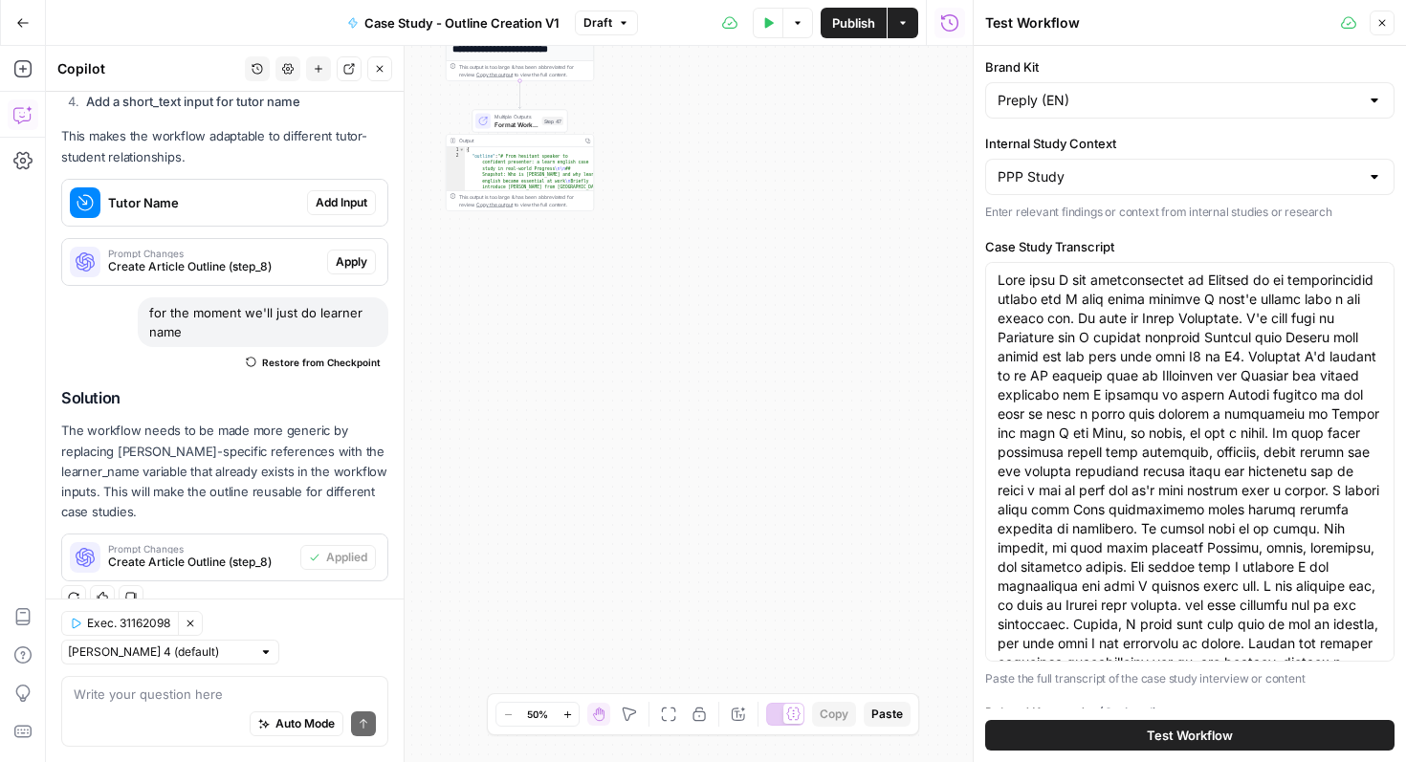
type textarea "**********"
click at [545, 162] on div "{ "outline" : "# From hesitant speaker to confident presenter: a learn english …" at bounding box center [529, 561] width 129 height 828
click at [547, 139] on div "Output" at bounding box center [519, 141] width 121 height 8
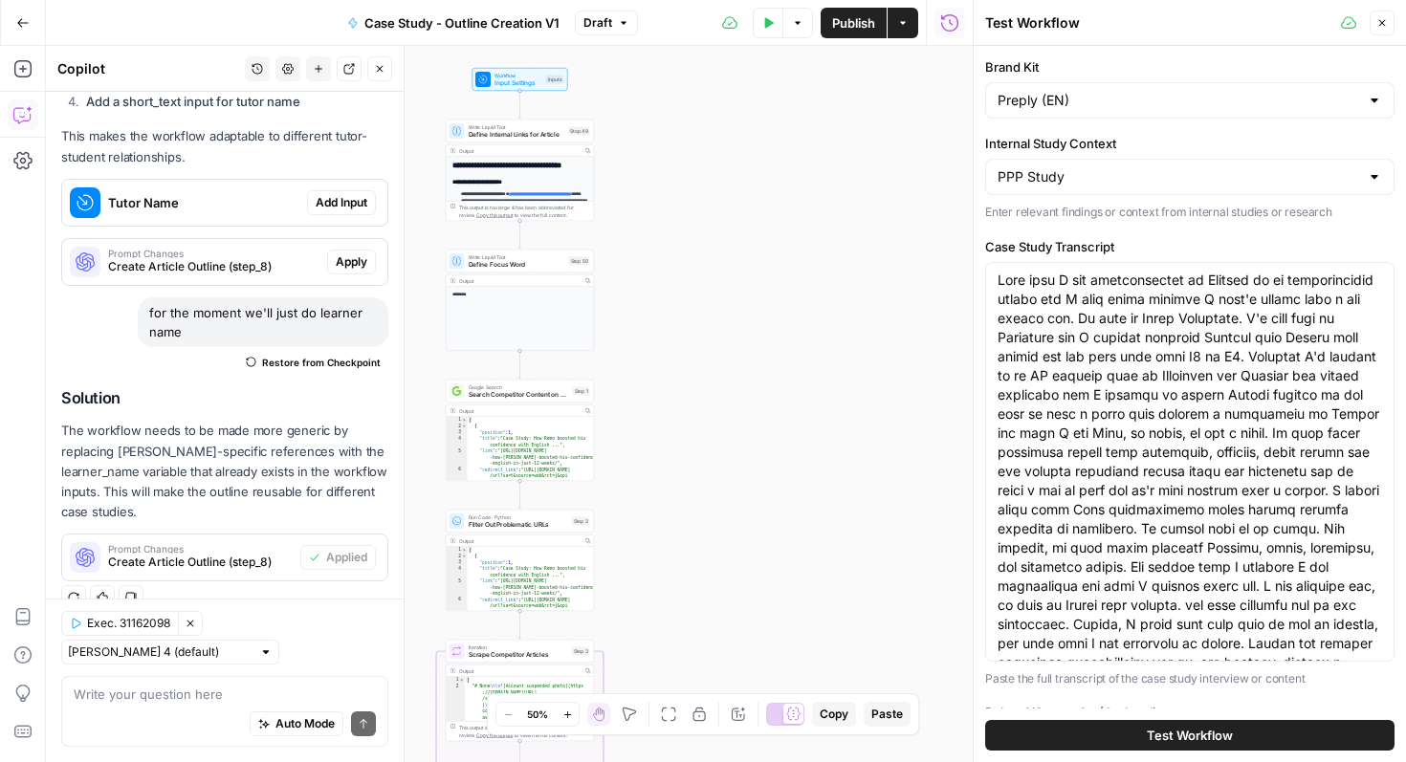
click at [1128, 744] on button "Test Workflow" at bounding box center [1189, 735] width 409 height 31
click at [1158, 733] on span "Test Workflow" at bounding box center [1190, 735] width 86 height 19
click at [1384, 26] on icon "button" at bounding box center [1381, 22] width 11 height 11
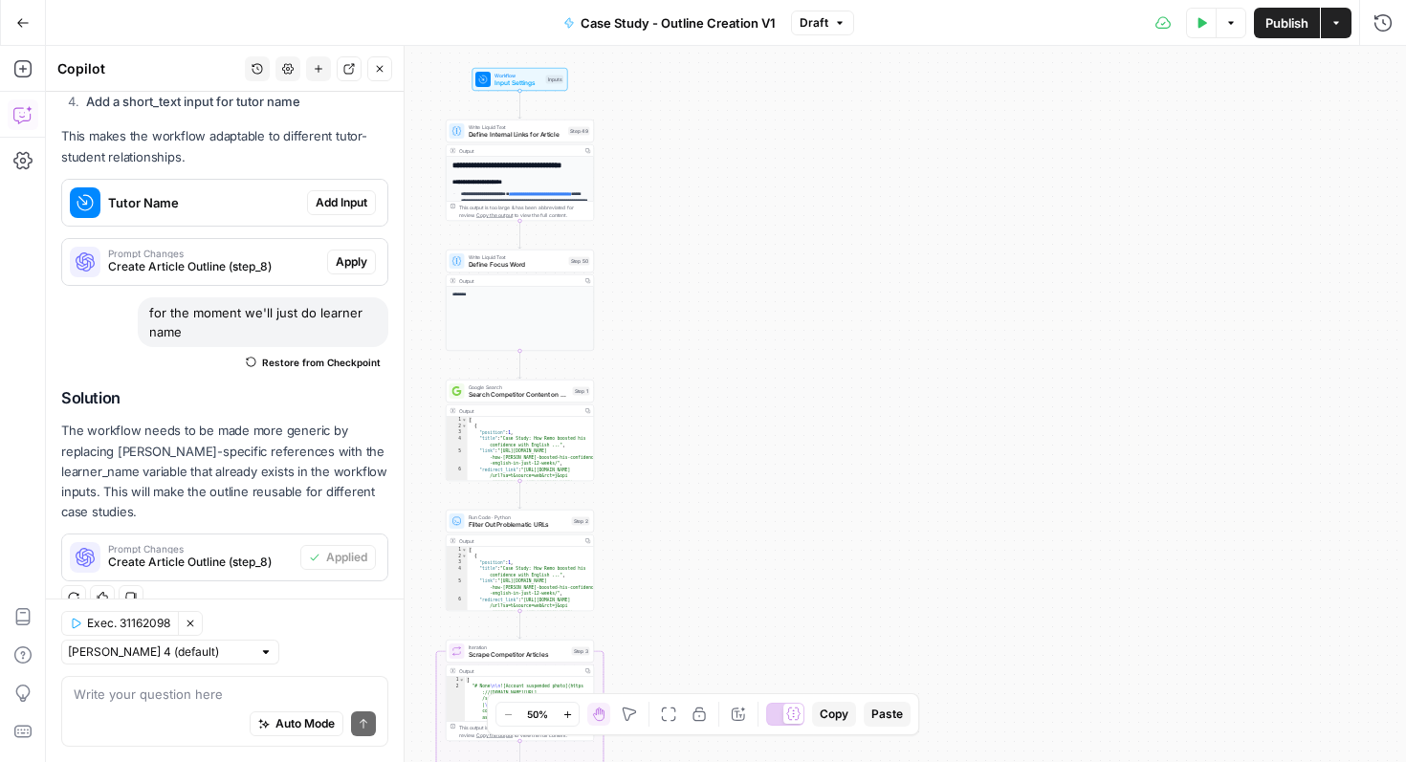
click at [1287, 23] on span "Publish" at bounding box center [1287, 22] width 43 height 19
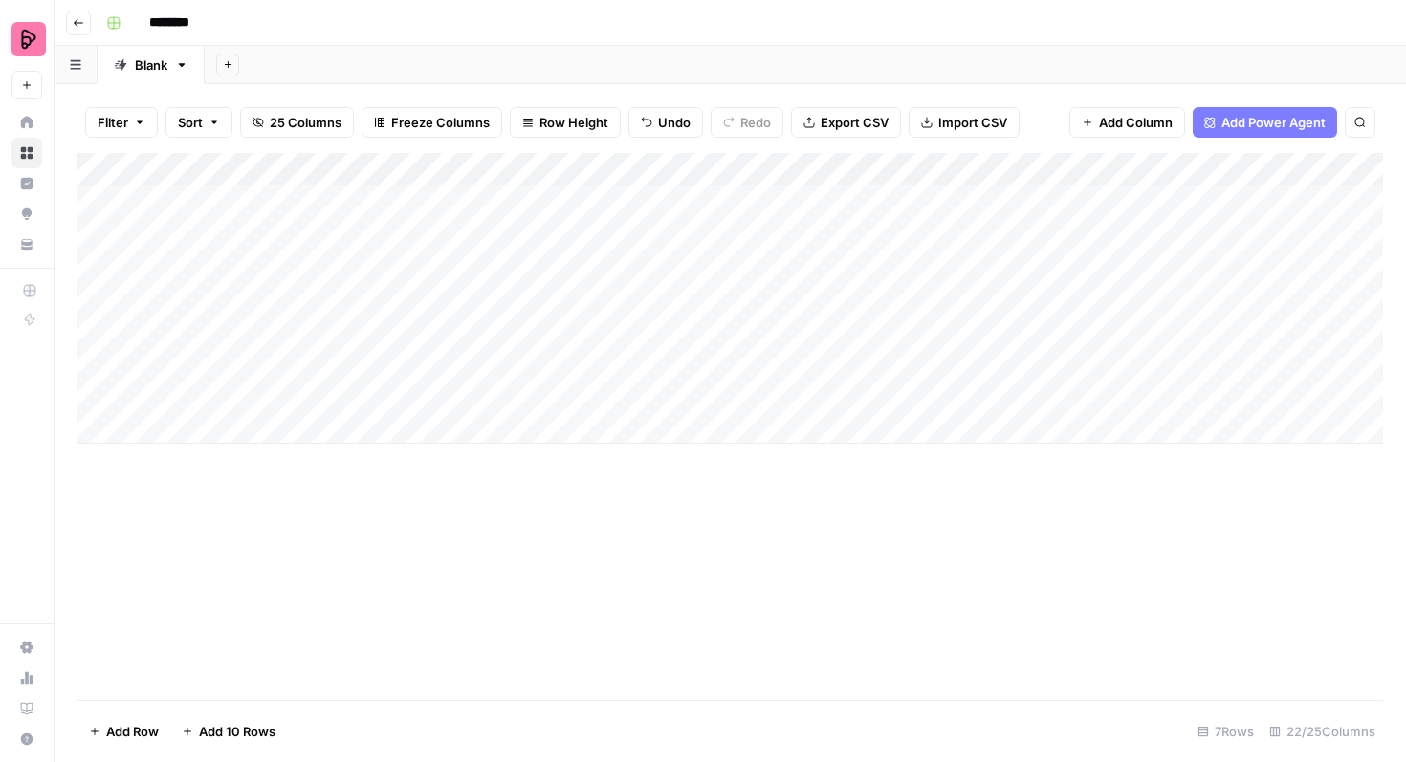
click at [1134, 121] on span "Add Column" at bounding box center [1136, 122] width 74 height 19
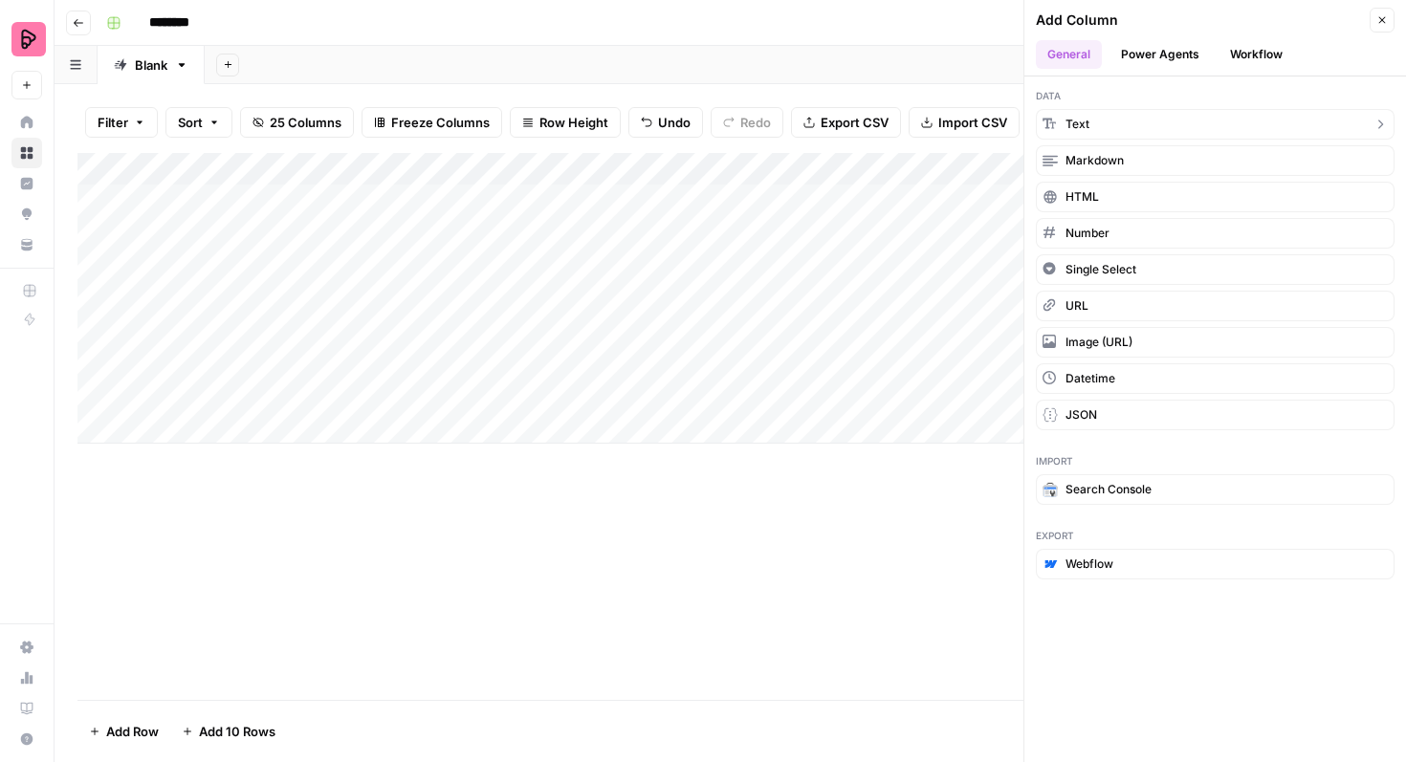
click at [1207, 125] on button "Text" at bounding box center [1215, 124] width 359 height 31
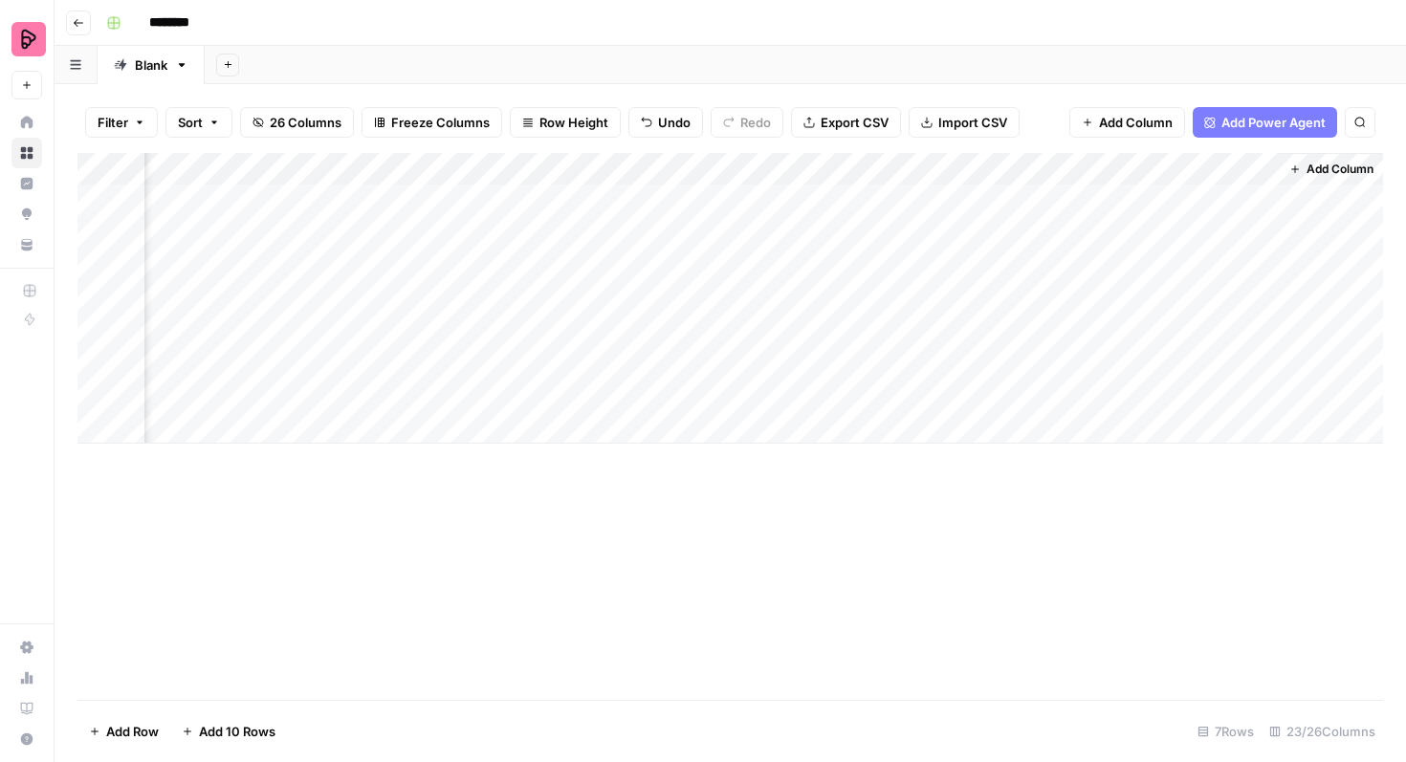
scroll to position [0, 4468]
drag, startPoint x: 1303, startPoint y: 171, endPoint x: 397, endPoint y: 183, distance: 905.9
click at [397, 183] on div "Add Column" at bounding box center [730, 298] width 1306 height 291
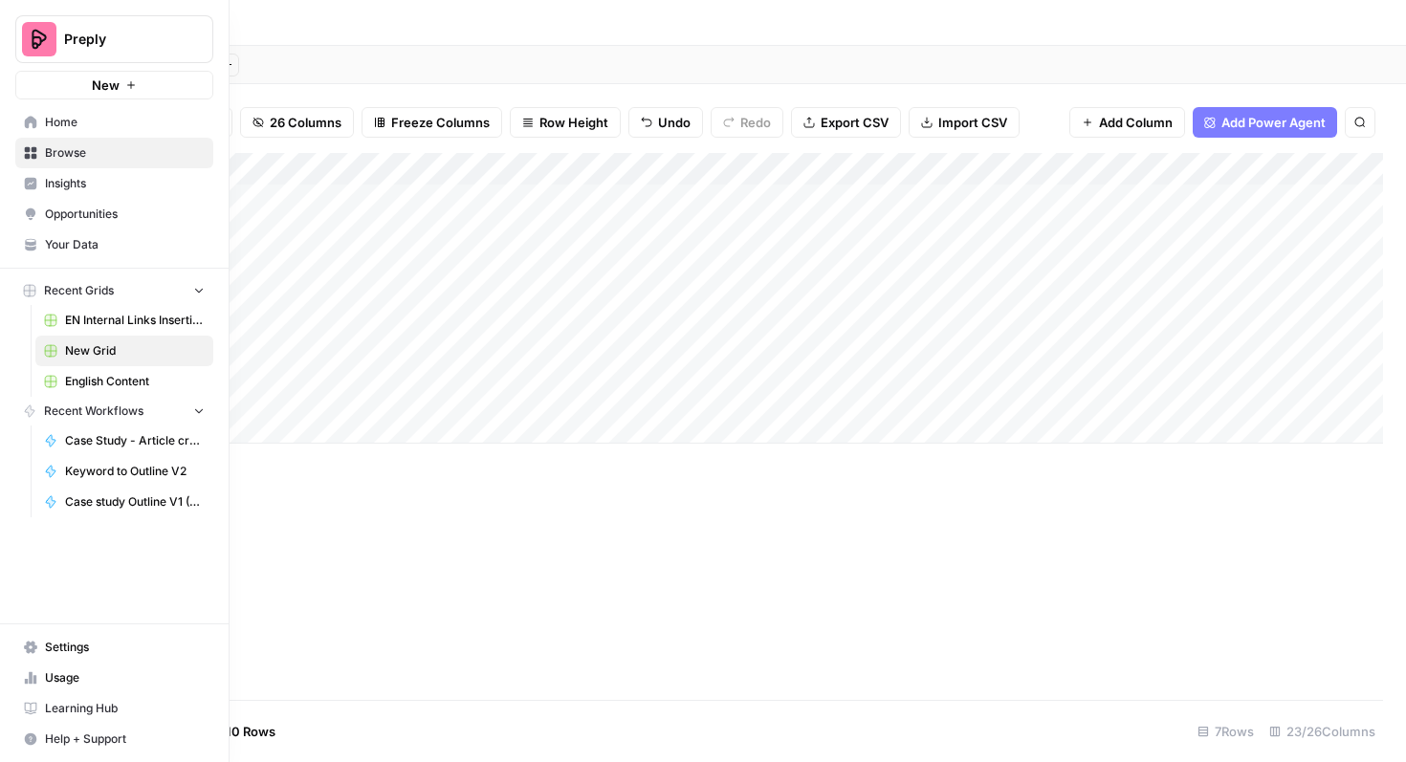
scroll to position [0, 0]
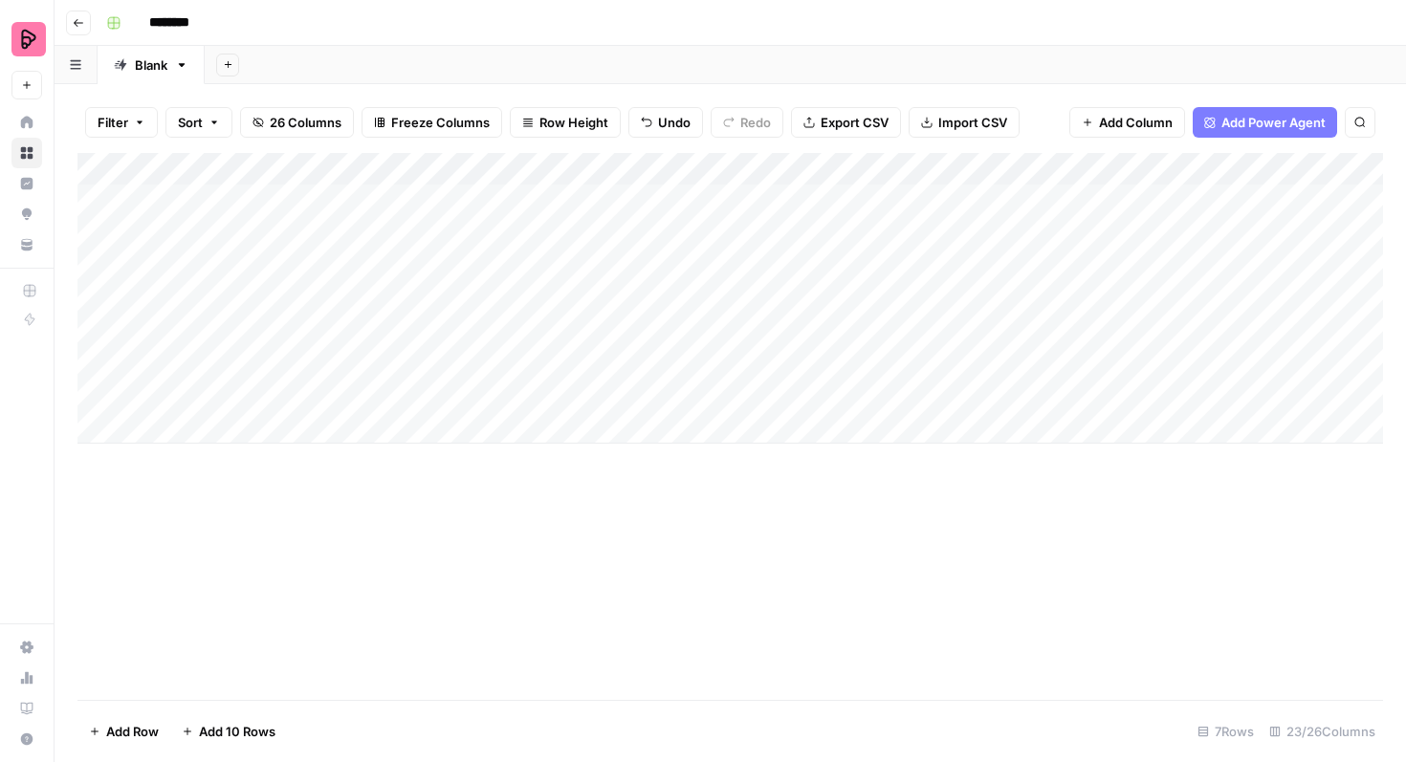
drag, startPoint x: 1172, startPoint y: 168, endPoint x: 504, endPoint y: 172, distance: 667.7
click at [504, 172] on div "Add Column" at bounding box center [730, 298] width 1306 height 291
click at [681, 168] on div "Add Column" at bounding box center [730, 298] width 1306 height 291
click at [529, 216] on input "New Column (1)" at bounding box center [534, 215] width 194 height 19
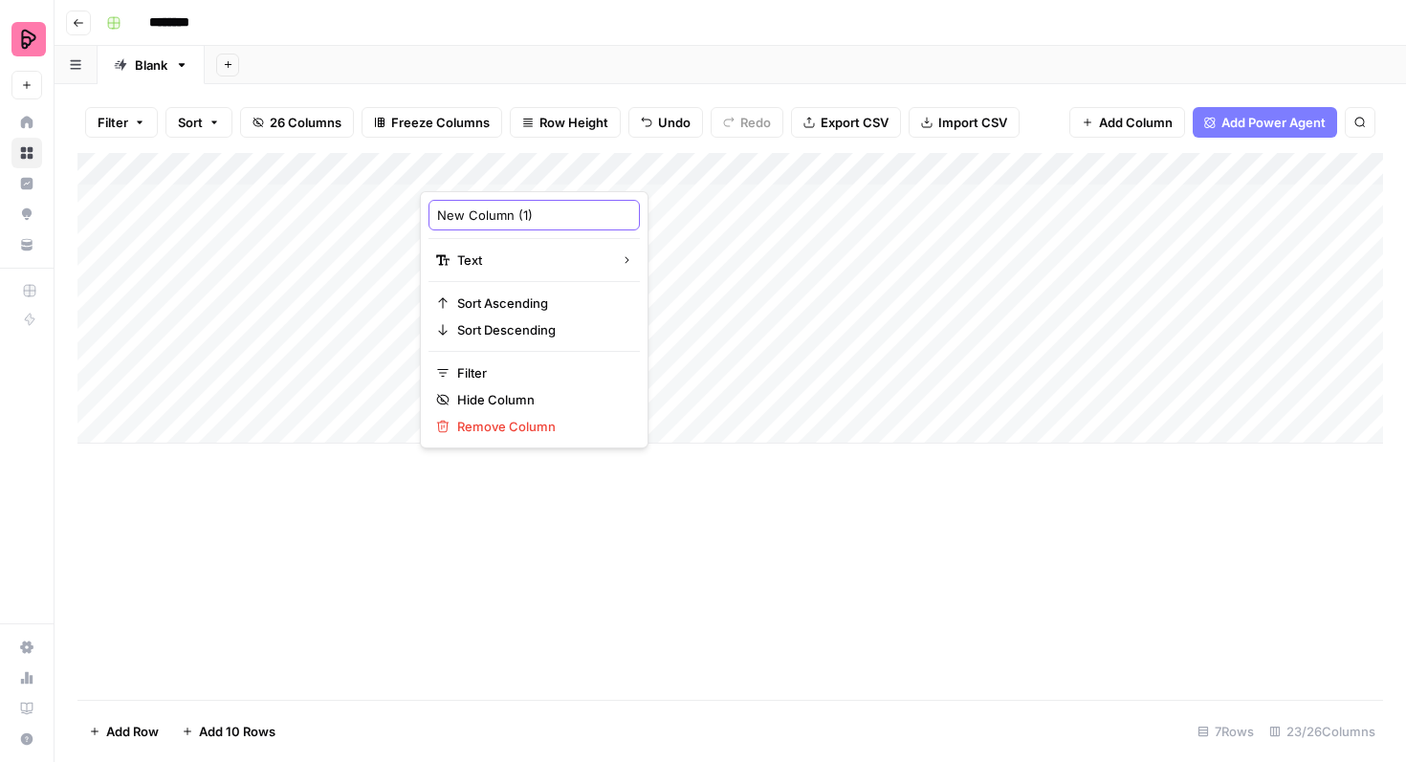
click at [529, 216] on input "New Column (1)" at bounding box center [534, 215] width 194 height 19
type input "Learner name"
click at [637, 209] on div "Add Column" at bounding box center [730, 298] width 1306 height 291
click at [617, 202] on div "Add Column" at bounding box center [730, 298] width 1306 height 291
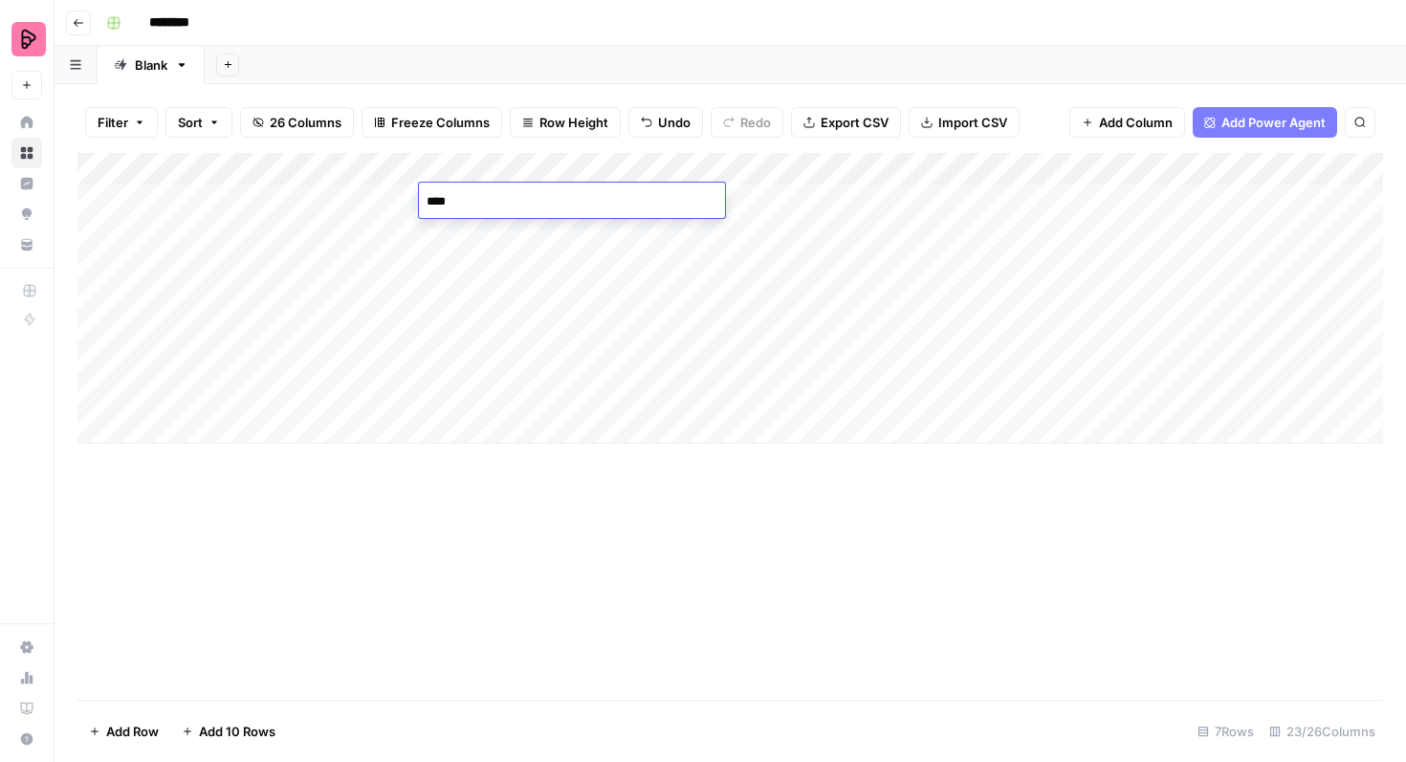
type textarea "*****"
click at [846, 336] on div "Add Column" at bounding box center [730, 298] width 1306 height 291
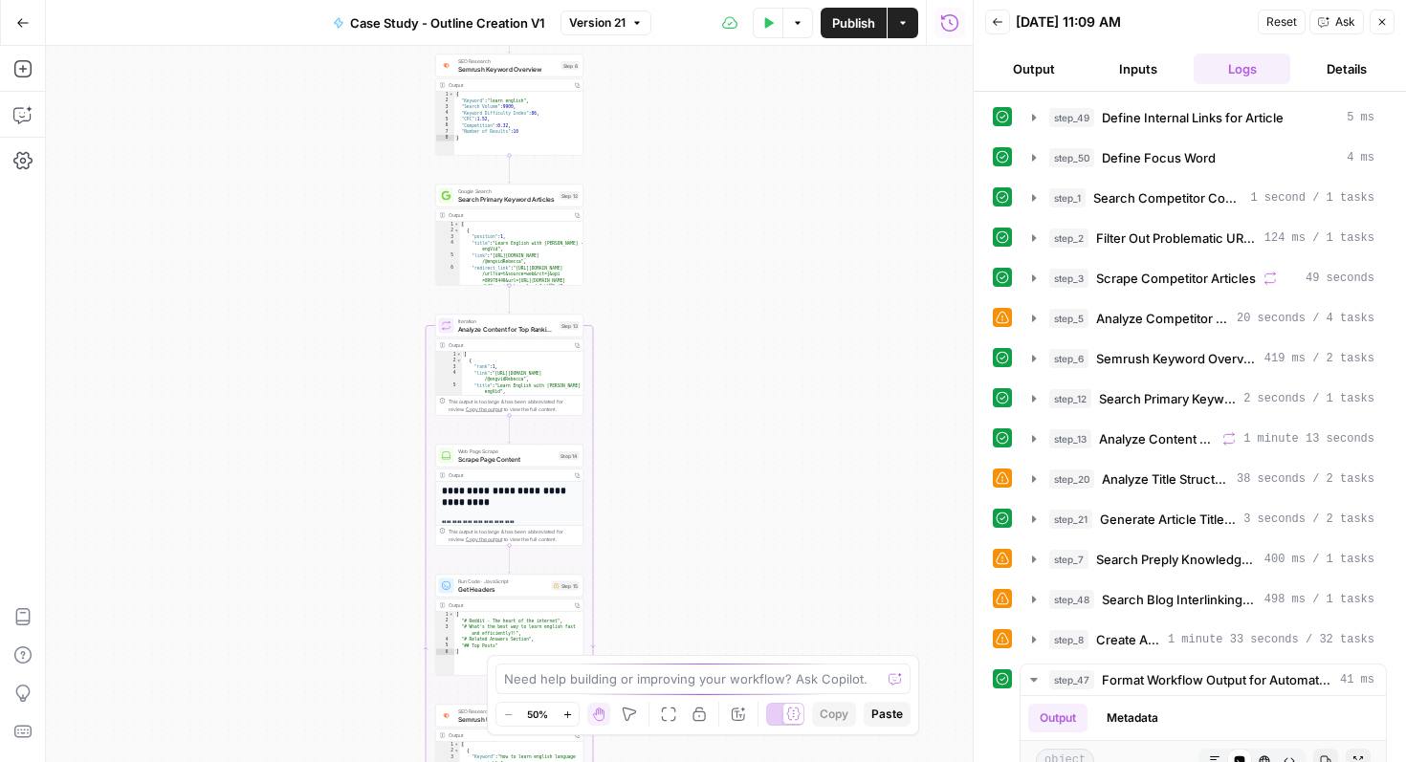
click at [1135, 78] on button "Inputs" at bounding box center [1138, 69] width 97 height 31
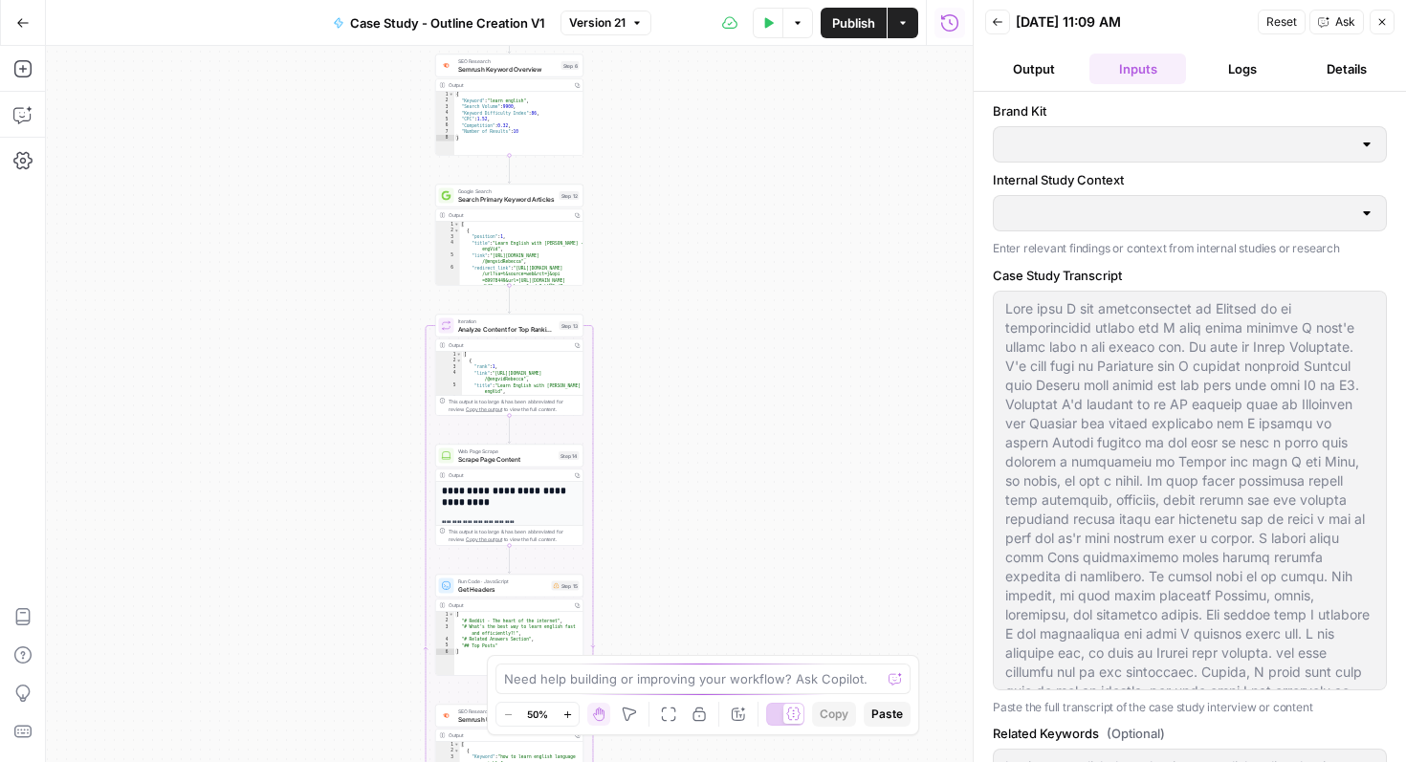
type input "Preply (EN)"
type input "PPP Study"
type input "Blog interlinking"
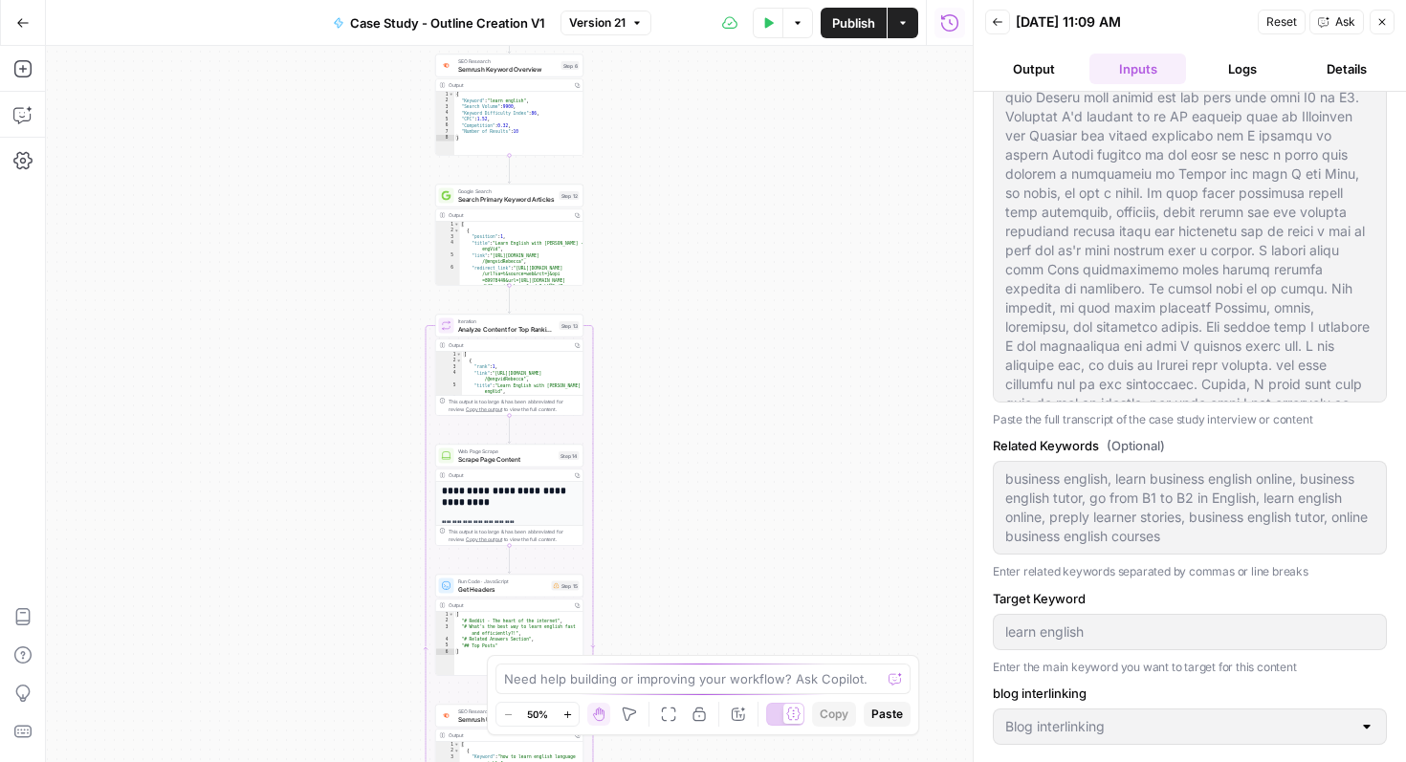
drag, startPoint x: 1389, startPoint y: 25, endPoint x: 739, endPoint y: 266, distance: 692.8
click at [1389, 25] on button "Close" at bounding box center [1382, 22] width 25 height 25
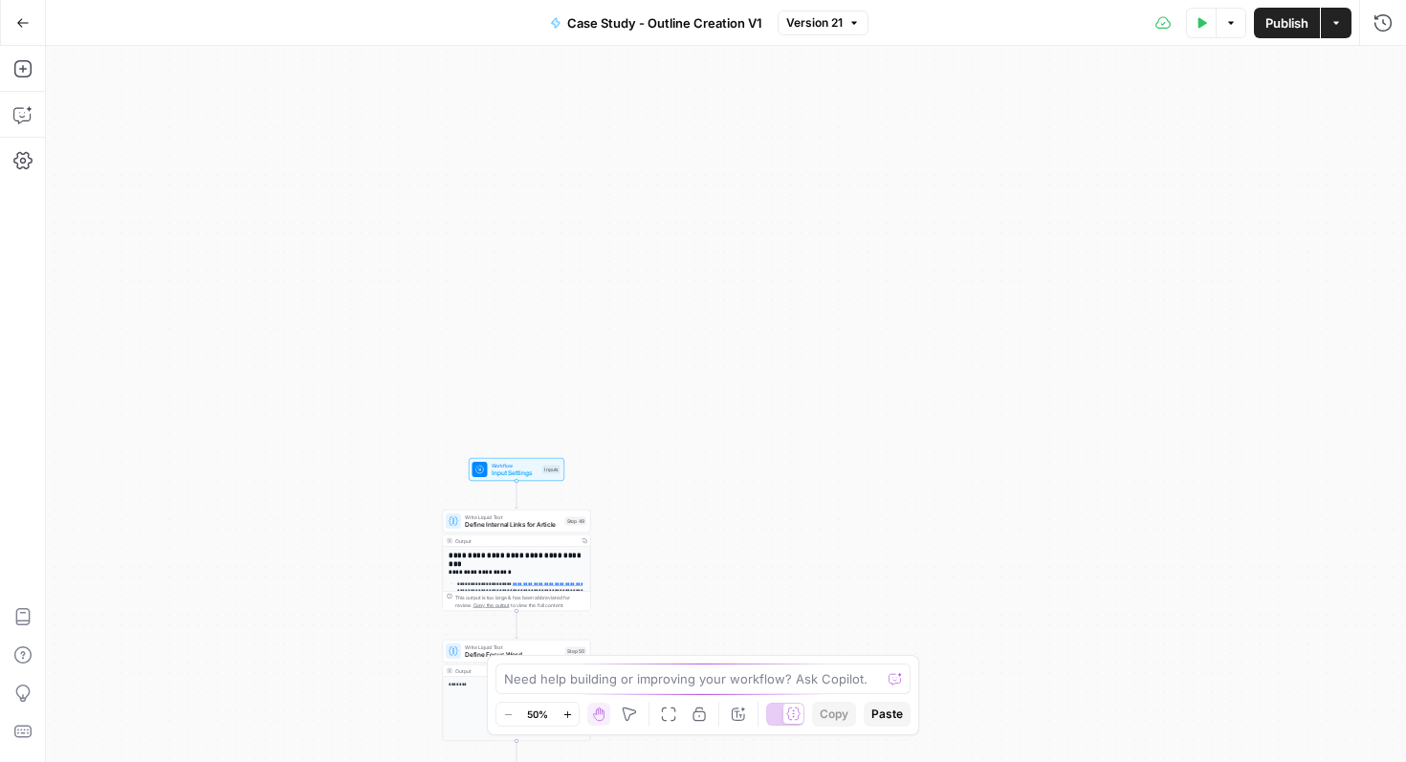
click at [527, 463] on span "Workflow" at bounding box center [516, 466] width 48 height 8
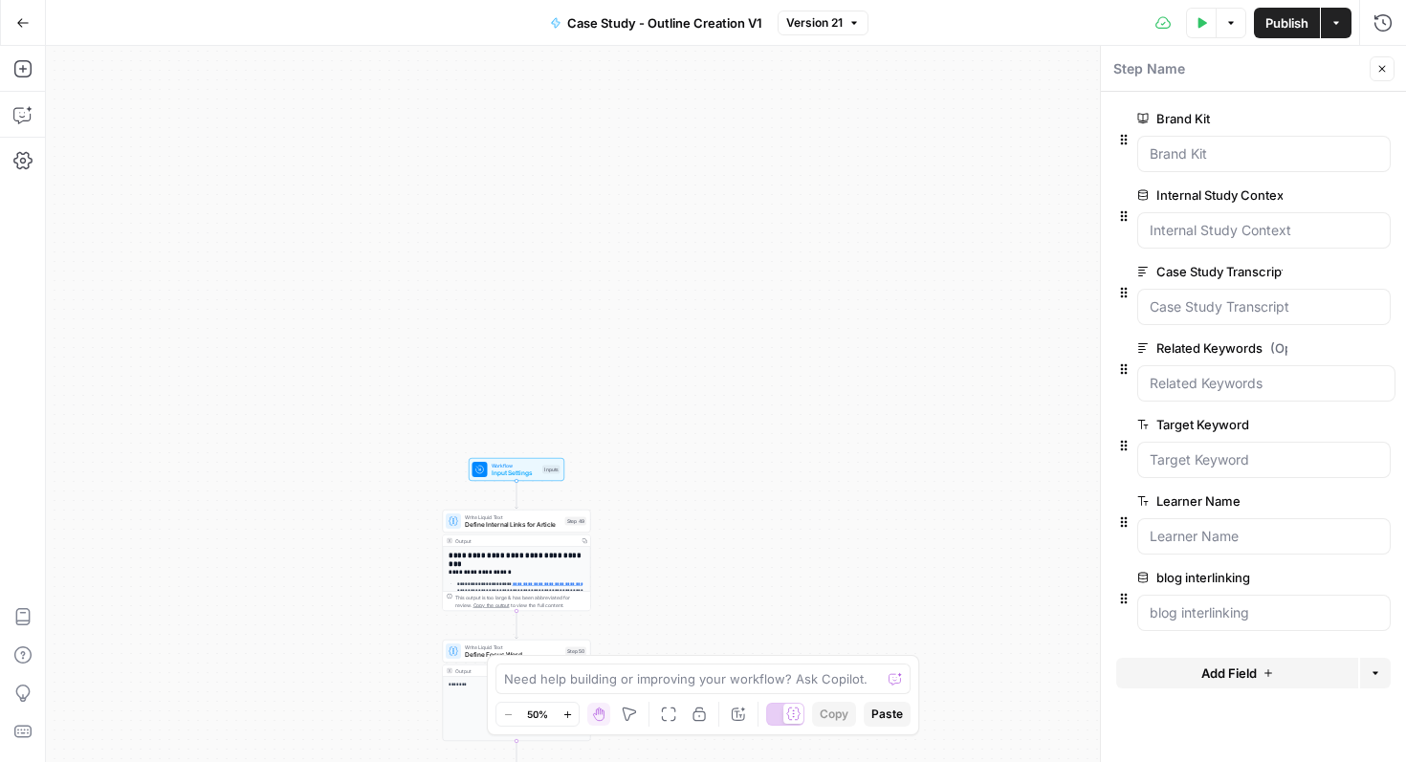
click at [1239, 699] on div "Add Field Options" at bounding box center [1253, 681] width 275 height 46
click at [1240, 667] on span "Add Field" at bounding box center [1228, 673] width 55 height 19
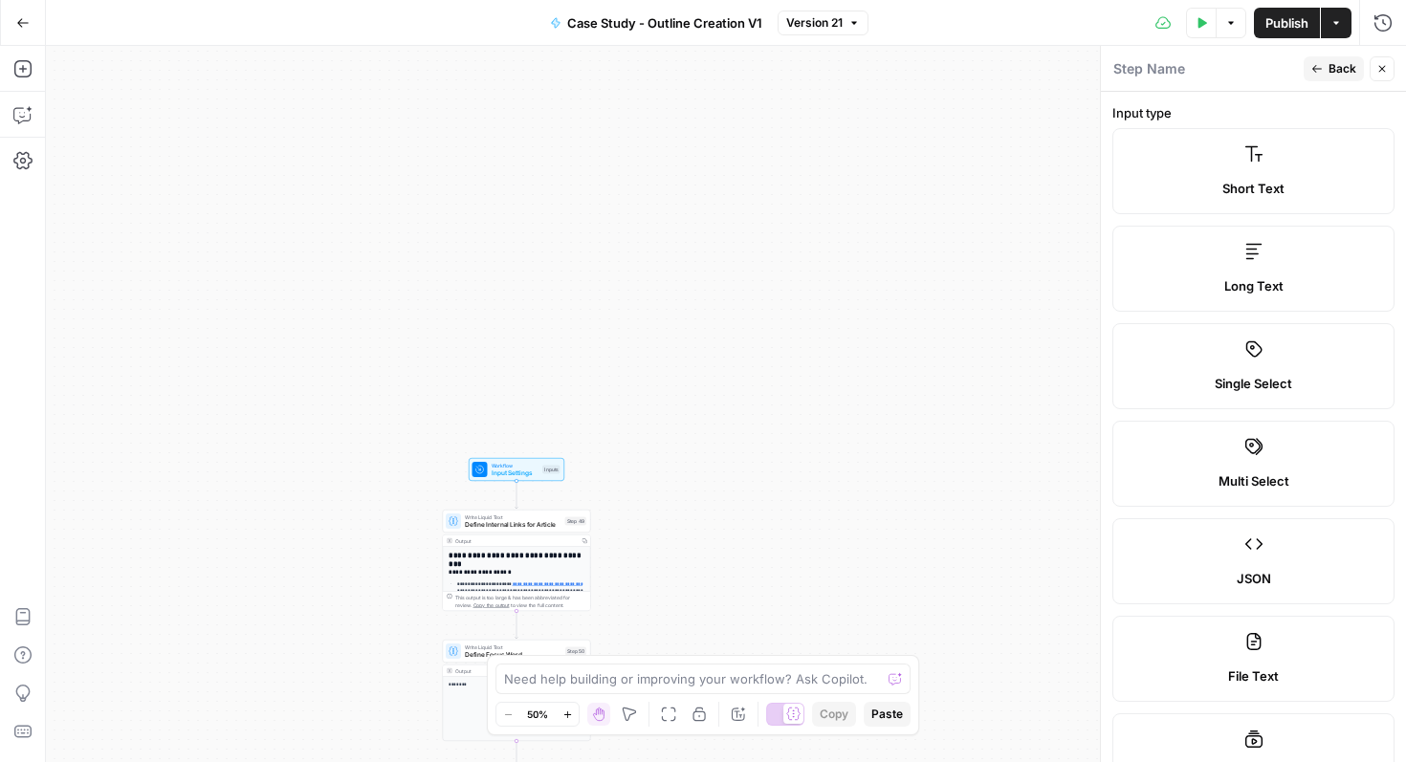
click at [1263, 187] on span "Short Text" at bounding box center [1253, 188] width 62 height 19
click at [1277, 188] on span "Short Text" at bounding box center [1253, 188] width 62 height 19
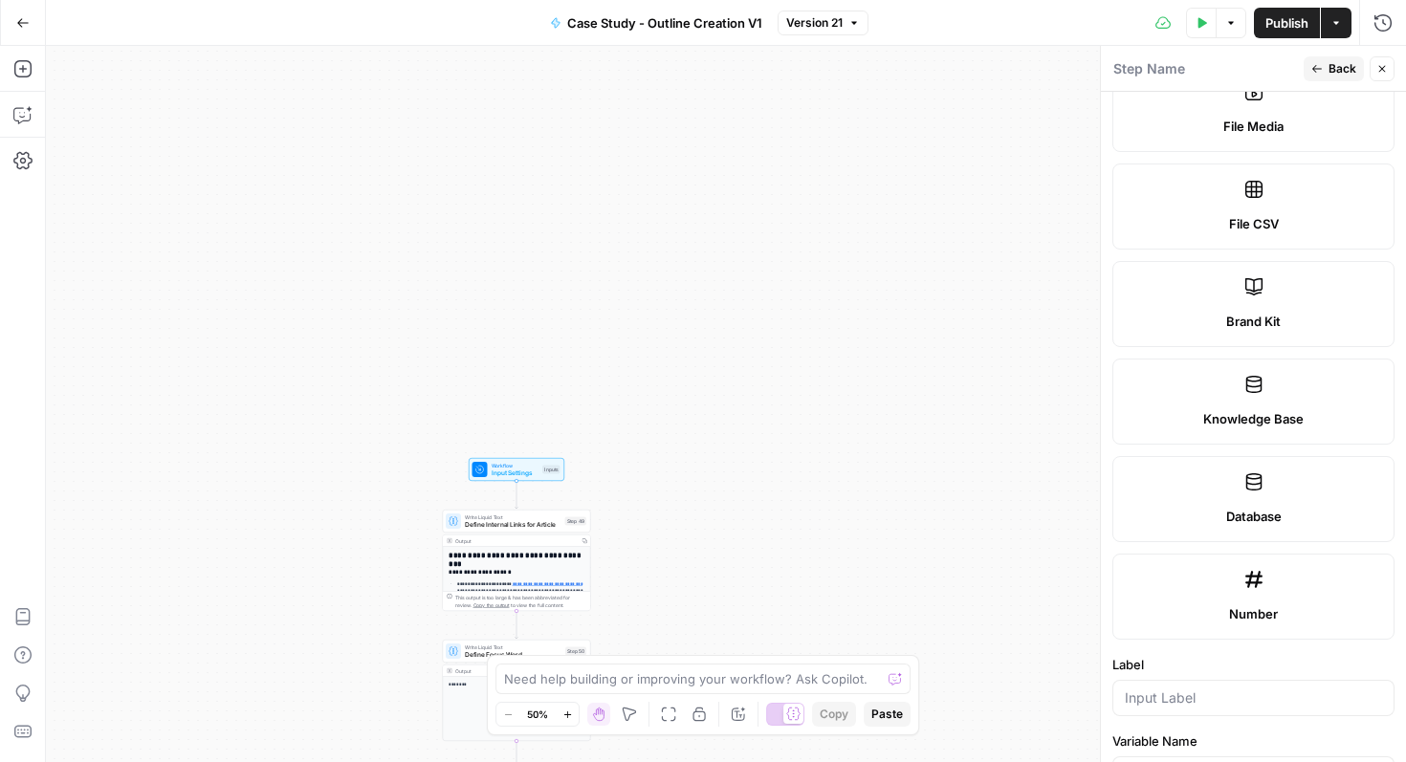
scroll to position [1077, 0]
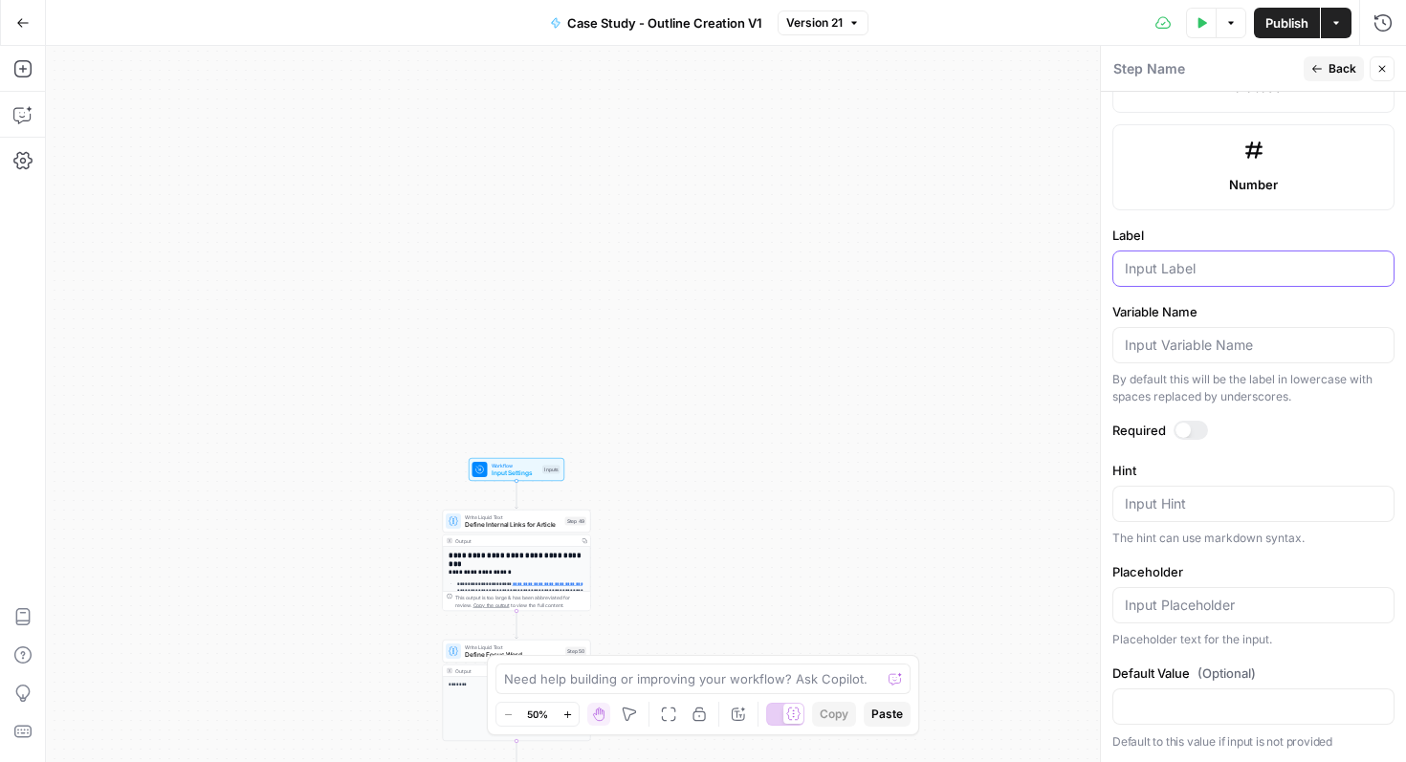
click at [1201, 276] on input "Label" at bounding box center [1253, 268] width 257 height 19
type input "learner name"
drag, startPoint x: 1201, startPoint y: 428, endPoint x: 1242, endPoint y: 416, distance: 41.8
click at [1201, 428] on div at bounding box center [1191, 430] width 34 height 19
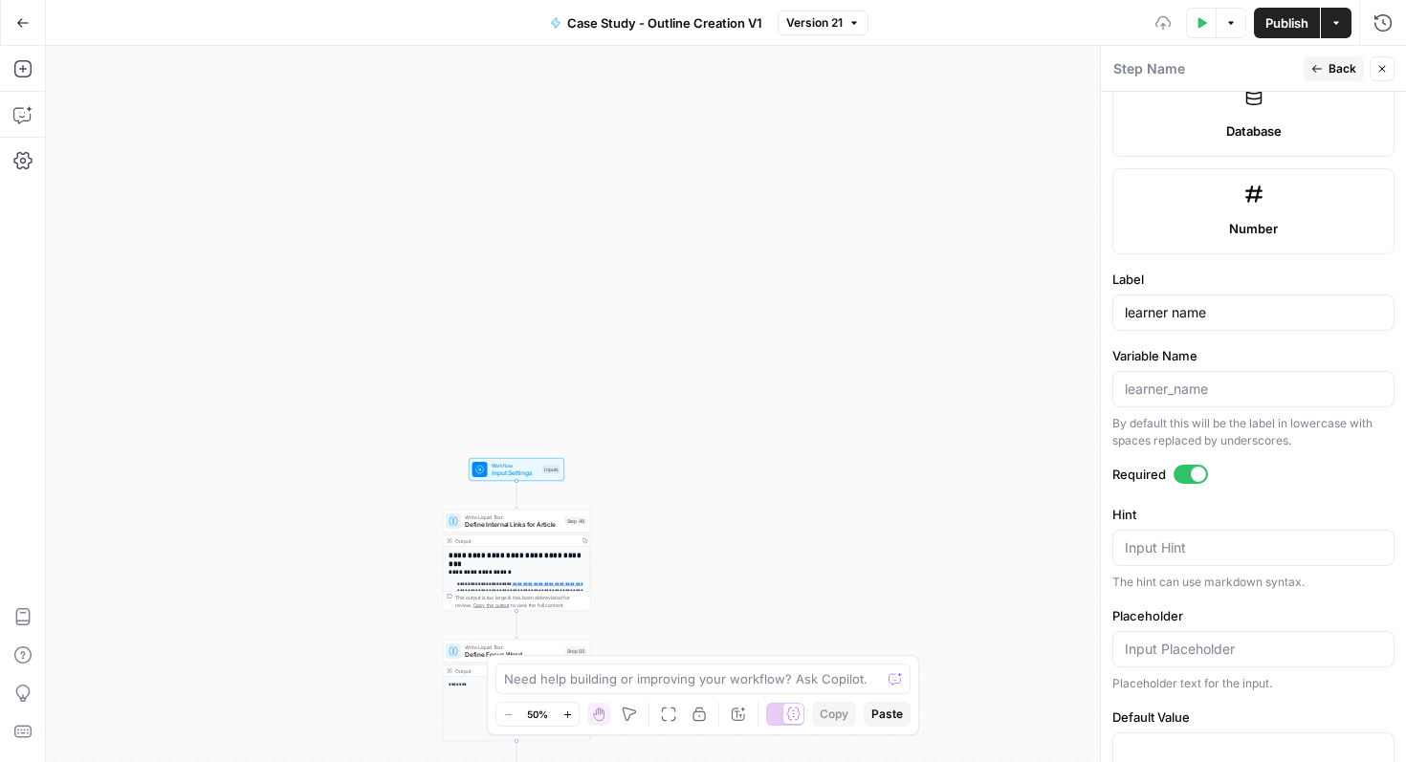
scroll to position [1010, 0]
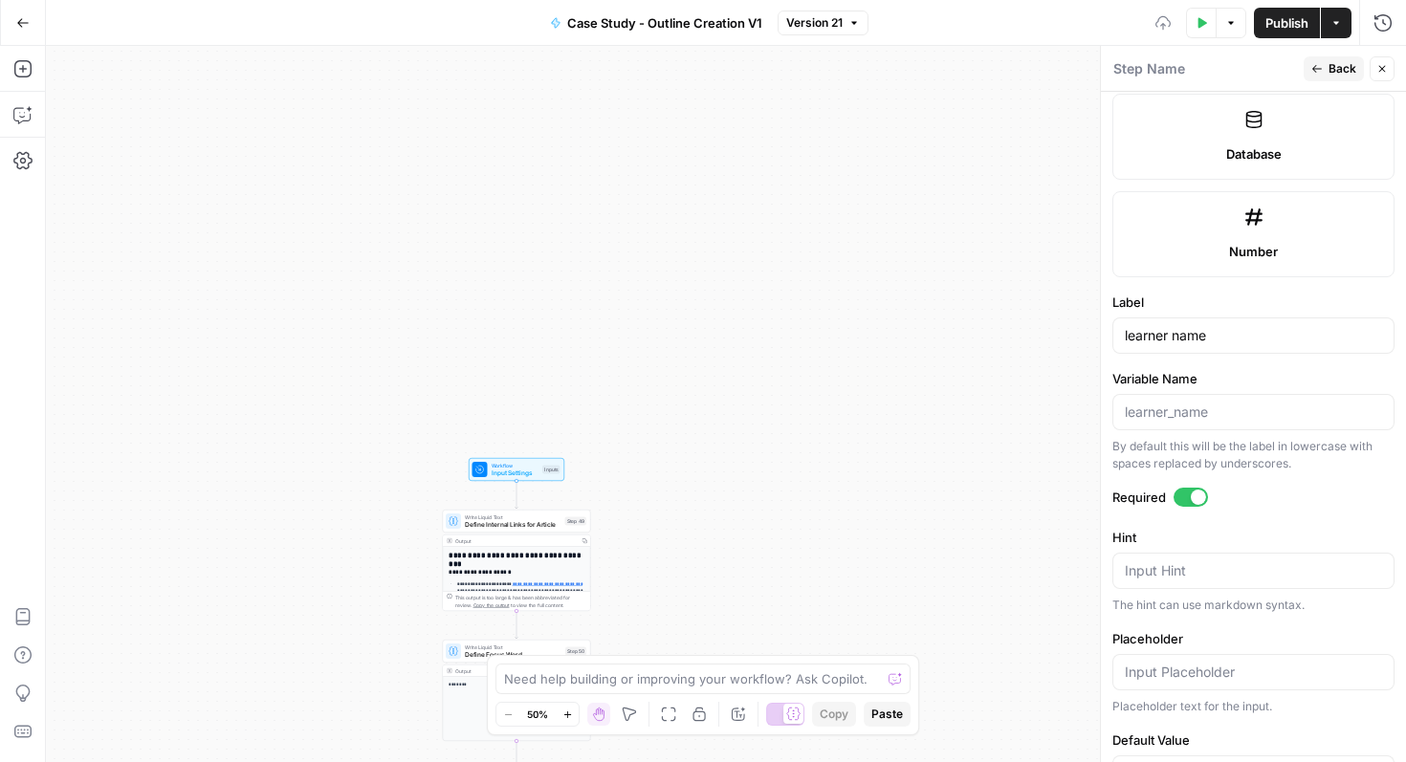
click at [1322, 68] on icon "button" at bounding box center [1316, 68] width 11 height 11
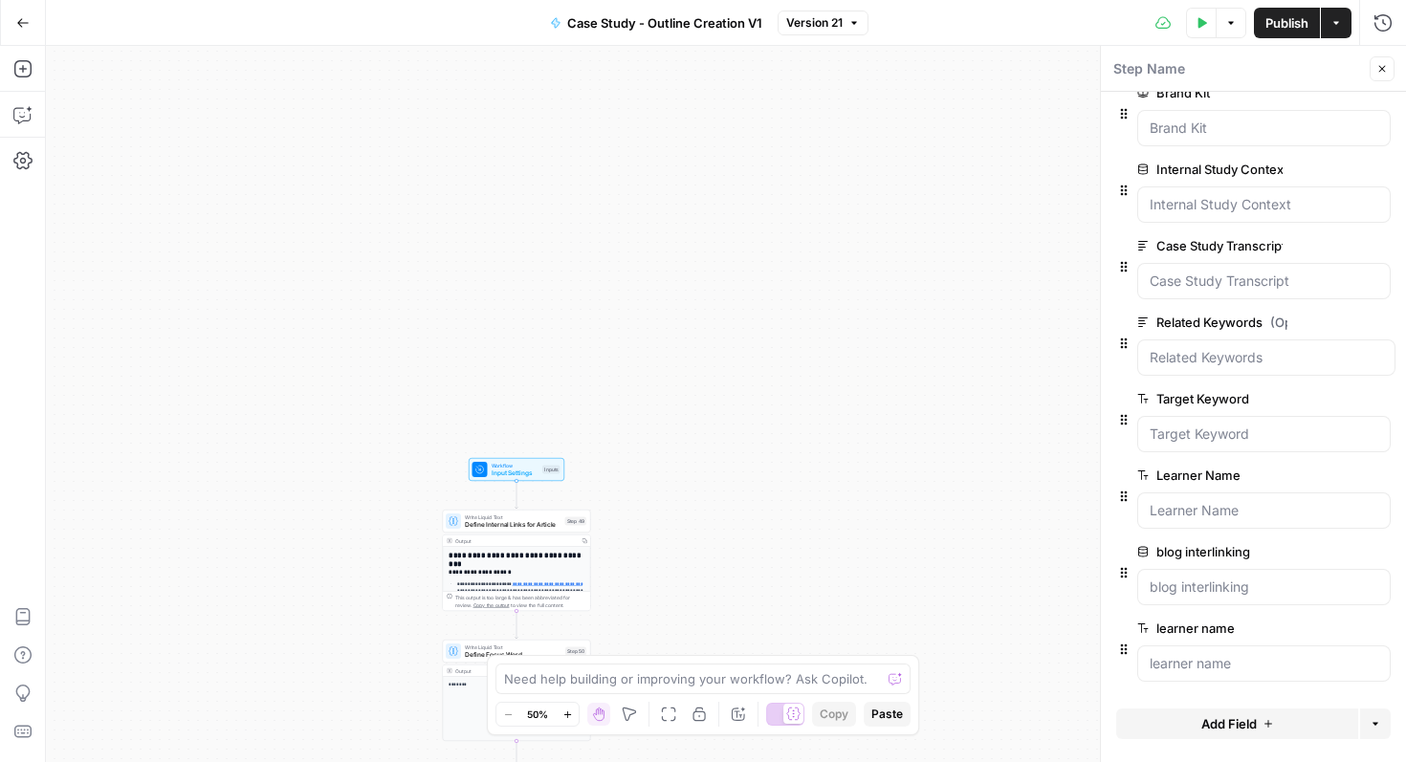
scroll to position [51, 0]
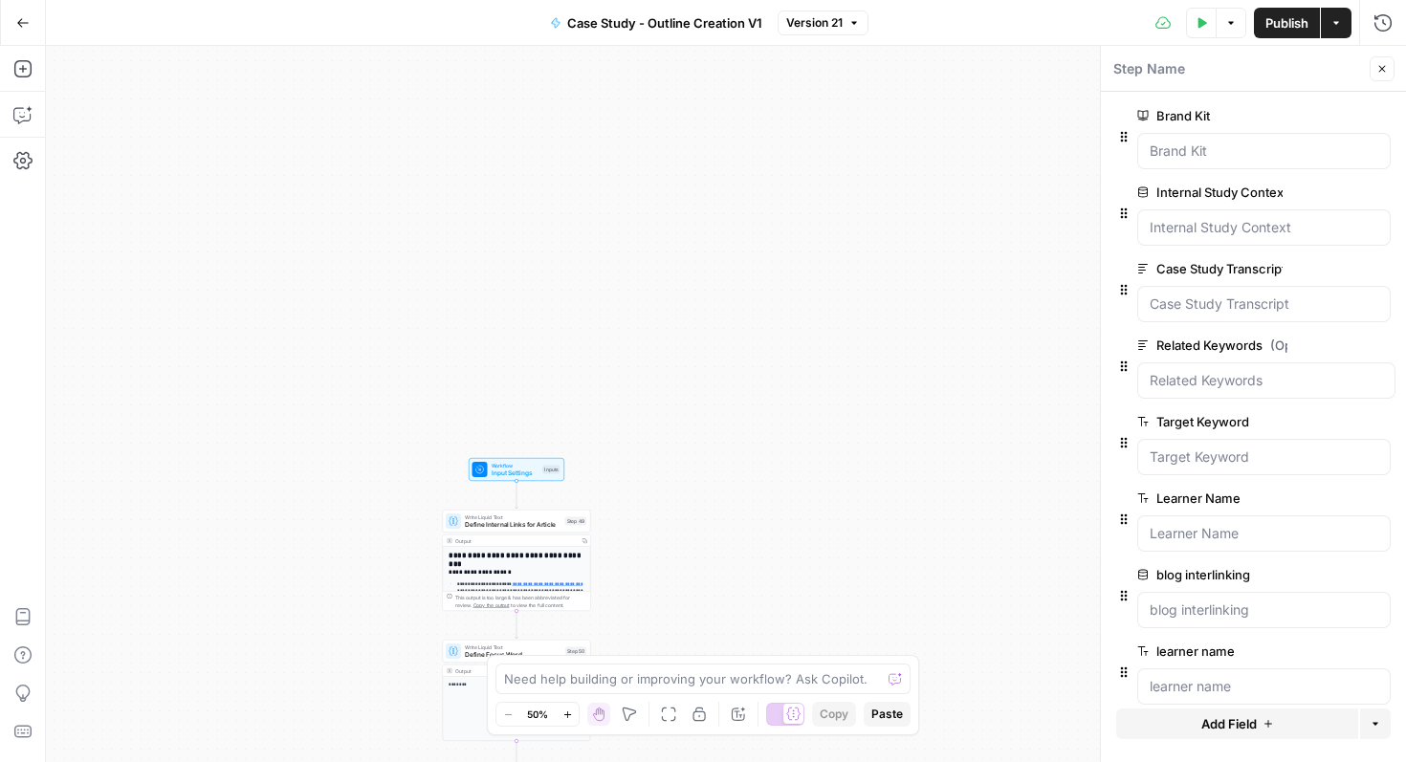
click at [1379, 494] on icon "button" at bounding box center [1380, 499] width 11 height 11
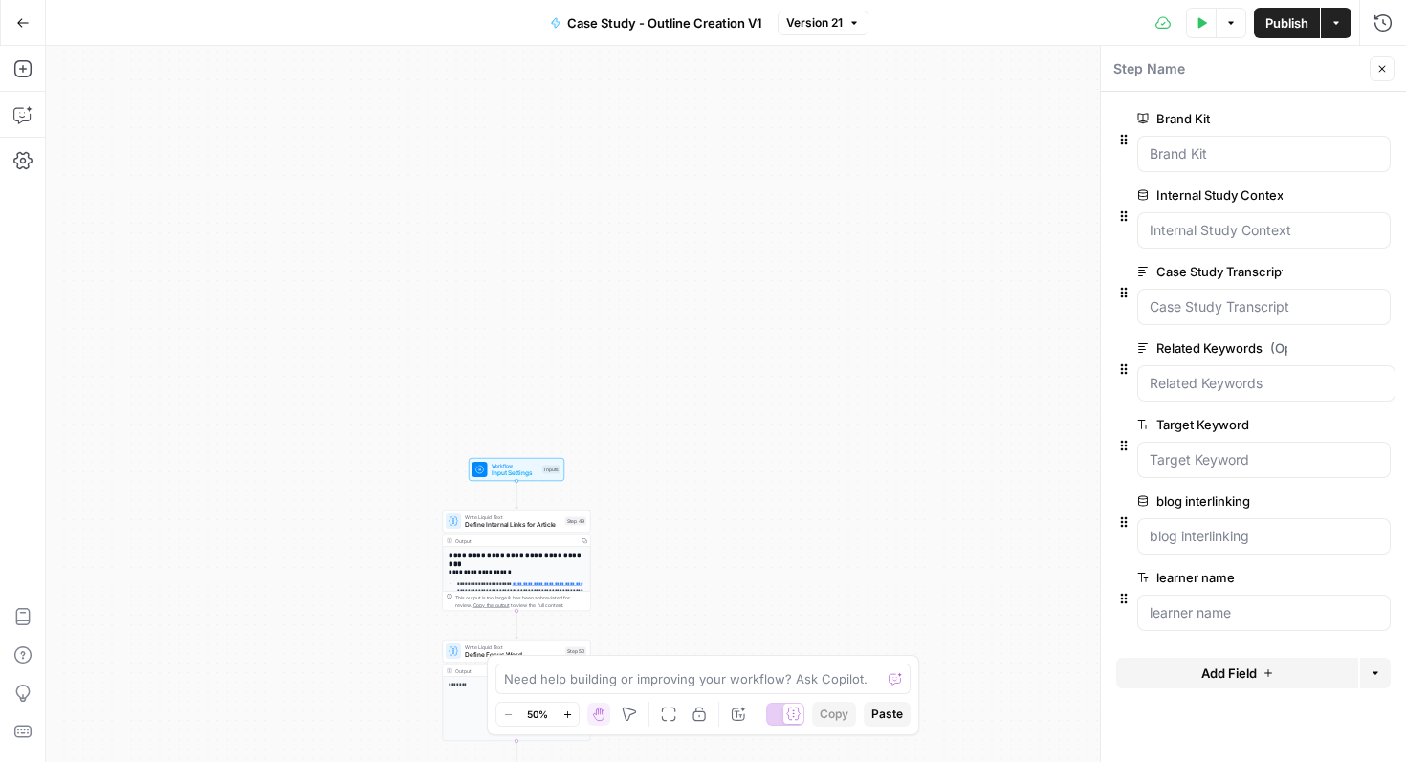
scroll to position [0, 0]
click at [1387, 63] on icon "button" at bounding box center [1381, 68] width 11 height 11
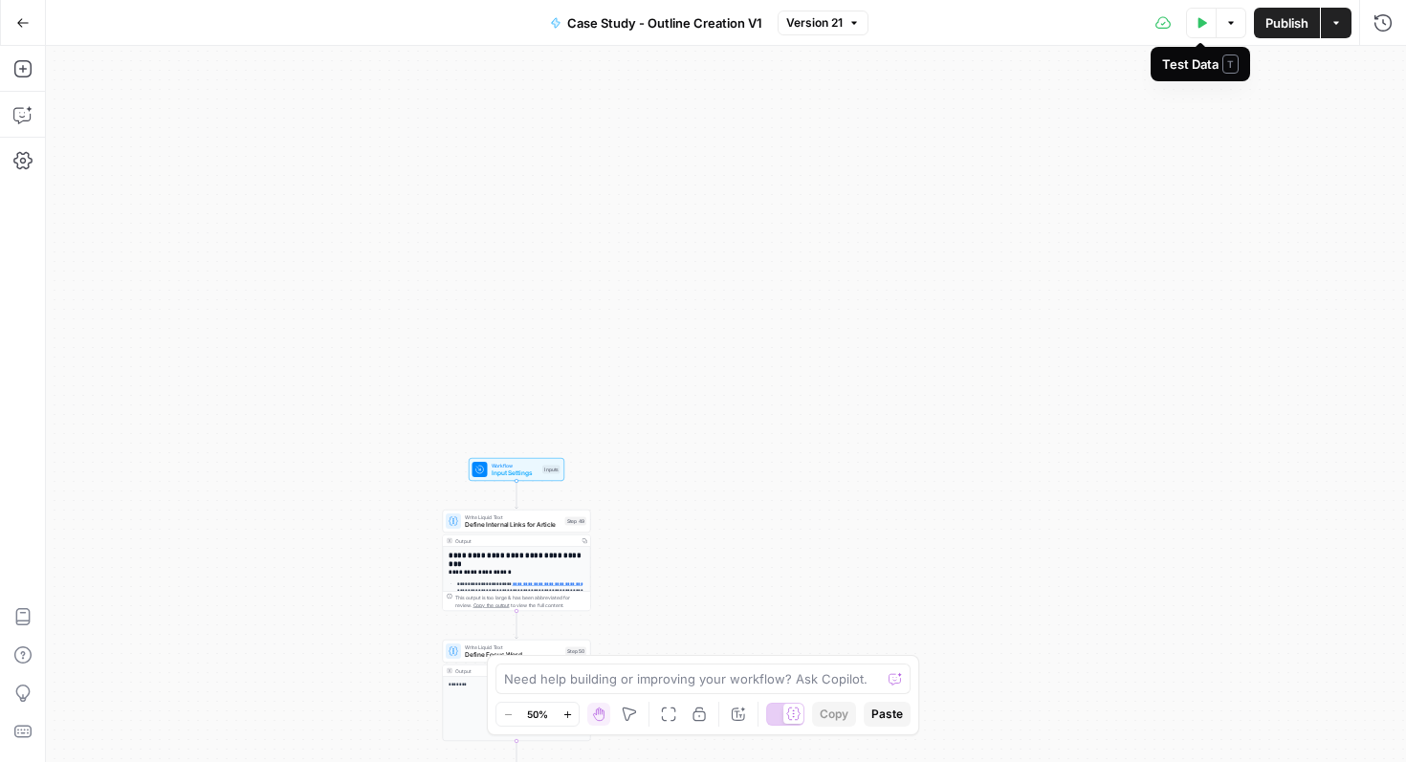
click at [1205, 33] on button "Test Data" at bounding box center [1201, 23] width 31 height 31
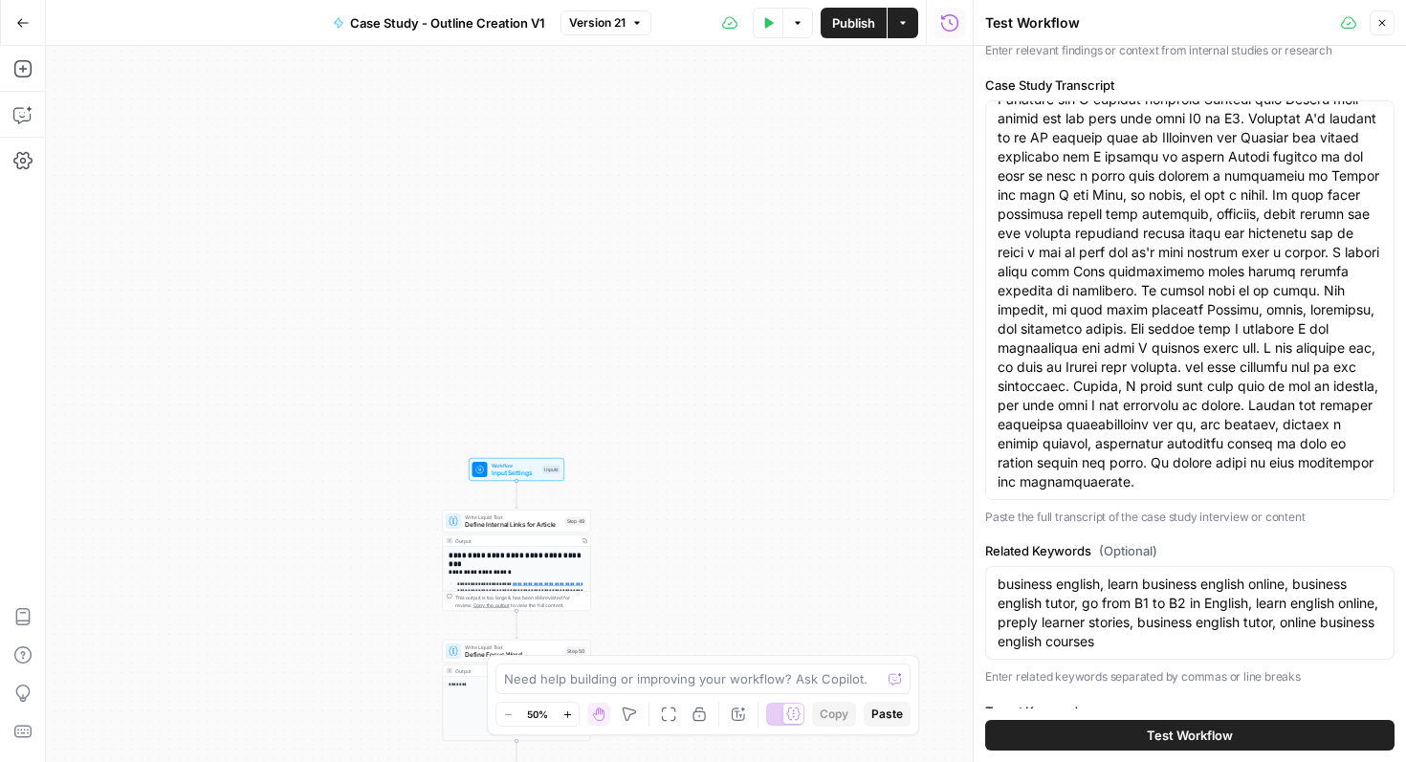
scroll to position [437, 0]
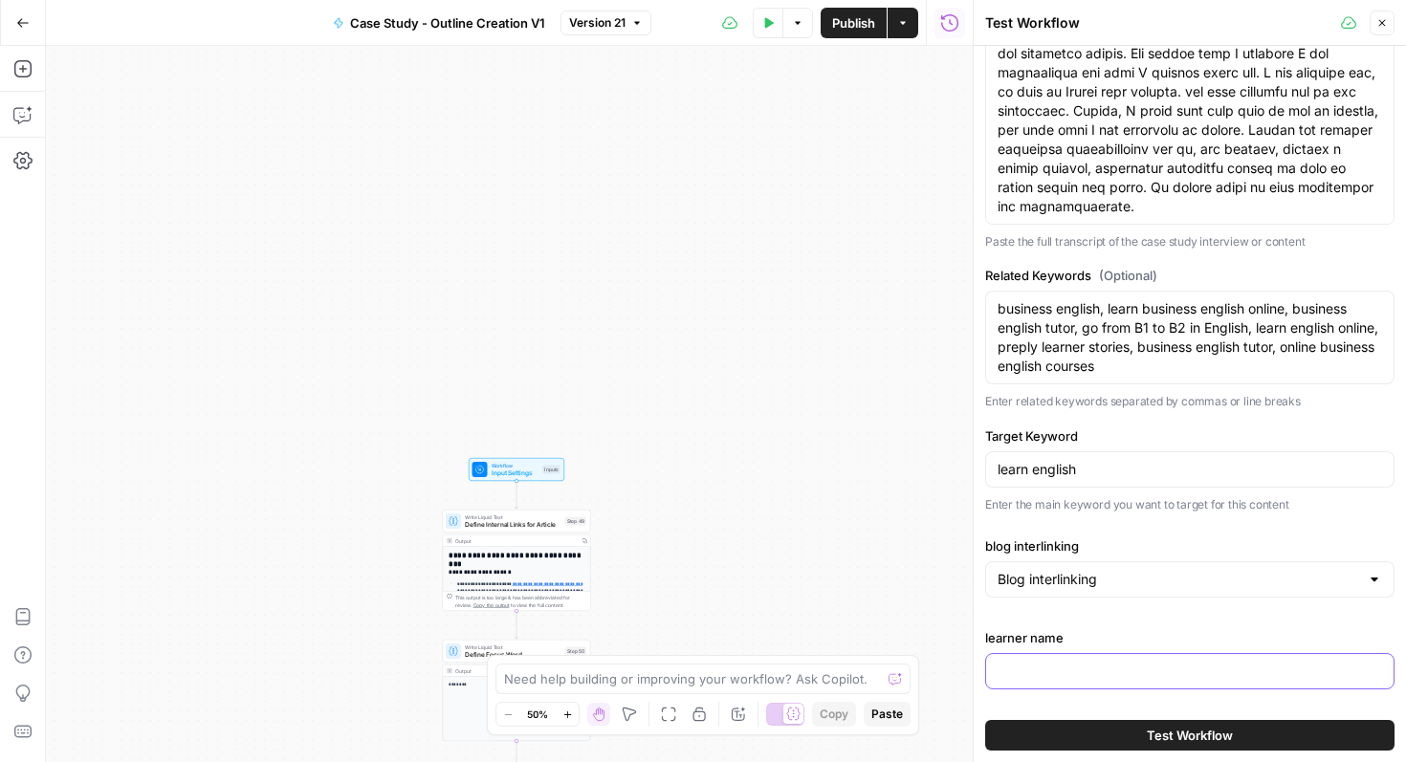
click at [1063, 665] on input "learner name" at bounding box center [1190, 671] width 385 height 19
type input "[PERSON_NAME]"
click at [1140, 725] on button "Test Workflow" at bounding box center [1189, 735] width 409 height 31
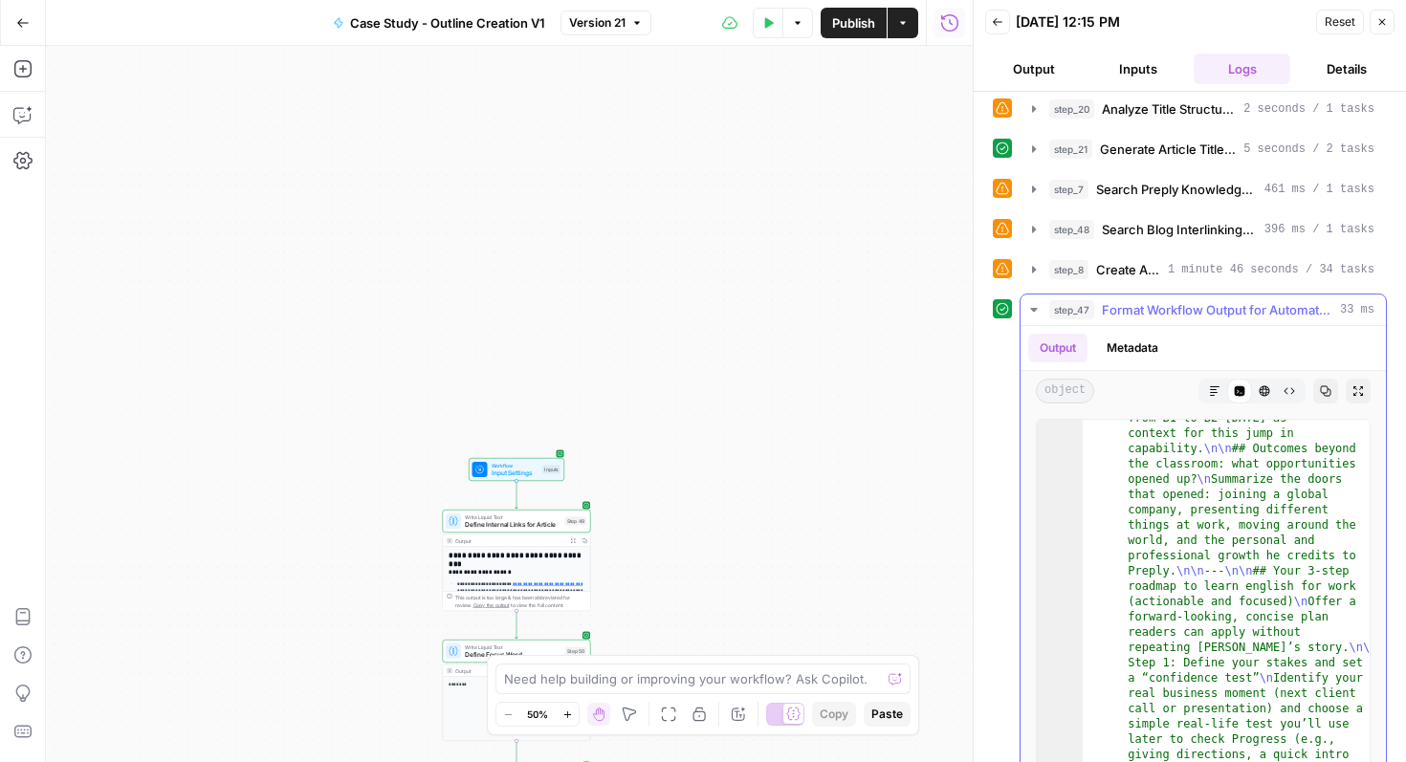
scroll to position [851, 0]
click at [848, 40] on div "Test Data Options Publish Actions Run History" at bounding box center [811, 22] width 321 height 45
click at [854, 22] on span "Publish" at bounding box center [853, 22] width 43 height 19
click at [904, 20] on icon "button" at bounding box center [902, 22] width 11 height 11
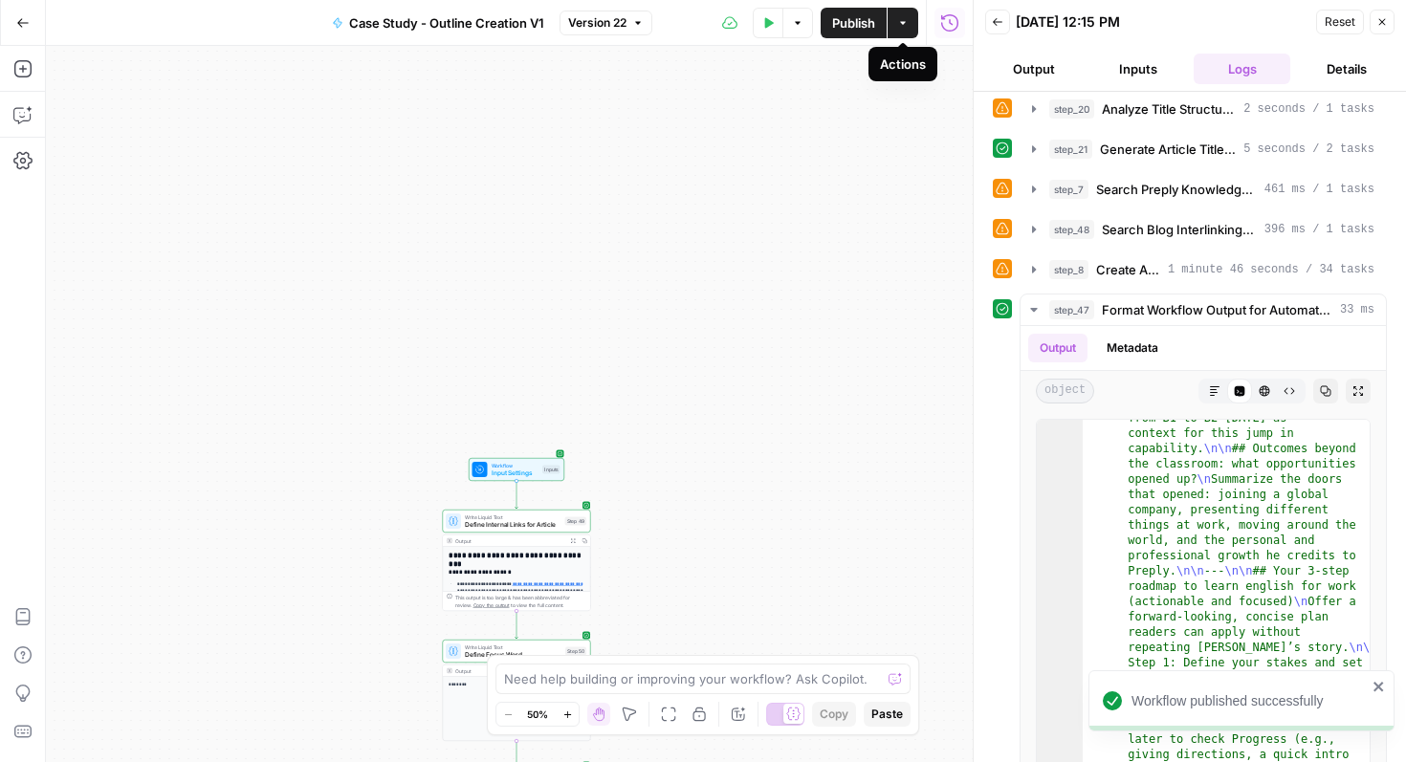
click at [905, 20] on icon "button" at bounding box center [902, 22] width 11 height 11
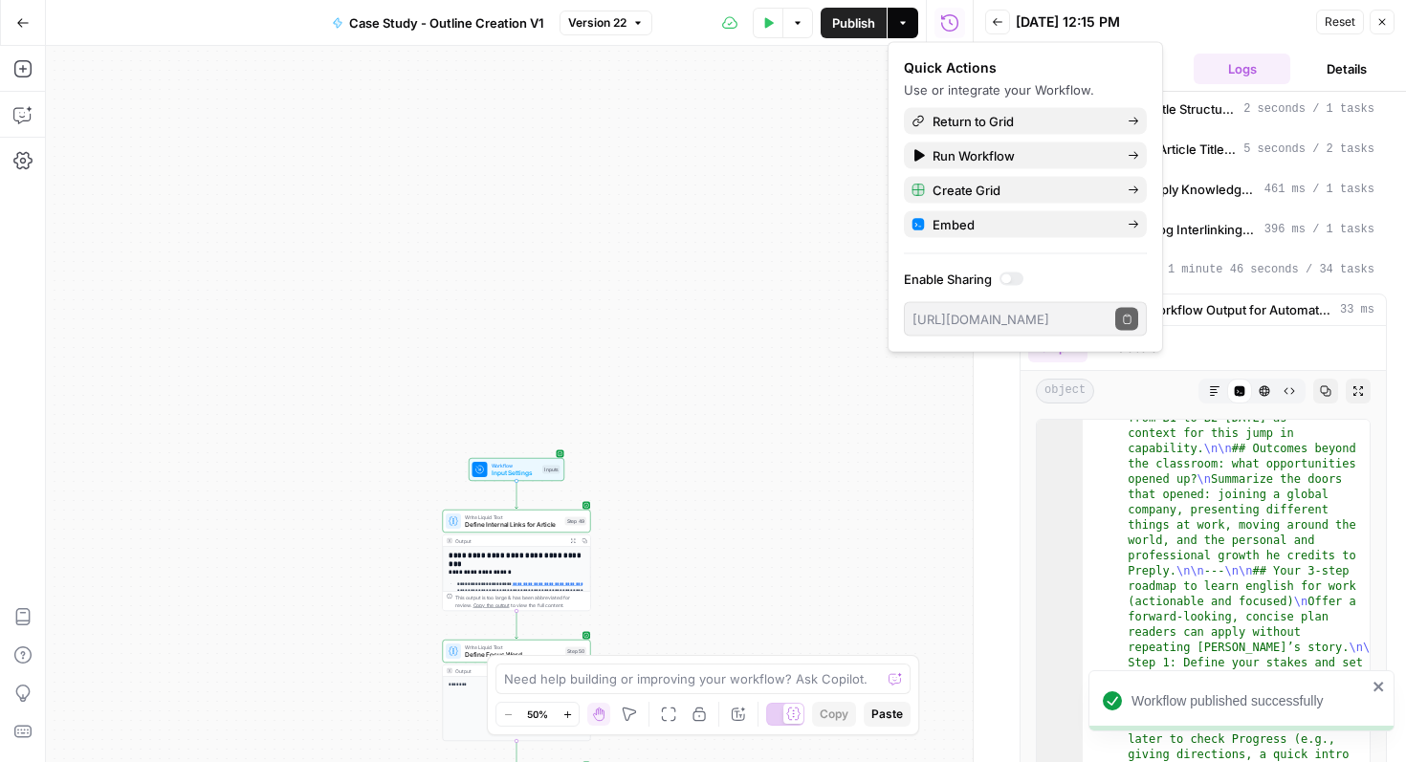
click at [905, 20] on icon "button" at bounding box center [902, 22] width 11 height 11
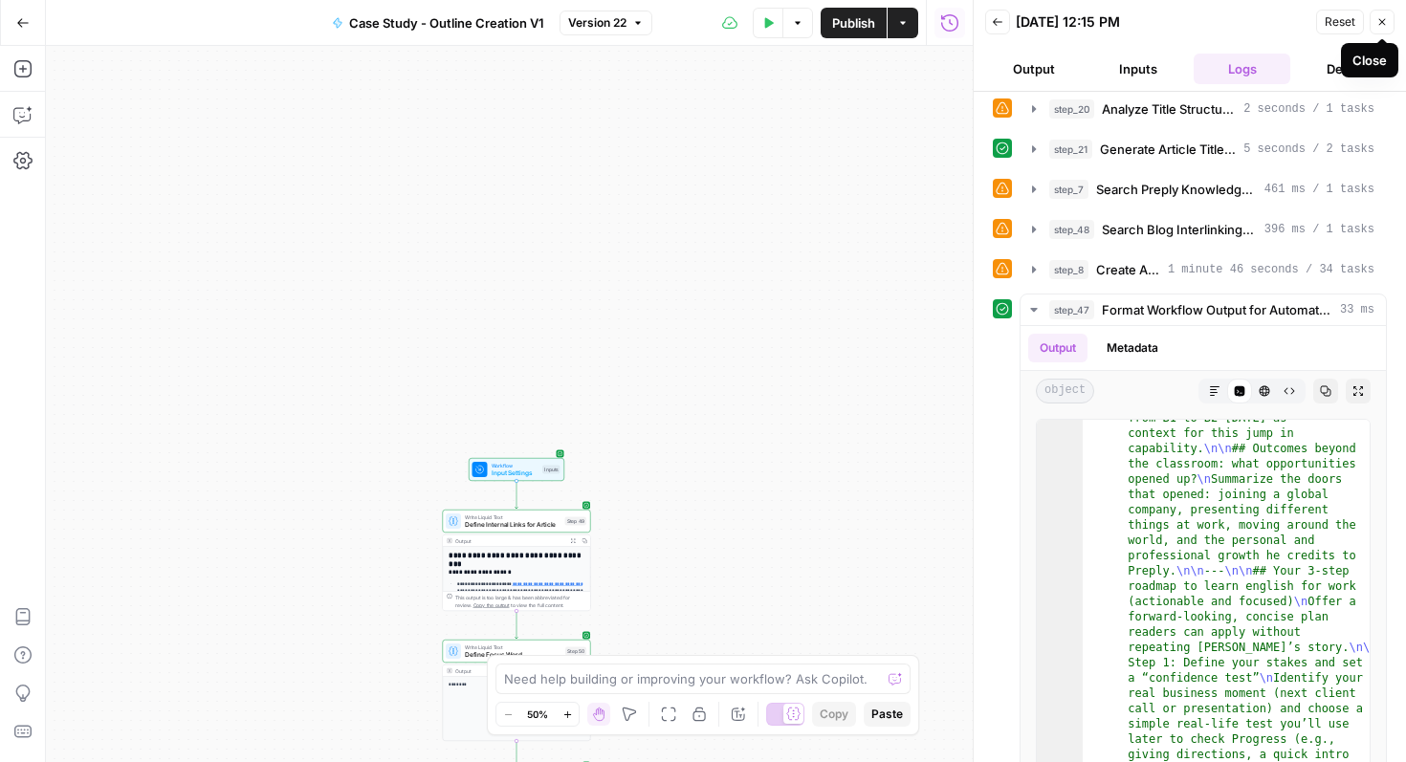
click at [1385, 17] on icon "button" at bounding box center [1381, 21] width 11 height 11
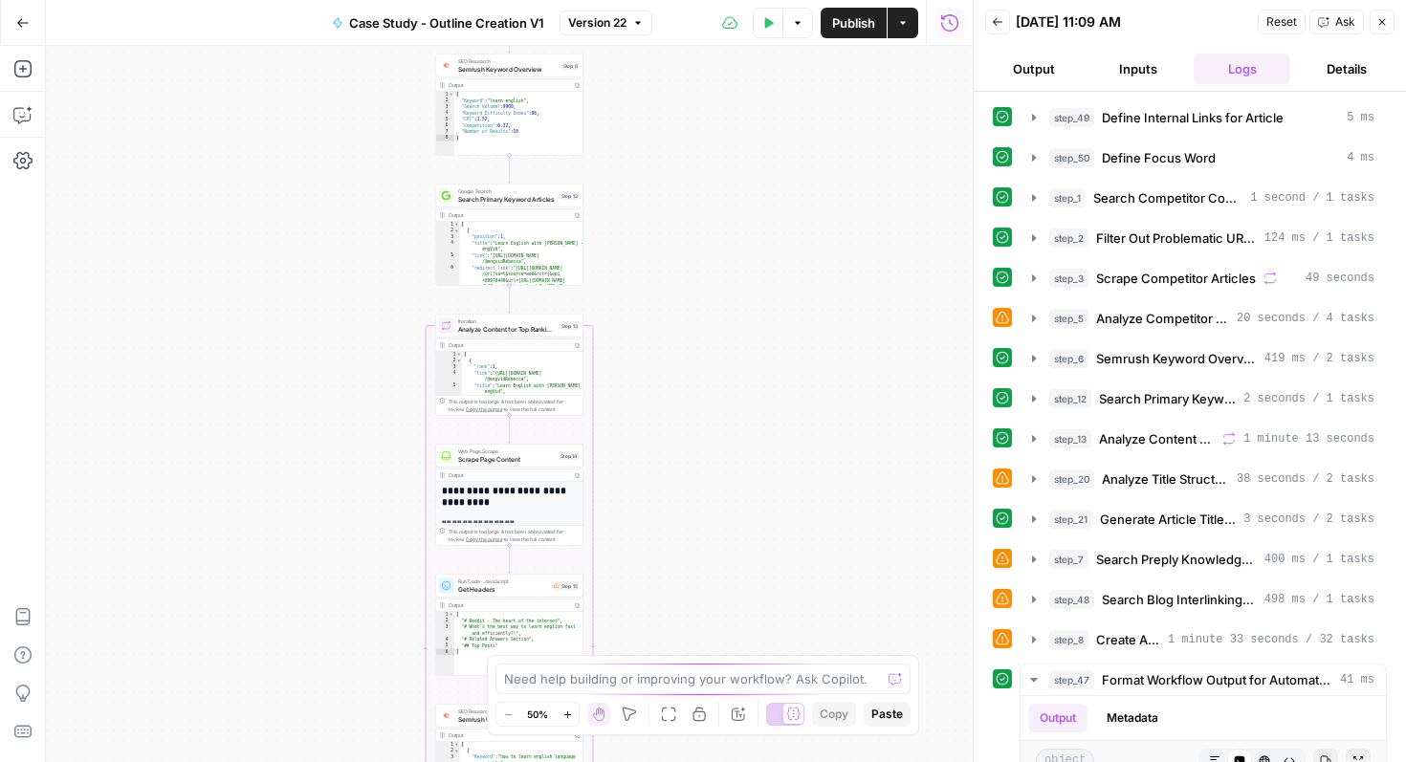
click at [1139, 67] on button "Inputs" at bounding box center [1138, 69] width 97 height 31
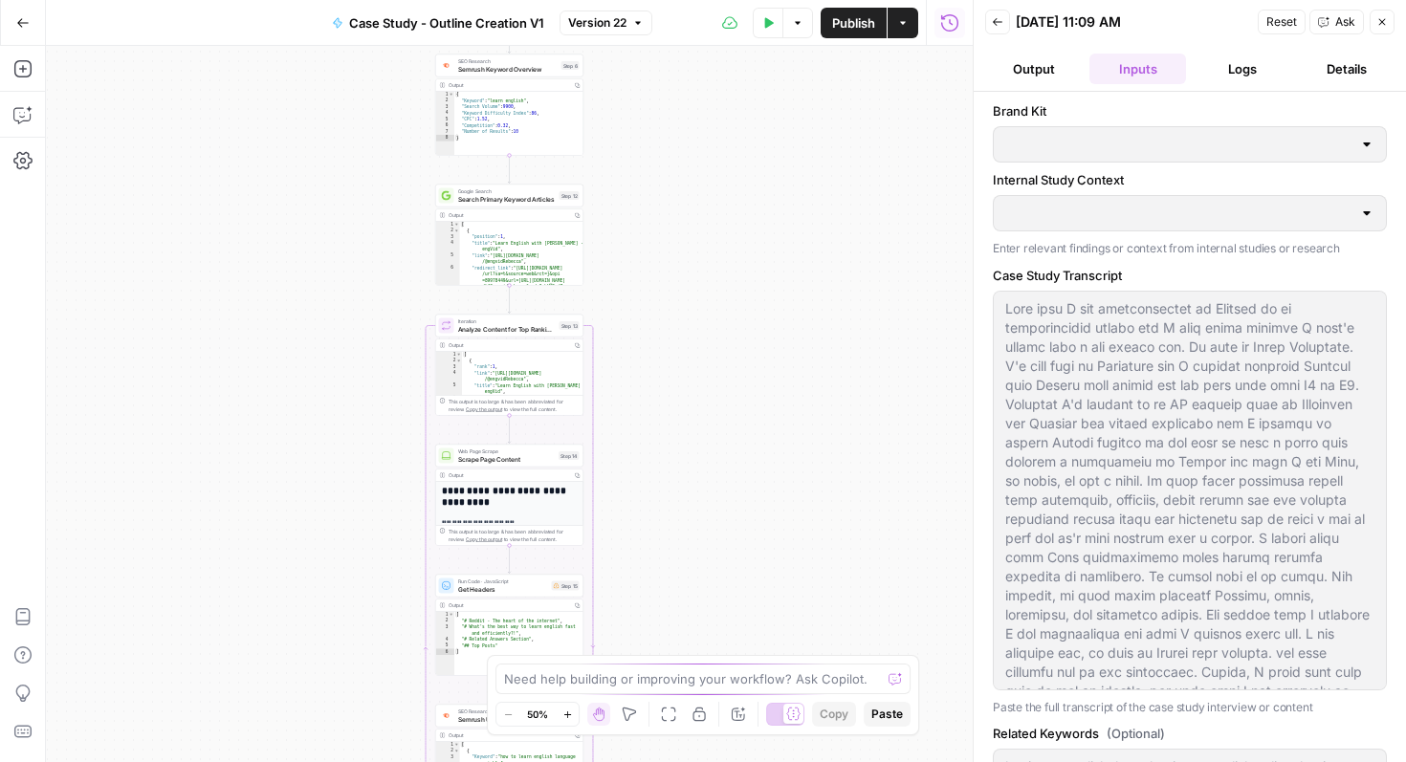
type input "Preply (EN)"
type input "PPP Study"
type input "Blog interlinking"
click at [1384, 18] on icon "button" at bounding box center [1381, 21] width 11 height 11
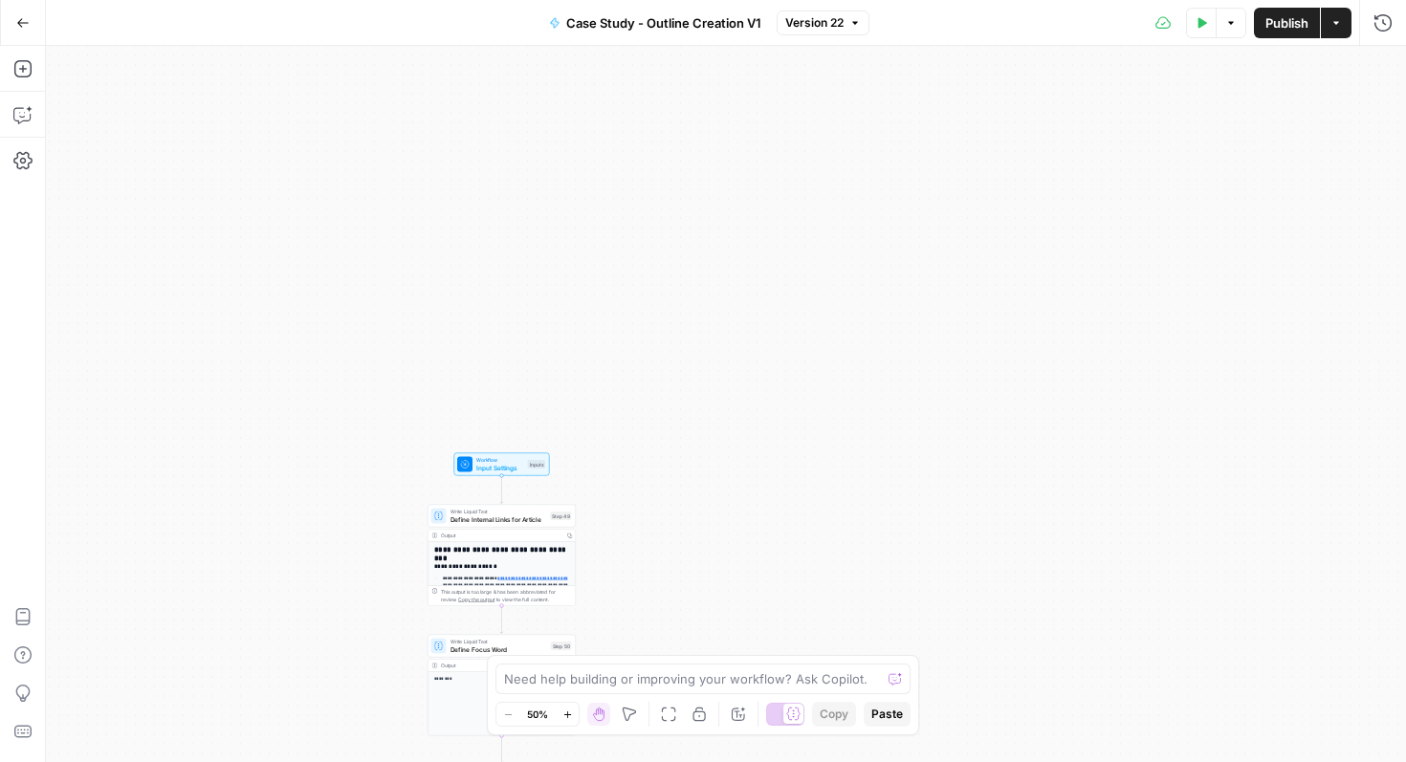
click at [1232, 15] on button "Options" at bounding box center [1231, 23] width 31 height 31
click at [1196, 26] on icon "button" at bounding box center [1201, 22] width 11 height 11
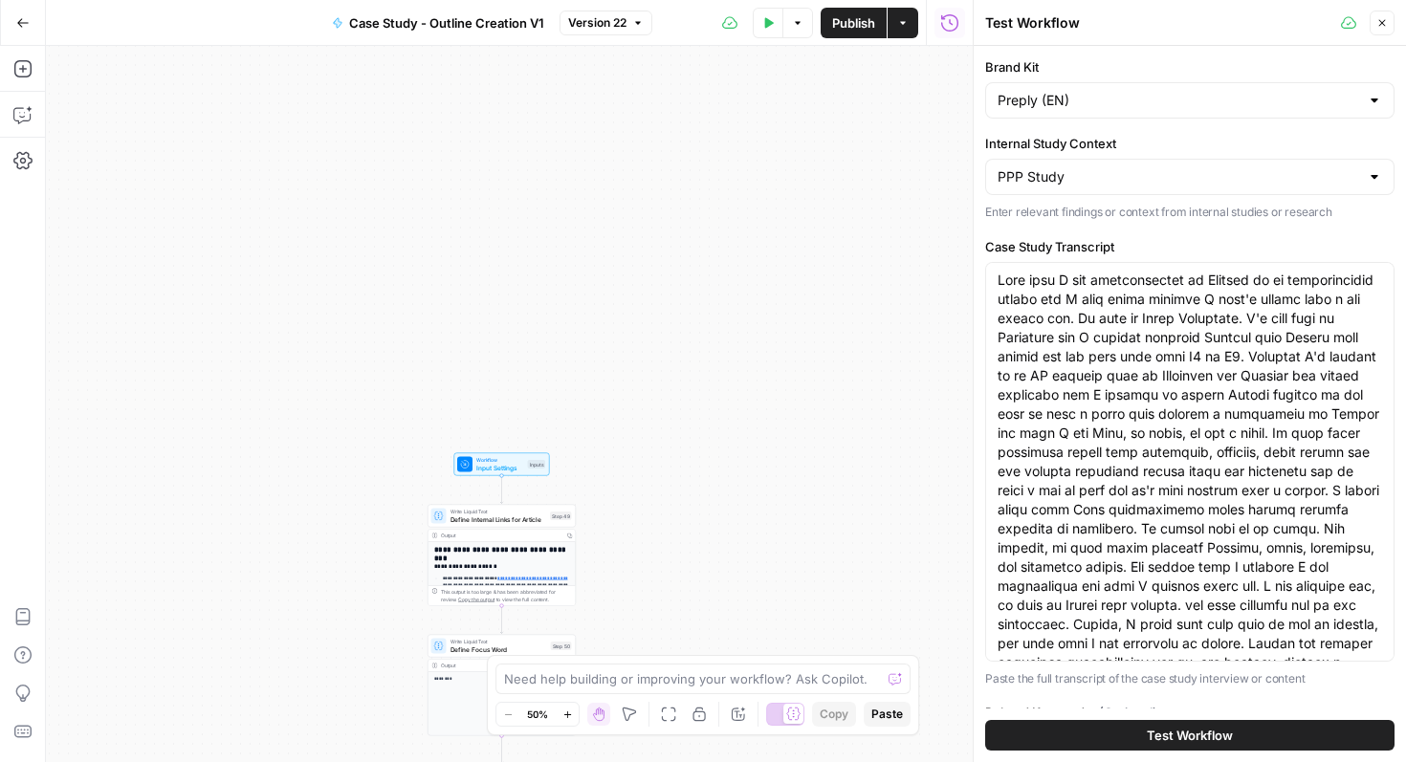
click at [1391, 16] on button "Close" at bounding box center [1382, 23] width 25 height 25
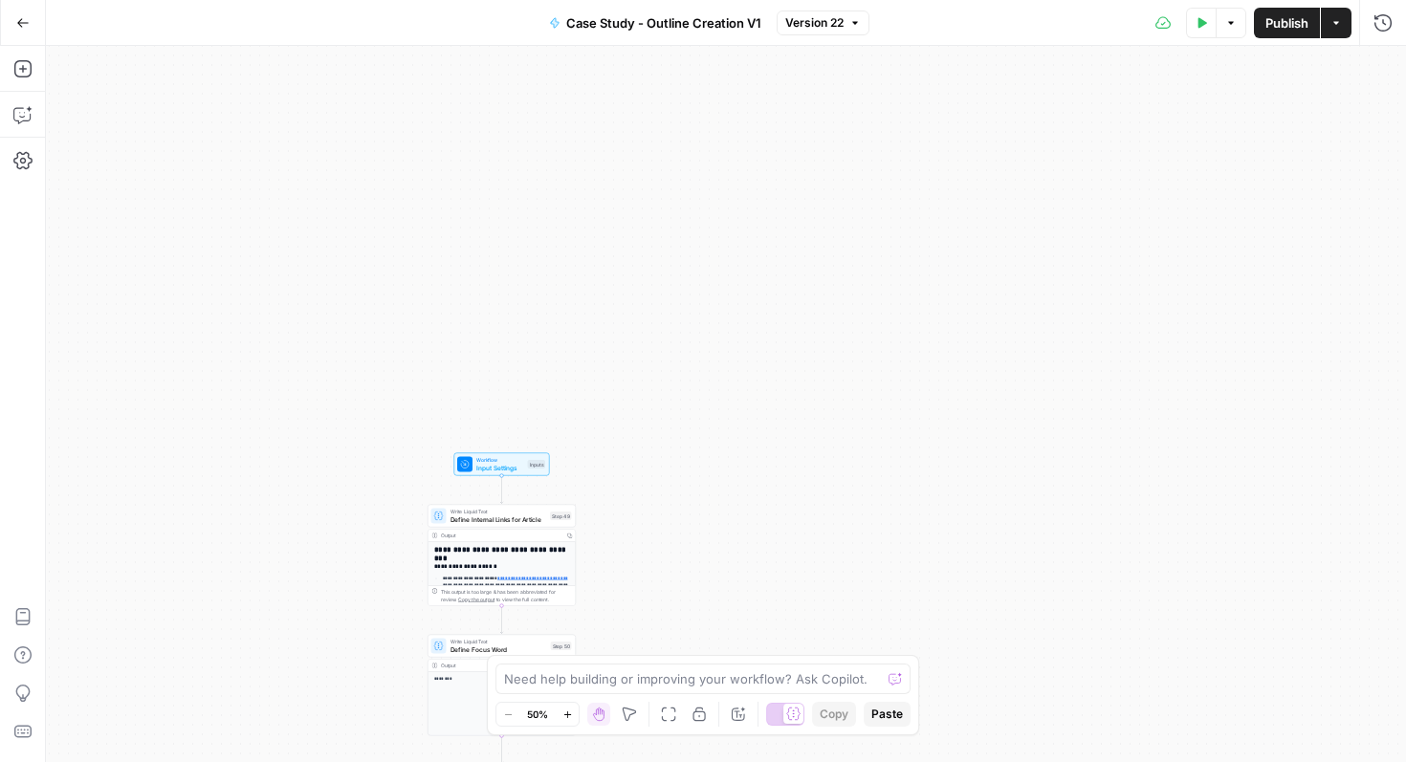
click at [512, 467] on span "Input Settings" at bounding box center [500, 468] width 48 height 10
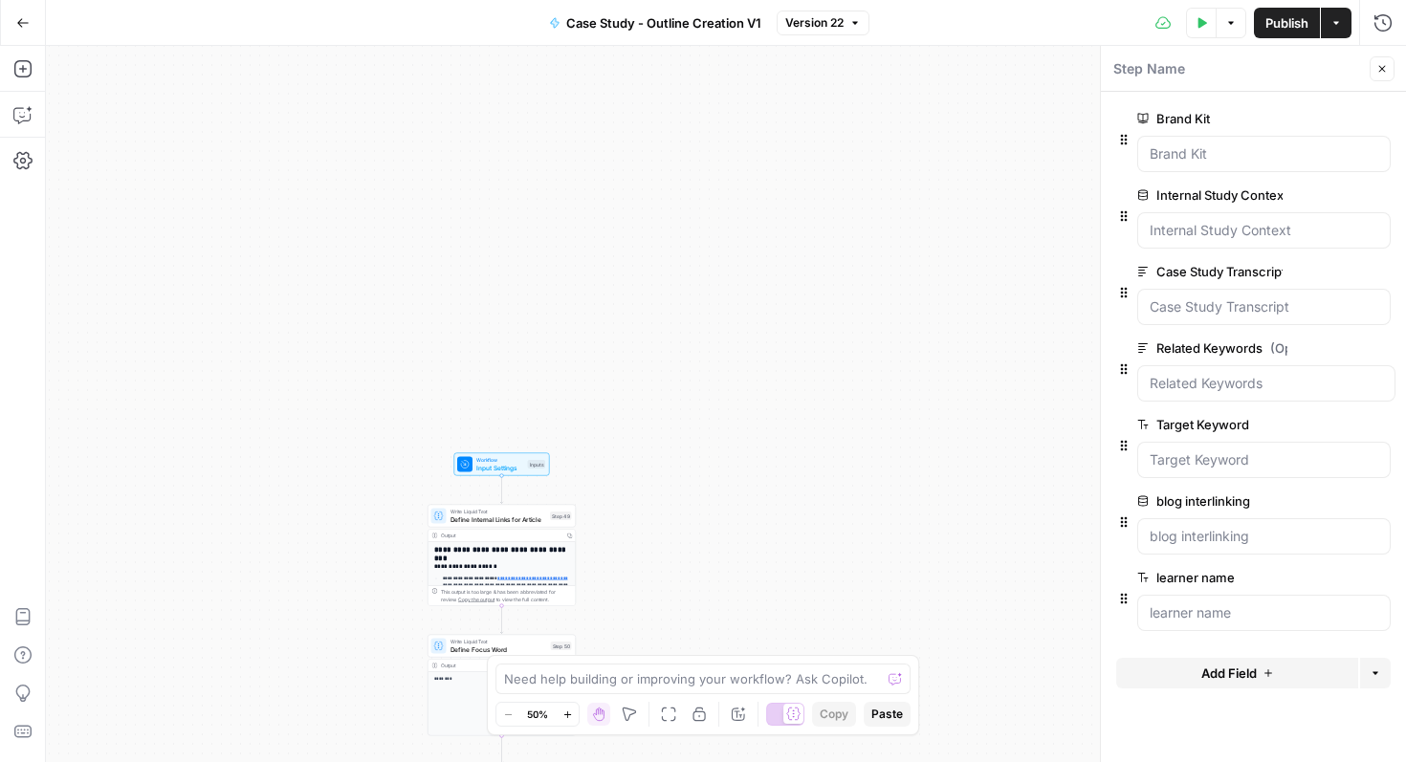
click at [1350, 577] on icon "button" at bounding box center [1351, 578] width 11 height 10
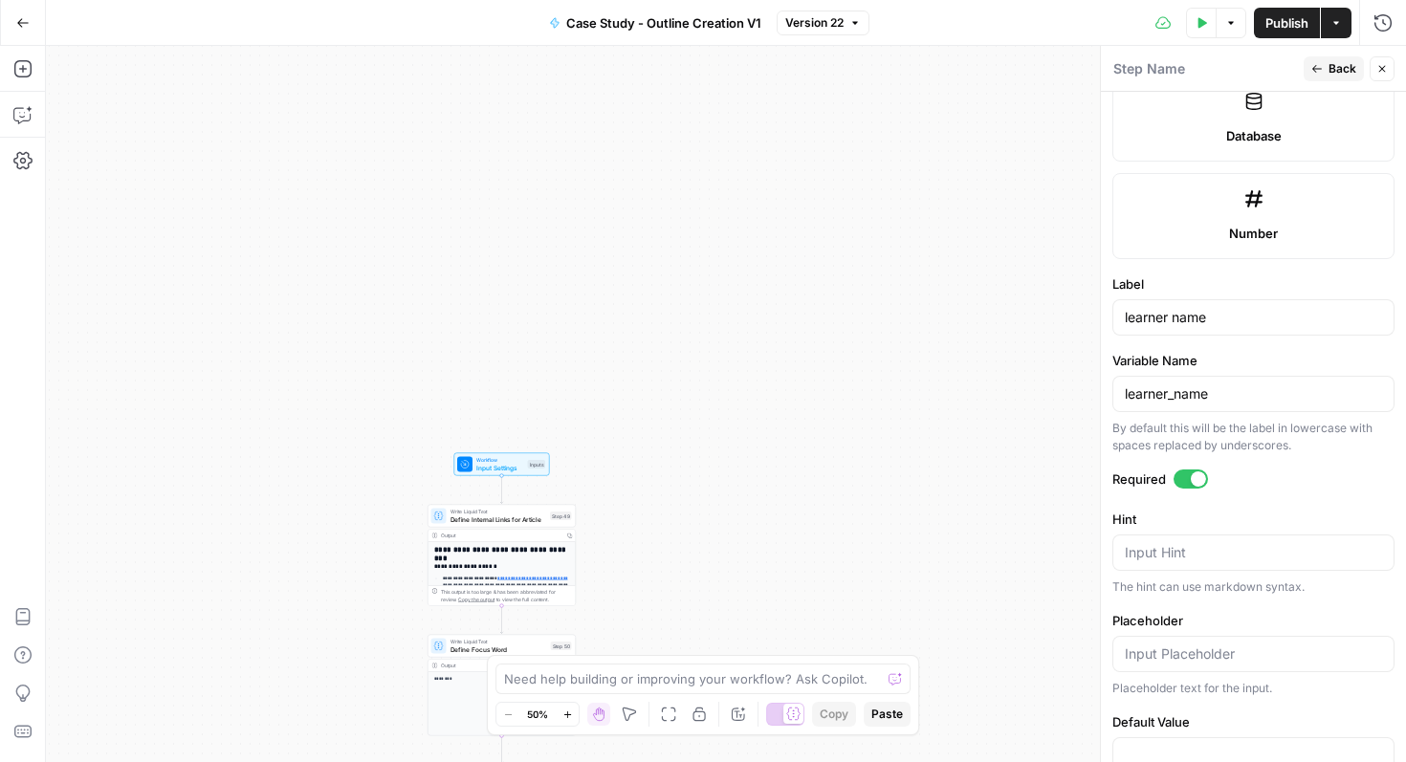
scroll to position [1077, 0]
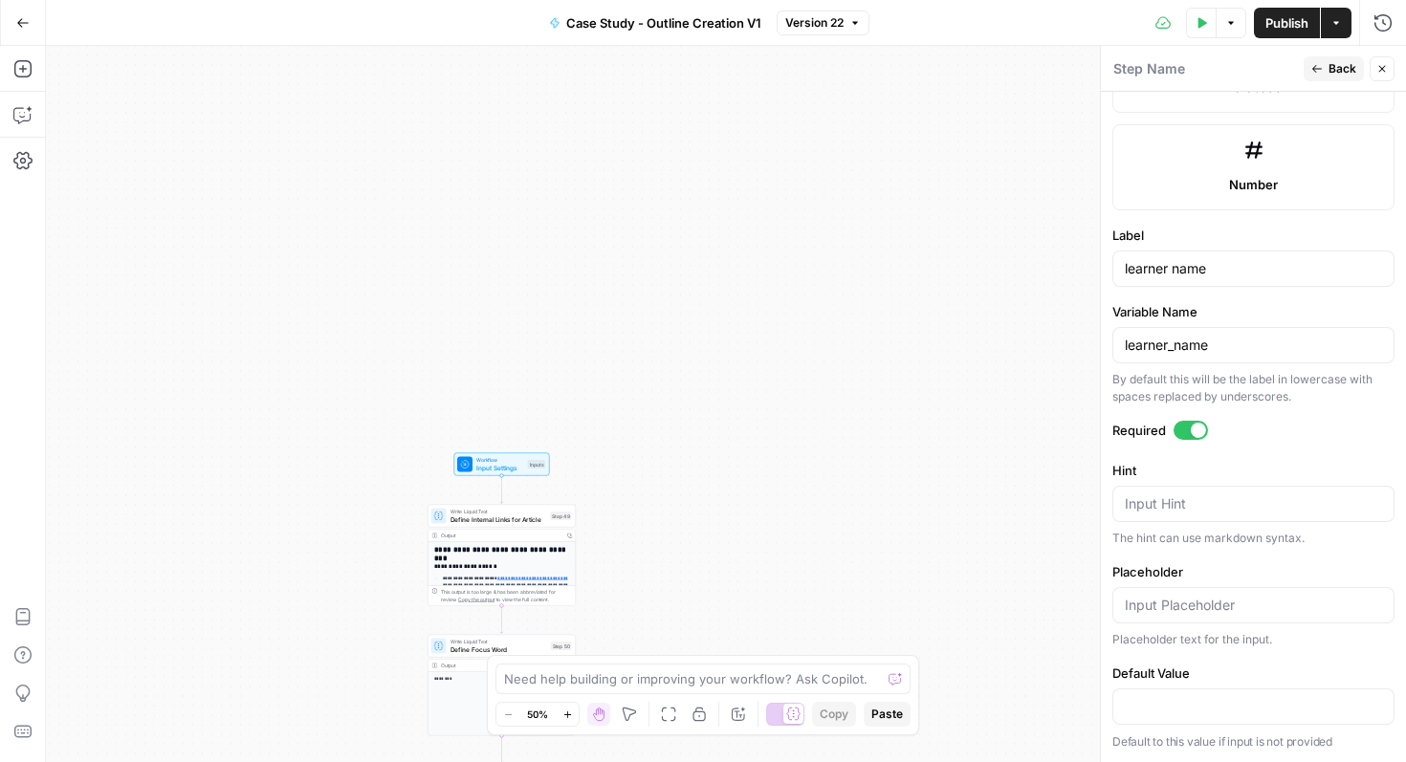
click at [1197, 425] on div at bounding box center [1198, 430] width 15 height 15
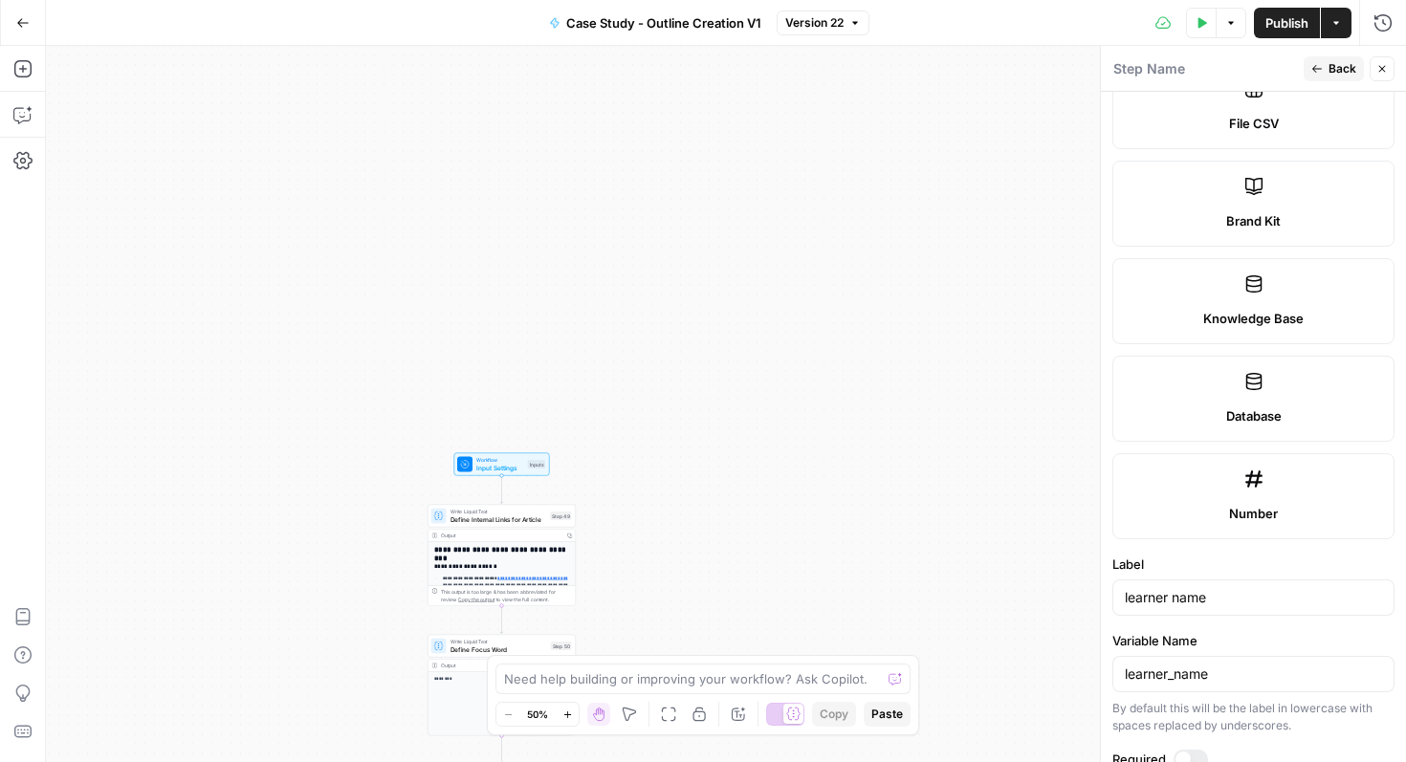
click at [1317, 63] on icon "button" at bounding box center [1316, 68] width 11 height 11
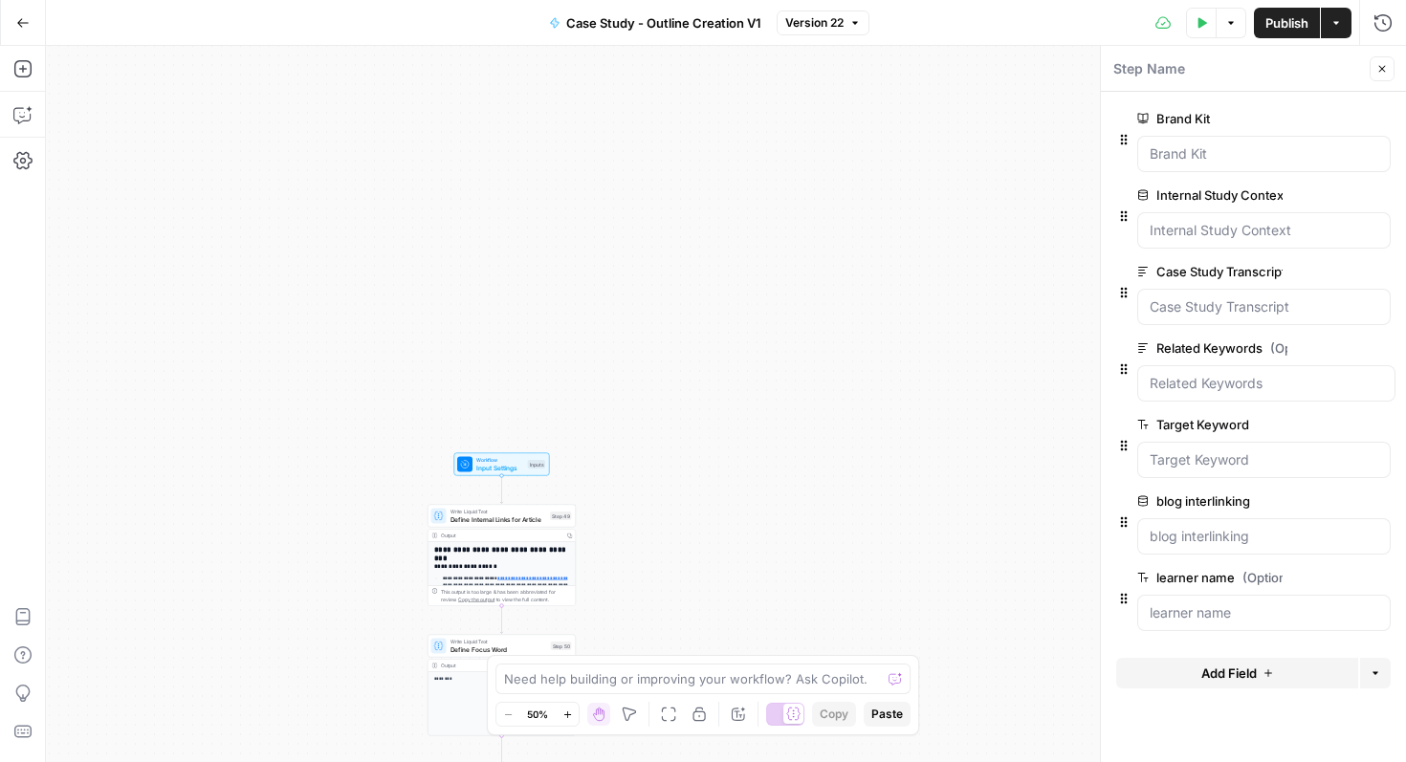
click at [1206, 22] on span "Test Data" at bounding box center [1206, 22] width 1 height 1
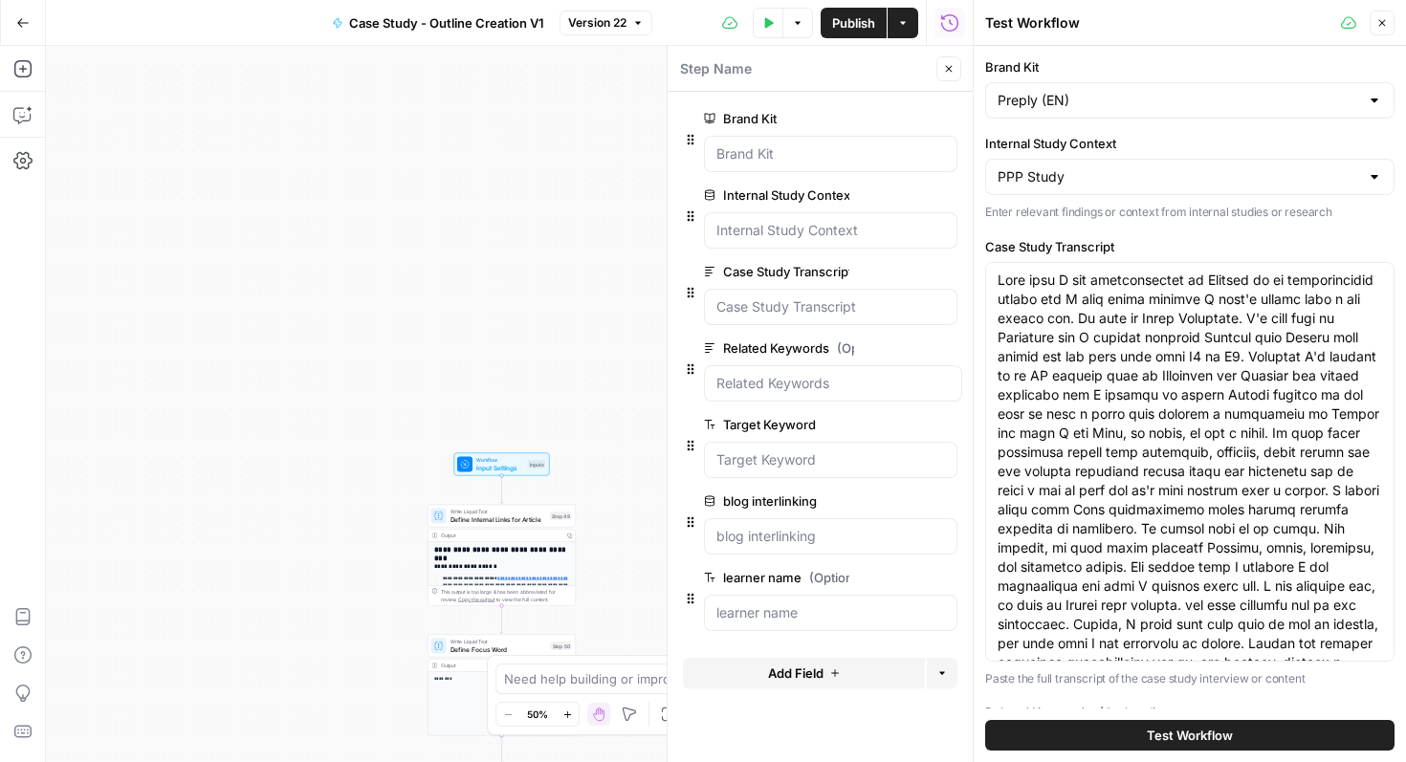
scroll to position [437, 0]
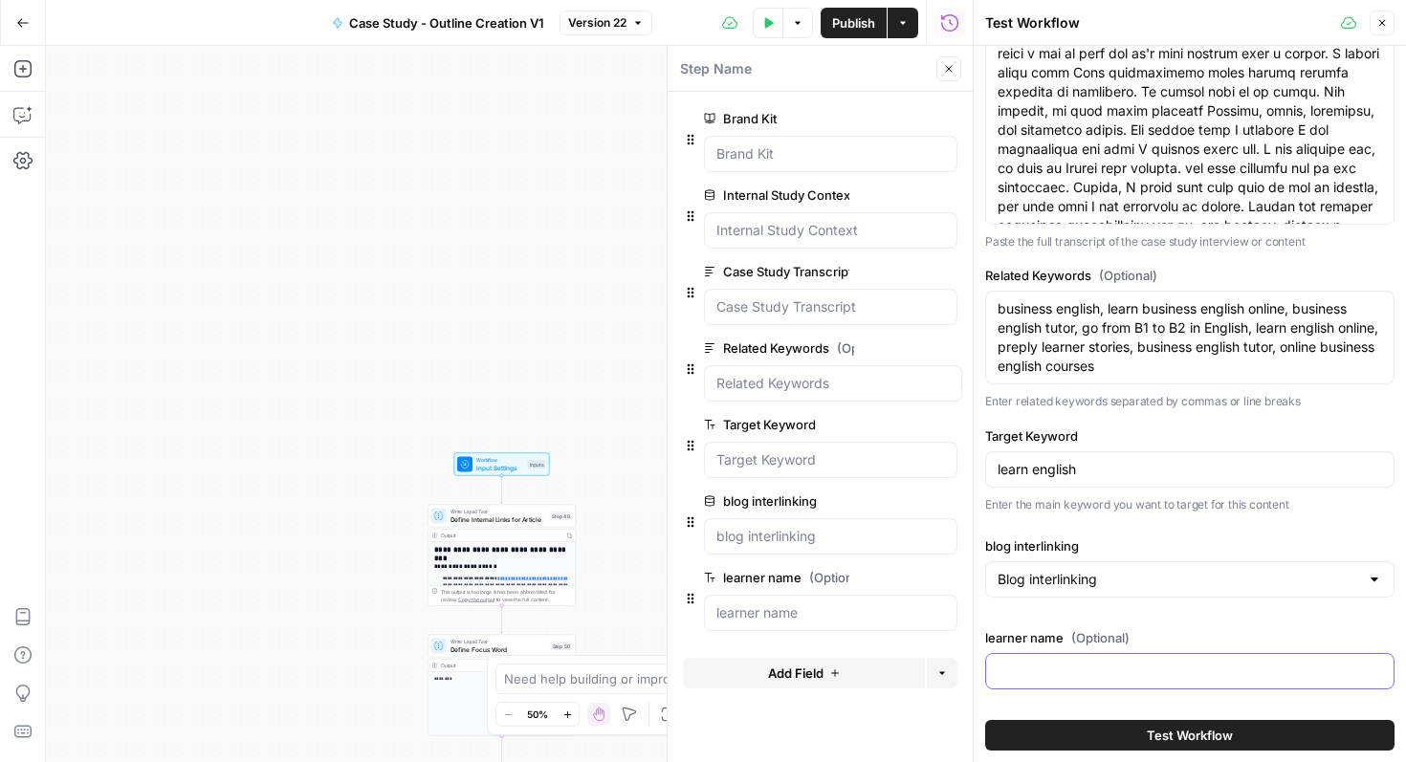
click at [1097, 666] on input "learner name (Optional)" at bounding box center [1190, 671] width 385 height 19
type input "[PERSON_NAME]"
click at [985, 720] on button "Test Workflow" at bounding box center [1189, 735] width 409 height 31
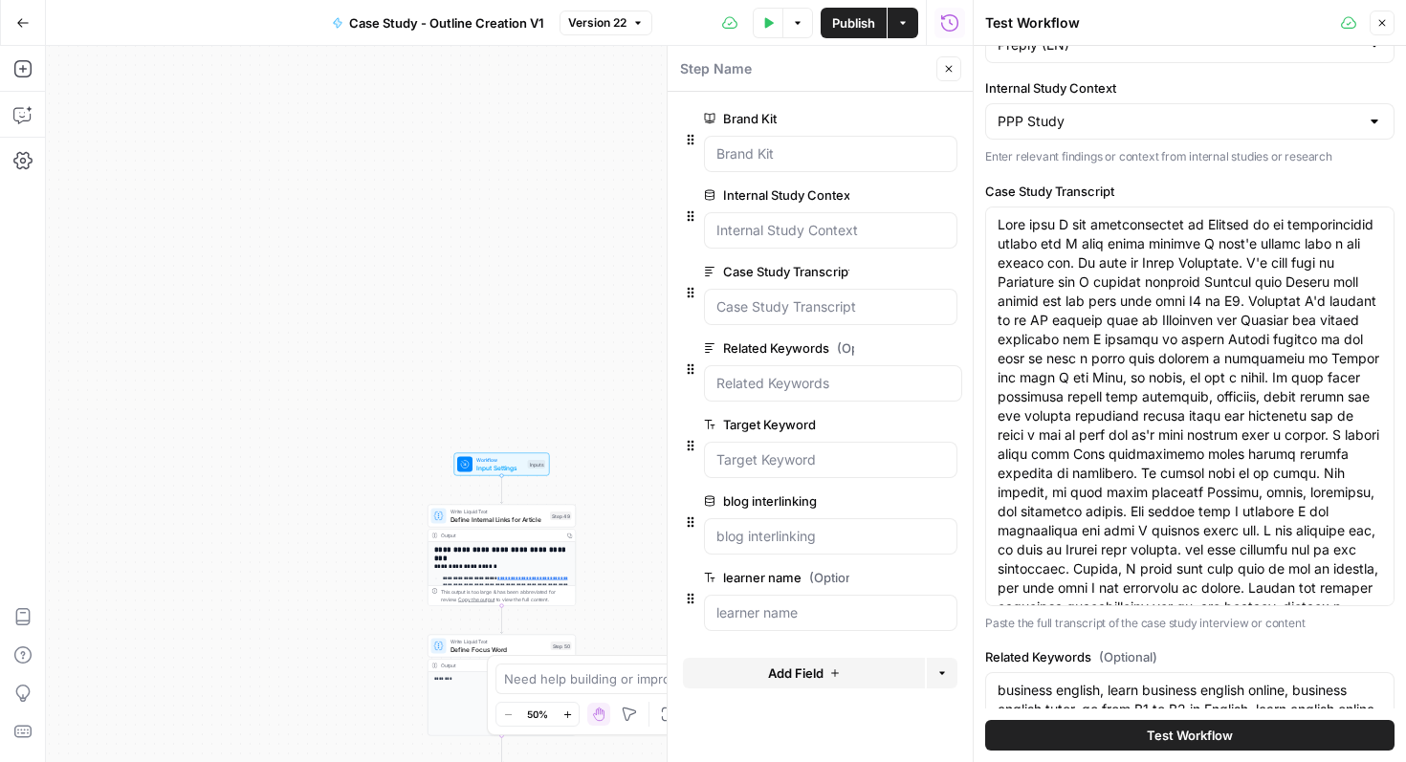
scroll to position [0, 0]
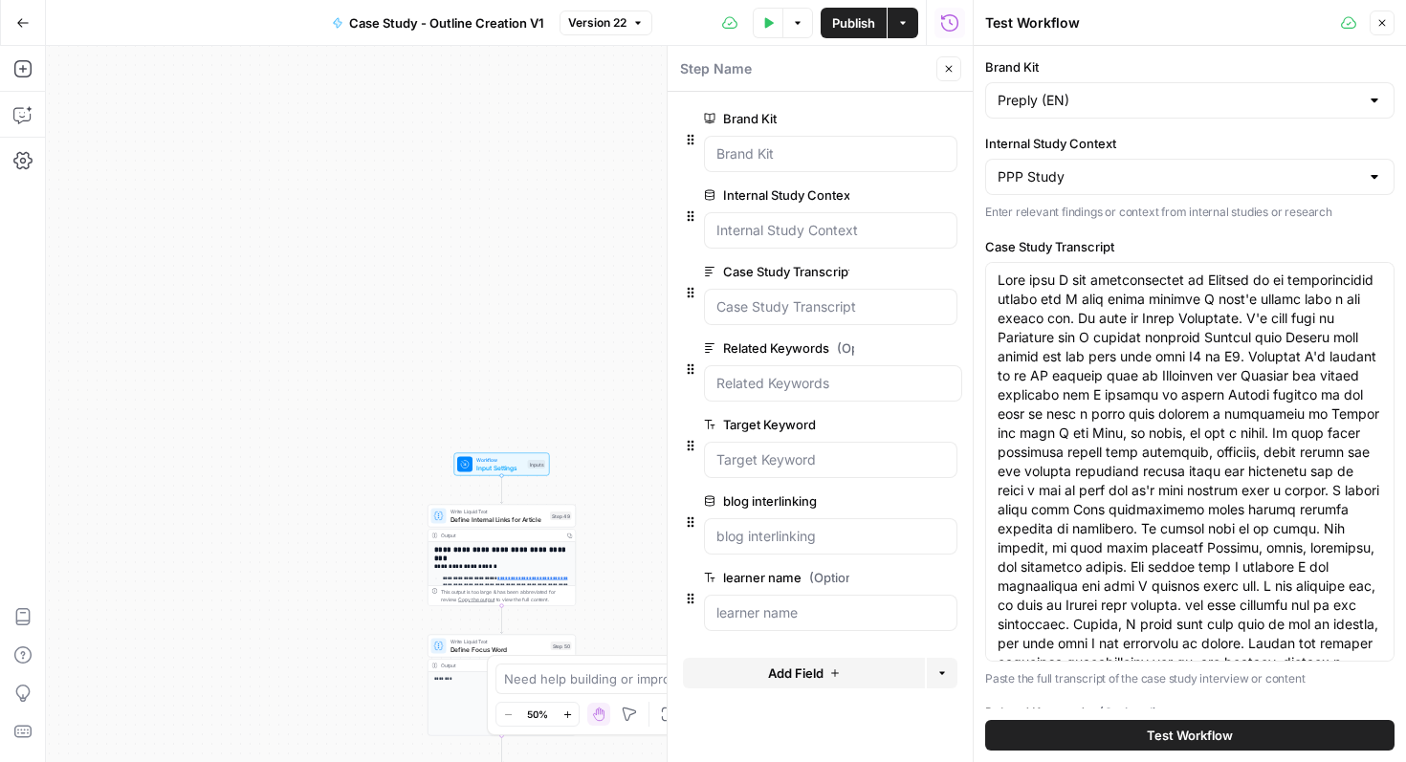
click at [1377, 15] on button "Close" at bounding box center [1382, 23] width 25 height 25
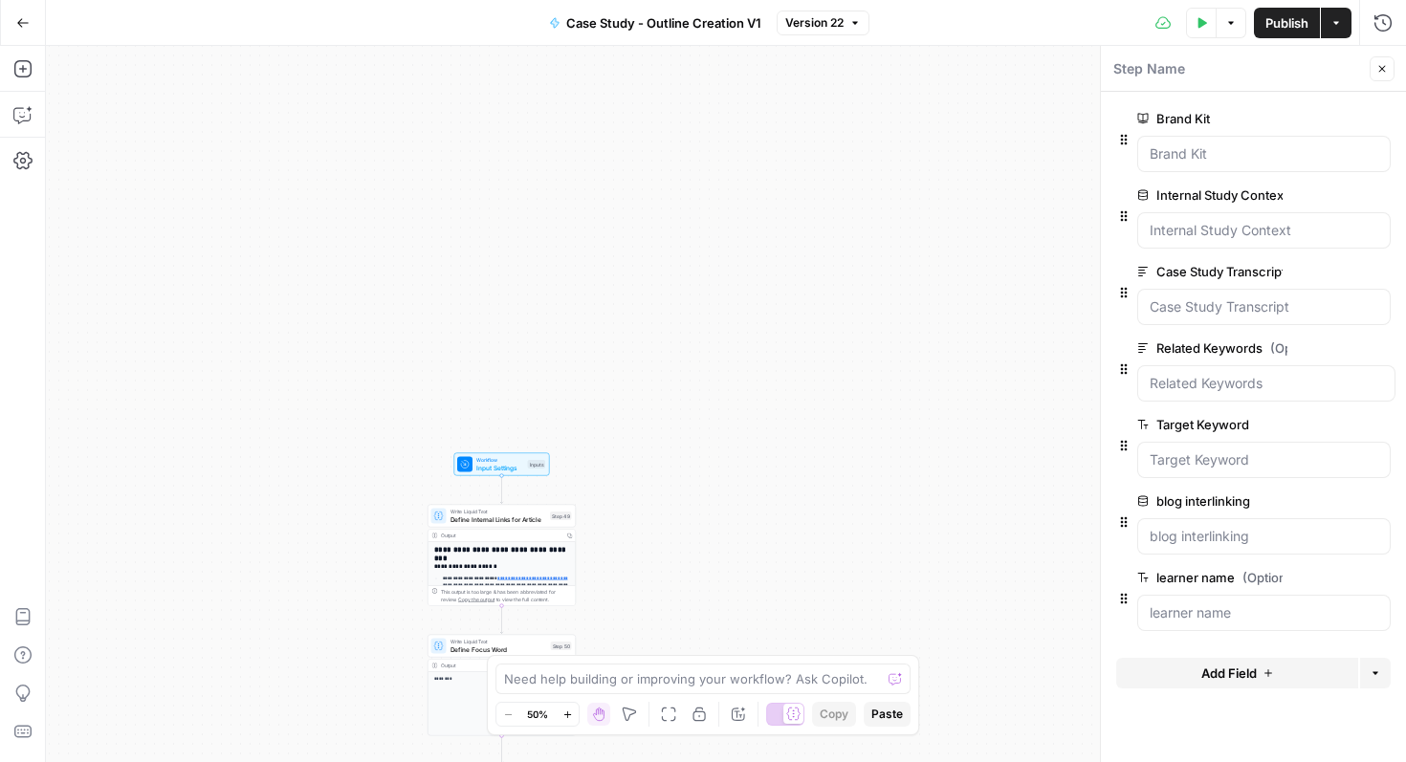
click at [1204, 17] on icon "button" at bounding box center [1201, 22] width 11 height 11
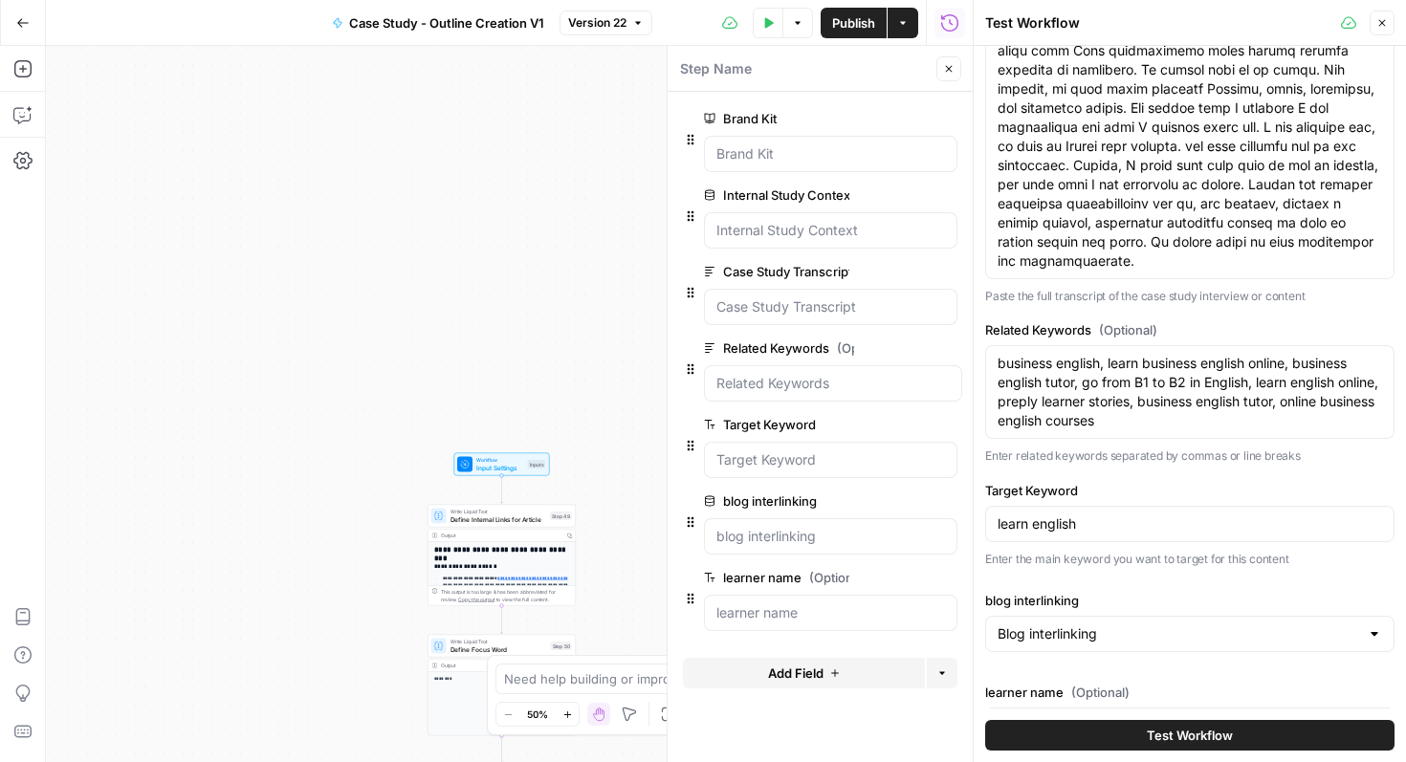
scroll to position [437, 0]
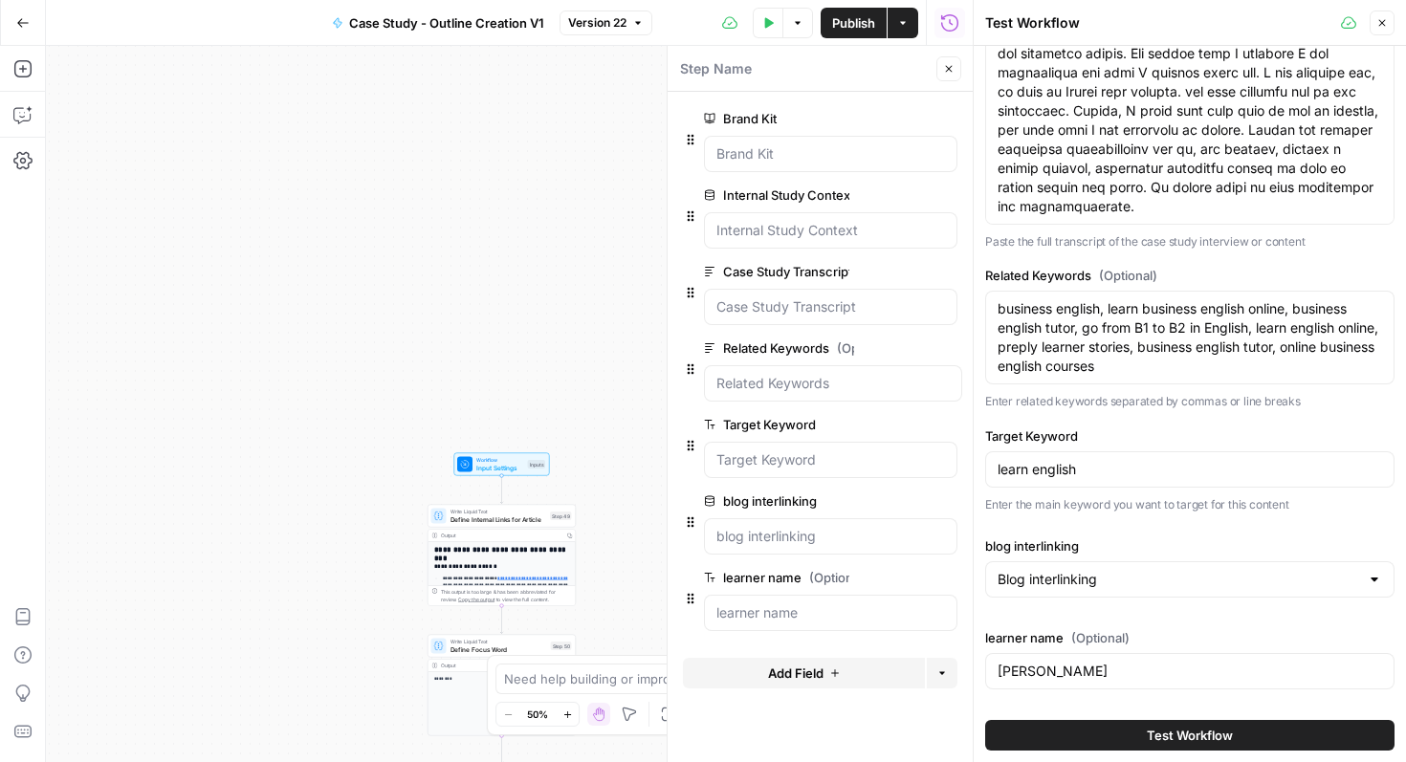
click at [1383, 24] on icon "button" at bounding box center [1382, 23] width 7 height 7
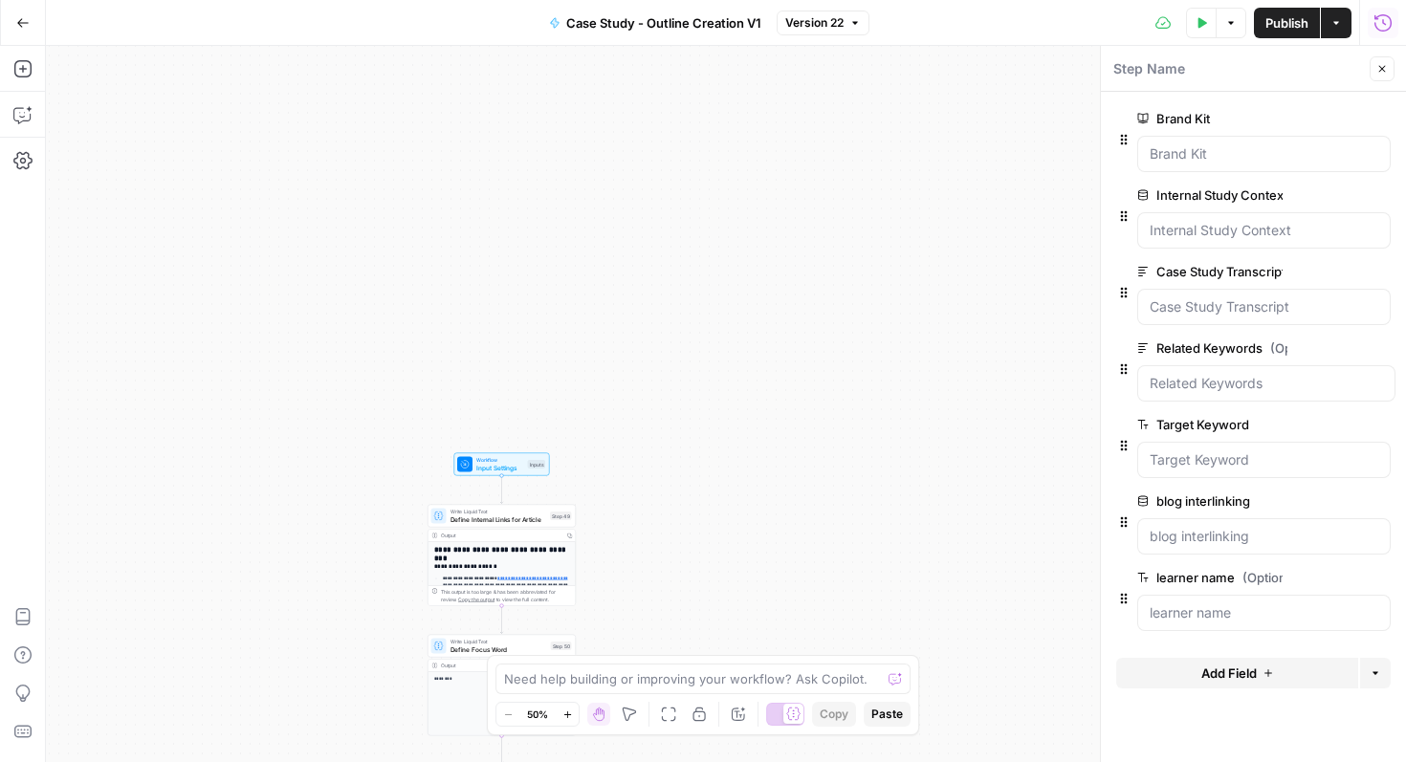
click at [1291, 28] on span "Publish" at bounding box center [1287, 22] width 43 height 19
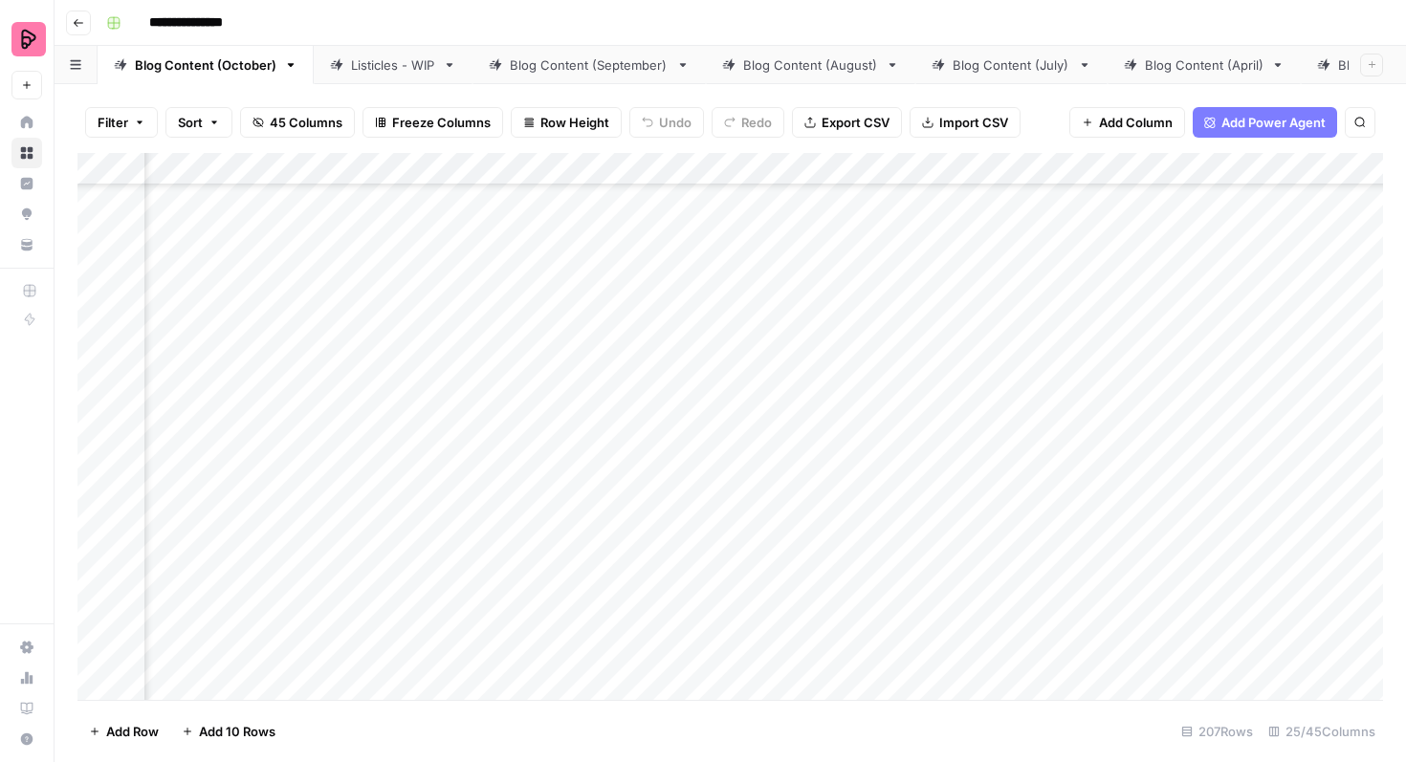
scroll to position [5169, 1165]
click at [1238, 253] on div "Add Column" at bounding box center [730, 426] width 1306 height 547
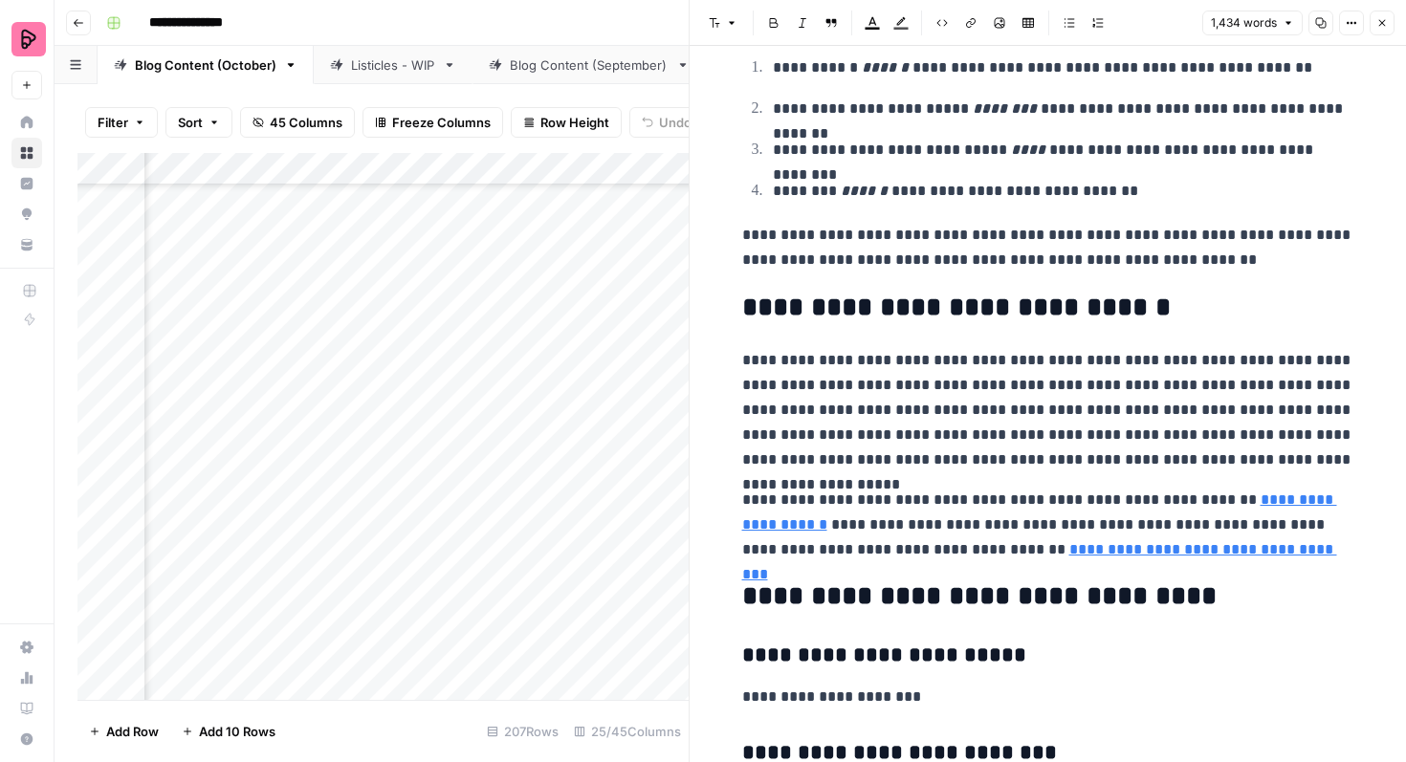
scroll to position [5079, 0]
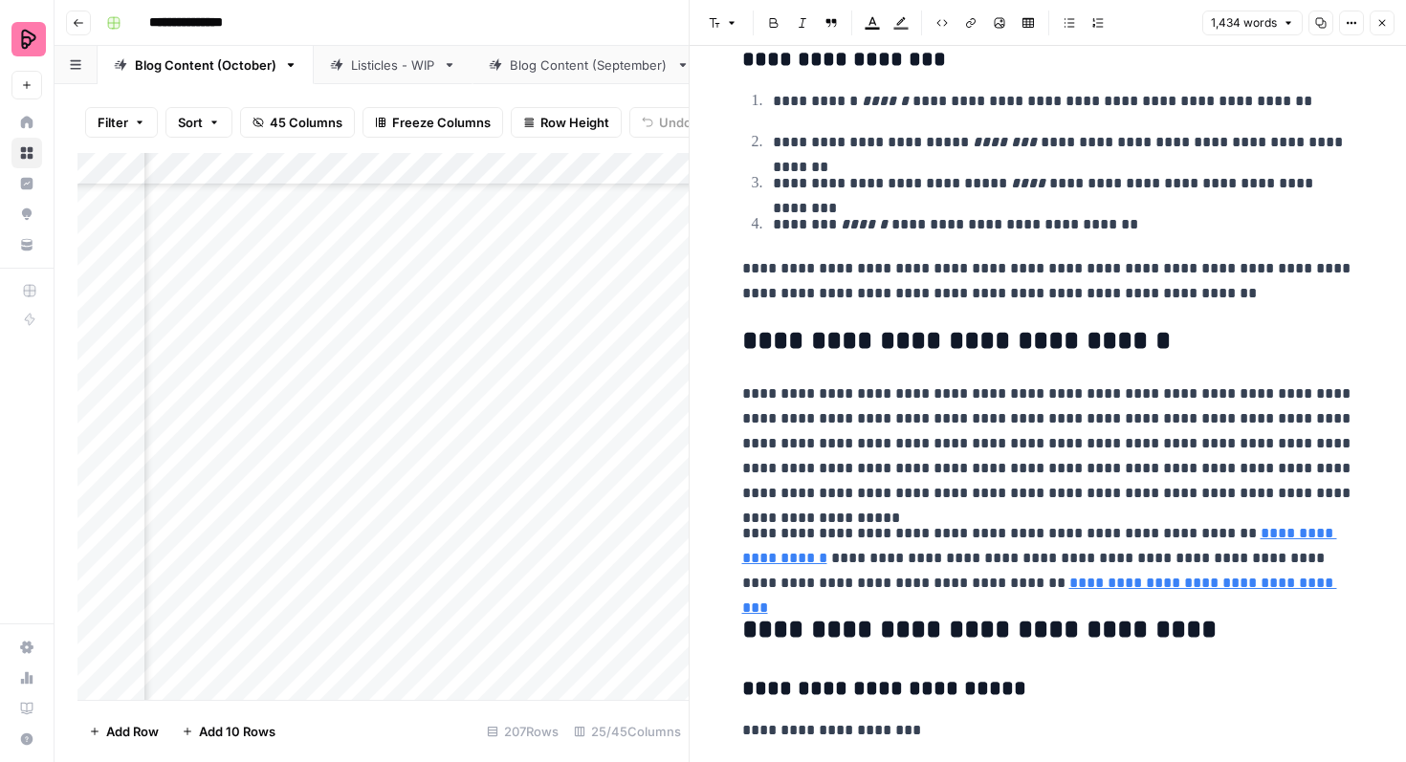
click at [1377, 20] on icon "button" at bounding box center [1381, 22] width 11 height 11
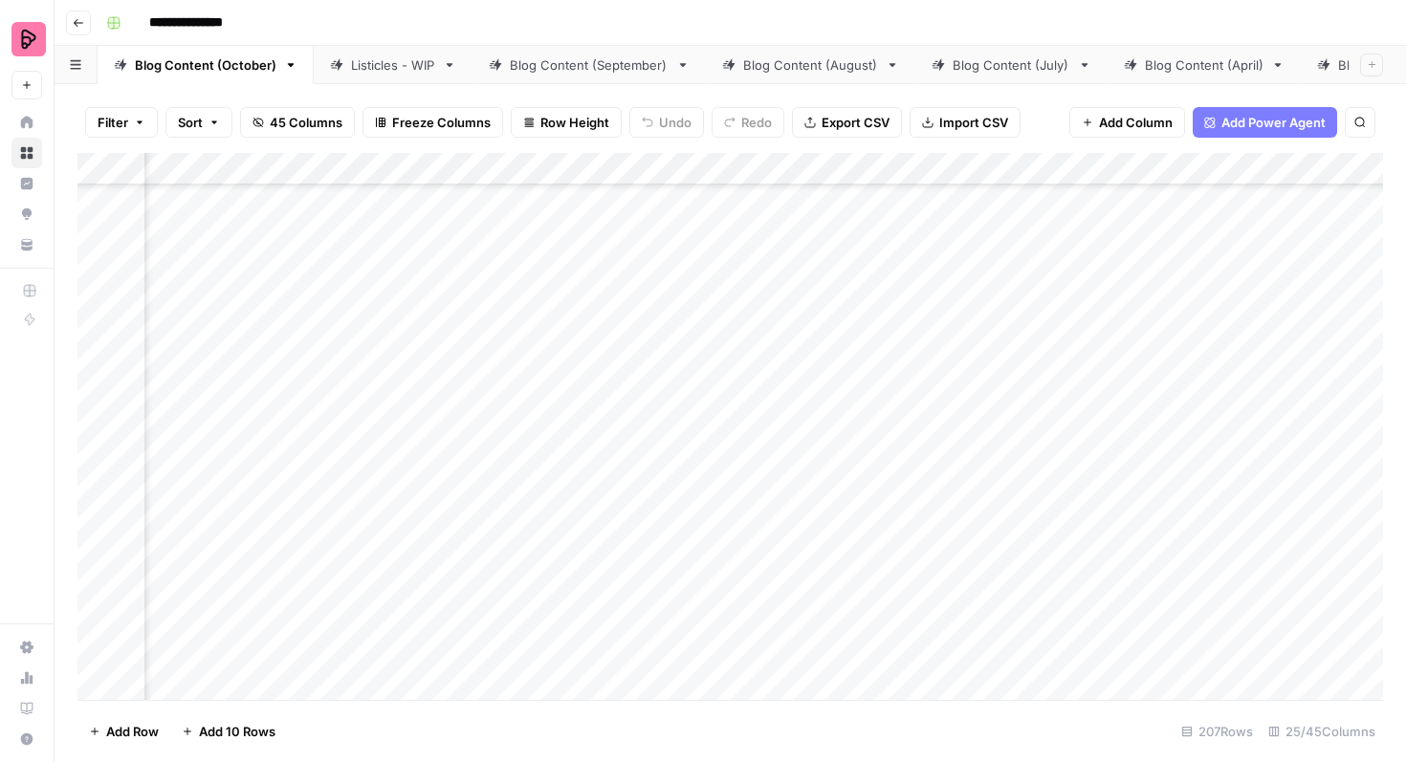
click at [666, 267] on div "Add Column" at bounding box center [730, 426] width 1306 height 547
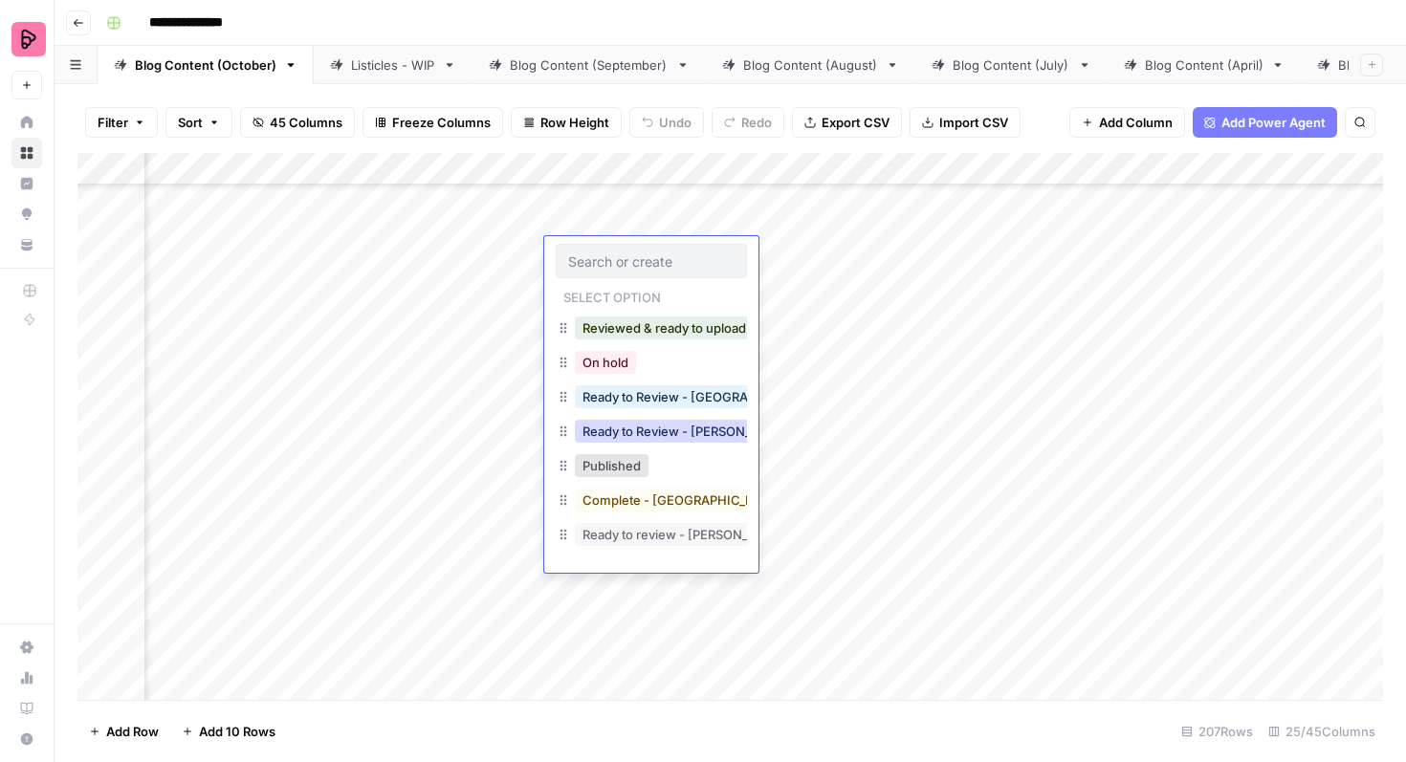
click at [665, 425] on button "Ready to Review - [PERSON_NAME]" at bounding box center [688, 431] width 226 height 23
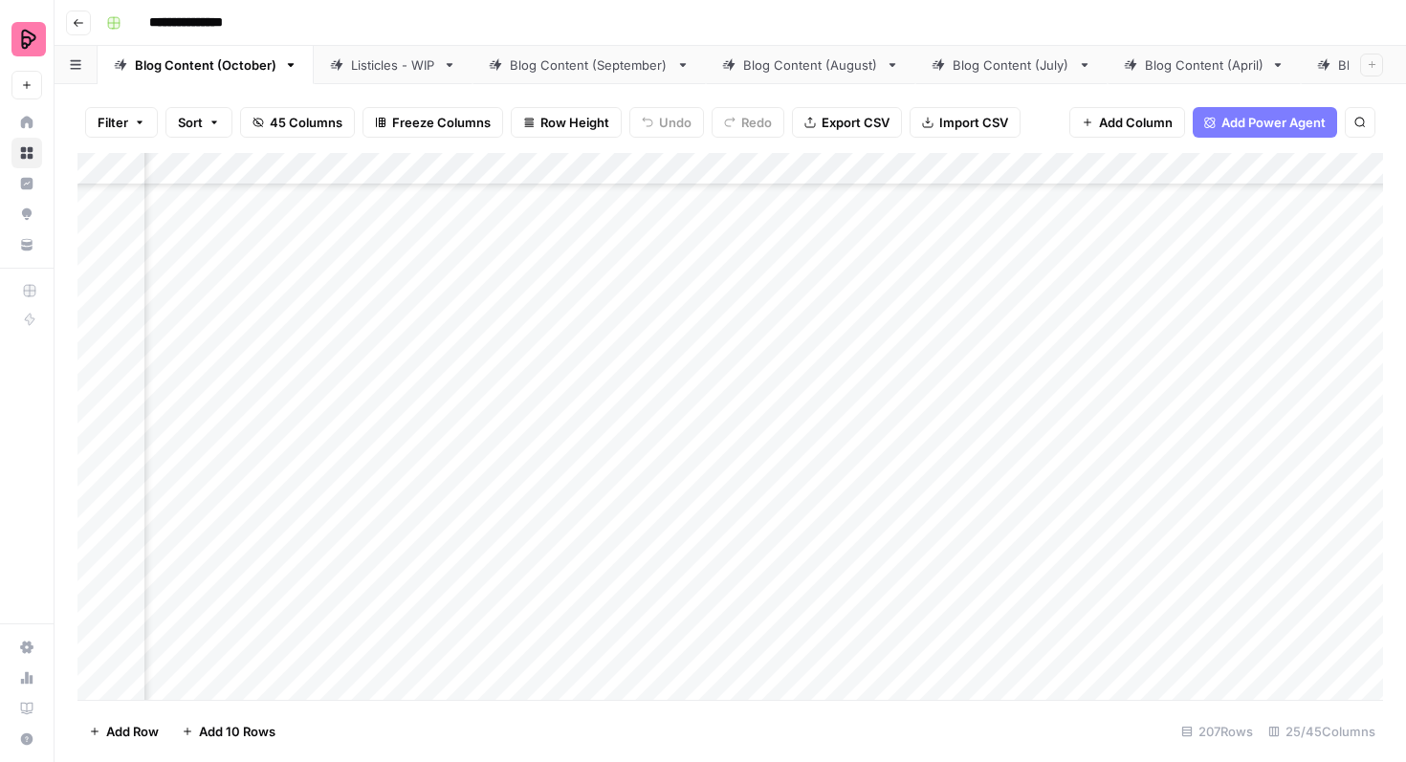
click at [1236, 304] on div "Add Column" at bounding box center [730, 426] width 1306 height 547
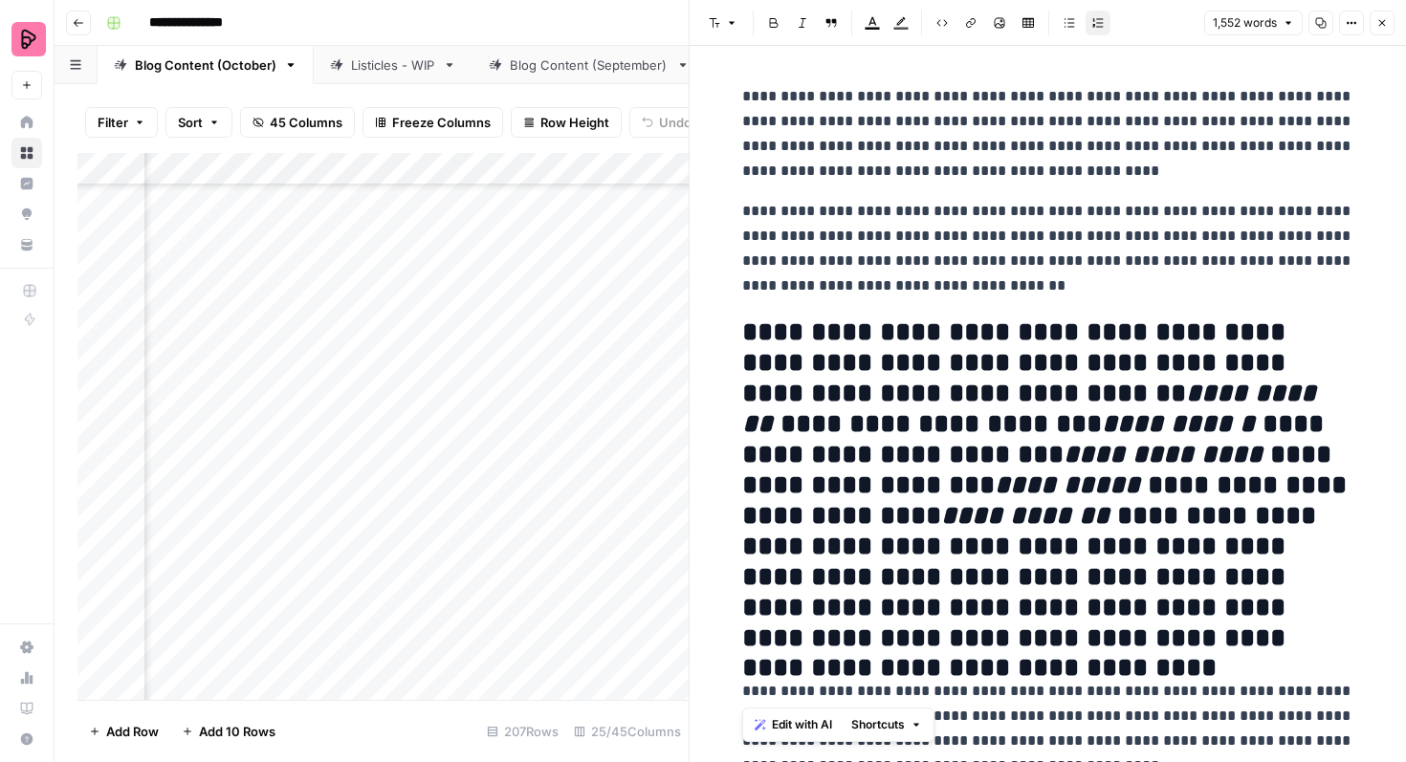
drag, startPoint x: 1036, startPoint y: 657, endPoint x: 742, endPoint y: 358, distance: 419.4
click at [732, 31] on button "Font style" at bounding box center [723, 23] width 44 height 25
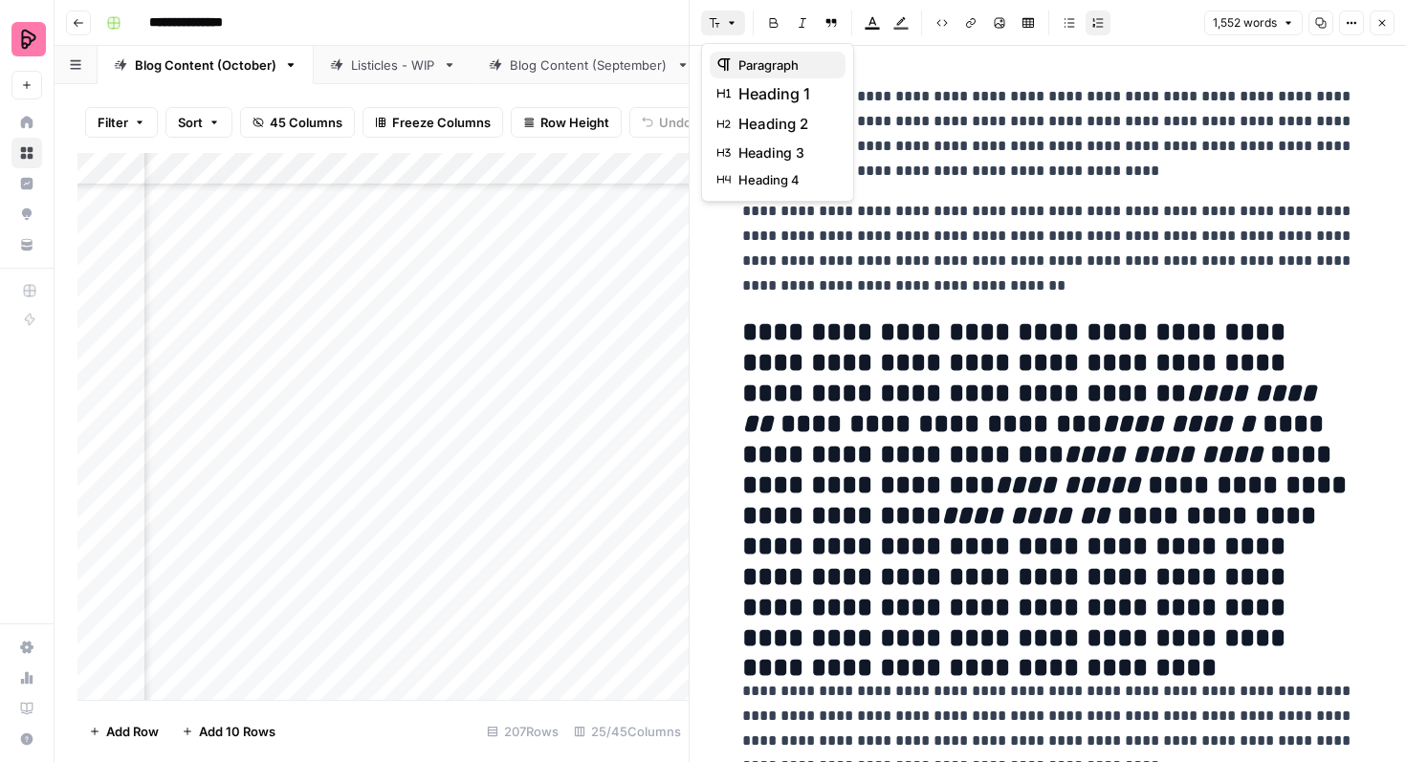
click at [732, 66] on div "paragraph" at bounding box center [777, 64] width 121 height 19
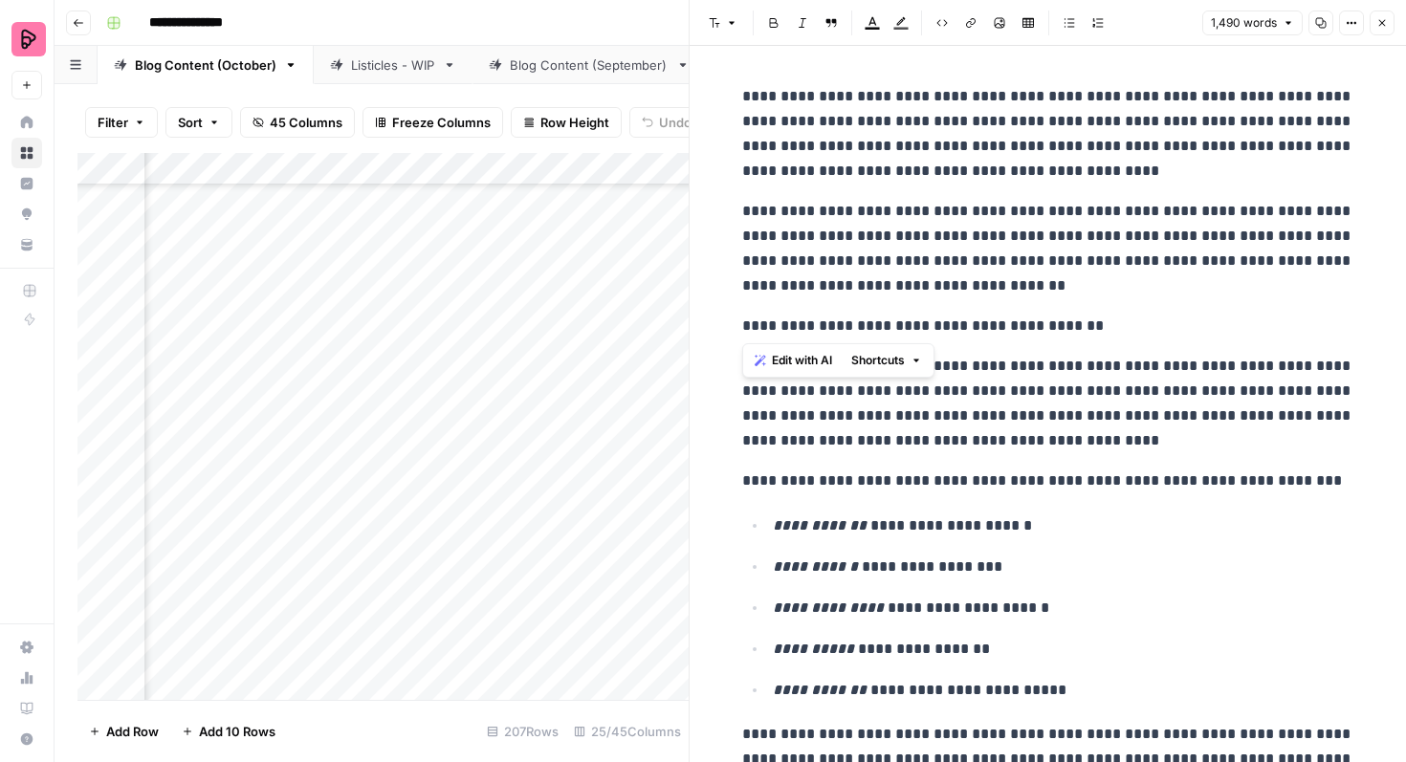
drag, startPoint x: 1083, startPoint y: 323, endPoint x: 738, endPoint y: 326, distance: 344.4
click at [738, 26] on button "Font style" at bounding box center [723, 23] width 44 height 25
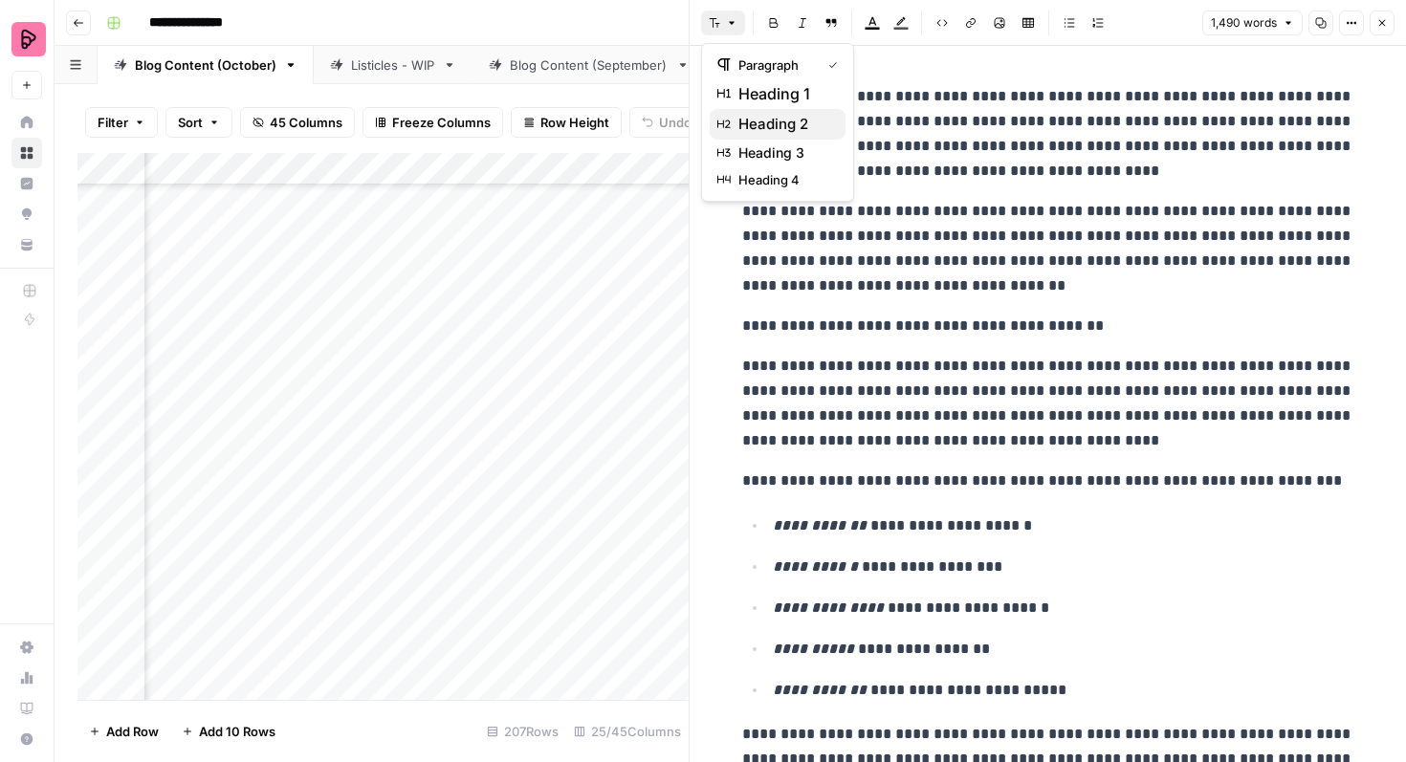
click at [753, 122] on span "heading 2" at bounding box center [784, 124] width 92 height 23
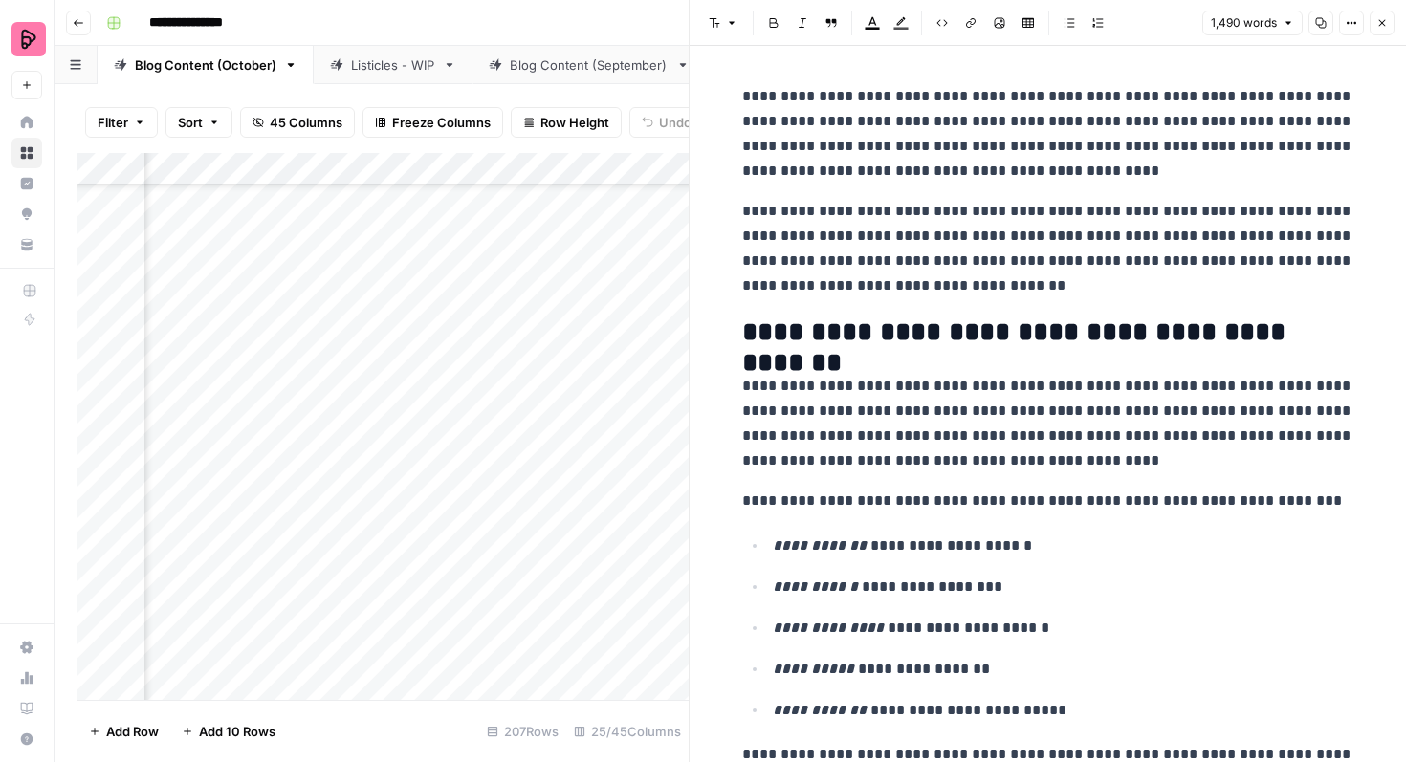
click at [942, 257] on p "**********" at bounding box center [1048, 248] width 612 height 99
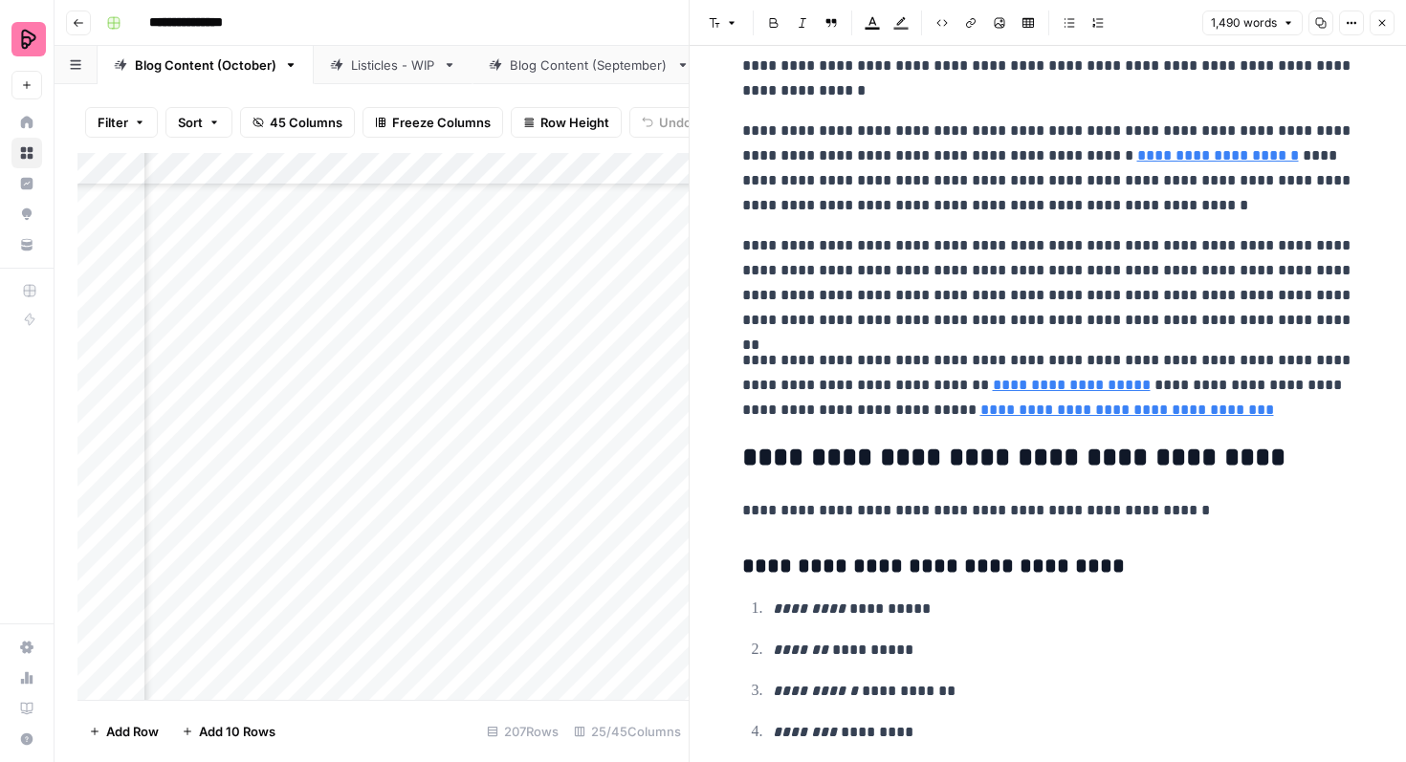
scroll to position [6015, 0]
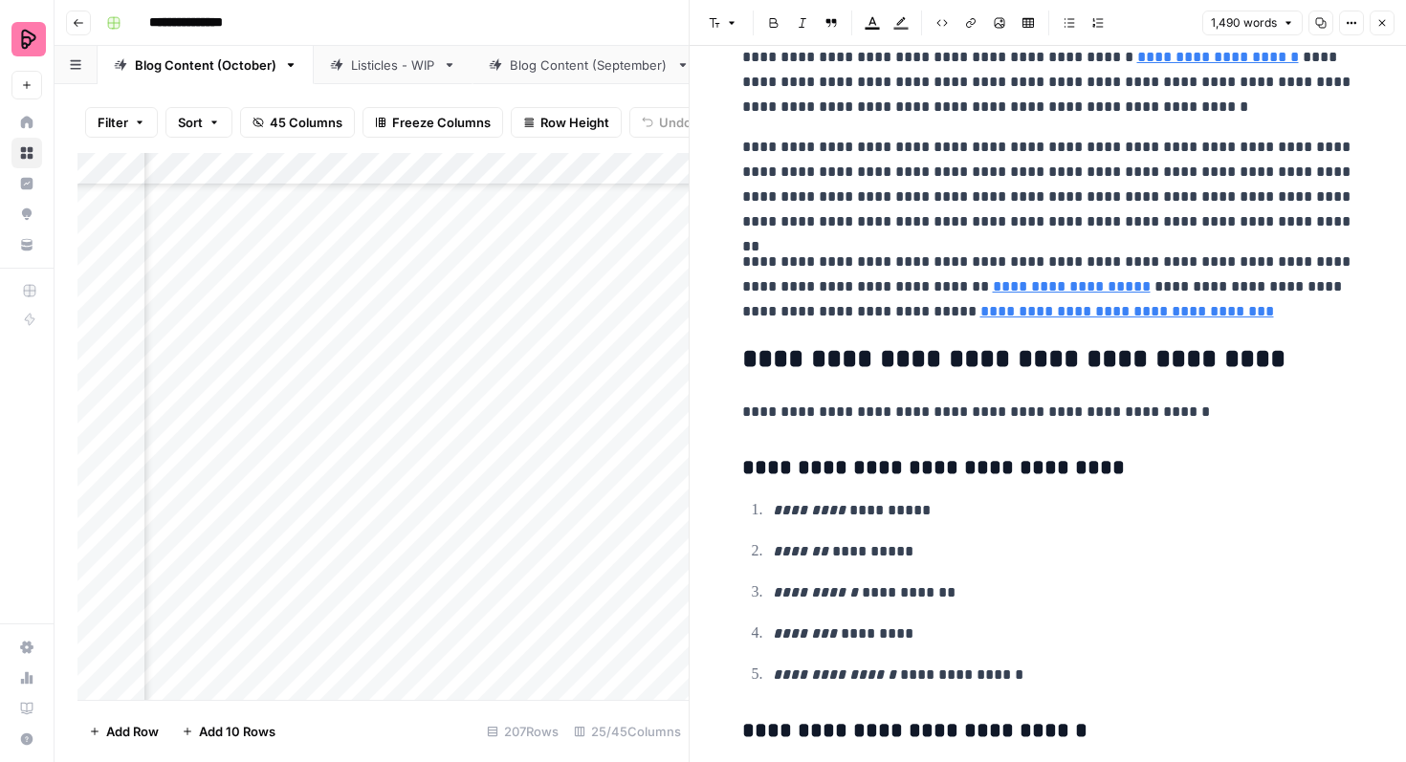
click at [1377, 21] on icon "button" at bounding box center [1381, 22] width 11 height 11
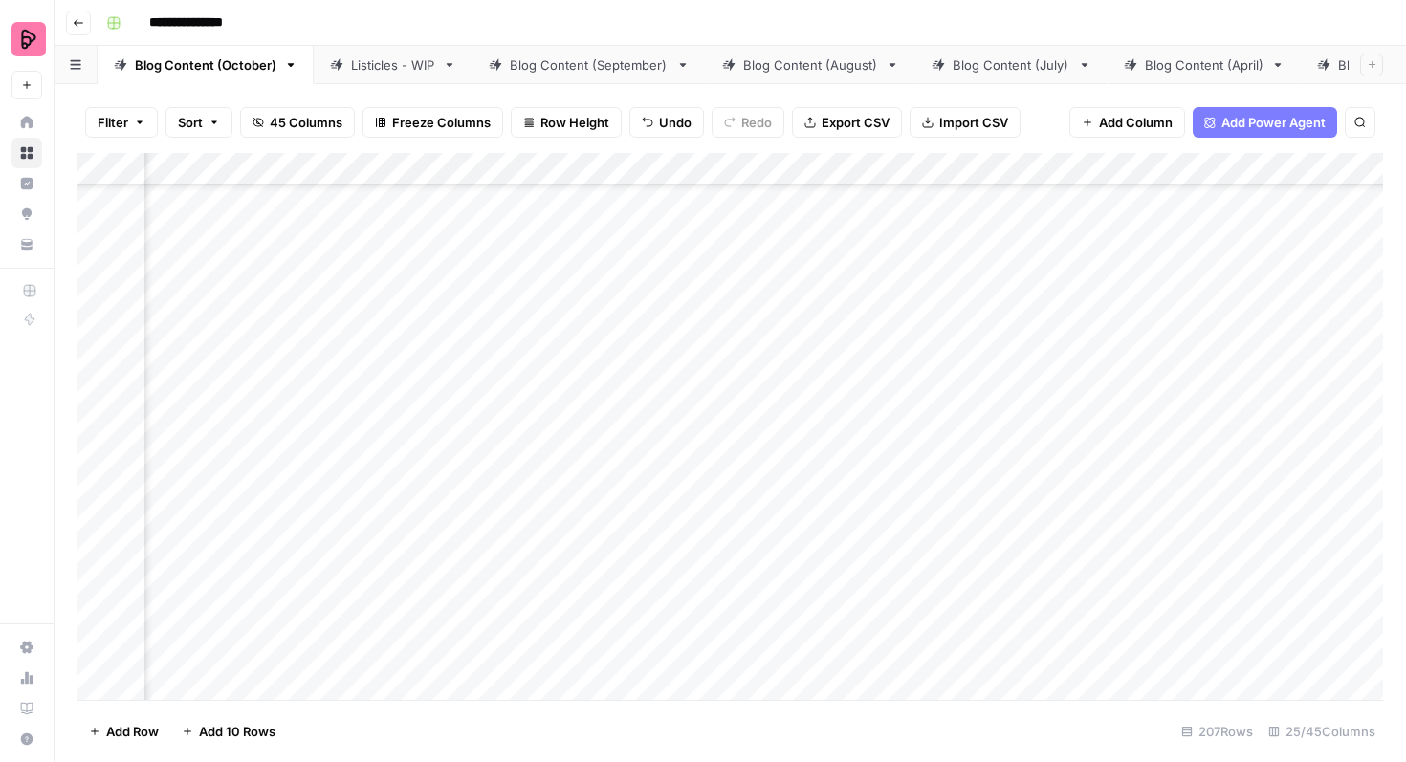
click at [577, 337] on div "Add Column" at bounding box center [730, 426] width 1306 height 547
click at [623, 314] on div "Add Column" at bounding box center [730, 426] width 1306 height 547
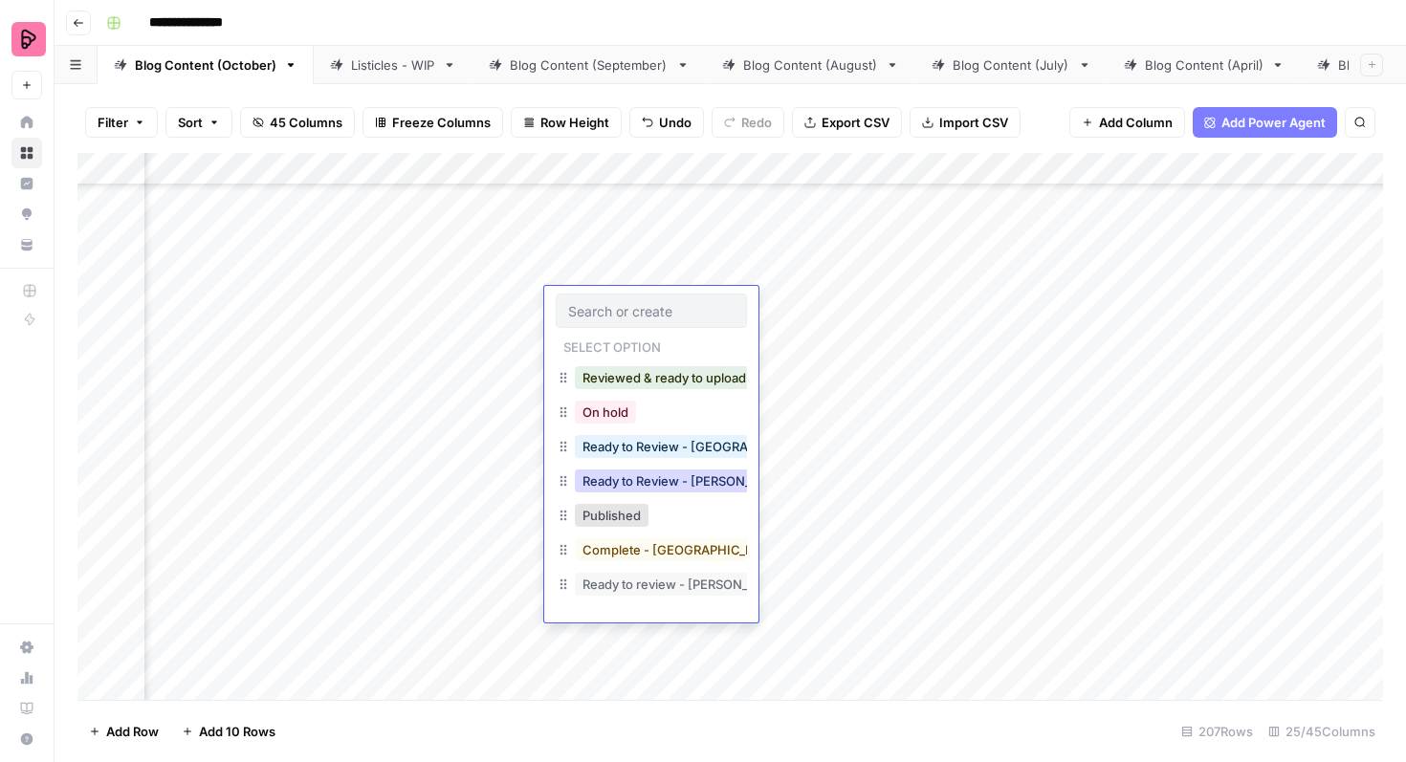
click at [665, 480] on button "Ready to Review - [PERSON_NAME]" at bounding box center [688, 481] width 226 height 23
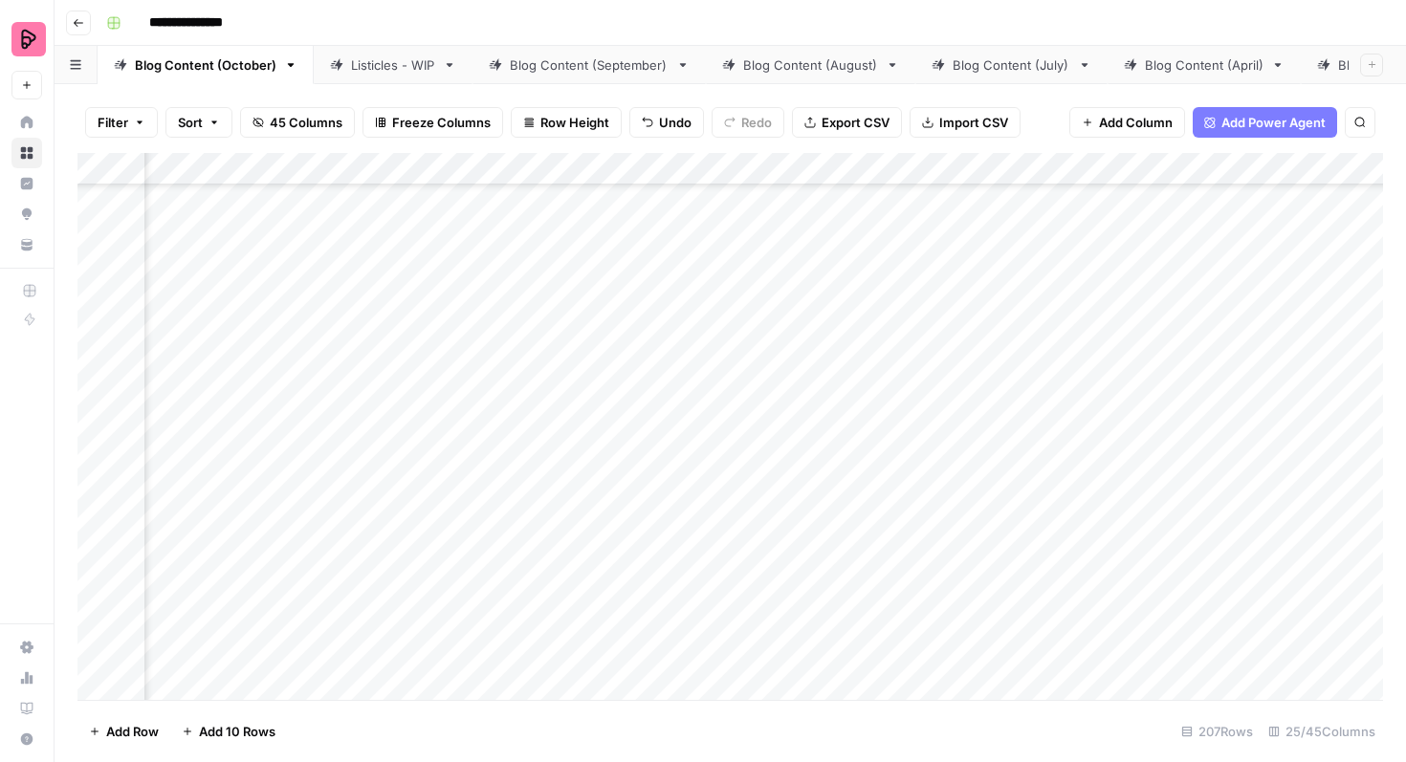
click at [1241, 351] on div "Add Column" at bounding box center [730, 426] width 1306 height 547
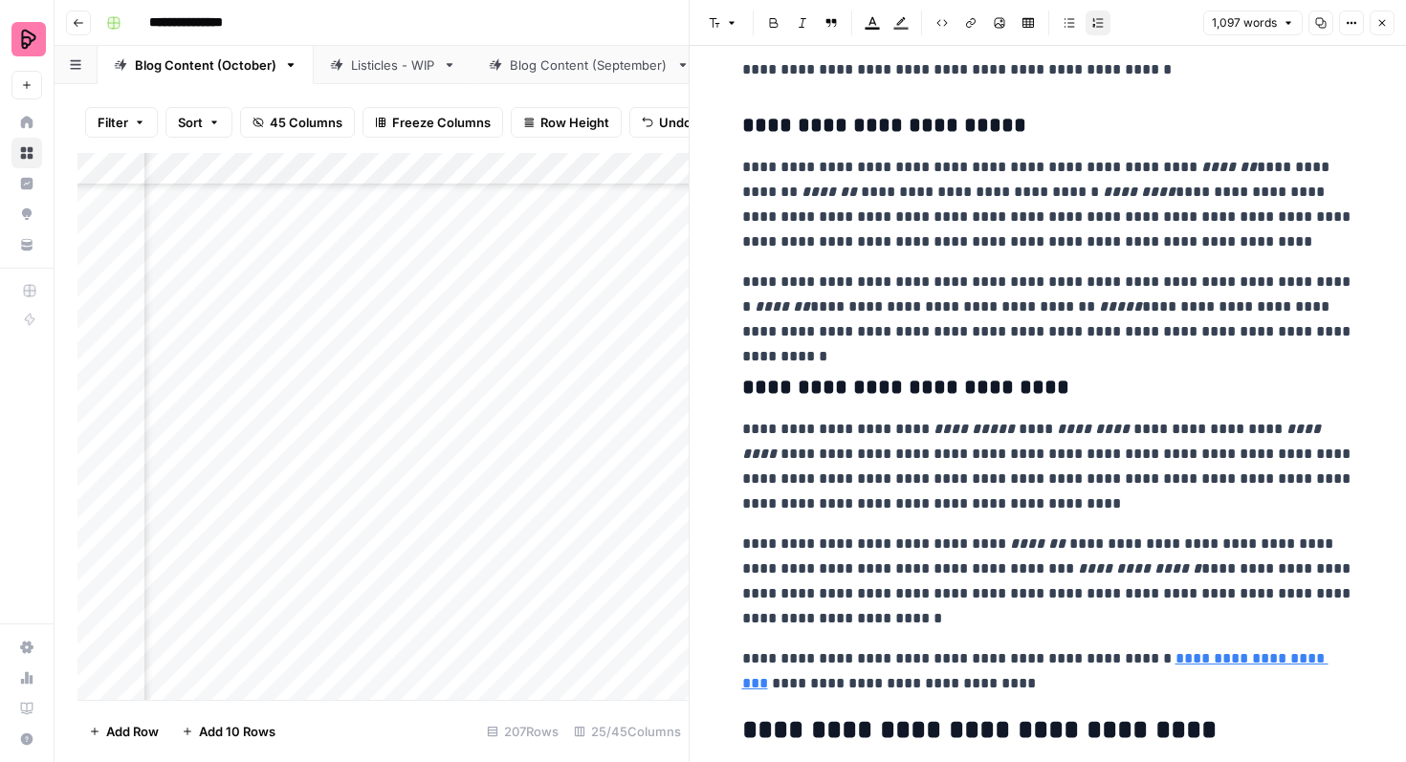
scroll to position [4521, 0]
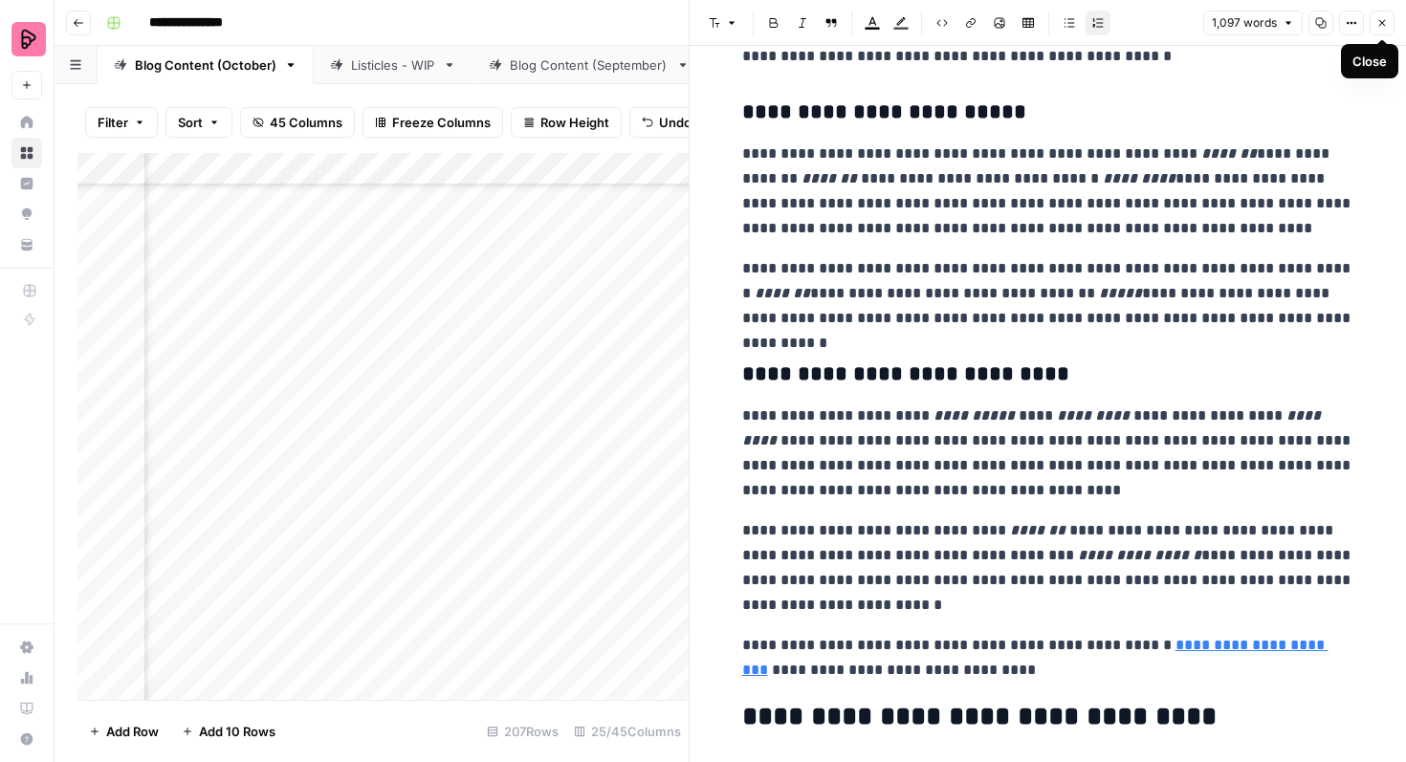
click at [1387, 18] on icon "button" at bounding box center [1381, 22] width 11 height 11
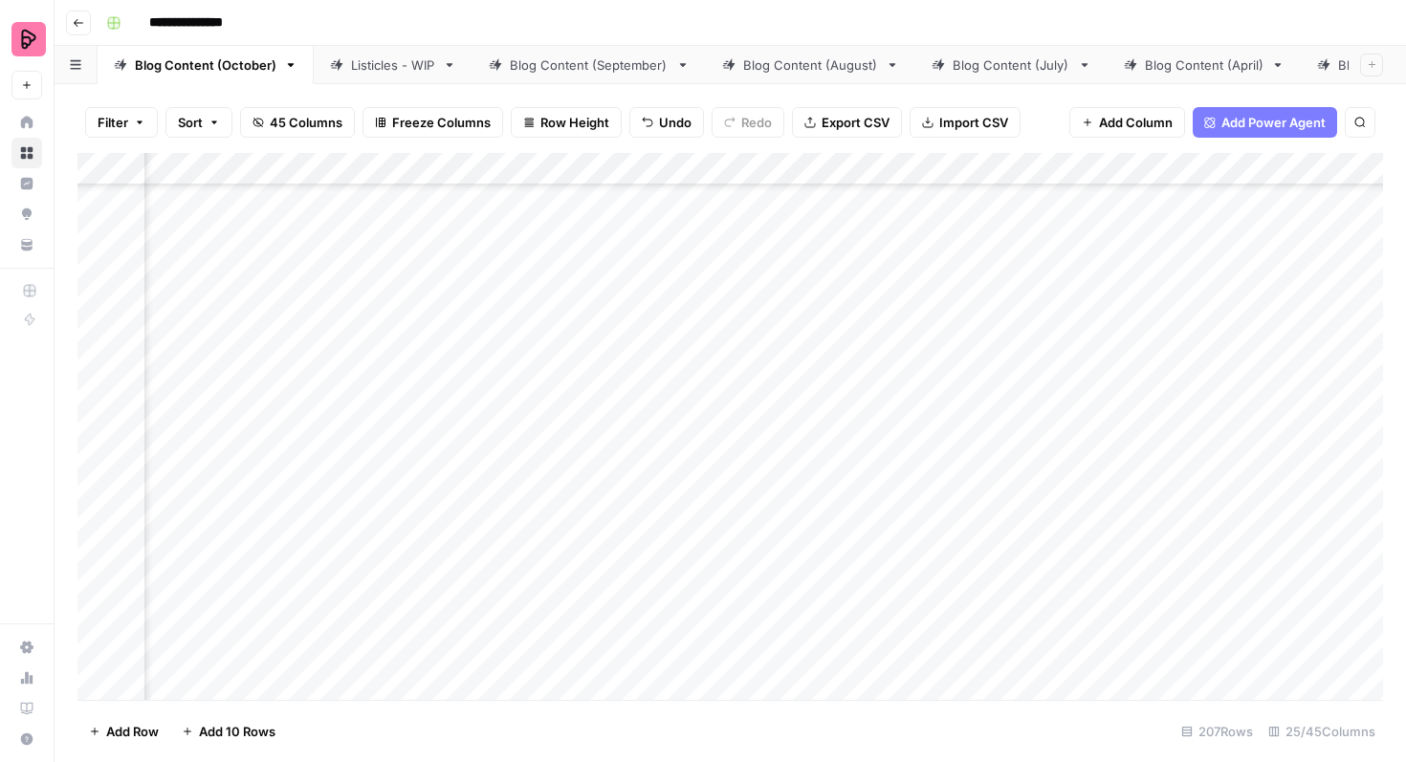
click at [677, 363] on div "Add Column" at bounding box center [730, 426] width 1306 height 547
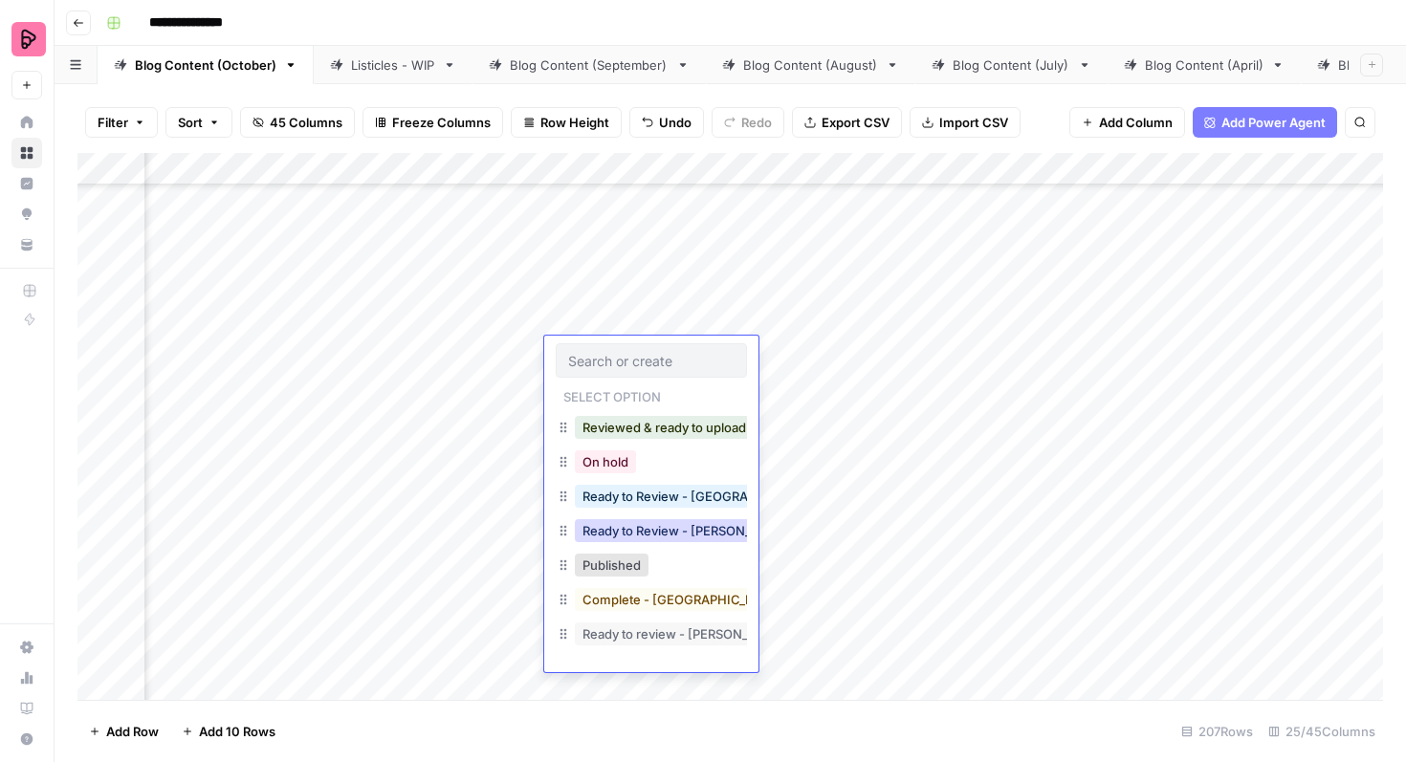
click at [677, 527] on button "Ready to Review - [PERSON_NAME]" at bounding box center [688, 530] width 226 height 23
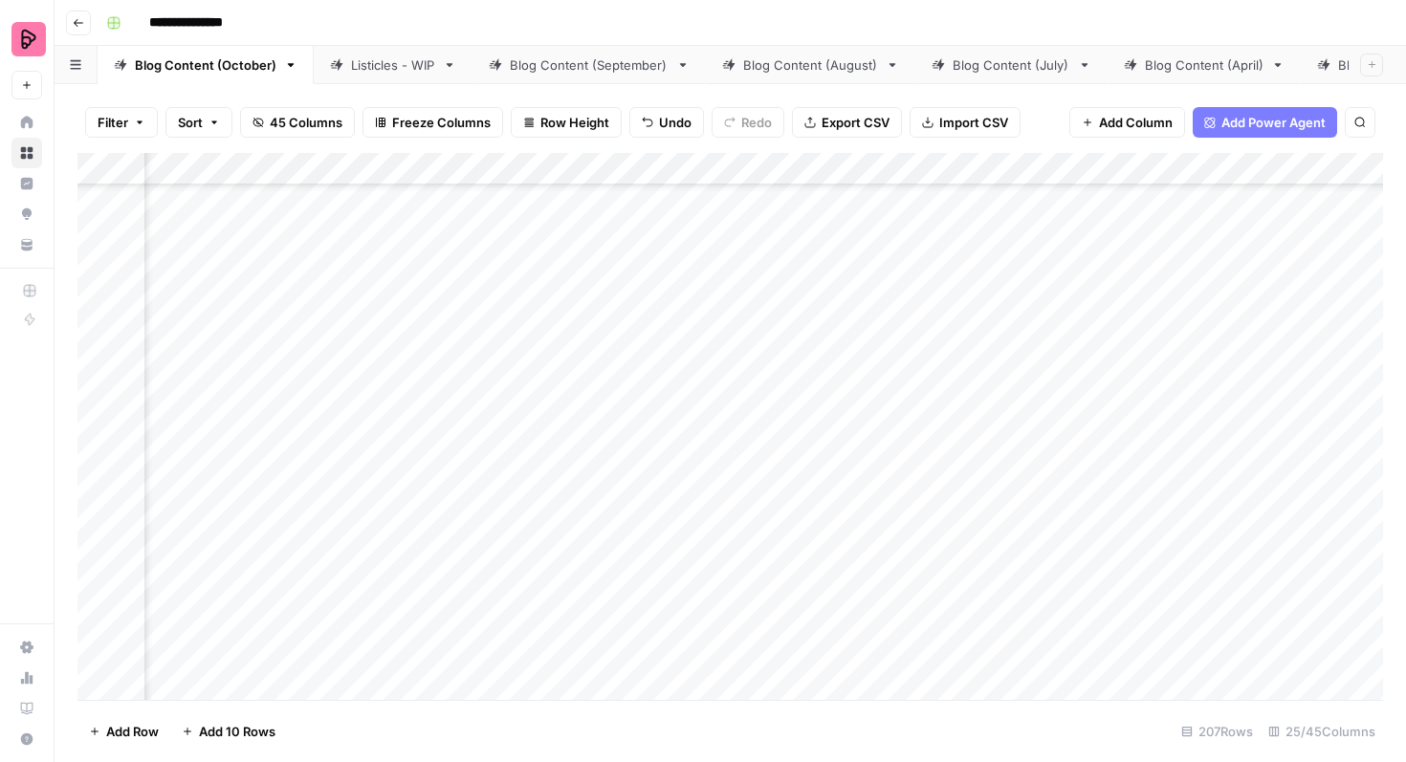
click at [1243, 400] on div "Add Column" at bounding box center [730, 426] width 1306 height 547
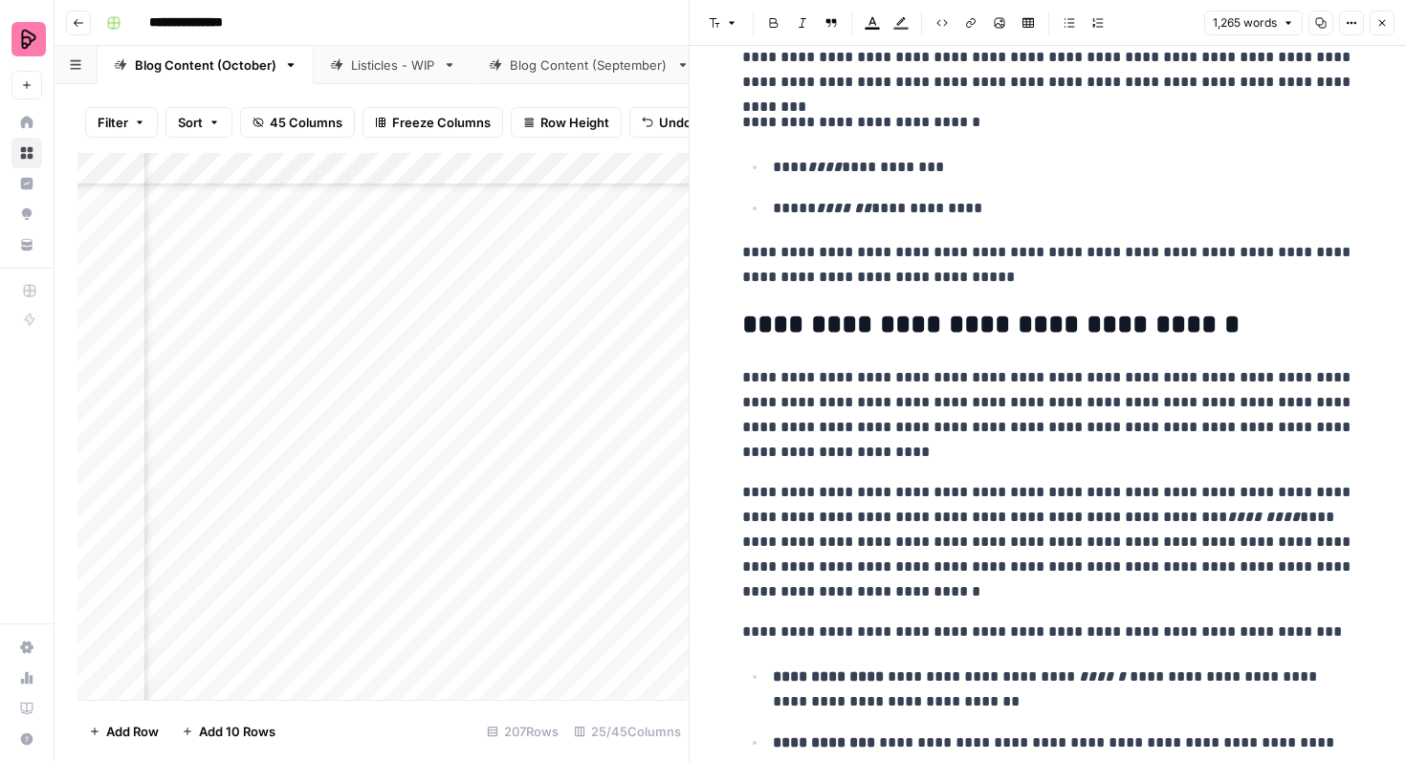
scroll to position [3631, 0]
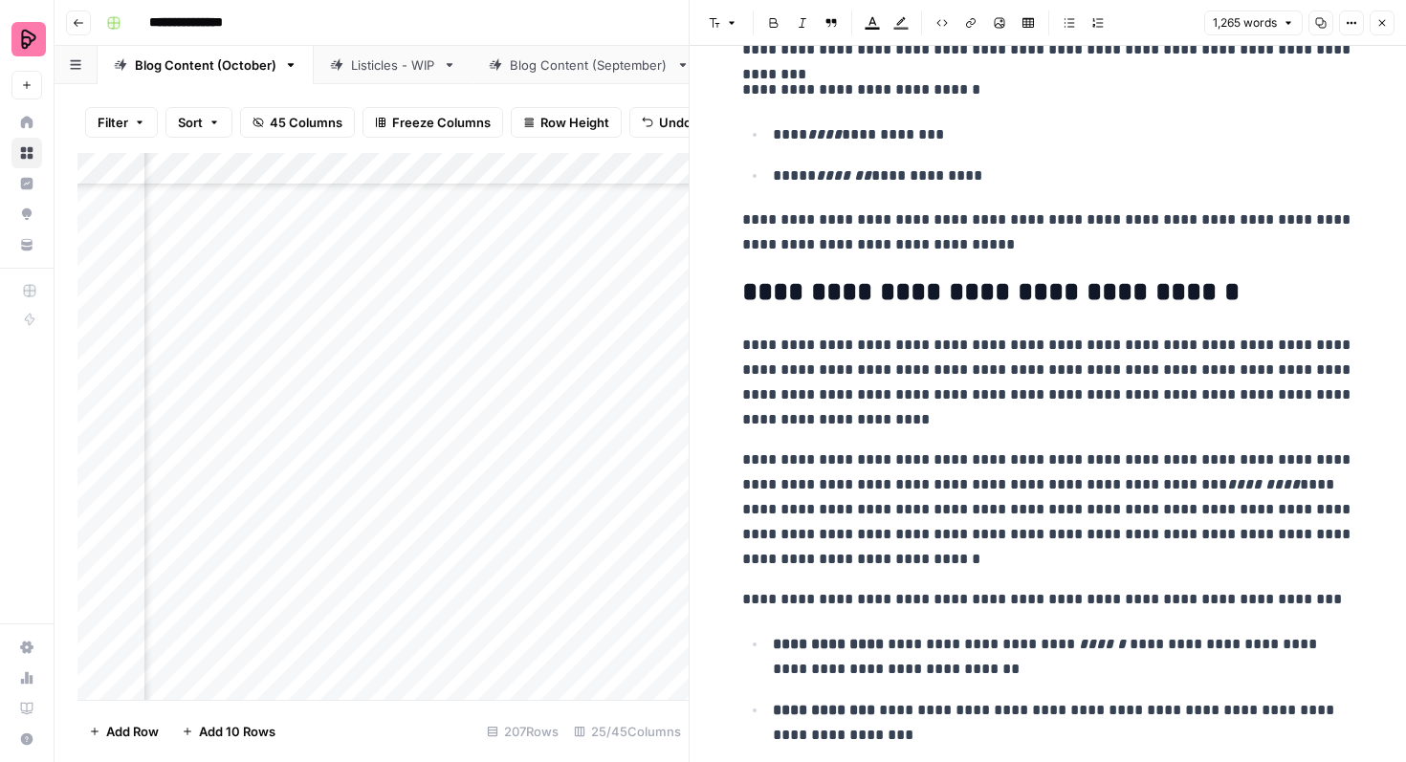
click at [1376, 29] on button "Close" at bounding box center [1382, 23] width 25 height 25
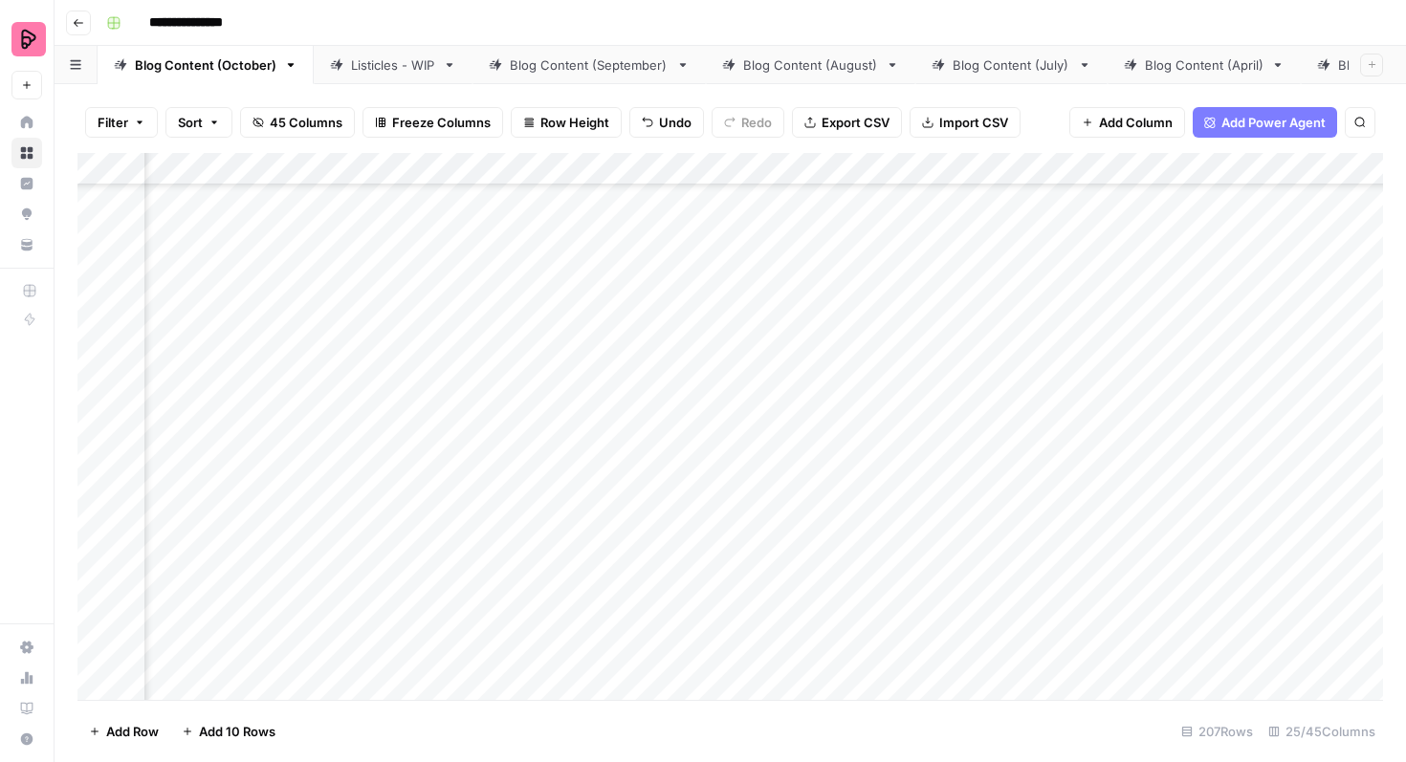
click at [604, 406] on div "Add Column" at bounding box center [730, 426] width 1306 height 547
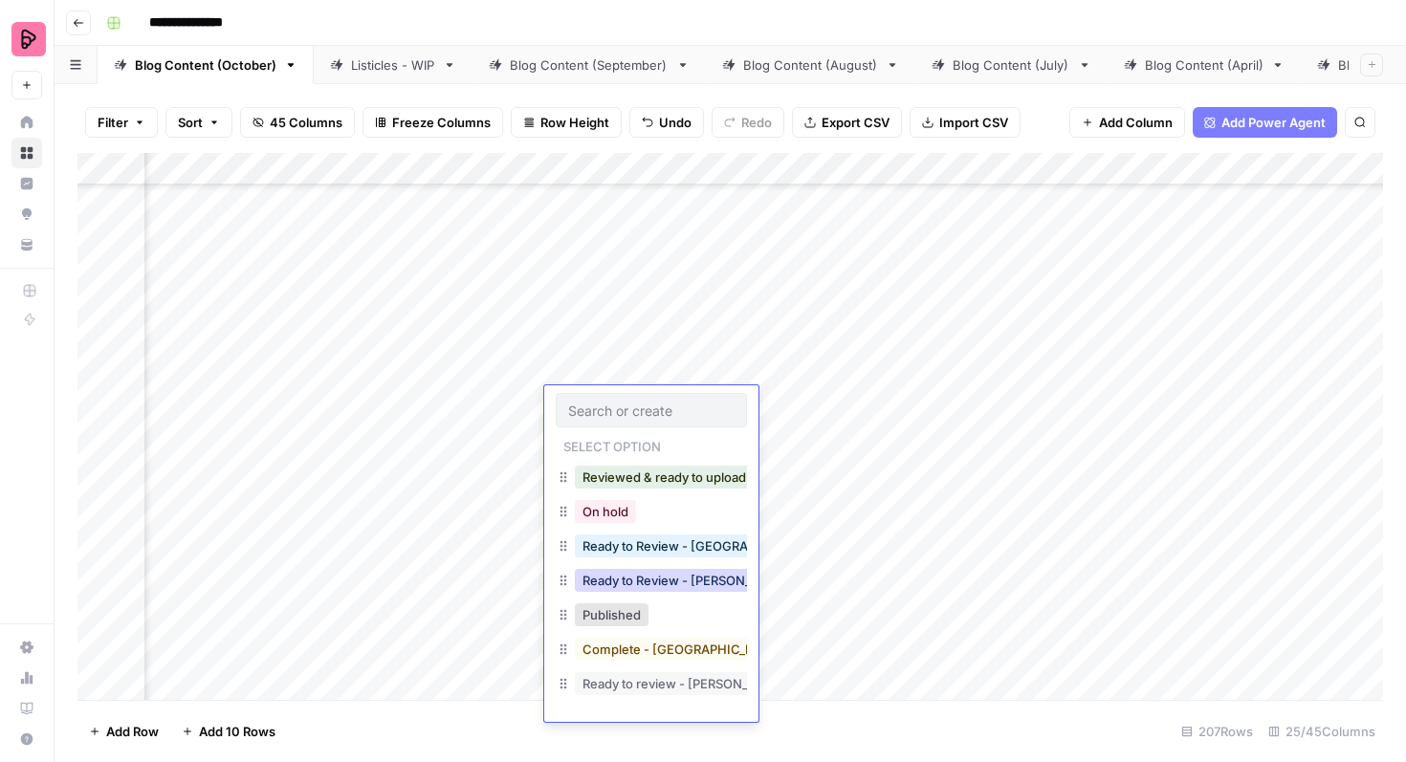
click at [657, 583] on button "Ready to Review - [PERSON_NAME]" at bounding box center [688, 580] width 226 height 23
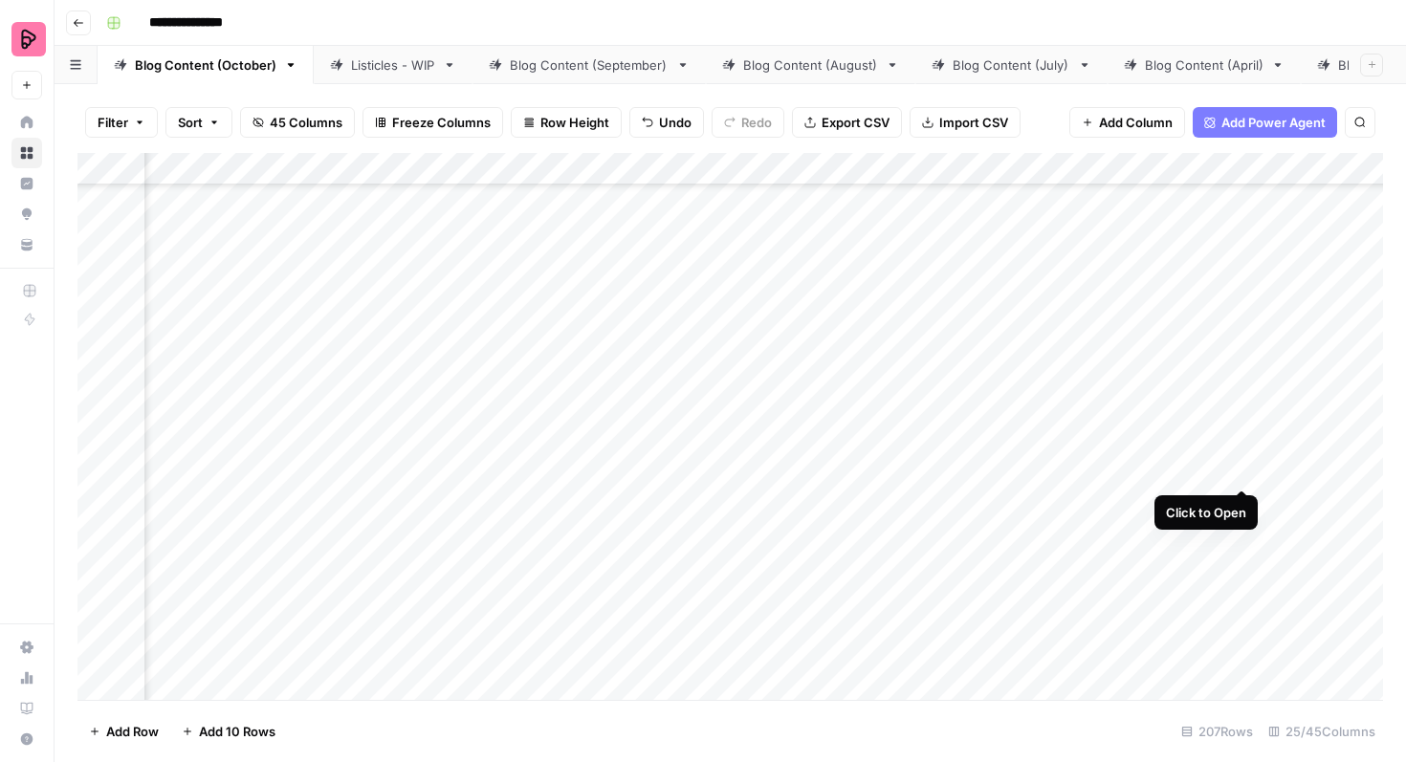
click at [1244, 450] on div "Add Column" at bounding box center [730, 426] width 1306 height 547
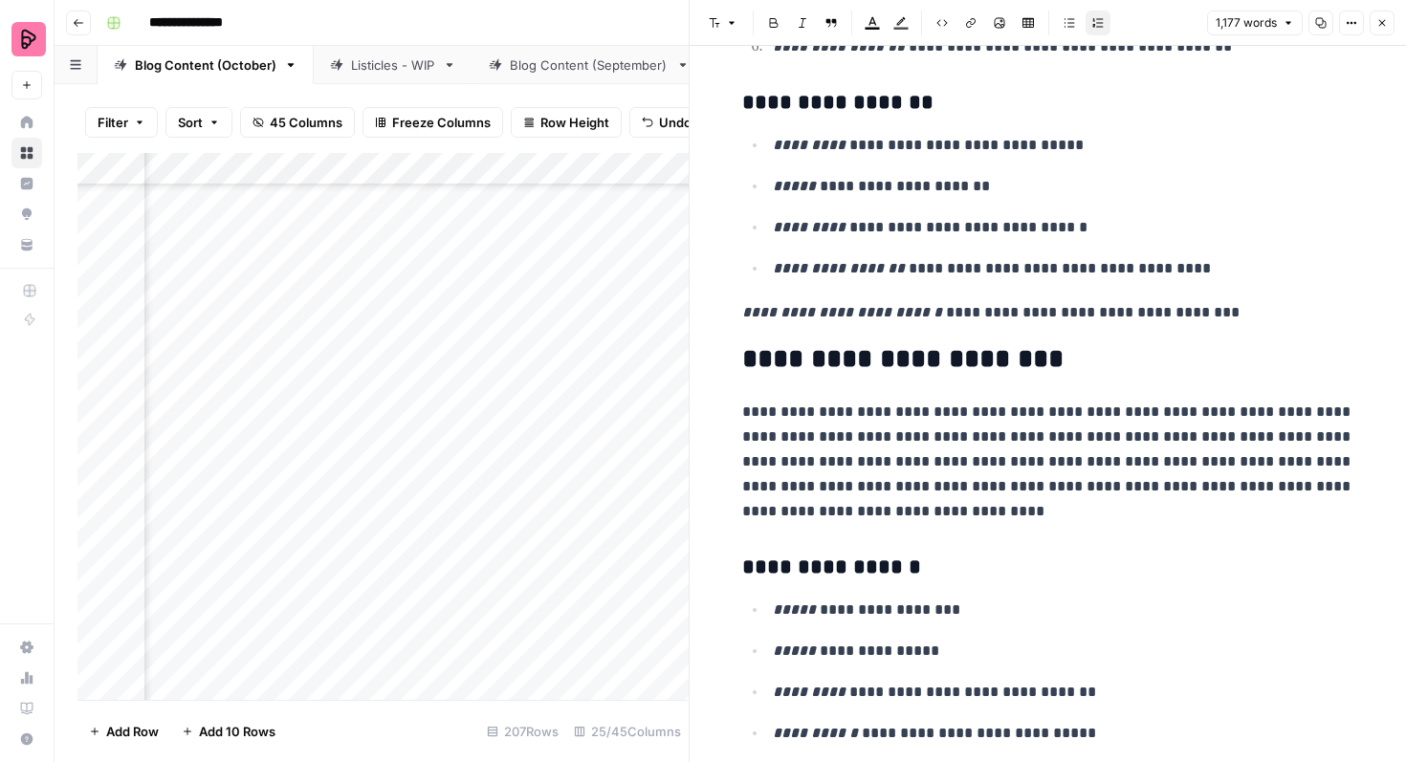
scroll to position [3348, 0]
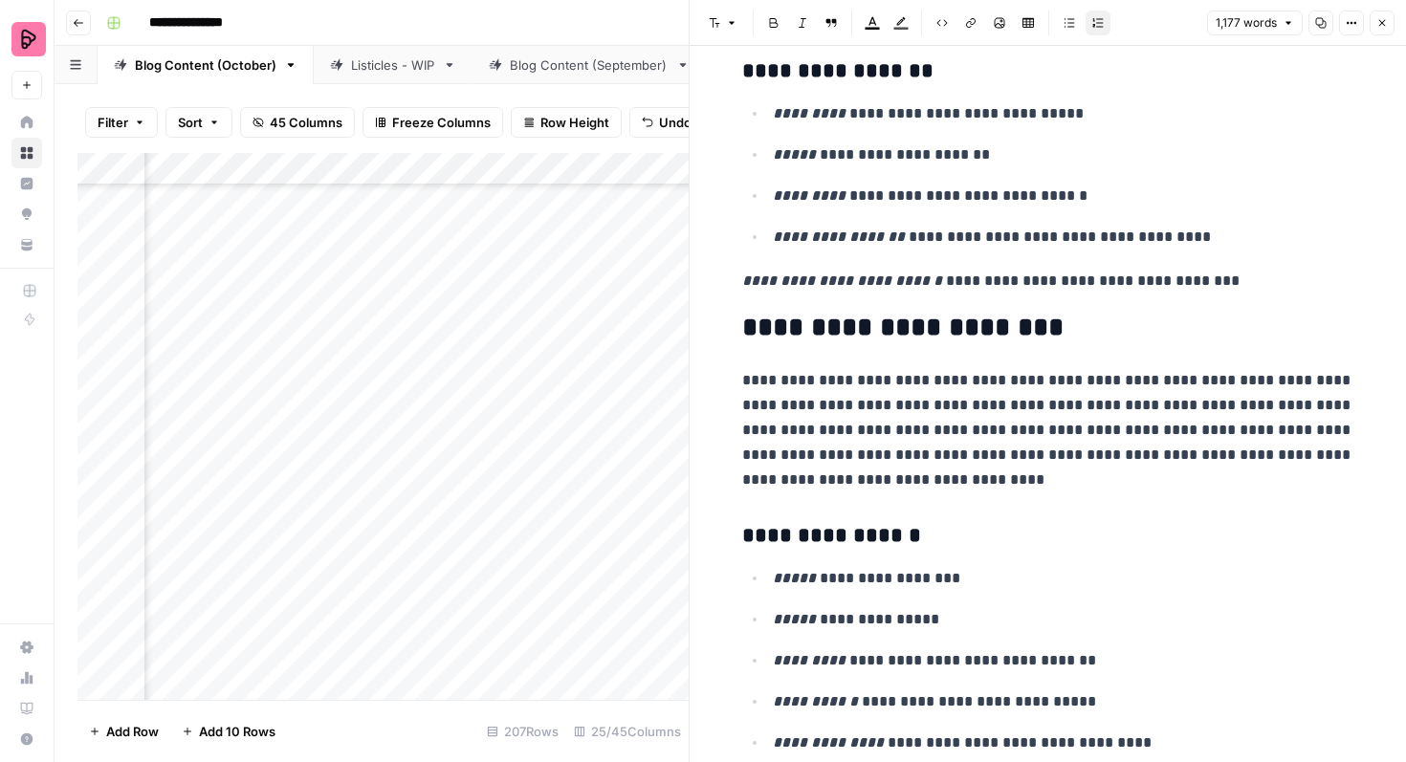
click at [1384, 28] on icon "button" at bounding box center [1381, 22] width 11 height 11
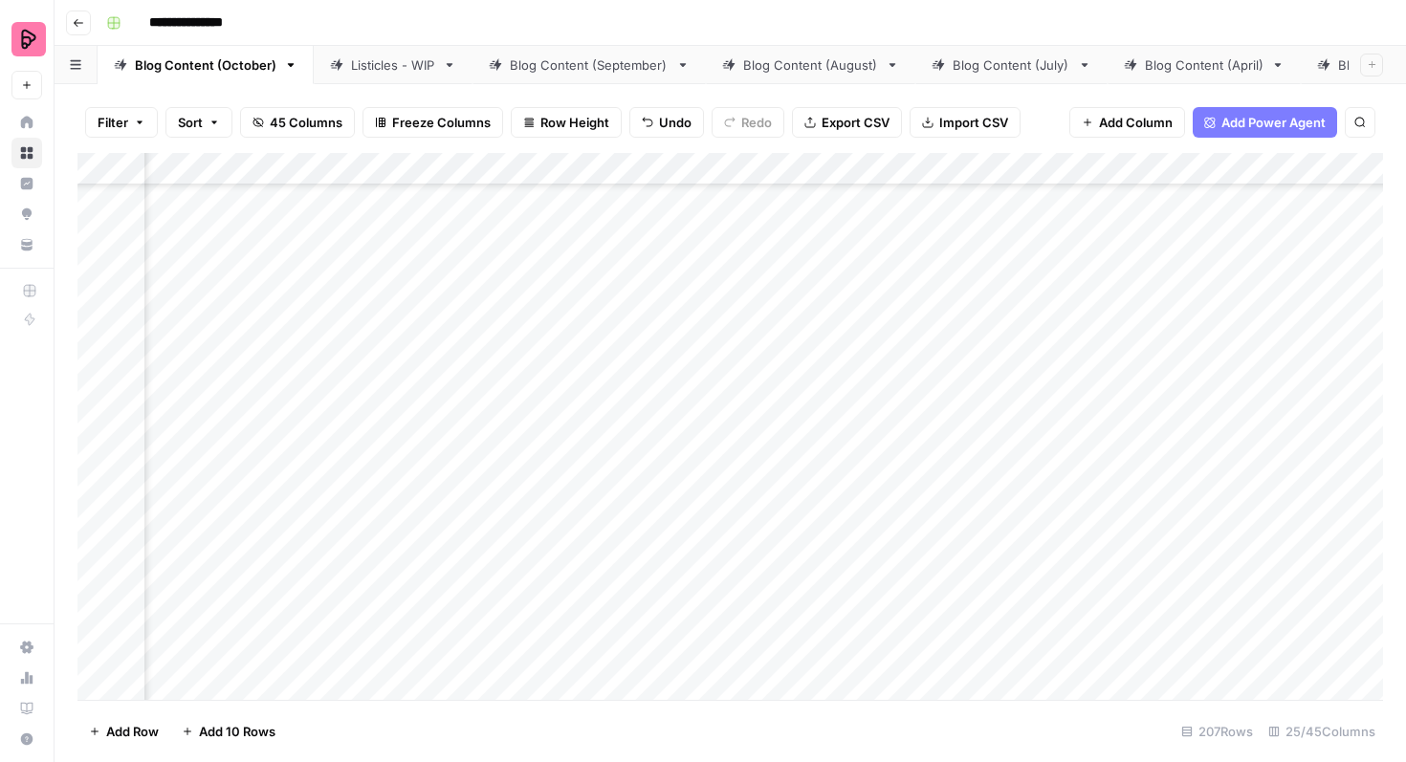
click at [685, 459] on div "Add Column" at bounding box center [730, 426] width 1306 height 547
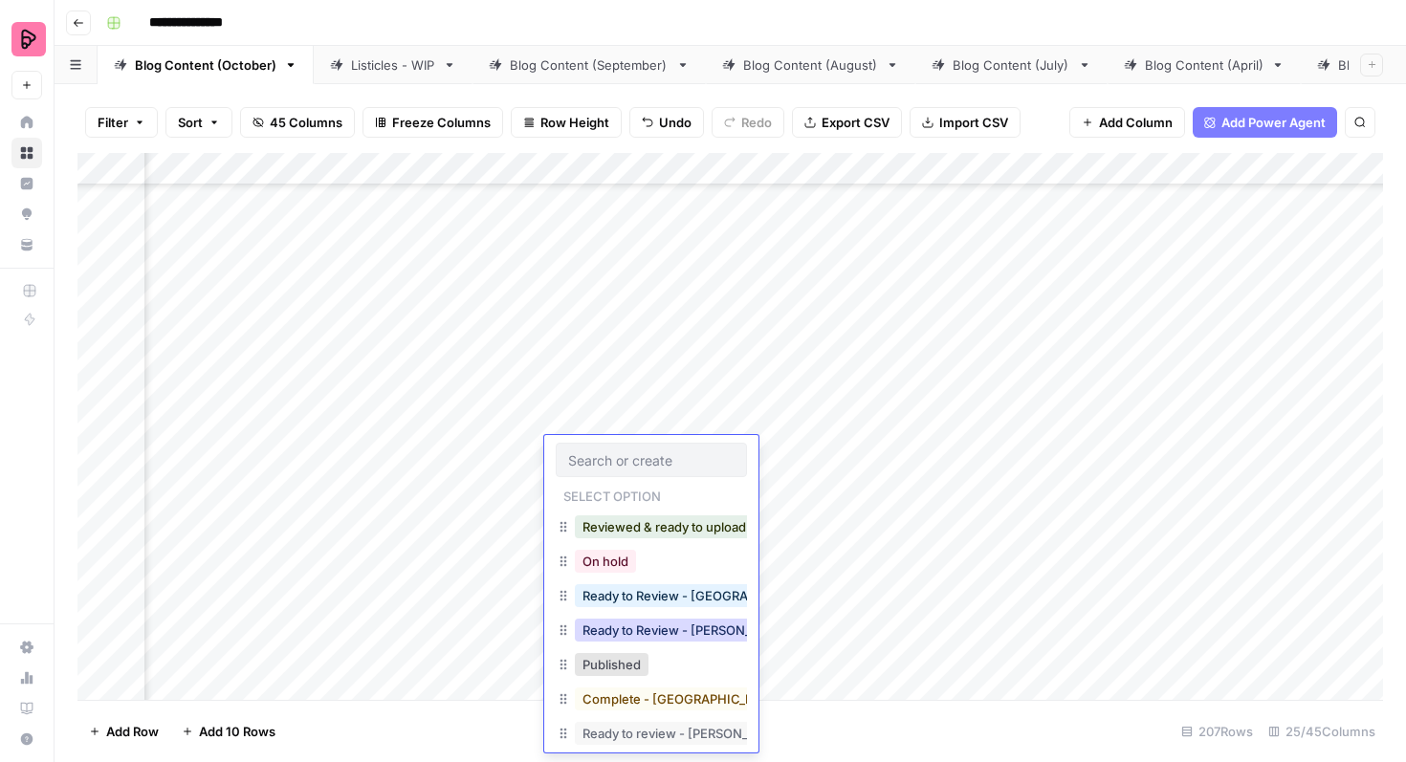
click at [681, 628] on button "Ready to Review - Rebekah" at bounding box center [688, 630] width 226 height 23
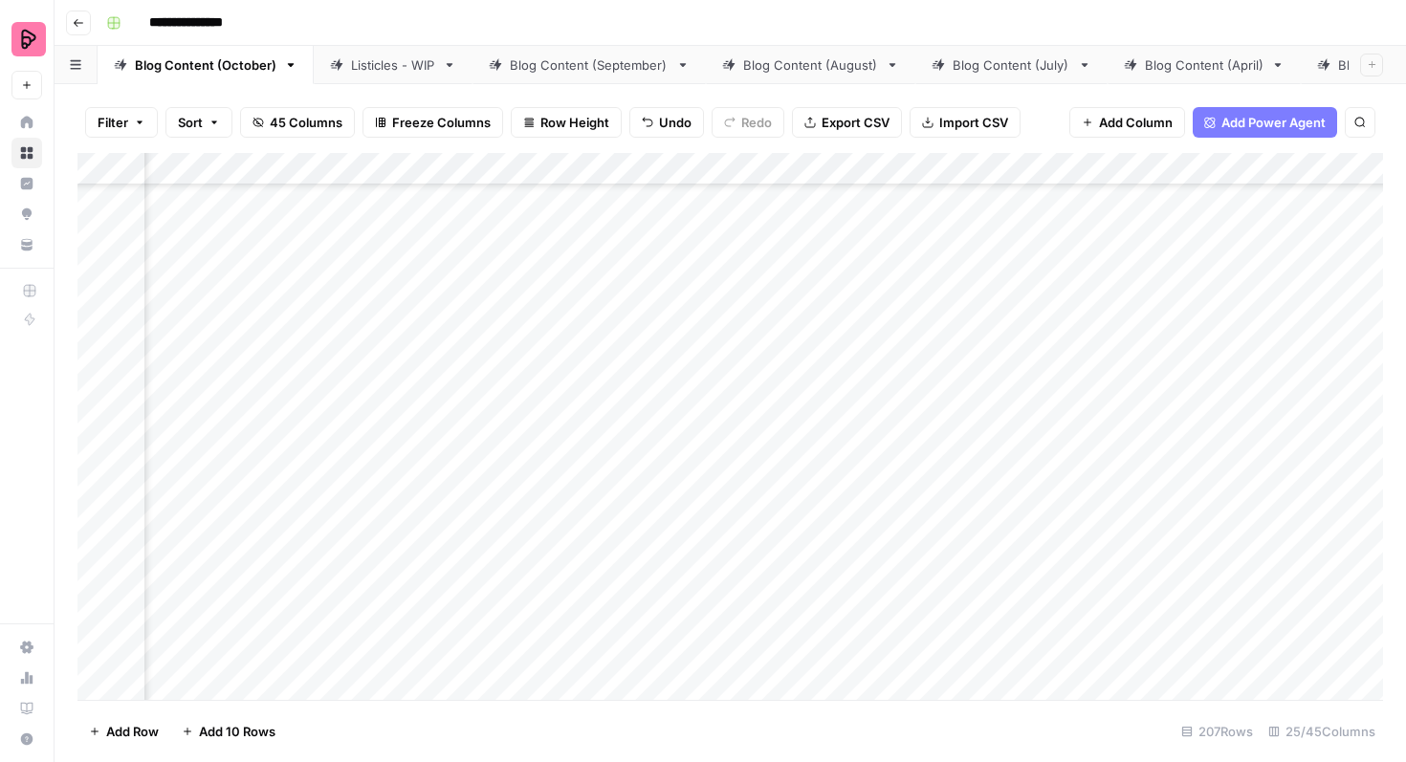
scroll to position [5404, 1165]
click at [1244, 268] on div "Add Column" at bounding box center [730, 426] width 1306 height 547
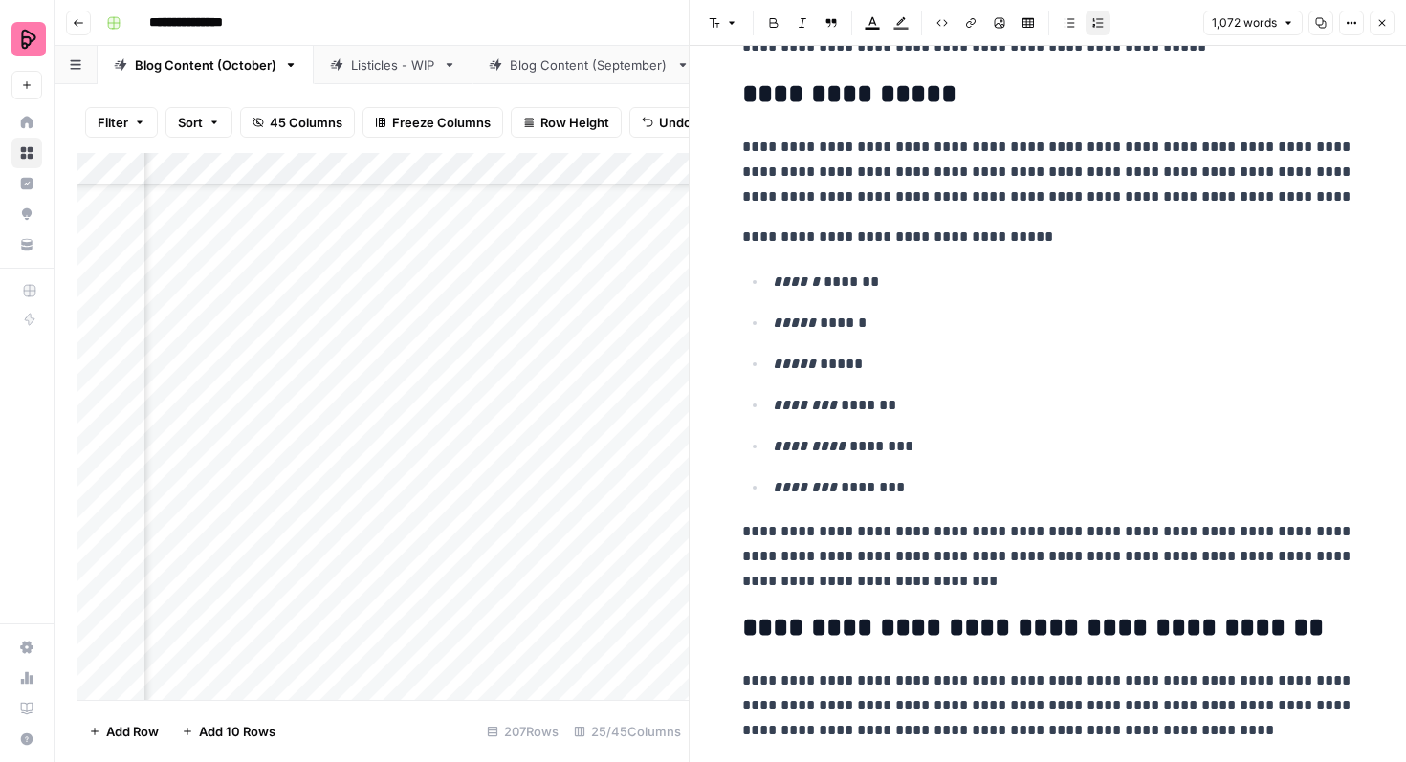
scroll to position [2191, 0]
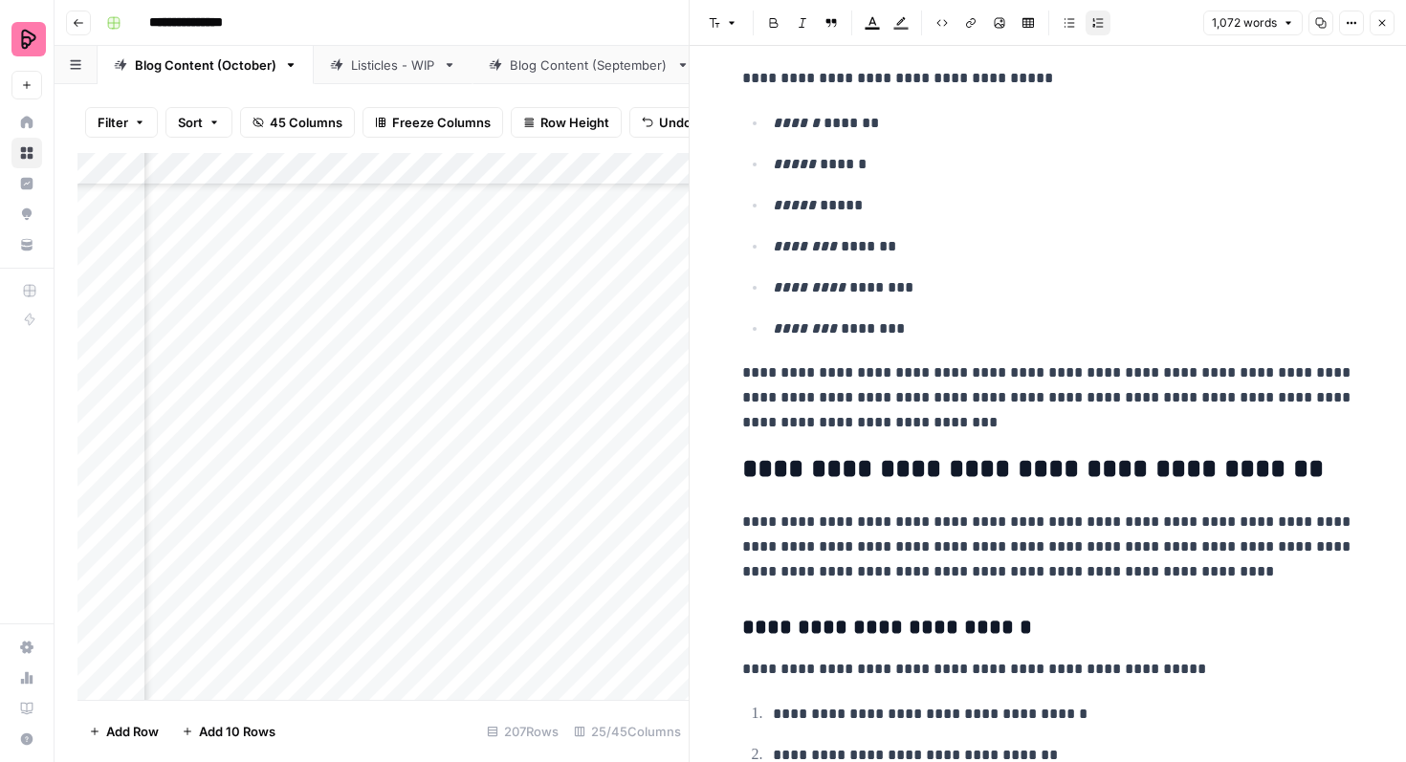
click at [1383, 31] on button "Close" at bounding box center [1382, 23] width 25 height 25
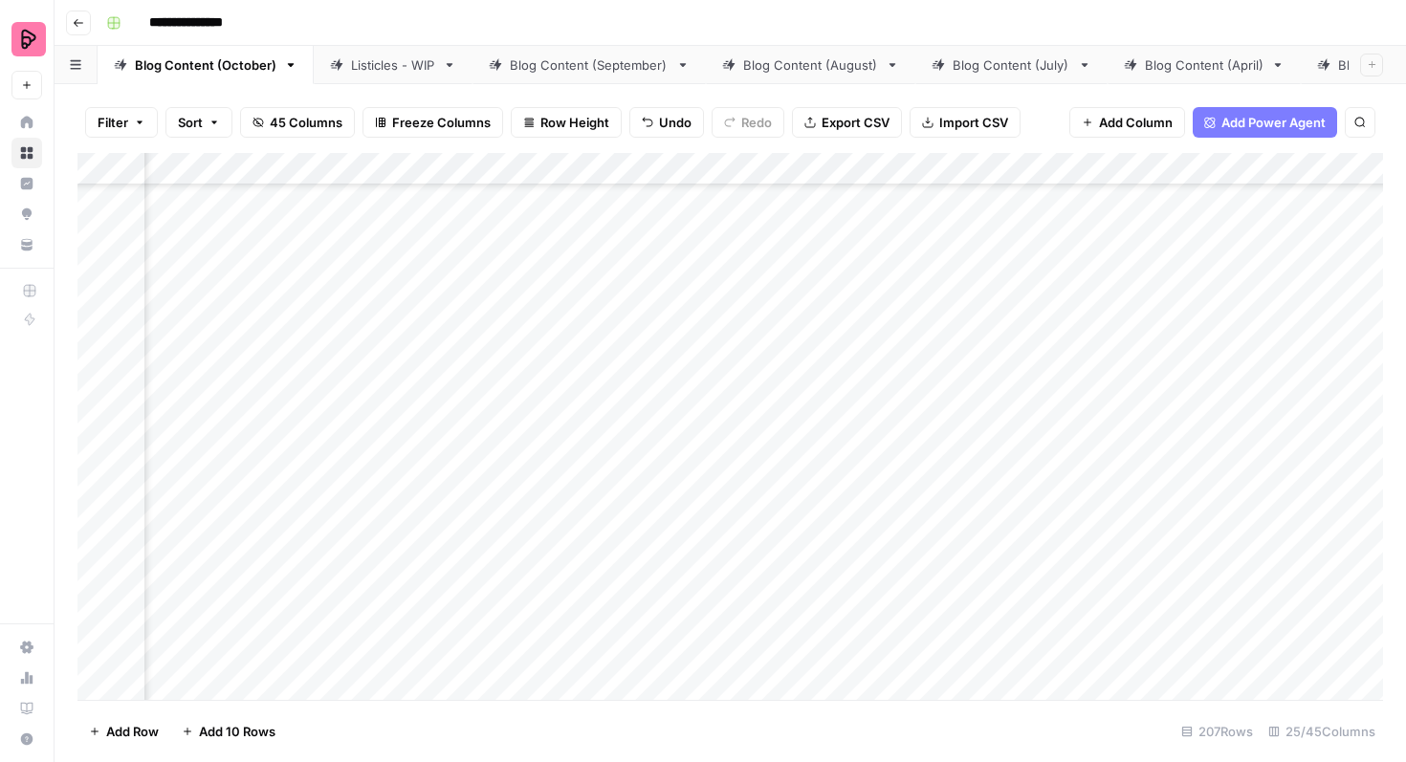
click at [635, 267] on div "Add Column" at bounding box center [730, 426] width 1306 height 547
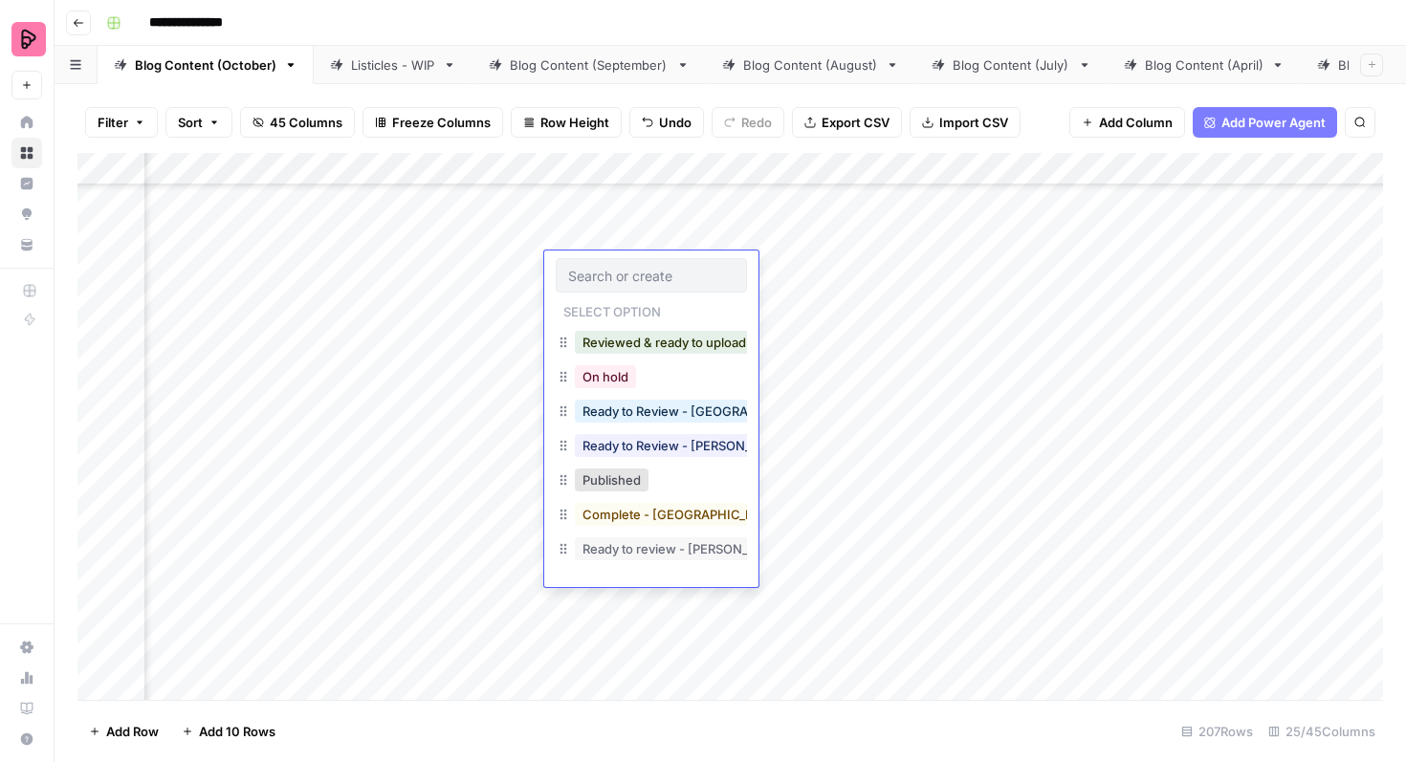
click at [632, 438] on button "Ready to Review - Rebekah" at bounding box center [688, 445] width 226 height 23
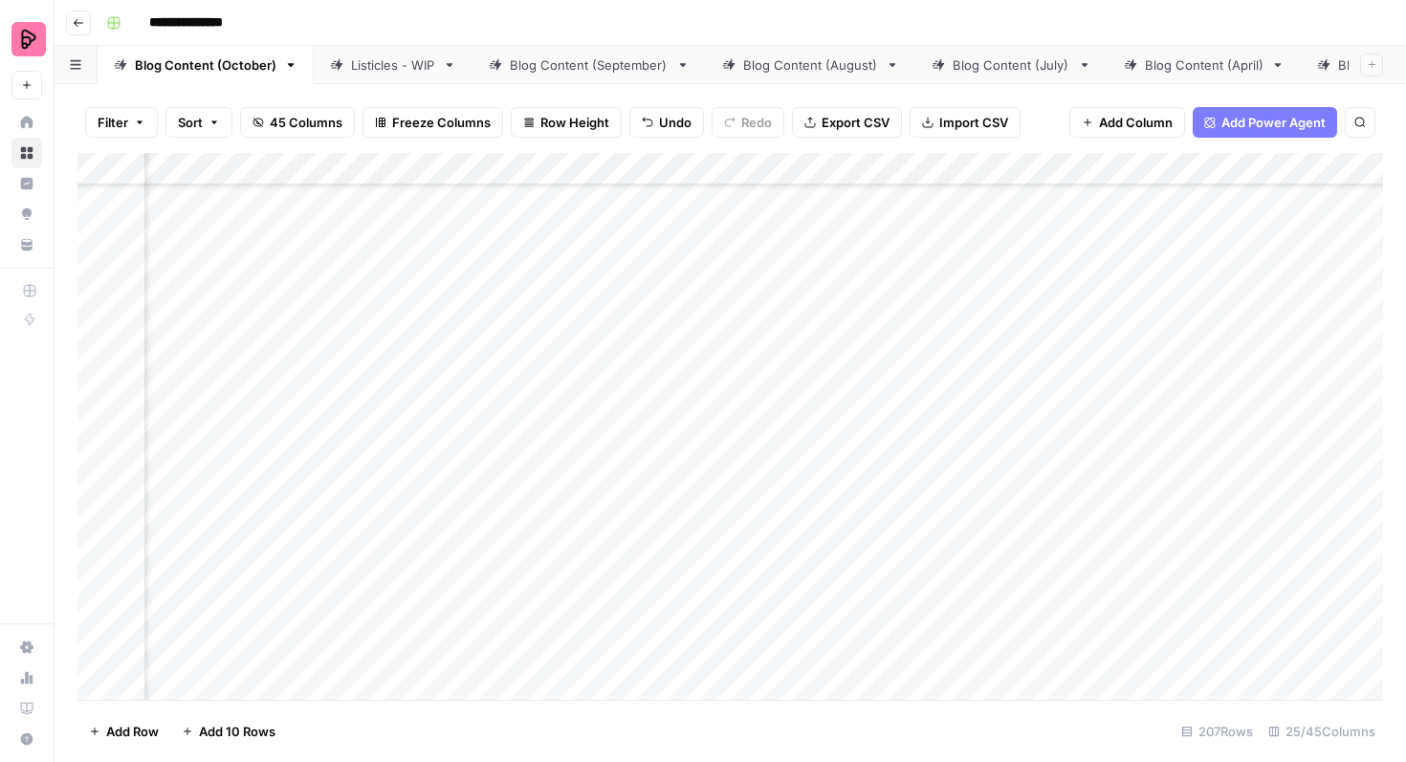
click at [1238, 314] on div "Add Column" at bounding box center [730, 426] width 1306 height 547
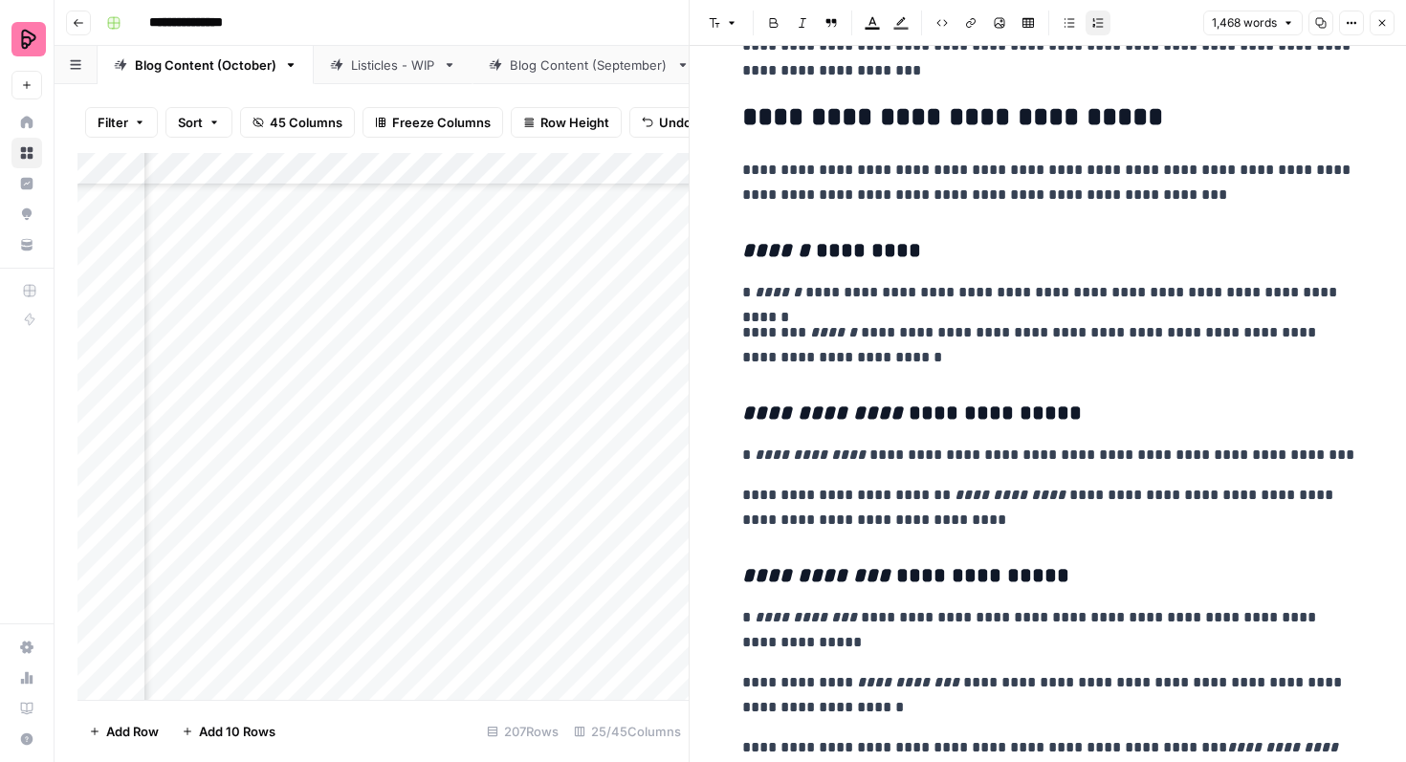
scroll to position [3238, 0]
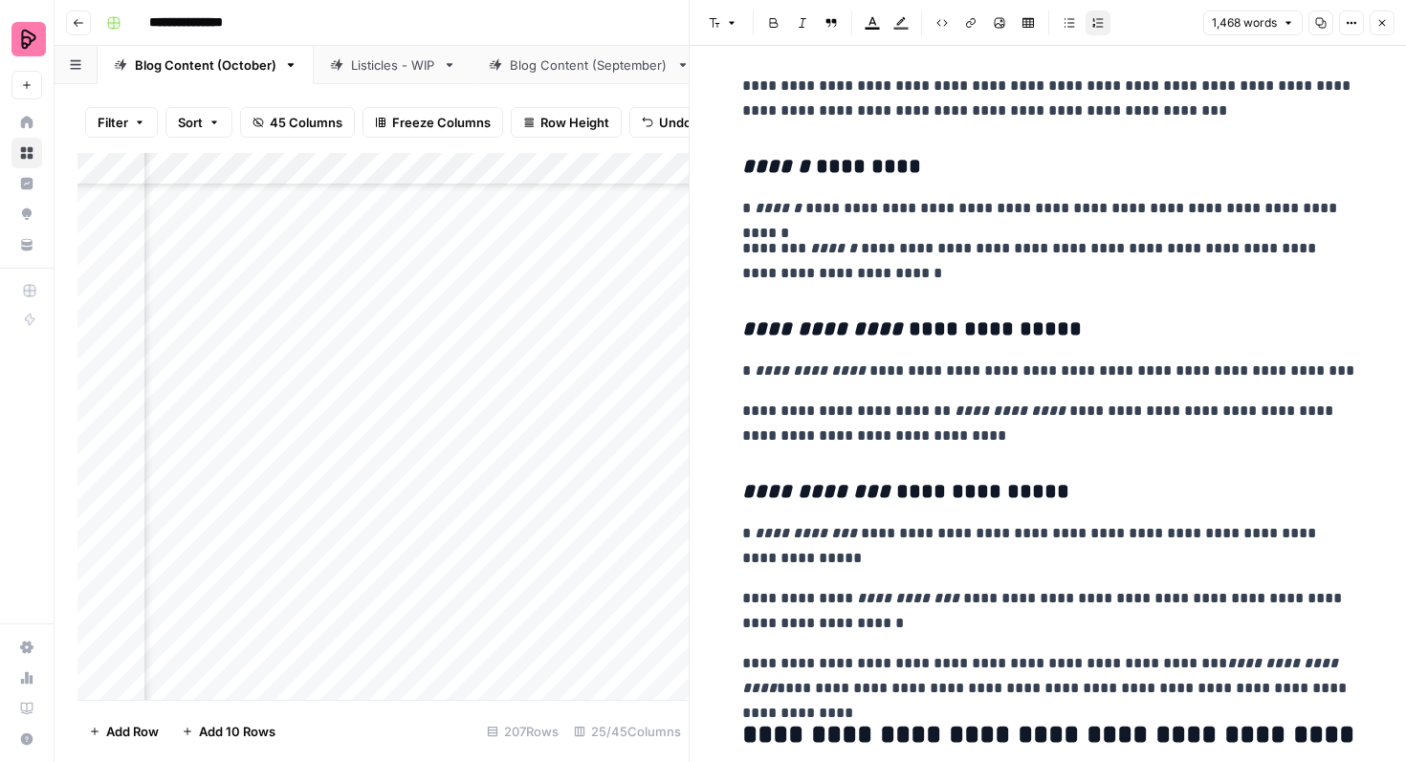
click at [1383, 20] on icon "button" at bounding box center [1381, 22] width 11 height 11
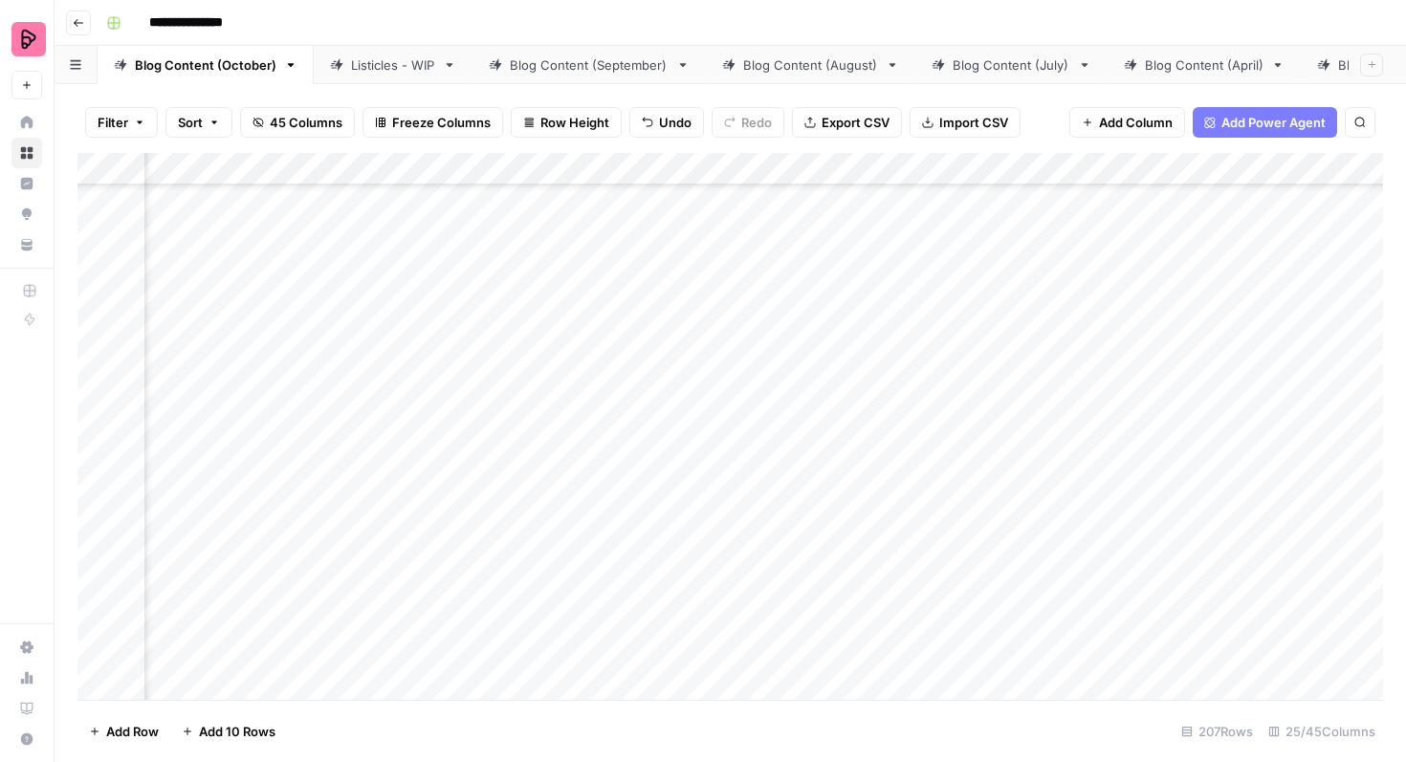
click at [609, 324] on div "Add Column" at bounding box center [730, 426] width 1306 height 547
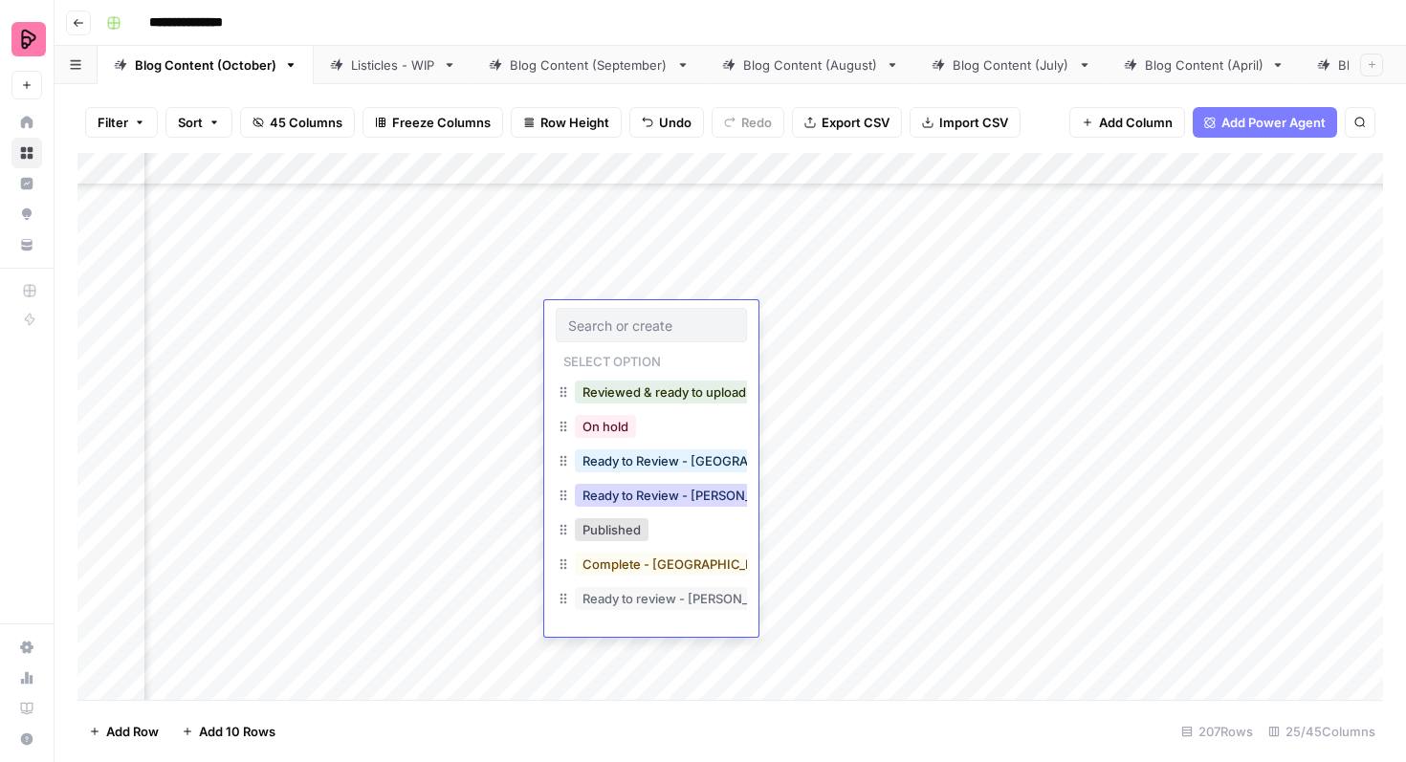
click at [664, 498] on button "Ready to Review - Rebekah" at bounding box center [688, 495] width 226 height 23
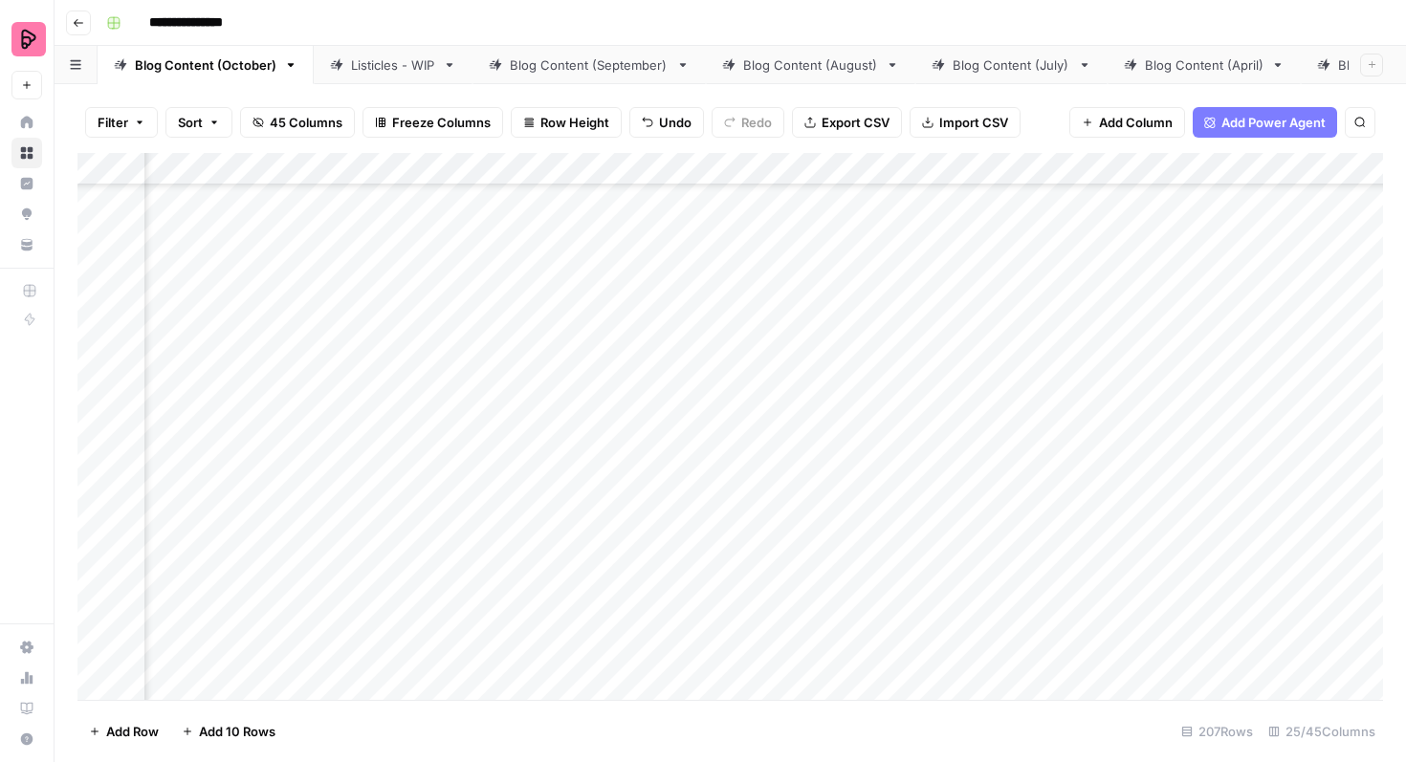
click at [1243, 367] on div "Add Column" at bounding box center [730, 426] width 1306 height 547
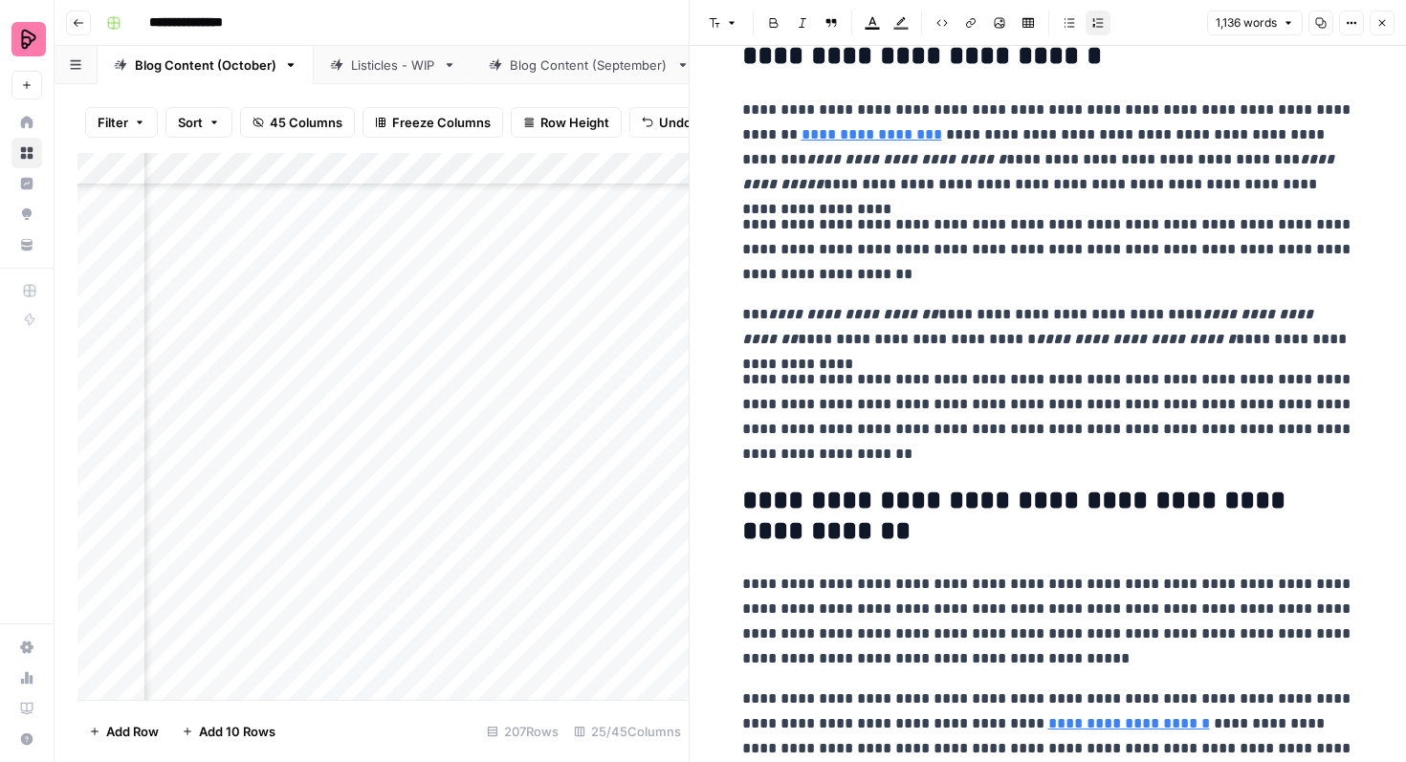
scroll to position [3002, 0]
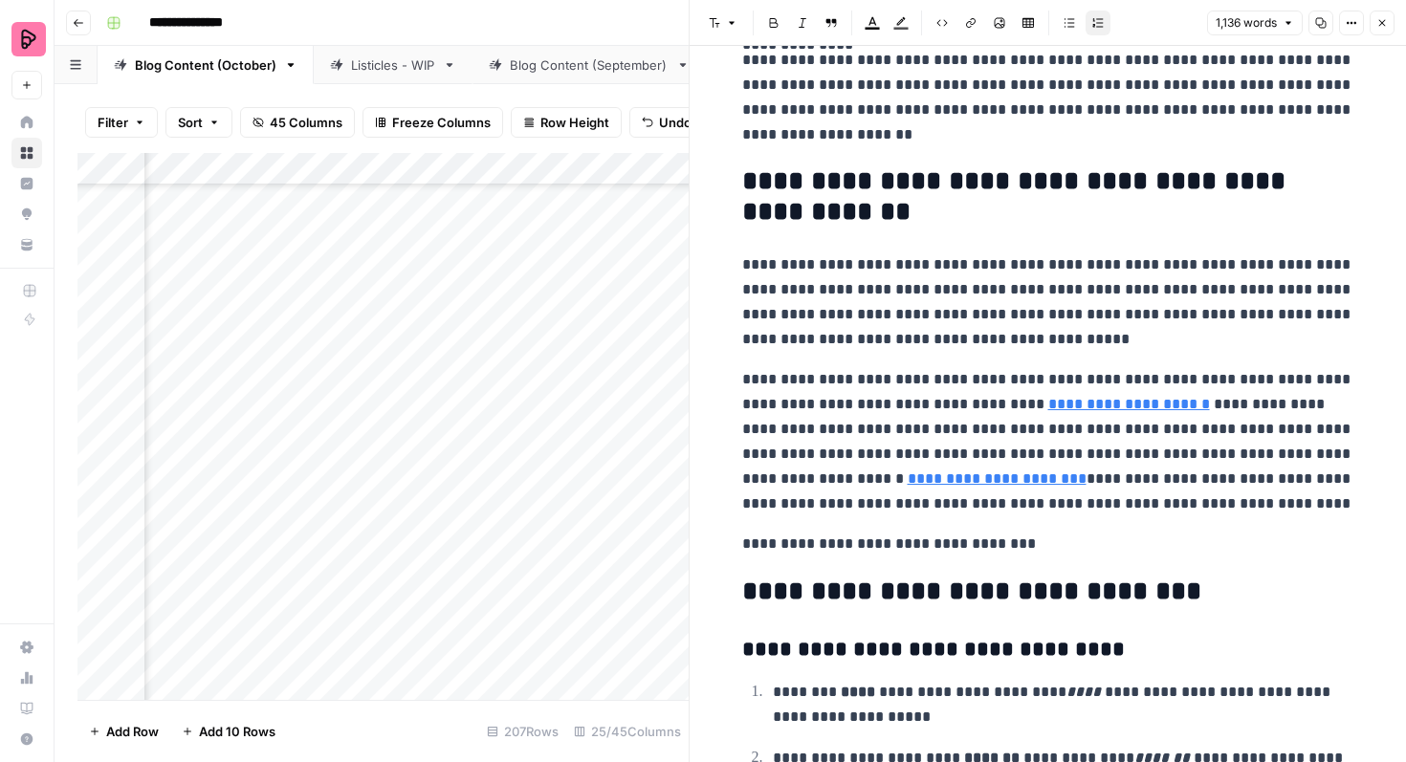
click at [1386, 30] on button "Close" at bounding box center [1382, 23] width 25 height 25
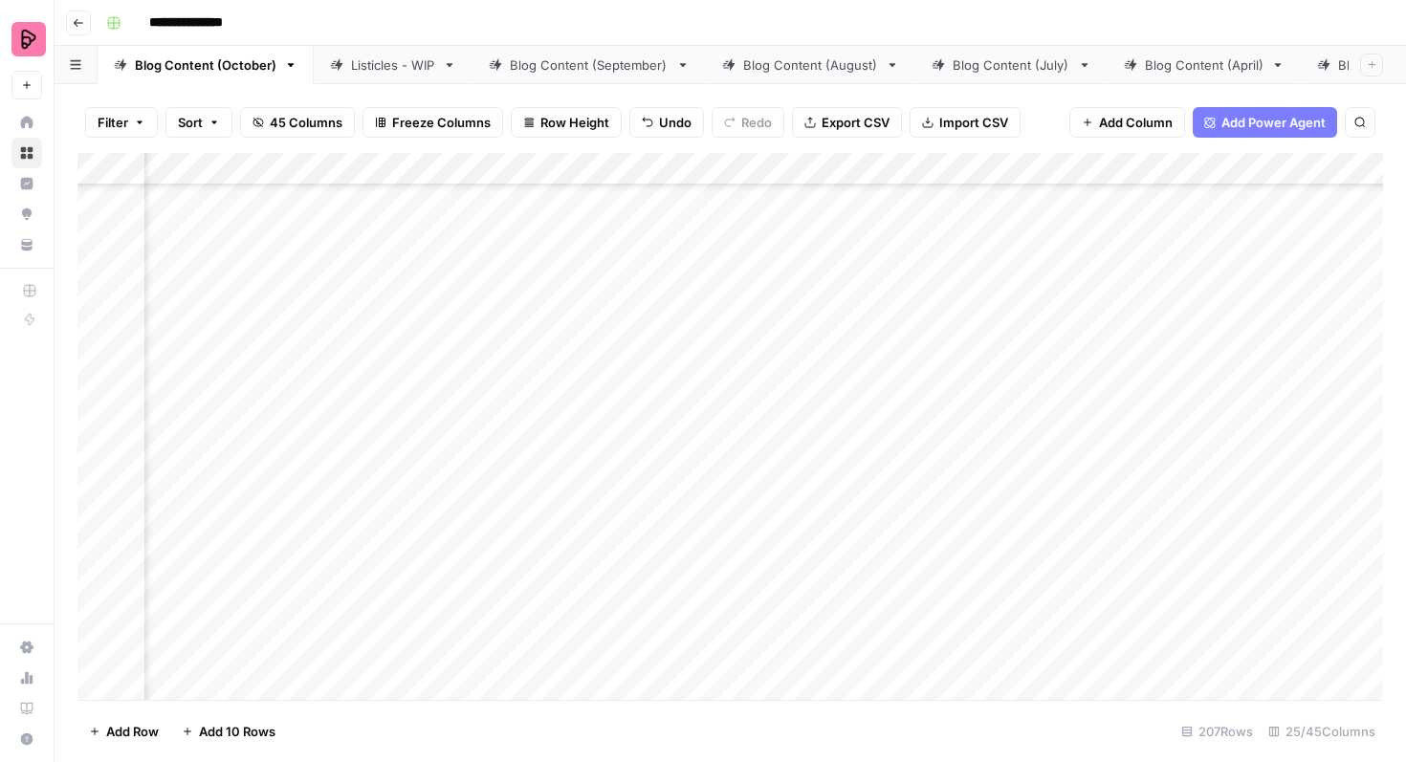
click at [656, 365] on div "Add Column" at bounding box center [730, 426] width 1306 height 547
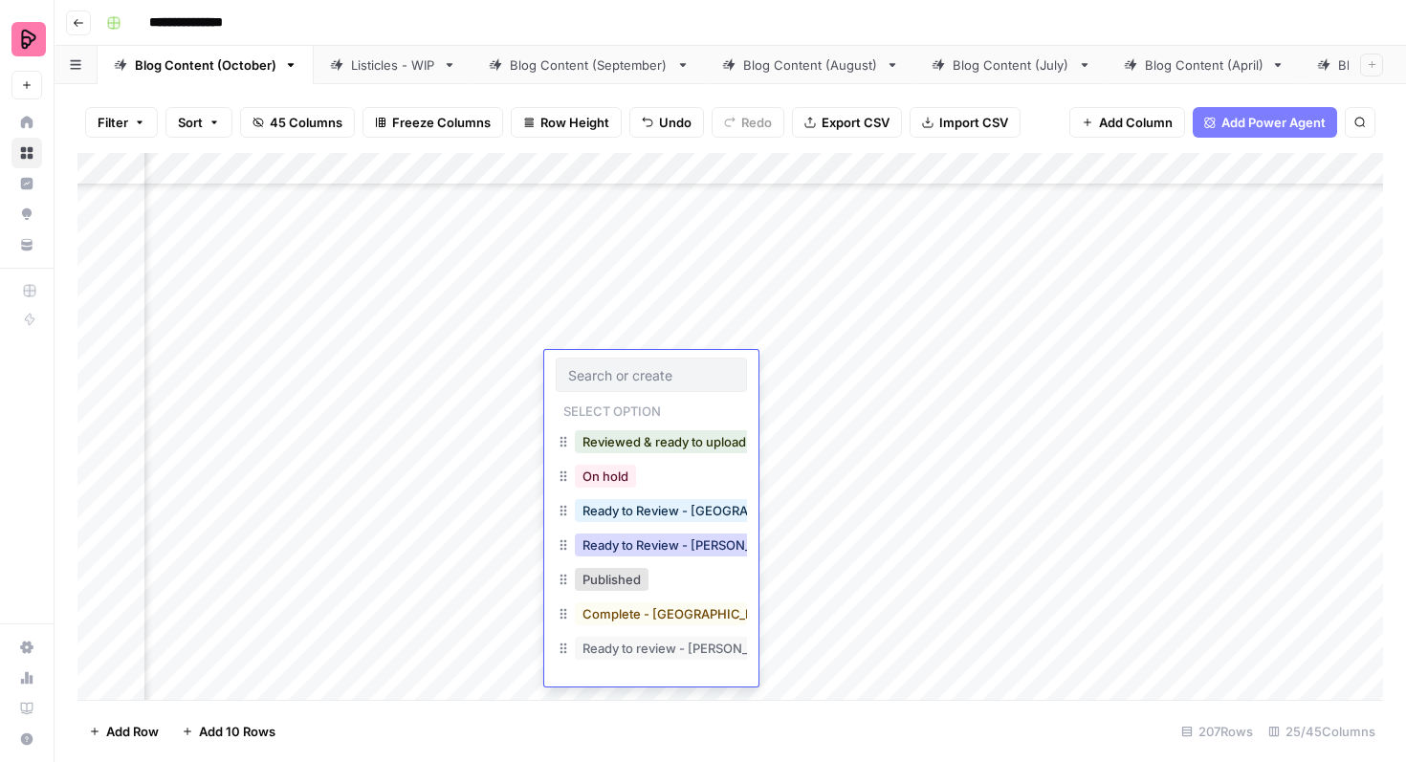
click at [651, 542] on button "Ready to Review - Rebekah" at bounding box center [688, 545] width 226 height 23
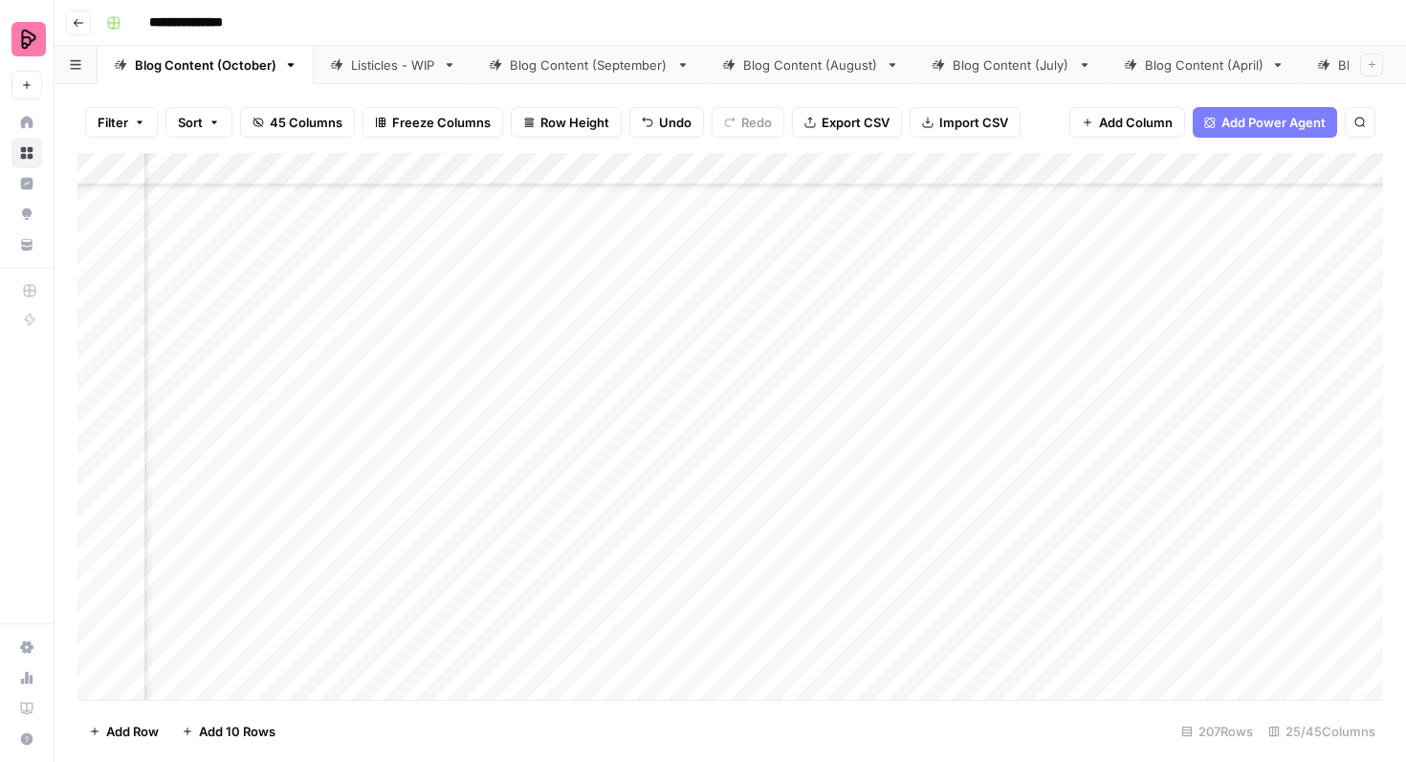
scroll to position [2038, 1807]
click at [1015, 458] on div "Add Column" at bounding box center [730, 426] width 1306 height 547
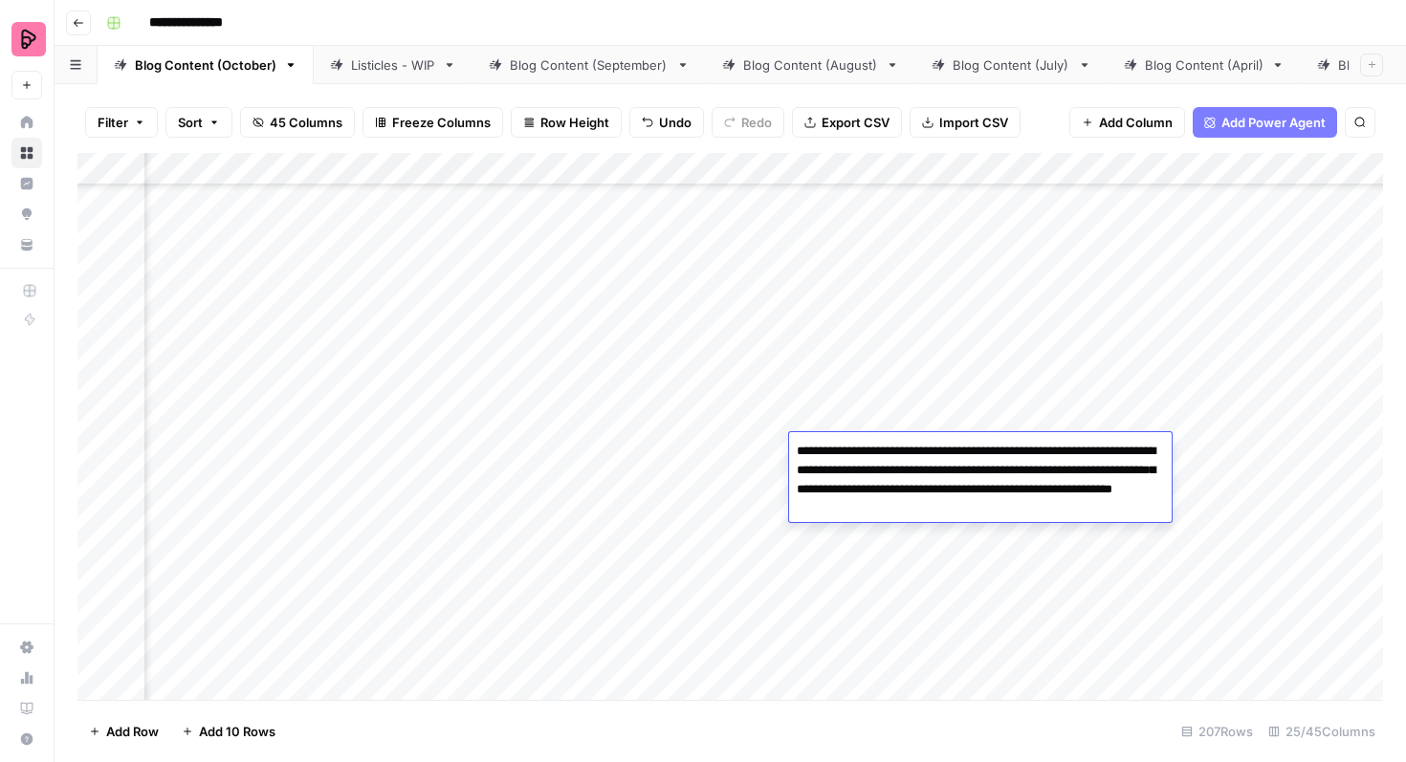
click at [577, 445] on div "Add Column" at bounding box center [730, 426] width 1306 height 547
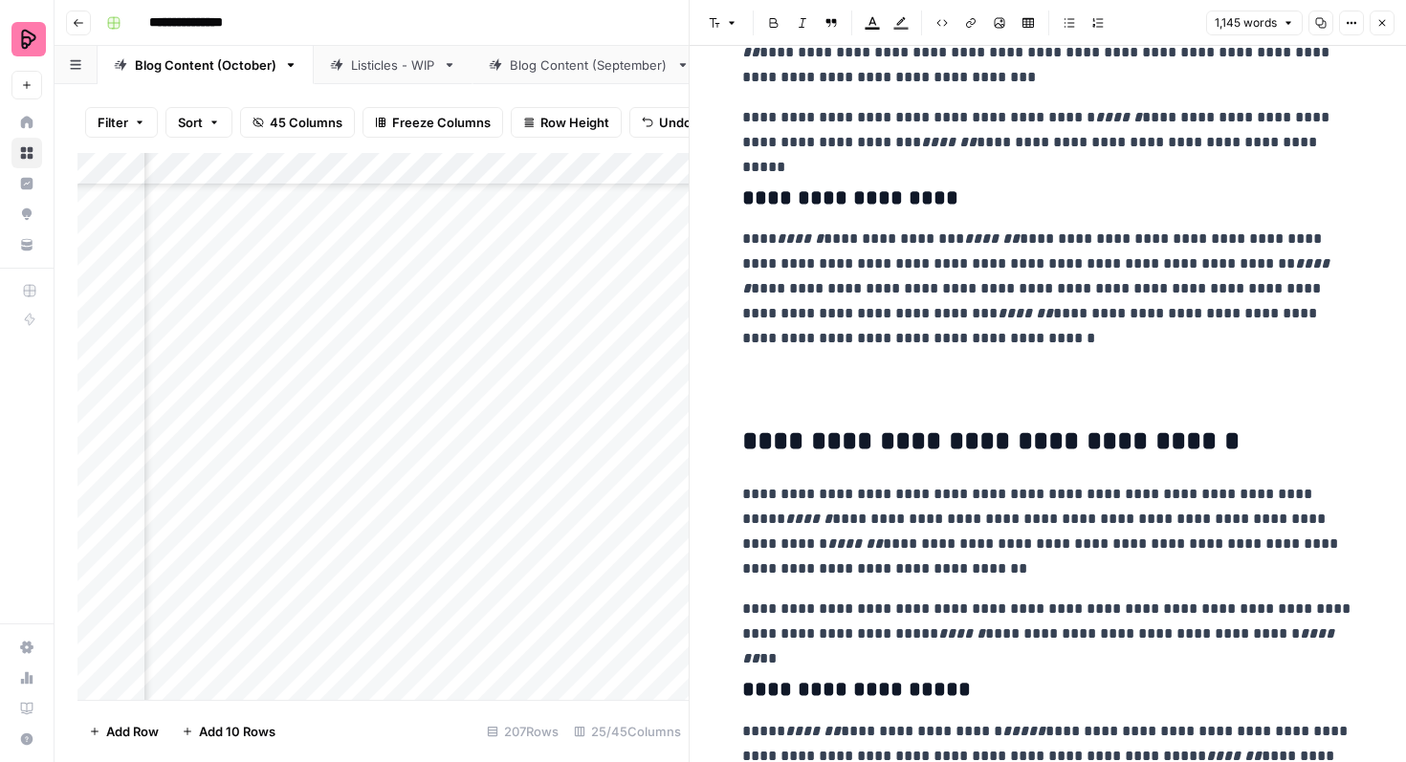
scroll to position [1397, 0]
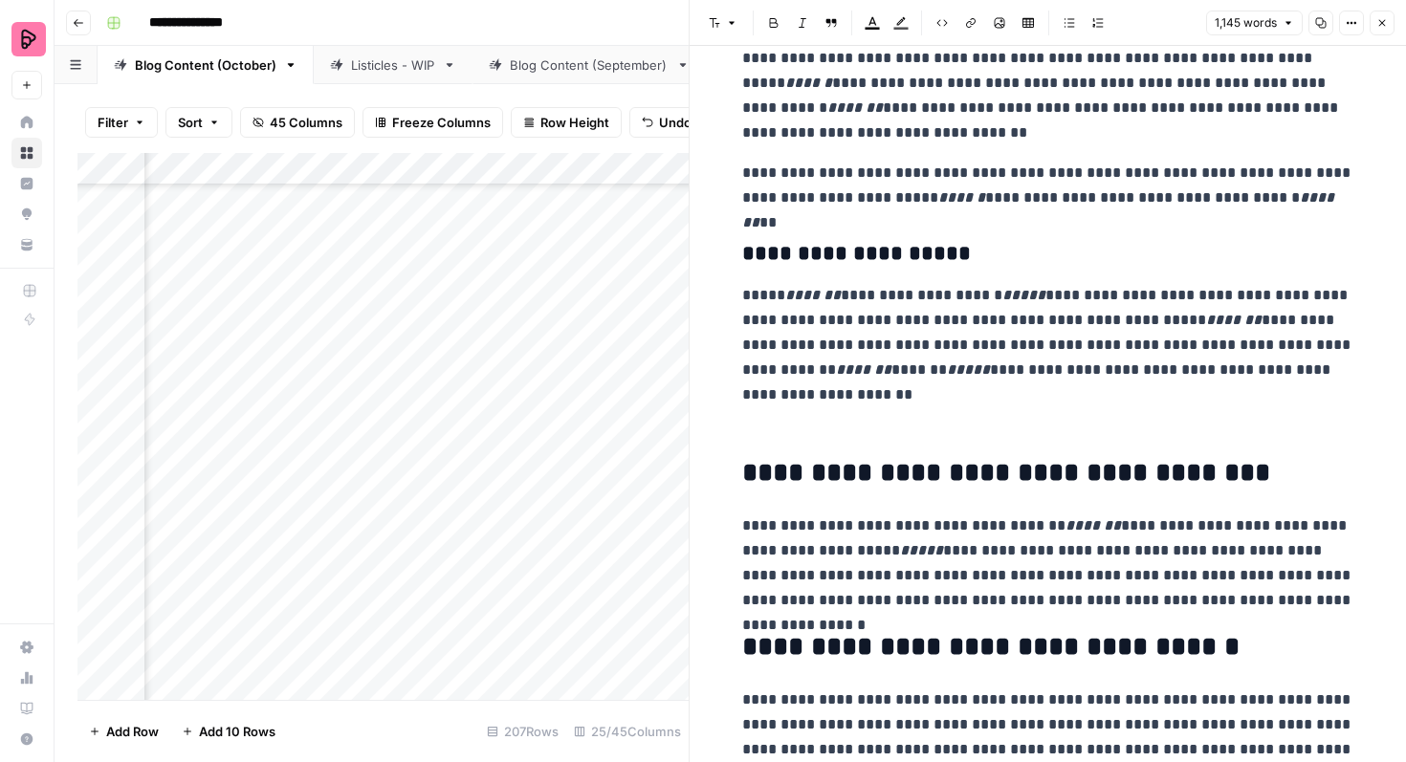
click at [1377, 14] on button "Close" at bounding box center [1382, 23] width 25 height 25
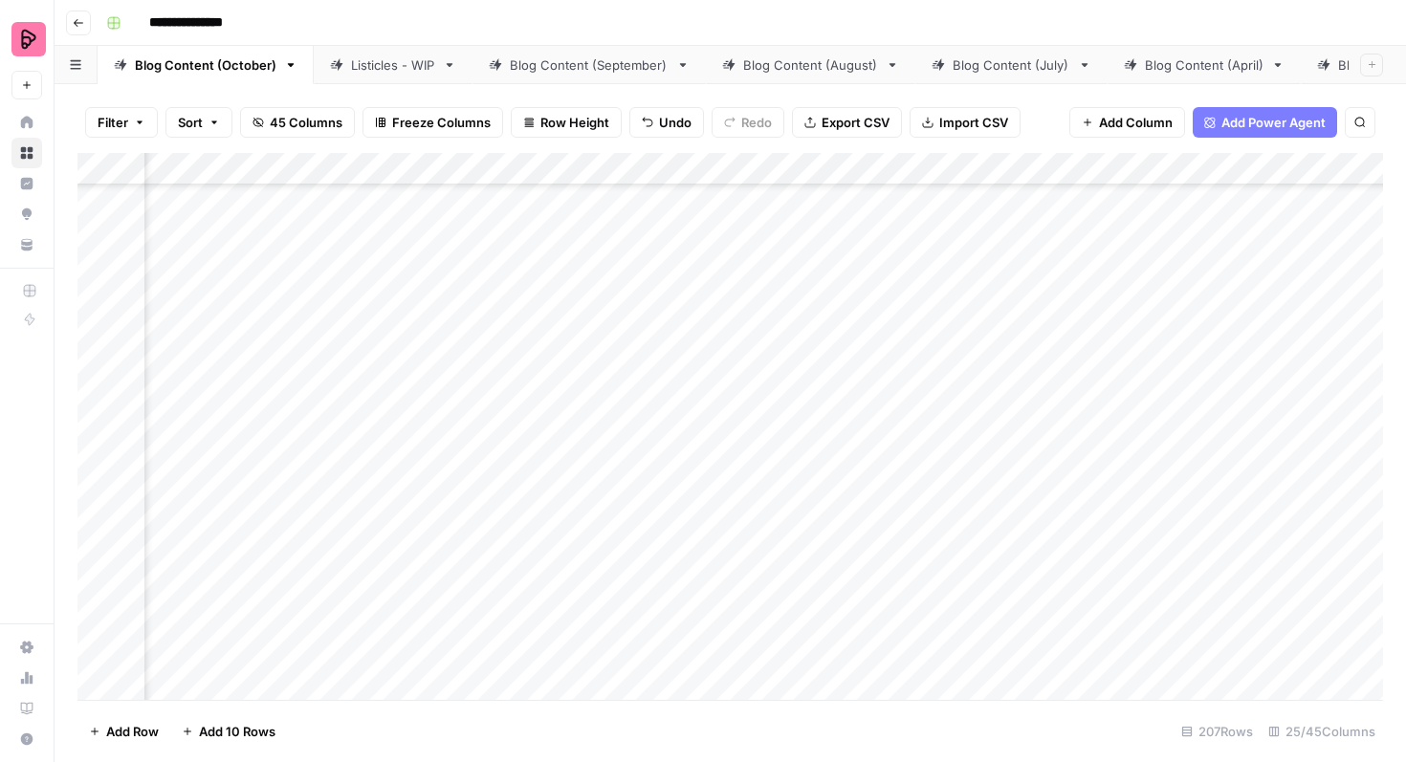
scroll to position [2038, 1340]
click at [352, 447] on div "Add Column" at bounding box center [730, 426] width 1306 height 547
click at [418, 64] on div "Listicles - WIP" at bounding box center [393, 64] width 84 height 19
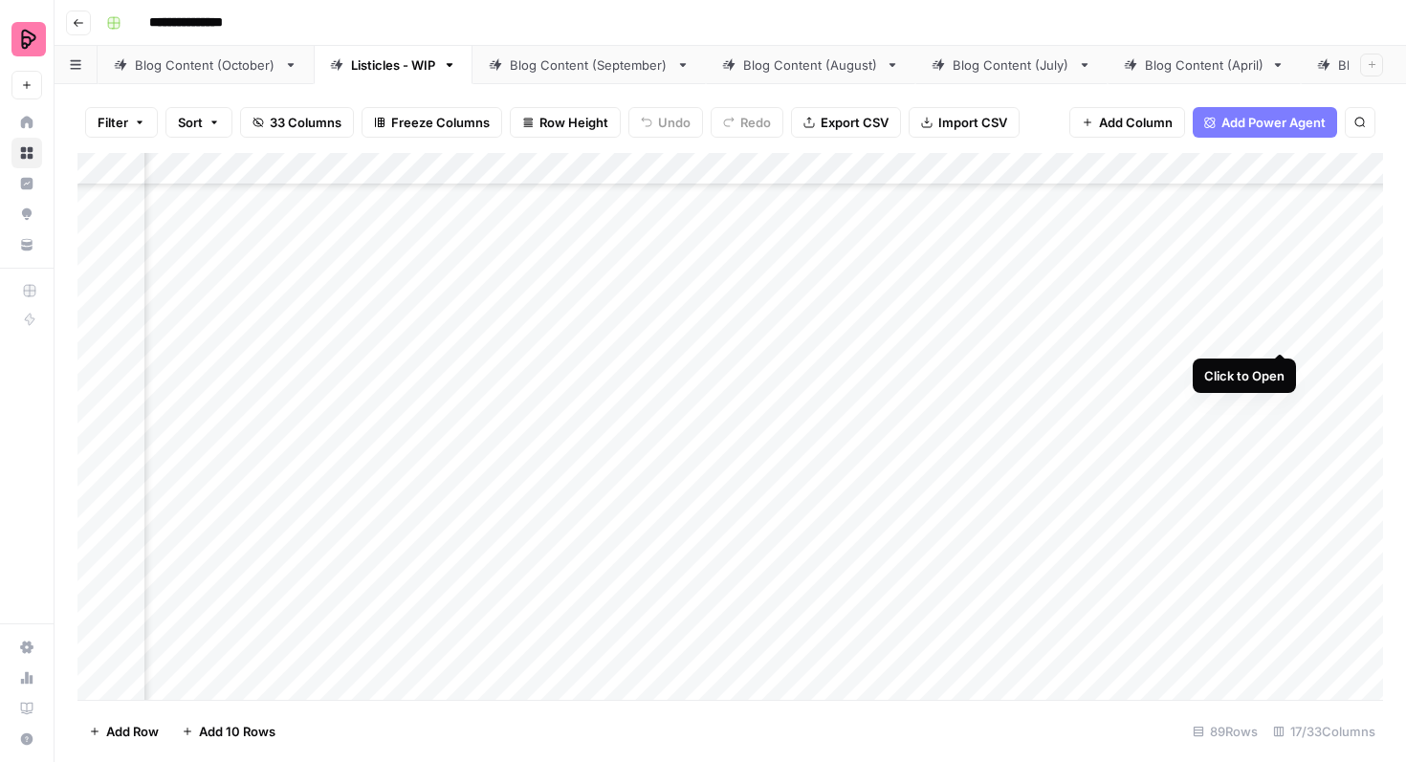
click at [1279, 315] on div "Add Column" at bounding box center [730, 426] width 1306 height 547
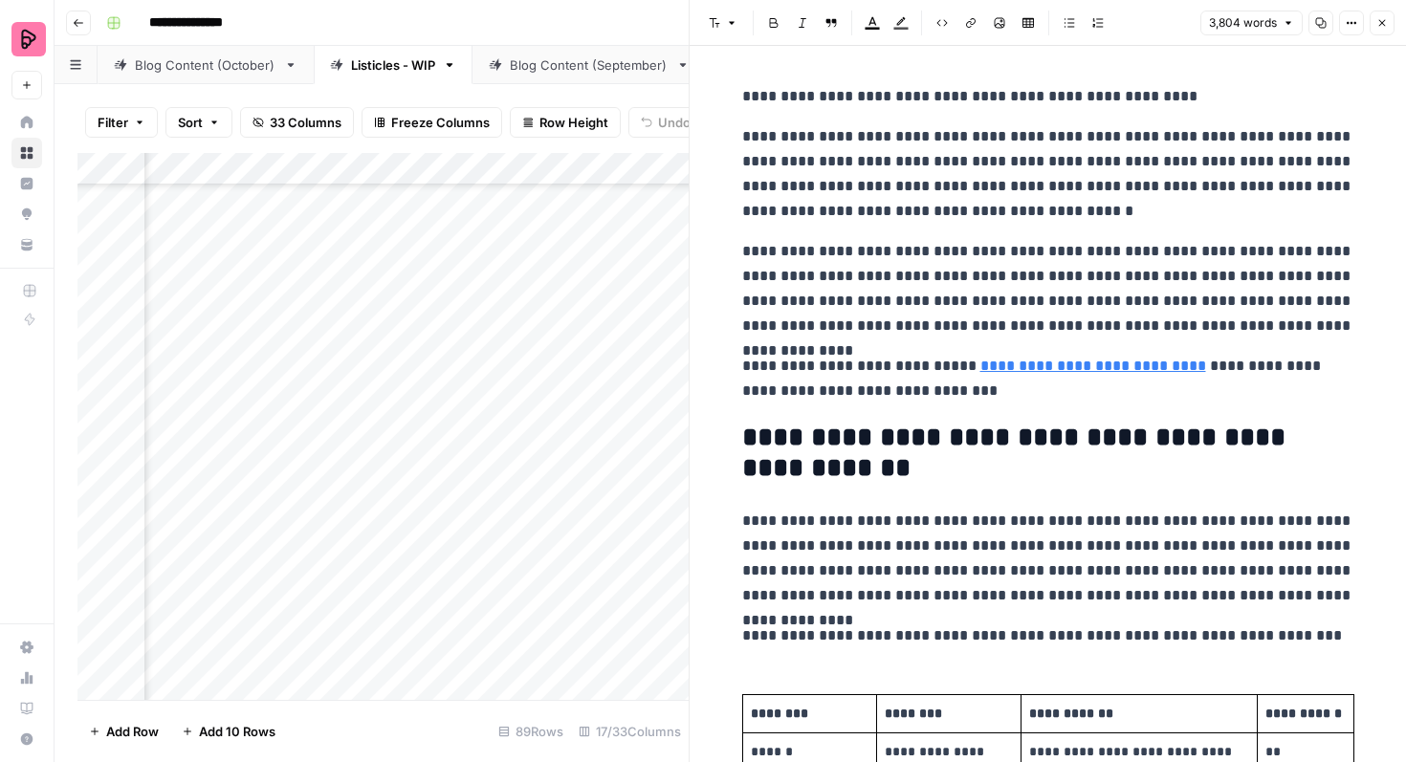
click at [1373, 27] on button "Close" at bounding box center [1382, 23] width 25 height 25
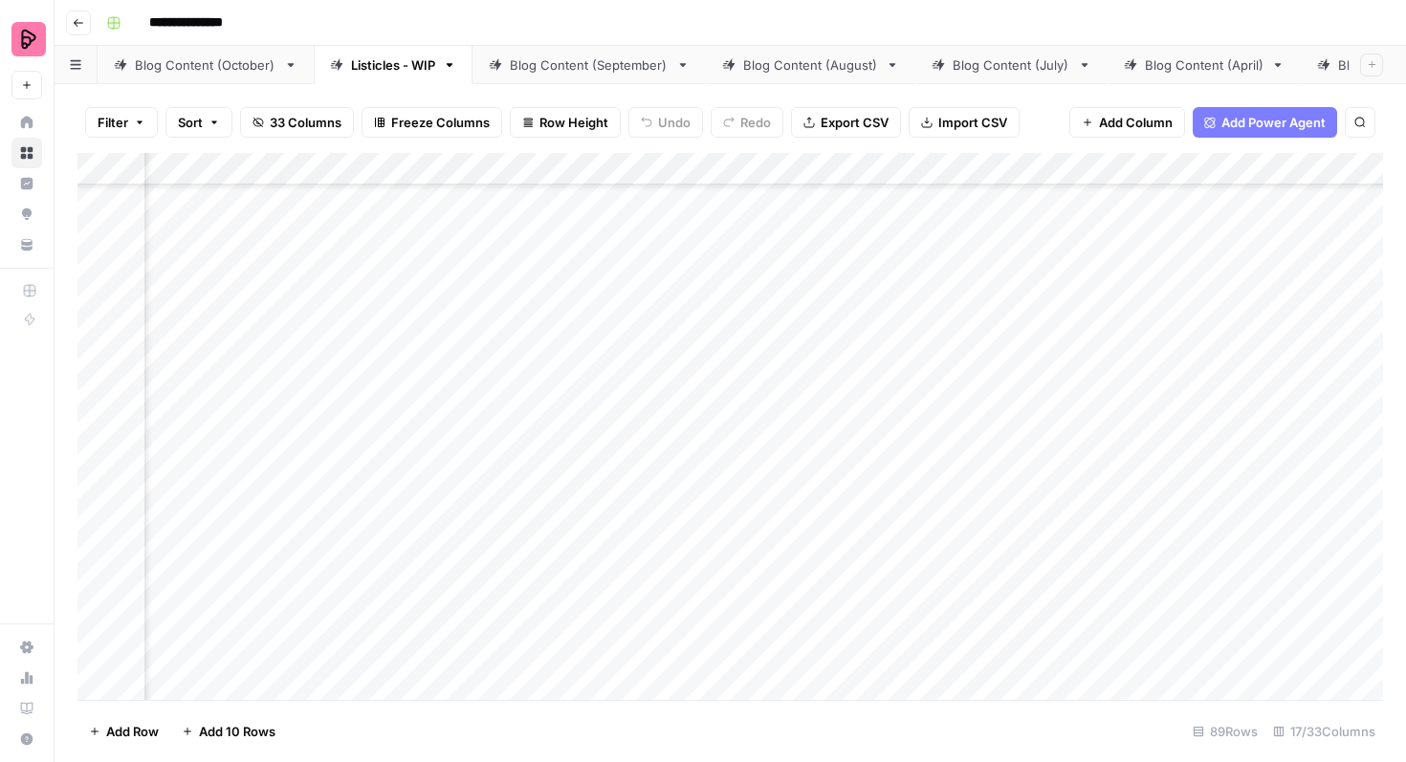
scroll to position [188, 1278]
click at [687, 520] on div "Add Column" at bounding box center [730, 426] width 1306 height 547
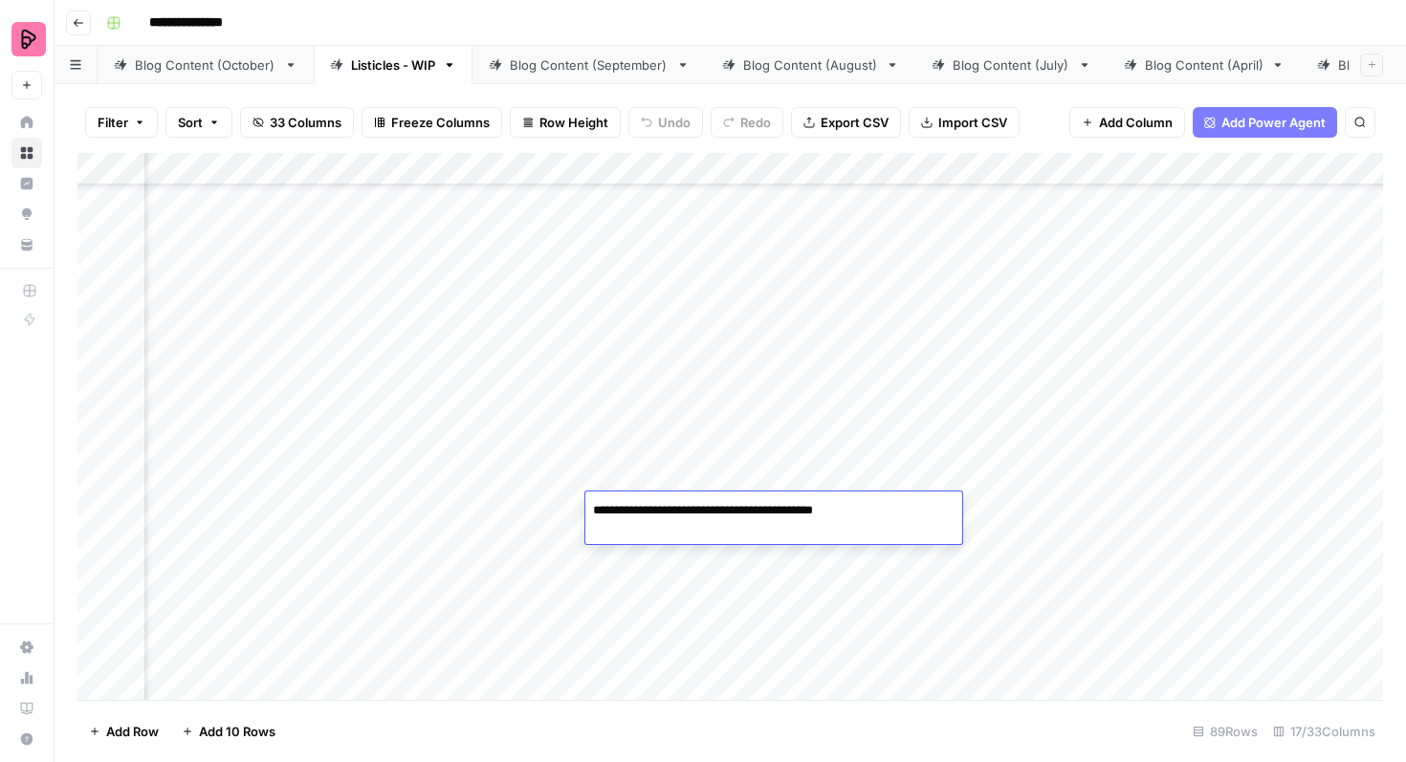
click at [683, 562] on div "Add Column" at bounding box center [730, 426] width 1306 height 547
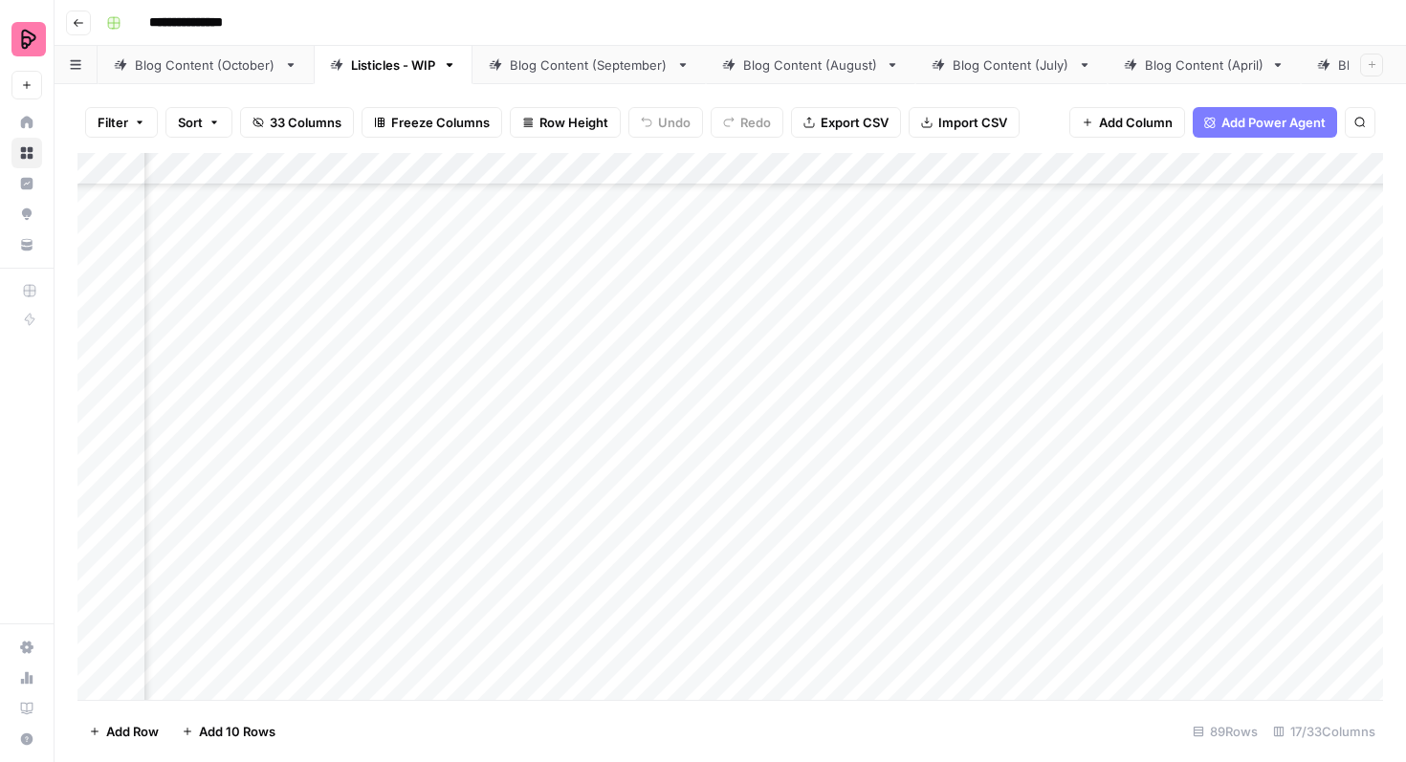
click at [683, 562] on div "Add Column" at bounding box center [730, 426] width 1306 height 547
click at [678, 478] on div "Add Column" at bounding box center [730, 426] width 1306 height 547
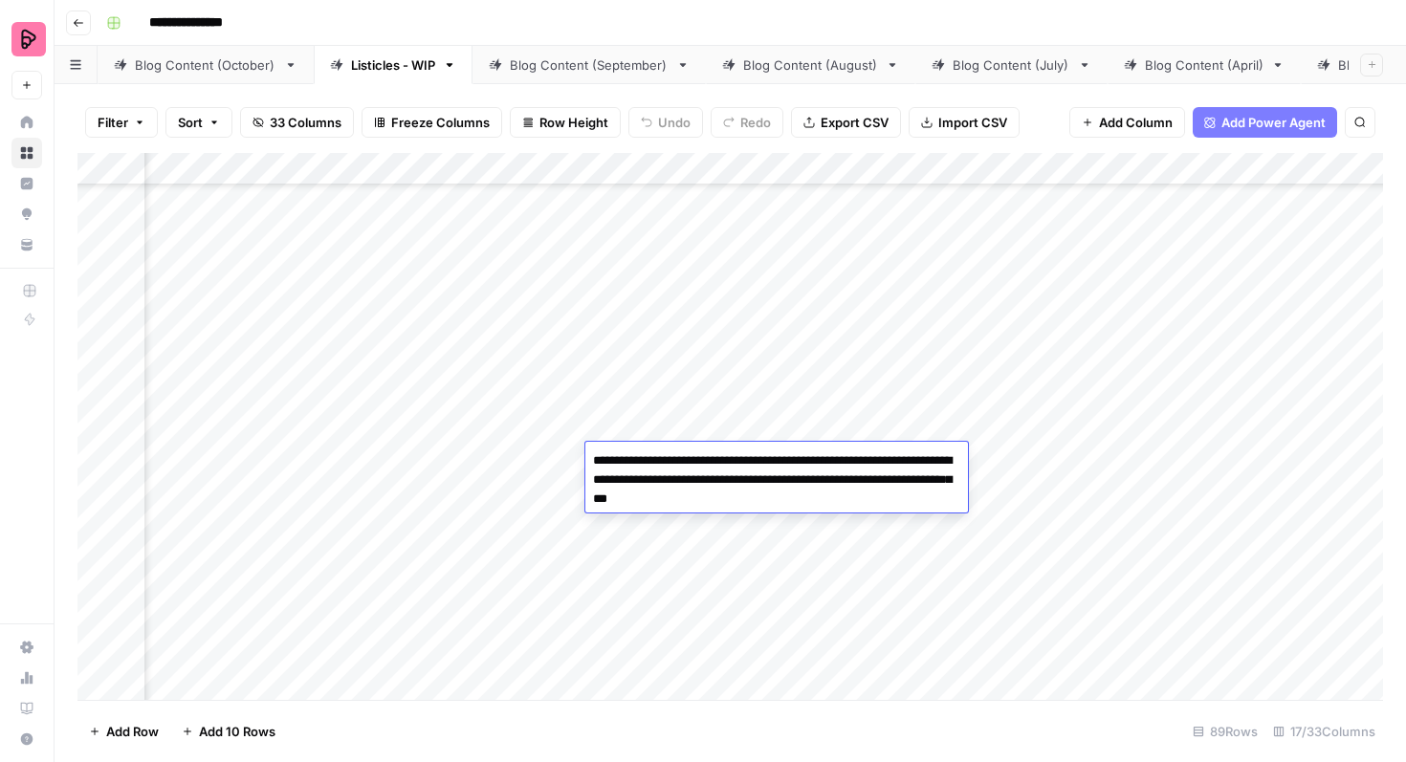
click at [679, 428] on div "Add Column" at bounding box center [730, 426] width 1306 height 547
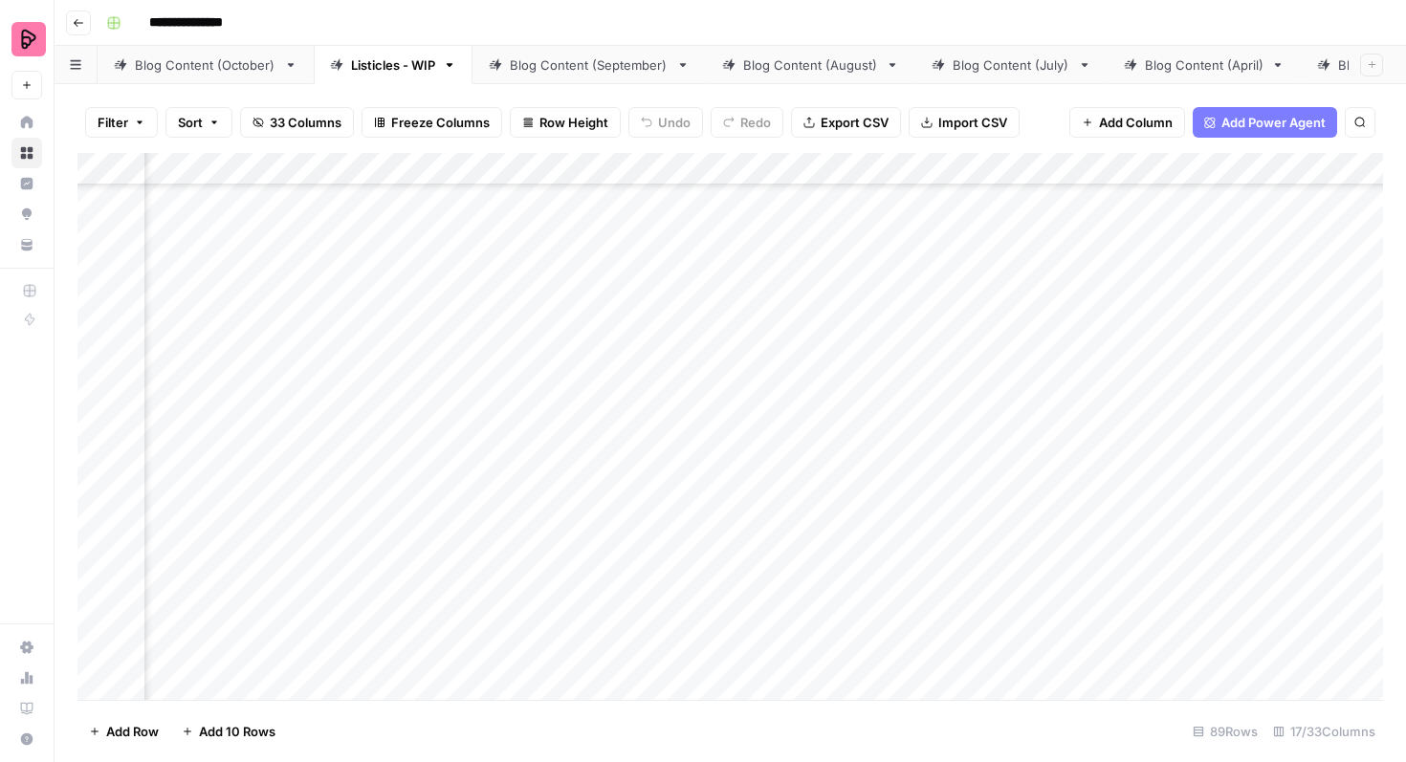
click at [679, 428] on div "Add Column" at bounding box center [730, 426] width 1306 height 547
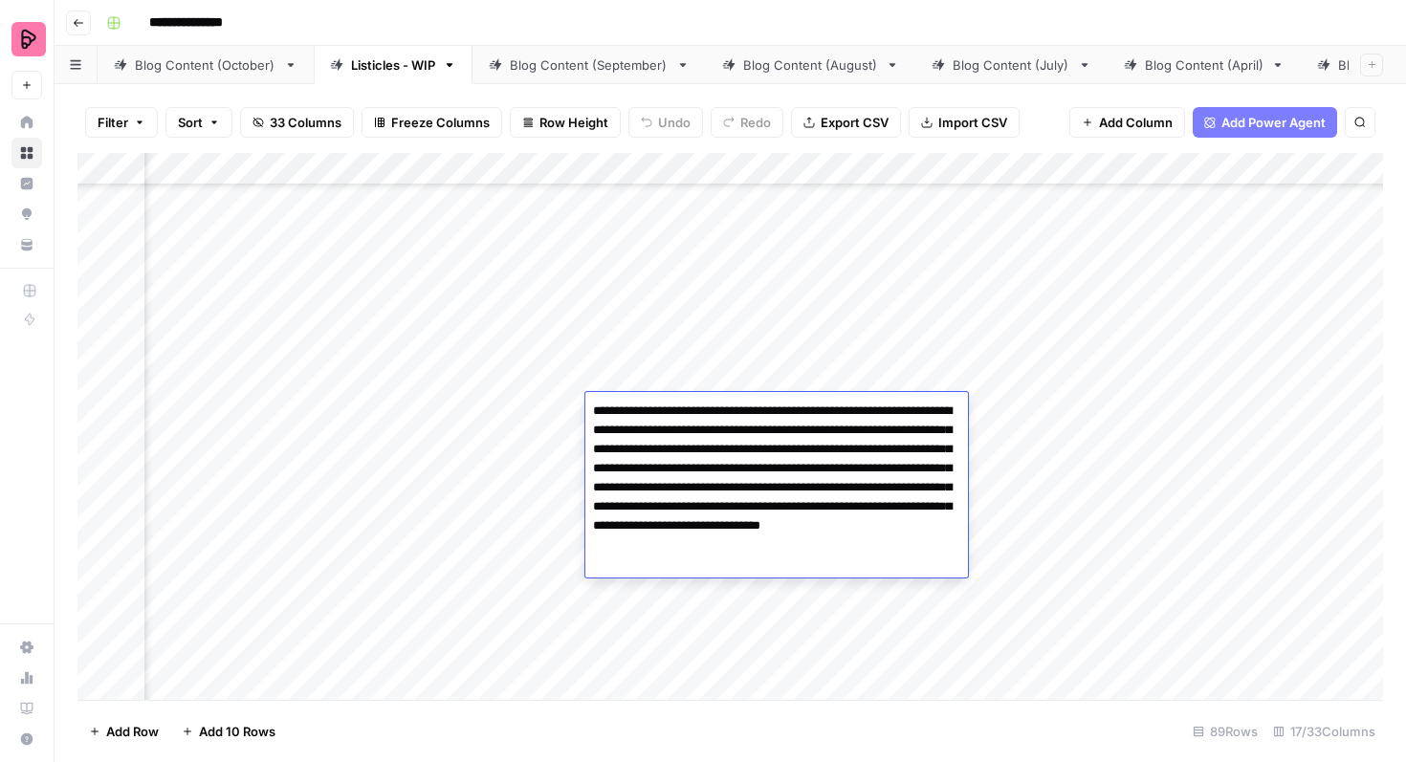
click at [676, 331] on div "Add Column" at bounding box center [730, 426] width 1306 height 547
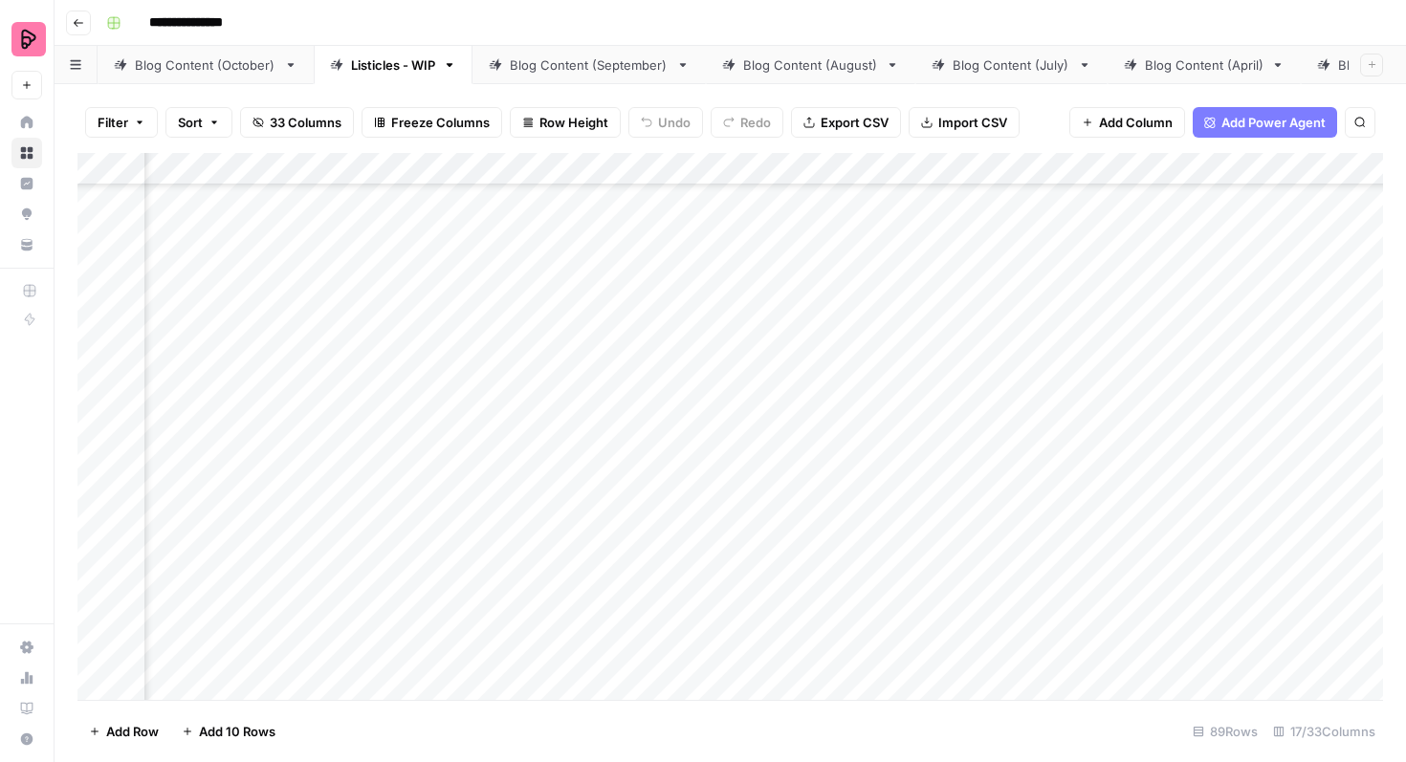
click at [676, 331] on div "Add Column" at bounding box center [730, 426] width 1306 height 547
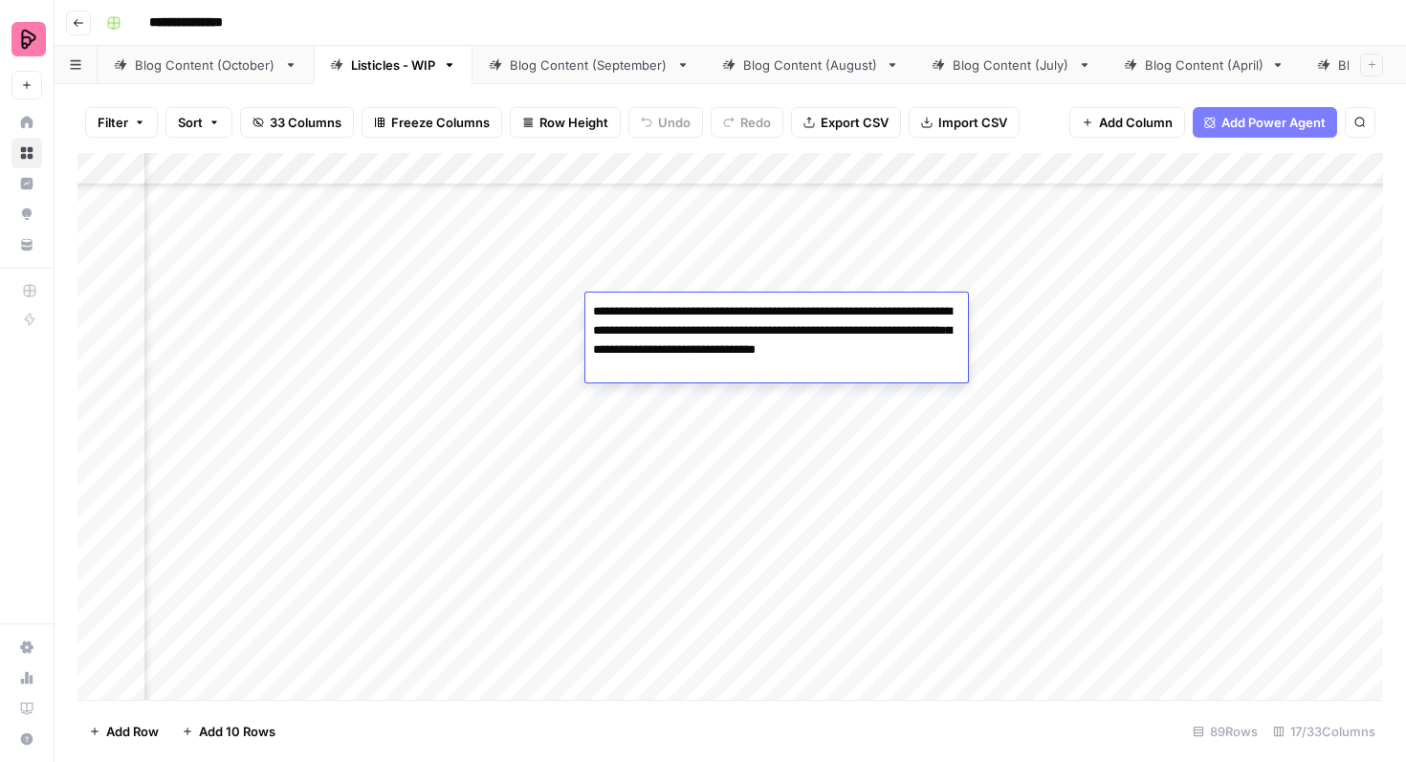
click at [689, 263] on div "Add Column" at bounding box center [730, 426] width 1306 height 547
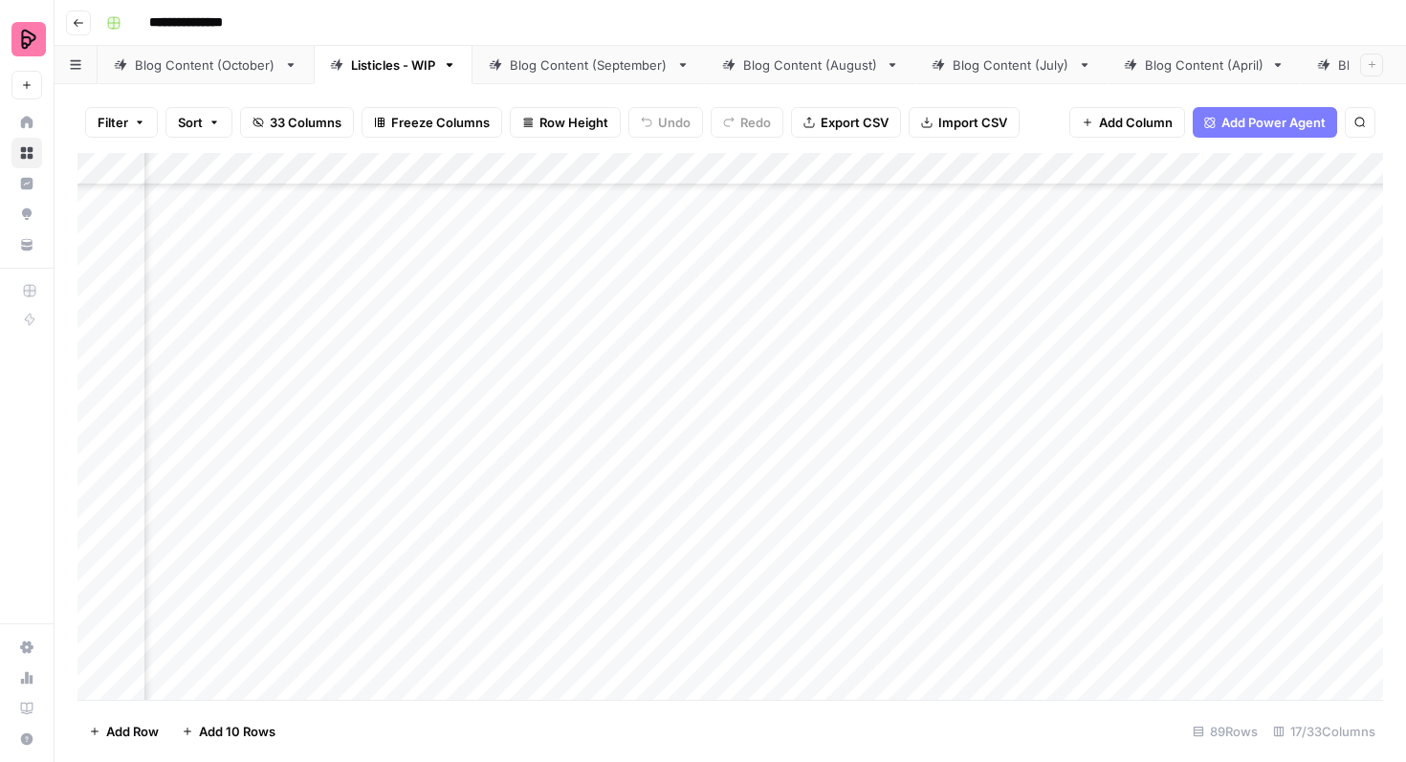
click at [689, 263] on div "Add Column" at bounding box center [730, 426] width 1306 height 547
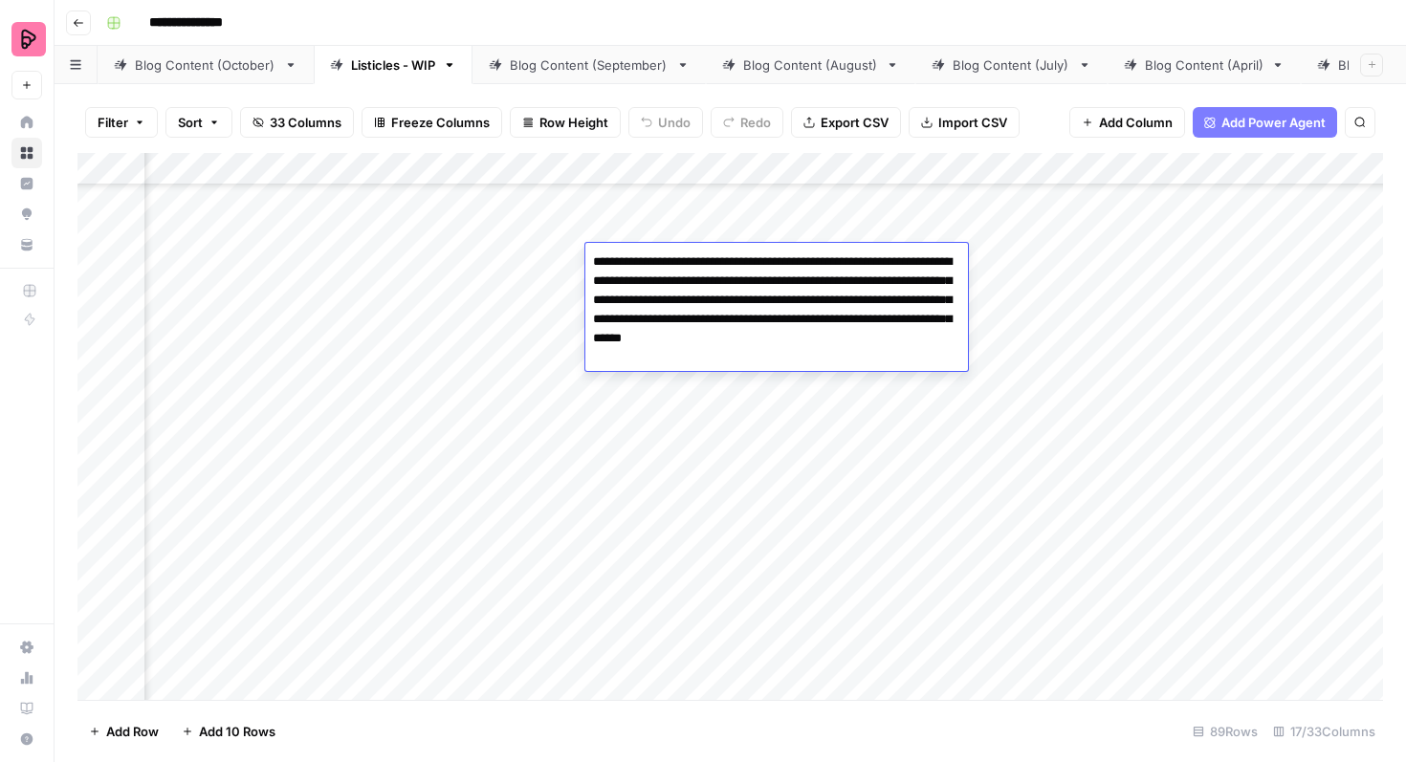
click at [674, 561] on div "Add Column" at bounding box center [730, 426] width 1306 height 547
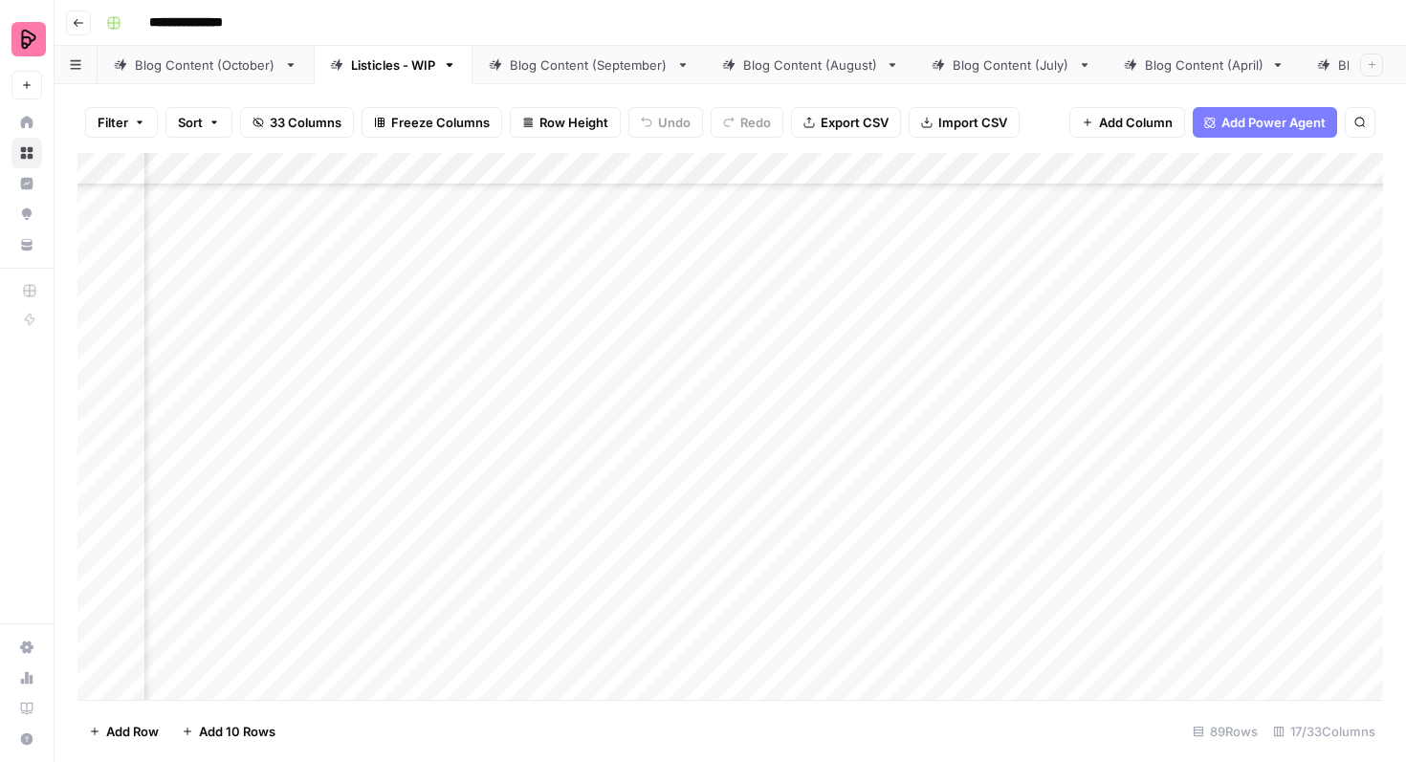
click at [674, 561] on div "Add Column" at bounding box center [730, 426] width 1306 height 547
click at [688, 614] on div "Add Column" at bounding box center [730, 426] width 1306 height 547
click at [688, 567] on div "Add Column" at bounding box center [730, 426] width 1306 height 547
click at [699, 603] on div "Add Column" at bounding box center [730, 426] width 1306 height 547
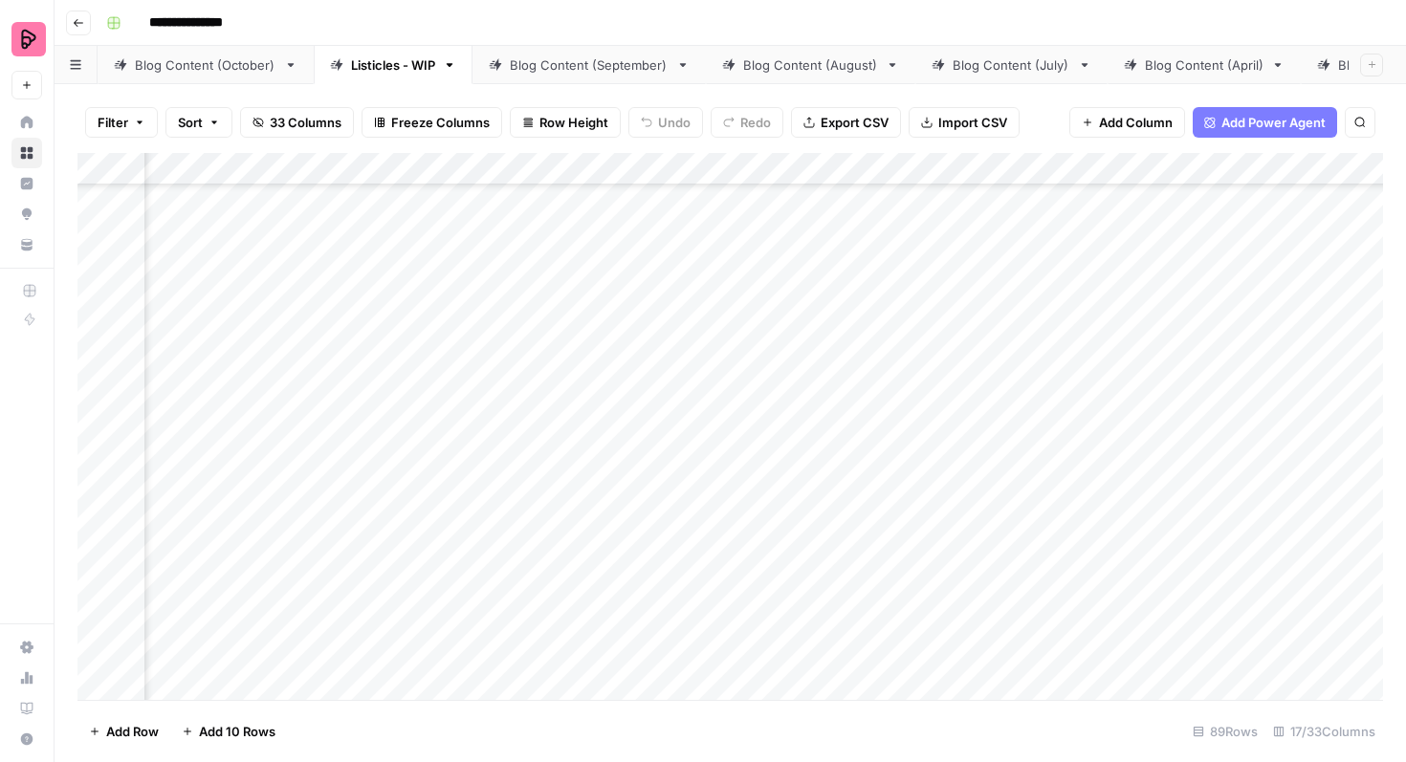
scroll to position [188, 1223]
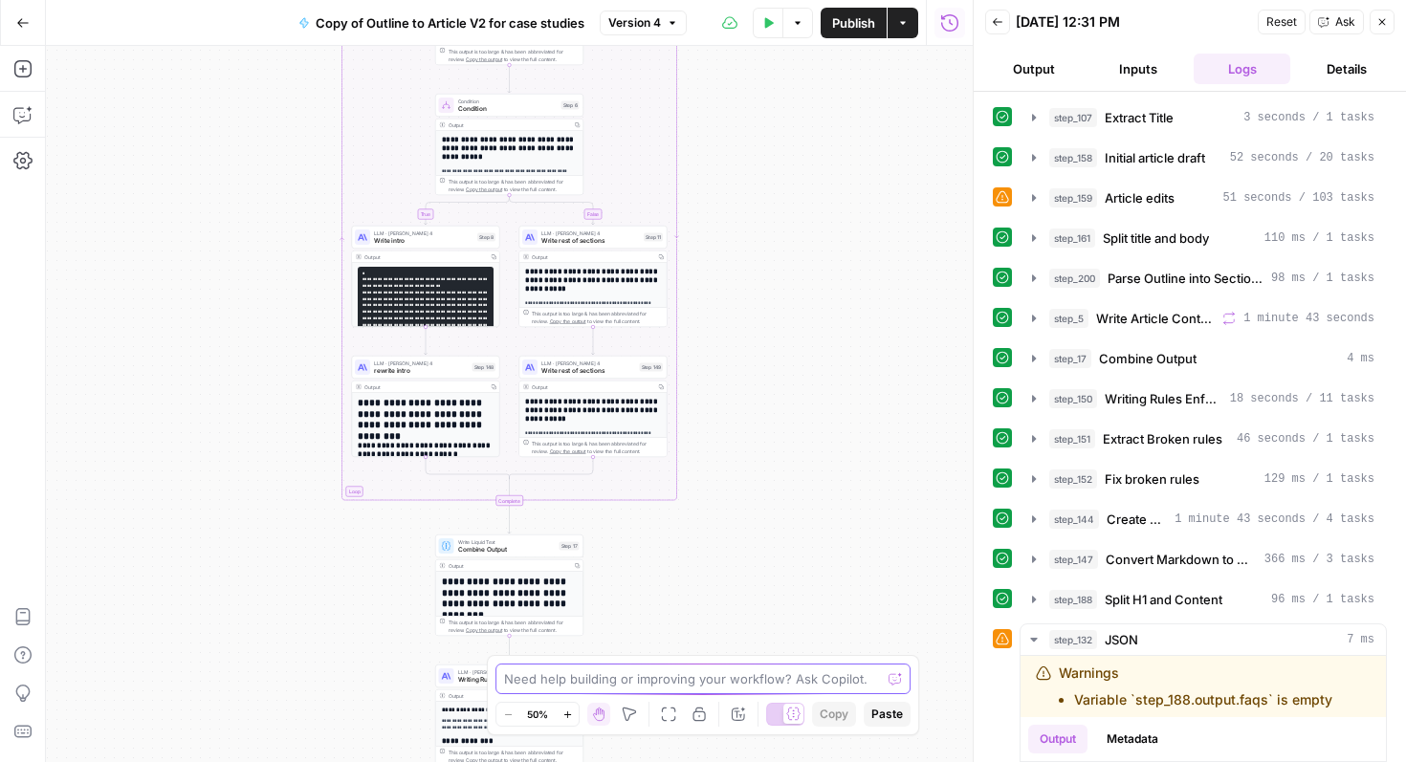
click at [740, 681] on textarea at bounding box center [692, 679] width 377 height 19
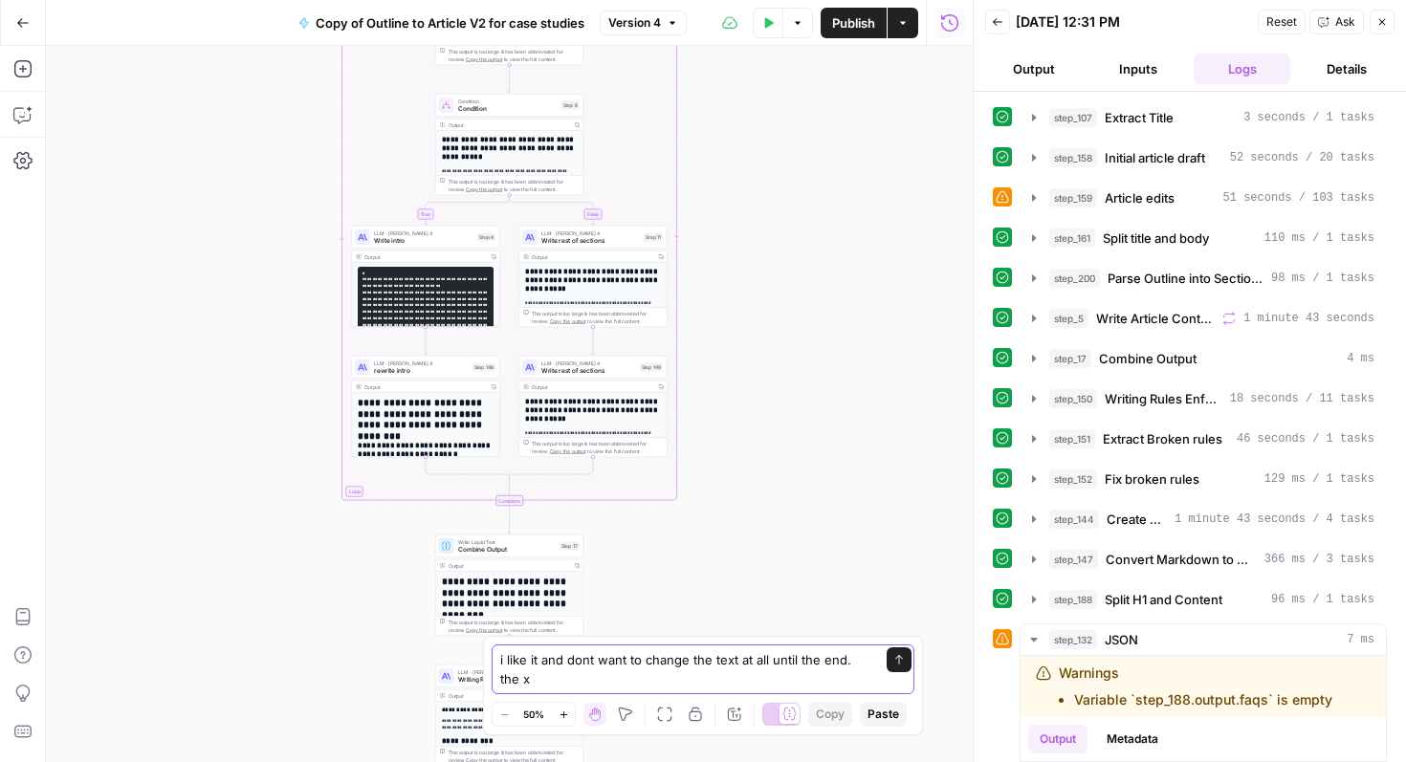
paste textarea "From one learner's progress to many: how Preply enables business English results"
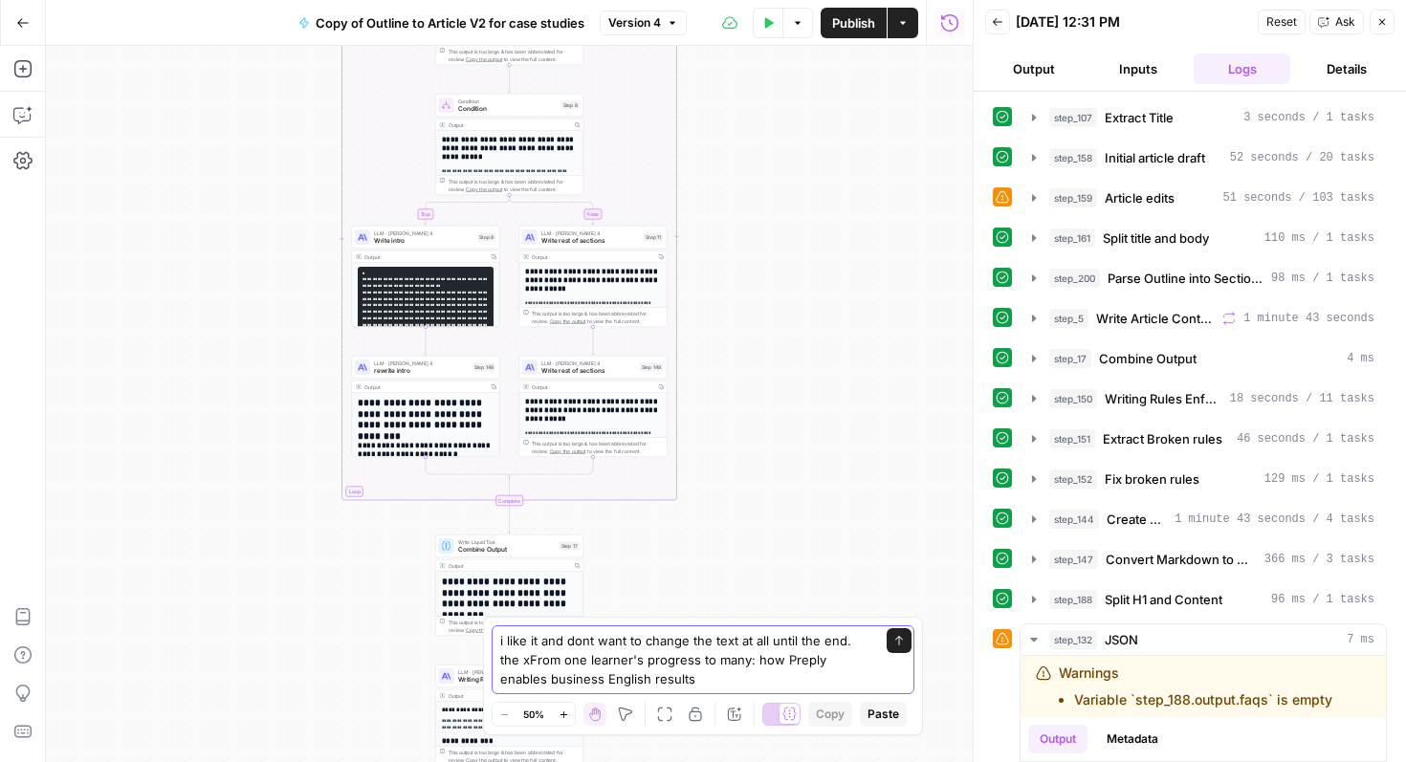
click at [504, 658] on textarea "i like it and dont want to change the text at all until the end. the xFrom one …" at bounding box center [683, 659] width 367 height 57
click at [664, 683] on div "Fit to View F" at bounding box center [665, 677] width 74 height 17
click at [585, 650] on textarea "i like it and dont want to change the text at all until the end. the 'From one …" at bounding box center [683, 659] width 367 height 57
click at [650, 688] on textarea "i like it and dont want to change the text at all until the end. the 'From one …" at bounding box center [683, 659] width 367 height 57
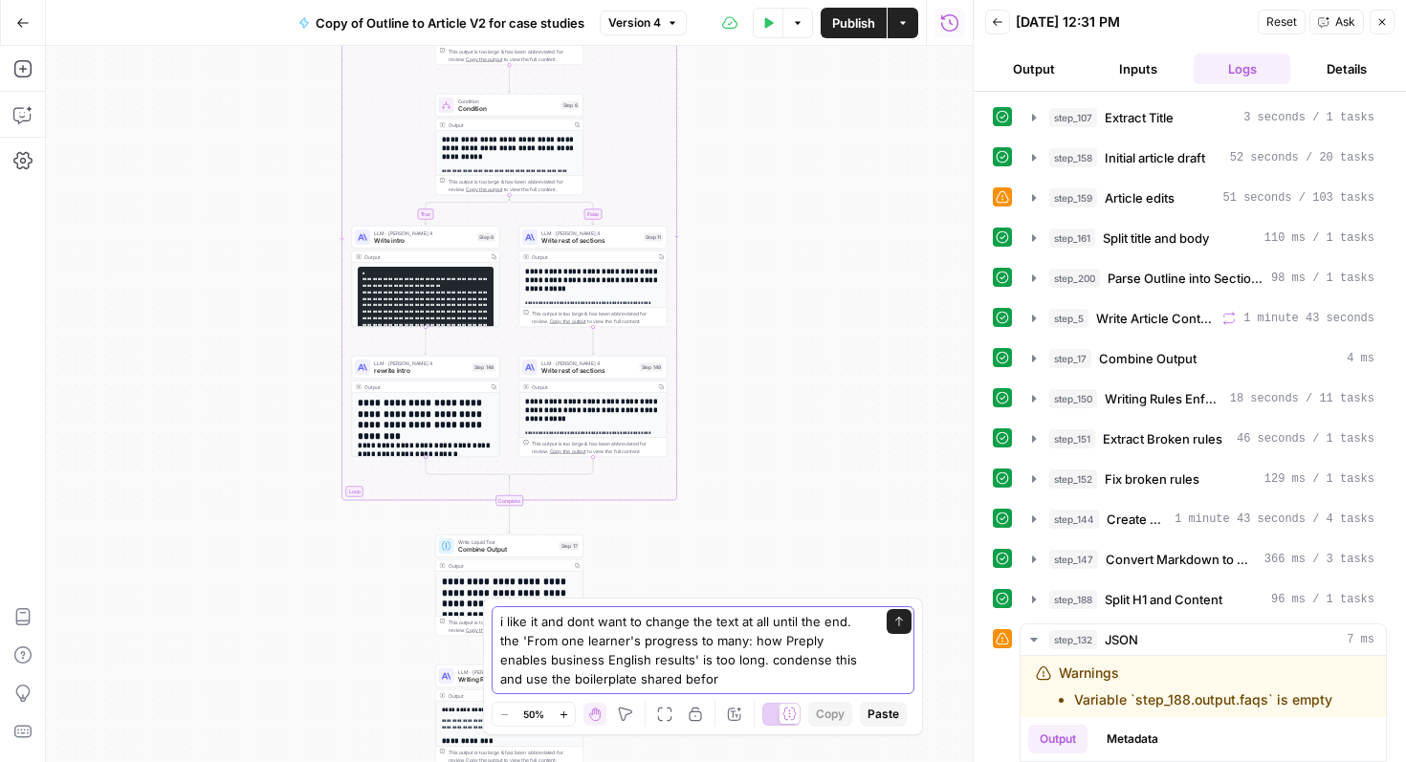
type textarea "i like it and dont want to change the text at all until the end. the 'From one …"
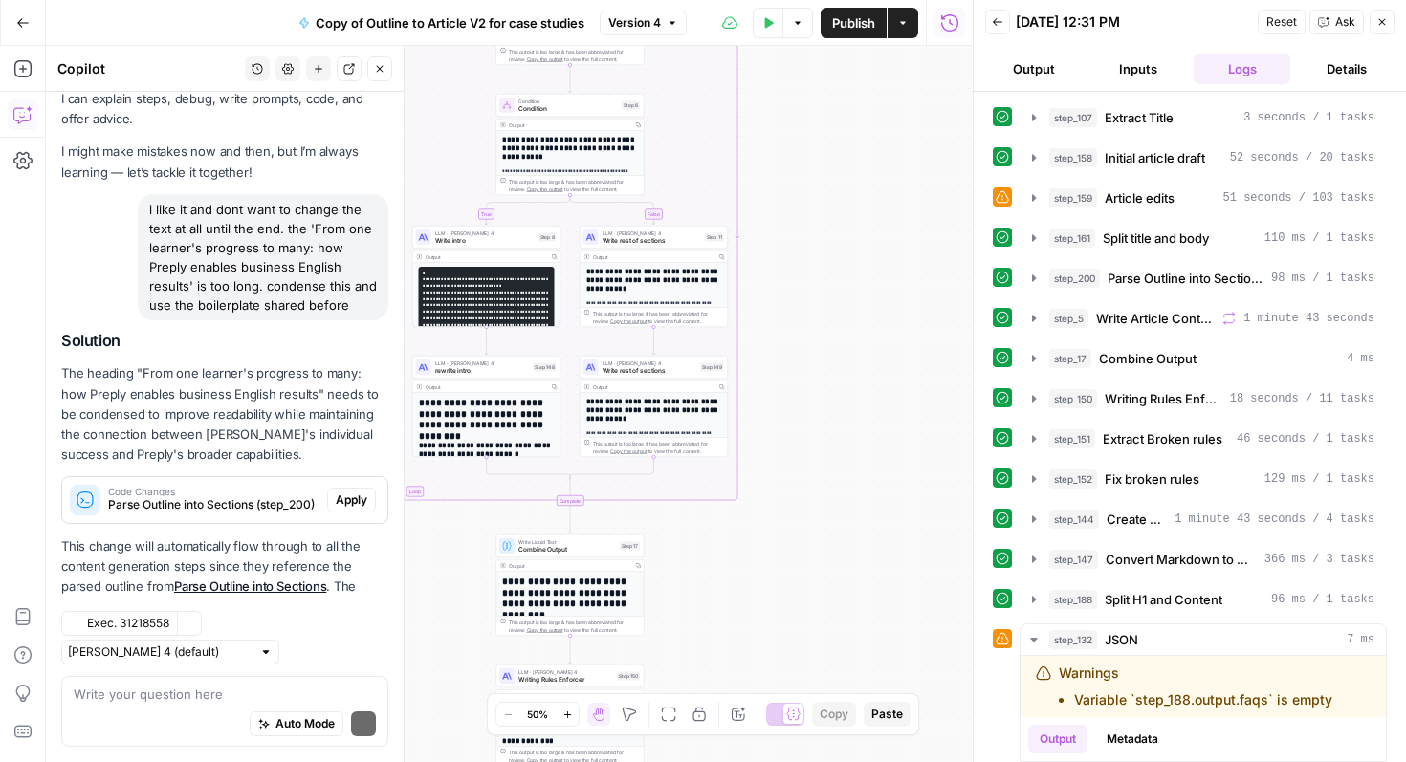
scroll to position [106, 0]
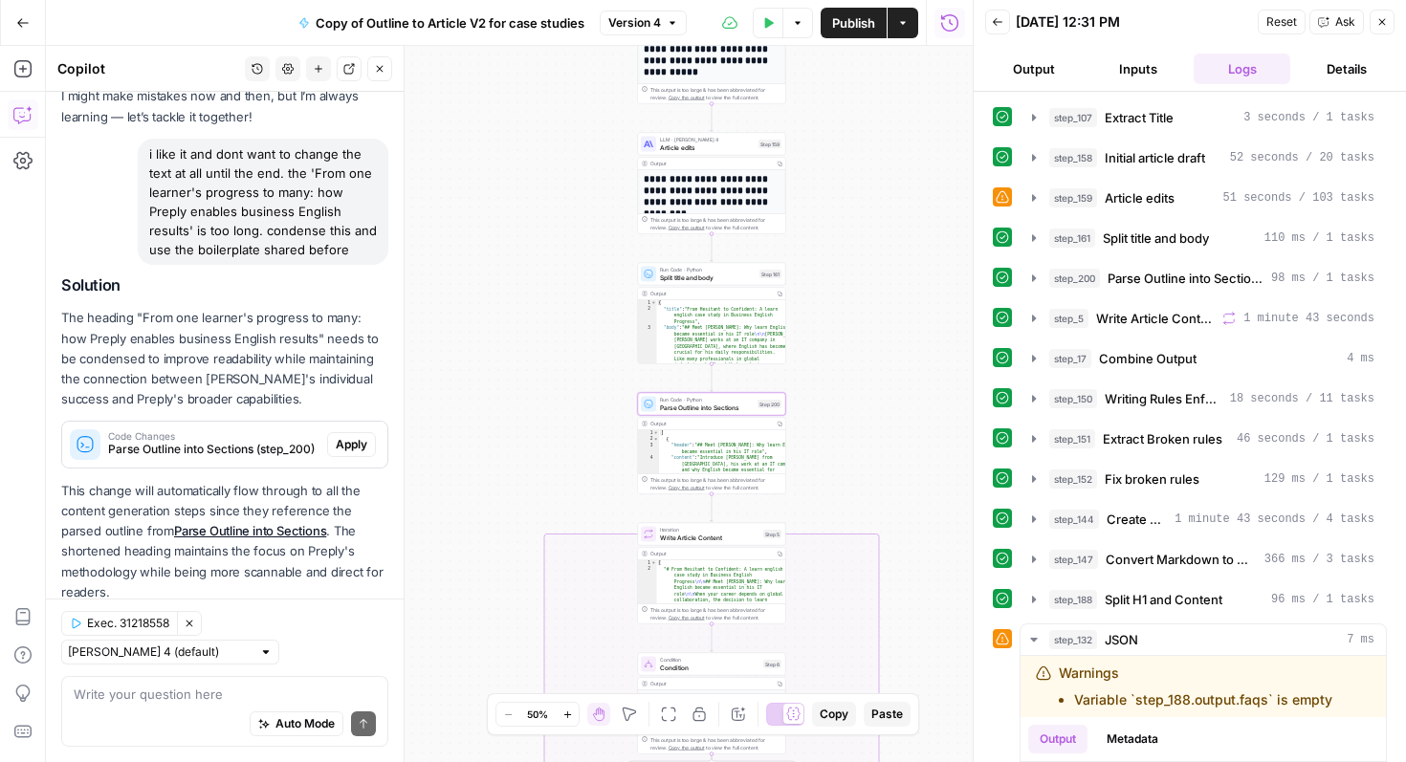
click at [362, 438] on span "Apply" at bounding box center [352, 444] width 32 height 17
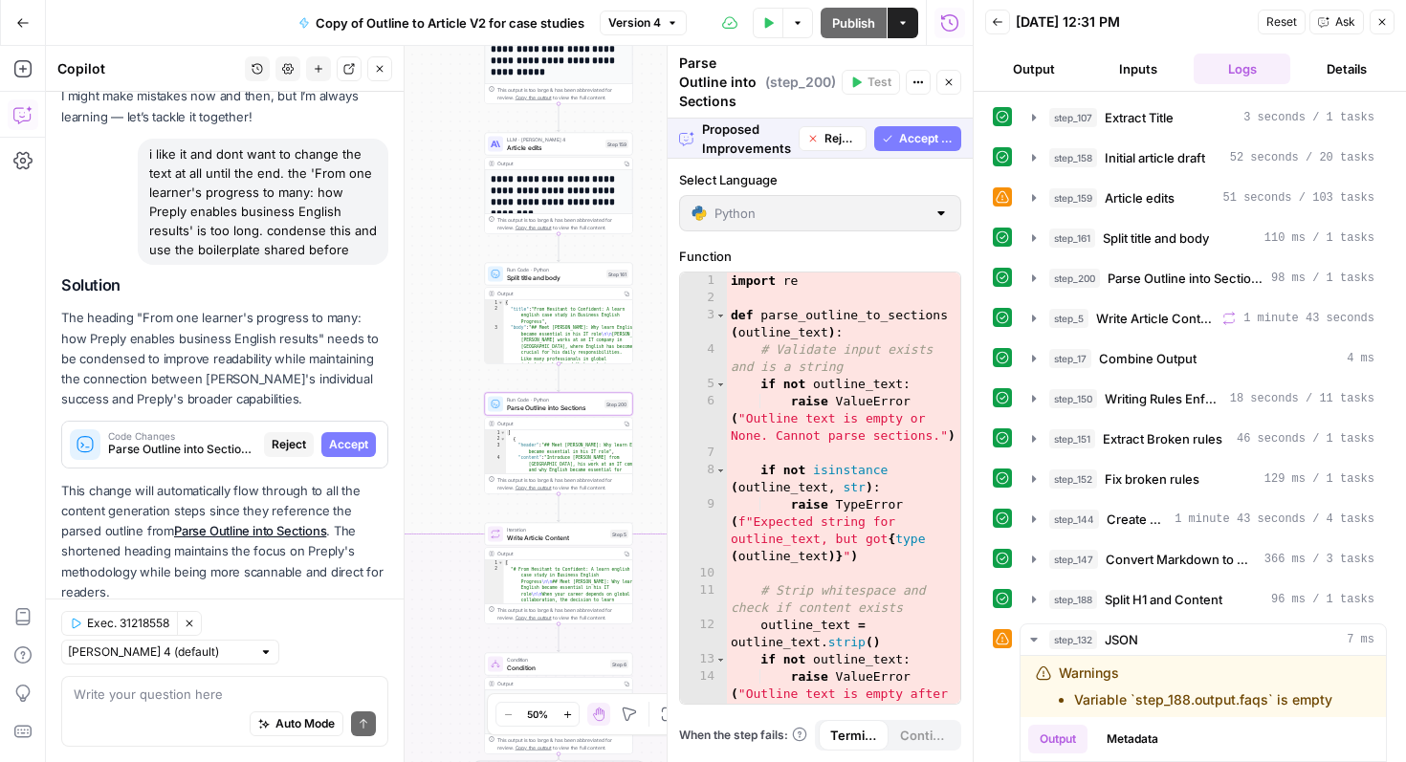
click at [355, 447] on span "Accept" at bounding box center [348, 444] width 39 height 17
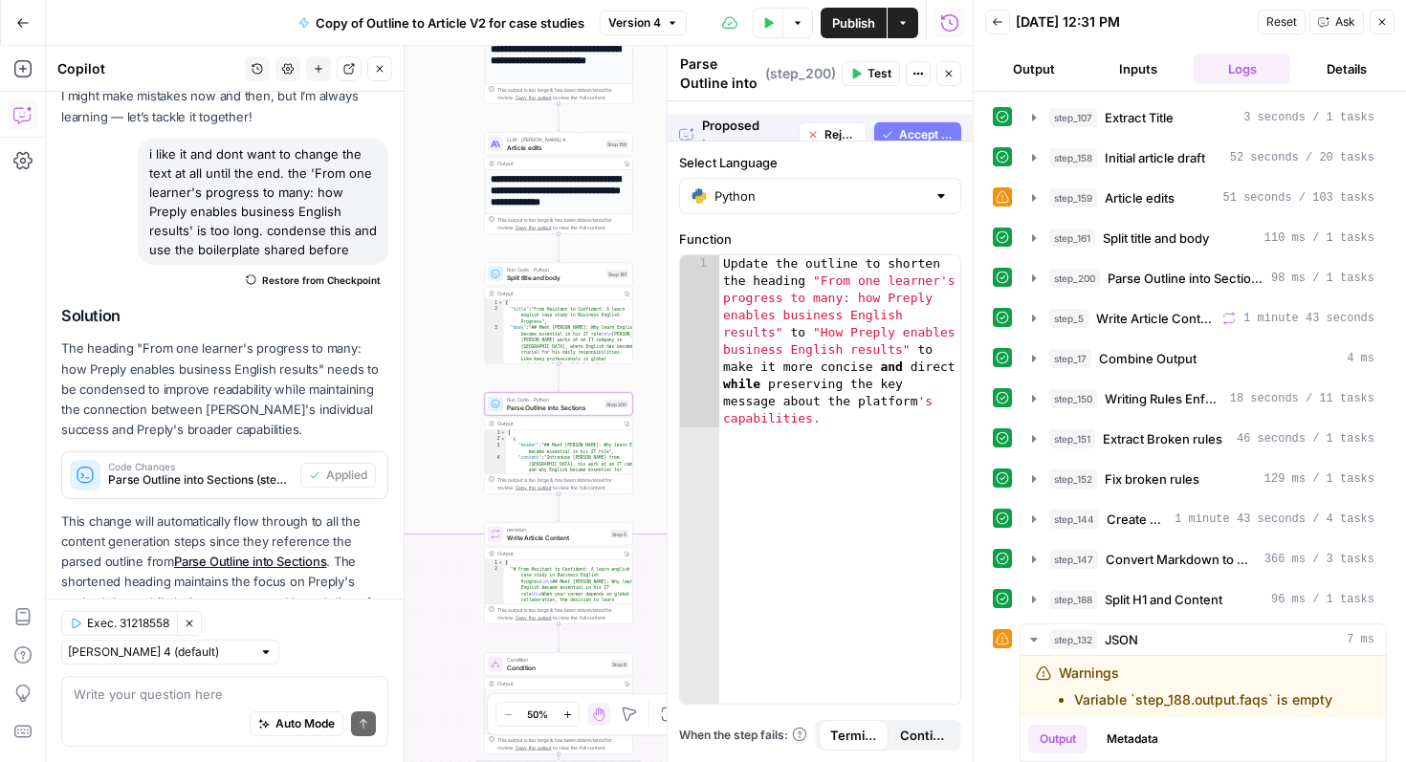
scroll to position [137, 0]
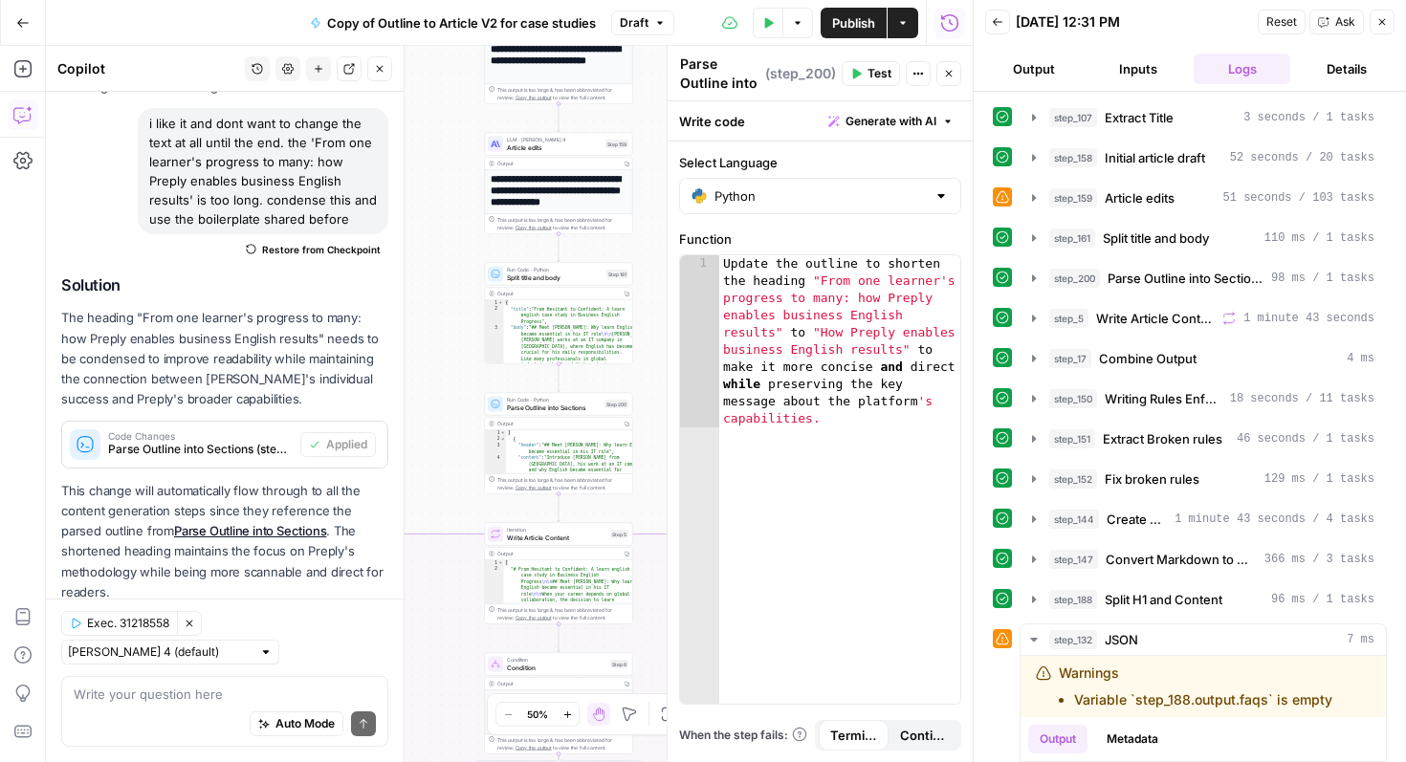
click at [1379, 22] on icon "button" at bounding box center [1381, 21] width 11 height 11
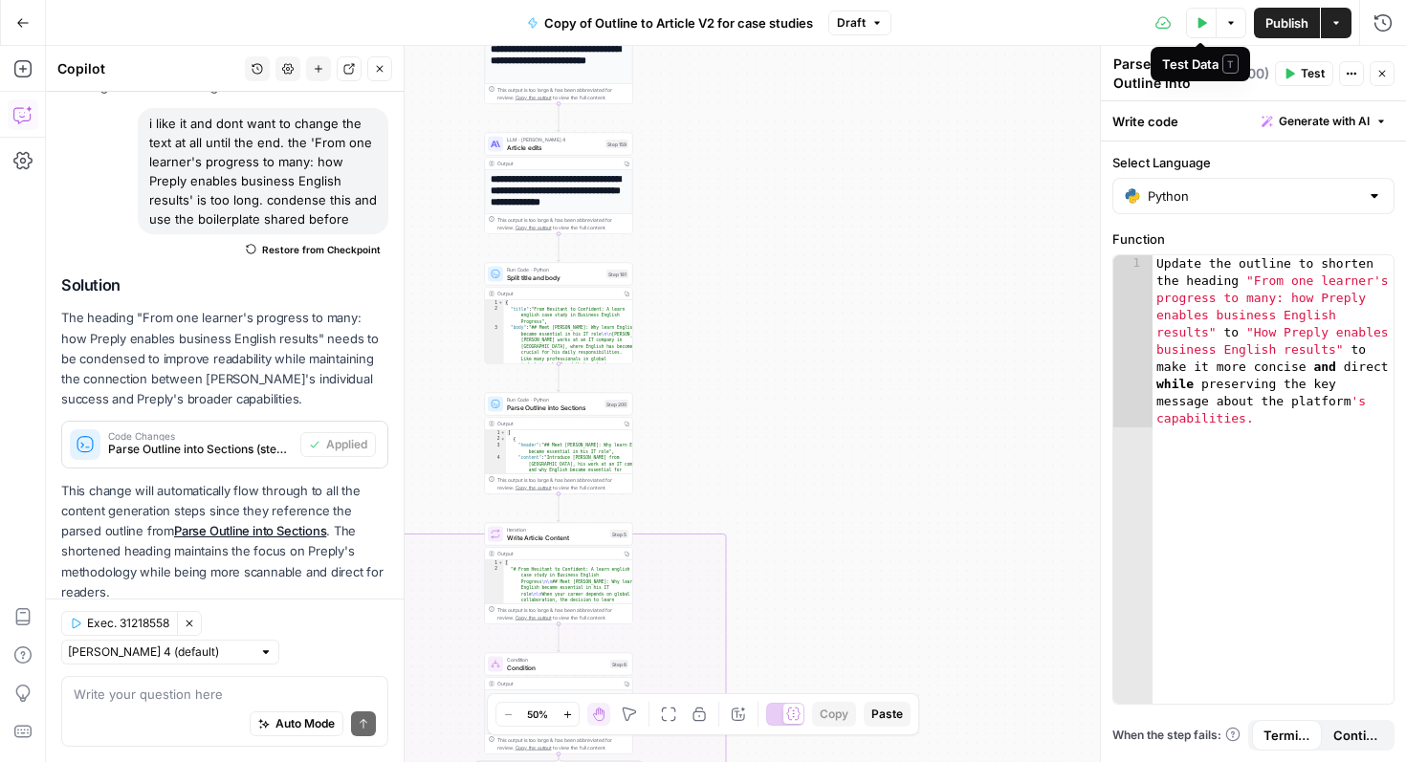
click at [1197, 27] on icon "button" at bounding box center [1201, 22] width 11 height 11
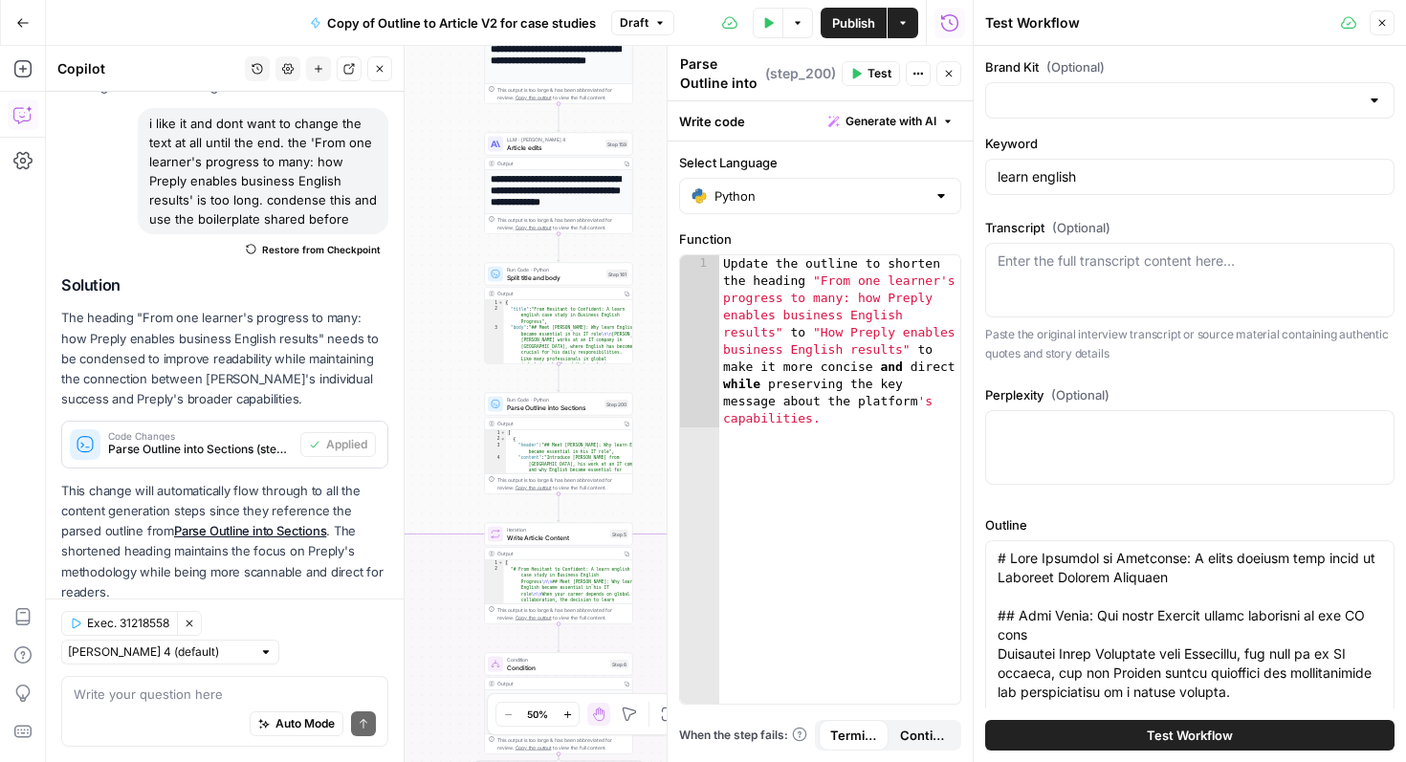
type input "Preply (EN)"
click at [1206, 739] on span "Test Workflow" at bounding box center [1190, 735] width 86 height 19
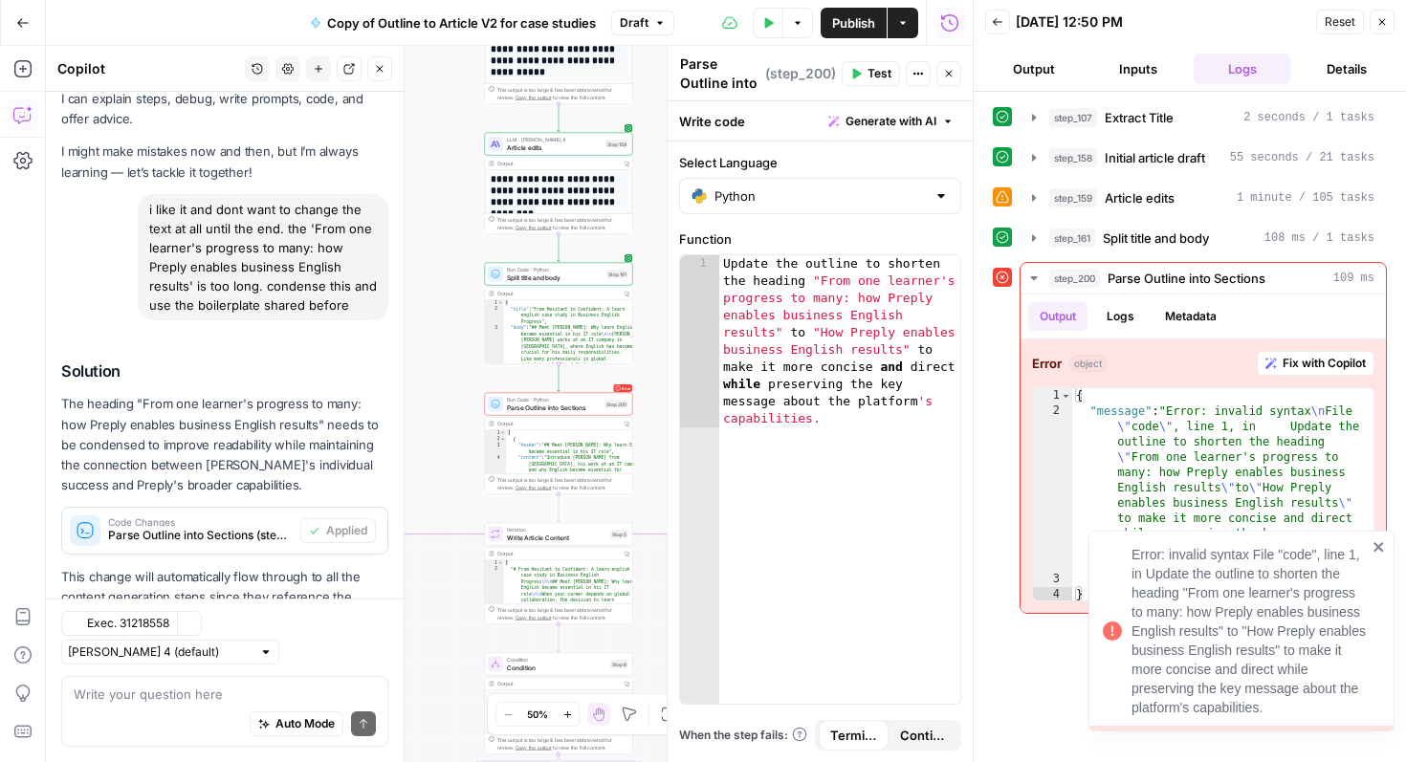
scroll to position [137, 0]
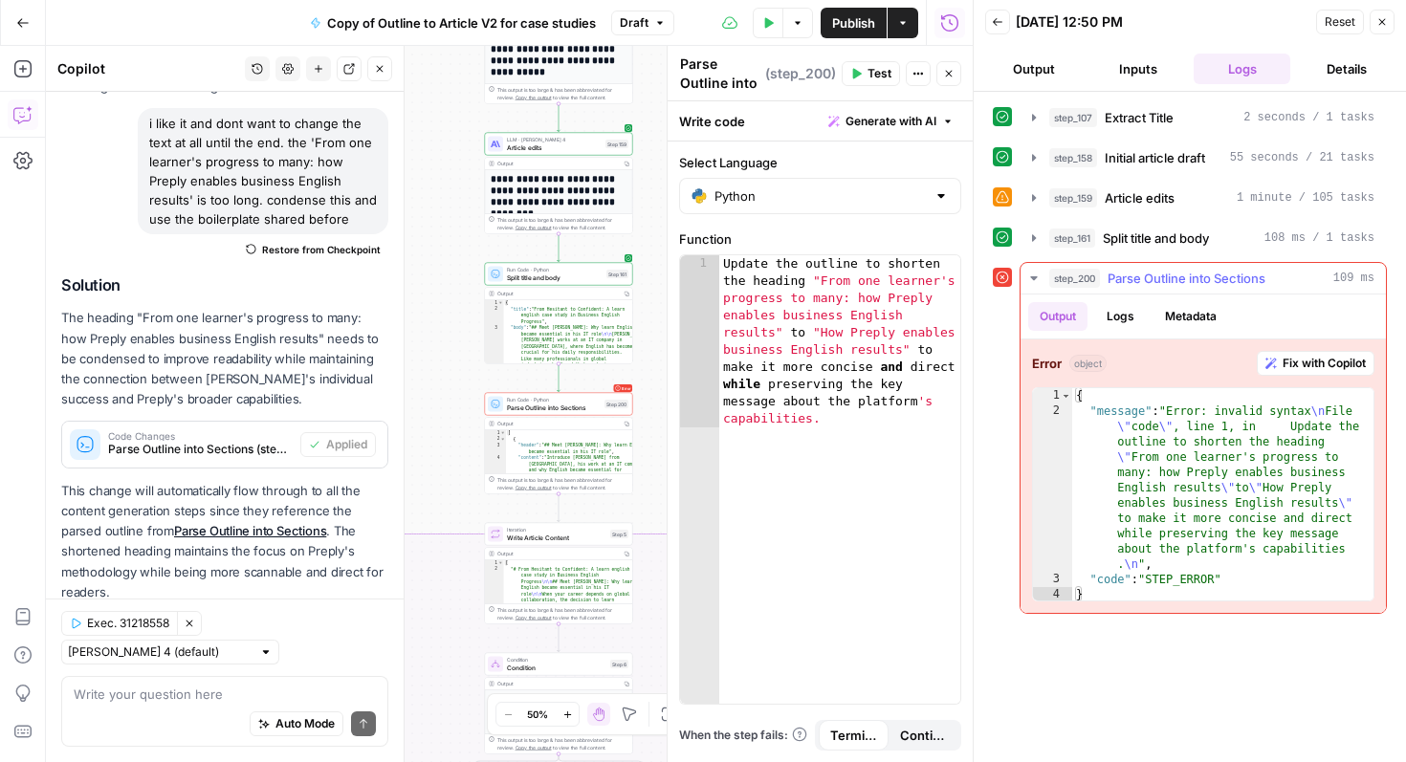
click at [1288, 371] on span "Fix with Copilot" at bounding box center [1324, 363] width 83 height 17
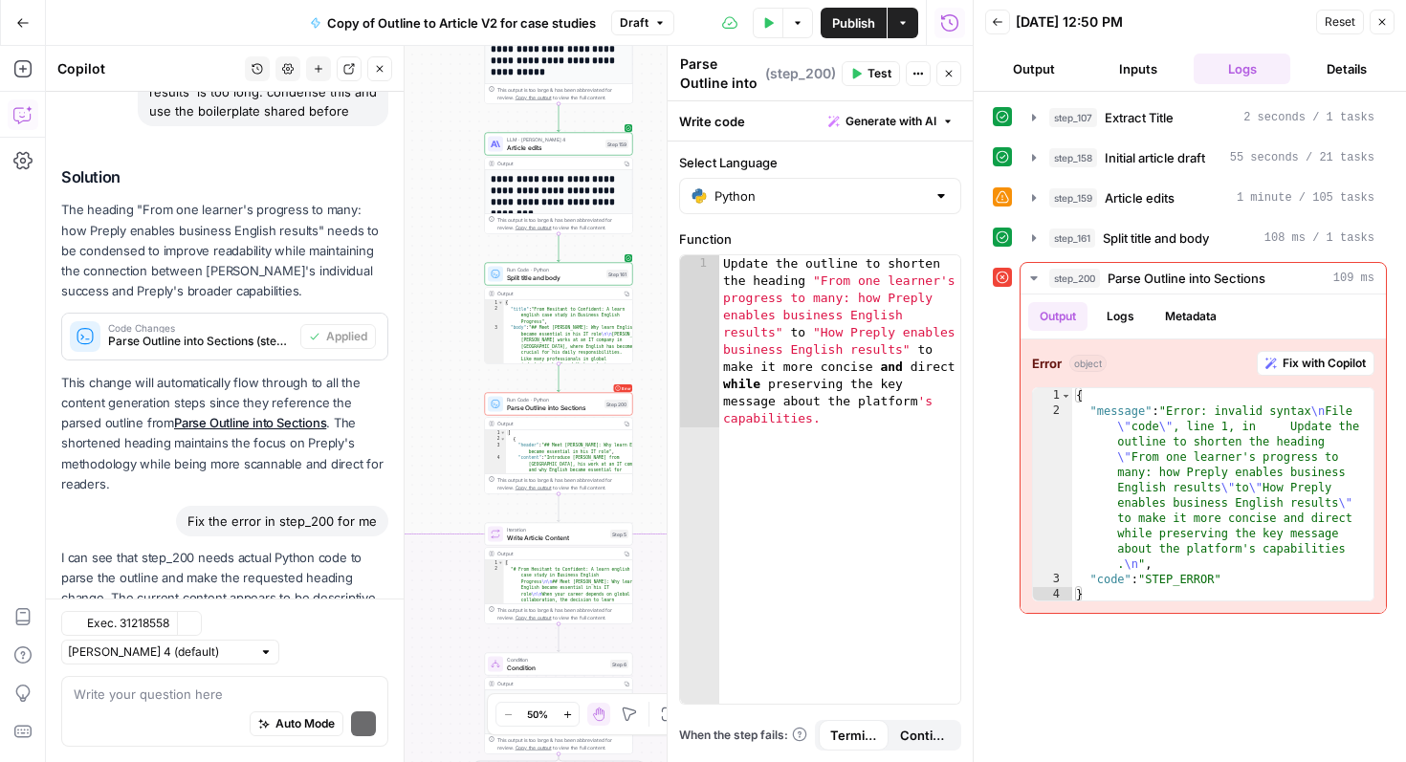
scroll to position [331, 0]
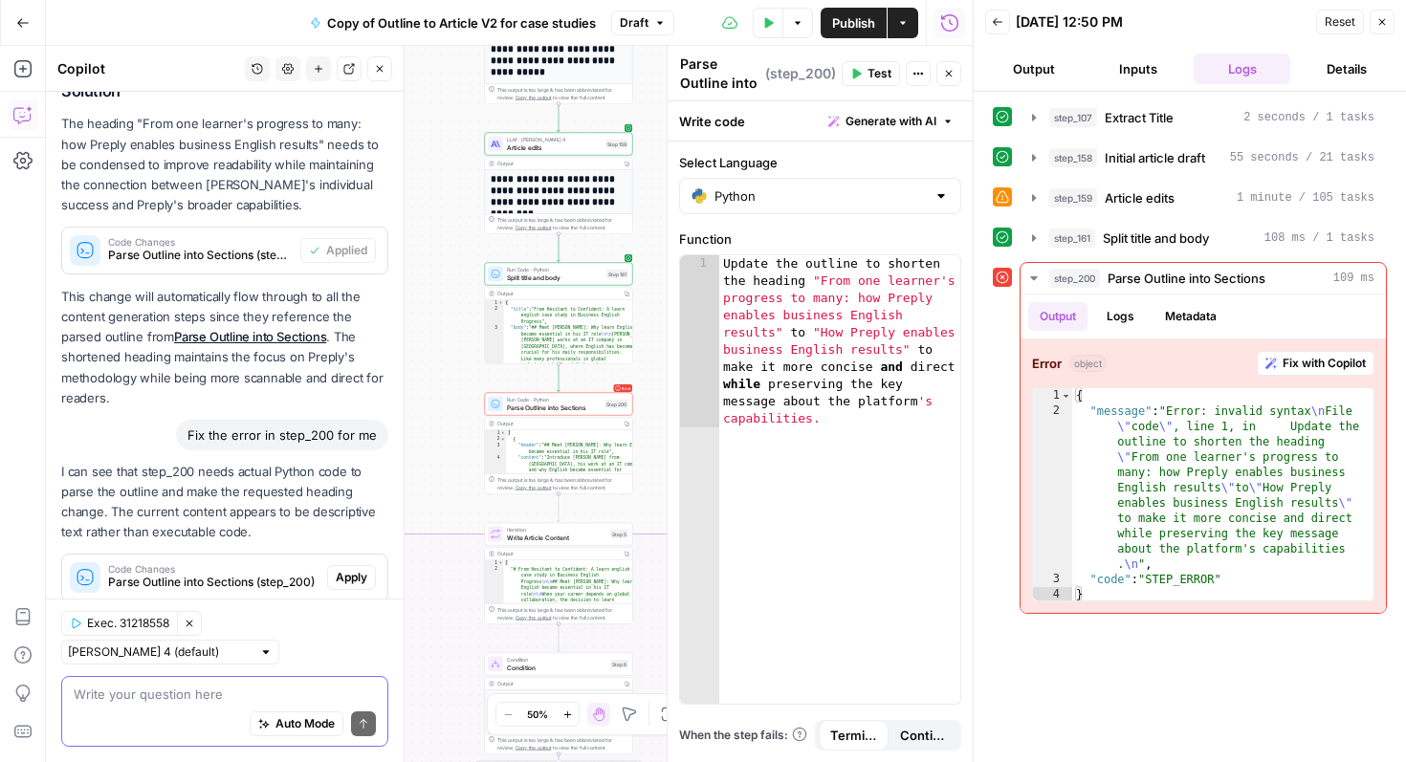
click at [241, 693] on textarea at bounding box center [225, 694] width 302 height 19
click at [165, 694] on textarea "lets undo the lqst chnage i made" at bounding box center [225, 694] width 302 height 19
type textarea "lets undo the last chnage i made"
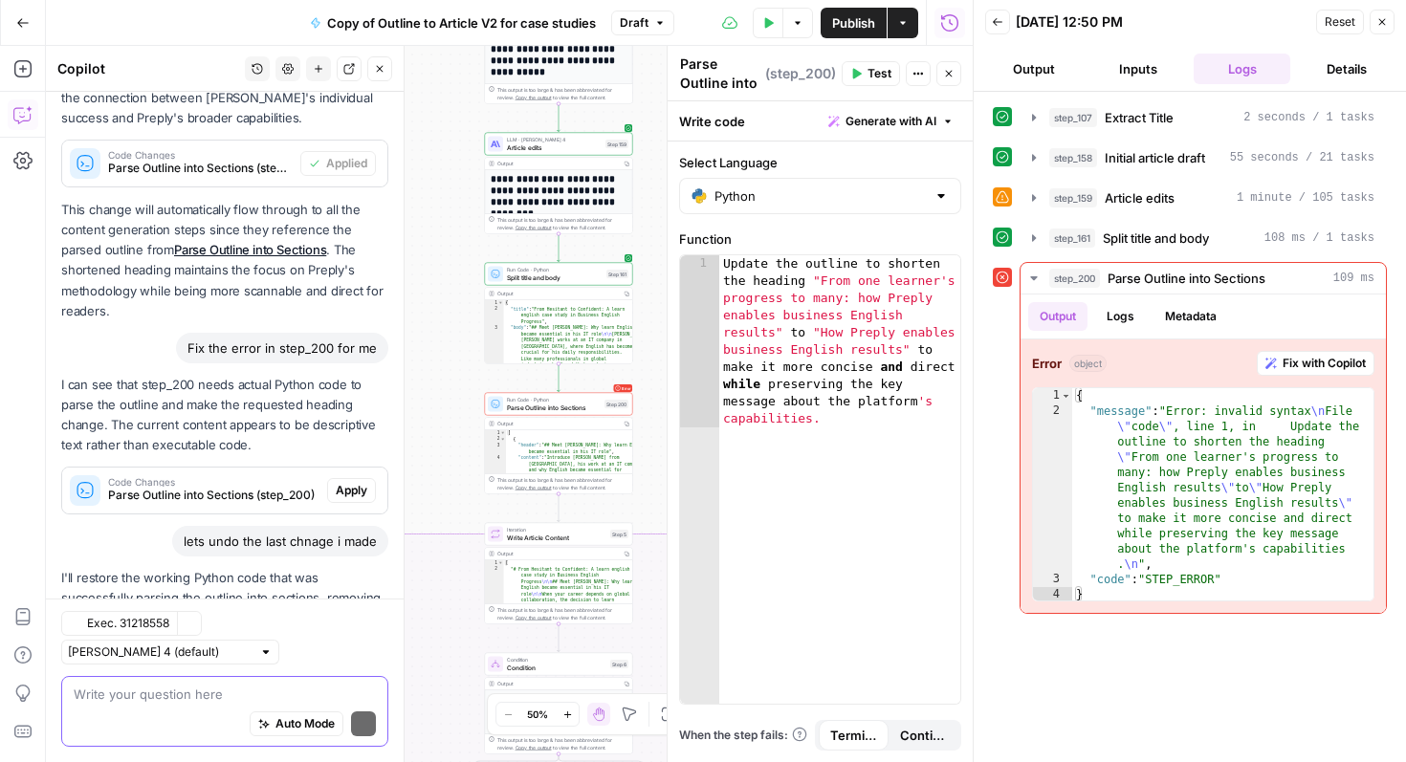
scroll to position [504, 0]
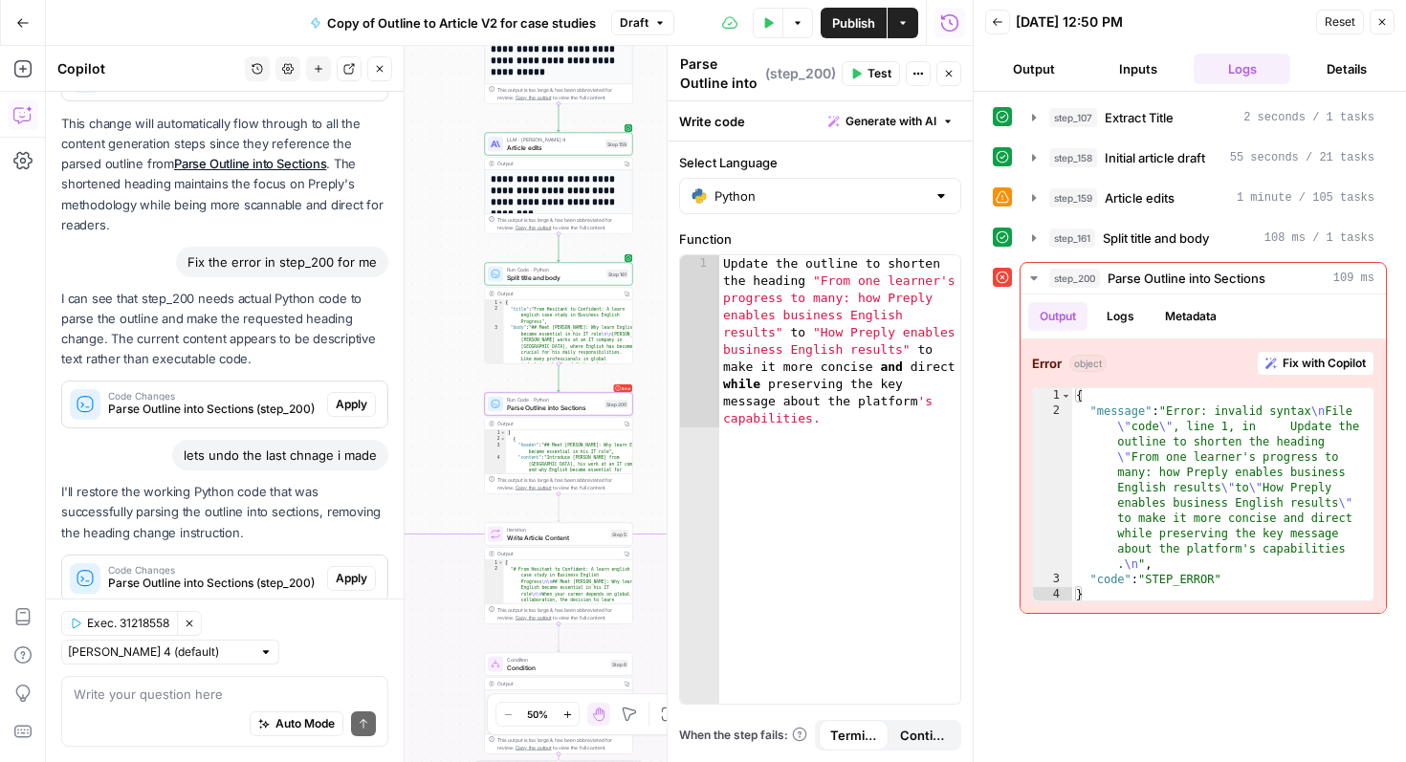
click at [342, 570] on span "Apply" at bounding box center [352, 578] width 32 height 17
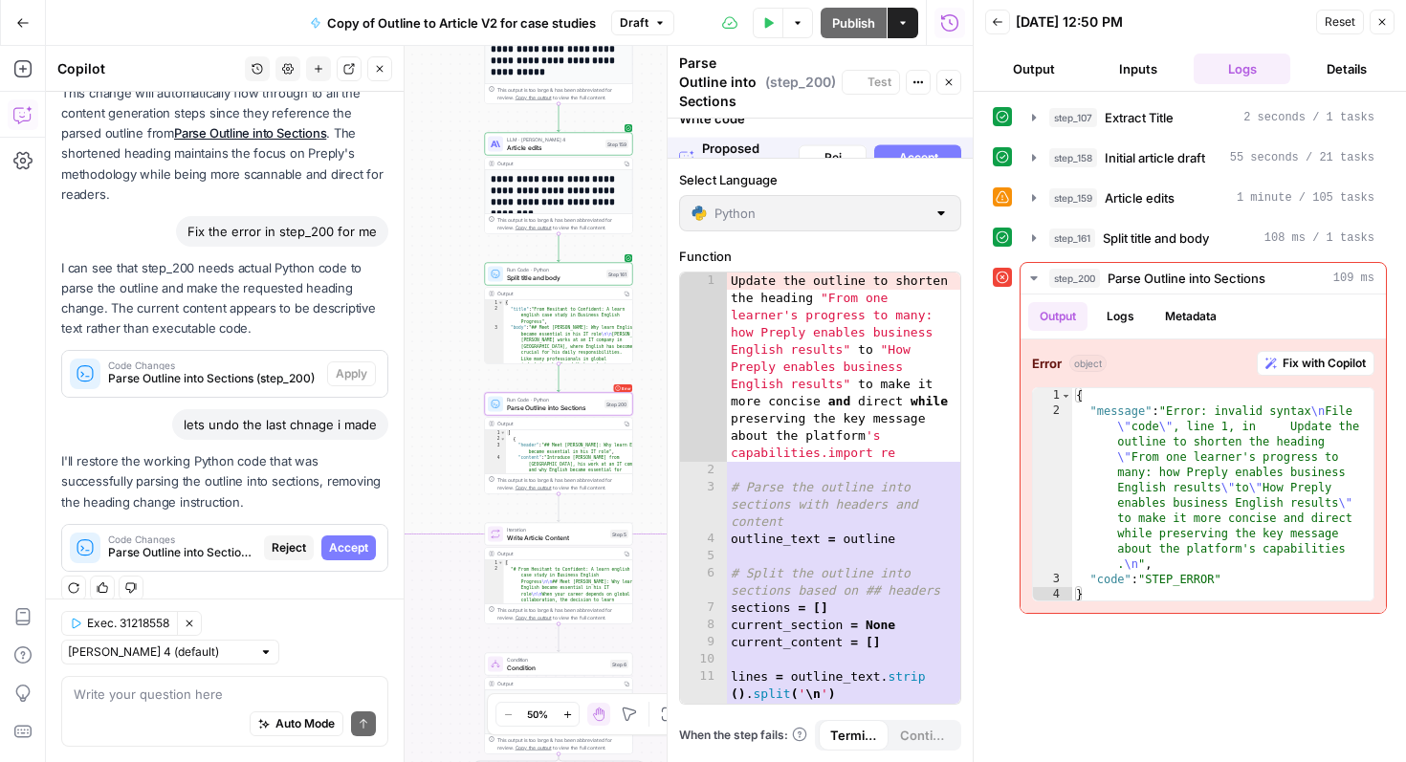
scroll to position [473, 0]
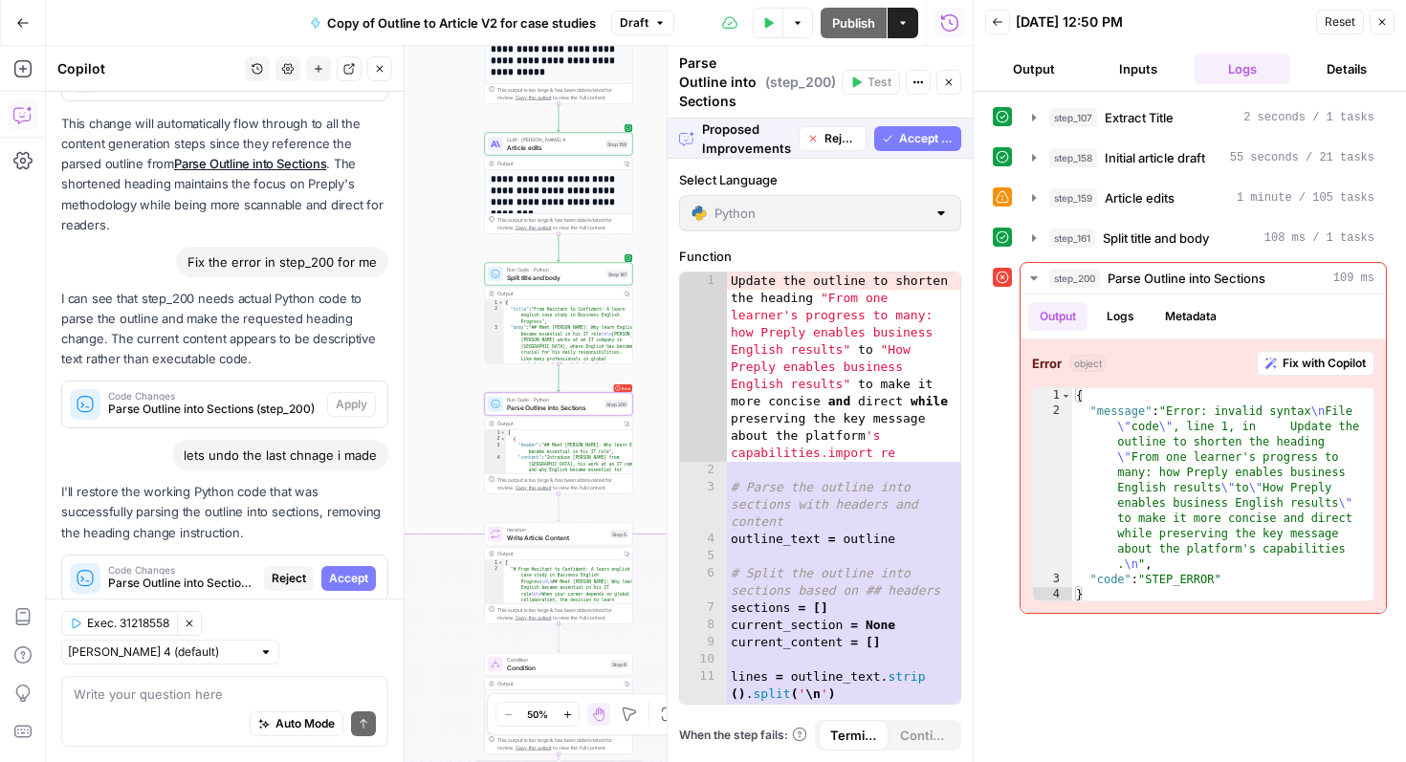
click at [361, 570] on span "Accept" at bounding box center [348, 578] width 39 height 17
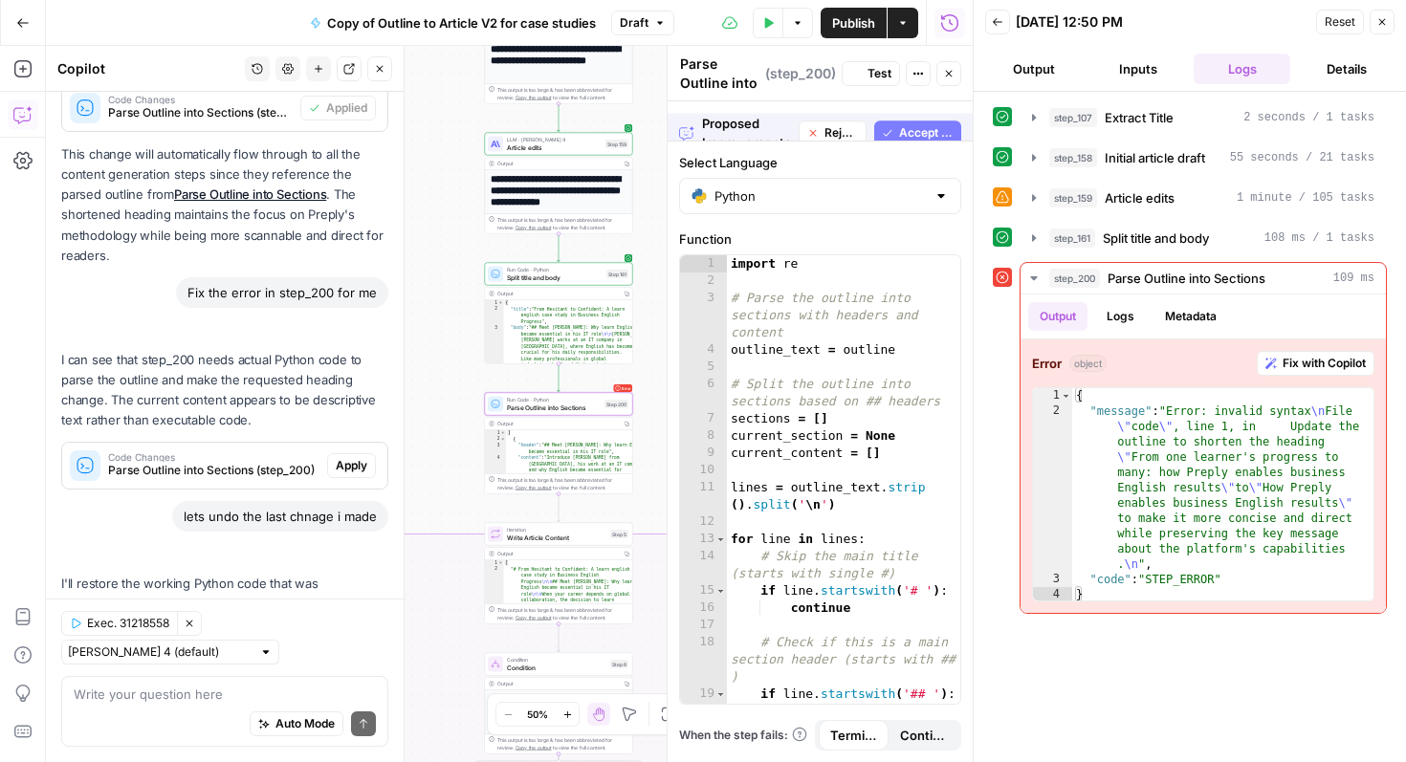
scroll to position [565, 0]
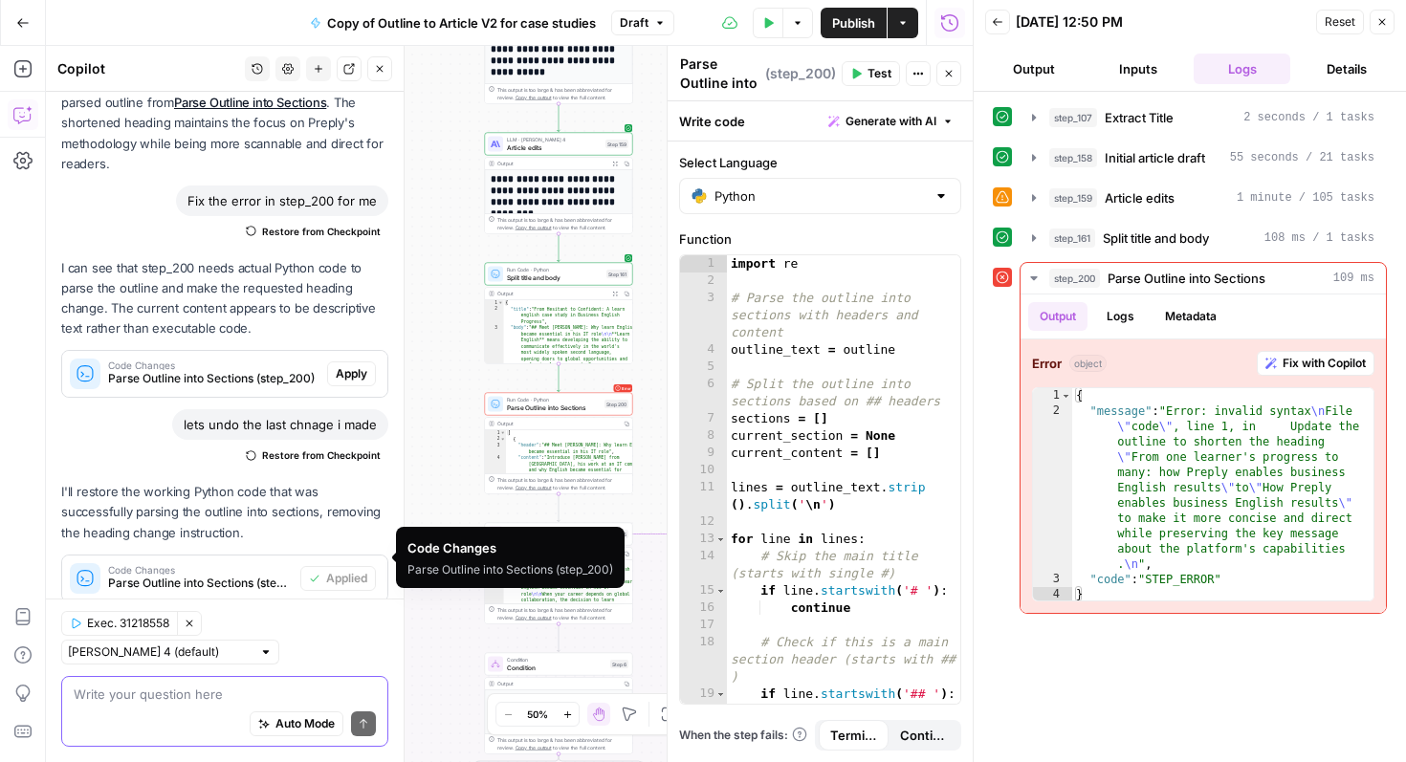
click at [210, 693] on textarea at bounding box center [225, 694] width 302 height 19
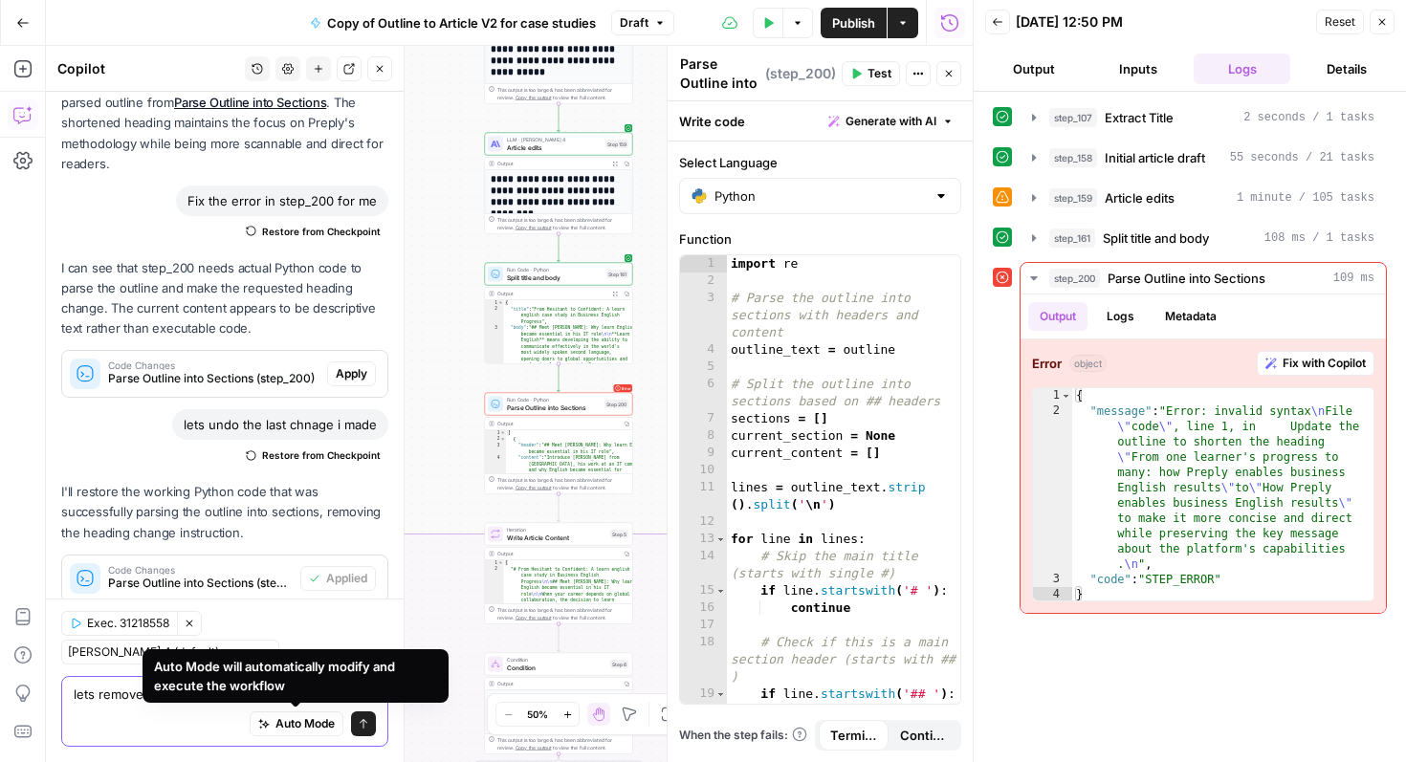
paste textarea "From one learner's progress to many: how Preply enables business English results"
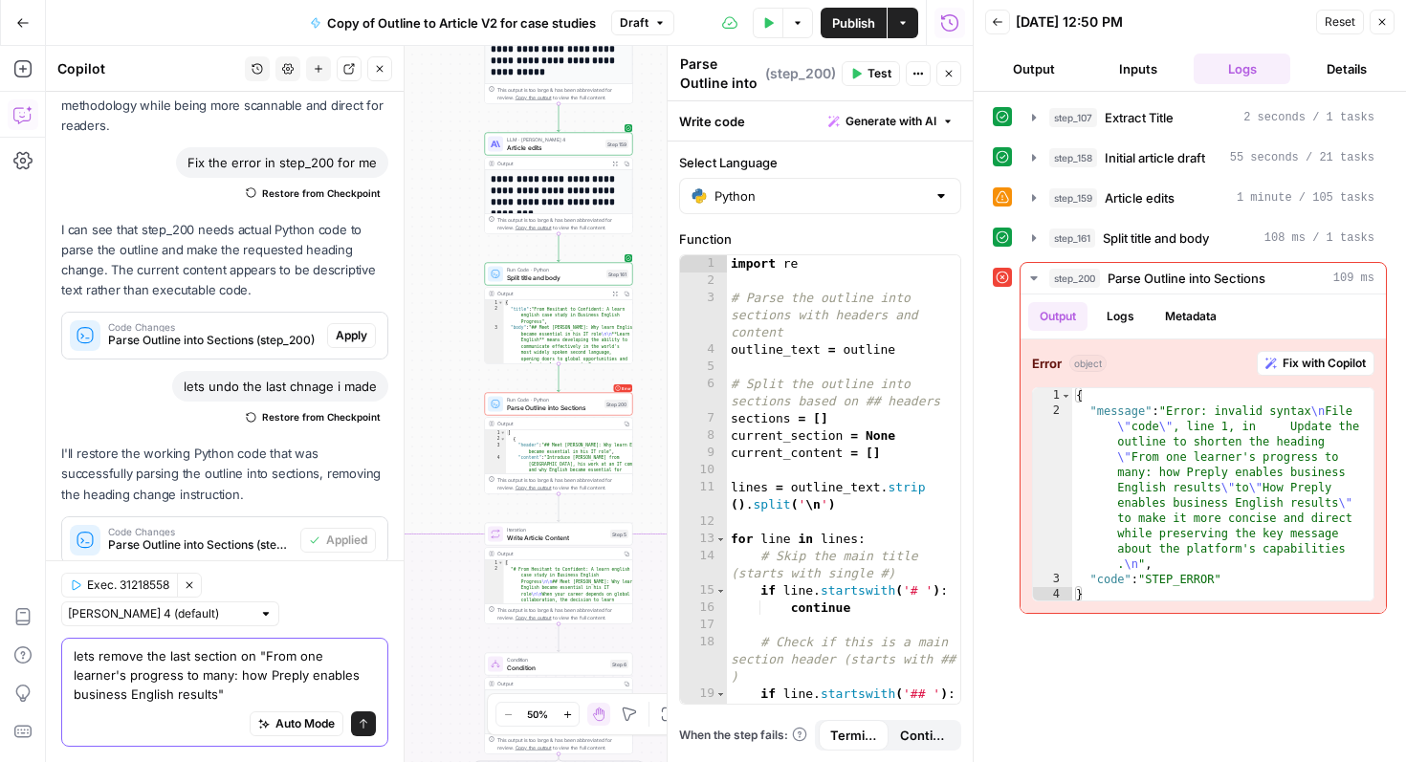
click at [132, 674] on textarea "lets remove the last section on "From one learner's progress to many: how Prepl…" at bounding box center [225, 675] width 302 height 57
click at [216, 692] on textarea "lets remove the last section on "From one learner's progress to many: how Prepl…" at bounding box center [225, 675] width 302 height 57
type textarea "lets remove the last section on "From one learner's progress to many: how Prepl…"
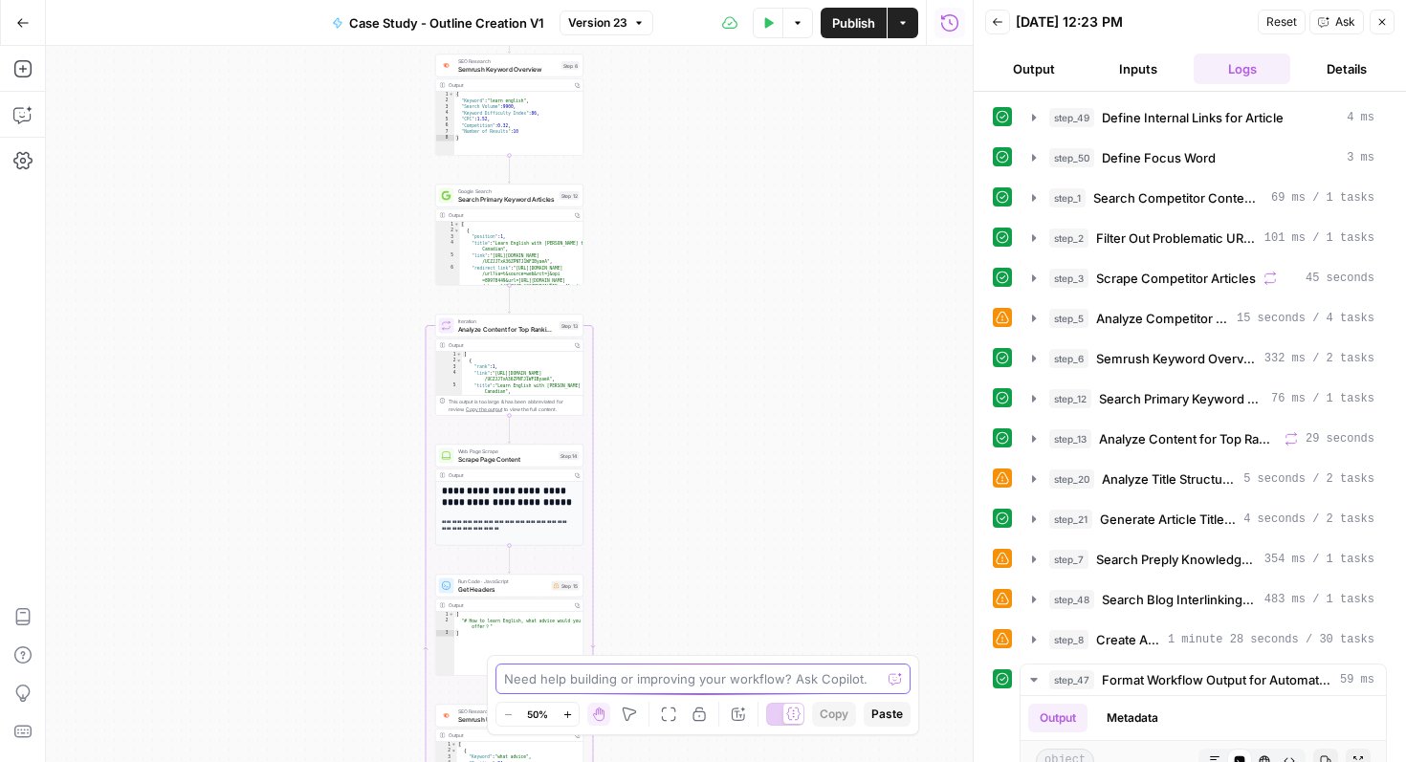
click at [738, 674] on textarea at bounding box center [692, 679] width 377 height 19
paste textarea "From one learner's progress to many: how Preply enables business English results"
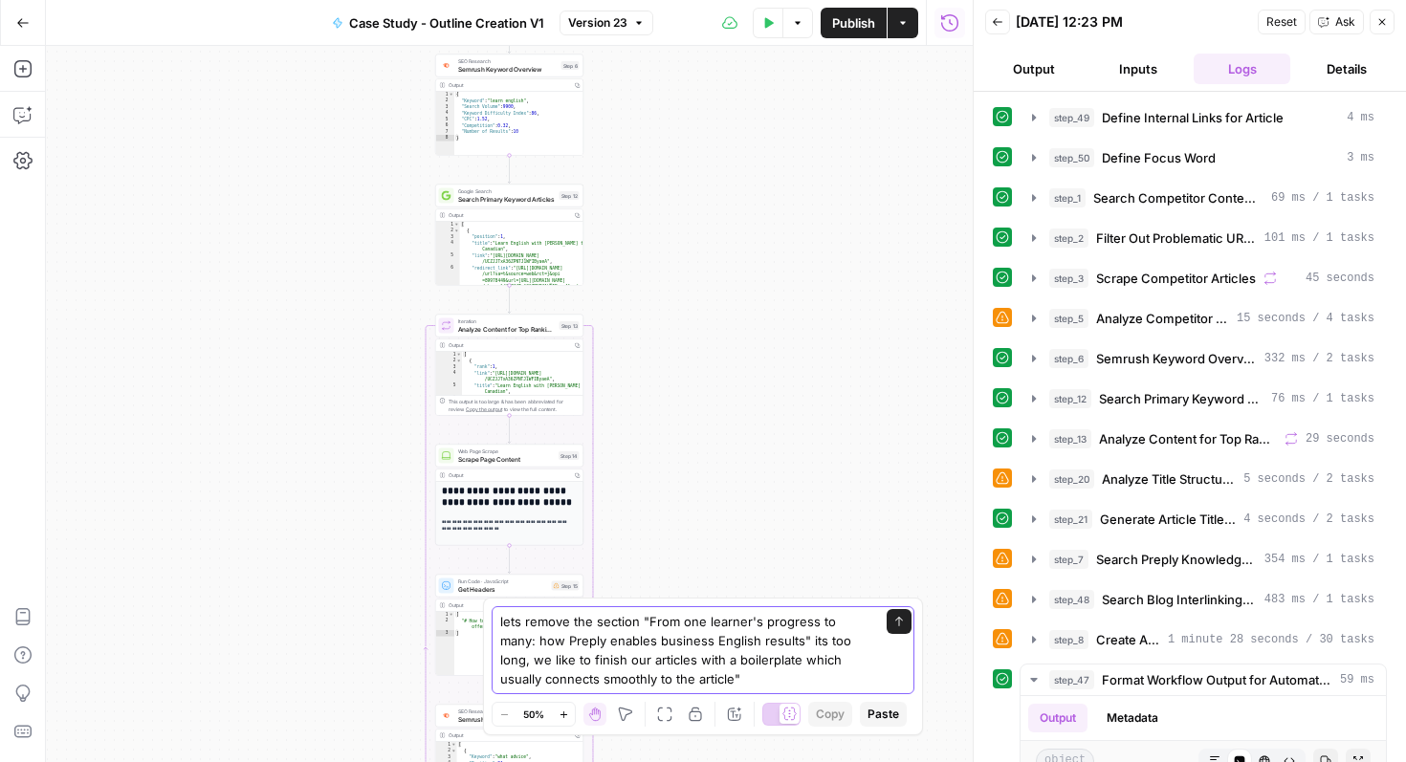
paste textarea "Preply is a global online learning platform and app that connects learners with…"
type textarea "lore ipsumd sit ametcon "Adip eli seddoei't incididu ut labo: etd Magnaa enimad…"
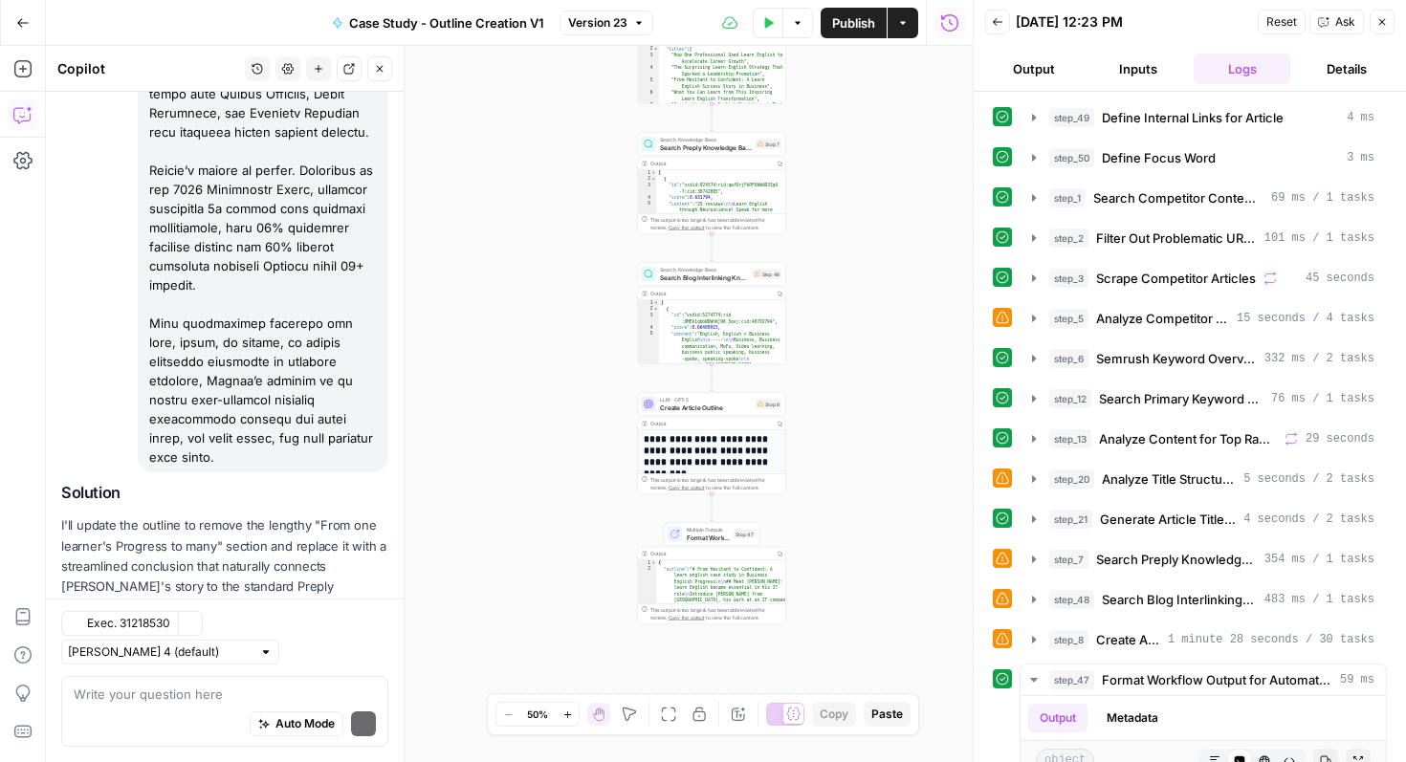
scroll to position [624, 0]
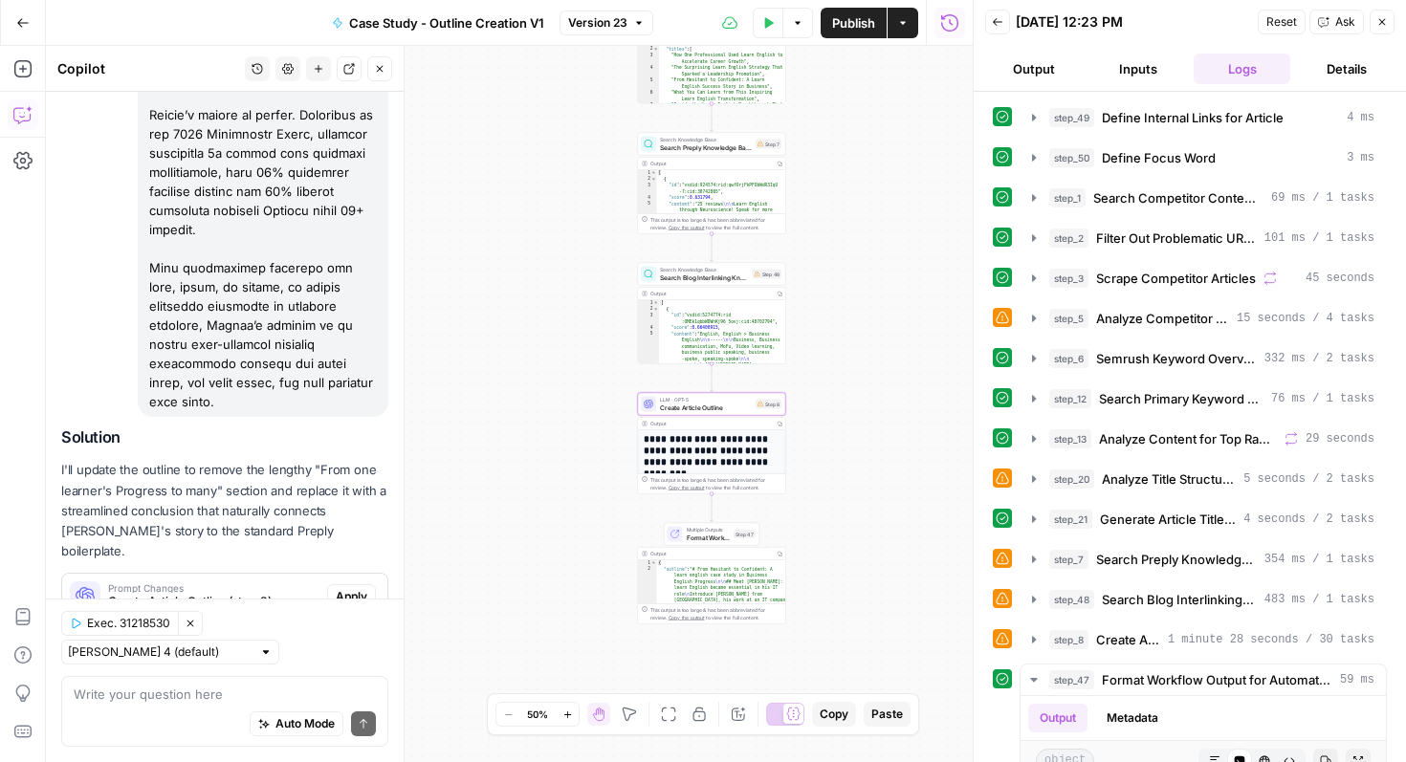
click at [355, 588] on span "Apply" at bounding box center [352, 596] width 32 height 17
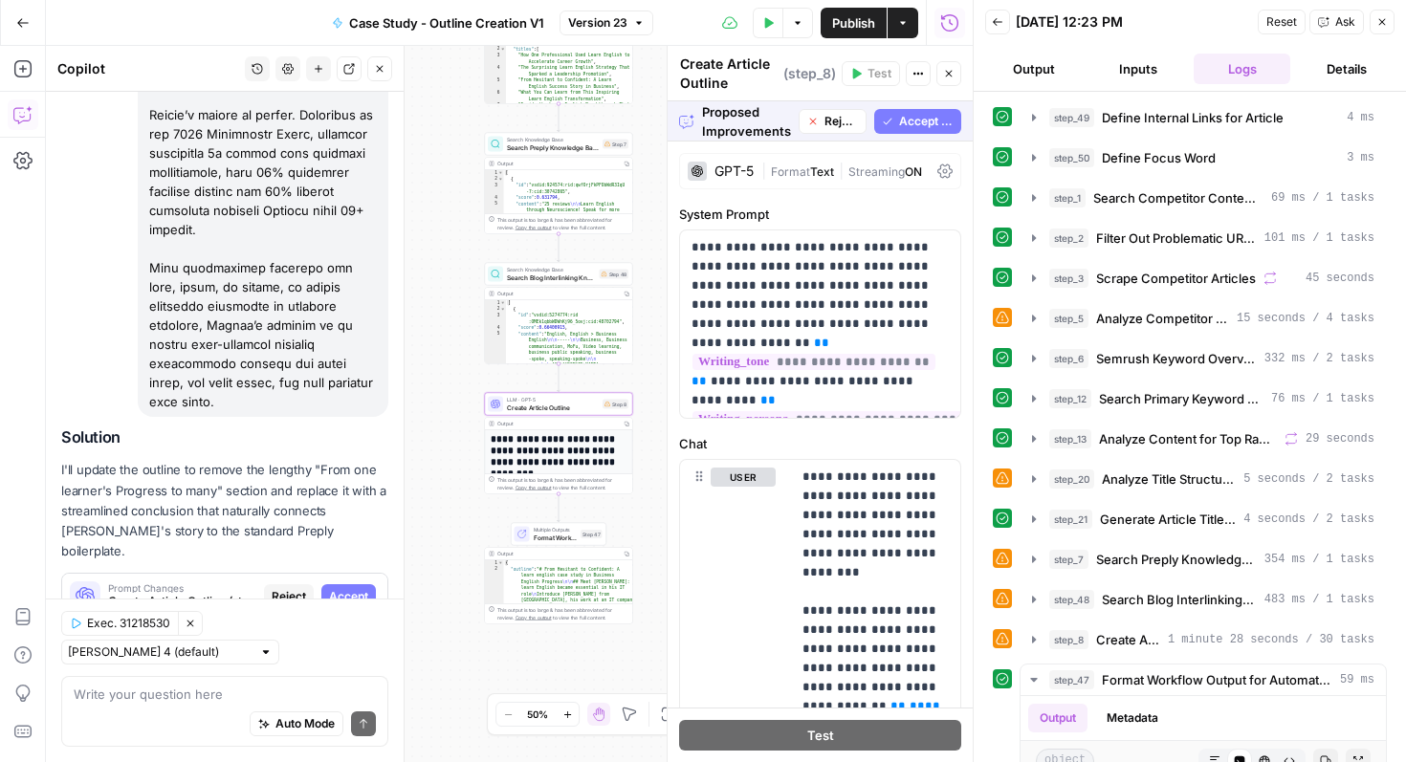
click at [346, 588] on span "Accept" at bounding box center [348, 596] width 39 height 17
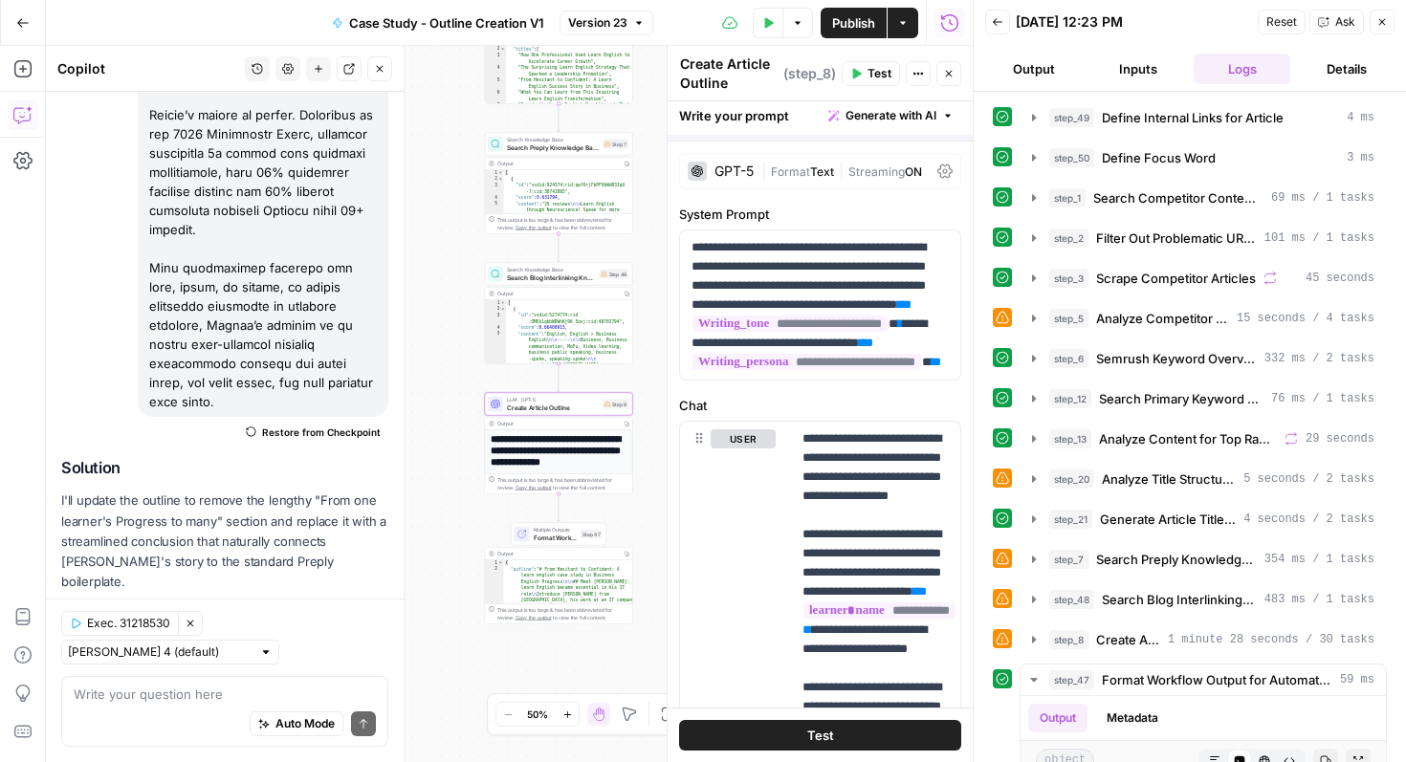
scroll to position [654, 0]
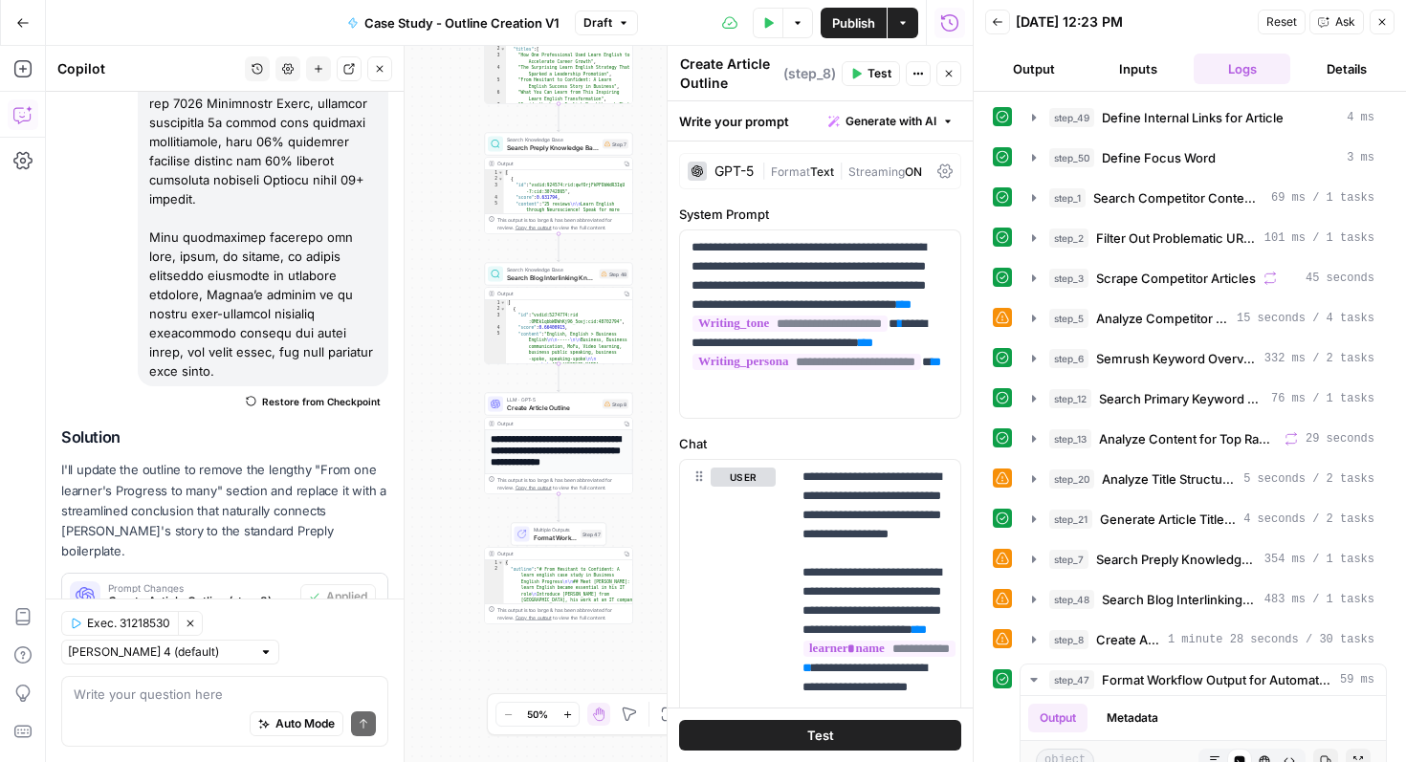
click at [807, 728] on span "Test" at bounding box center [820, 735] width 27 height 19
